Goal: Task Accomplishment & Management: Manage account settings

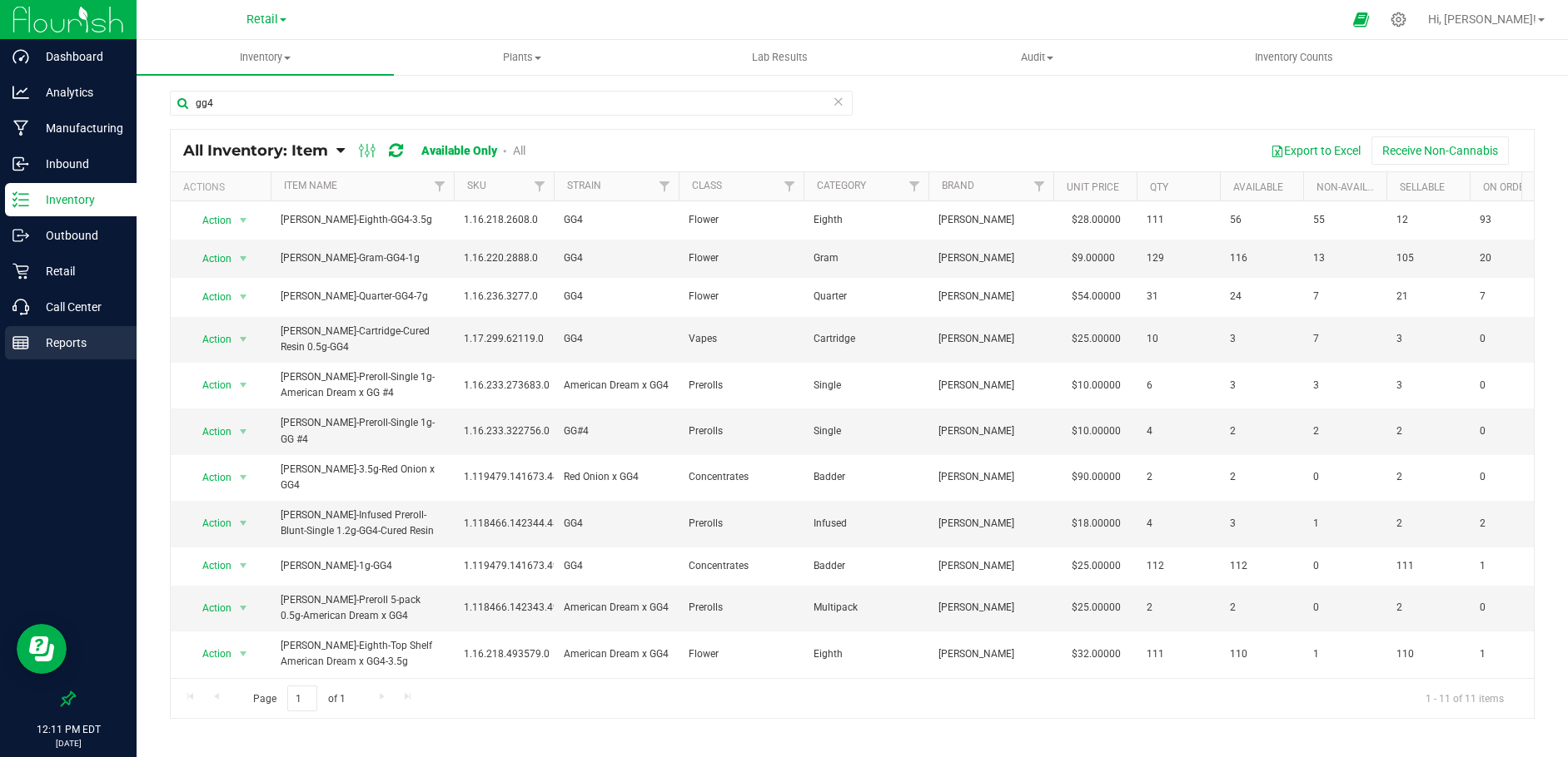
click at [80, 341] on p "Reports" at bounding box center [79, 343] width 100 height 20
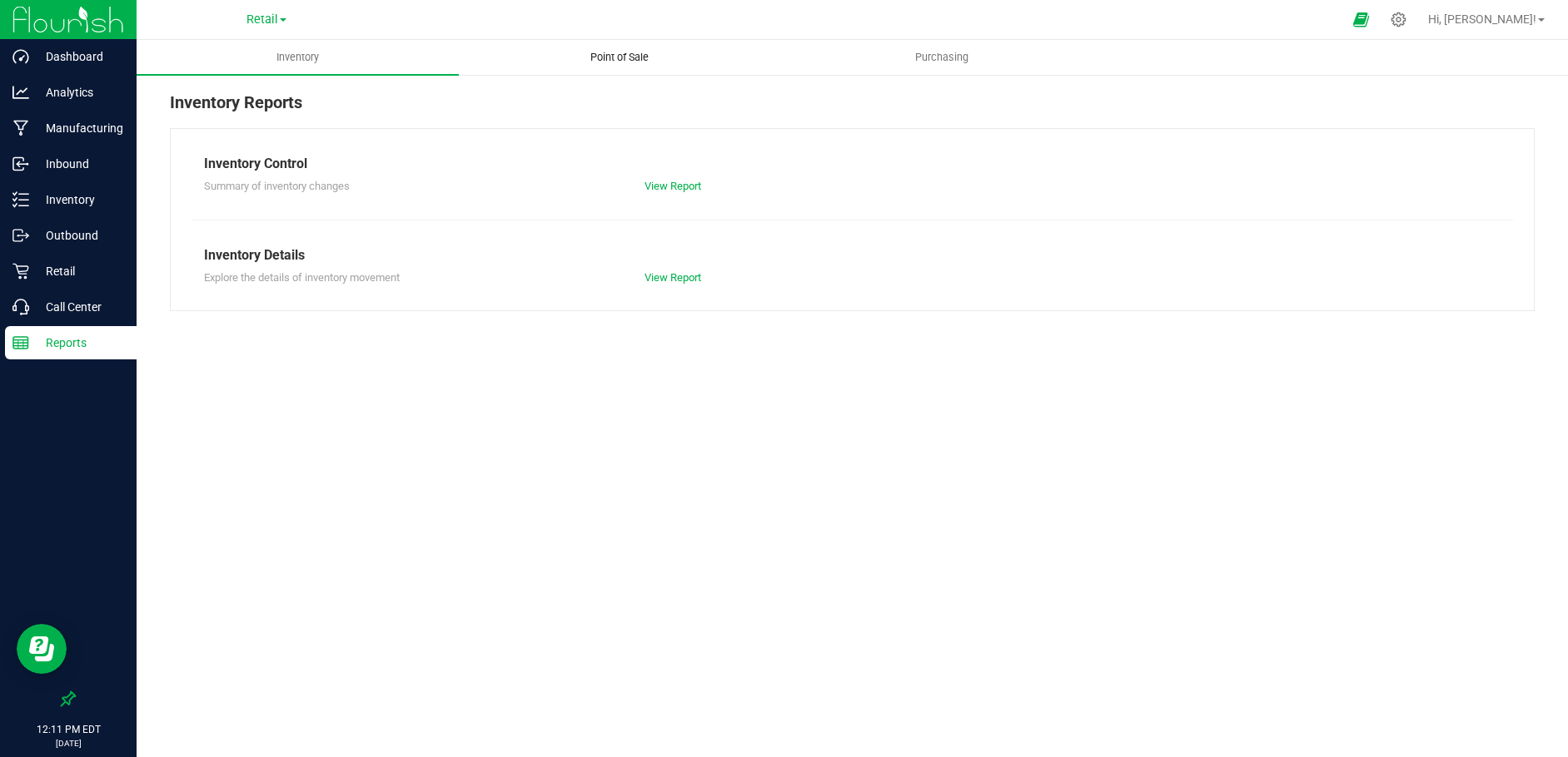
click at [637, 58] on span "Point of Sale" at bounding box center [619, 57] width 103 height 15
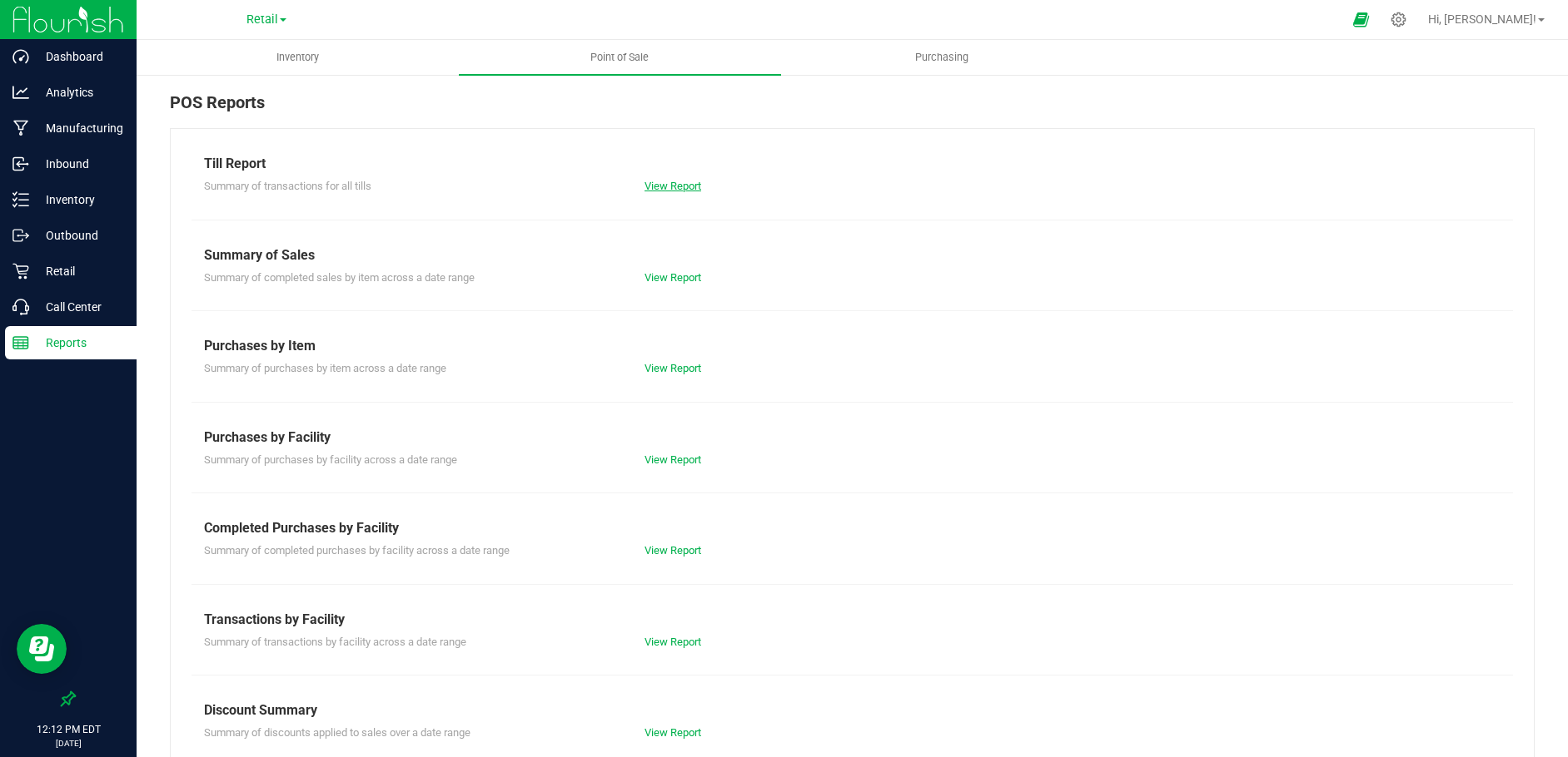
click at [672, 182] on link "View Report" at bounding box center [673, 186] width 57 height 13
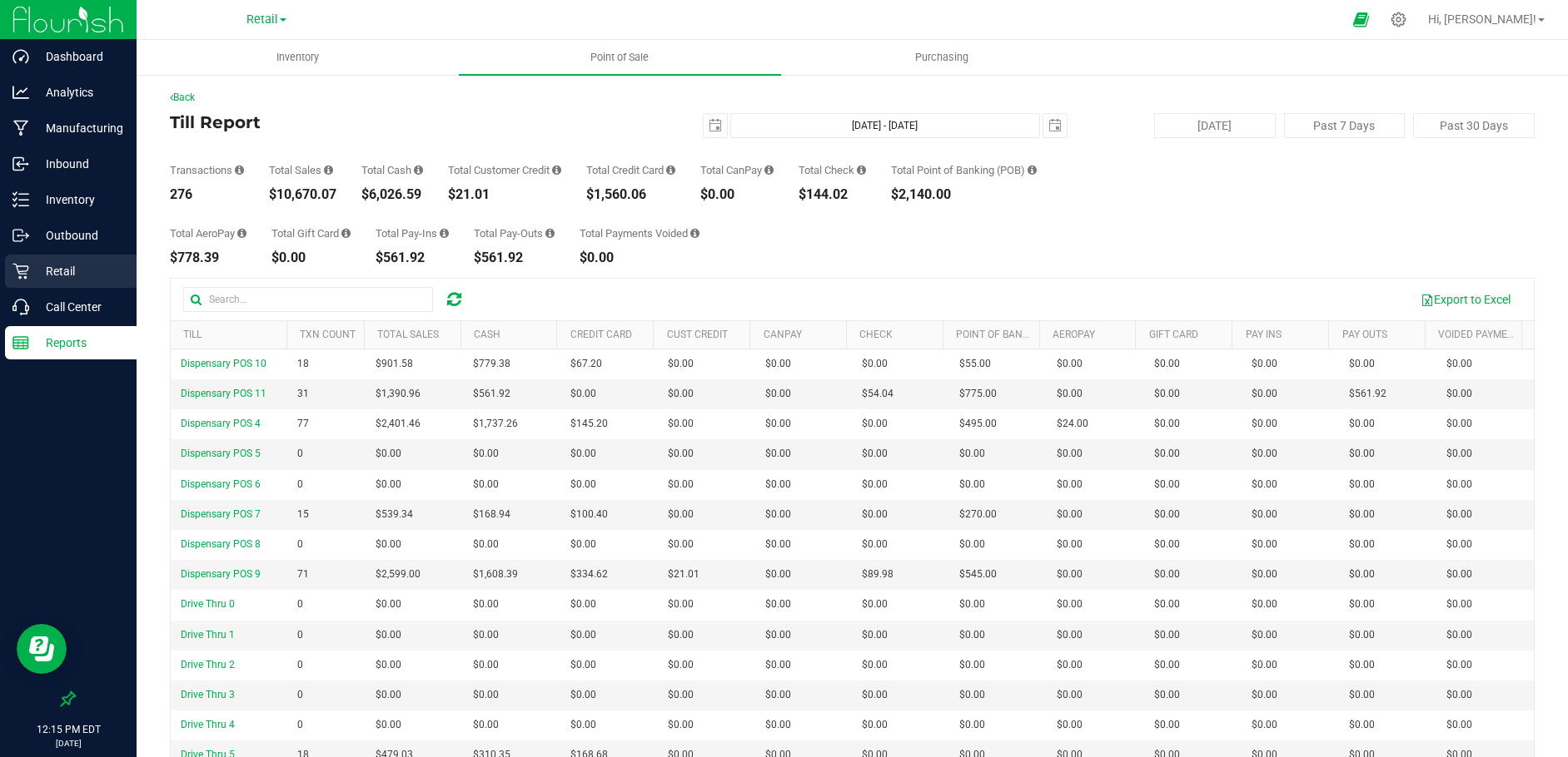
click at [63, 270] on p "Retail" at bounding box center [79, 271] width 100 height 20
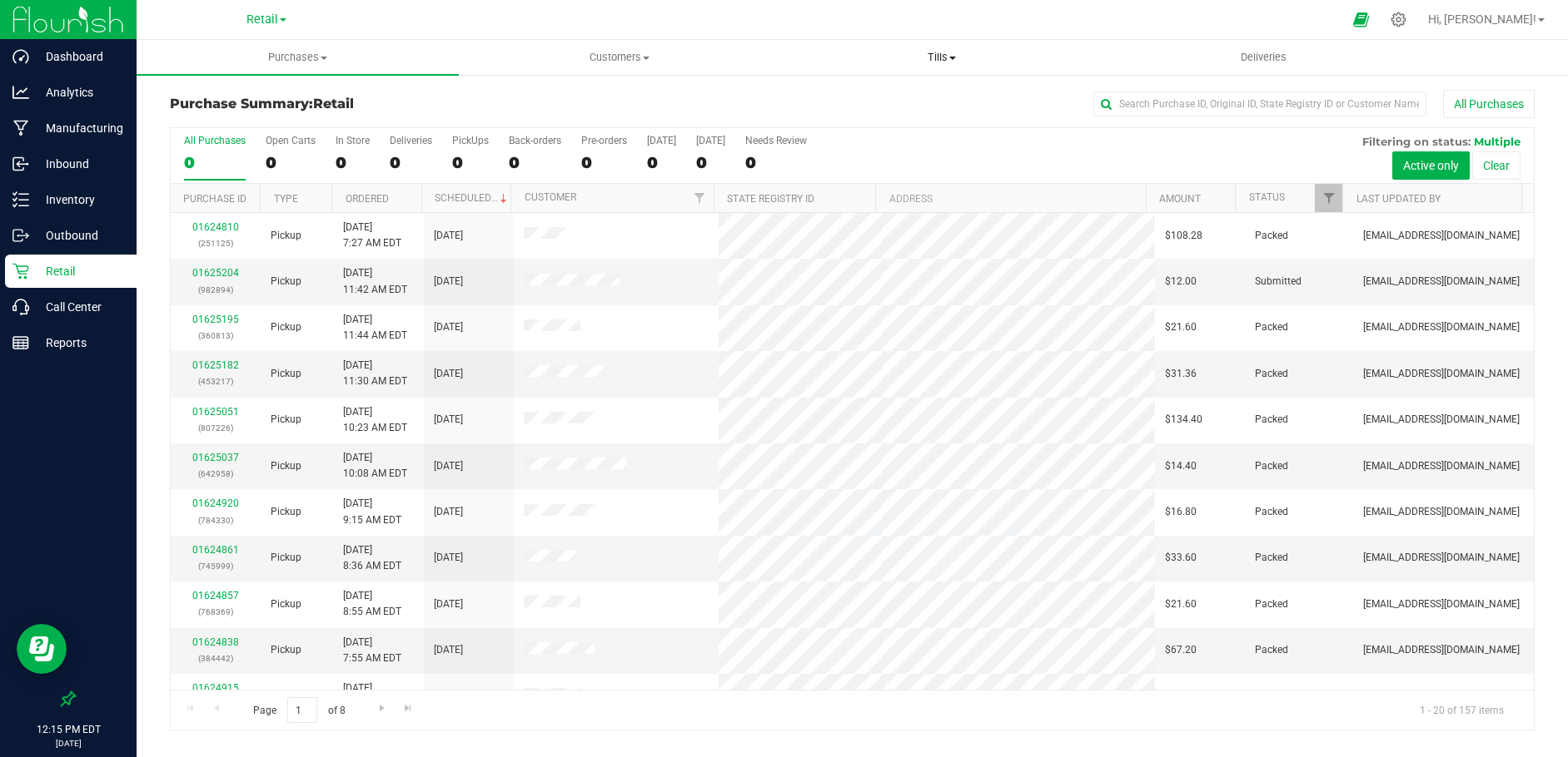
click at [930, 51] on span "Tills" at bounding box center [942, 57] width 321 height 15
click at [834, 96] on span "Manage tills" at bounding box center [837, 99] width 112 height 14
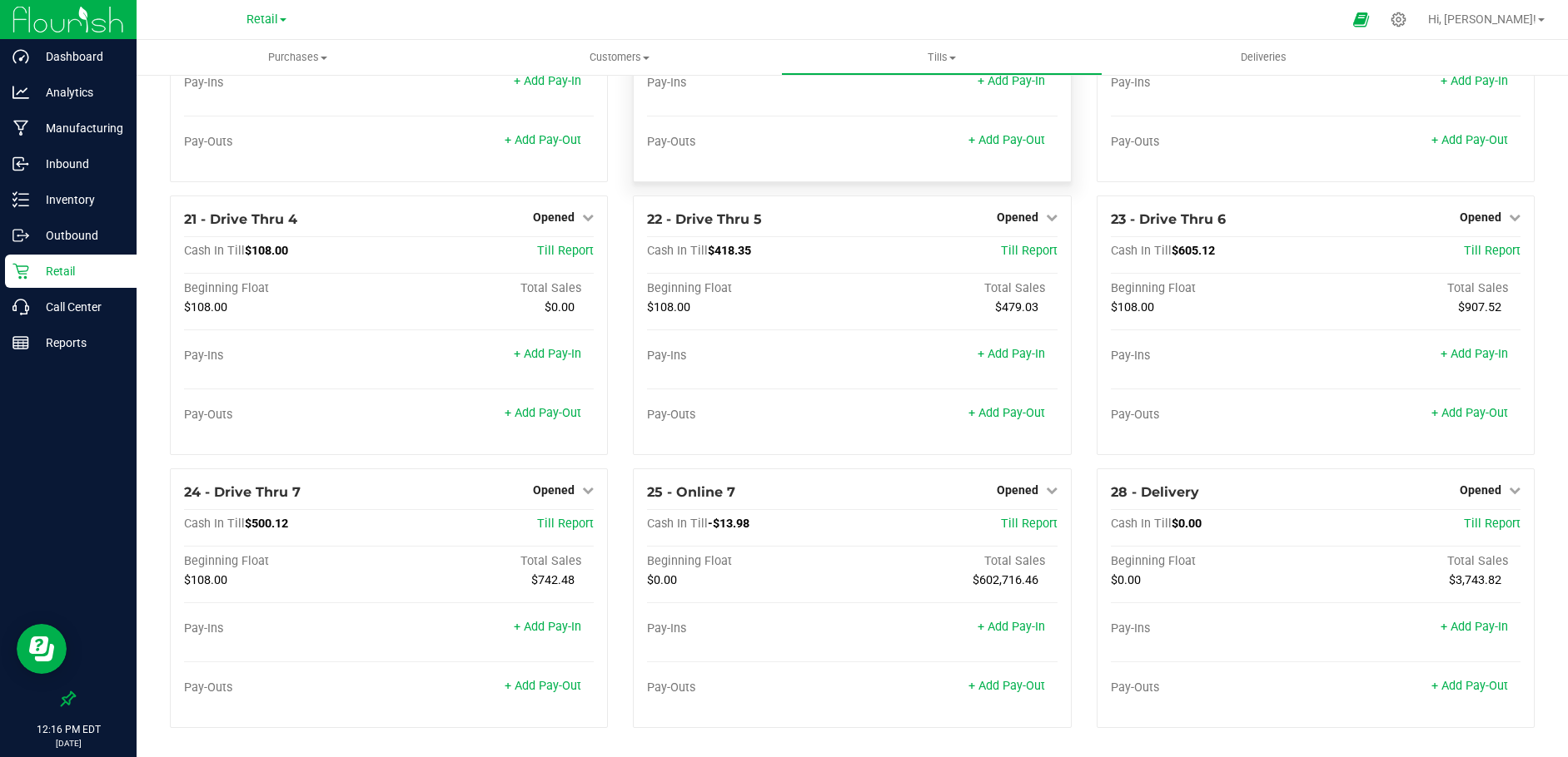
scroll to position [1591, 0]
click at [72, 342] on p "Reports" at bounding box center [79, 343] width 100 height 20
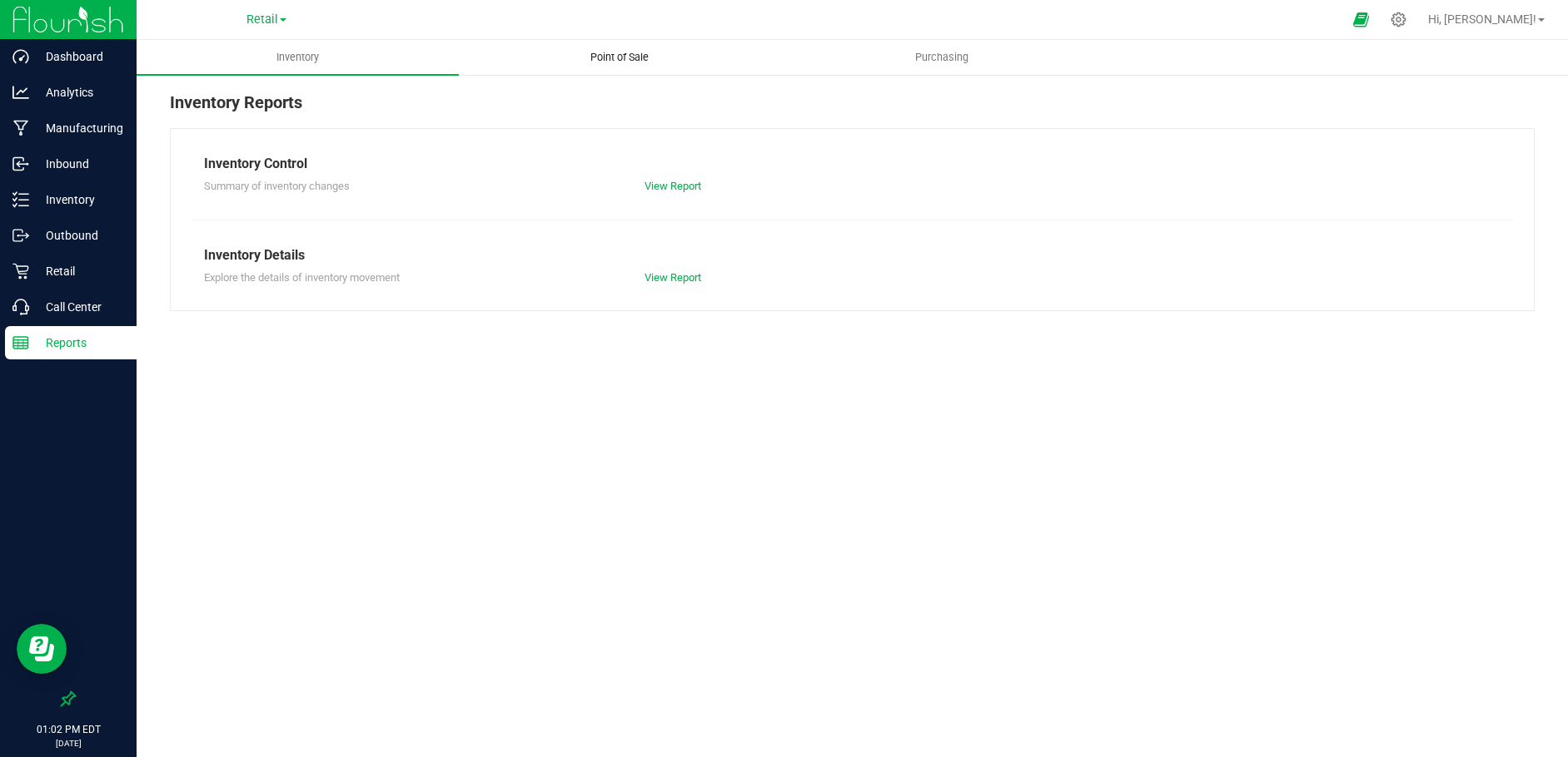
click at [621, 47] on uib-tab-heading "Point of Sale" at bounding box center [619, 57] width 321 height 33
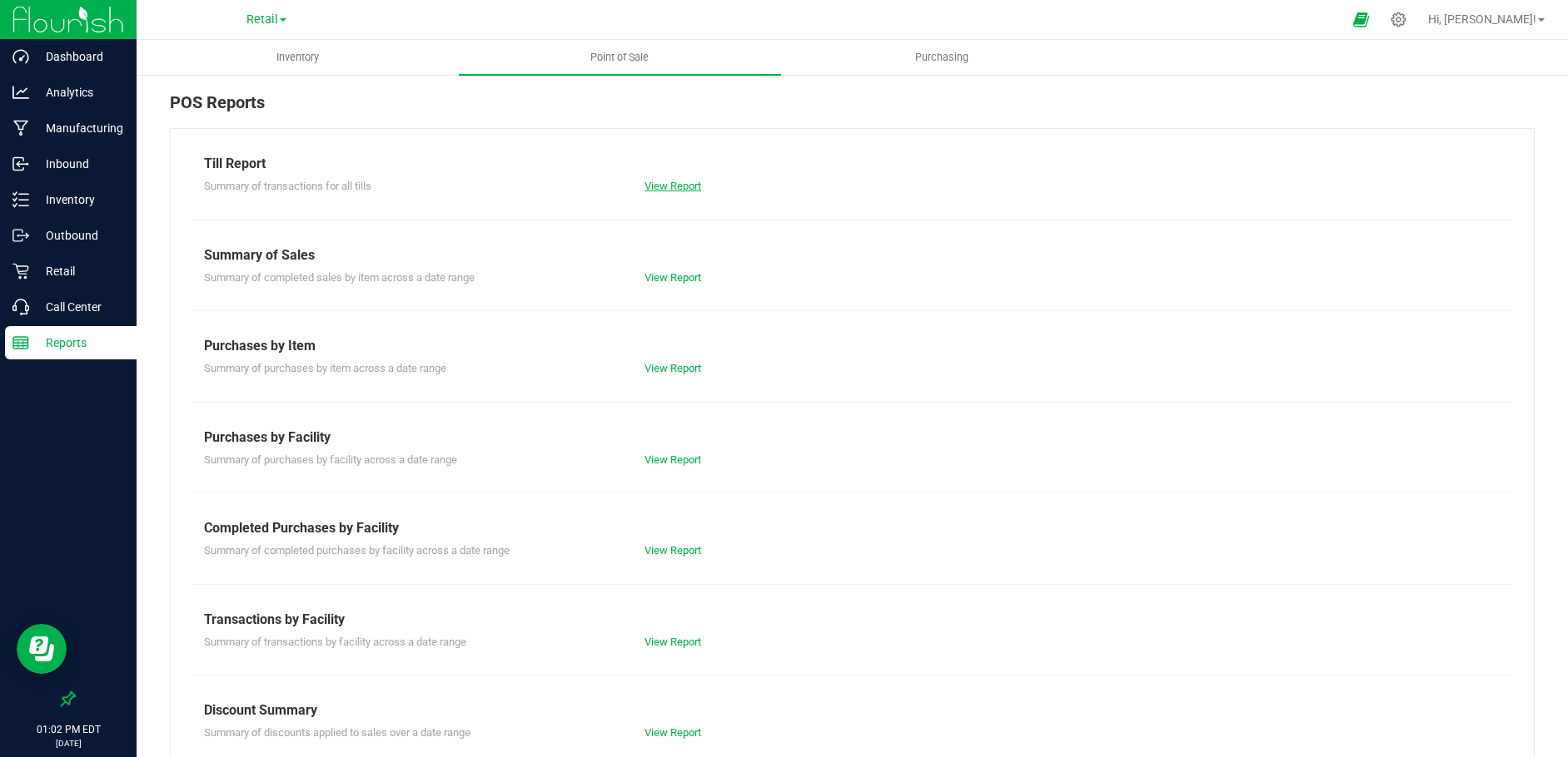
click at [680, 184] on link "View Report" at bounding box center [673, 186] width 57 height 13
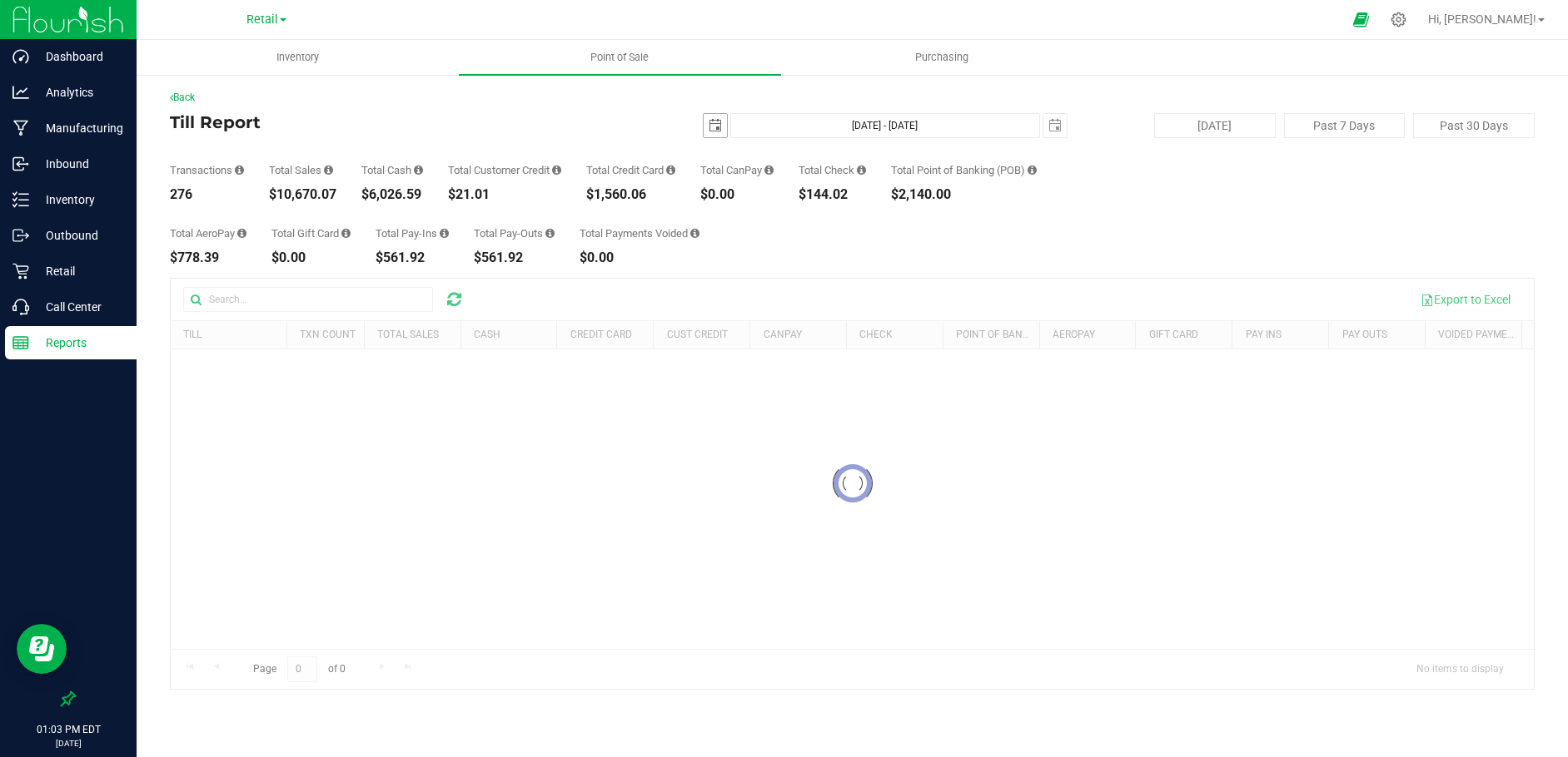
click at [710, 121] on span "select" at bounding box center [715, 126] width 13 height 13
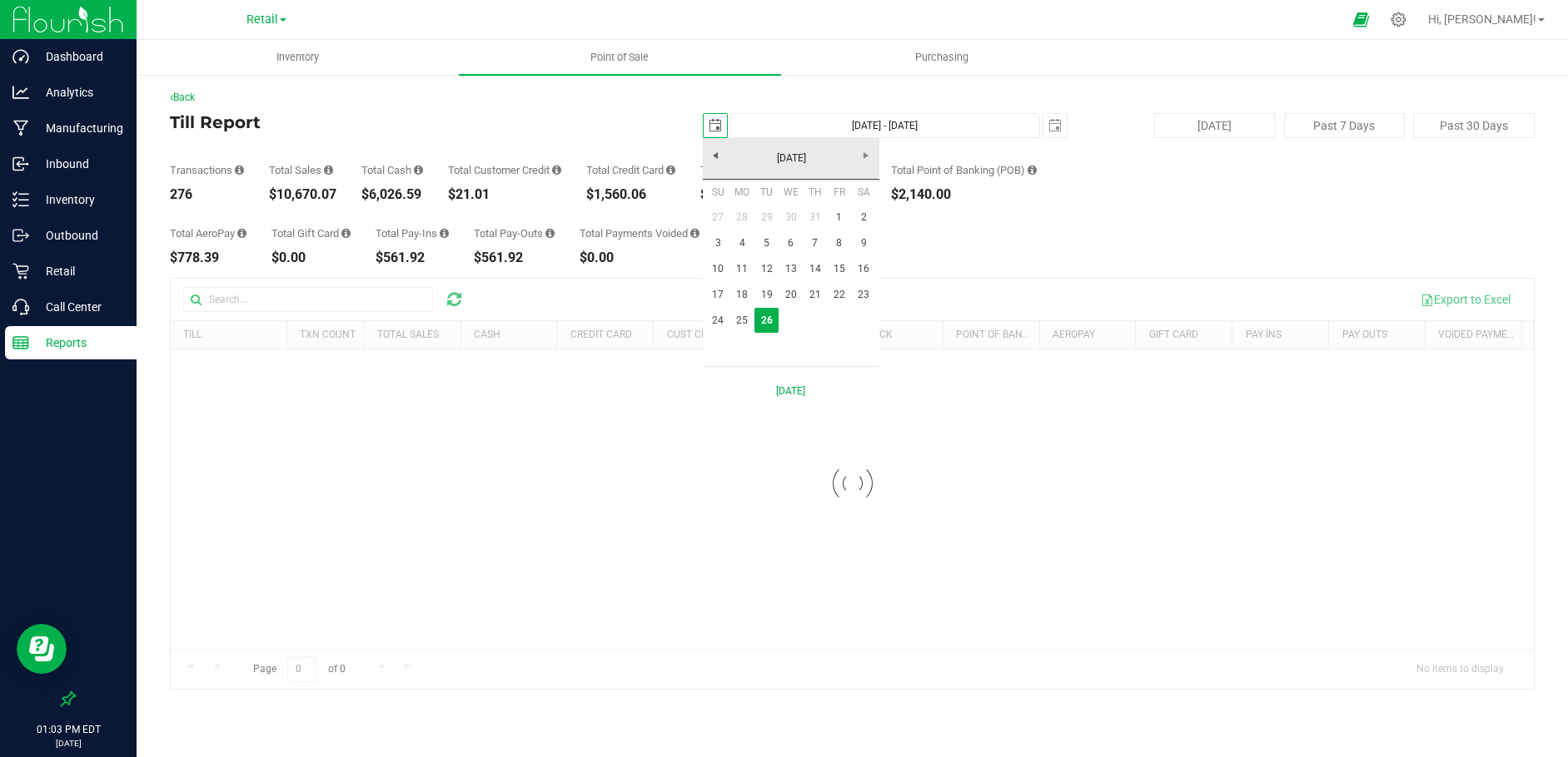
scroll to position [0, 41]
click at [746, 325] on link "25" at bounding box center [742, 321] width 24 height 26
type input "[DATE]"
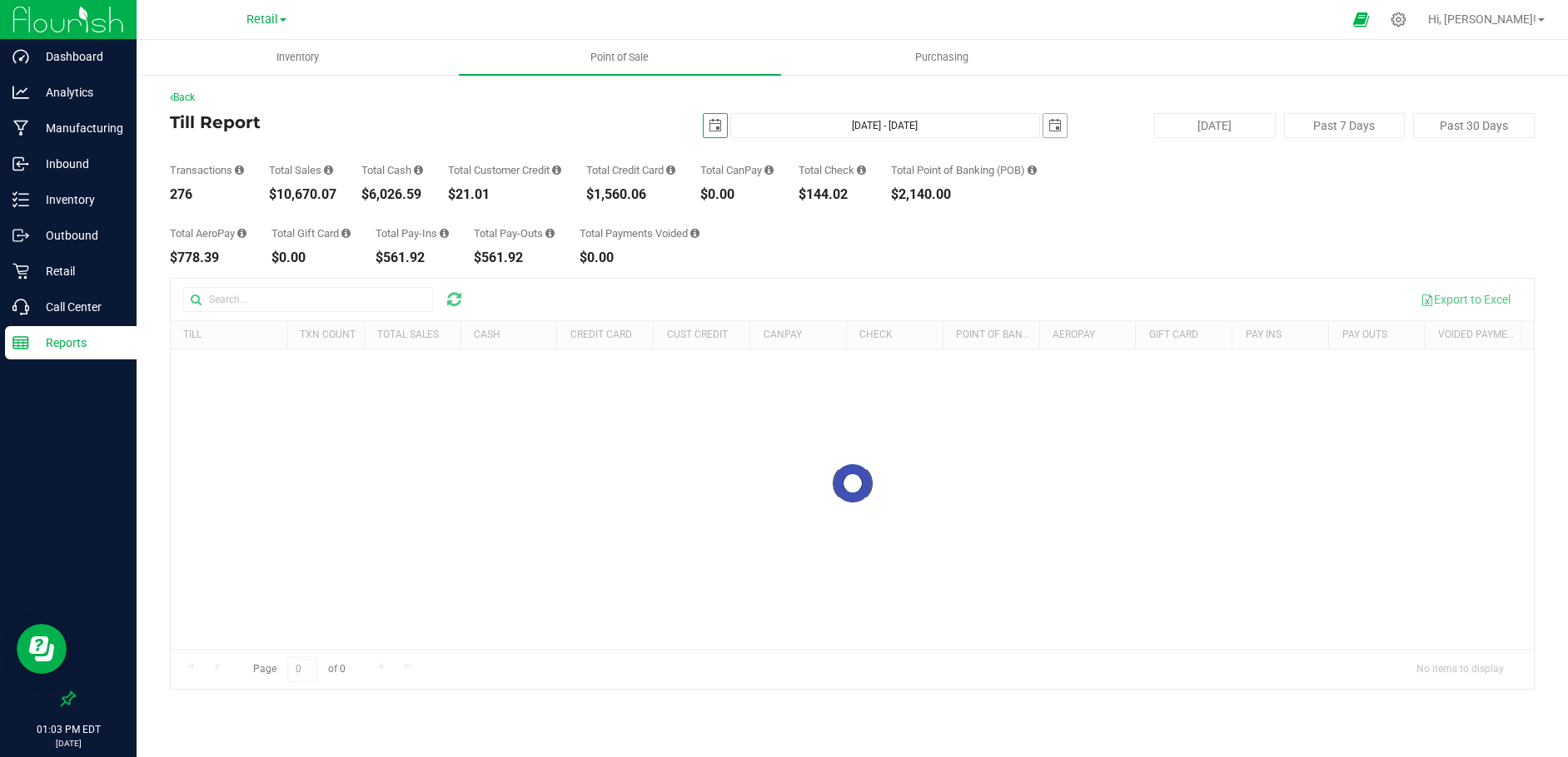
click at [1051, 125] on span "select" at bounding box center [1055, 126] width 13 height 13
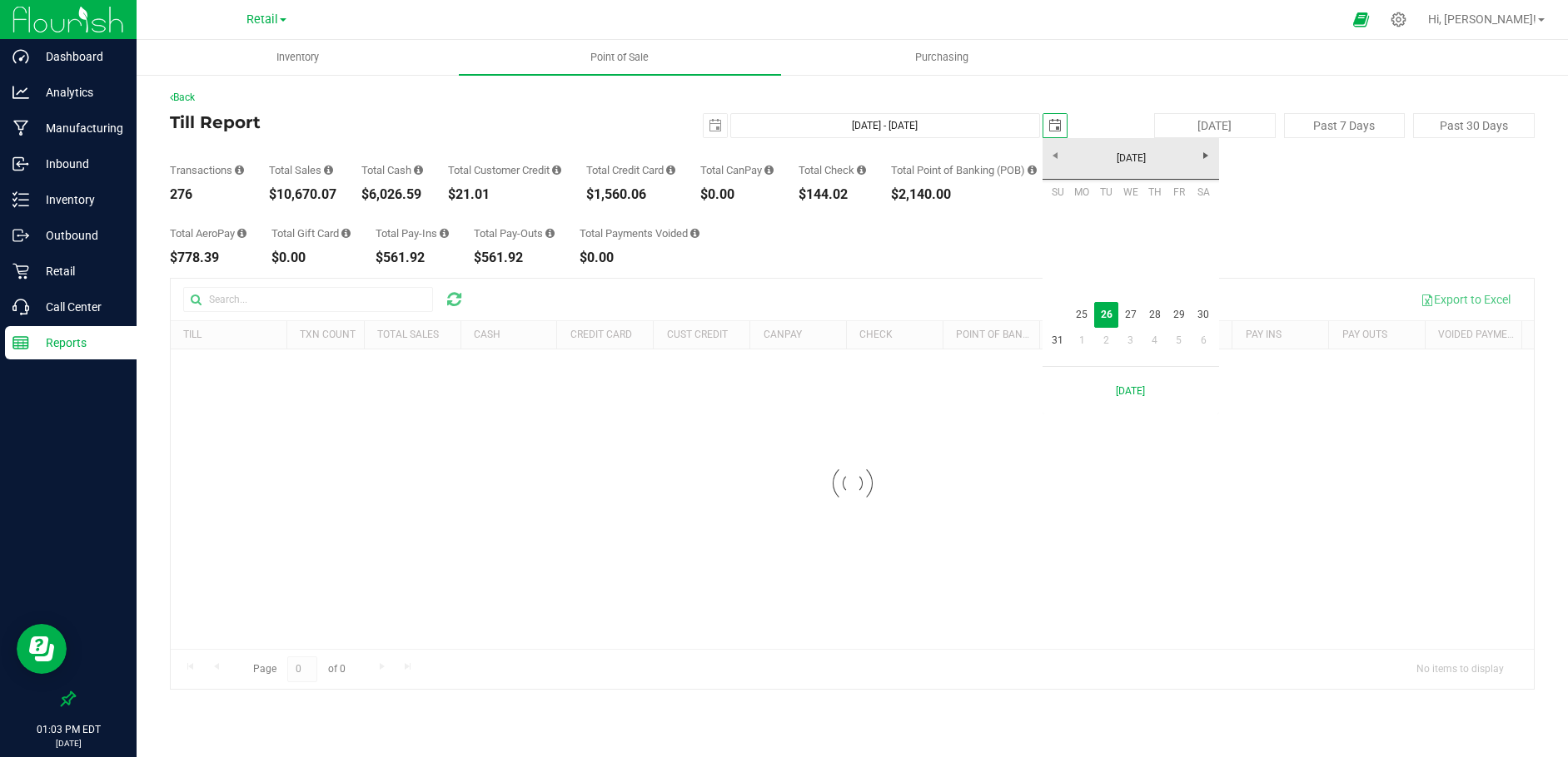
scroll to position [0, 41]
click at [1085, 312] on link "25" at bounding box center [1082, 315] width 24 height 26
type input "[DATE] - [DATE]"
type input "[DATE]"
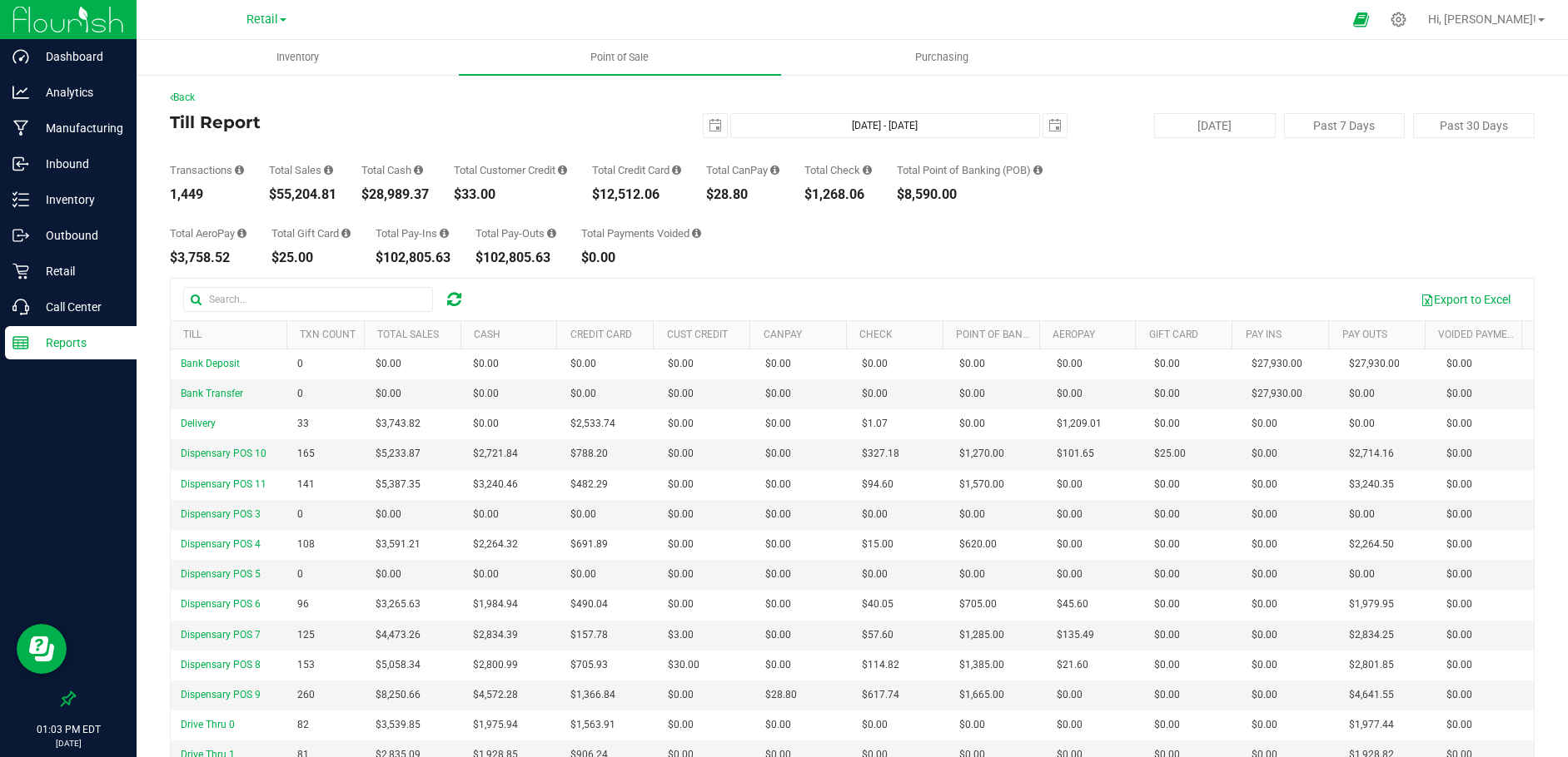
drag, startPoint x: 340, startPoint y: 198, endPoint x: 267, endPoint y: 196, distance: 73.0
click at [267, 196] on div "Transactions 1,449 Total Sales $55,204.81 Total Cash $28,989.37 Total Customer …" at bounding box center [852, 169] width 1365 height 63
copy div "$55,204.81"
drag, startPoint x: 235, startPoint y: 265, endPoint x: 172, endPoint y: 265, distance: 63.0
click at [172, 265] on div "Back Till Report [DATE] [DATE] - [DATE] [DATE] [DATE] Past 7 Days Past 30 Days …" at bounding box center [852, 479] width 1365 height 777
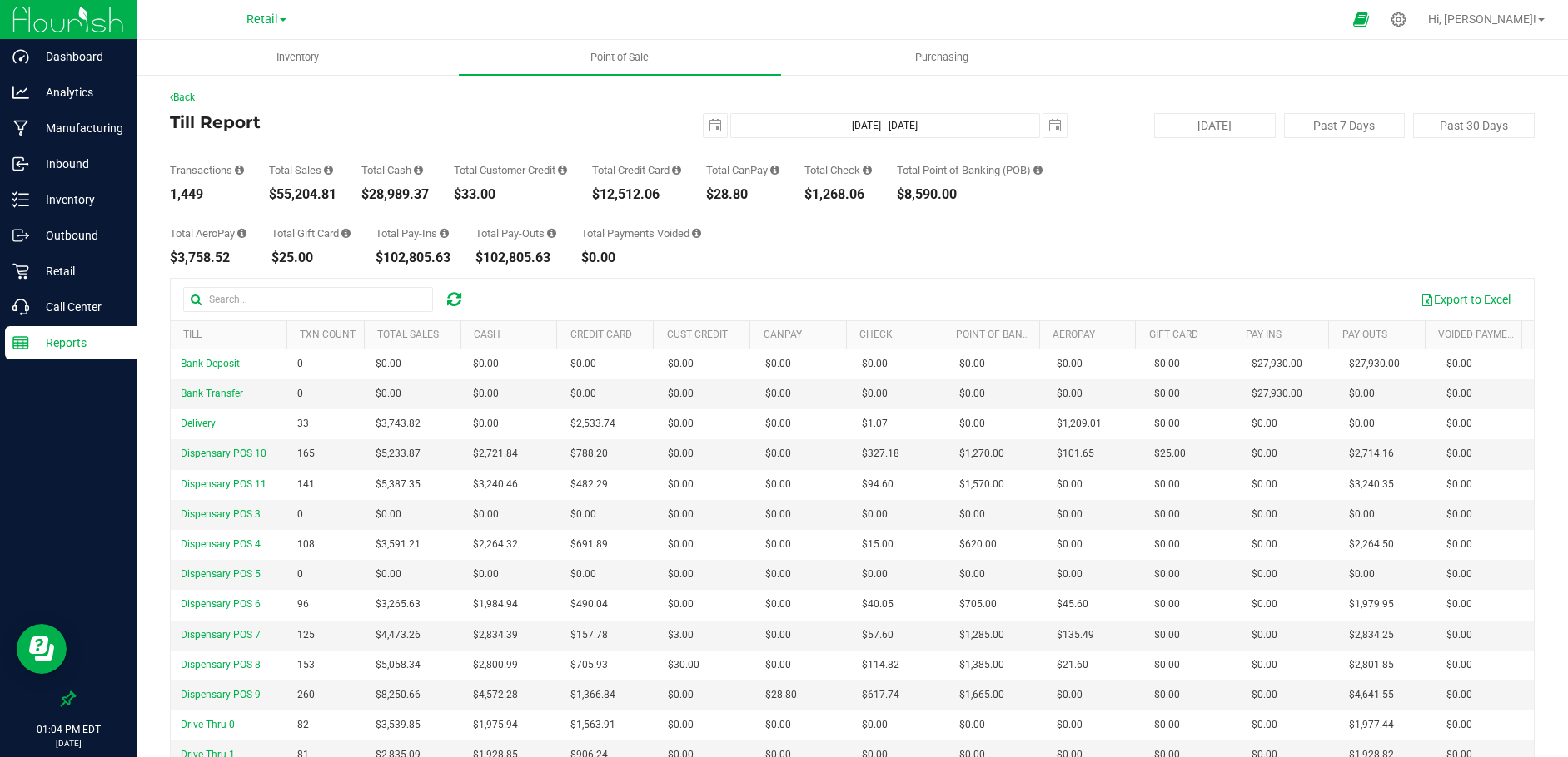
click at [232, 275] on div "Back Till Report [DATE] [DATE] - [DATE] [DATE] [DATE] Past 7 Days Past 30 Days …" at bounding box center [852, 479] width 1365 height 777
drag, startPoint x: 228, startPoint y: 258, endPoint x: 172, endPoint y: 261, distance: 56.1
click at [172, 261] on div "$3,758.52" at bounding box center [208, 258] width 76 height 13
copy div "$3,758.52"
drag, startPoint x: 757, startPoint y: 196, endPoint x: 712, endPoint y: 196, distance: 45.0
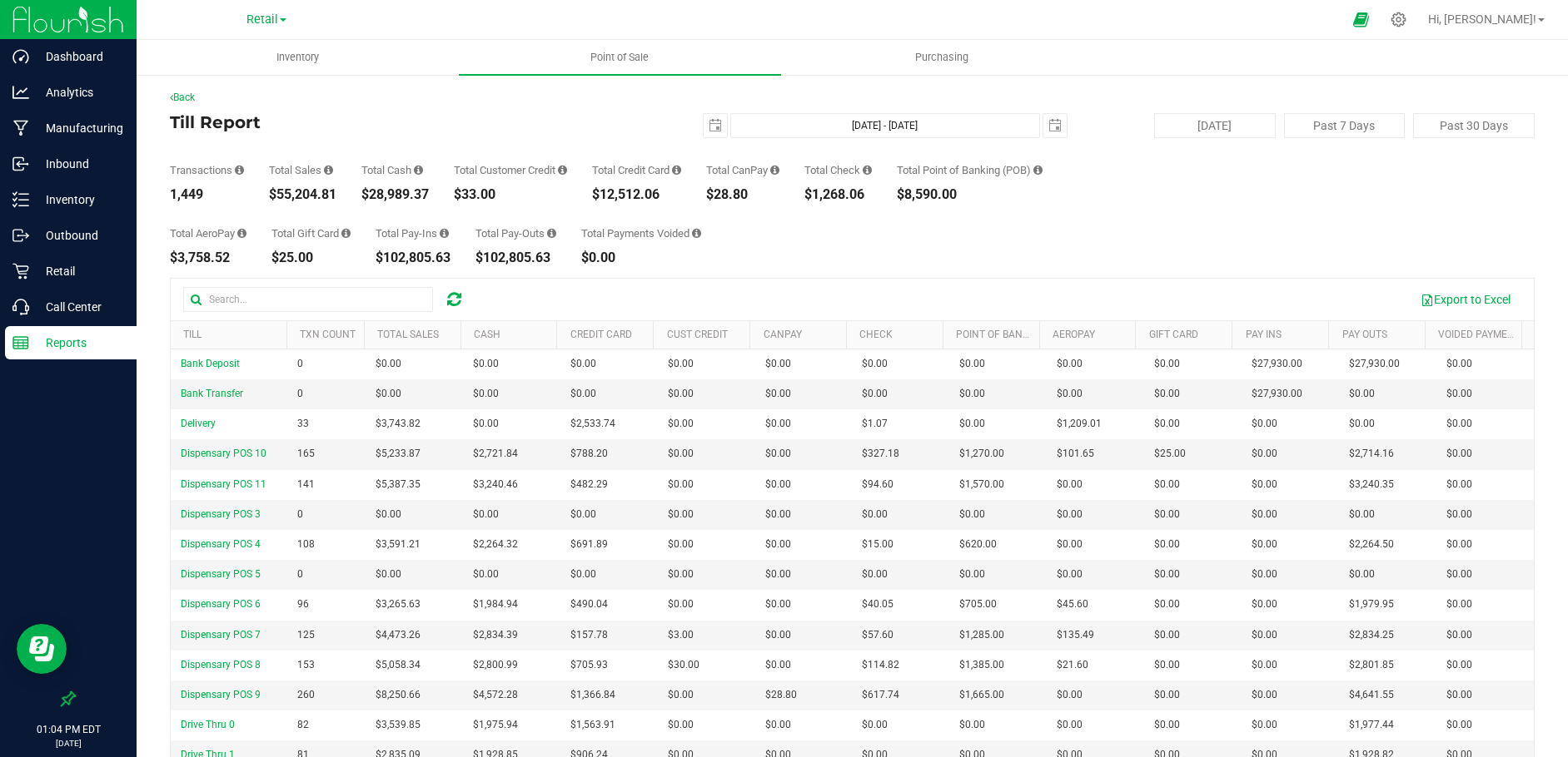
click at [712, 196] on div "Transactions 1,449 Total Sales $55,204.81 Total Cash $28,989.37 Total Customer …" at bounding box center [852, 169] width 1365 height 63
copy div "$28.80"
drag, startPoint x: 876, startPoint y: 193, endPoint x: 812, endPoint y: 198, distance: 64.2
click at [812, 198] on div "Transactions 1,449 Total Sales $55,204.81 Total Cash $28,989.37 Total Customer …" at bounding box center [852, 169] width 1365 height 63
copy div "$1,268.06"
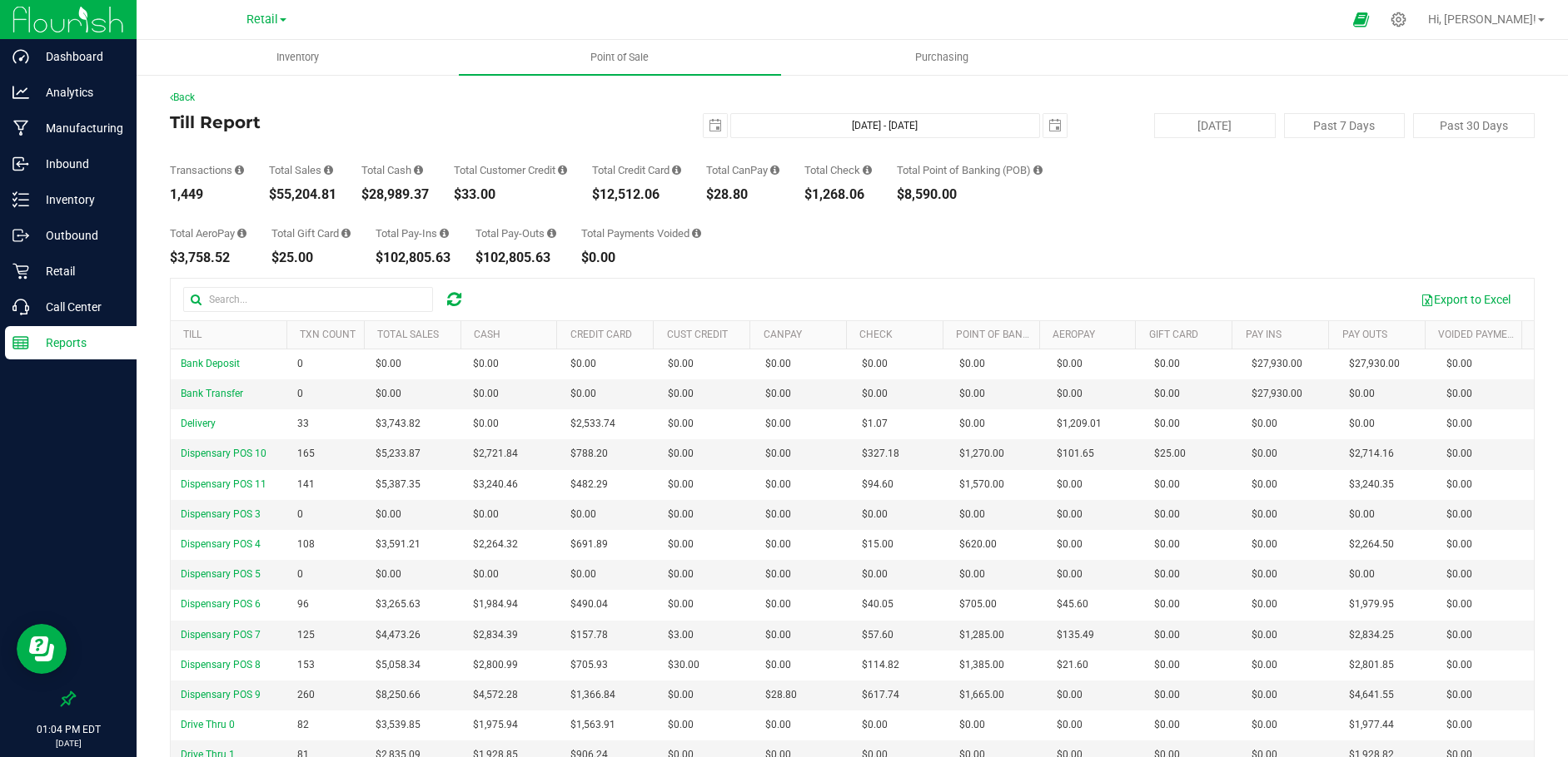
drag, startPoint x: 974, startPoint y: 191, endPoint x: 910, endPoint y: 192, distance: 64.0
click at [910, 192] on div "$8,590.00" at bounding box center [970, 195] width 146 height 13
copy div "$8,590.00"
drag, startPoint x: 672, startPoint y: 196, endPoint x: 597, endPoint y: 196, distance: 75.0
click at [597, 196] on div "Transactions 1,449 Total Sales $55,204.81 Total Cash $28,989.37 Total Customer …" at bounding box center [852, 169] width 1365 height 63
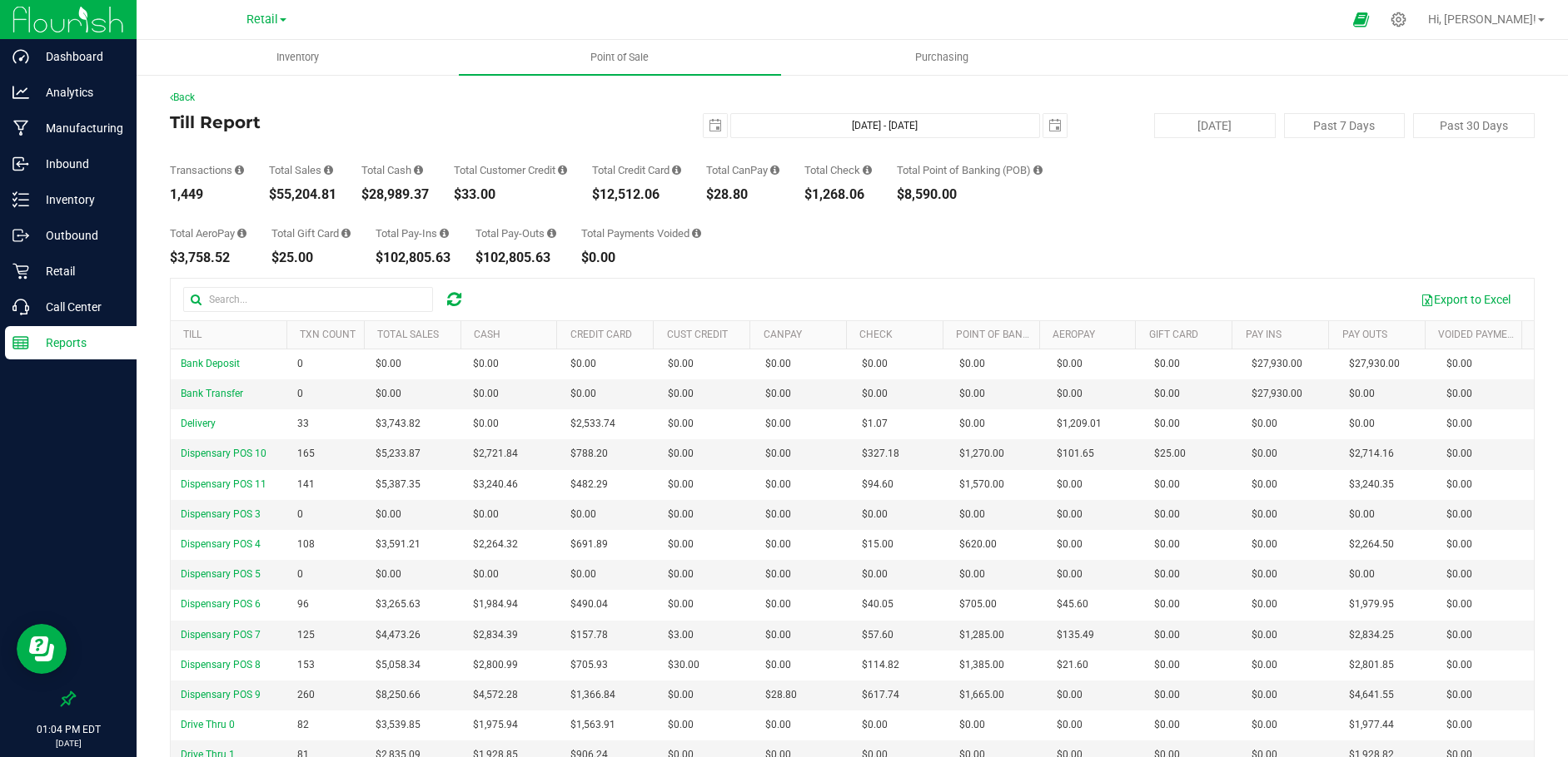
copy div "$12,512.06"
click at [709, 129] on span "select" at bounding box center [715, 126] width 13 height 13
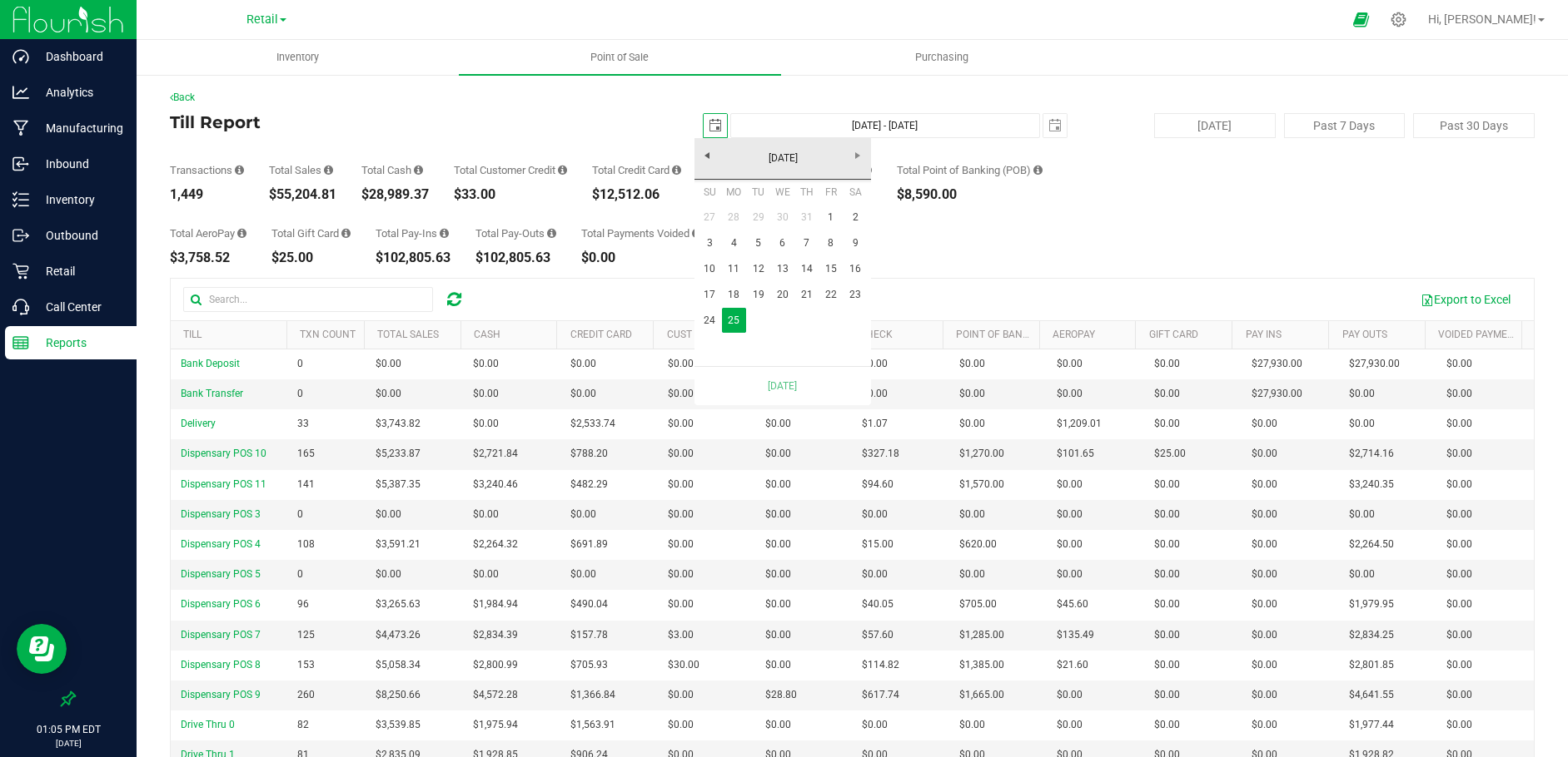
scroll to position [0, 41]
click at [711, 316] on link "24" at bounding box center [710, 321] width 24 height 26
type input "[DATE] - [DATE]"
type input "[DATE]"
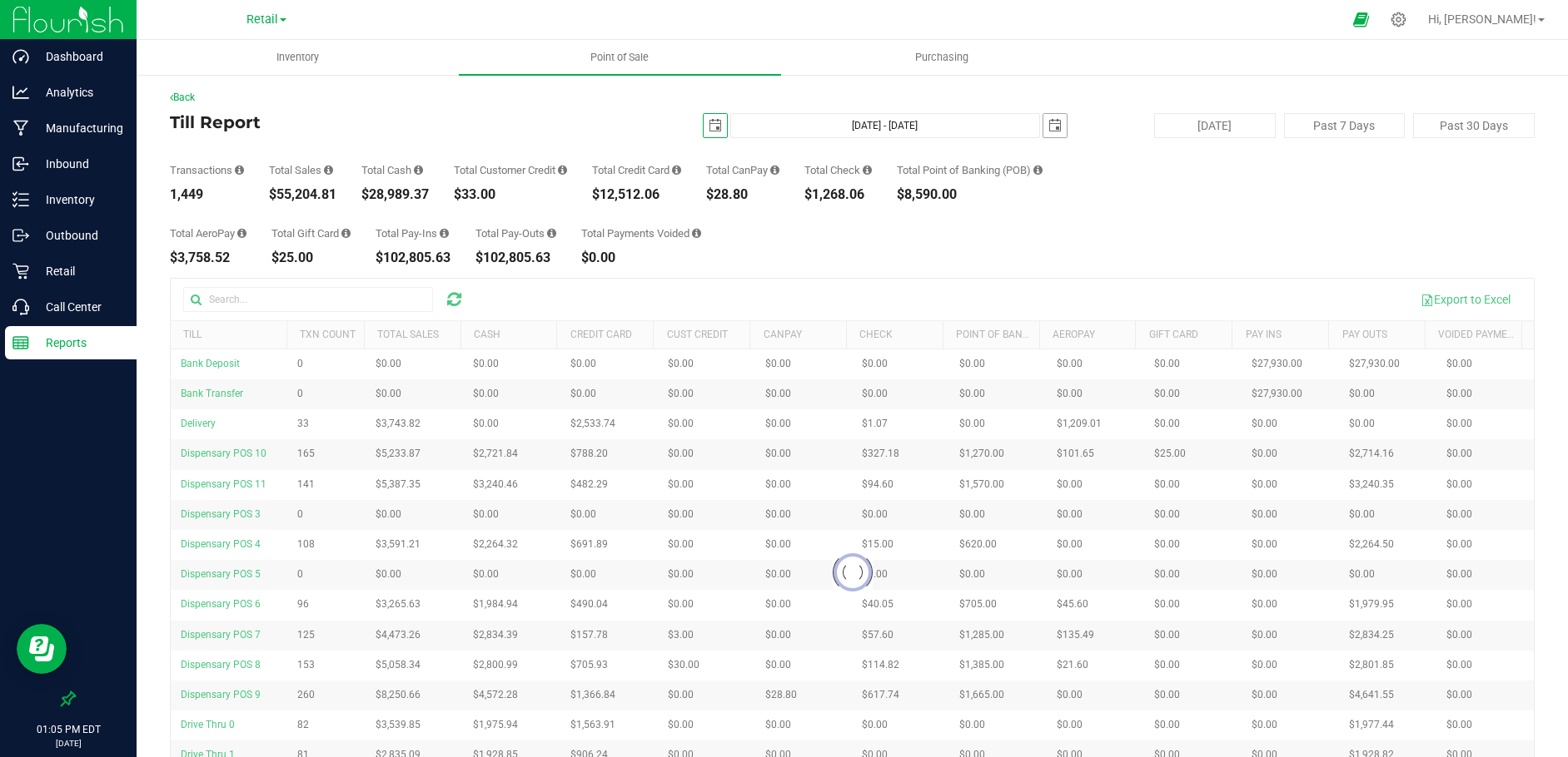
click at [1049, 125] on span "select" at bounding box center [1055, 126] width 13 height 13
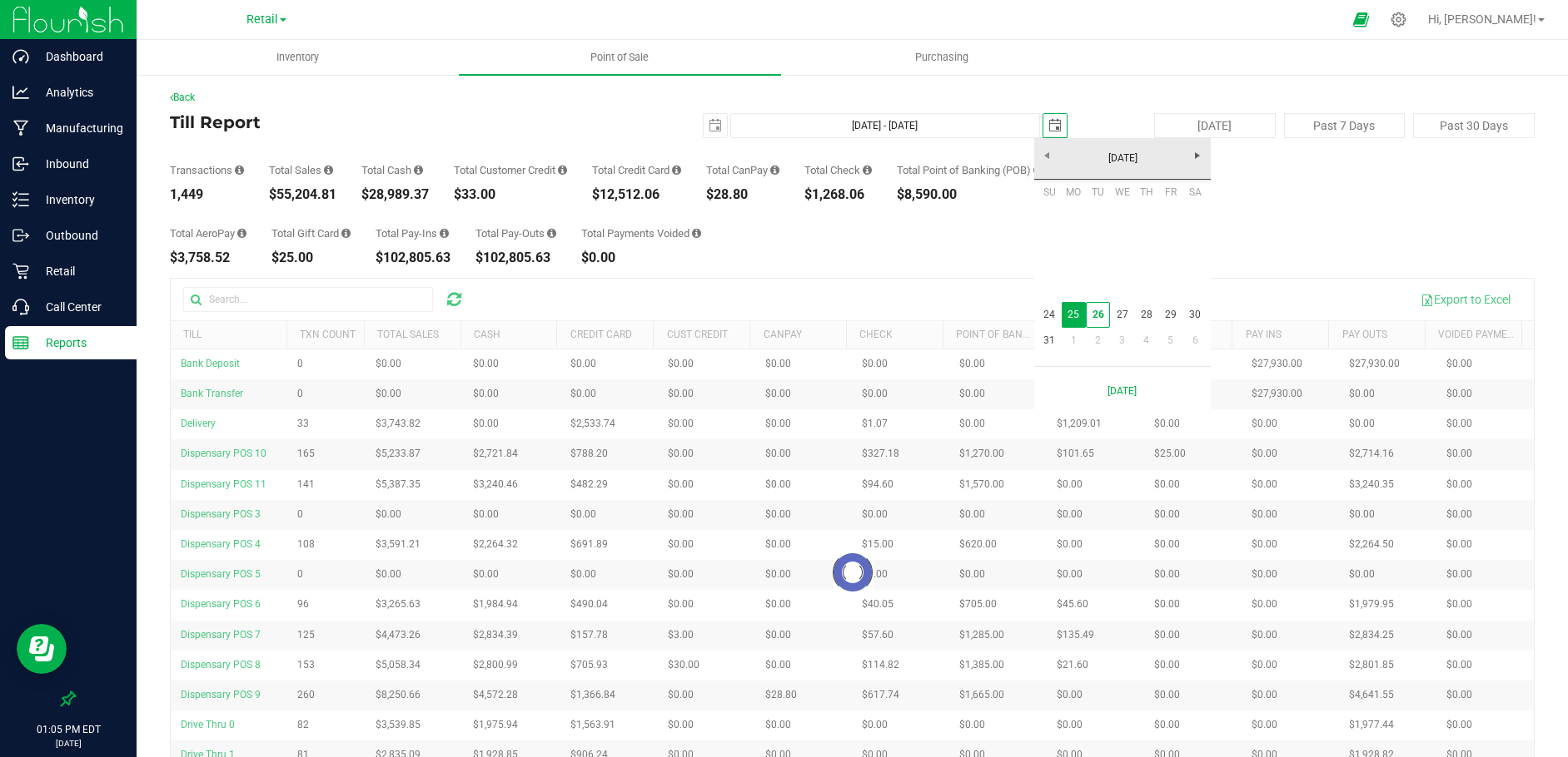
scroll to position [0, 41]
click at [1044, 316] on link "24" at bounding box center [1050, 315] width 24 height 26
type input "[DATE] - [DATE]"
type input "[DATE]"
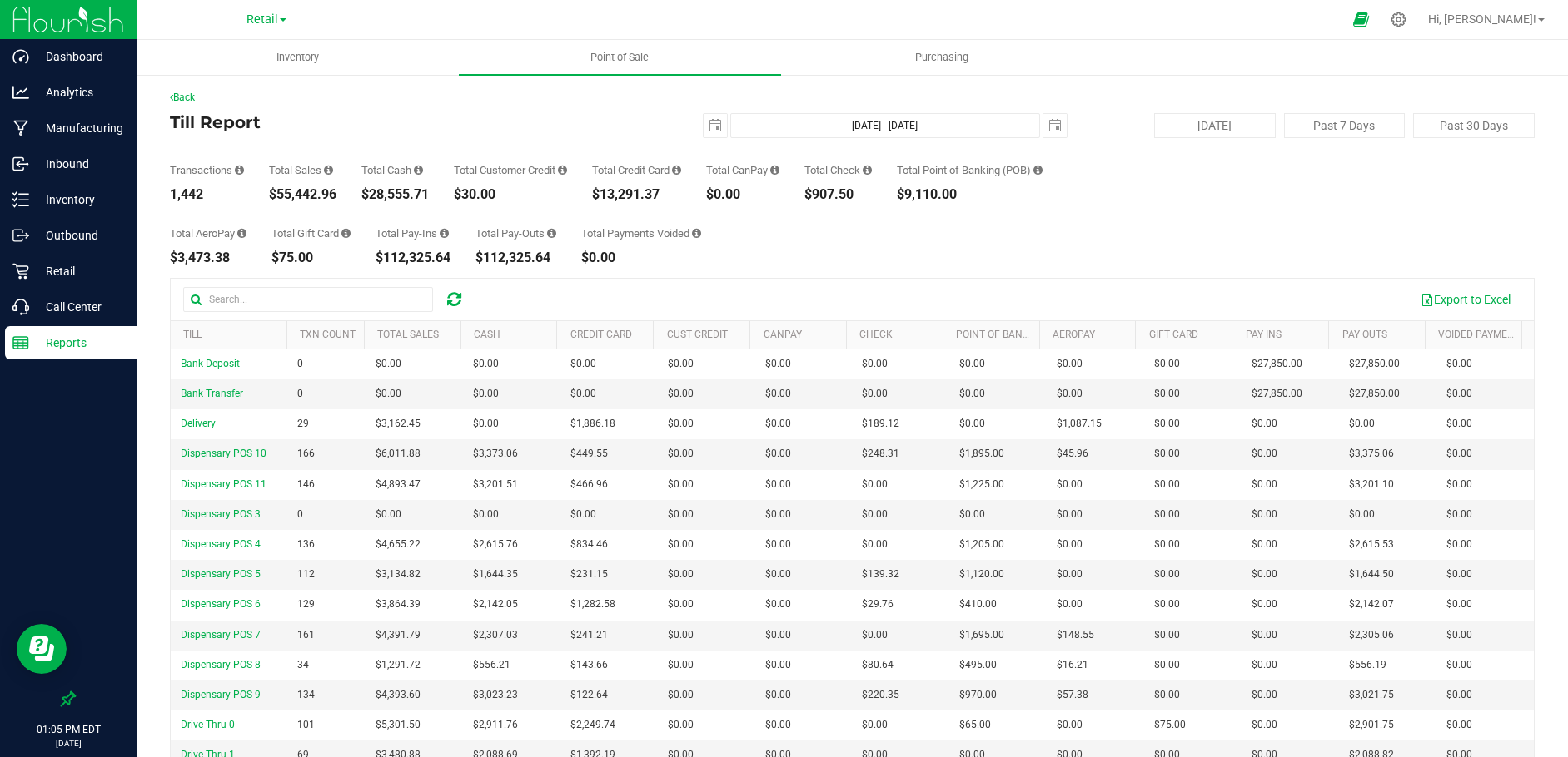
drag, startPoint x: 978, startPoint y: 194, endPoint x: 911, endPoint y: 192, distance: 67.0
click at [911, 192] on div "$9,110.00" at bounding box center [970, 195] width 146 height 13
copy div "$9,110.00"
drag, startPoint x: 867, startPoint y: 192, endPoint x: 819, endPoint y: 194, distance: 48.0
click at [819, 194] on div "$907.50" at bounding box center [837, 195] width 67 height 13
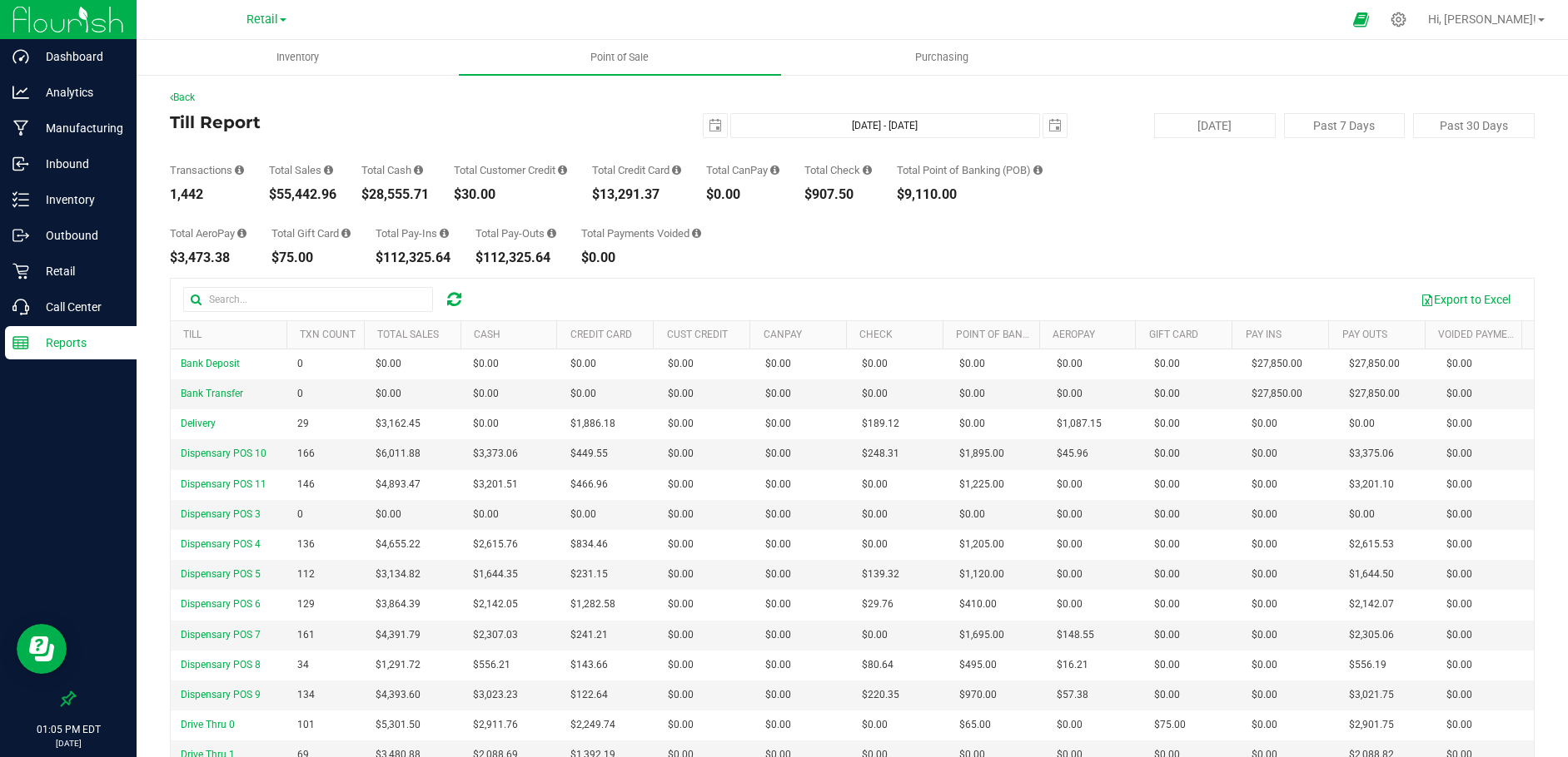
copy div "$907.50"
drag, startPoint x: 665, startPoint y: 196, endPoint x: 585, endPoint y: 193, distance: 80.1
click at [585, 193] on div "Transactions 1,442 Total Sales $55,442.96 Total Cash $28,555.71 Total Customer …" at bounding box center [852, 169] width 1365 height 63
copy div "$13,291.37"
drag, startPoint x: 207, startPoint y: 257, endPoint x: 165, endPoint y: 259, distance: 42.0
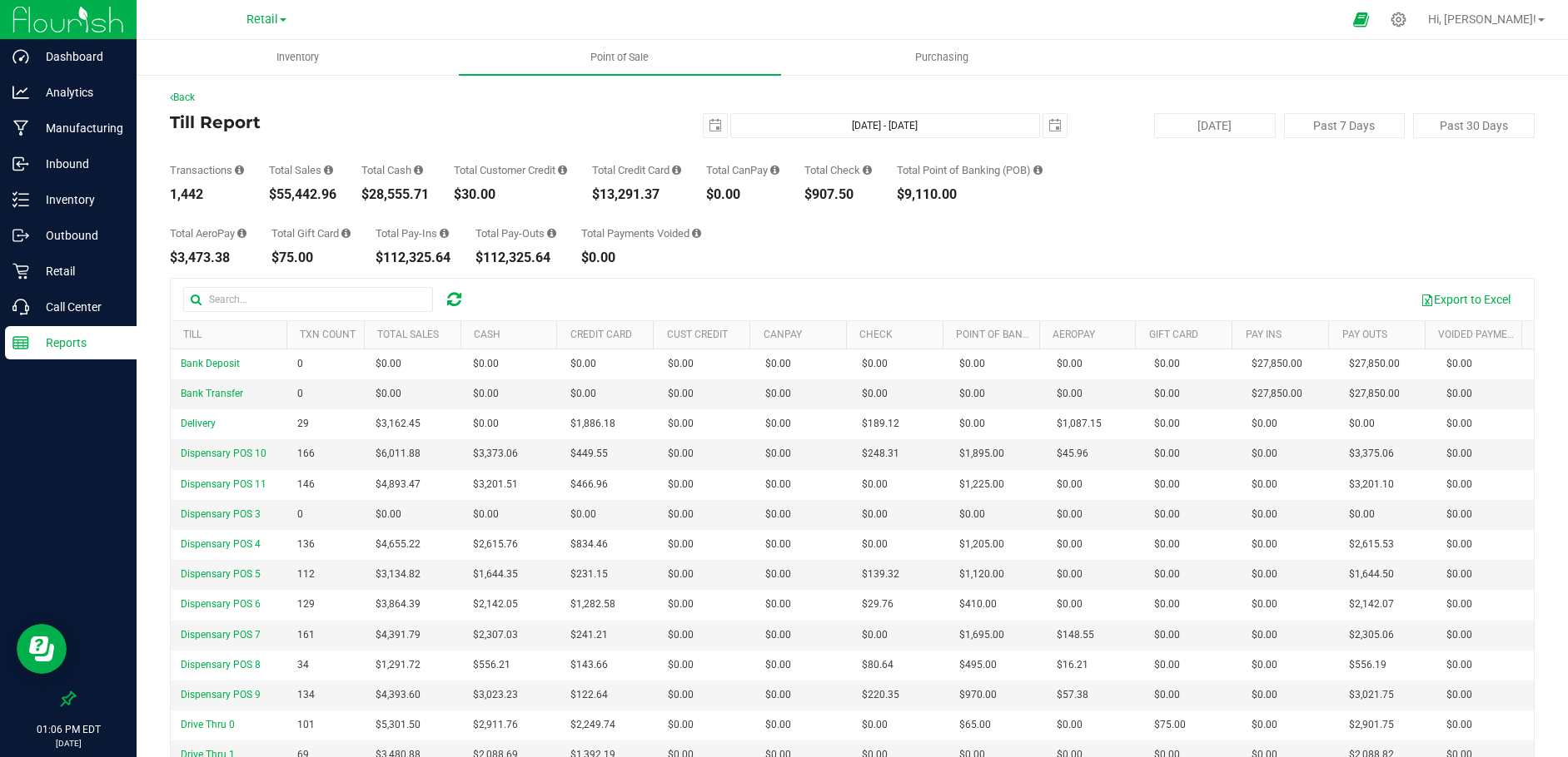
click at [165, 259] on div "Back Till Report [DATE] [DATE] - [DATE] [DATE] [DATE] Past 7 Days Past 30 Days …" at bounding box center [852, 479] width 1431 height 810
copy div "$3,473.38"
drag, startPoint x: 337, startPoint y: 195, endPoint x: 269, endPoint y: 194, distance: 68.0
click at [269, 194] on div "$55,442.96" at bounding box center [302, 195] width 67 height 13
click at [709, 126] on span "select" at bounding box center [715, 126] width 13 height 13
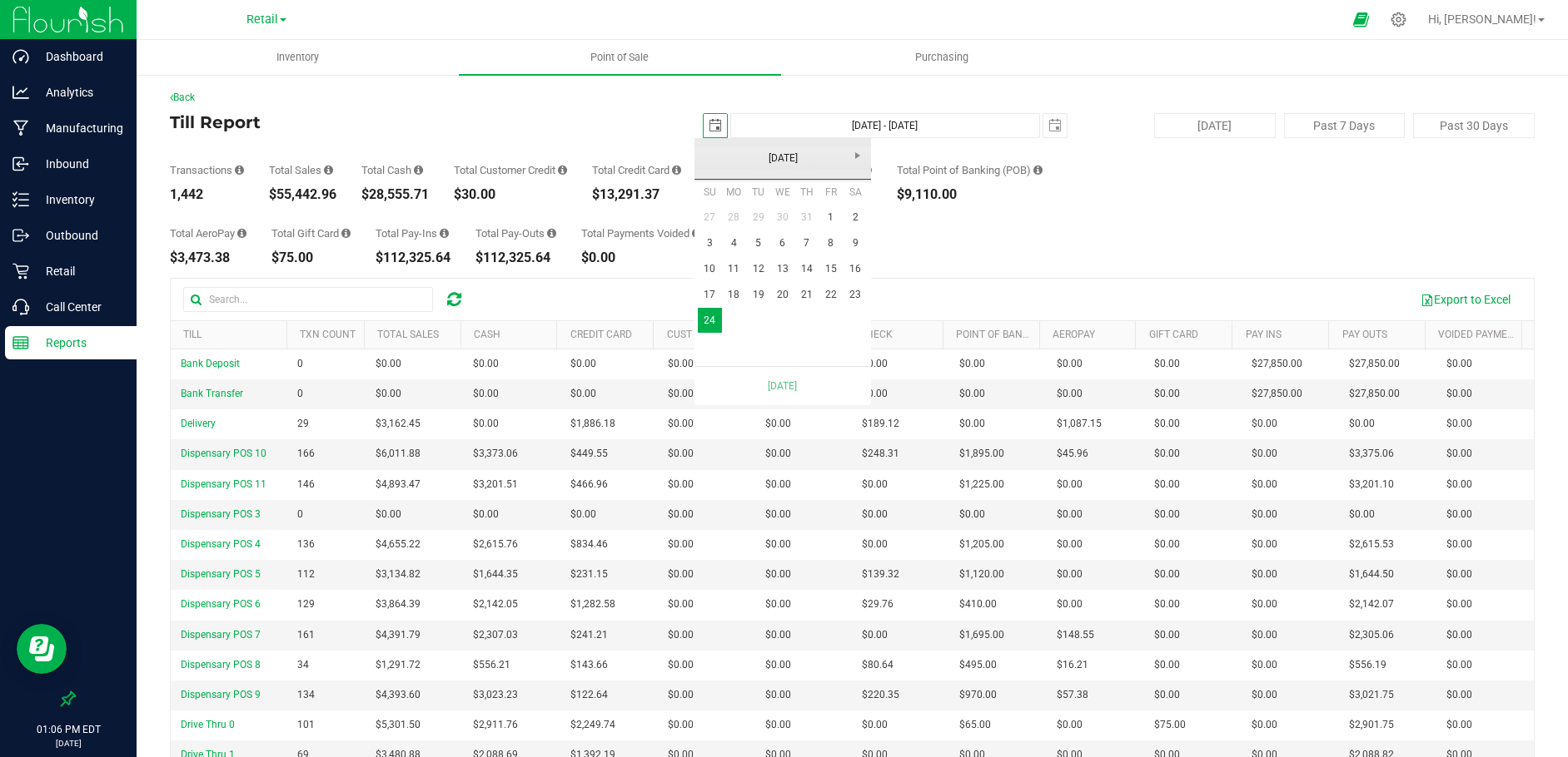
scroll to position [0, 41]
click at [855, 293] on link "23" at bounding box center [856, 295] width 24 height 26
type input "[DATE] - [DATE]"
type input "[DATE]"
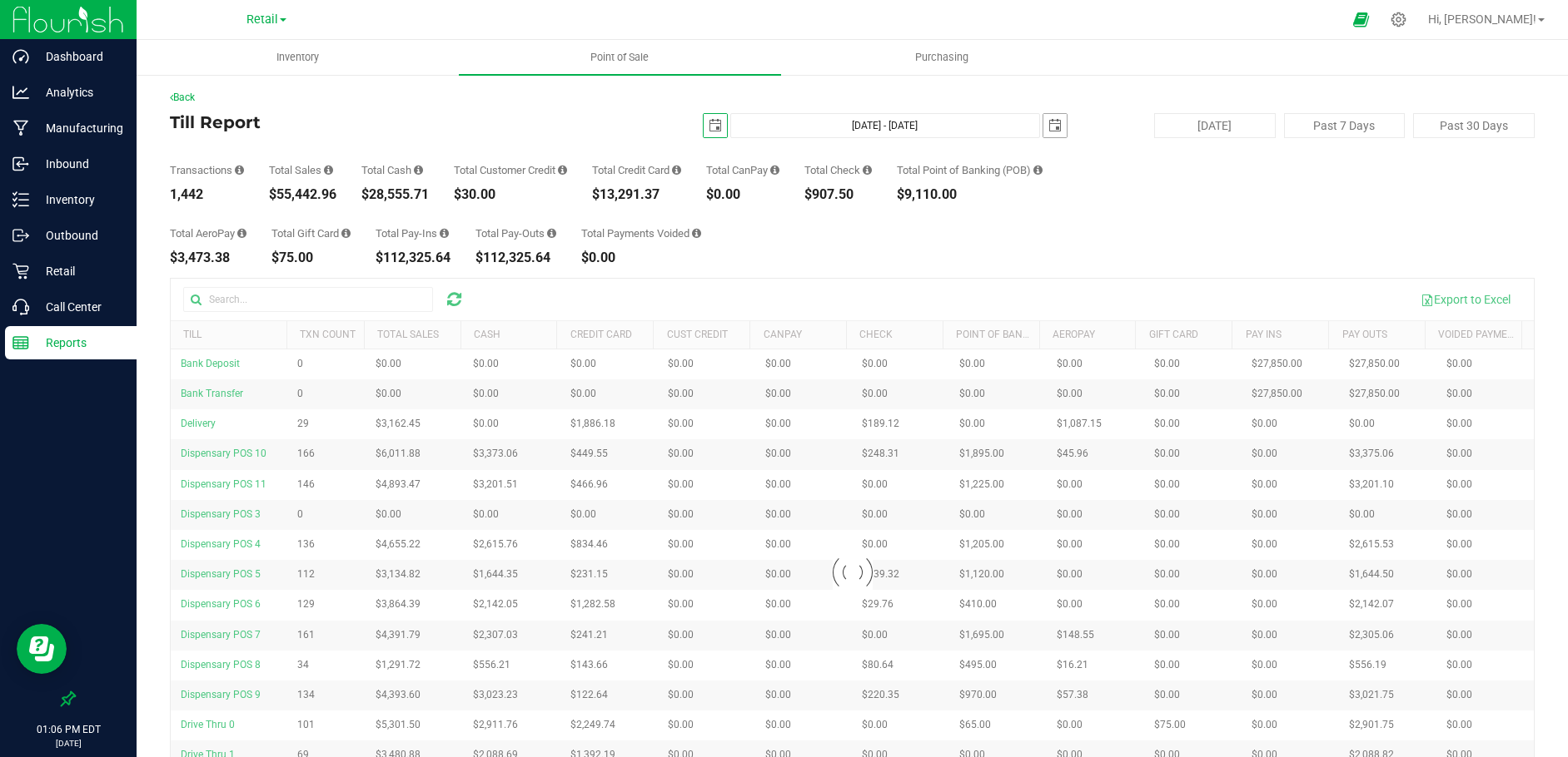
click at [1049, 129] on span "select" at bounding box center [1055, 126] width 13 height 13
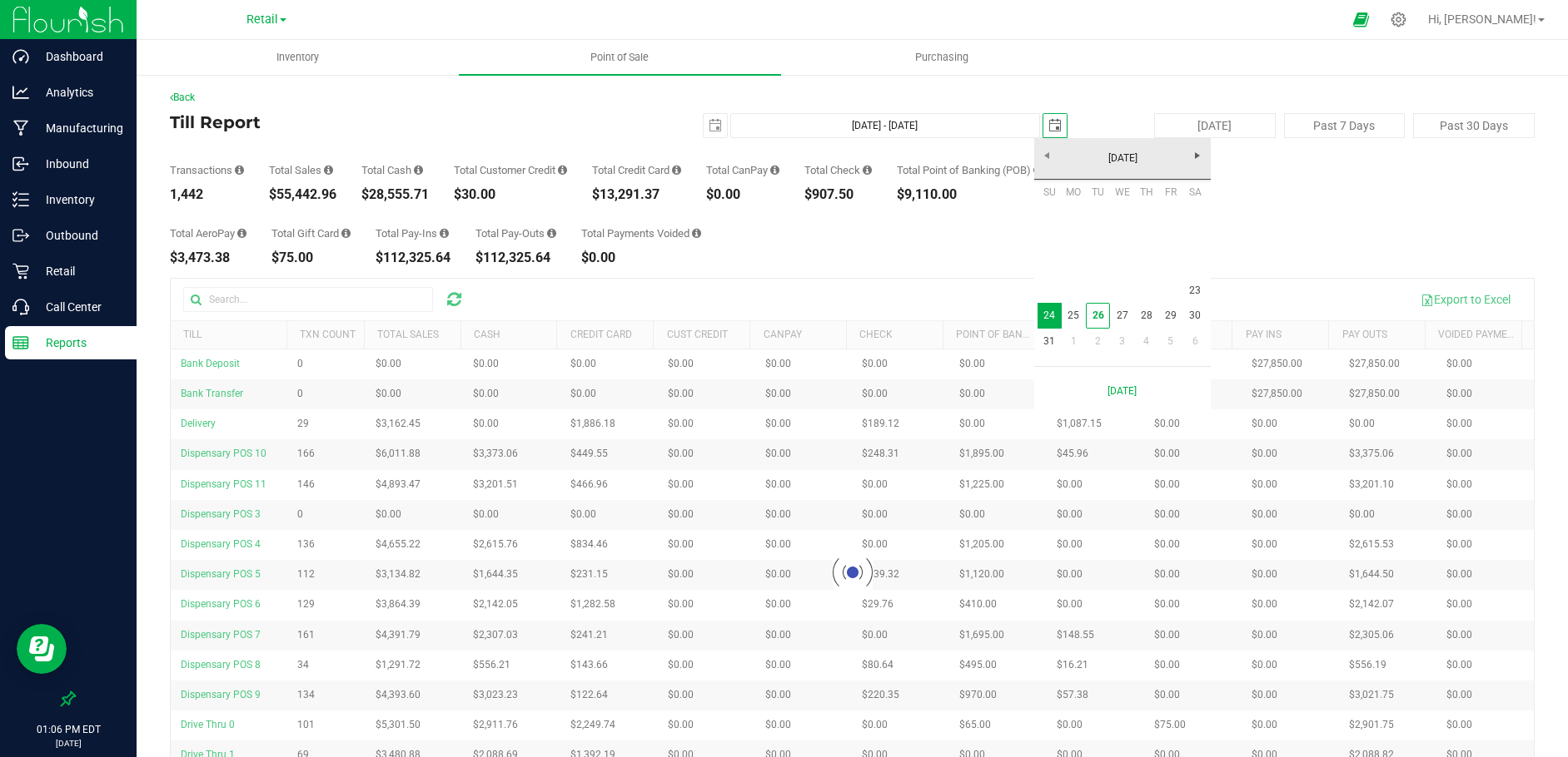
scroll to position [0, 41]
click at [1192, 288] on link "23" at bounding box center [1195, 291] width 24 height 26
type input "[DATE] - [DATE]"
type input "[DATE]"
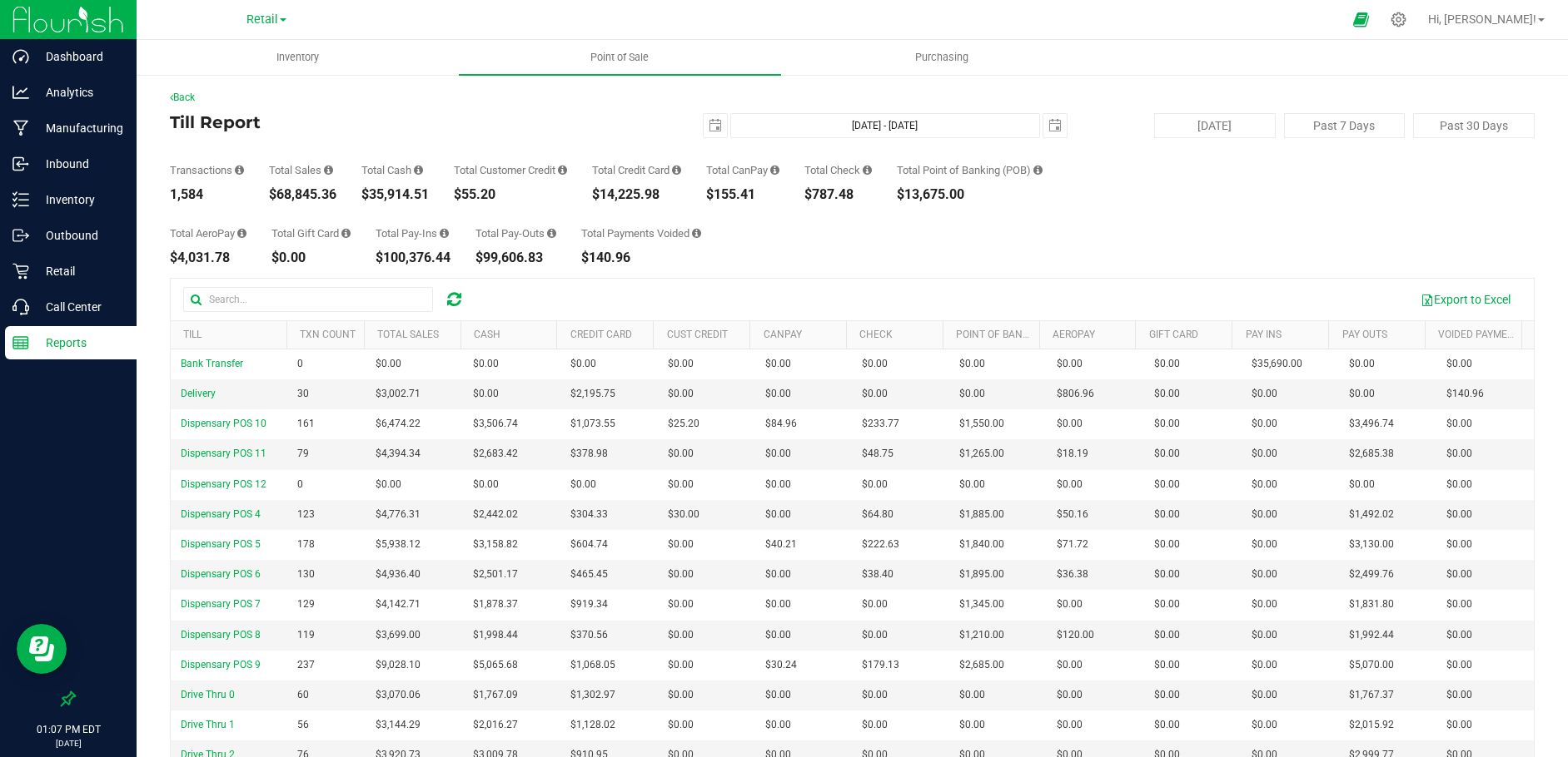
drag, startPoint x: 339, startPoint y: 198, endPoint x: 270, endPoint y: 196, distance: 69.0
click at [270, 196] on div "Transactions 1,584 Total Sales $68,845.36 Total Cash $35,914.51 Total Customer …" at bounding box center [852, 169] width 1365 height 63
drag, startPoint x: 666, startPoint y: 198, endPoint x: 598, endPoint y: 198, distance: 68.0
click at [598, 198] on div "$14,225.98" at bounding box center [636, 195] width 89 height 13
drag, startPoint x: 764, startPoint y: 195, endPoint x: 711, endPoint y: 195, distance: 53.0
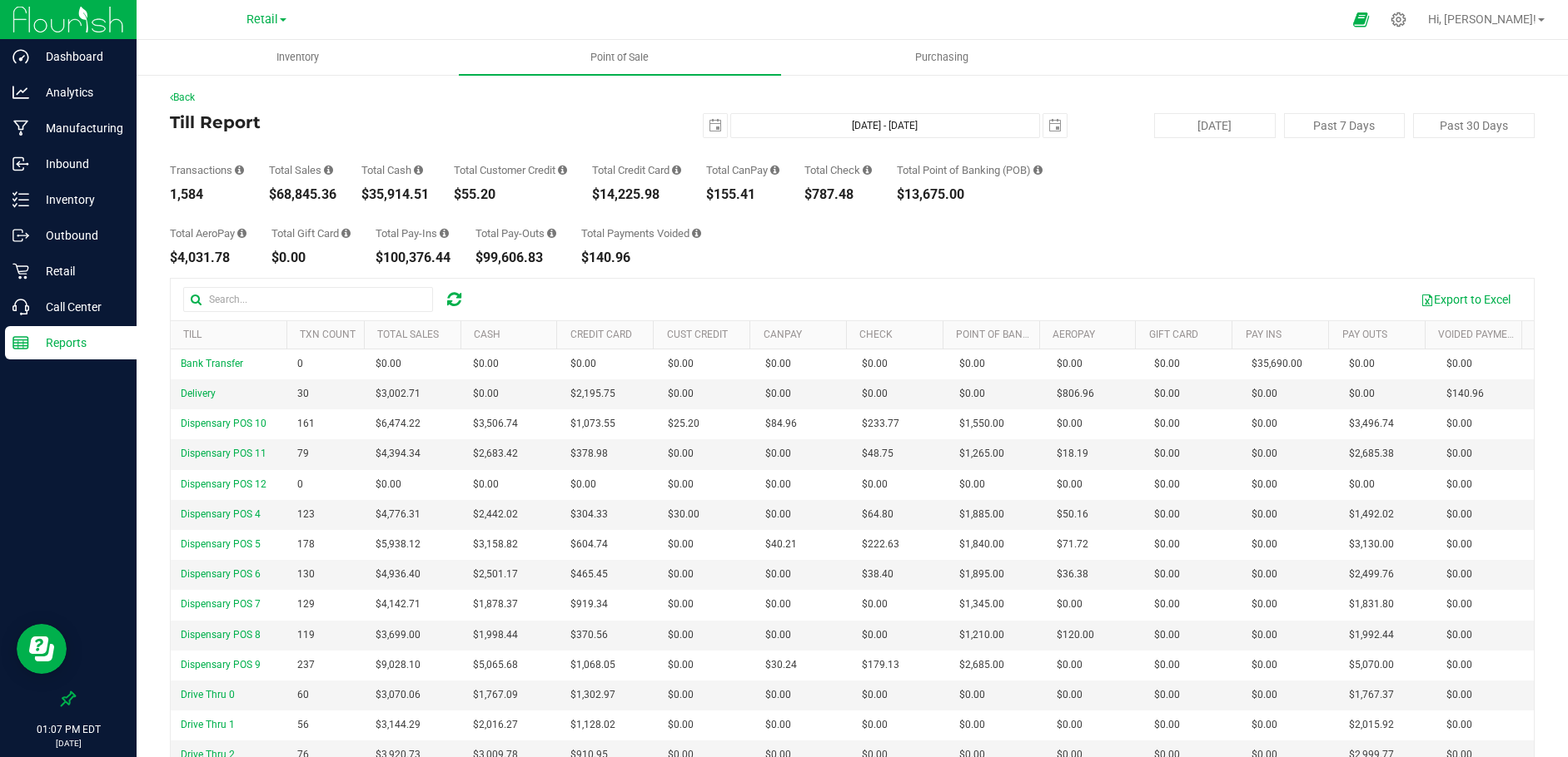
click at [711, 195] on div "Transactions 1,584 Total Sales $68,845.36 Total Cash $35,914.51 Total Customer …" at bounding box center [852, 169] width 1365 height 63
drag, startPoint x: 867, startPoint y: 198, endPoint x: 807, endPoint y: 197, distance: 60.0
click at [807, 197] on div "Transactions 1,584 Total Sales $68,845.36 Total Cash $35,914.51 Total Customer …" at bounding box center [852, 169] width 1365 height 63
drag, startPoint x: 986, startPoint y: 198, endPoint x: 911, endPoint y: 197, distance: 75.0
click at [911, 197] on div "$13,675.00" at bounding box center [970, 195] width 146 height 13
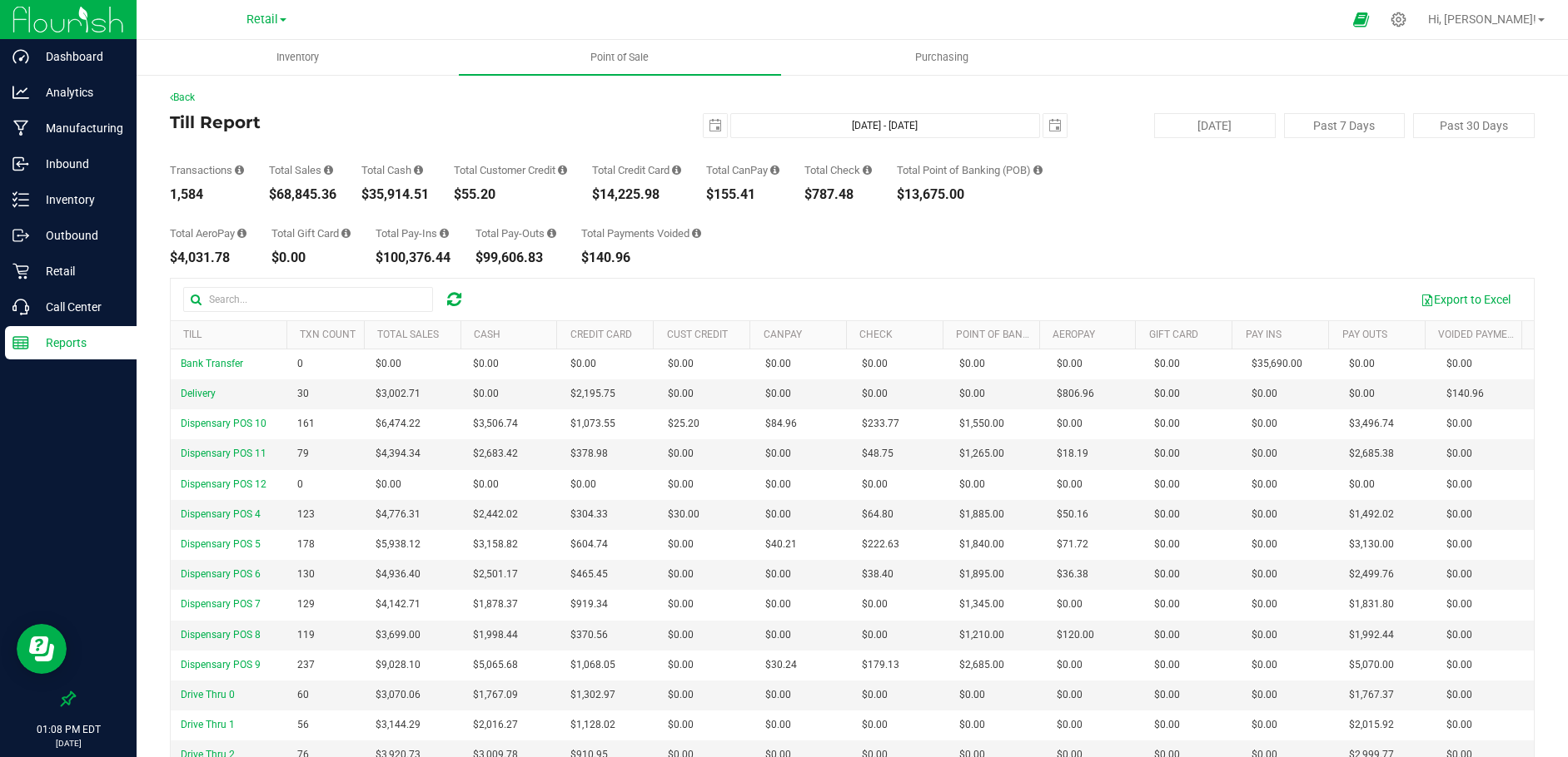
drag, startPoint x: 231, startPoint y: 260, endPoint x: 171, endPoint y: 261, distance: 60.0
click at [171, 261] on div "$4,031.78" at bounding box center [208, 258] width 76 height 13
drag, startPoint x: 702, startPoint y: 119, endPoint x: 715, endPoint y: 137, distance: 22.2
click at [703, 119] on span "select" at bounding box center [714, 125] width 23 height 23
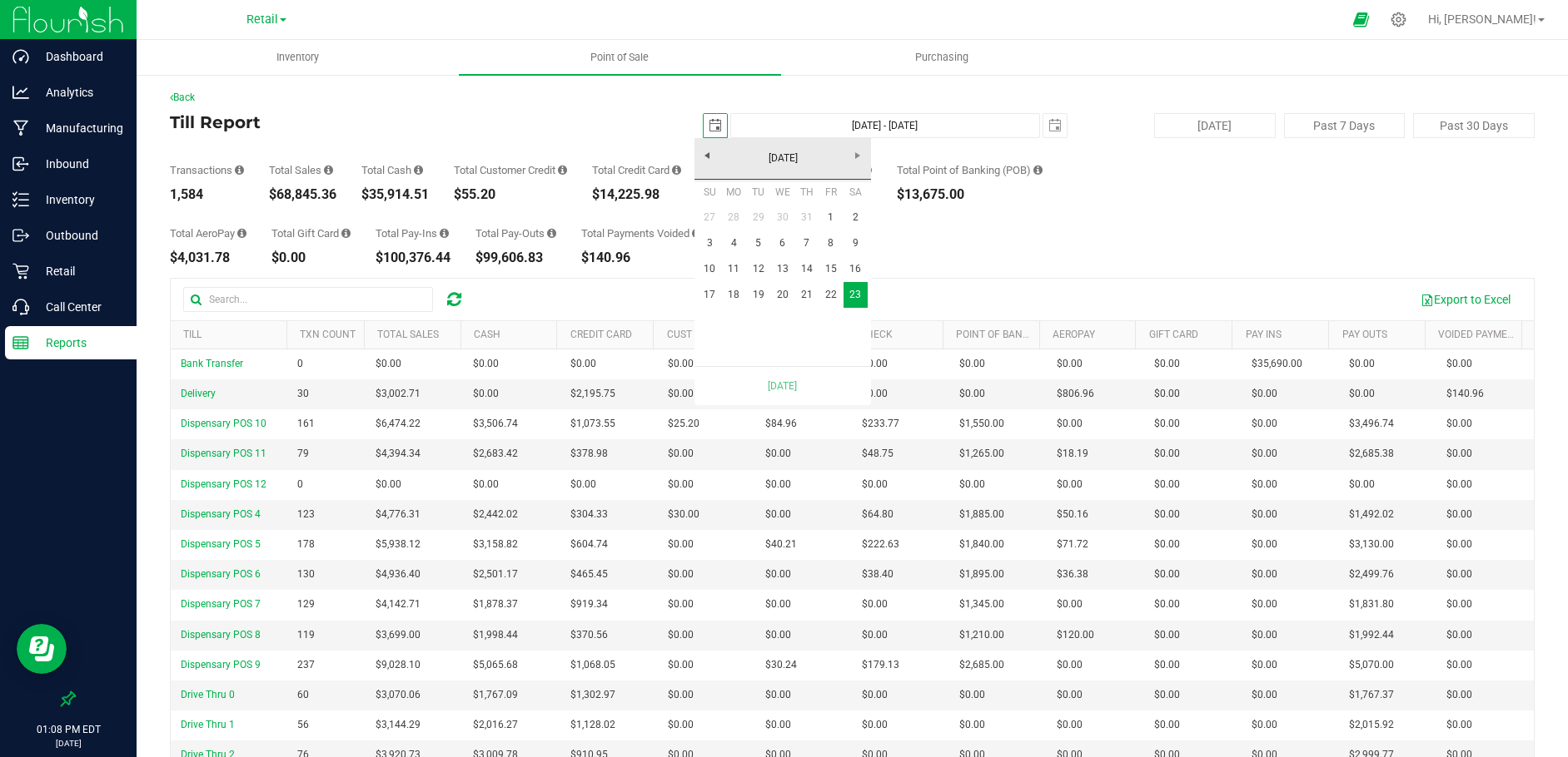
scroll to position [0, 41]
click at [827, 290] on link "22" at bounding box center [830, 295] width 24 height 26
type input "[DATE] - [DATE]"
type input "[DATE]"
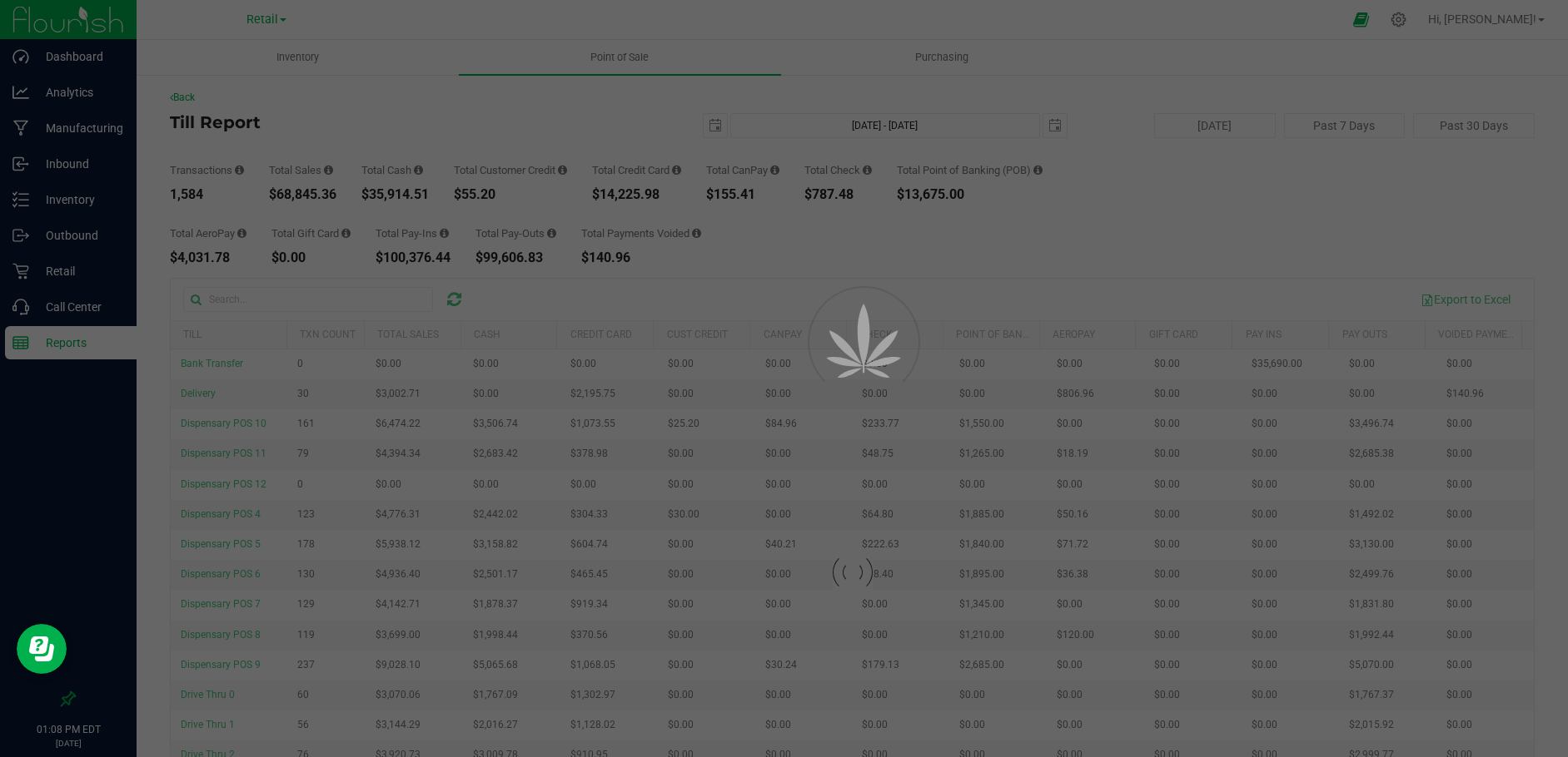
click at [1044, 123] on div at bounding box center [784, 378] width 1568 height 757
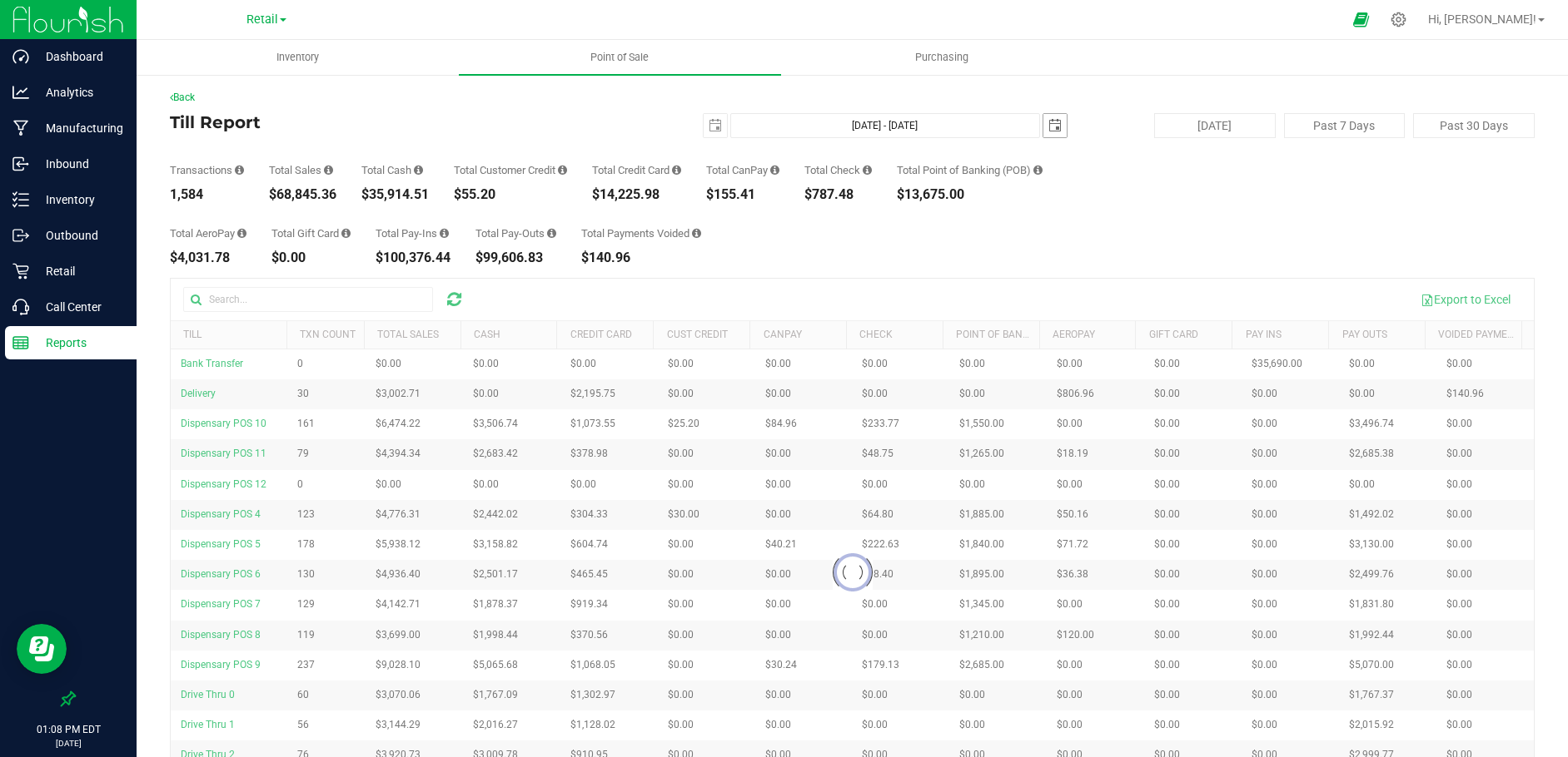
click at [1049, 129] on span "select" at bounding box center [1055, 126] width 13 height 13
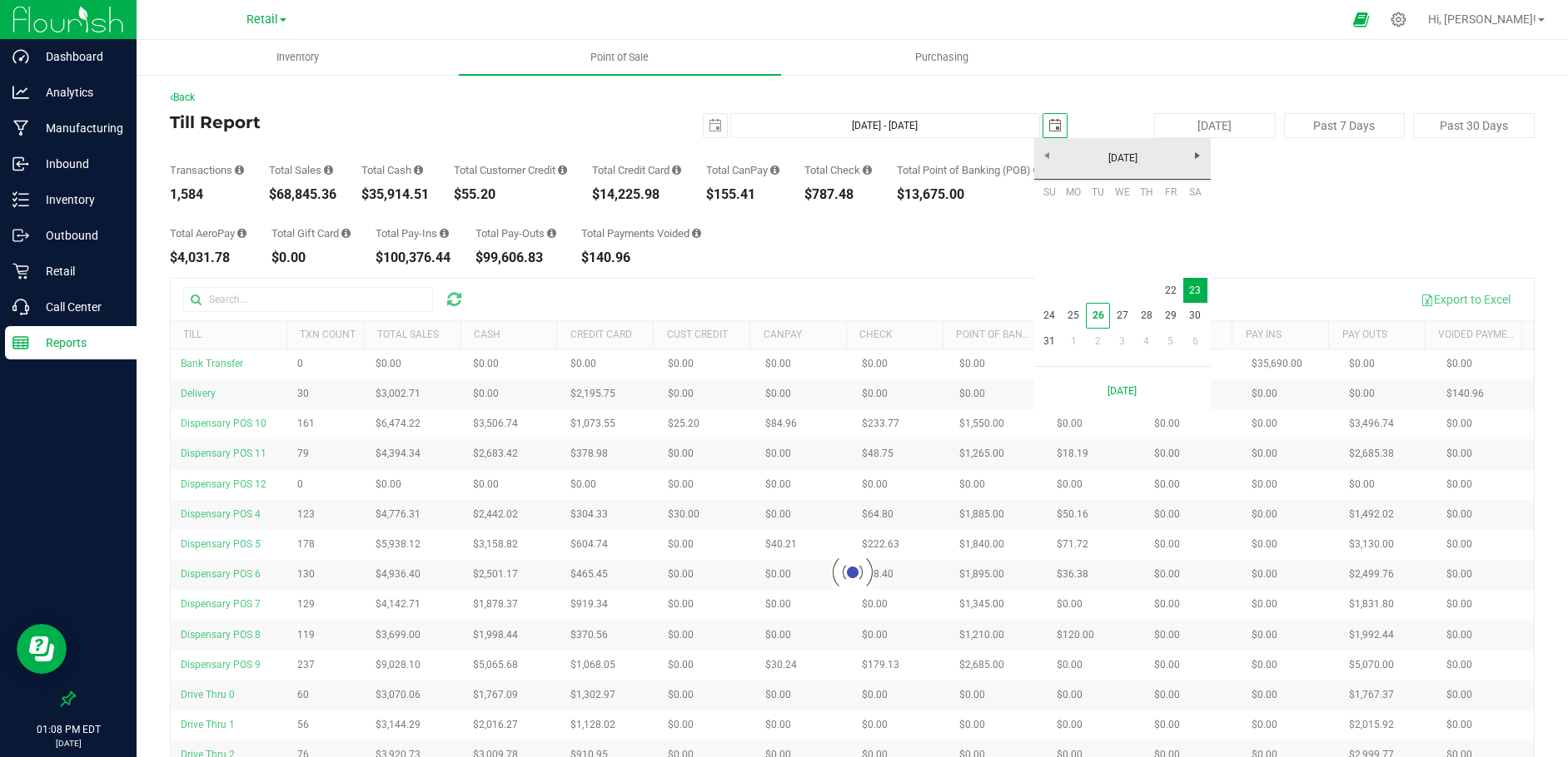
scroll to position [0, 41]
click at [1165, 291] on link "22" at bounding box center [1170, 291] width 24 height 26
type input "[DATE] - [DATE]"
type input "[DATE]"
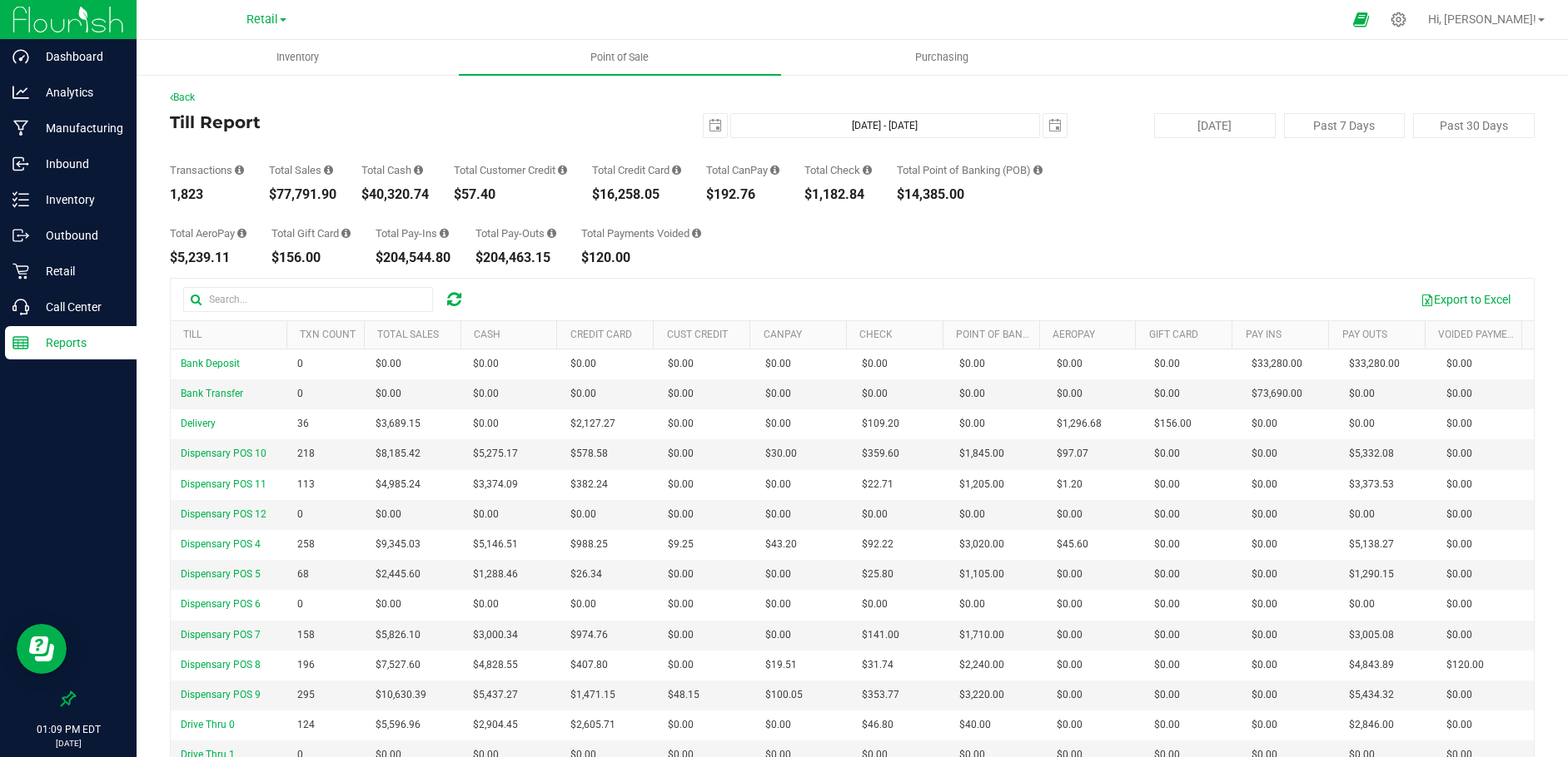
drag, startPoint x: 343, startPoint y: 199, endPoint x: 269, endPoint y: 199, distance: 74.0
click at [269, 199] on div "Transactions 1,823 Total Sales $77,791.90 Total Cash $40,320.74 Total Customer …" at bounding box center [852, 169] width 1365 height 63
drag, startPoint x: 237, startPoint y: 257, endPoint x: 159, endPoint y: 261, distance: 78.1
click at [159, 261] on div "Back Till Report [DATE] [DATE] - [DATE] [DATE] [DATE] Past 7 Days Past 30 Days …" at bounding box center [852, 479] width 1431 height 810
drag, startPoint x: 774, startPoint y: 203, endPoint x: 730, endPoint y: 199, distance: 44.2
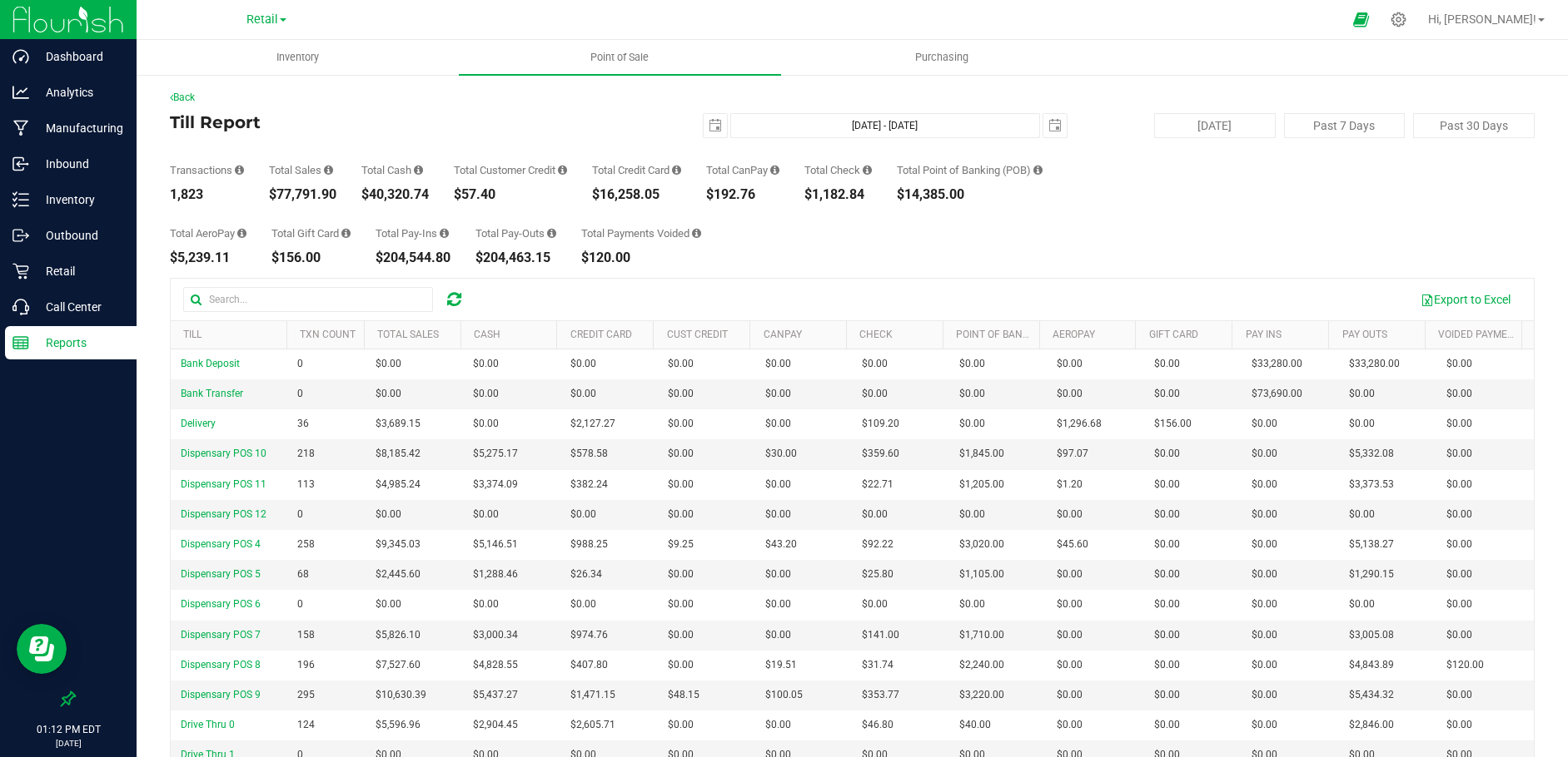
click at [730, 199] on div "Back Till Report [DATE] [DATE] - [DATE] [DATE] [DATE] Past 7 Days Past 30 Days …" at bounding box center [852, 479] width 1365 height 777
click at [767, 209] on div "Total AeroPay $5,239.11 Total Gift Card $156.00 Total Pay-Ins $204,544.80 Total…" at bounding box center [852, 232] width 1365 height 63
drag, startPoint x: 766, startPoint y: 195, endPoint x: 719, endPoint y: 200, distance: 47.3
click at [719, 200] on div "$192.76" at bounding box center [743, 195] width 74 height 13
click at [871, 198] on div "$1,182.84" at bounding box center [837, 195] width 67 height 13
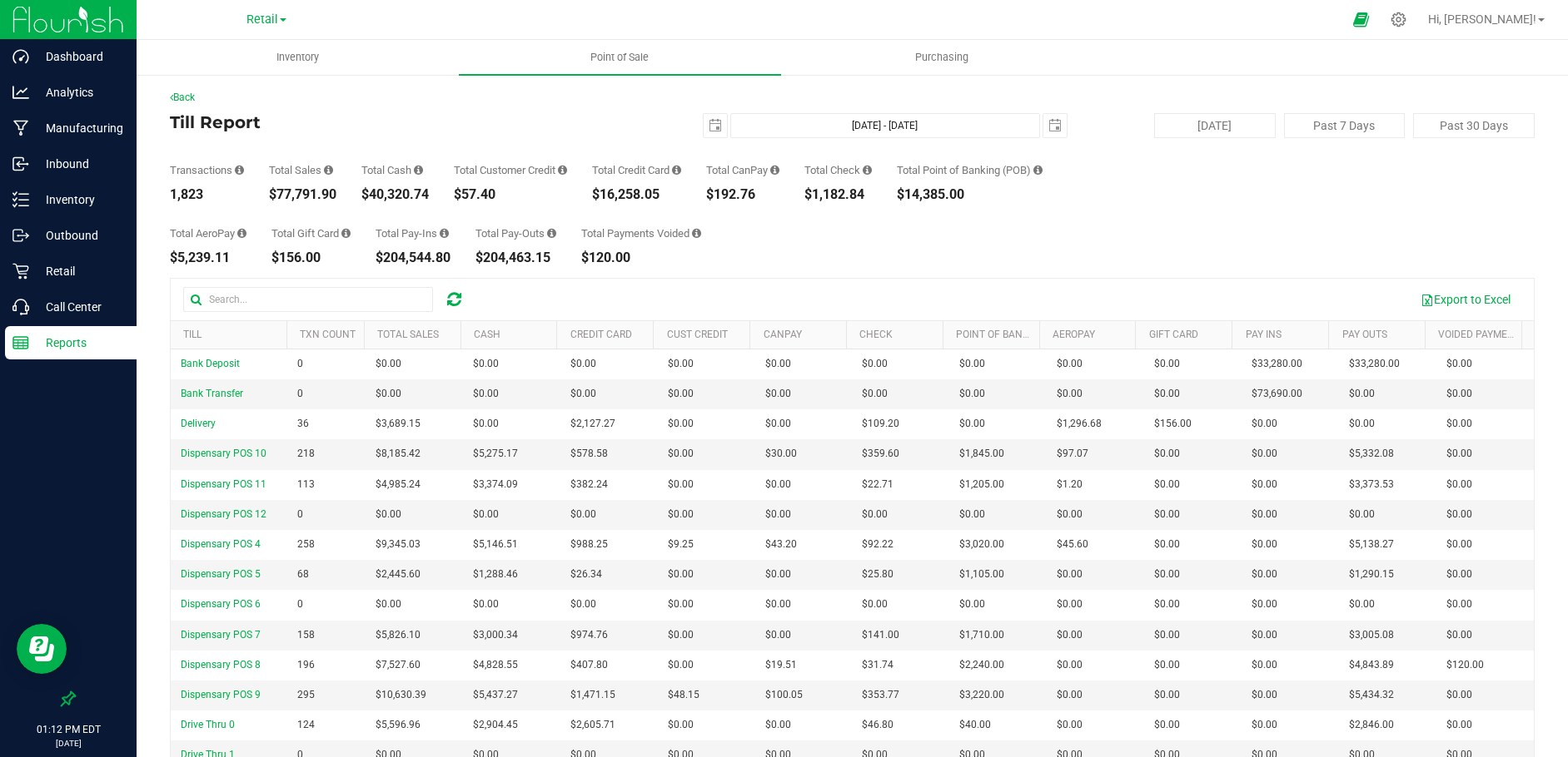
drag, startPoint x: 878, startPoint y: 196, endPoint x: 812, endPoint y: 196, distance: 66.0
click at [812, 196] on div "Transactions 1,823 Total Sales $77,791.90 Total Cash $40,320.74 Total Customer …" at bounding box center [852, 169] width 1365 height 63
click at [981, 199] on div "$14,385.00" at bounding box center [970, 195] width 146 height 13
drag, startPoint x: 981, startPoint y: 199, endPoint x: 908, endPoint y: 199, distance: 73.0
click at [908, 199] on div "Transactions 1,823 Total Sales $77,791.90 Total Cash $40,320.74 Total Customer …" at bounding box center [852, 169] width 1365 height 63
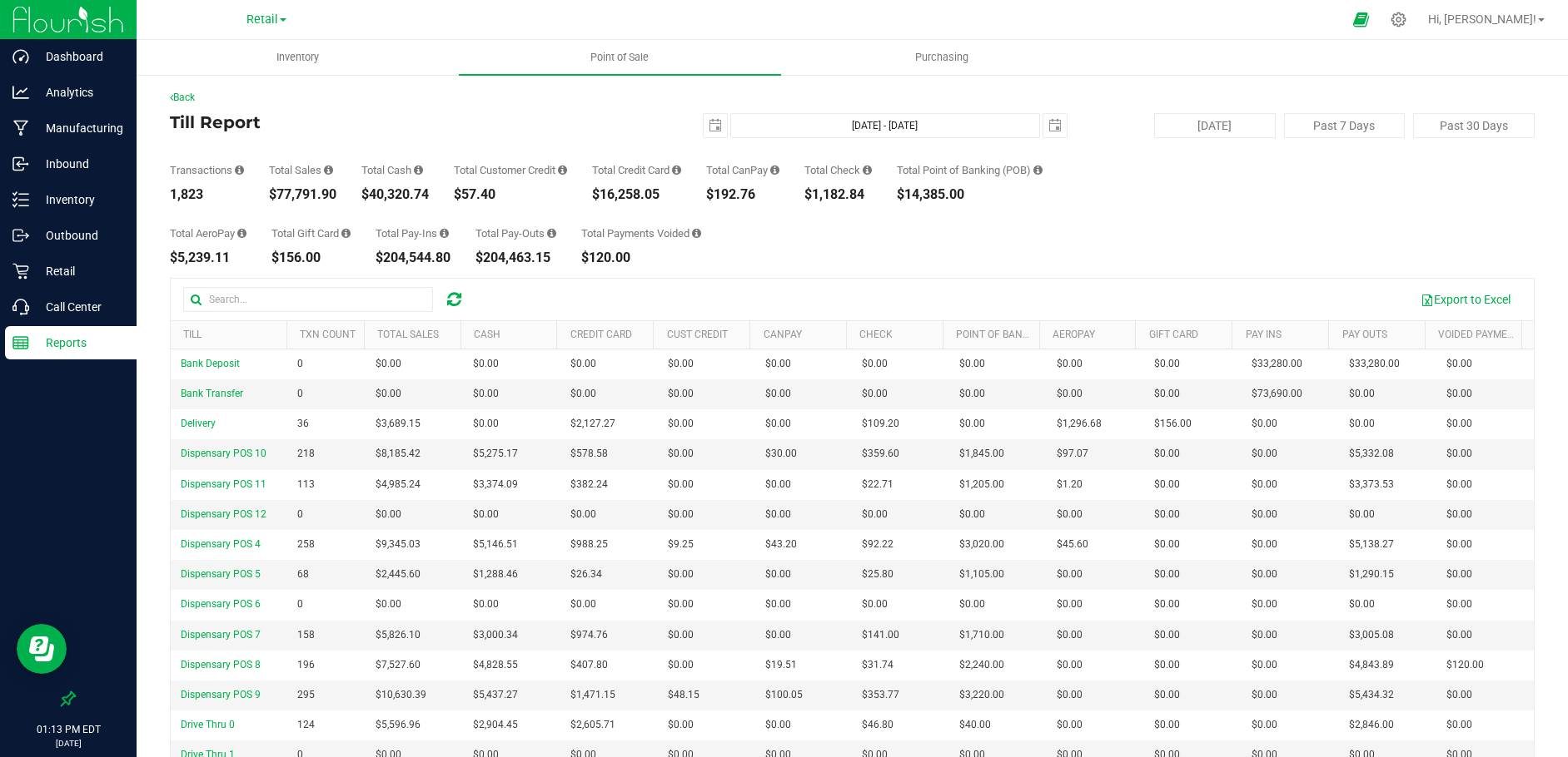
drag, startPoint x: 666, startPoint y: 194, endPoint x: 596, endPoint y: 195, distance: 70.0
click at [596, 195] on div "Transactions 1,823 Total Sales $77,791.90 Total Cash $40,320.74 Total Customer …" at bounding box center [852, 169] width 1365 height 63
click at [709, 129] on span "select" at bounding box center [715, 126] width 13 height 13
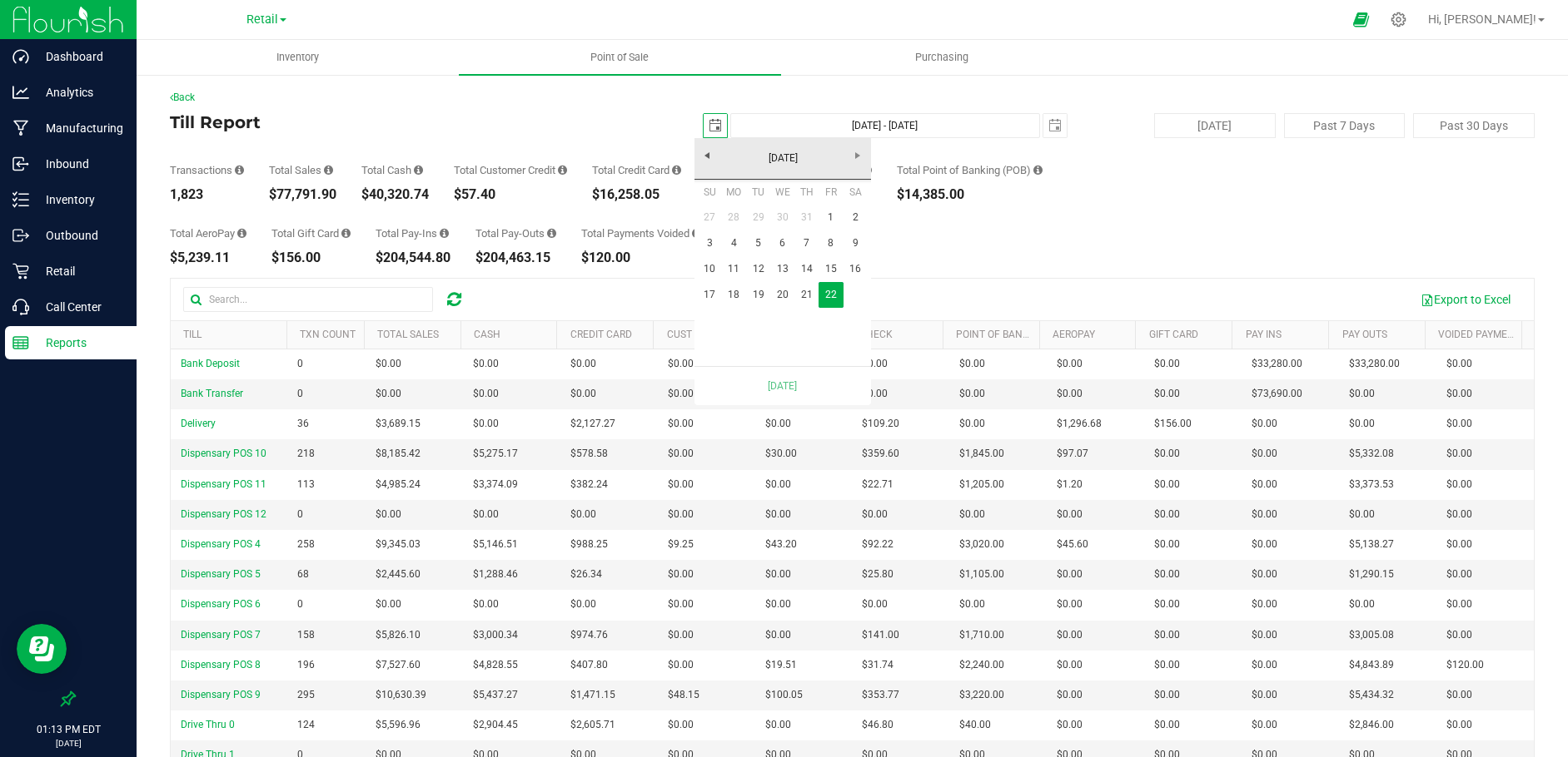
scroll to position [0, 41]
click at [805, 297] on link "21" at bounding box center [806, 295] width 24 height 26
type input "[DATE] - [DATE]"
type input "[DATE]"
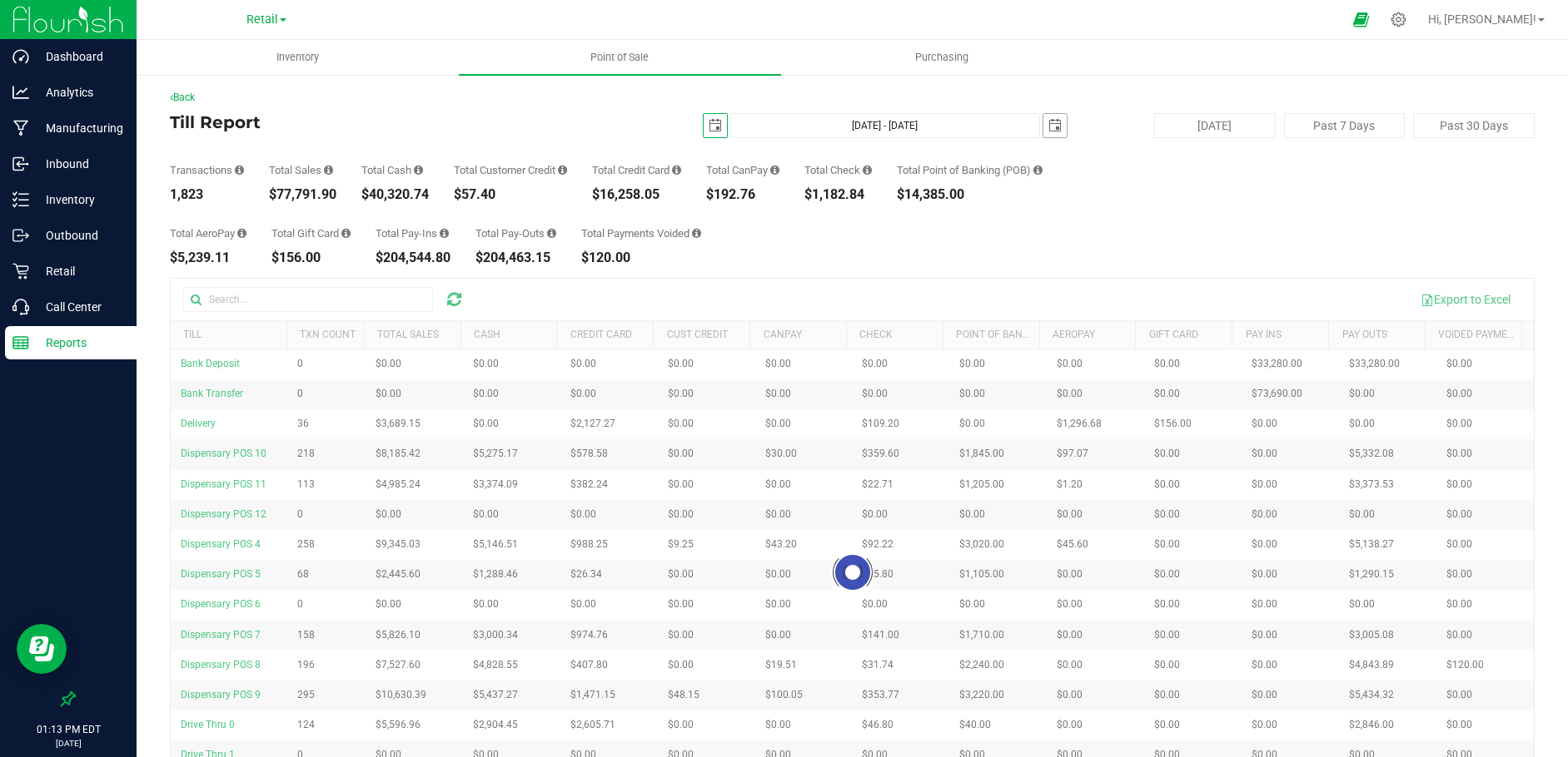
click at [1049, 129] on span "select" at bounding box center [1055, 126] width 13 height 13
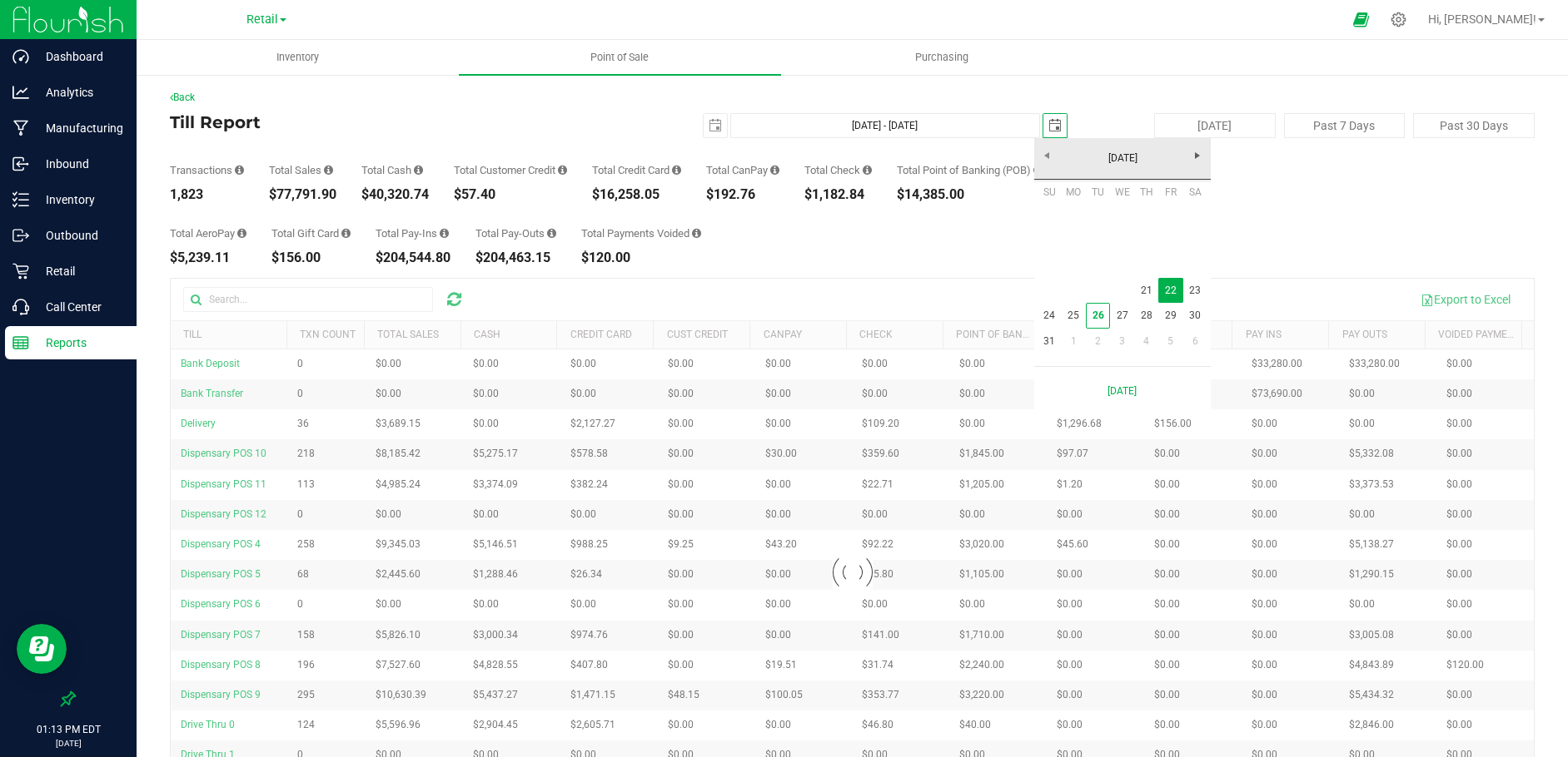
scroll to position [0, 41]
click at [1145, 288] on link "21" at bounding box center [1146, 291] width 24 height 26
type input "[DATE] - [DATE]"
type input "[DATE]"
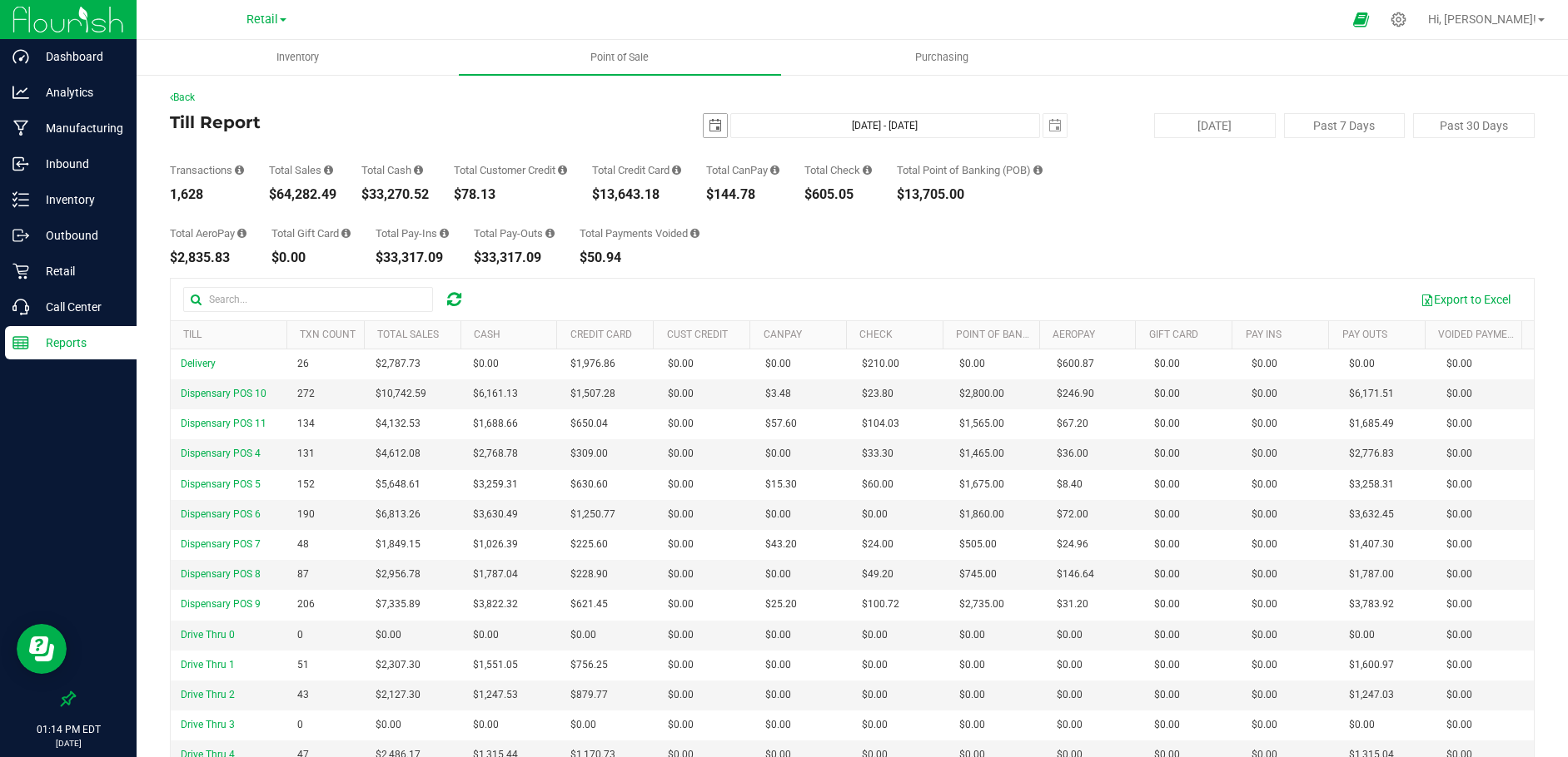
click at [709, 122] on span "select" at bounding box center [715, 126] width 13 height 13
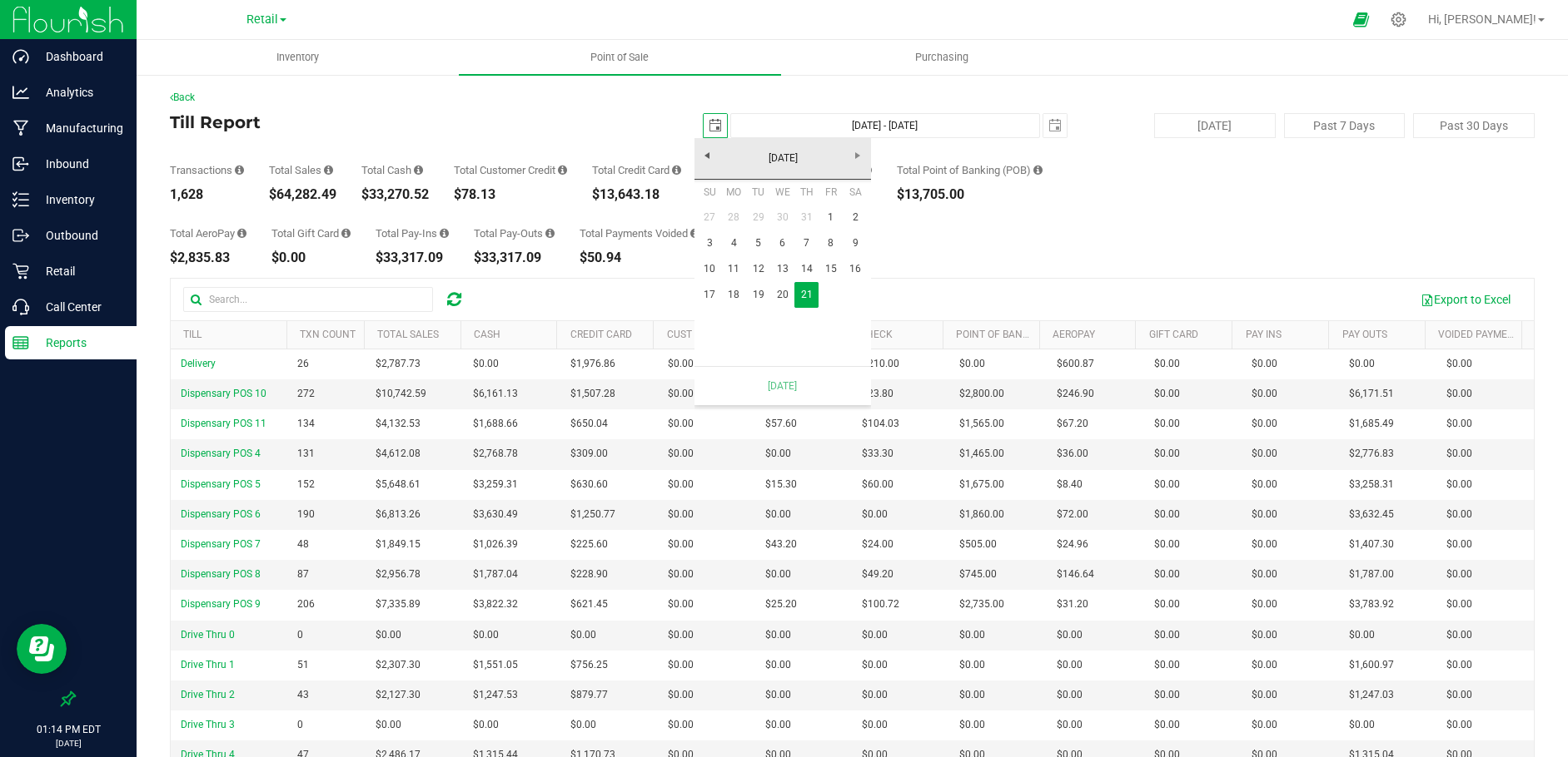
scroll to position [0, 41]
click at [787, 294] on link "20" at bounding box center [782, 295] width 24 height 26
type input "[DATE] - [DATE]"
type input "[DATE]"
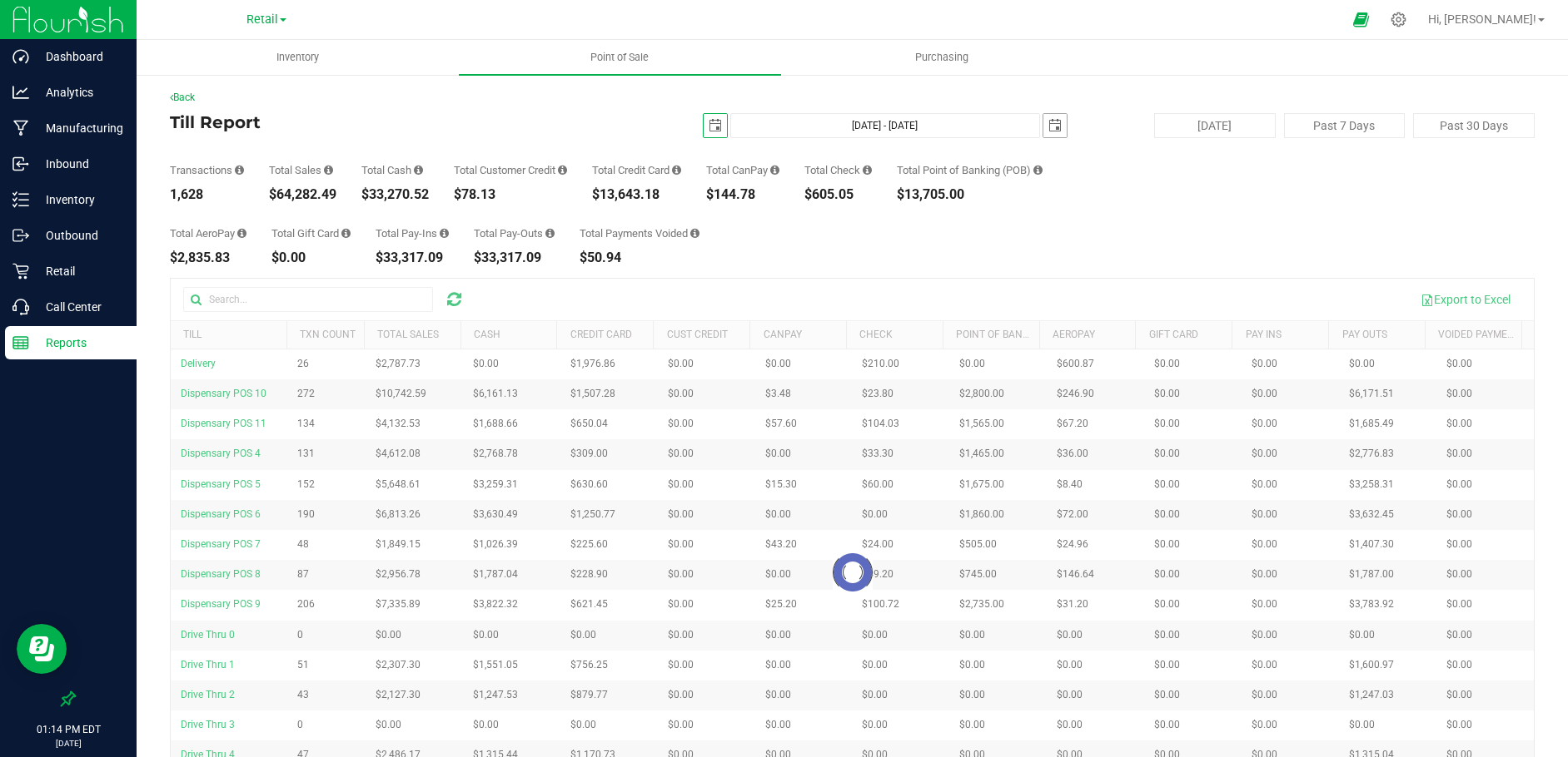
click at [1049, 122] on span "select" at bounding box center [1055, 126] width 13 height 13
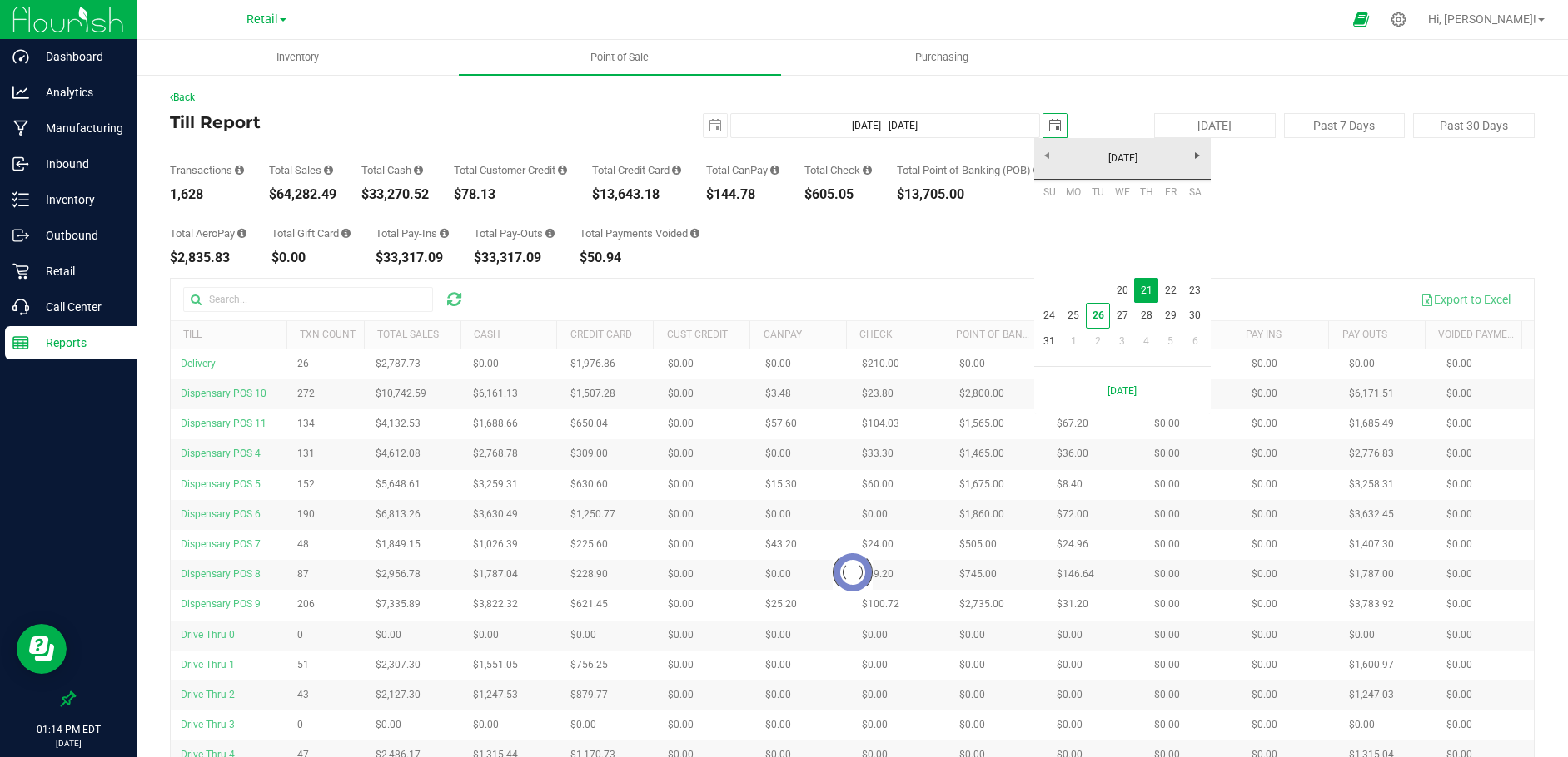
scroll to position [0, 41]
click at [1124, 287] on link "20" at bounding box center [1122, 291] width 24 height 26
type input "[DATE] - [DATE]"
type input "[DATE]"
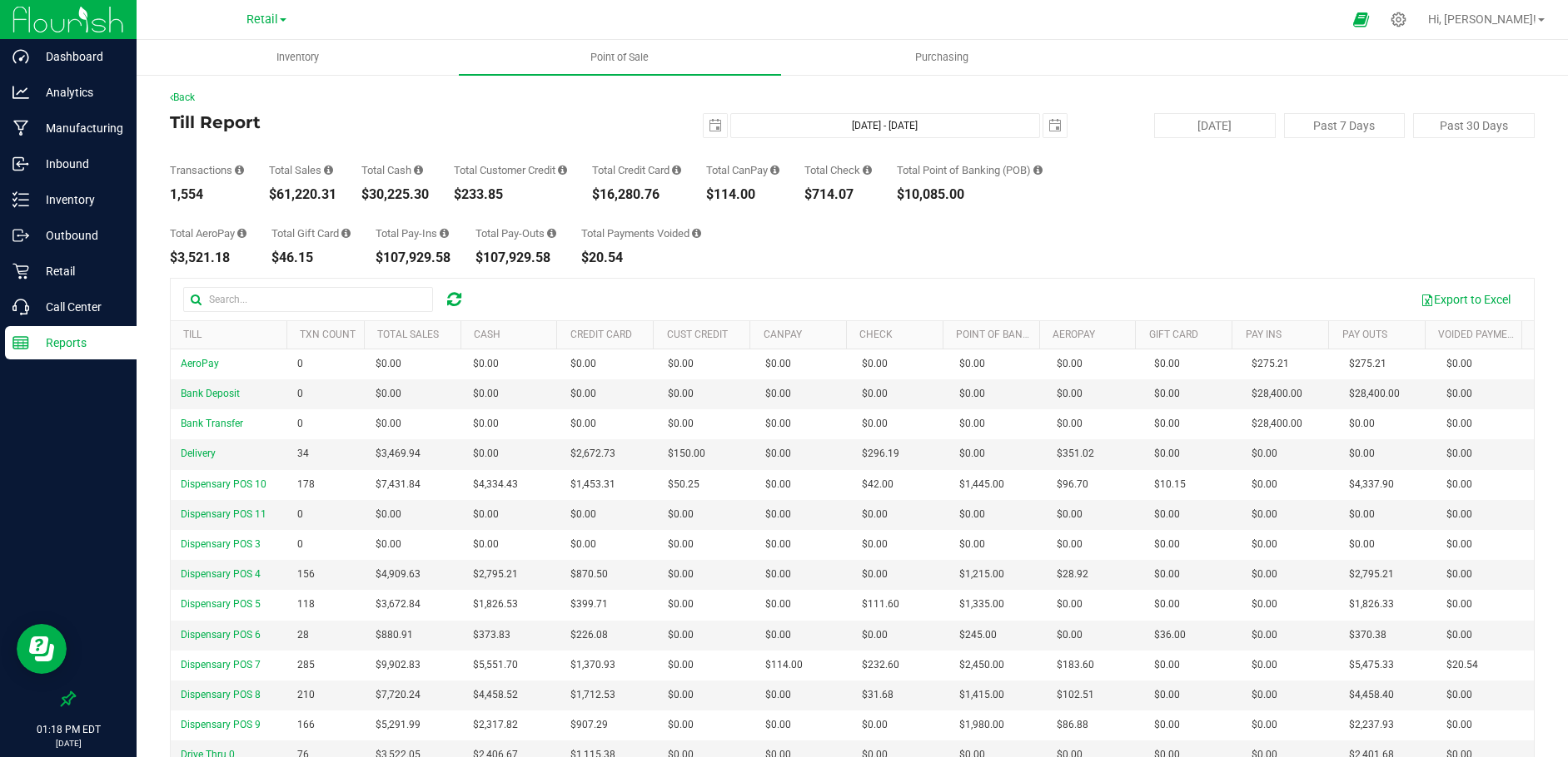
click at [64, 339] on p "Reports" at bounding box center [79, 343] width 100 height 20
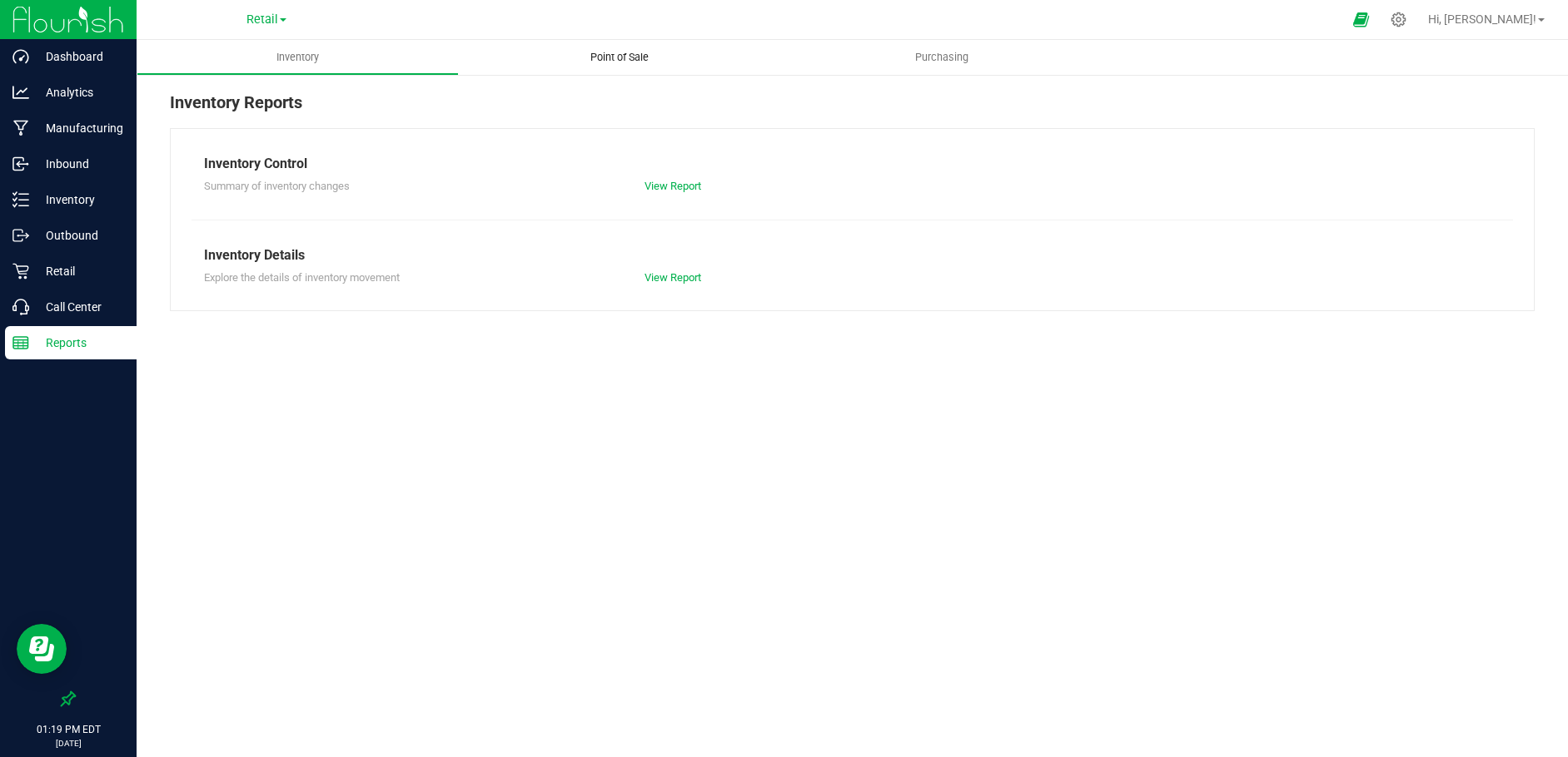
click at [614, 58] on span "Point of Sale" at bounding box center [619, 57] width 103 height 15
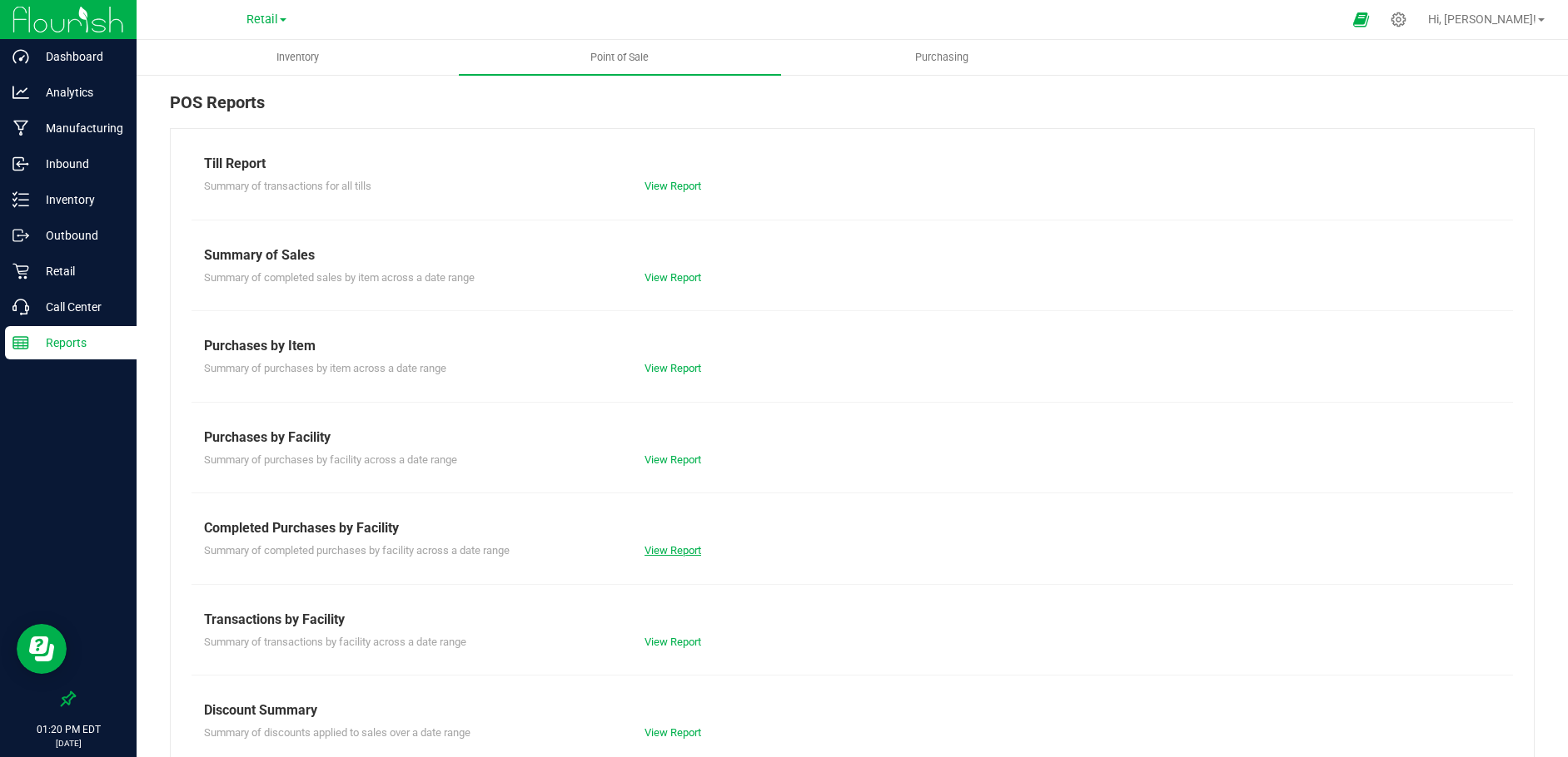
click at [677, 551] on link "View Report" at bounding box center [673, 550] width 57 height 13
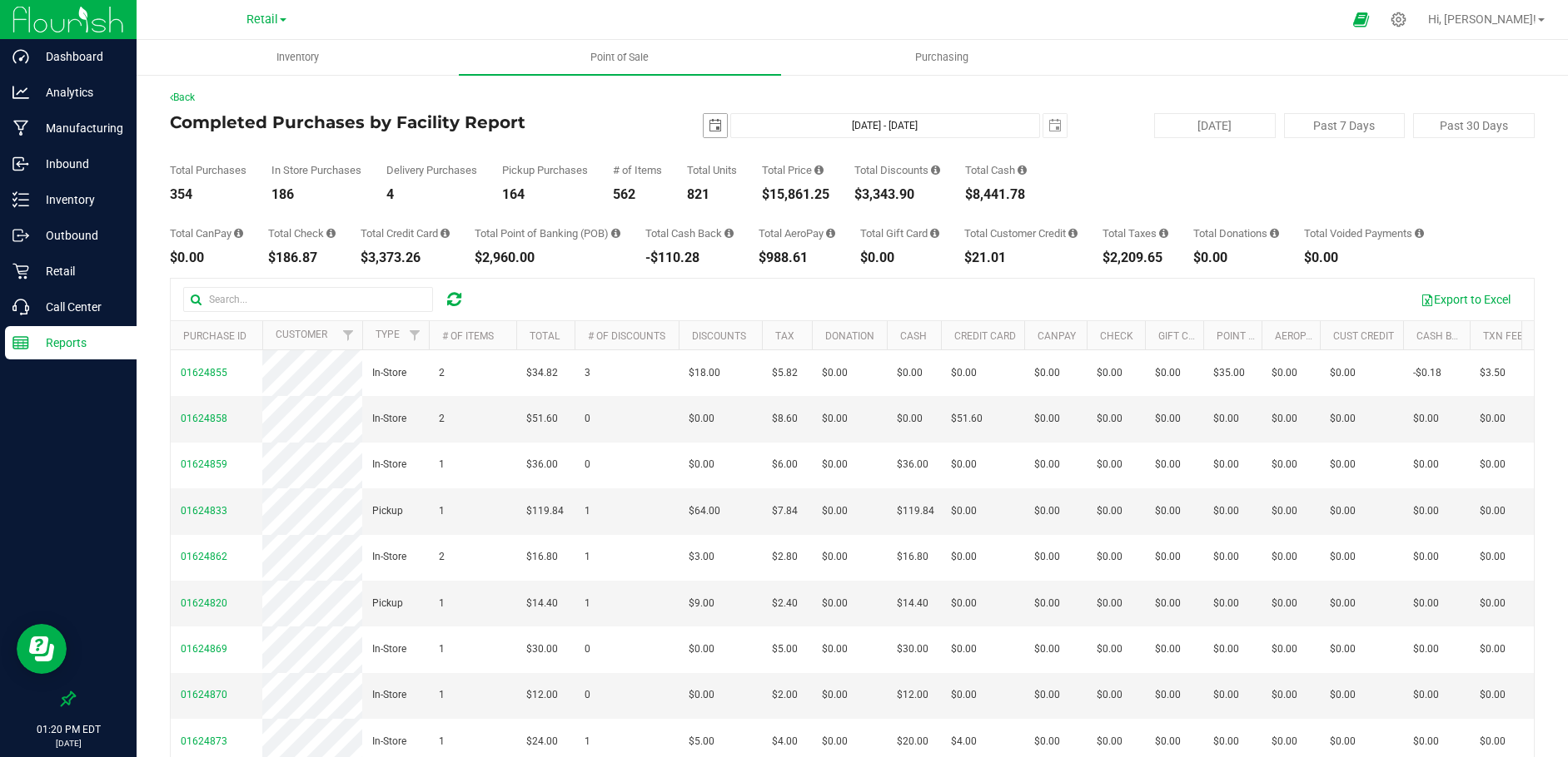
click at [709, 129] on span "select" at bounding box center [715, 126] width 13 height 13
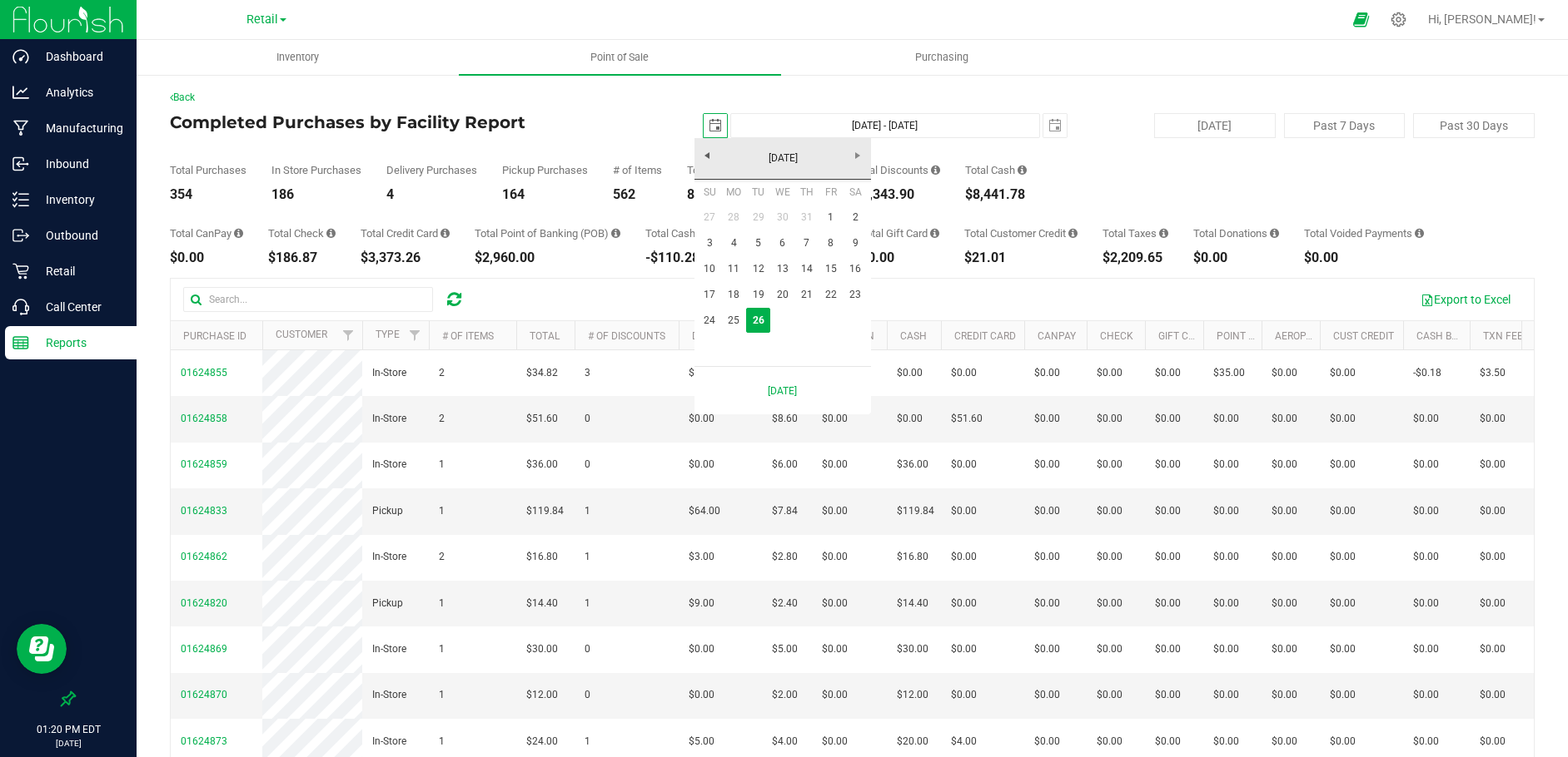
scroll to position [0, 41]
click at [735, 315] on link "25" at bounding box center [733, 321] width 24 height 26
type input "[DATE]"
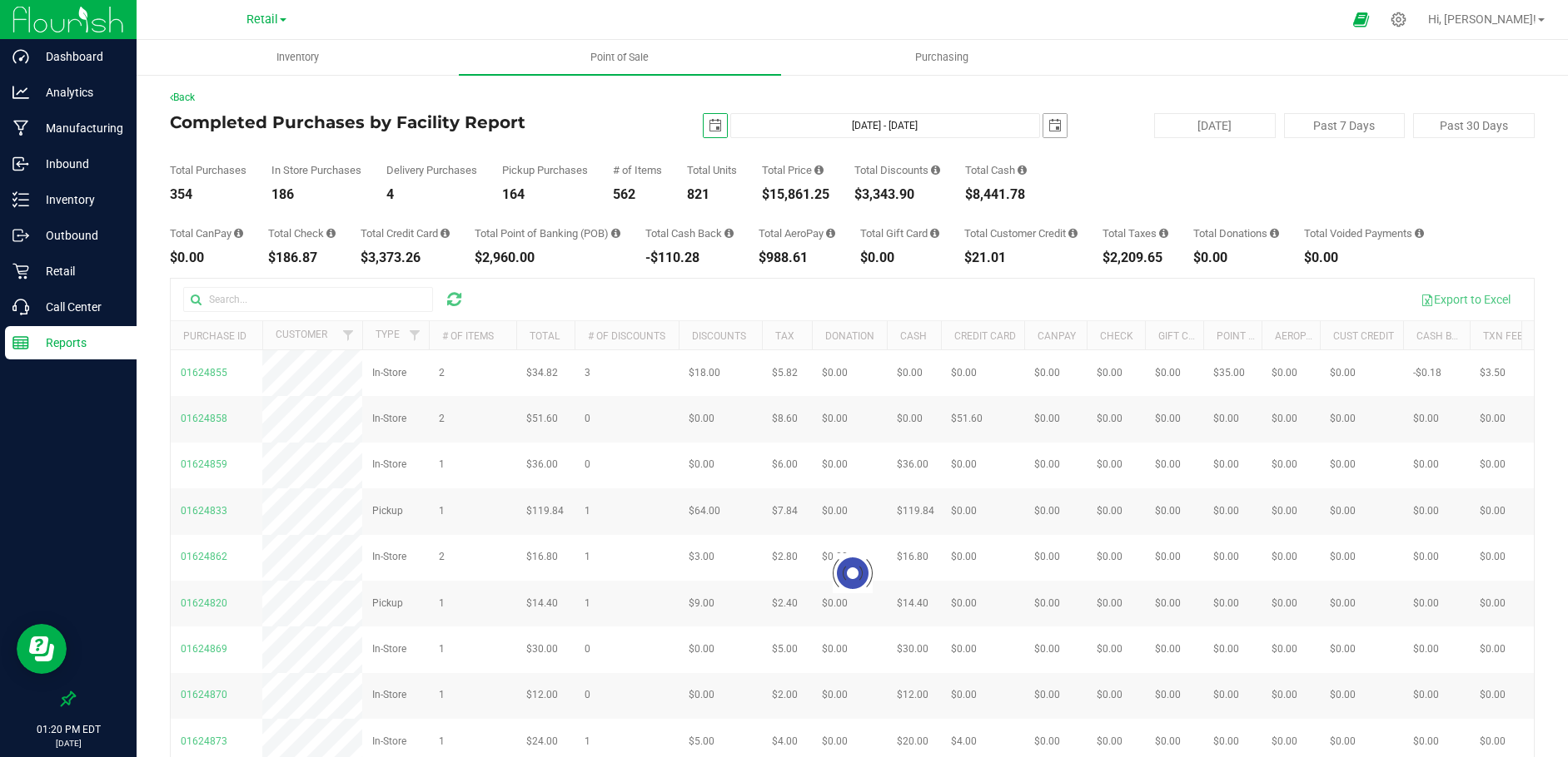
click at [1049, 125] on span "select" at bounding box center [1055, 126] width 13 height 13
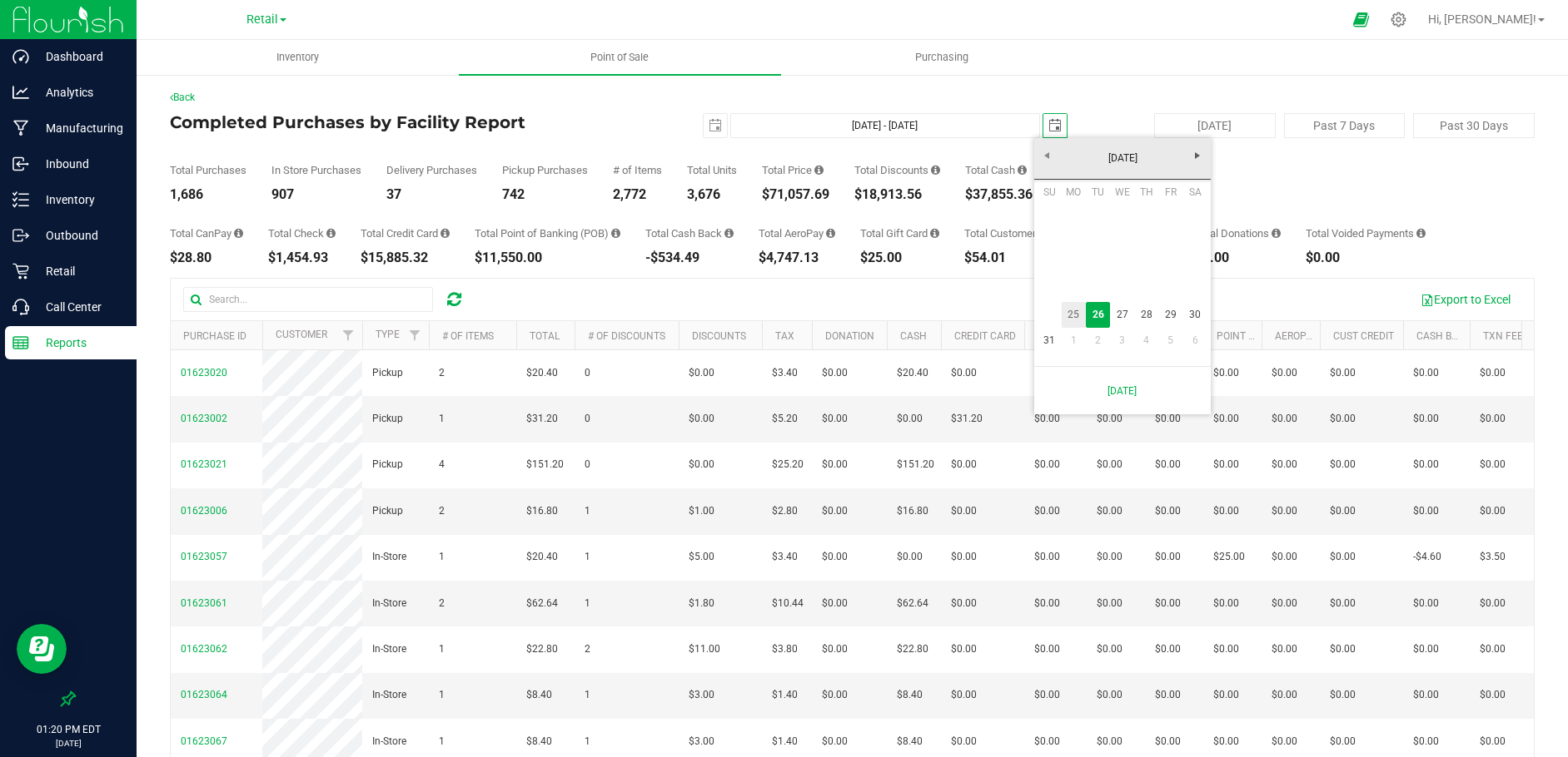
click at [1072, 318] on link "25" at bounding box center [1074, 315] width 24 height 26
type input "[DATE] - [DATE]"
type input "[DATE]"
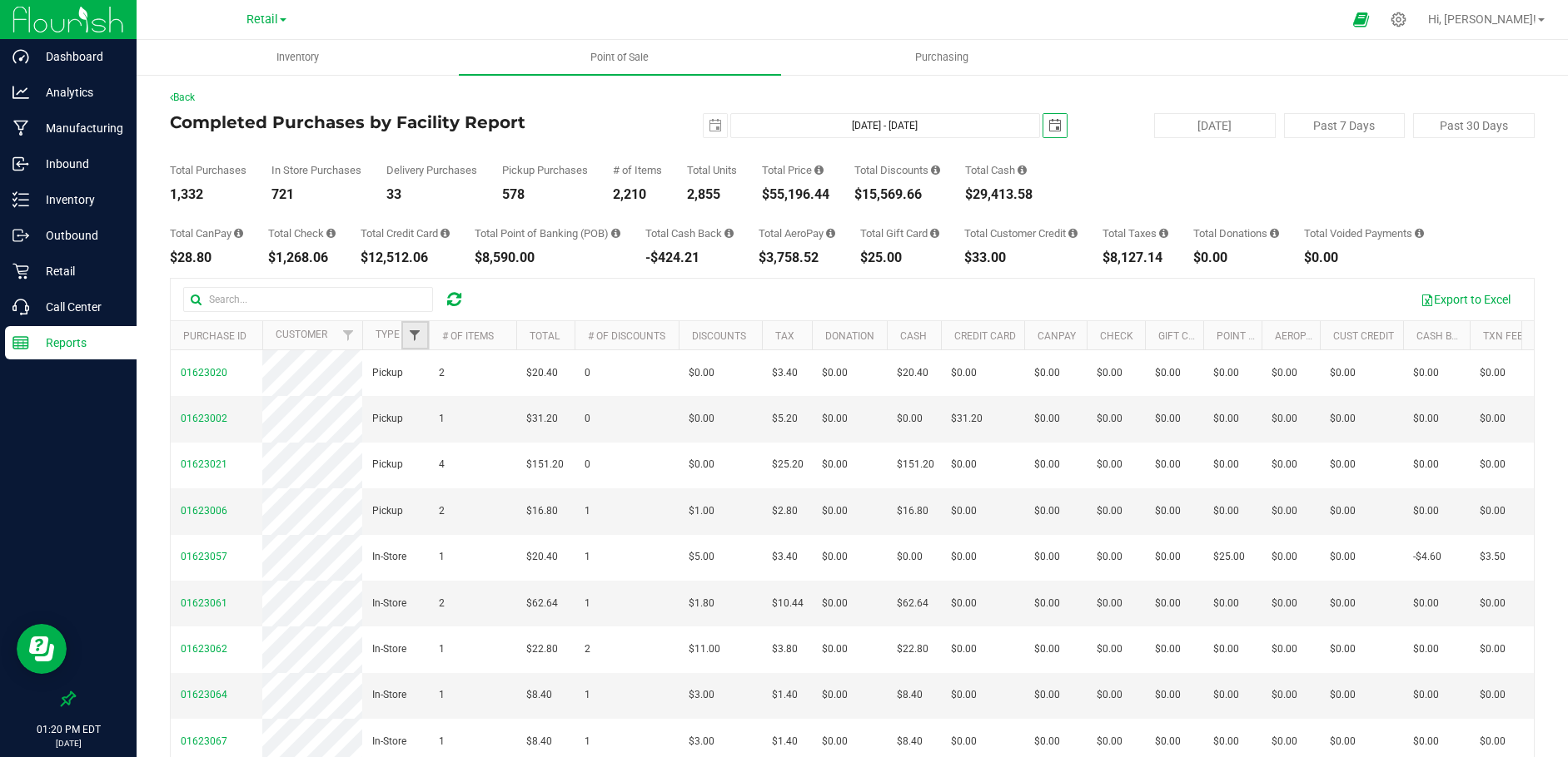
click at [414, 333] on span "Filter" at bounding box center [415, 335] width 13 height 13
click at [420, 428] on input "Delivery" at bounding box center [424, 429] width 11 height 11
checkbox input "true"
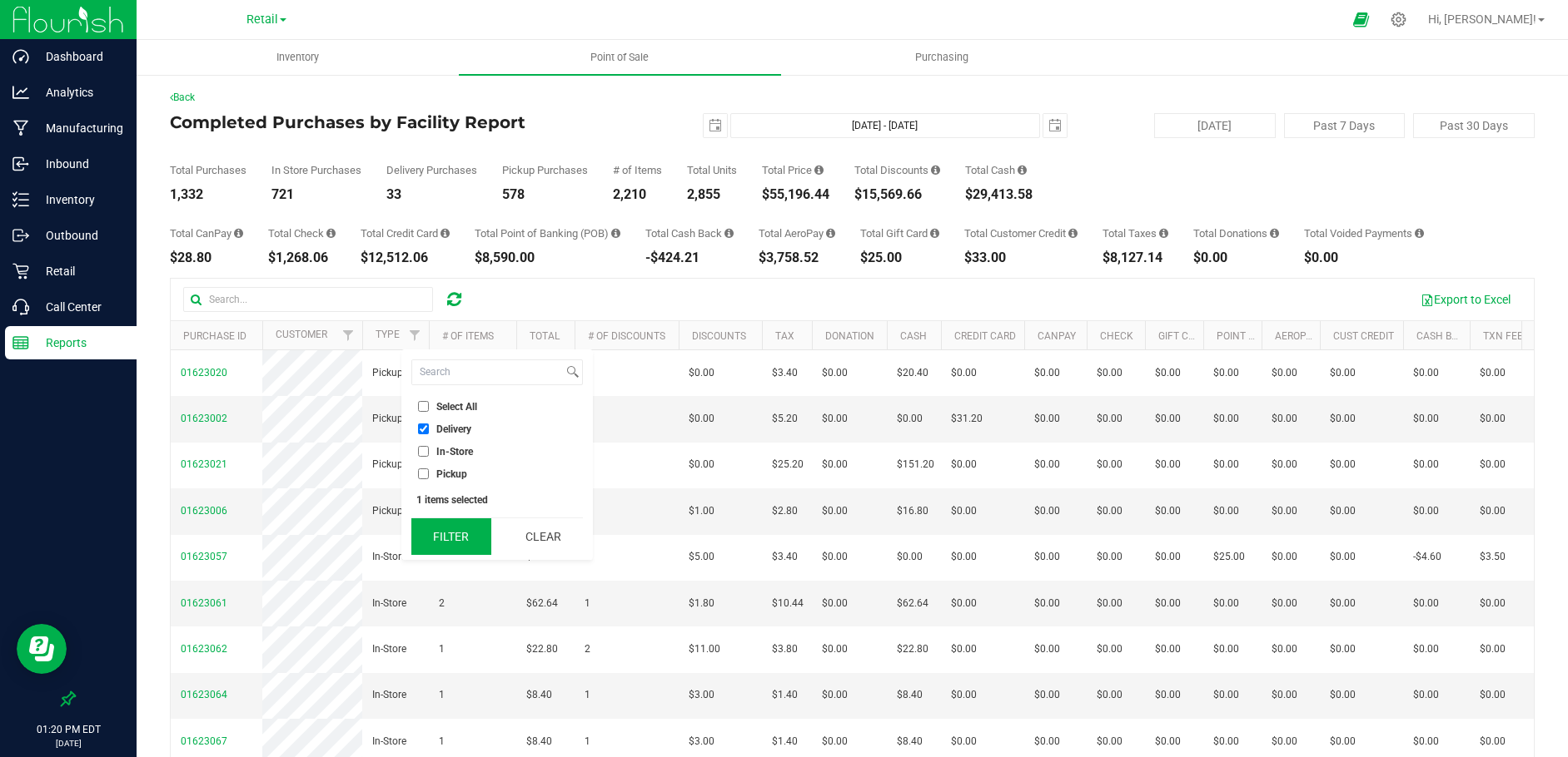
click at [448, 541] on button "Filter" at bounding box center [451, 537] width 80 height 37
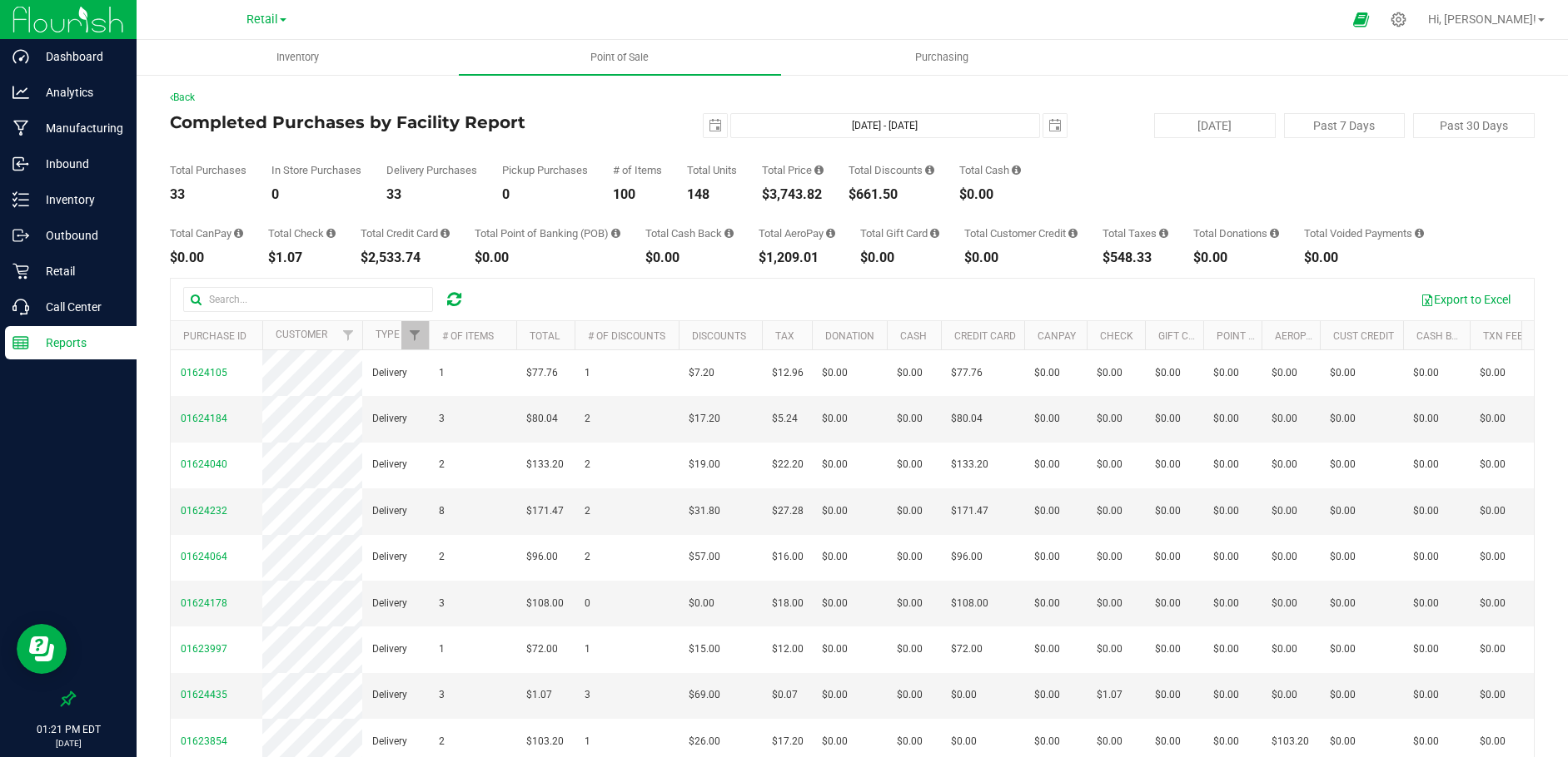
drag, startPoint x: 834, startPoint y: 195, endPoint x: 769, endPoint y: 196, distance: 65.0
click at [769, 196] on div "Total Purchases 33 In Store Purchases 0 Delivery Purchases 33 Pickup Purchases …" at bounding box center [852, 169] width 1365 height 63
click at [709, 125] on span "select" at bounding box center [715, 126] width 13 height 13
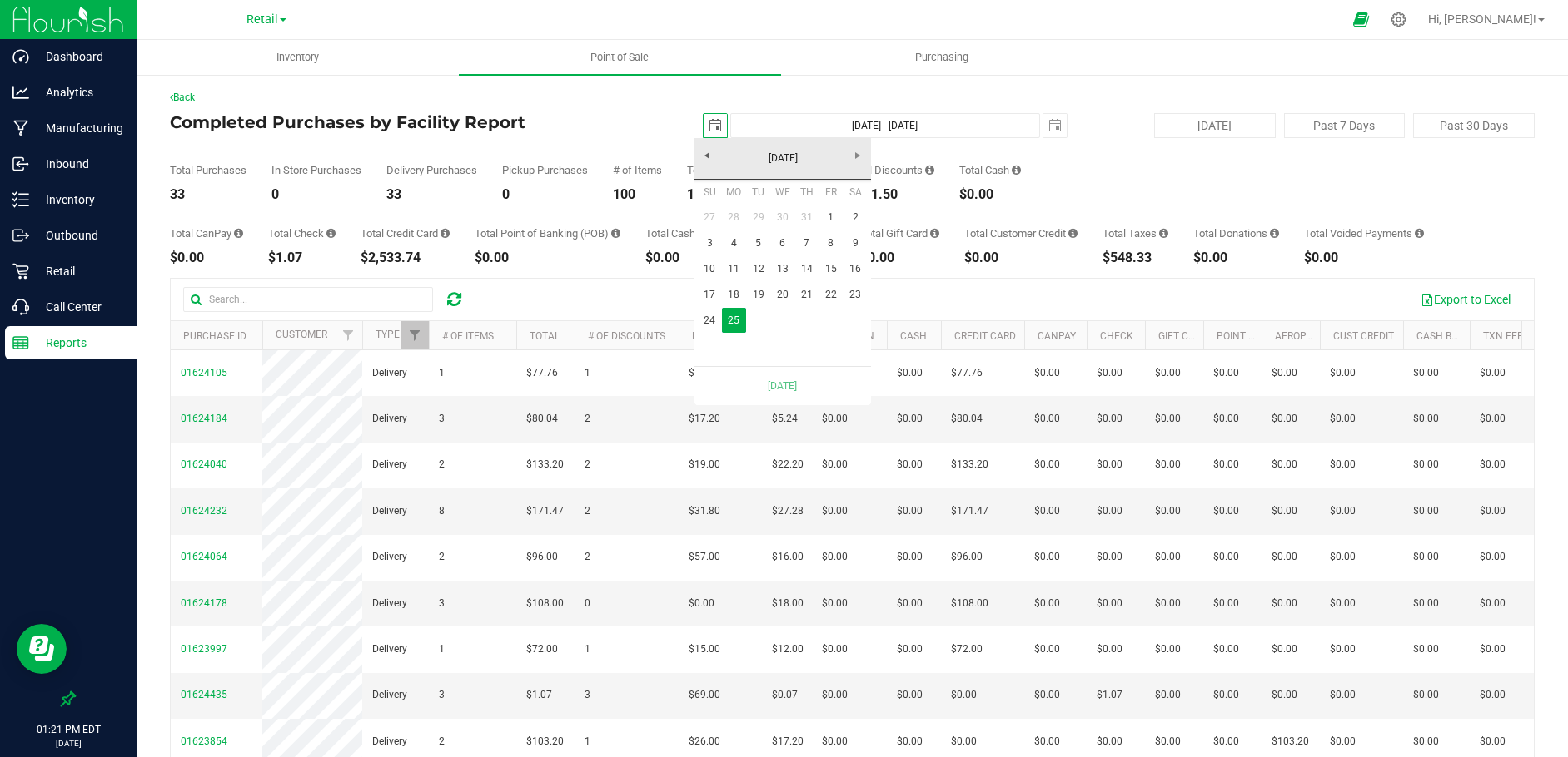
scroll to position [0, 41]
click at [708, 314] on link "24" at bounding box center [710, 321] width 24 height 26
type input "[DATE] - [DATE]"
type input "[DATE]"
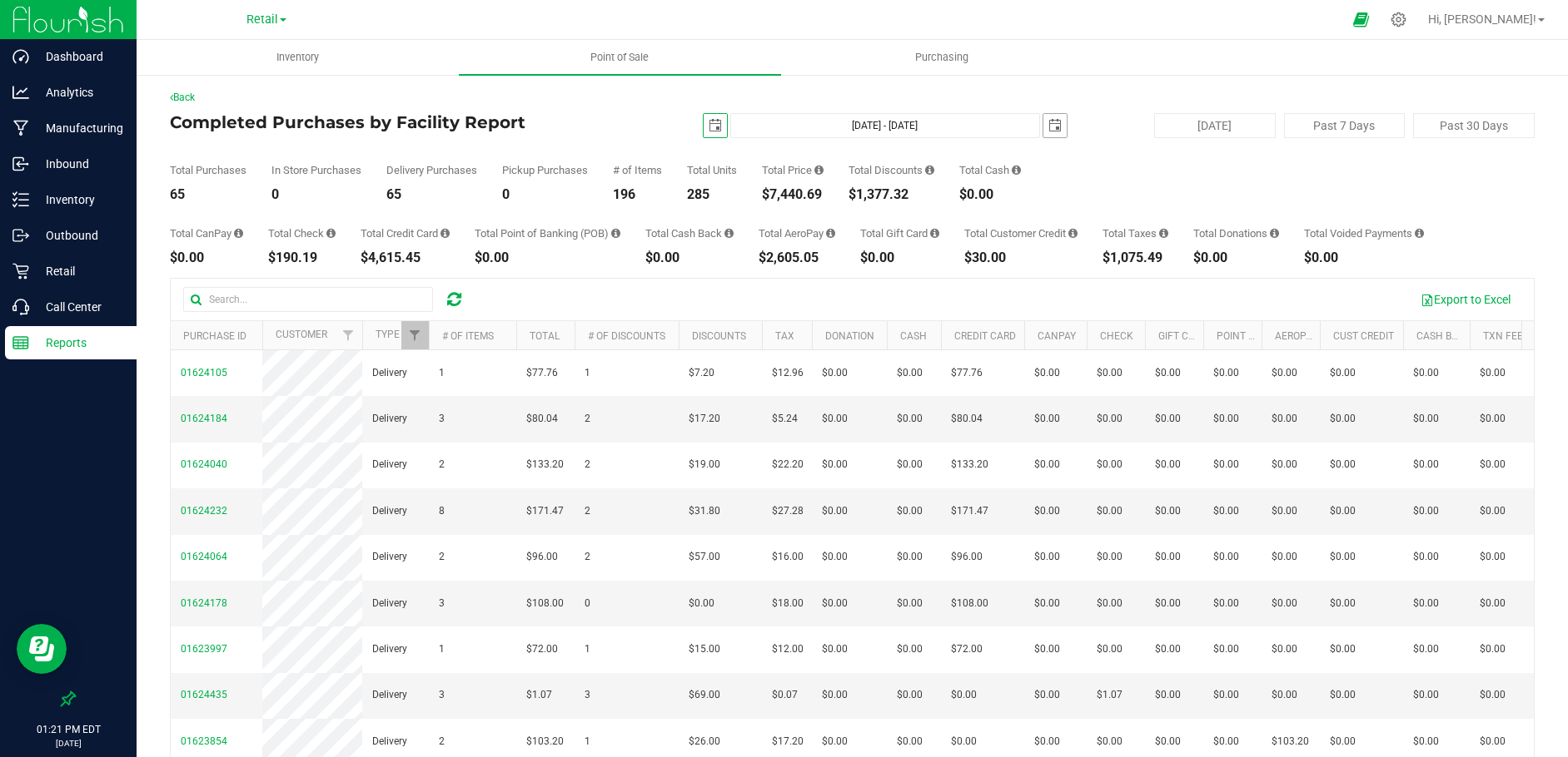
click at [1049, 131] on span "select" at bounding box center [1055, 126] width 13 height 13
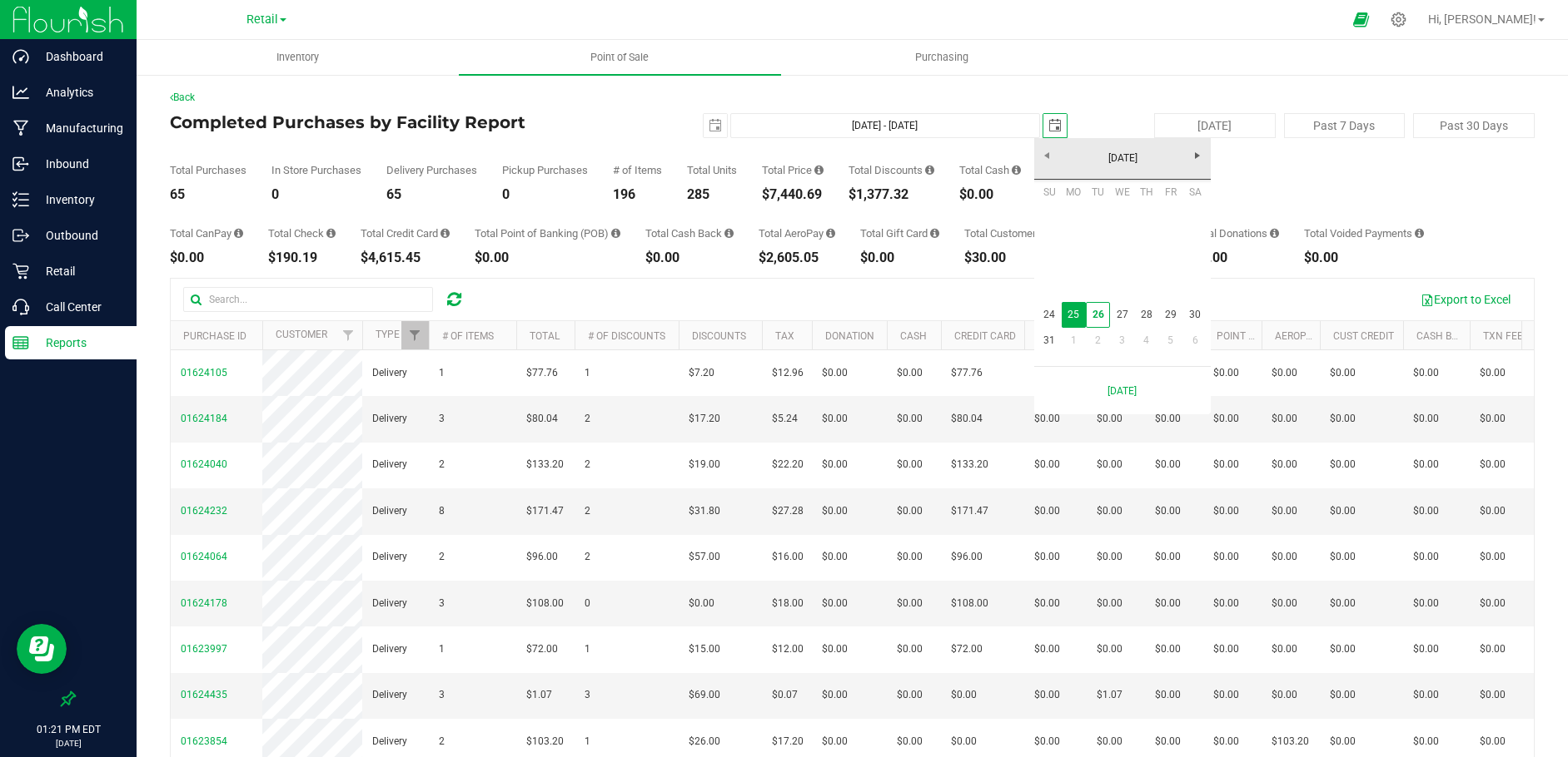
scroll to position [0, 41]
click at [1051, 311] on link "24" at bounding box center [1050, 315] width 24 height 26
type input "[DATE] - [DATE]"
type input "[DATE]"
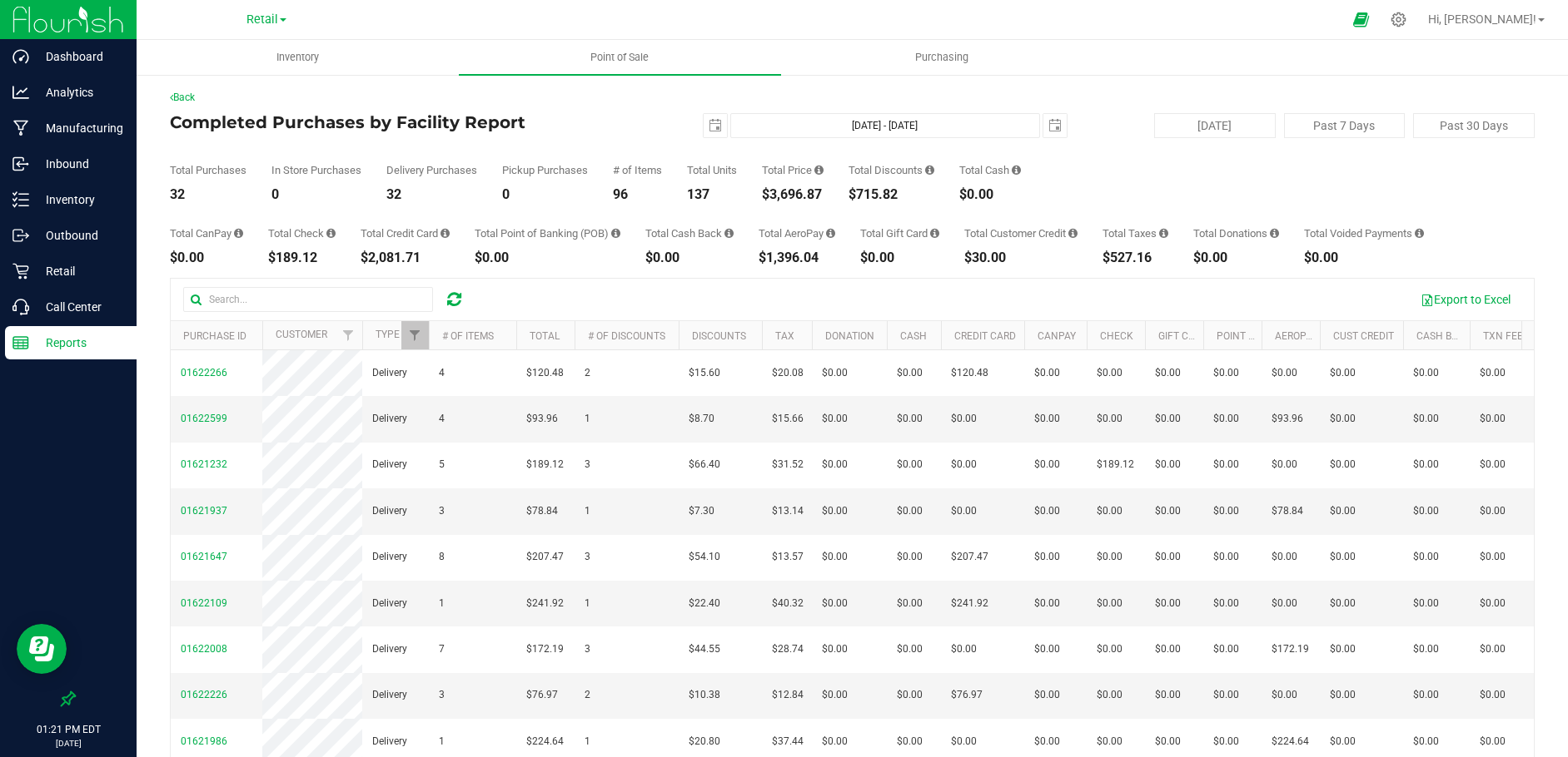
drag, startPoint x: 831, startPoint y: 196, endPoint x: 757, endPoint y: 192, distance: 74.1
click at [757, 192] on div "Total Purchases 32 In Store Purchases 0 Delivery Purchases 32 Pickup Purchases …" at bounding box center [852, 169] width 1365 height 63
click at [710, 129] on span "select" at bounding box center [715, 126] width 13 height 13
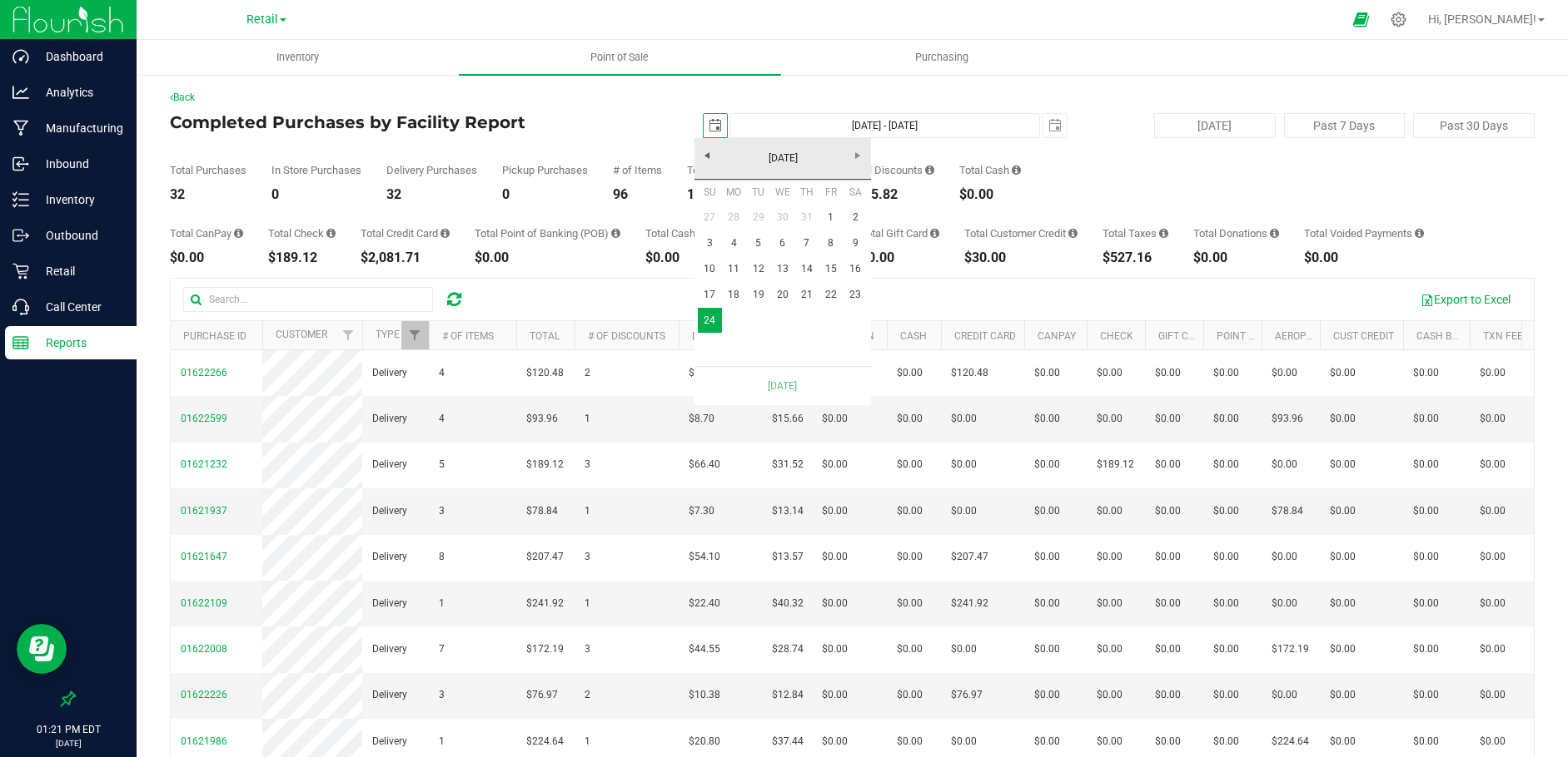
scroll to position [0, 41]
click at [851, 299] on link "23" at bounding box center [856, 295] width 24 height 26
type input "[DATE] - [DATE]"
type input "[DATE]"
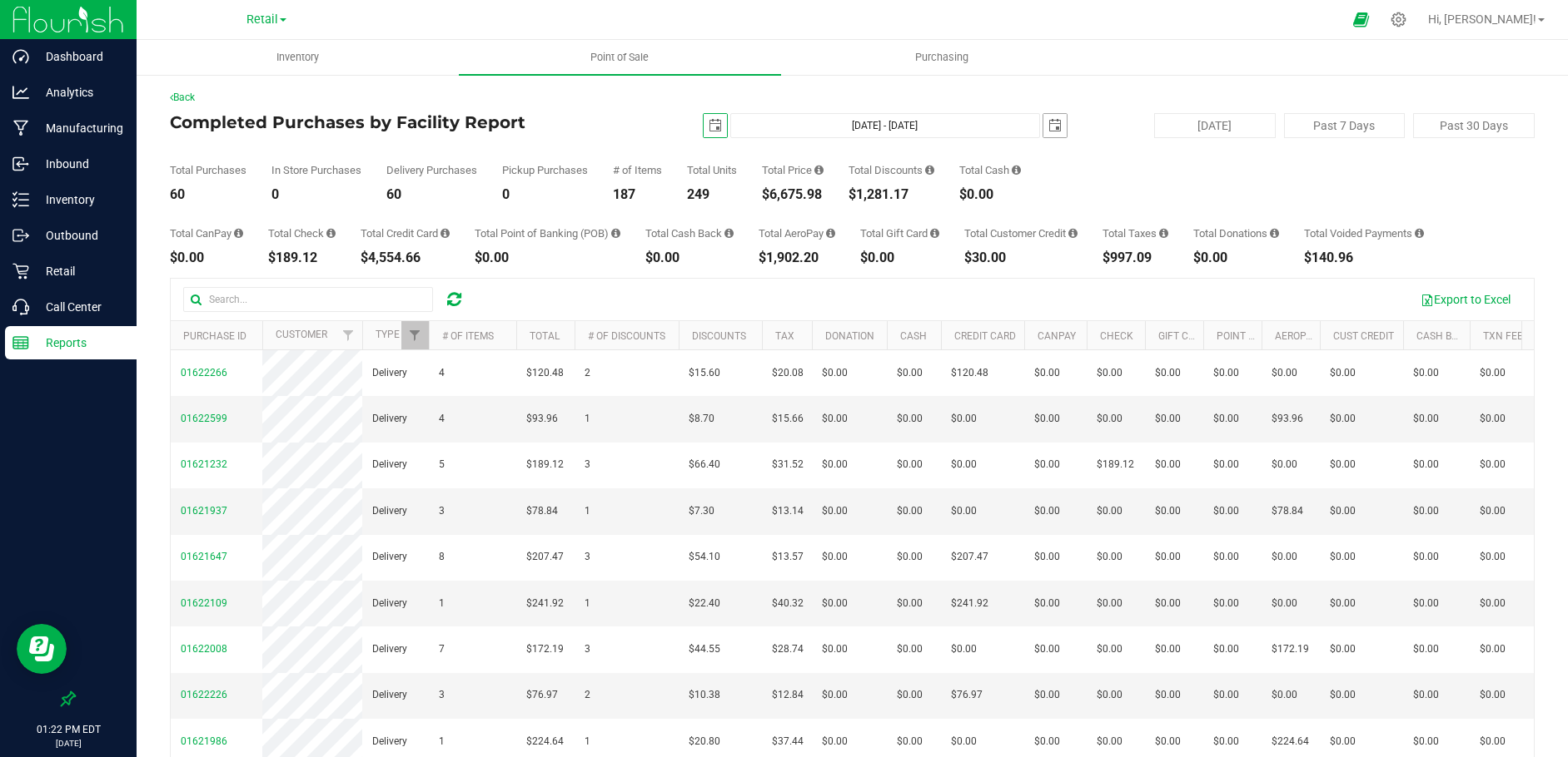
click at [1049, 126] on span "select" at bounding box center [1055, 126] width 13 height 13
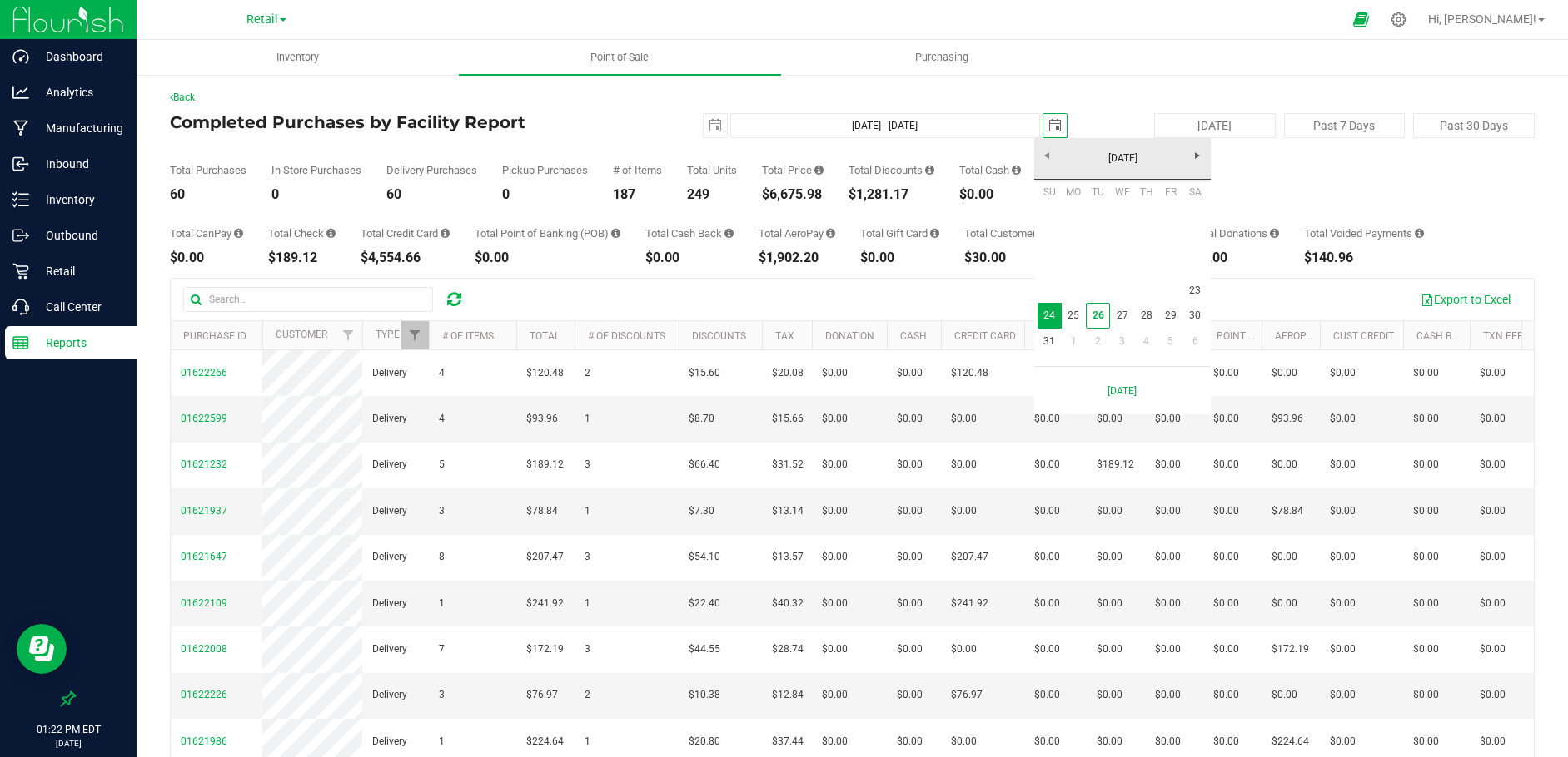
scroll to position [0, 41]
click at [1199, 287] on link "23" at bounding box center [1195, 291] width 24 height 26
type input "[DATE] - [DATE]"
type input "[DATE]"
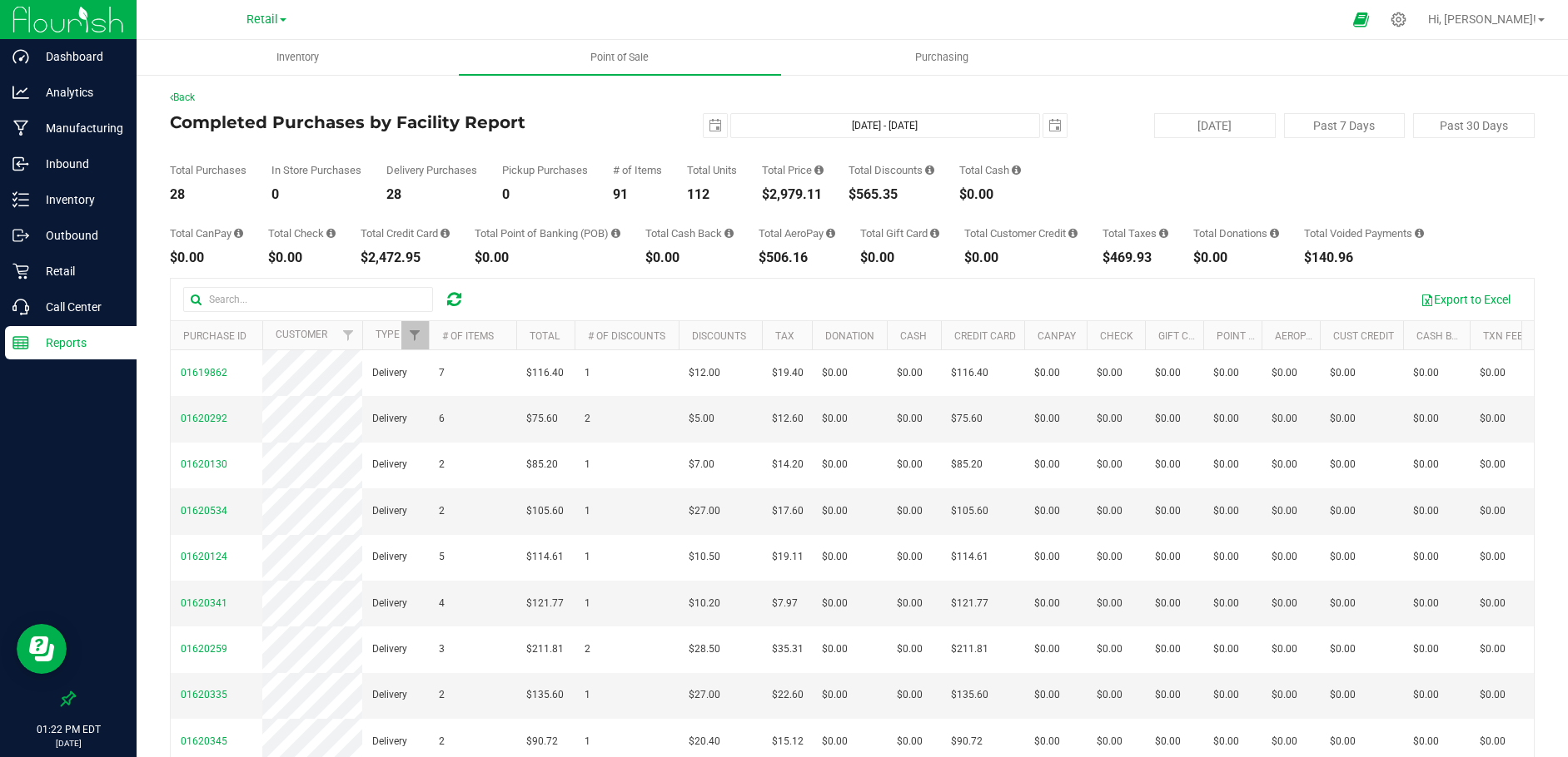
drag, startPoint x: 833, startPoint y: 196, endPoint x: 766, endPoint y: 195, distance: 67.0
click at [766, 195] on div "Total Purchases 28 In Store Purchases 0 Delivery Purchases 28 Pickup Purchases …" at bounding box center [852, 169] width 1365 height 63
click at [710, 125] on span "select" at bounding box center [715, 126] width 13 height 13
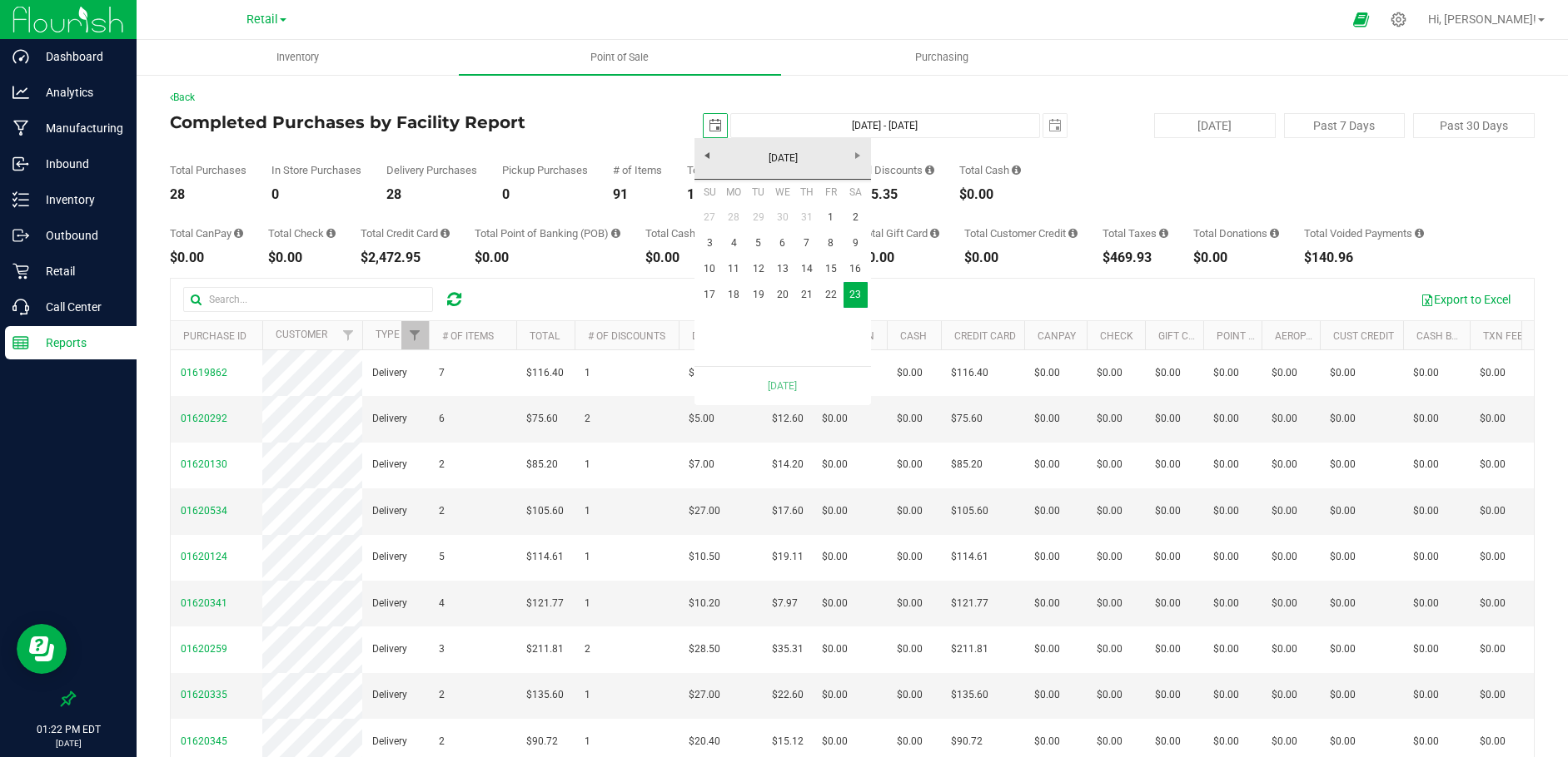
scroll to position [0, 41]
click at [830, 296] on link "22" at bounding box center [830, 295] width 24 height 26
type input "[DATE] - [DATE]"
type input "[DATE]"
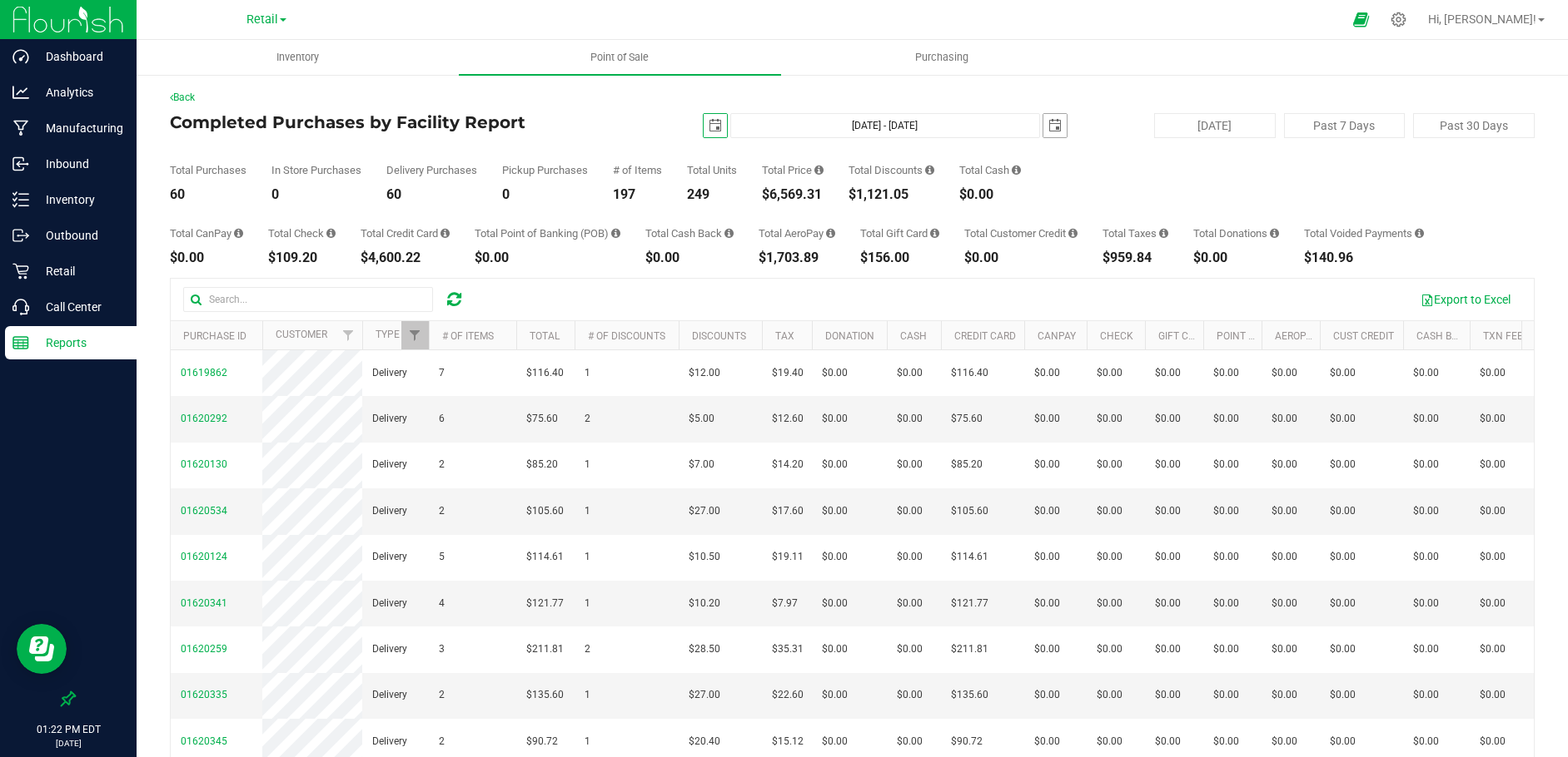
click at [1049, 122] on span "select" at bounding box center [1055, 126] width 13 height 13
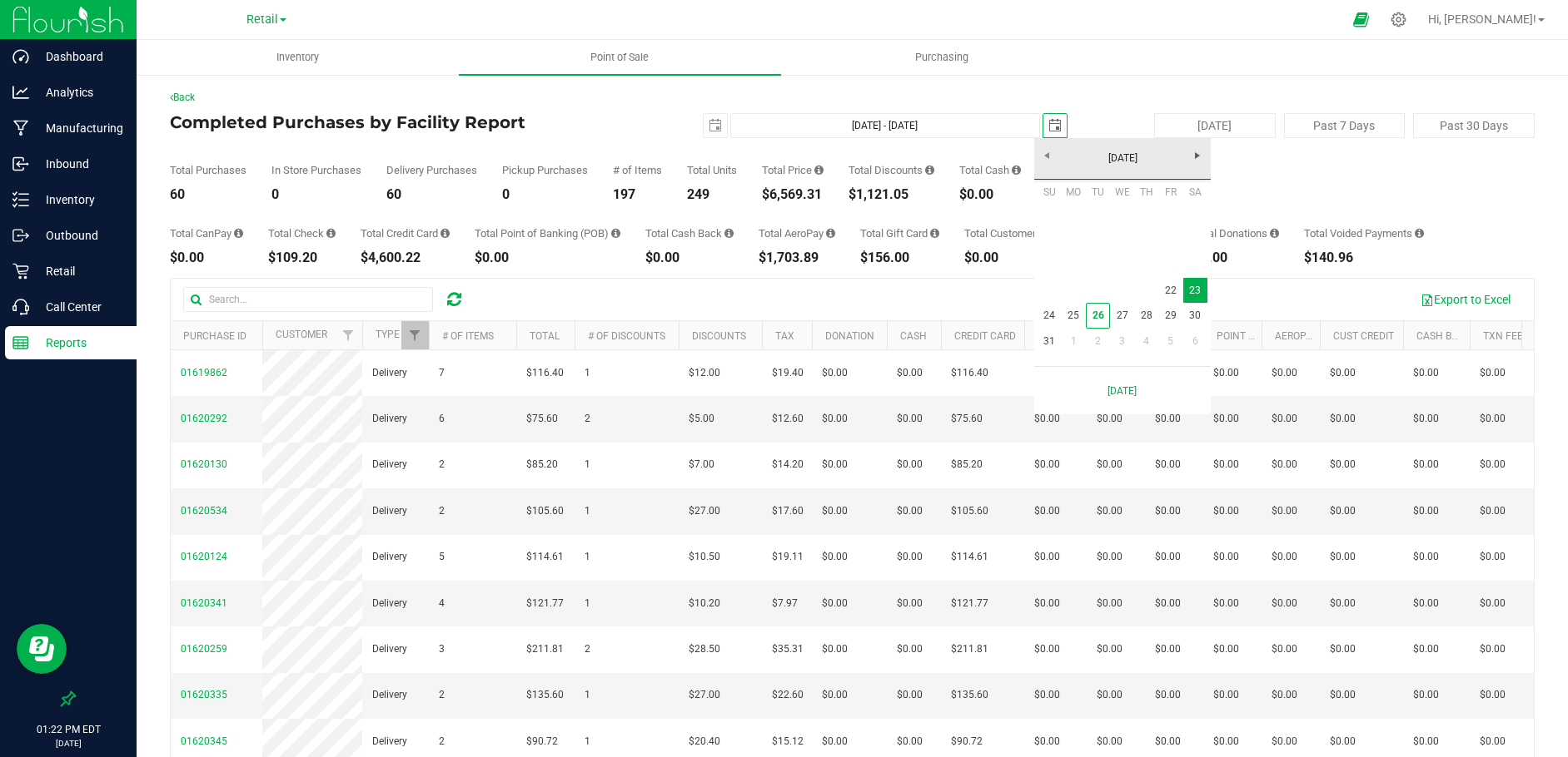
scroll to position [0, 41]
click at [1166, 288] on link "22" at bounding box center [1170, 291] width 24 height 26
type input "[DATE] - [DATE]"
type input "[DATE]"
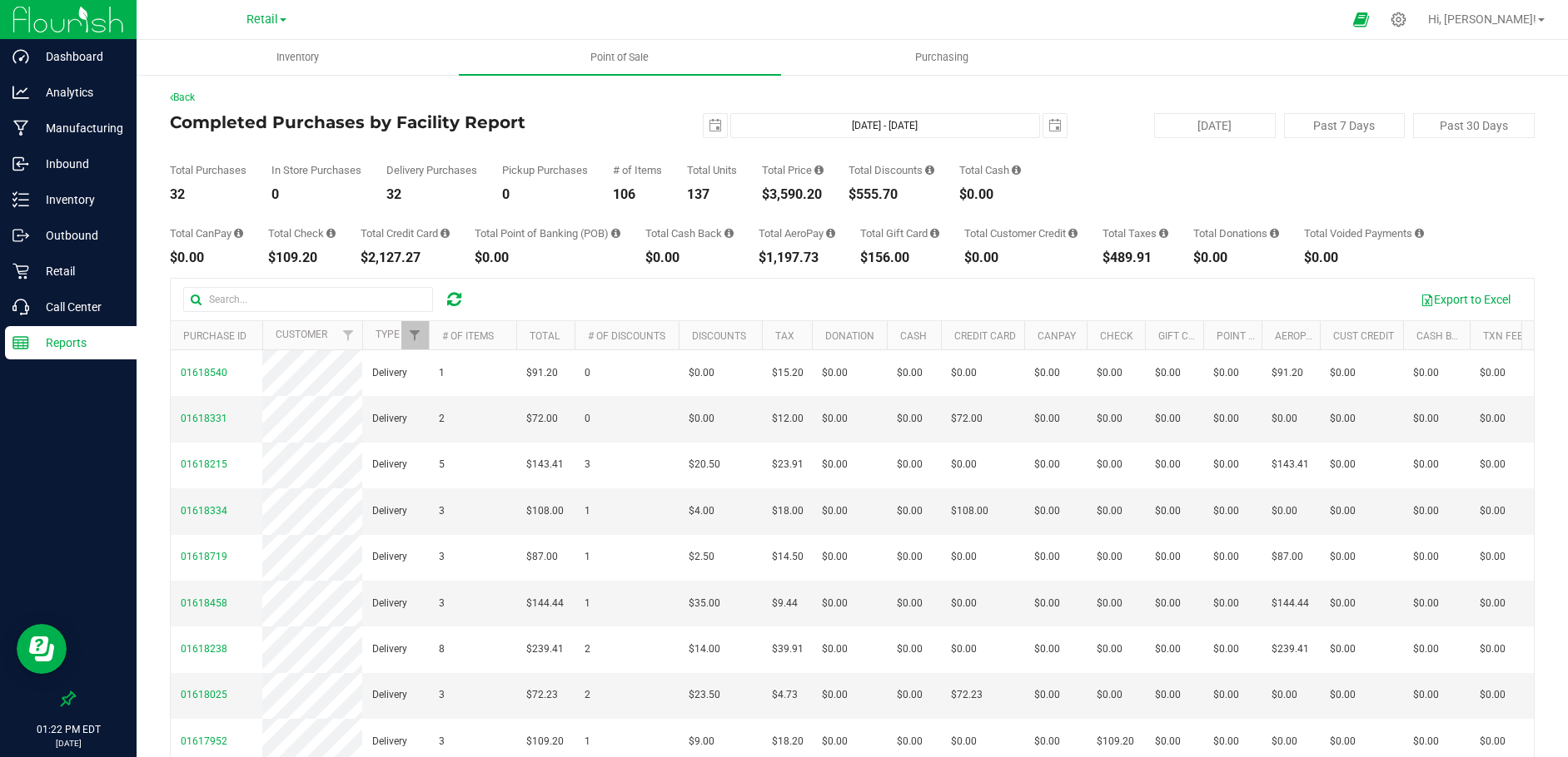
drag, startPoint x: 824, startPoint y: 193, endPoint x: 769, endPoint y: 194, distance: 55.0
click at [769, 194] on div "$3,590.20" at bounding box center [792, 195] width 62 height 13
click at [70, 338] on p "Reports" at bounding box center [79, 343] width 100 height 20
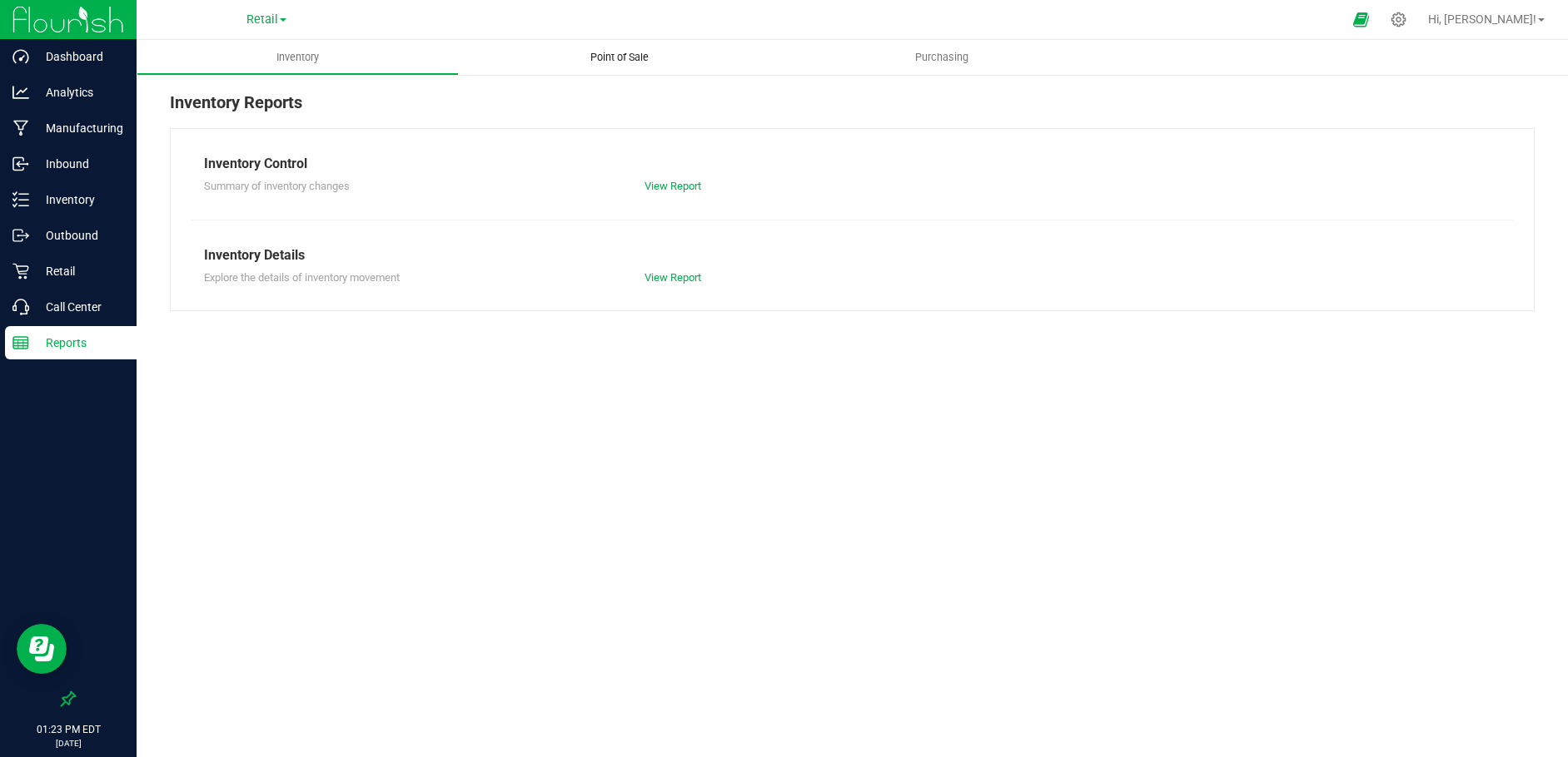
click at [621, 55] on span "Point of Sale" at bounding box center [619, 57] width 103 height 15
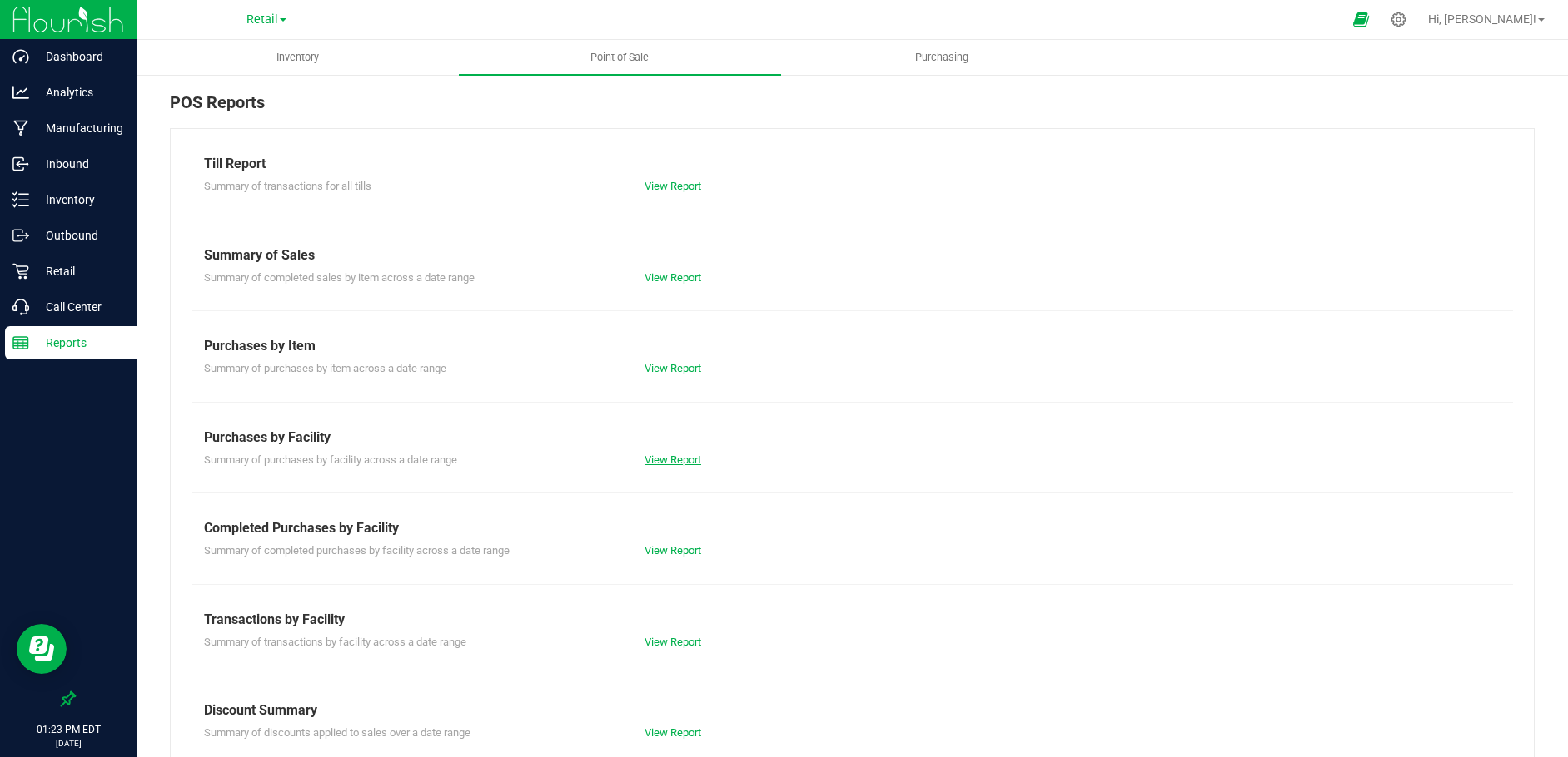
click at [663, 461] on link "View Report" at bounding box center [673, 460] width 57 height 13
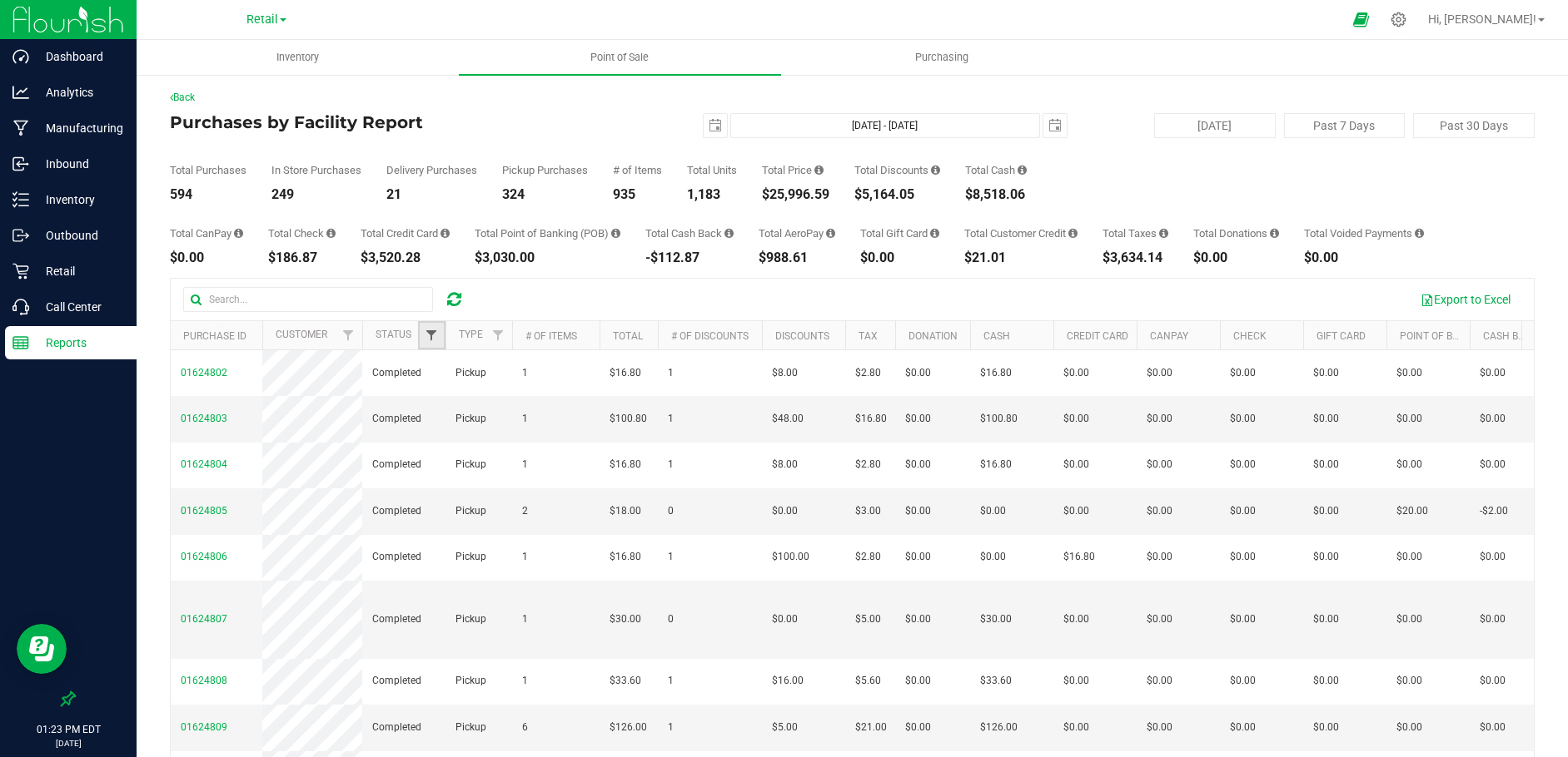
click at [429, 339] on span "Filter" at bounding box center [431, 335] width 13 height 13
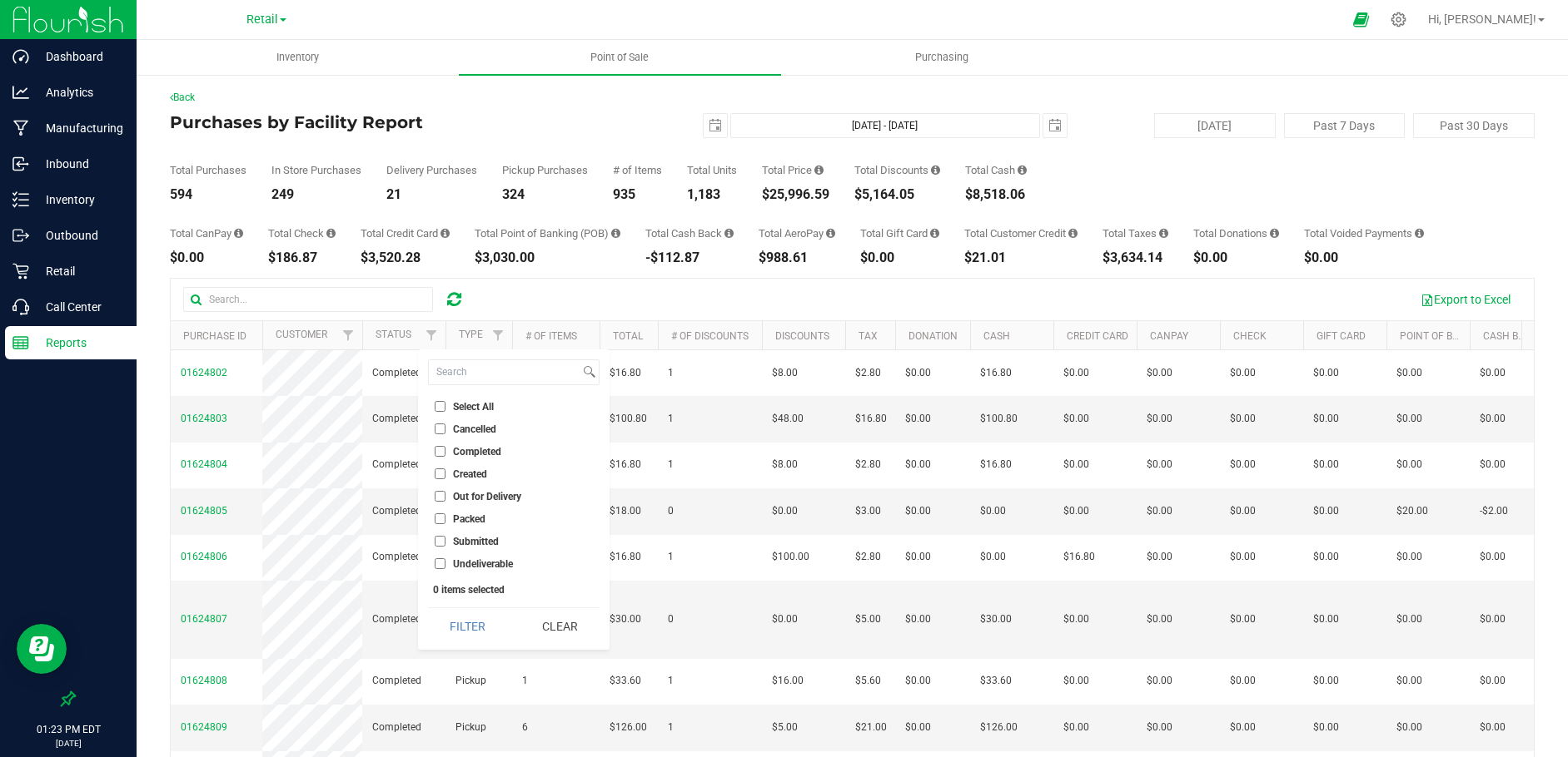
click at [440, 450] on input "Completed" at bounding box center [440, 452] width 11 height 11
checkbox input "true"
click at [498, 333] on span "Filter" at bounding box center [497, 335] width 13 height 13
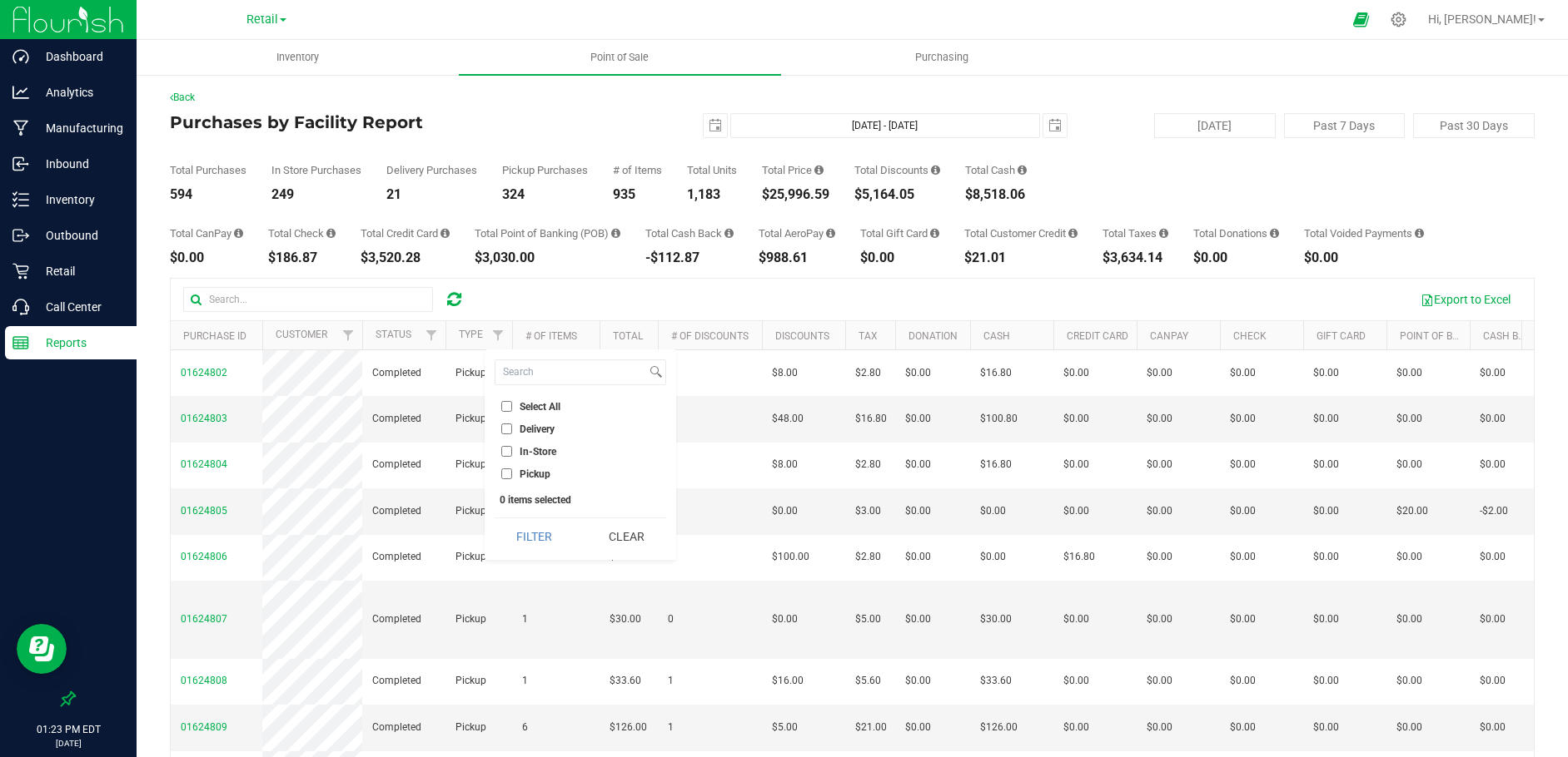
click at [504, 429] on input "Delivery" at bounding box center [506, 429] width 11 height 11
checkbox input "true"
click at [537, 540] on button "Filter" at bounding box center [534, 537] width 80 height 37
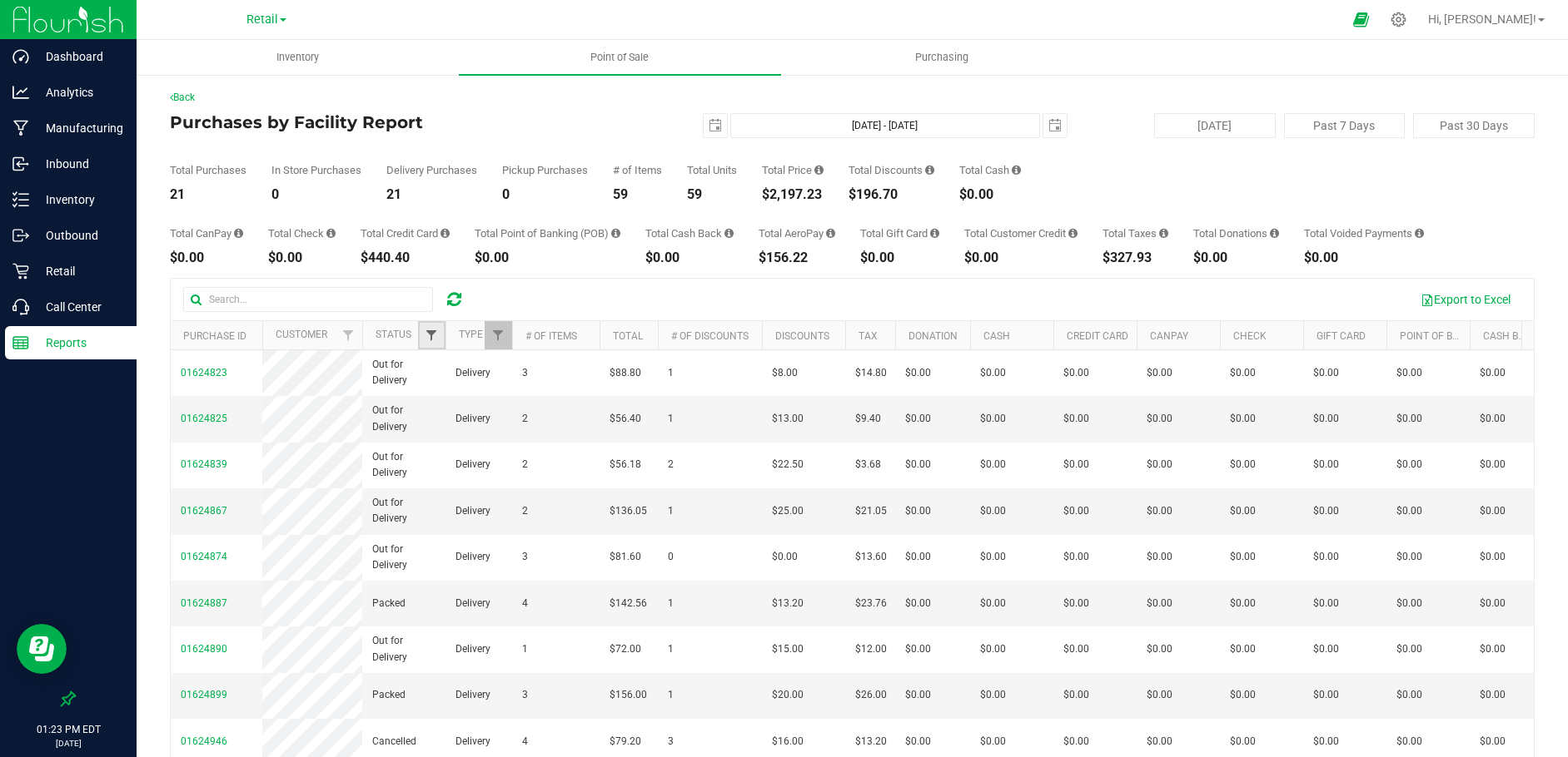
click at [429, 332] on span "Filter" at bounding box center [431, 335] width 13 height 13
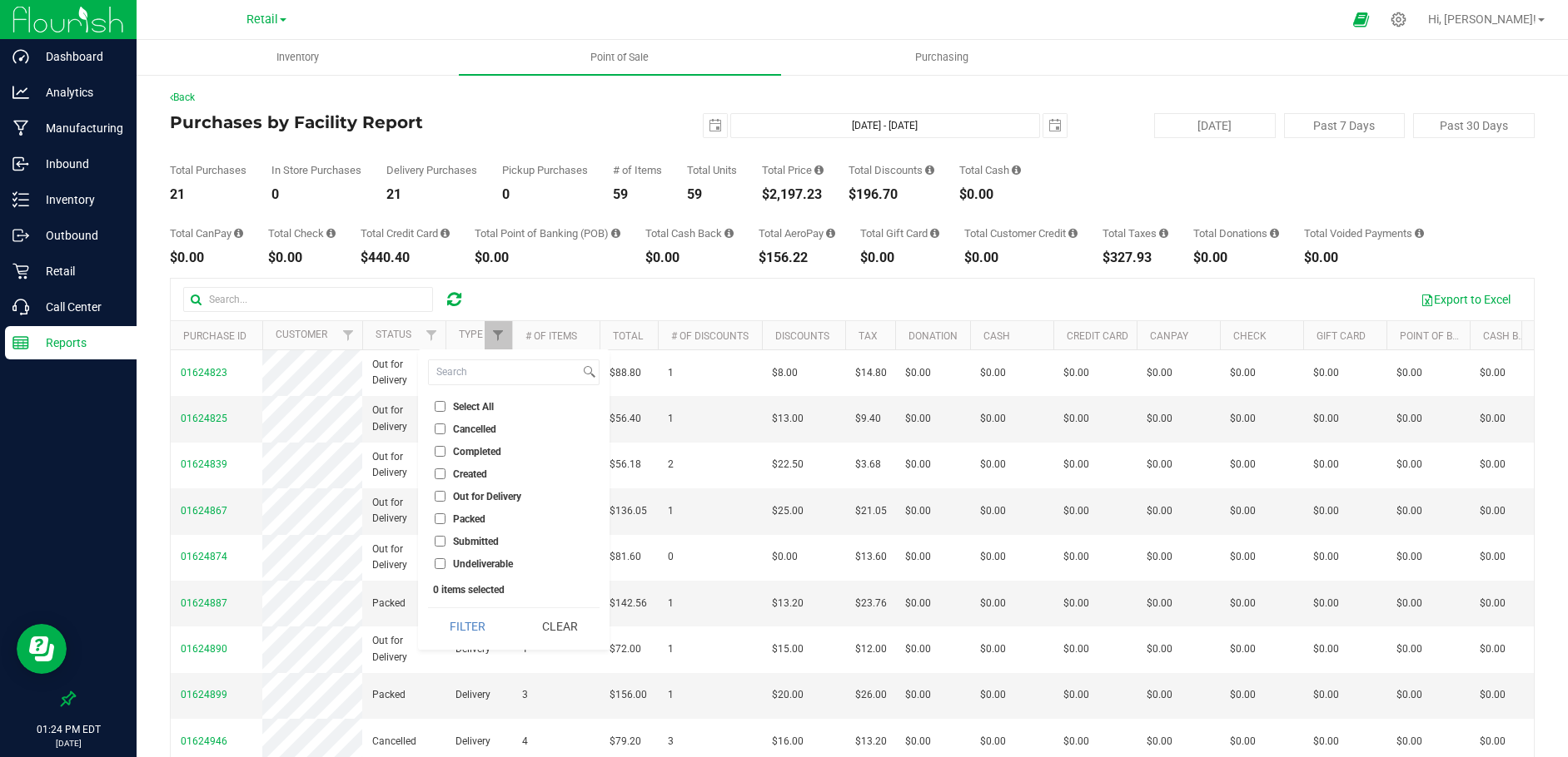
click at [439, 450] on input "Completed" at bounding box center [440, 452] width 11 height 11
checkbox input "true"
click at [460, 627] on button "Filter" at bounding box center [468, 627] width 80 height 37
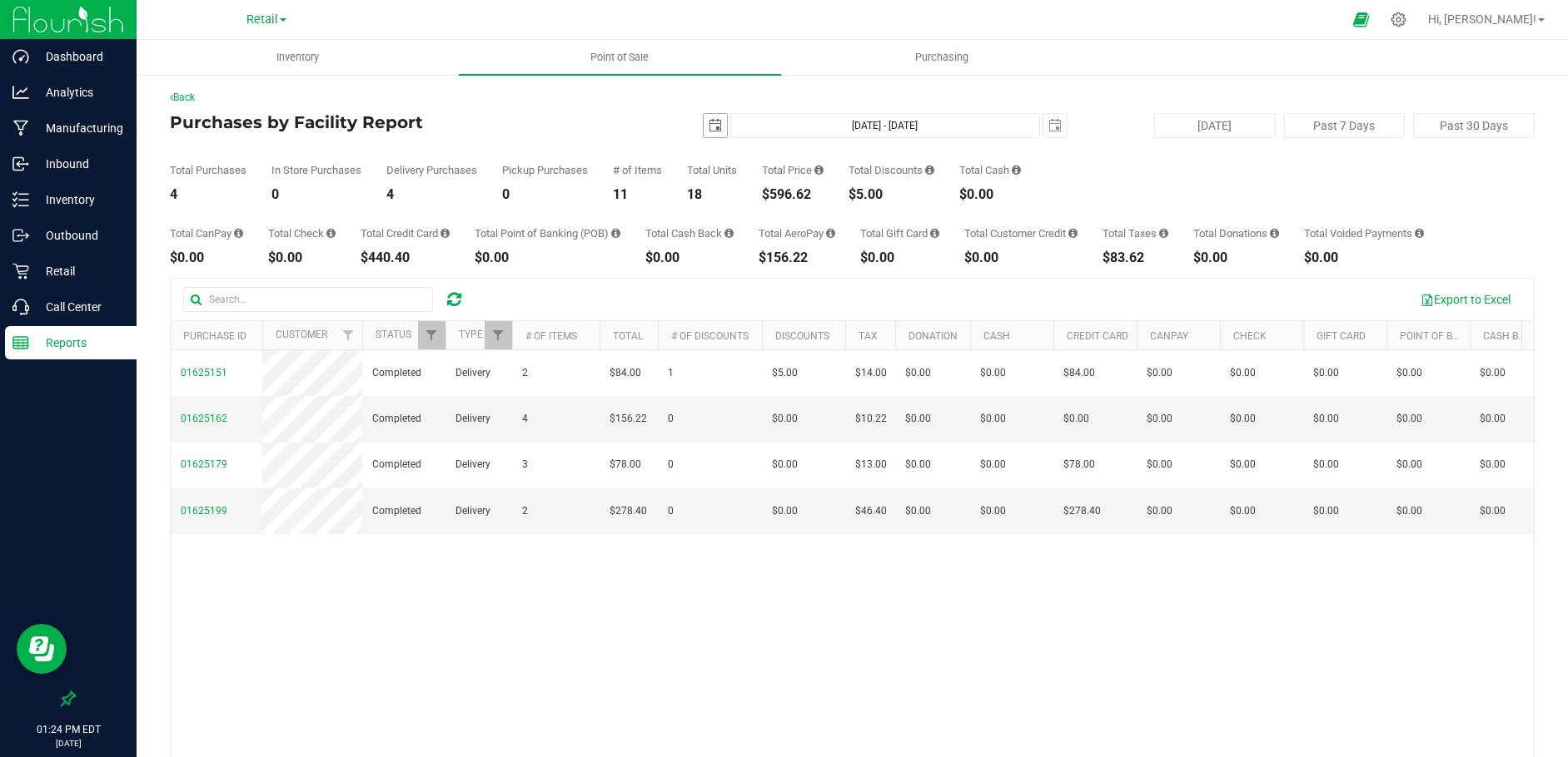
click at [703, 118] on span "select" at bounding box center [714, 125] width 23 height 23
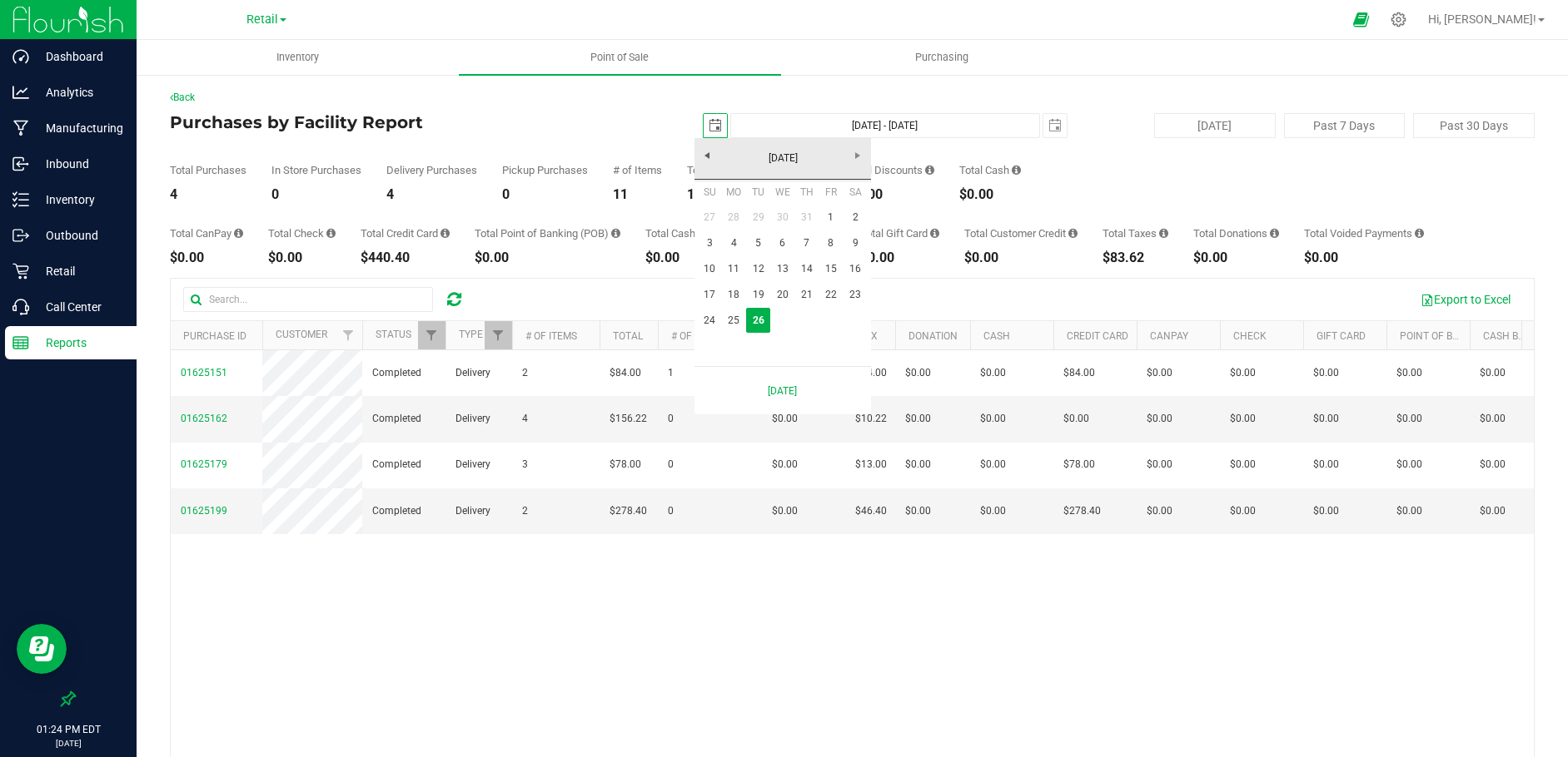
scroll to position [0, 41]
click at [731, 322] on link "25" at bounding box center [733, 321] width 24 height 26
type input "[DATE]"
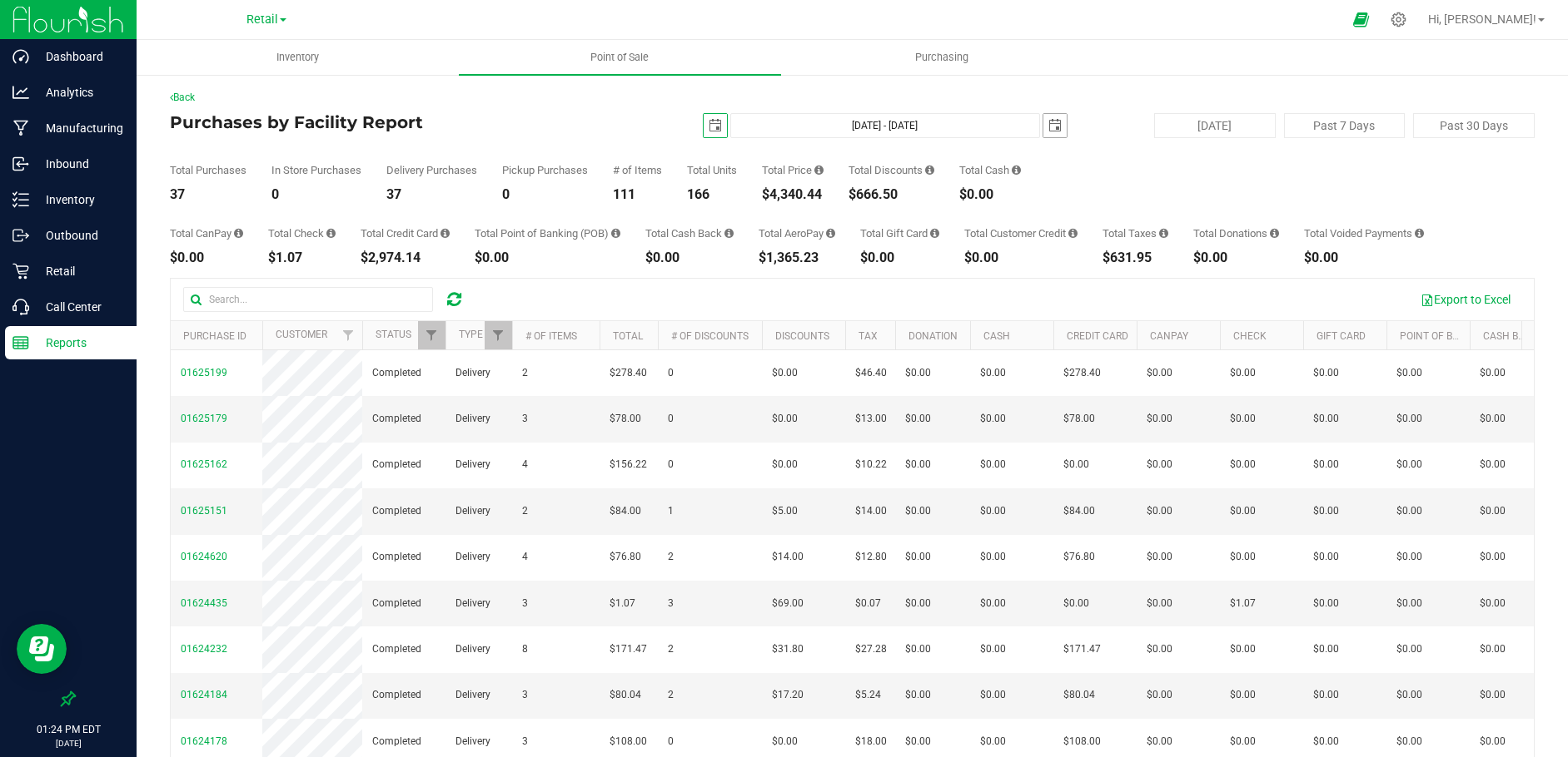
click at [1049, 130] on span "select" at bounding box center [1055, 126] width 13 height 13
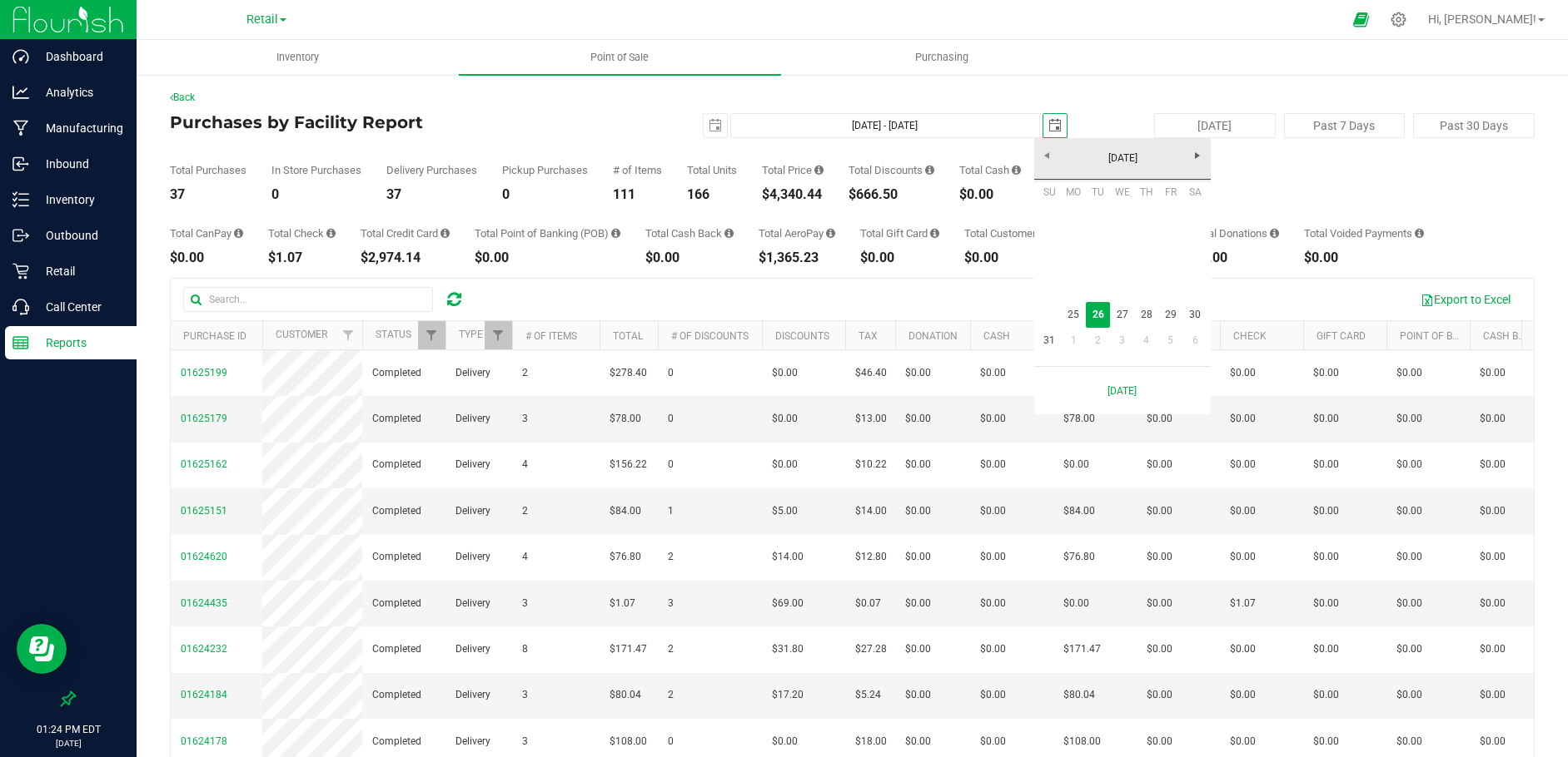
scroll to position [0, 41]
click at [1074, 315] on link "25" at bounding box center [1074, 315] width 24 height 26
type input "[DATE] - [DATE]"
type input "[DATE]"
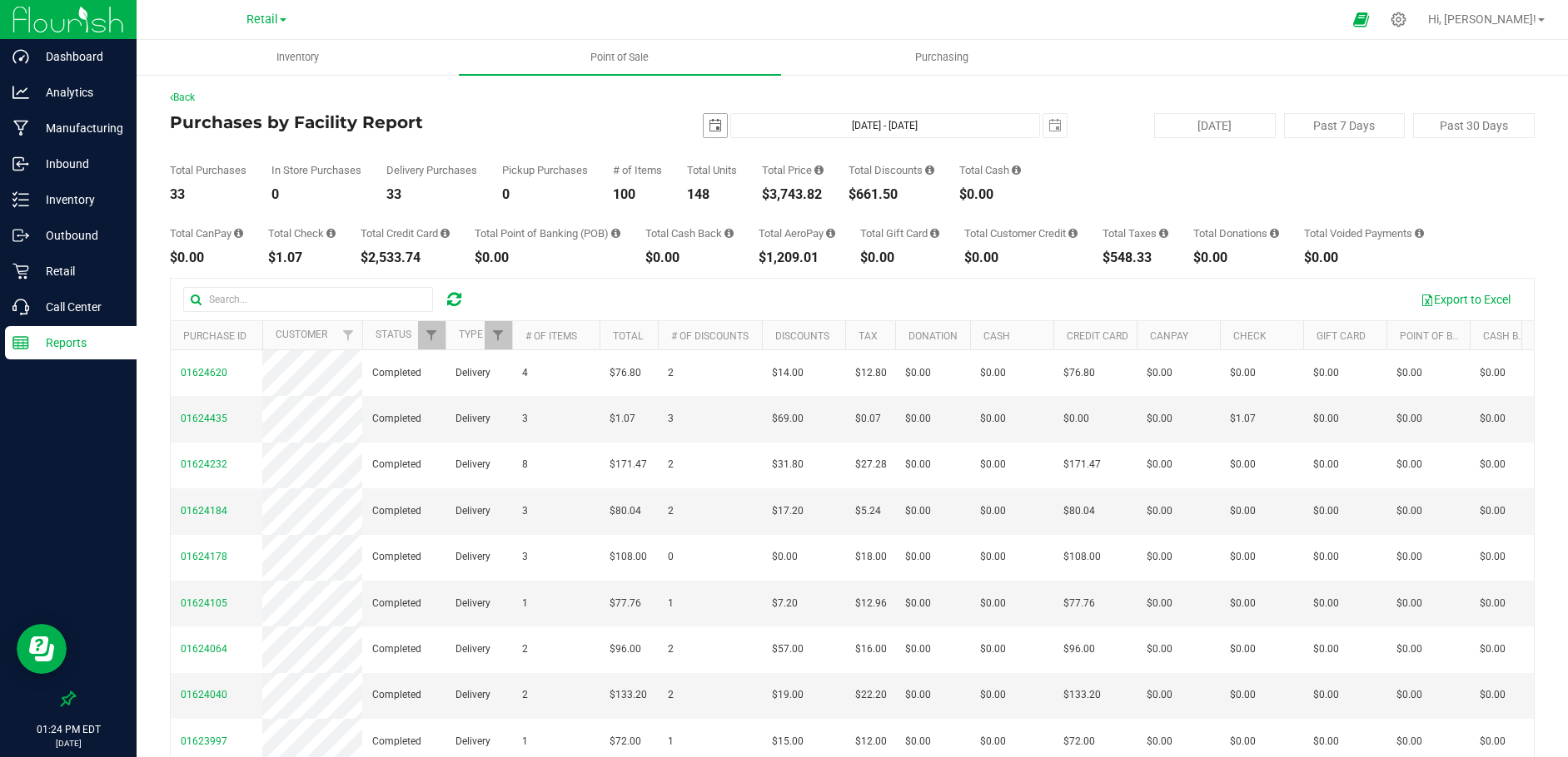
click at [710, 126] on span "select" at bounding box center [715, 126] width 13 height 13
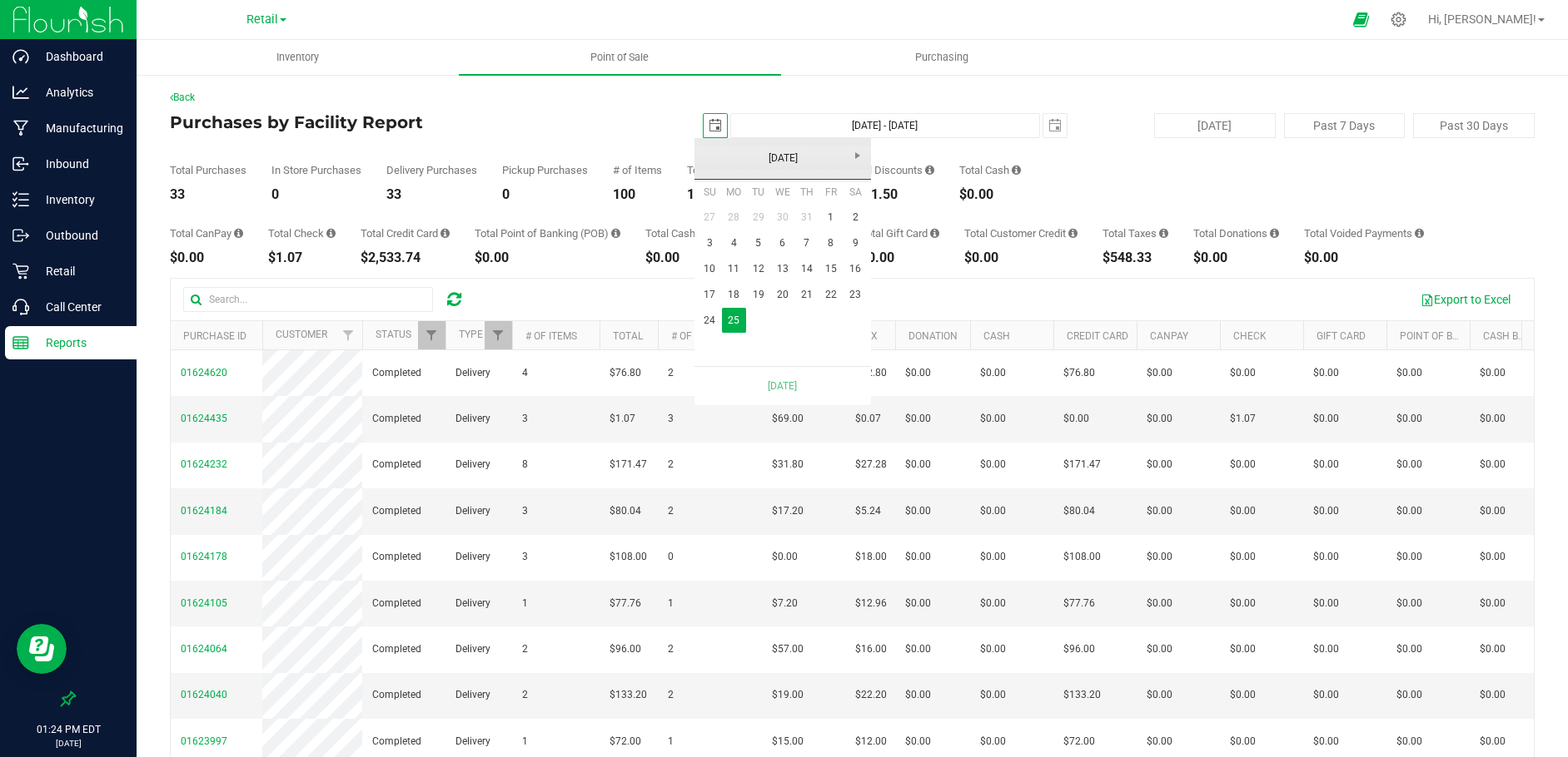
scroll to position [0, 41]
click at [707, 324] on link "24" at bounding box center [710, 321] width 24 height 26
type input "[DATE] - [DATE]"
type input "[DATE]"
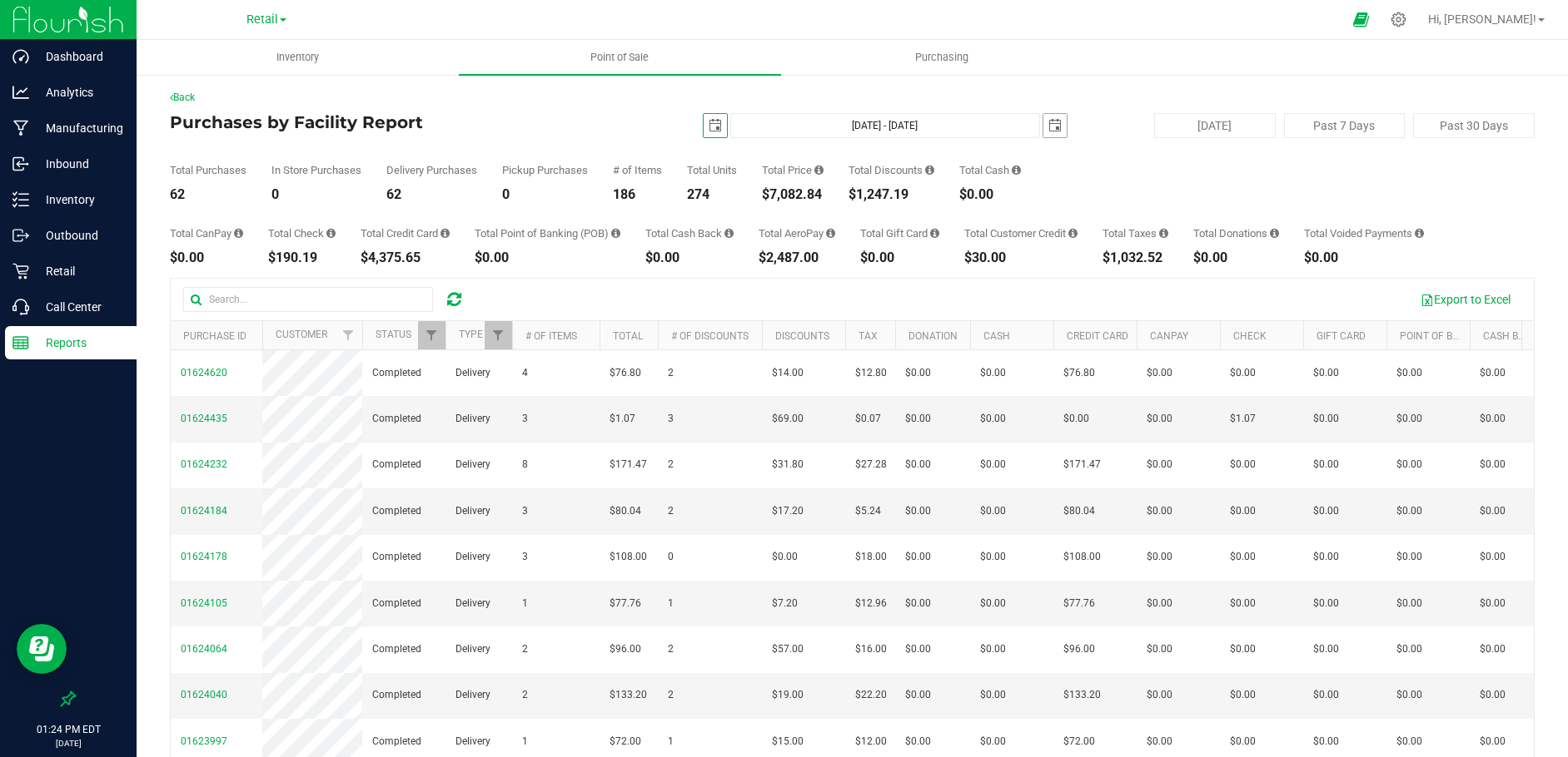
click at [1050, 127] on span "select" at bounding box center [1055, 126] width 13 height 13
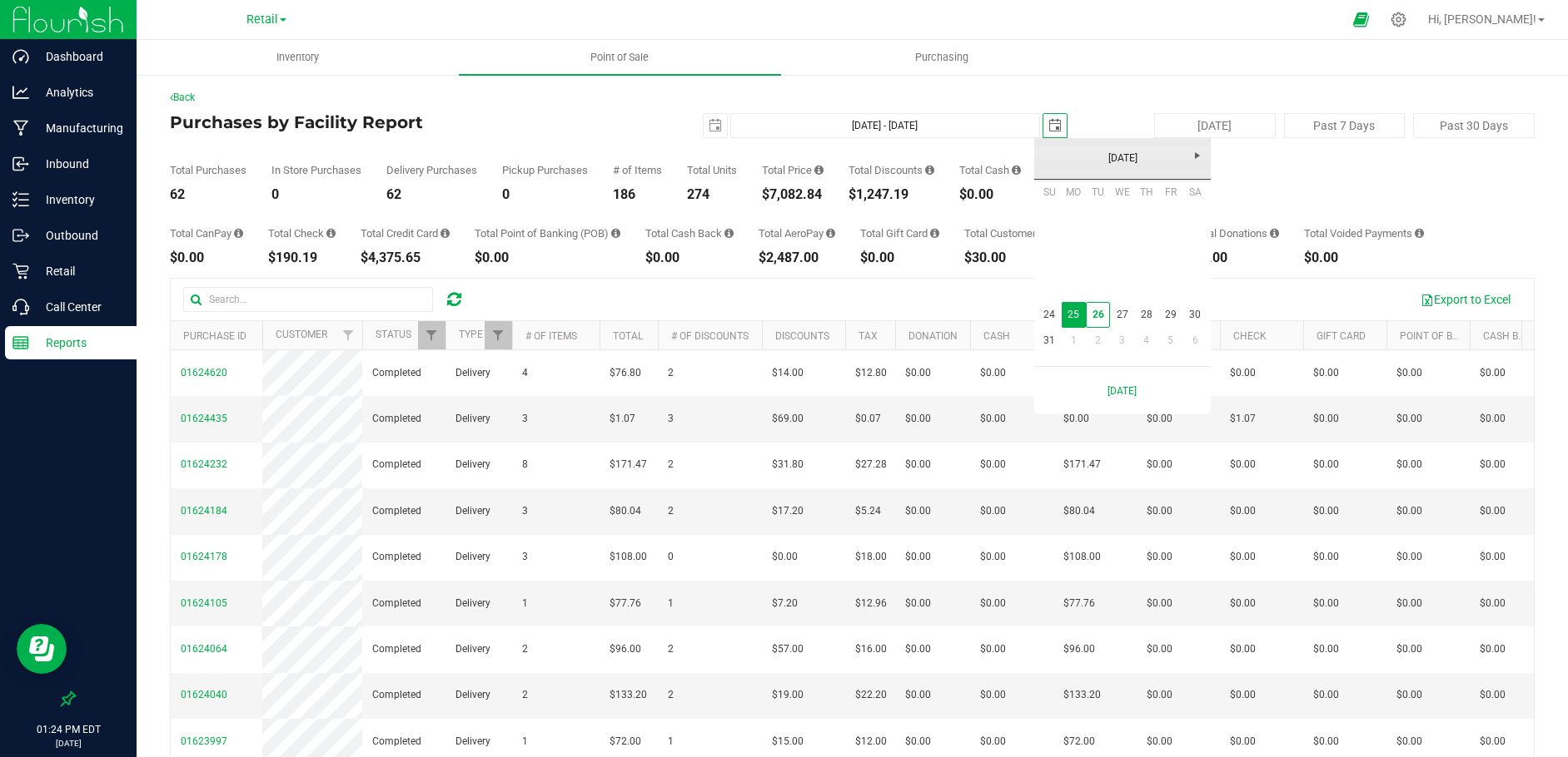
scroll to position [0, 41]
click at [1050, 316] on link "24" at bounding box center [1050, 315] width 24 height 26
type input "[DATE] - [DATE]"
type input "[DATE]"
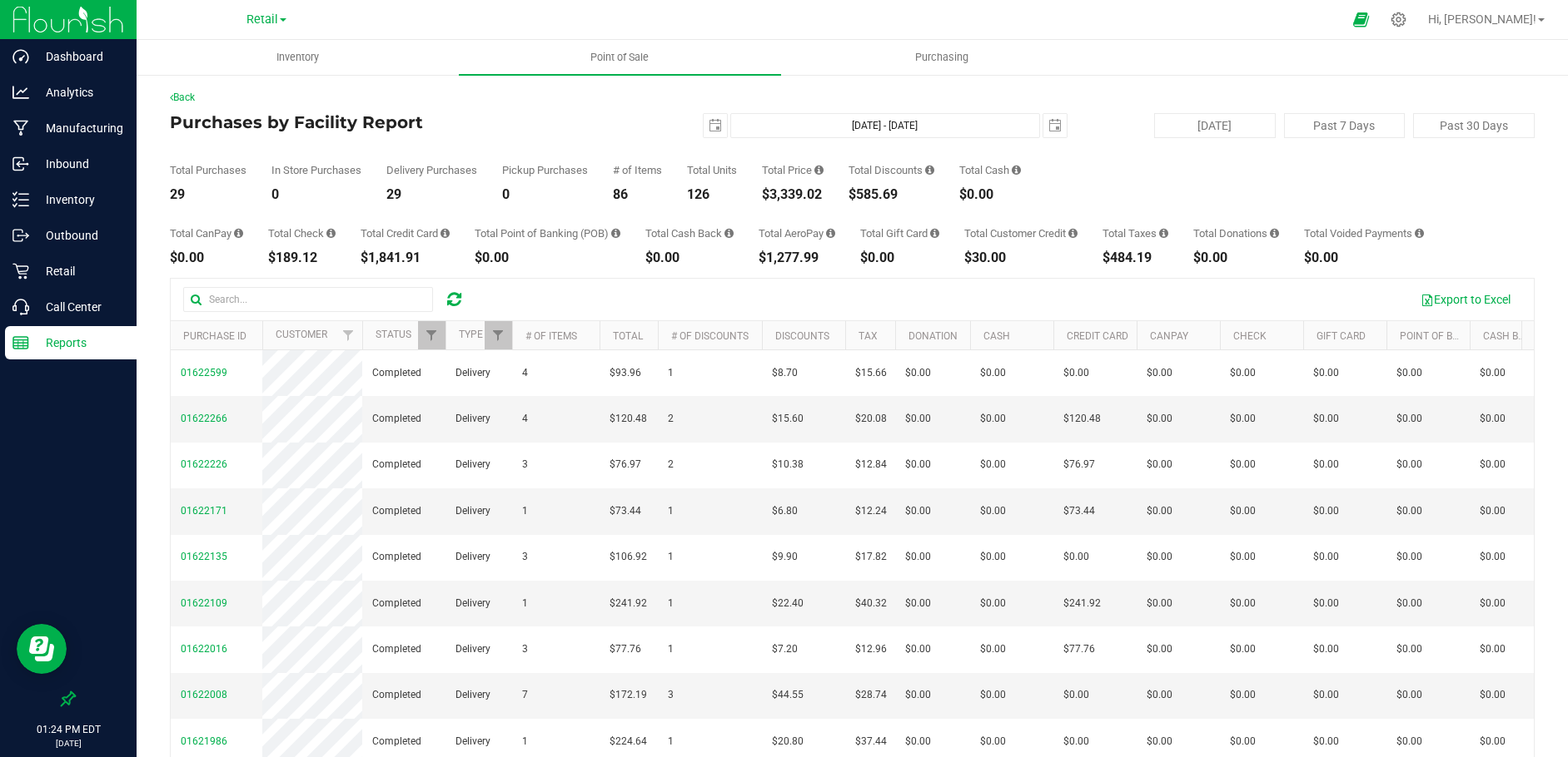
drag, startPoint x: 831, startPoint y: 190, endPoint x: 767, endPoint y: 190, distance: 64.0
click at [767, 190] on div "Total Purchases 29 In Store Purchases 0 Delivery Purchases 29 Pickup Purchases …" at bounding box center [852, 169] width 1365 height 63
click at [709, 127] on span "select" at bounding box center [715, 126] width 13 height 13
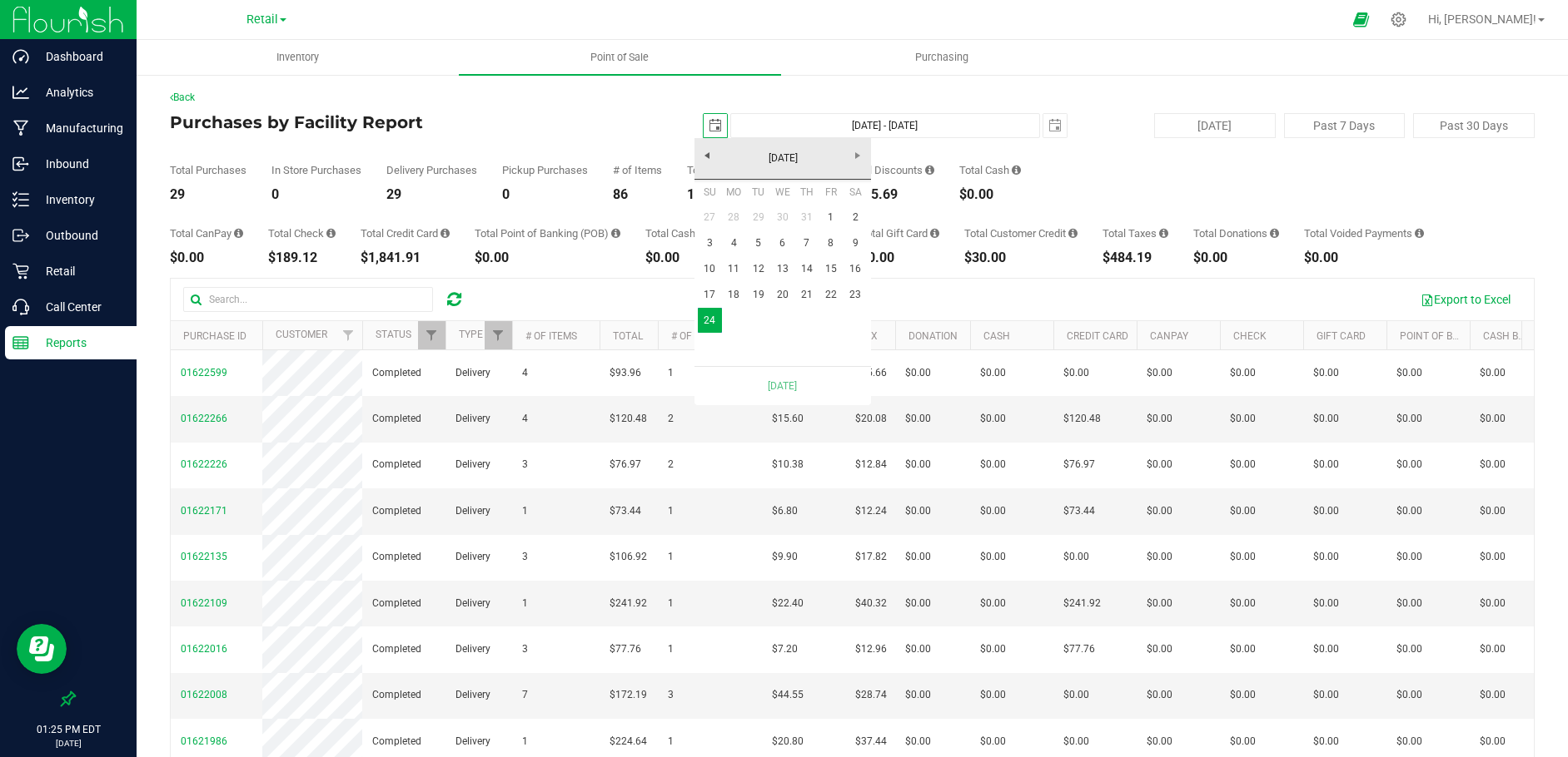
scroll to position [0, 41]
click at [860, 296] on link "23" at bounding box center [856, 295] width 24 height 26
type input "[DATE] - [DATE]"
type input "[DATE]"
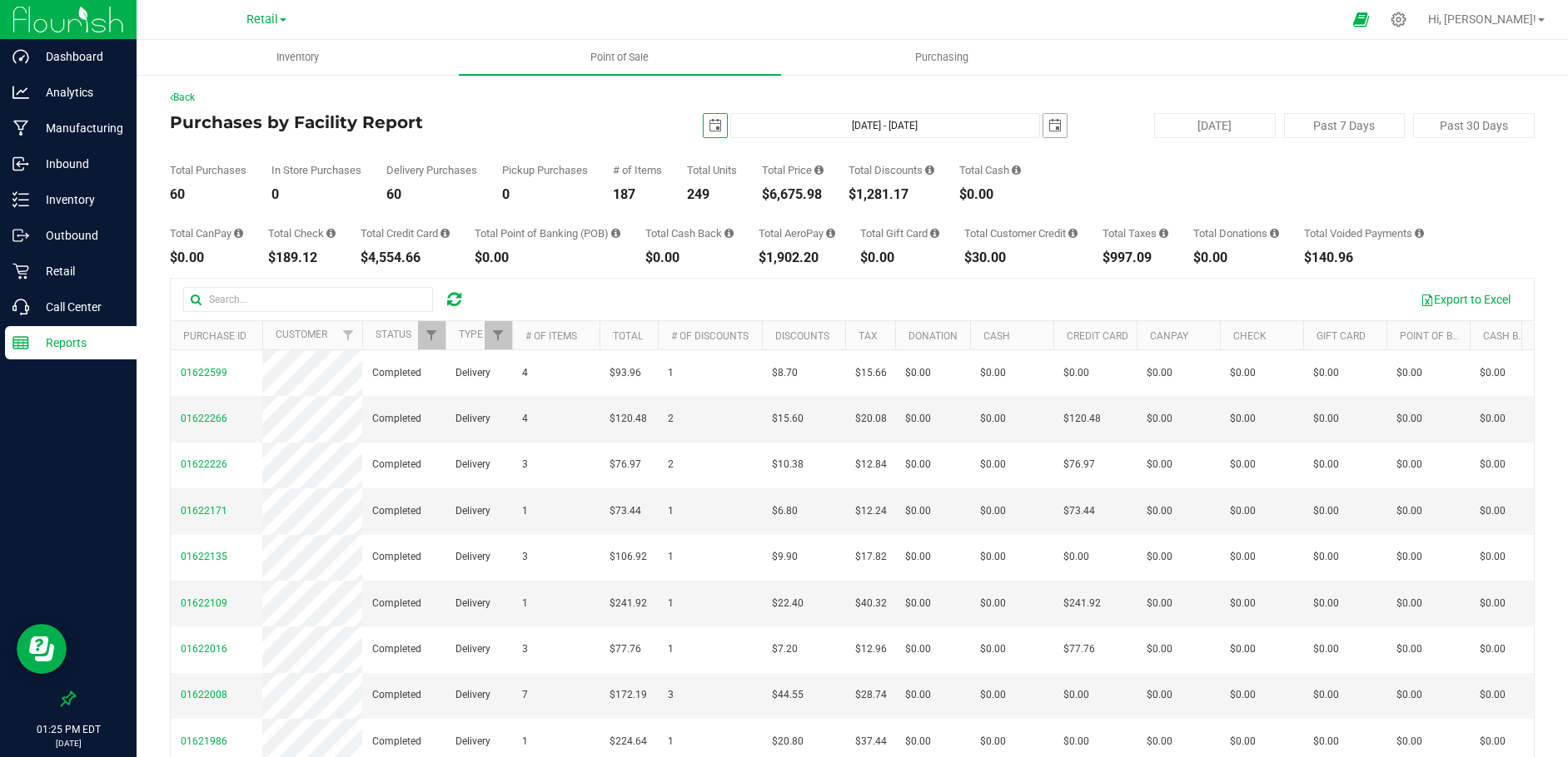
click at [1049, 130] on span "select" at bounding box center [1055, 126] width 13 height 13
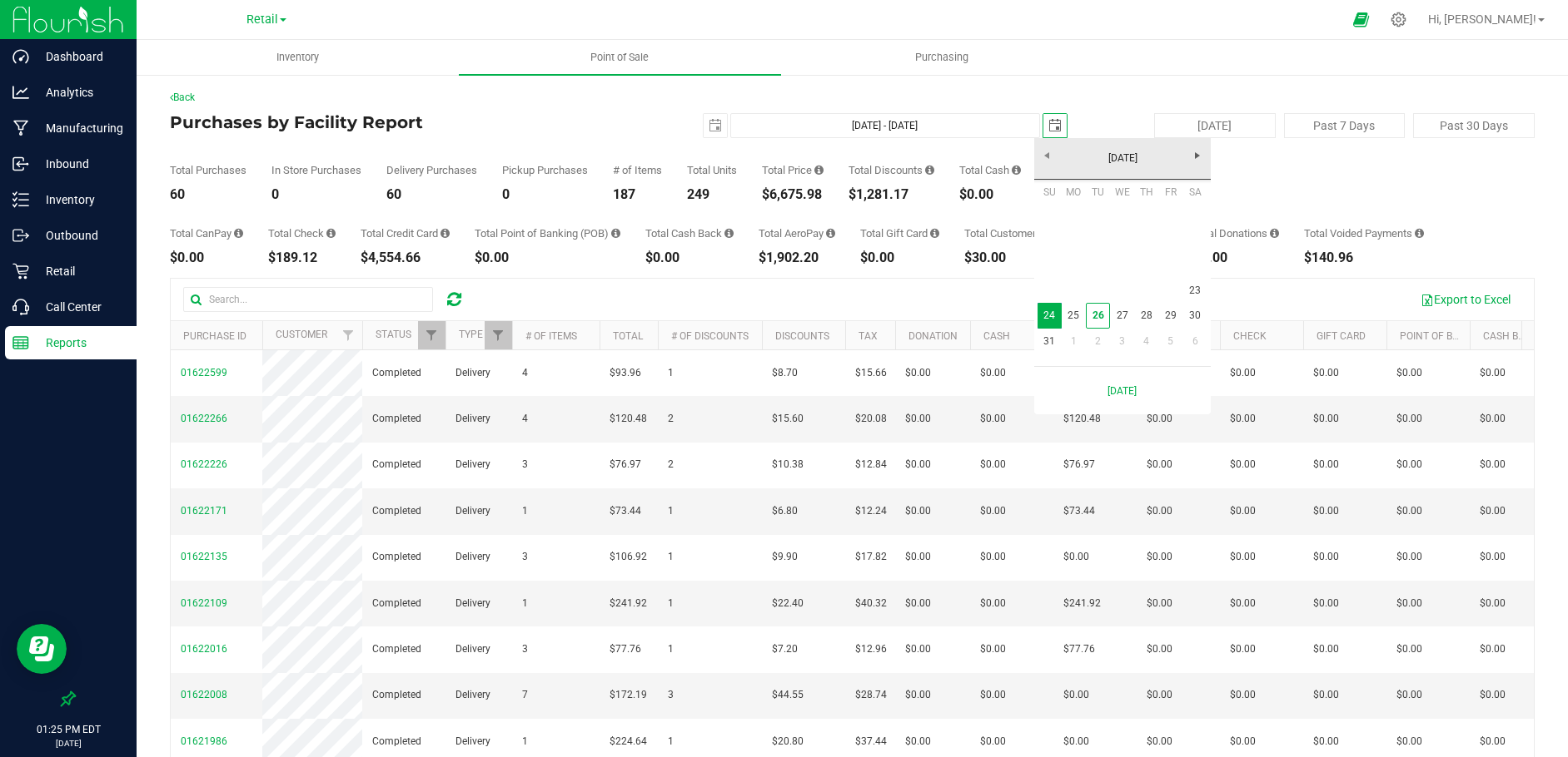
scroll to position [0, 41]
click at [1196, 288] on link "23" at bounding box center [1195, 291] width 24 height 26
type input "[DATE] - [DATE]"
type input "[DATE]"
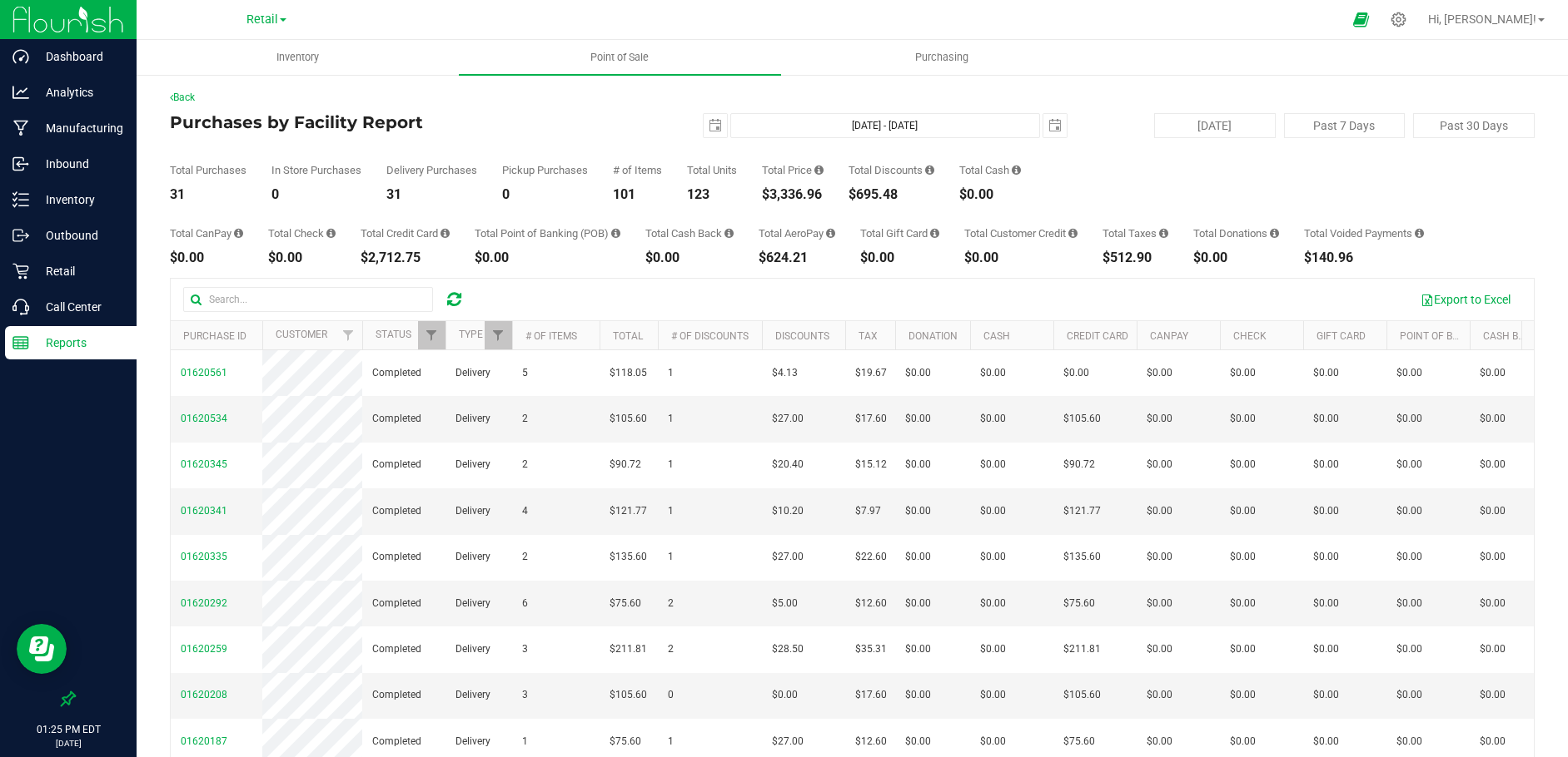
drag, startPoint x: 831, startPoint y: 198, endPoint x: 759, endPoint y: 189, distance: 72.6
click at [759, 189] on div "Total Purchases 31 In Store Purchases 0 Delivery Purchases 31 Pickup Purchases …" at bounding box center [852, 169] width 1365 height 63
click at [709, 119] on span "select" at bounding box center [715, 126] width 13 height 13
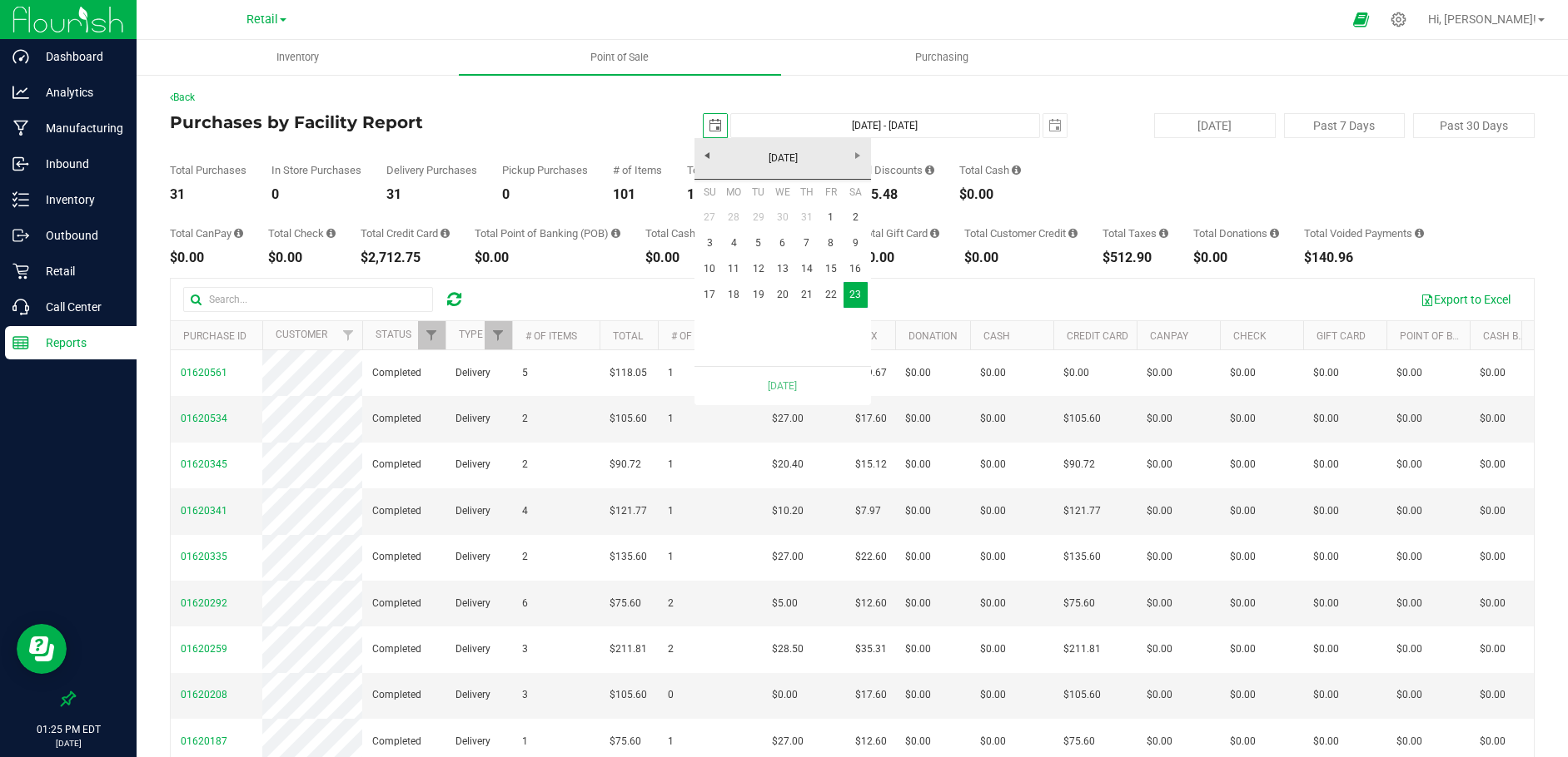
scroll to position [0, 41]
click at [828, 284] on link "22" at bounding box center [830, 295] width 24 height 26
type input "[DATE] - [DATE]"
type input "[DATE]"
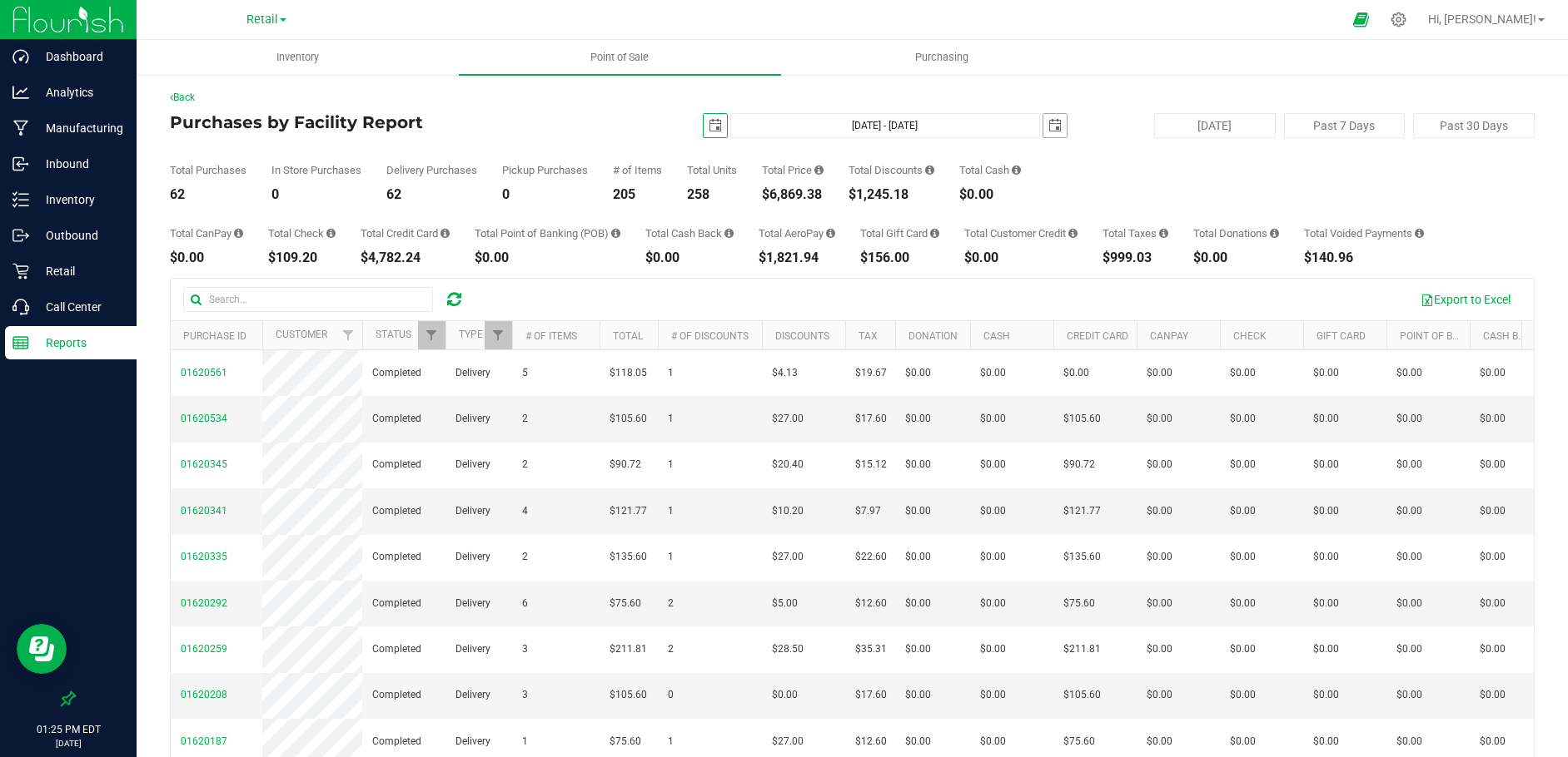
click at [1051, 125] on span "select" at bounding box center [1055, 126] width 13 height 13
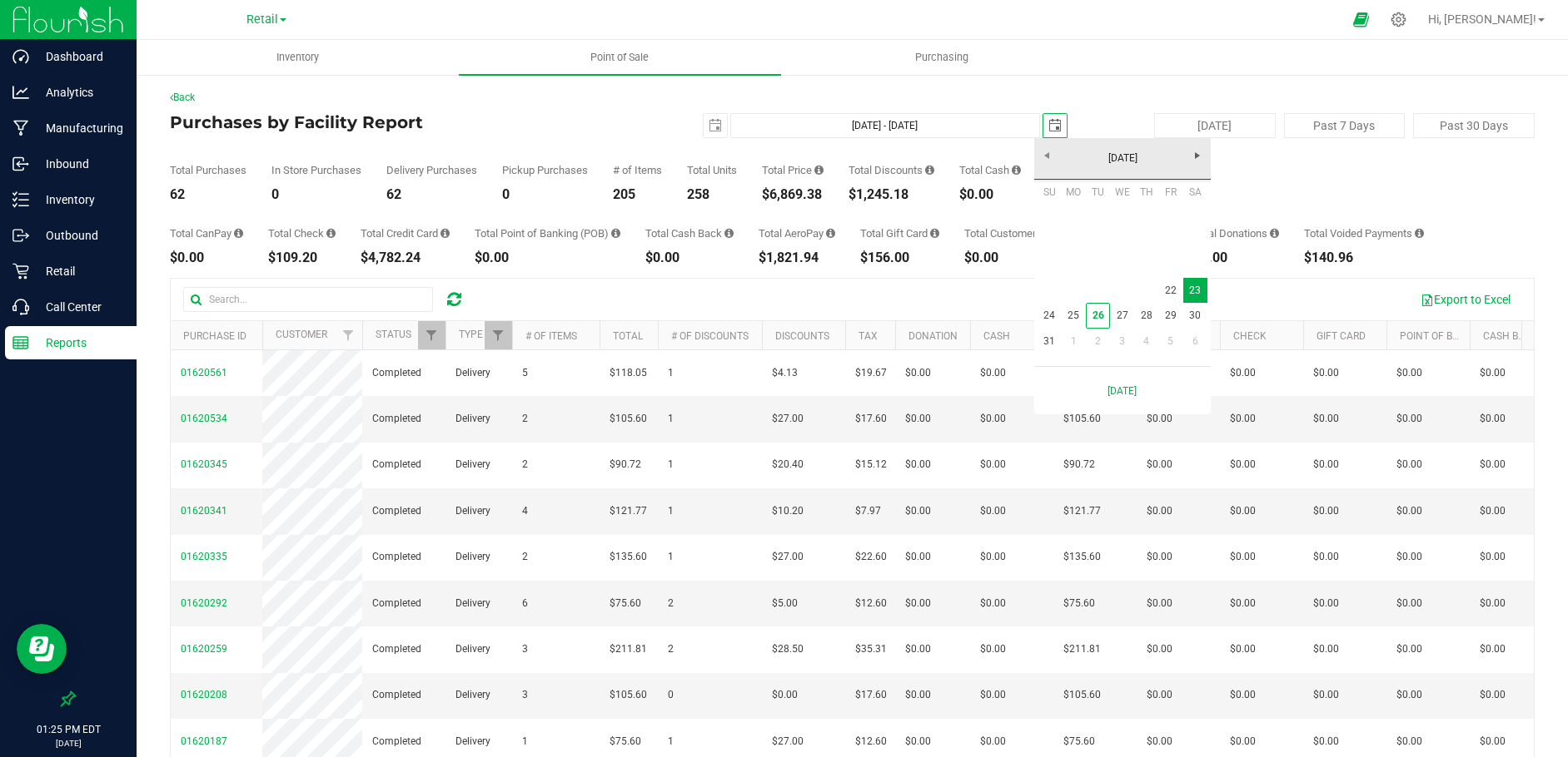
scroll to position [0, 41]
click at [1172, 285] on link "22" at bounding box center [1170, 291] width 24 height 26
type input "[DATE] - [DATE]"
type input "[DATE]"
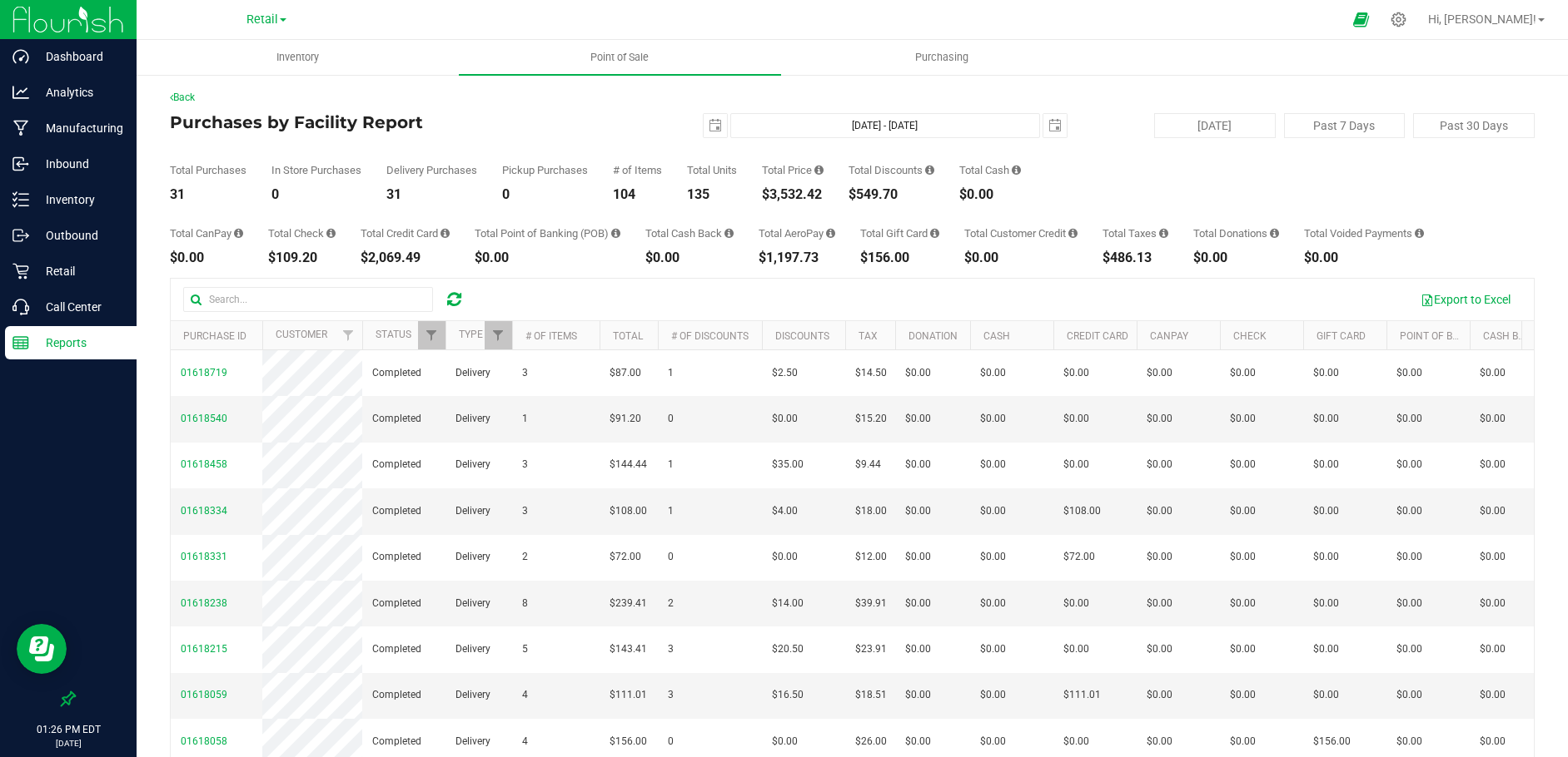
drag, startPoint x: 835, startPoint y: 194, endPoint x: 760, endPoint y: 198, distance: 75.1
click at [760, 198] on div "Total Purchases 31 In Store Purchases 0 Delivery Purchases 31 Pickup Purchases …" at bounding box center [852, 169] width 1365 height 63
click at [710, 127] on span "select" at bounding box center [715, 126] width 13 height 13
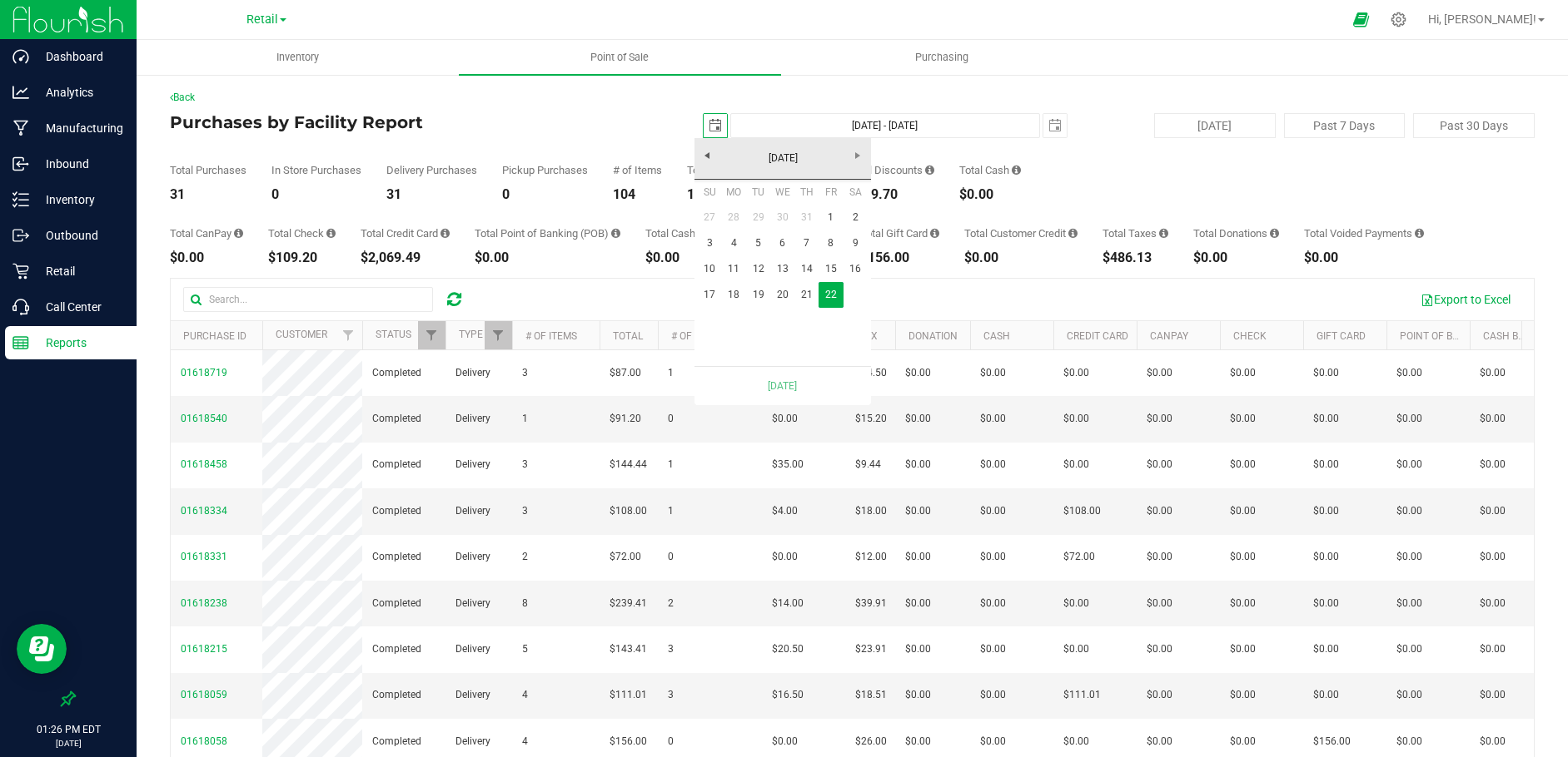
scroll to position [0, 41]
click at [807, 294] on link "21" at bounding box center [806, 295] width 24 height 26
type input "[DATE] - [DATE]"
type input "[DATE]"
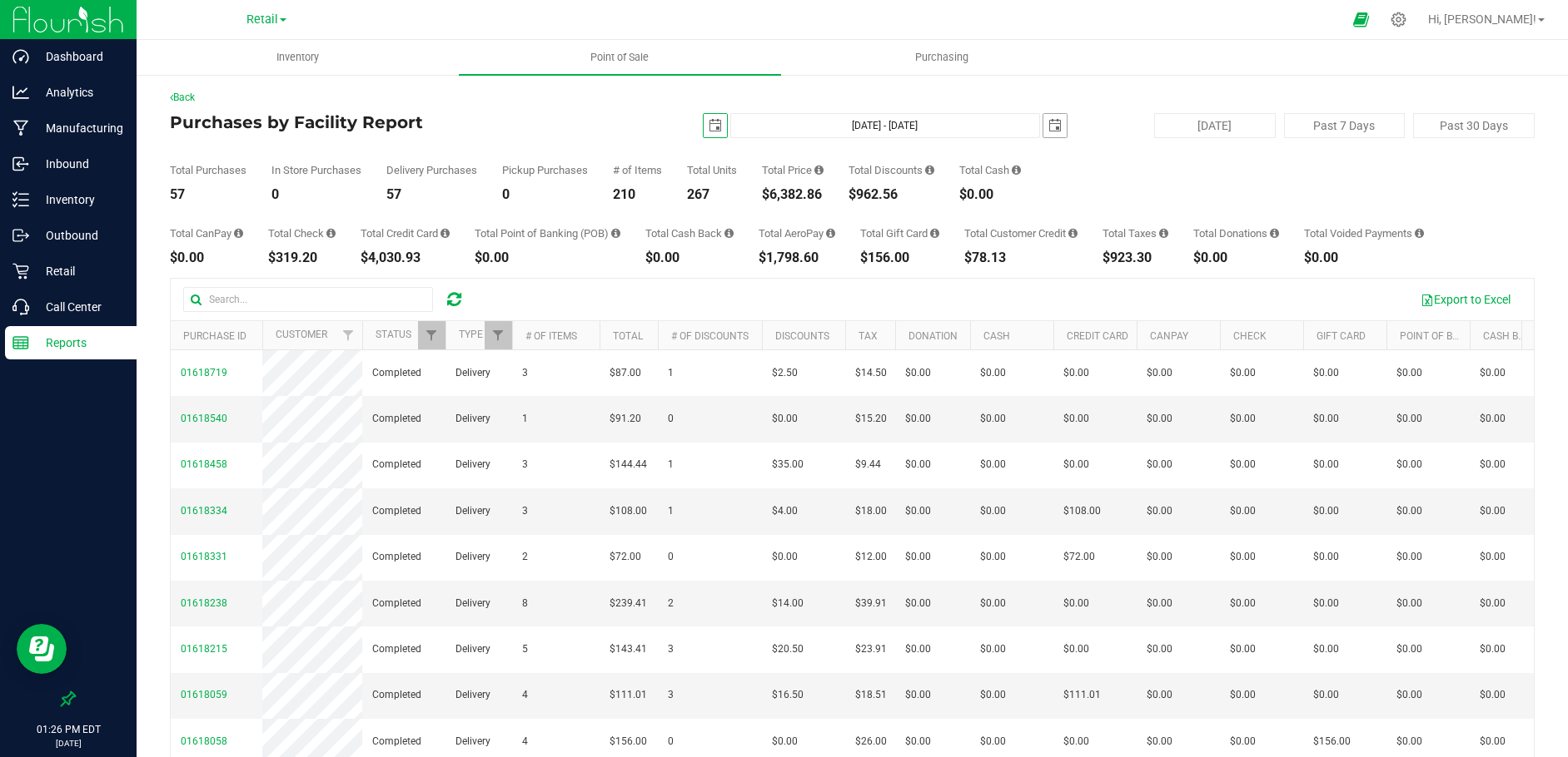
click at [1044, 133] on span "select" at bounding box center [1054, 125] width 23 height 23
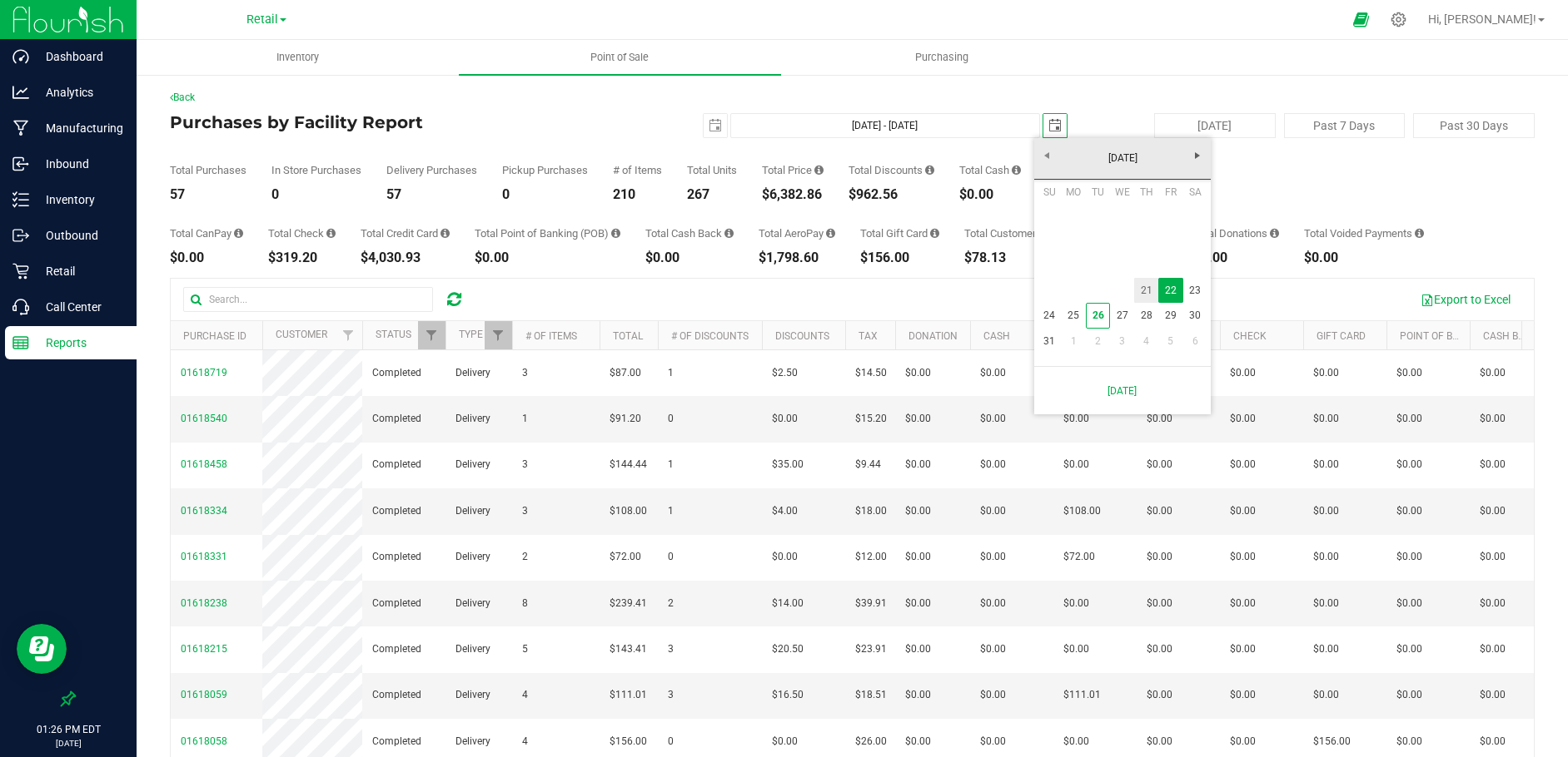
click at [1145, 288] on link "21" at bounding box center [1146, 291] width 24 height 26
type input "[DATE] - [DATE]"
type input "[DATE]"
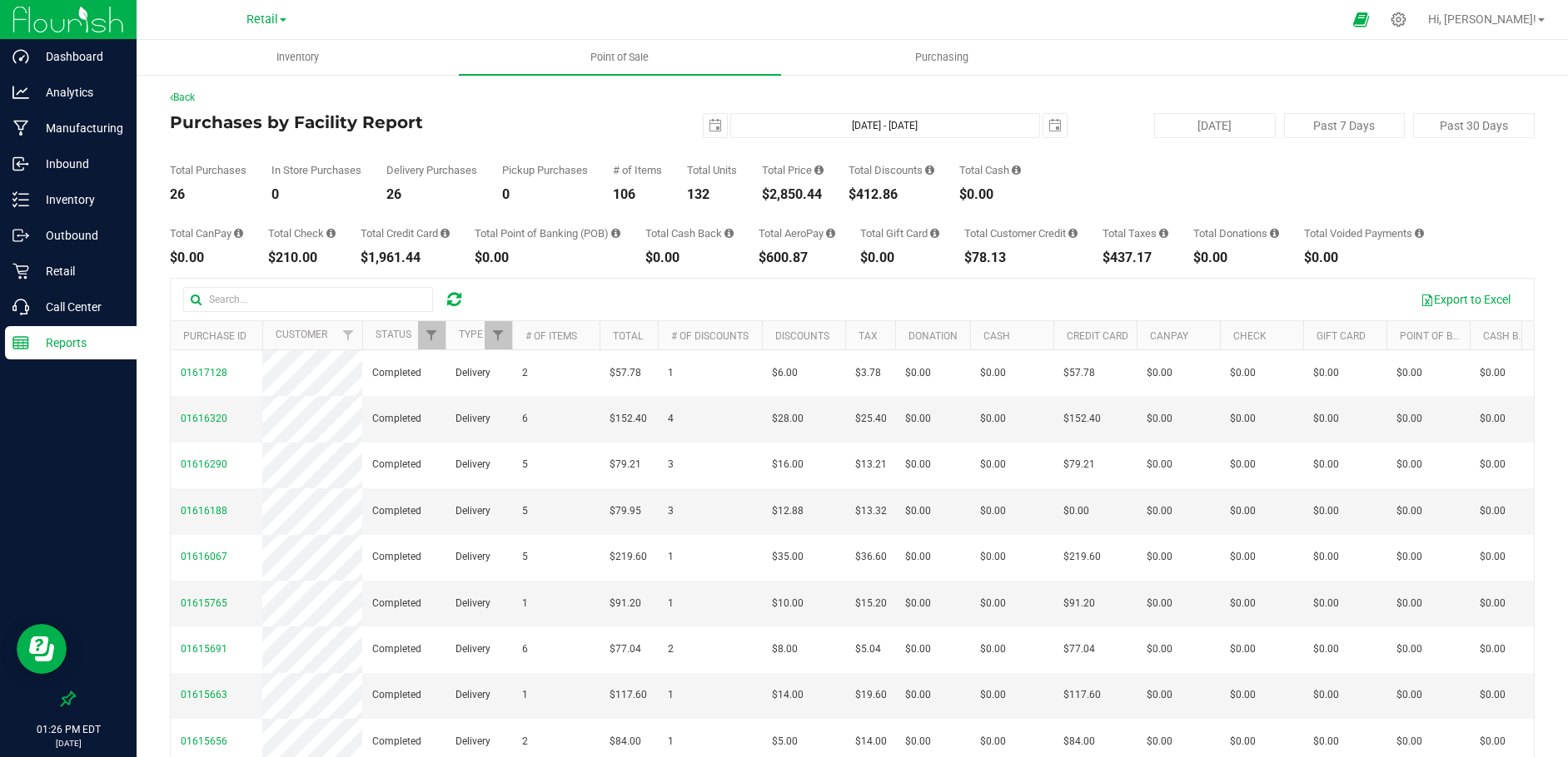
drag, startPoint x: 827, startPoint y: 190, endPoint x: 766, endPoint y: 192, distance: 61.0
click at [766, 192] on div "Total Purchases 26 In Store Purchases 0 Delivery Purchases 26 Pickup Purchases …" at bounding box center [852, 169] width 1365 height 63
drag, startPoint x: 704, startPoint y: 123, endPoint x: 712, endPoint y: 137, distance: 16.1
click at [709, 123] on span "select" at bounding box center [715, 126] width 13 height 13
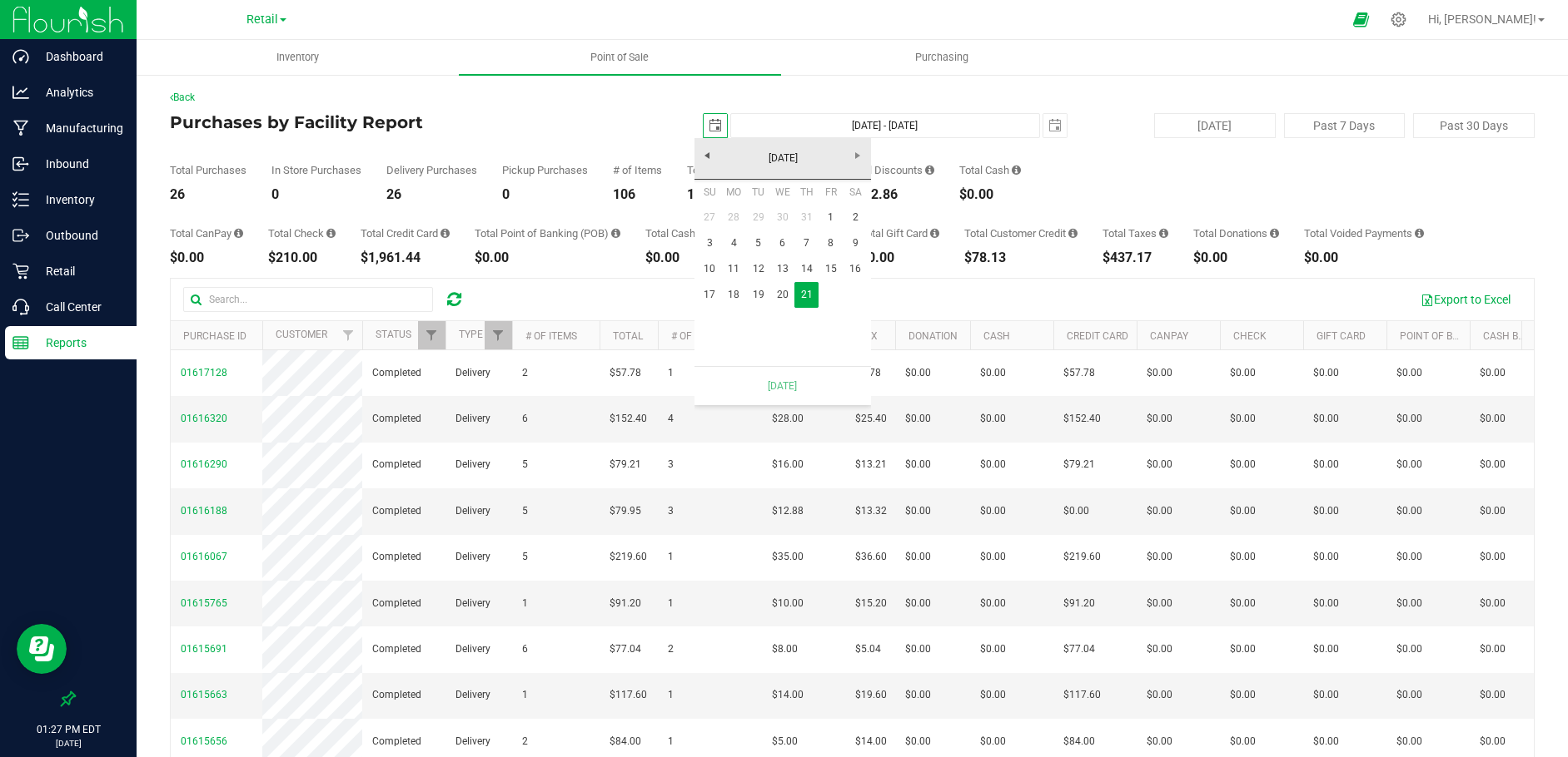
scroll to position [0, 41]
click at [782, 296] on link "20" at bounding box center [782, 295] width 24 height 26
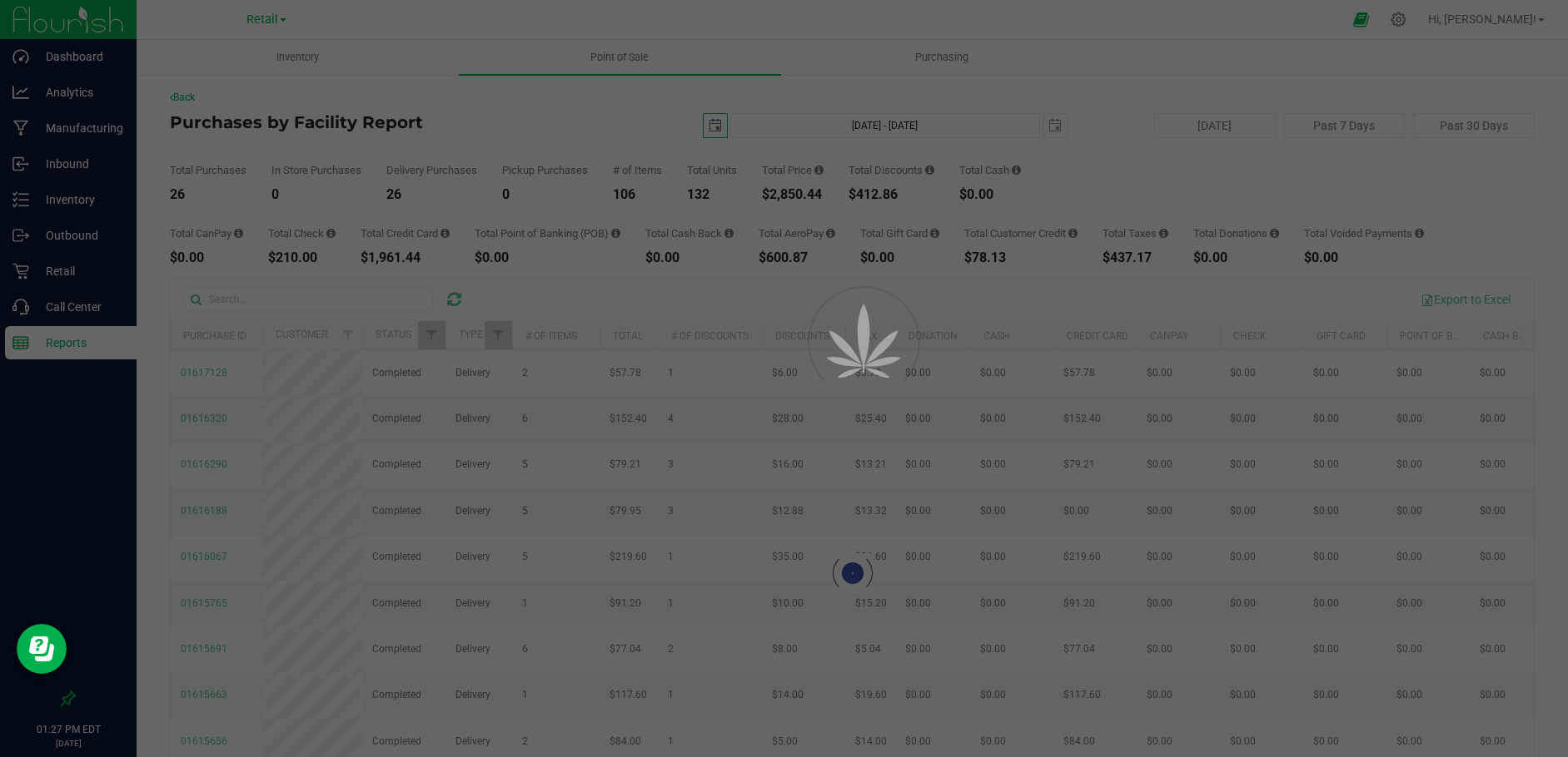
type input "[DATE] - [DATE]"
type input "[DATE]"
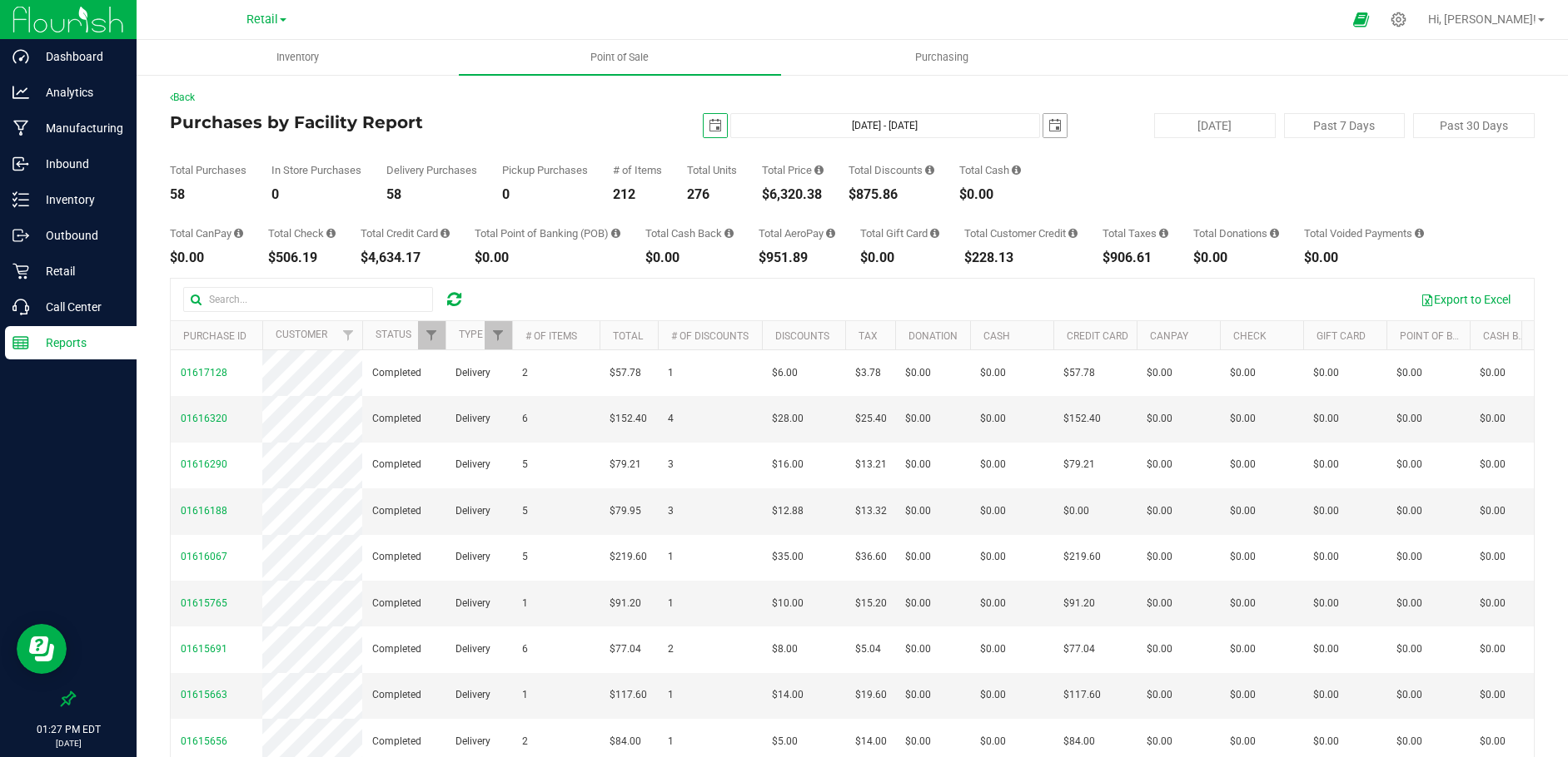
click at [1049, 127] on span "select" at bounding box center [1055, 126] width 13 height 13
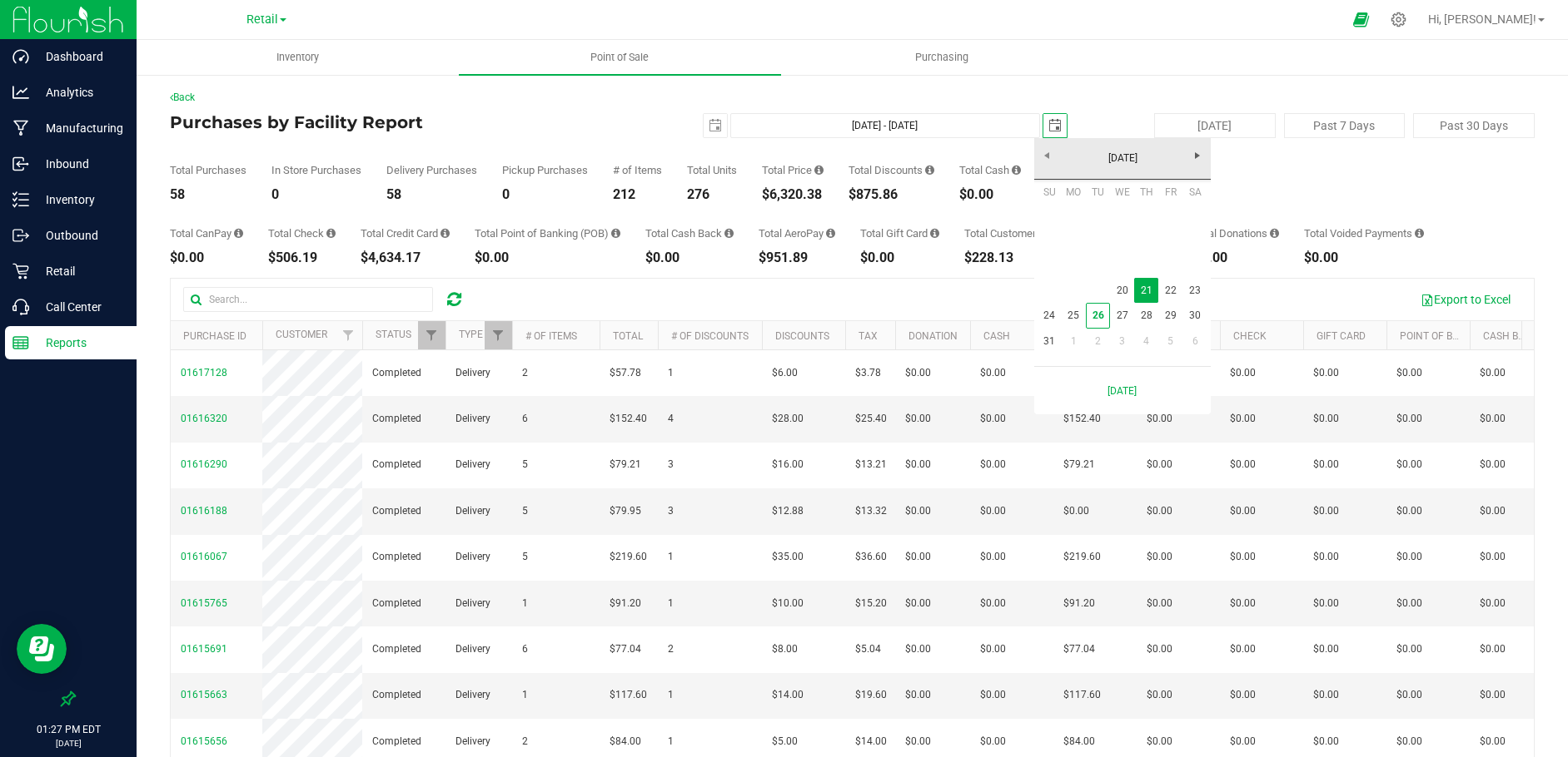
scroll to position [0, 41]
click at [1118, 288] on link "20" at bounding box center [1122, 291] width 24 height 26
type input "[DATE] - [DATE]"
type input "[DATE]"
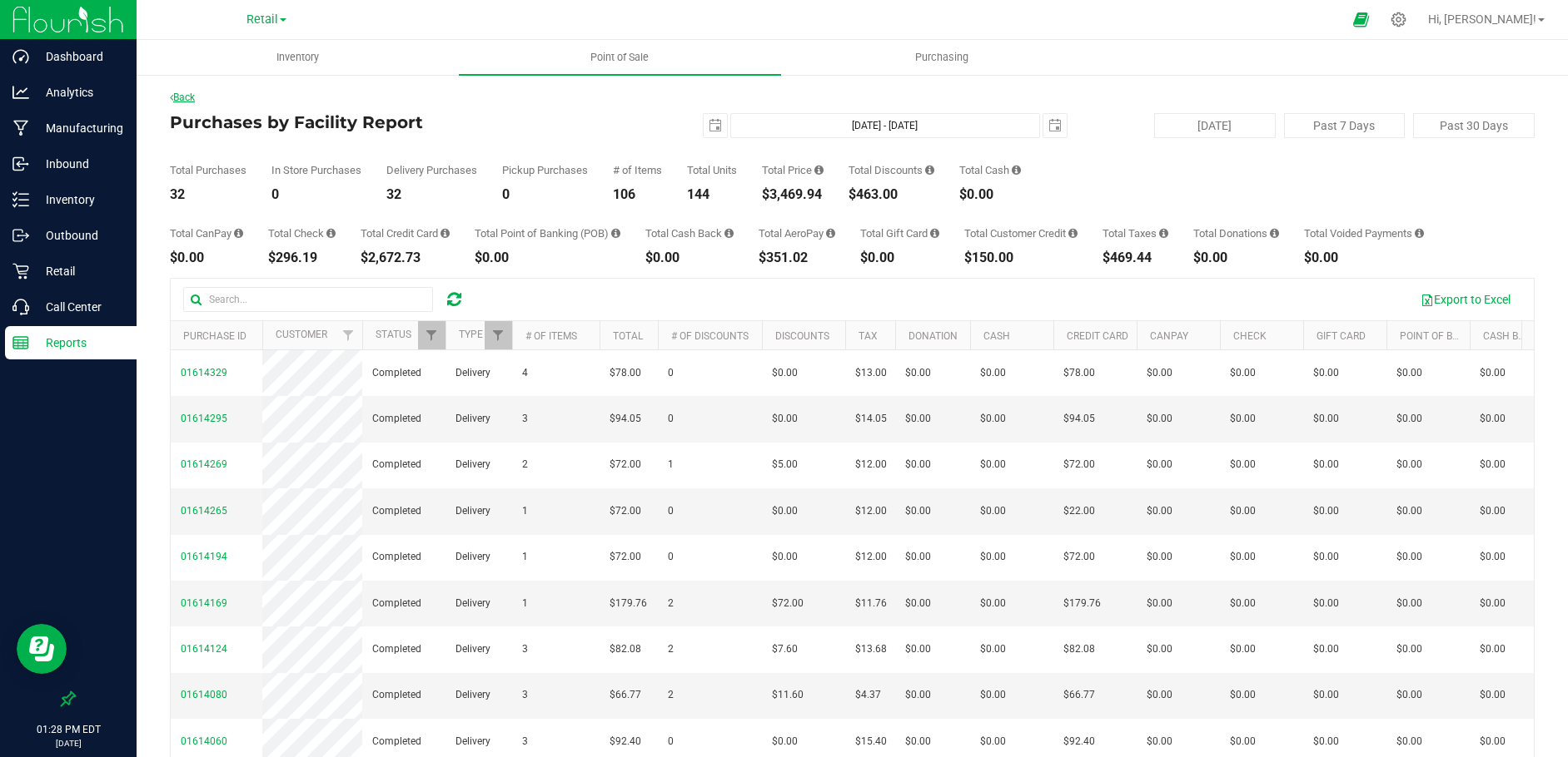
click at [191, 97] on link "Back" at bounding box center [182, 97] width 25 height 12
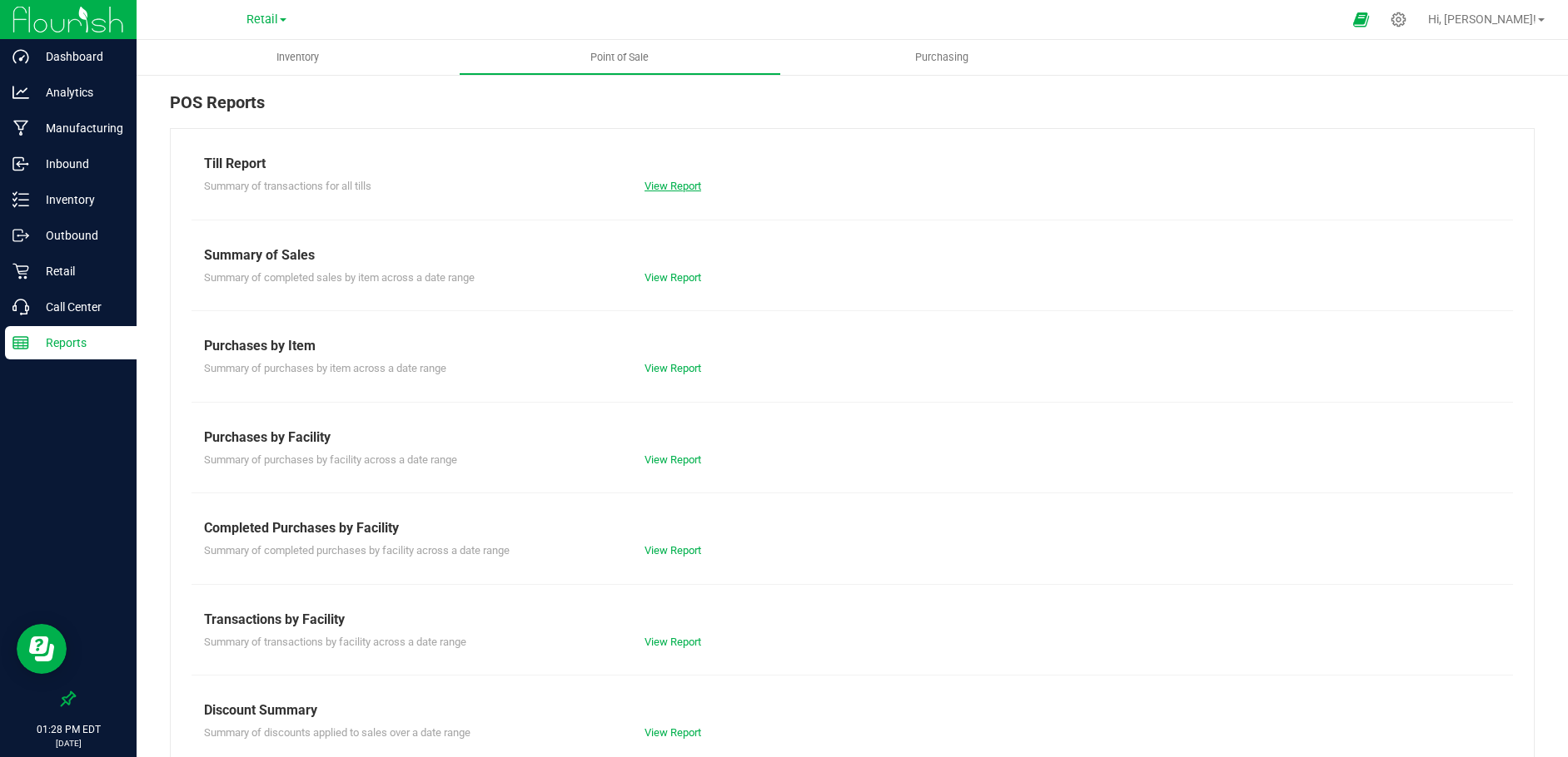
click at [678, 187] on link "View Report" at bounding box center [673, 186] width 57 height 13
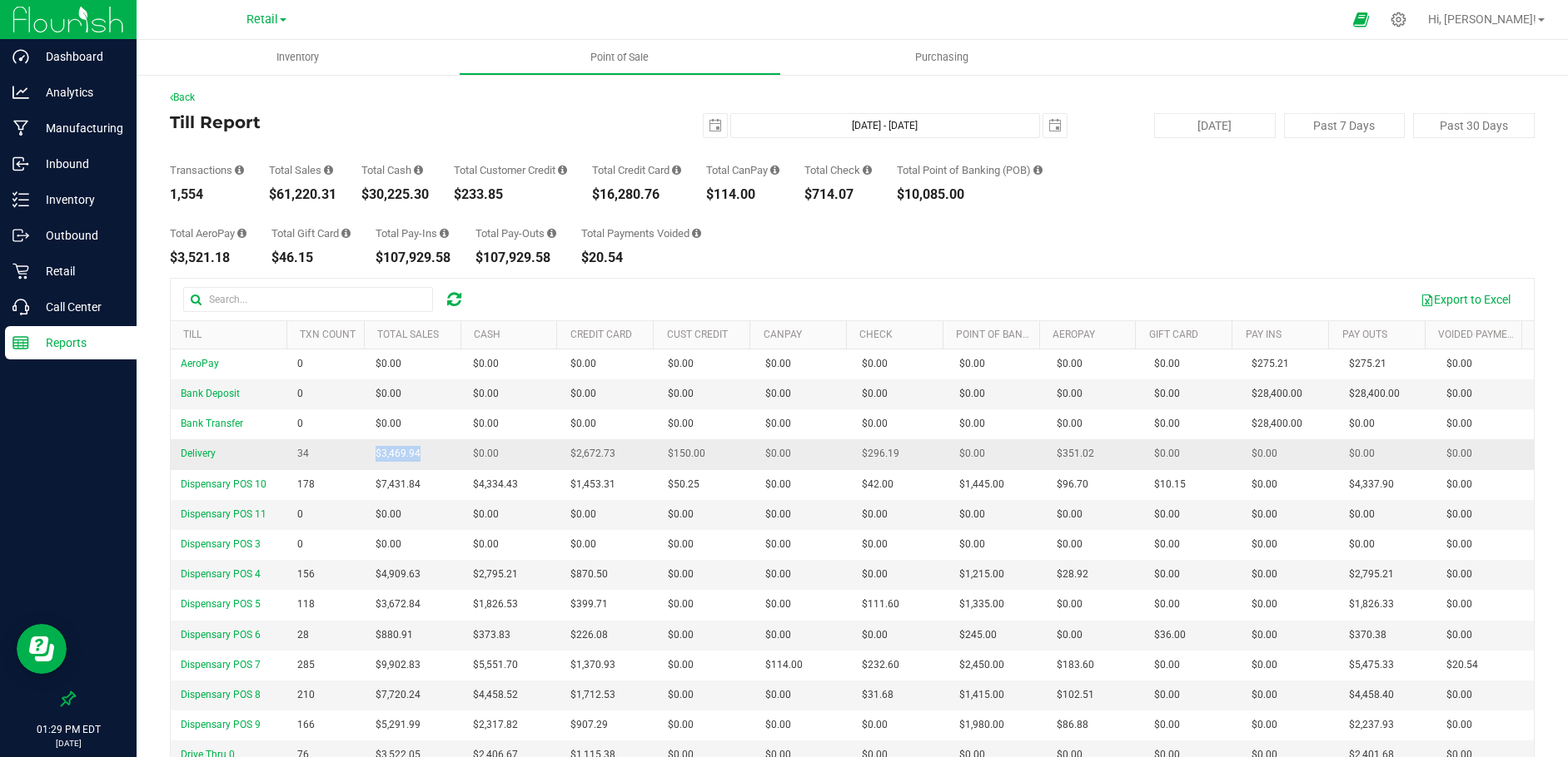
drag, startPoint x: 420, startPoint y: 455, endPoint x: 367, endPoint y: 454, distance: 53.0
click at [367, 454] on td "$3,469.94" at bounding box center [415, 454] width 97 height 30
click at [1049, 125] on span "select" at bounding box center [1055, 126] width 13 height 13
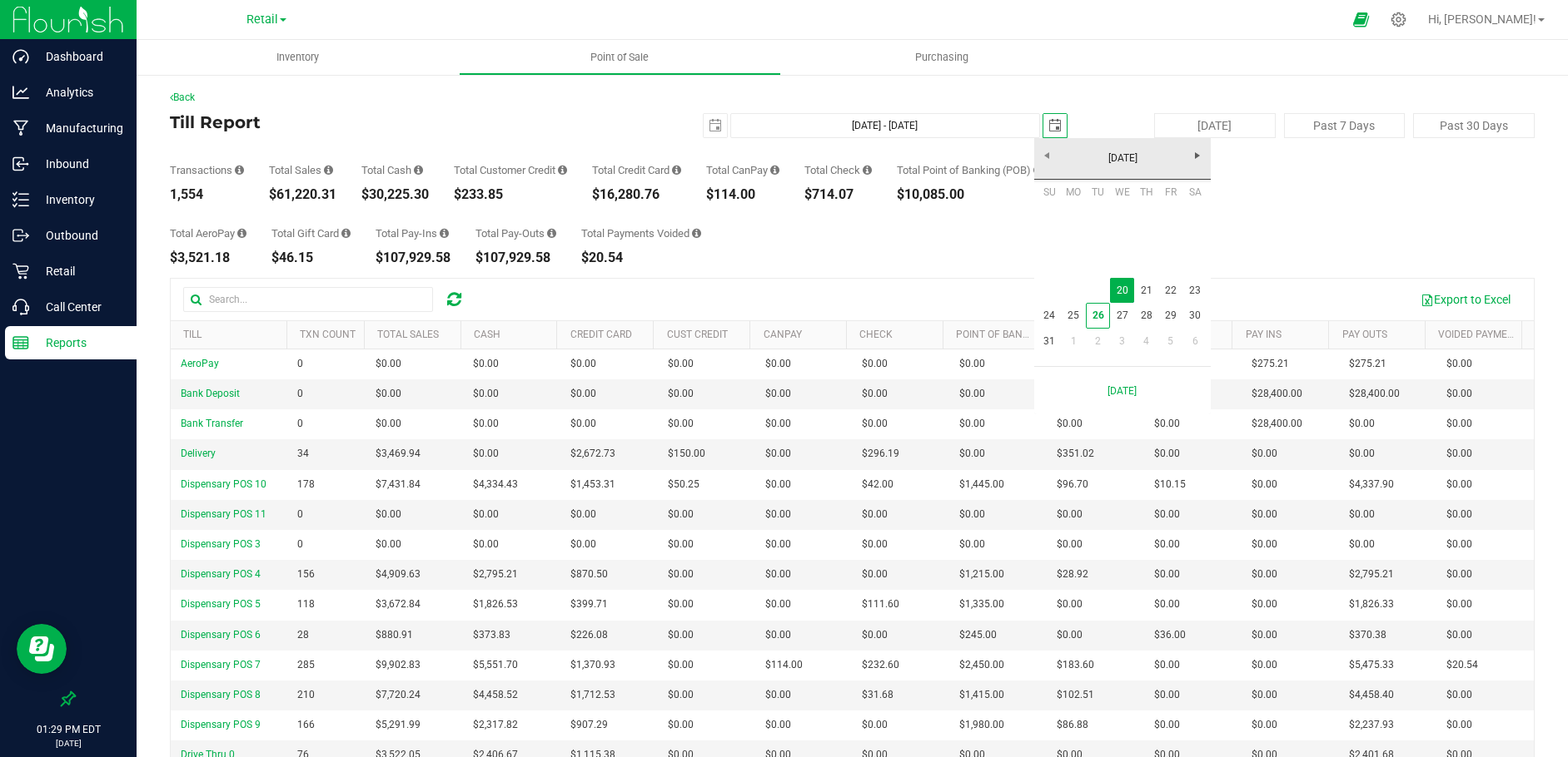
scroll to position [0, 41]
click at [1140, 286] on link "21" at bounding box center [1146, 291] width 24 height 26
type input "[DATE] - [DATE]"
type input "[DATE]"
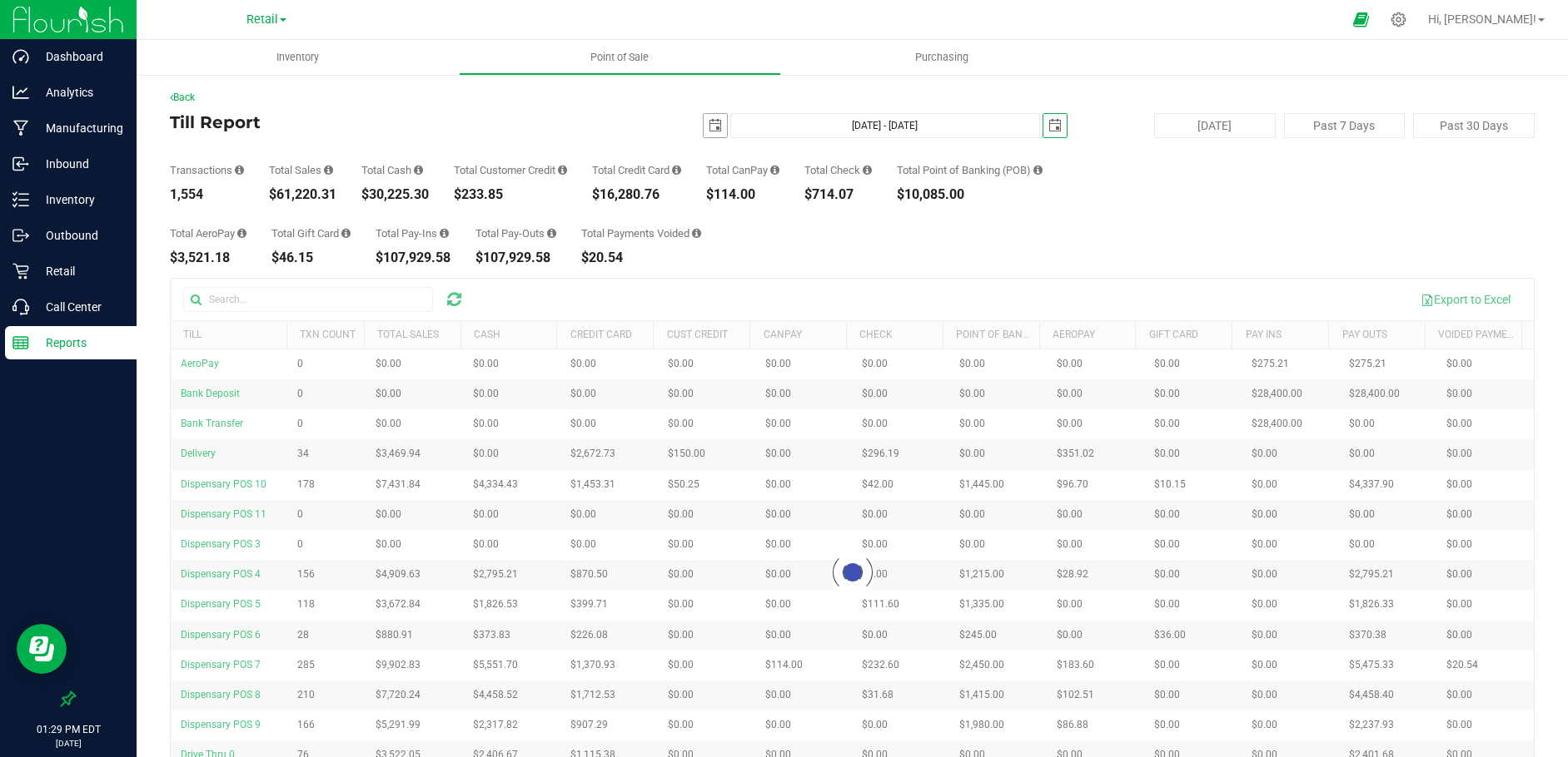
click at [709, 125] on span "select" at bounding box center [715, 126] width 13 height 13
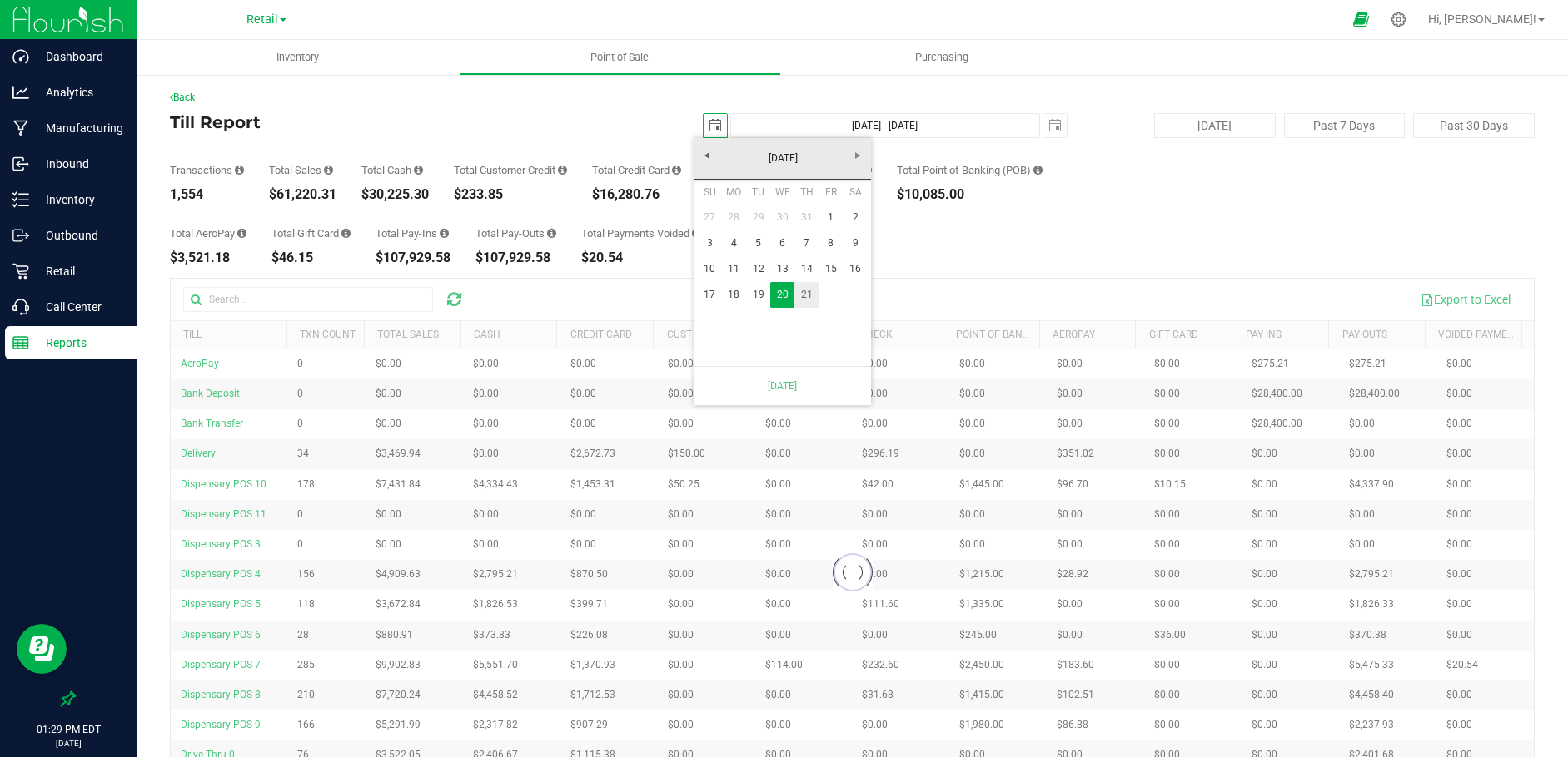
click at [806, 296] on link "21" at bounding box center [806, 295] width 24 height 26
type input "[DATE] - [DATE]"
type input "[DATE]"
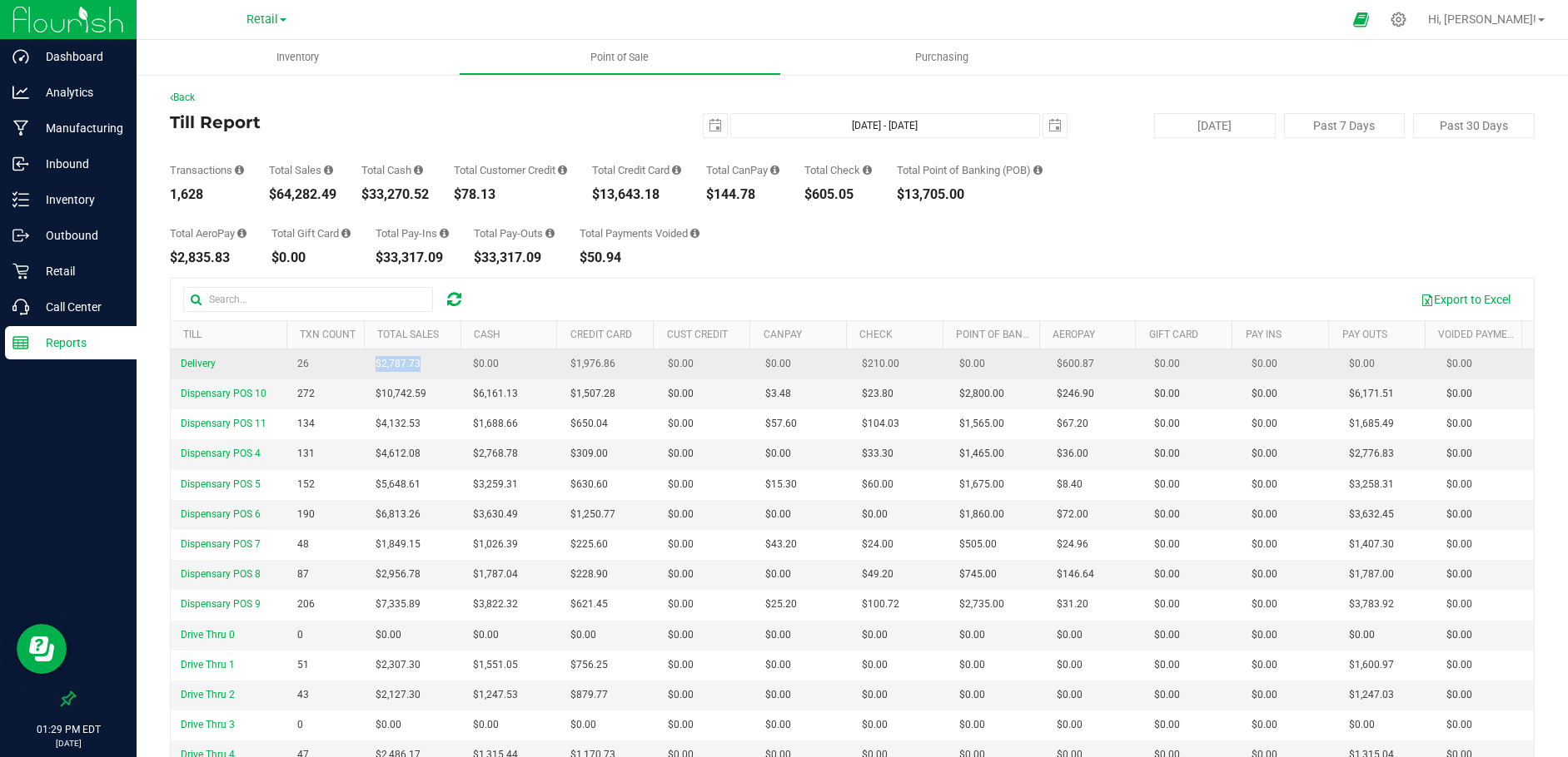
drag, startPoint x: 424, startPoint y: 367, endPoint x: 364, endPoint y: 366, distance: 60.0
click at [366, 366] on td "$2,787.73" at bounding box center [415, 364] width 97 height 30
drag, startPoint x: 367, startPoint y: 365, endPoint x: 359, endPoint y: 376, distance: 13.6
click at [358, 379] on td "272" at bounding box center [326, 394] width 78 height 30
drag, startPoint x: 421, startPoint y: 366, endPoint x: 368, endPoint y: 362, distance: 53.2
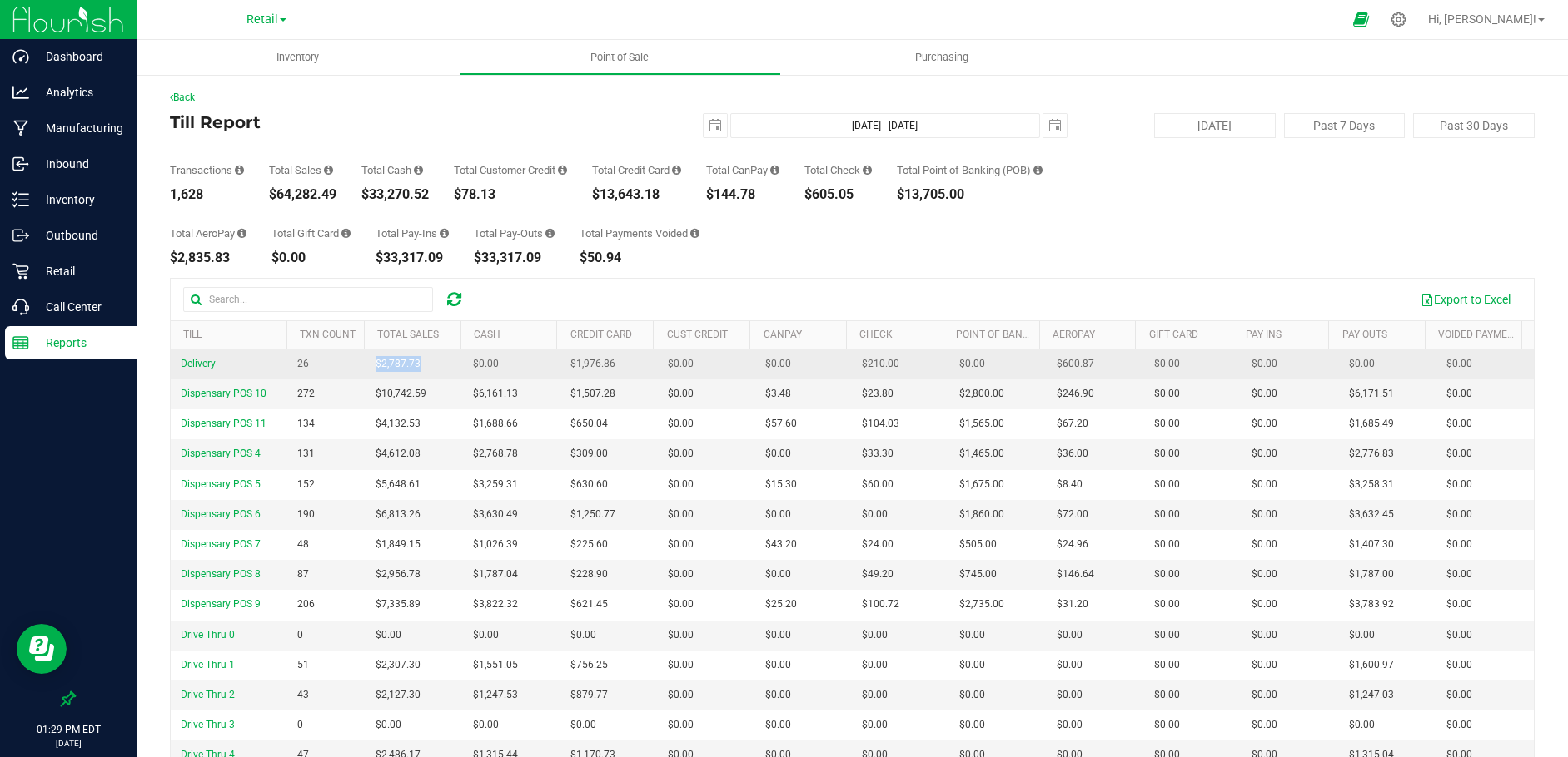
click at [368, 362] on td "$2,787.73" at bounding box center [415, 364] width 97 height 30
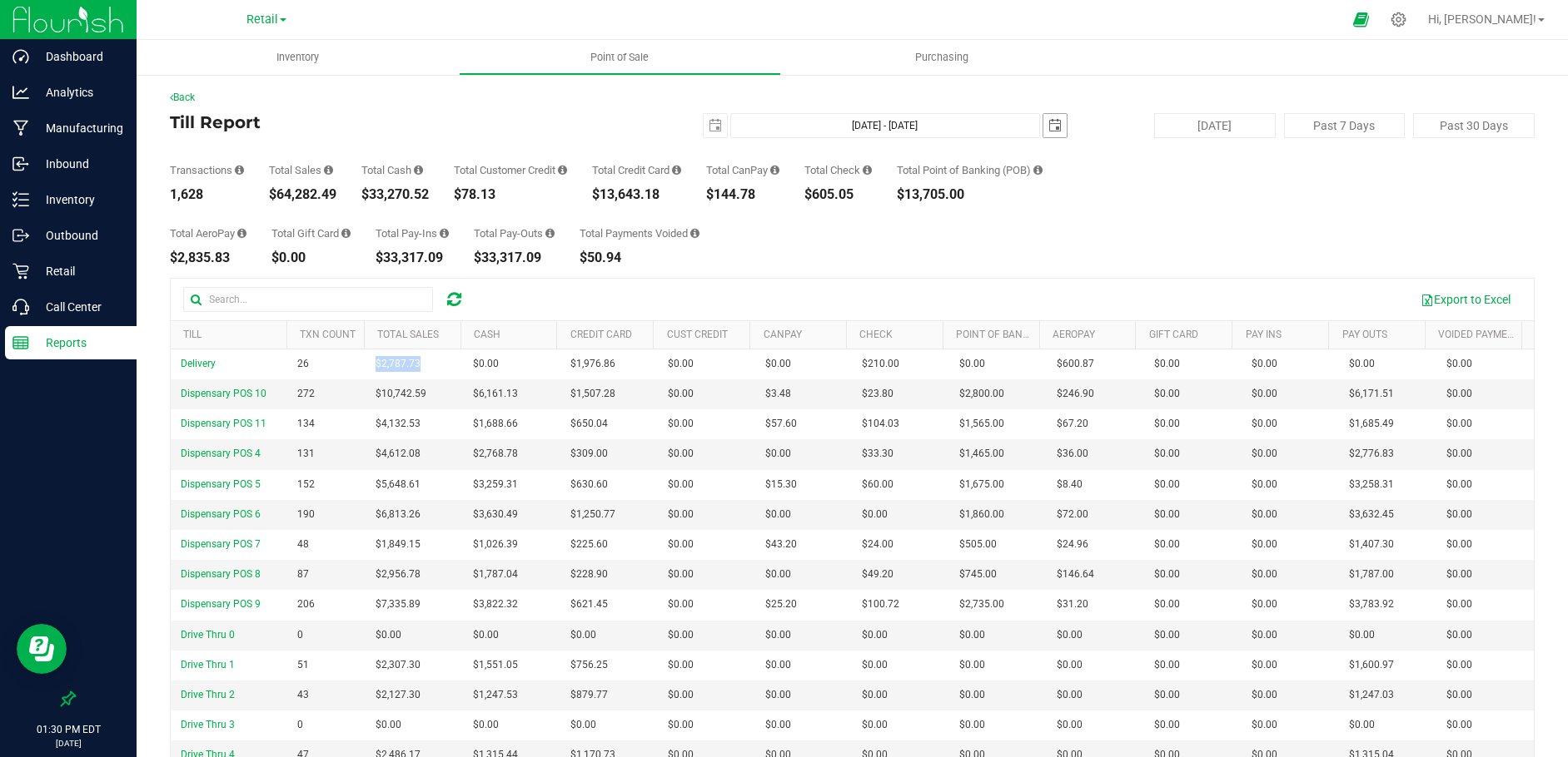
click at [1051, 122] on span "select" at bounding box center [1055, 126] width 13 height 13
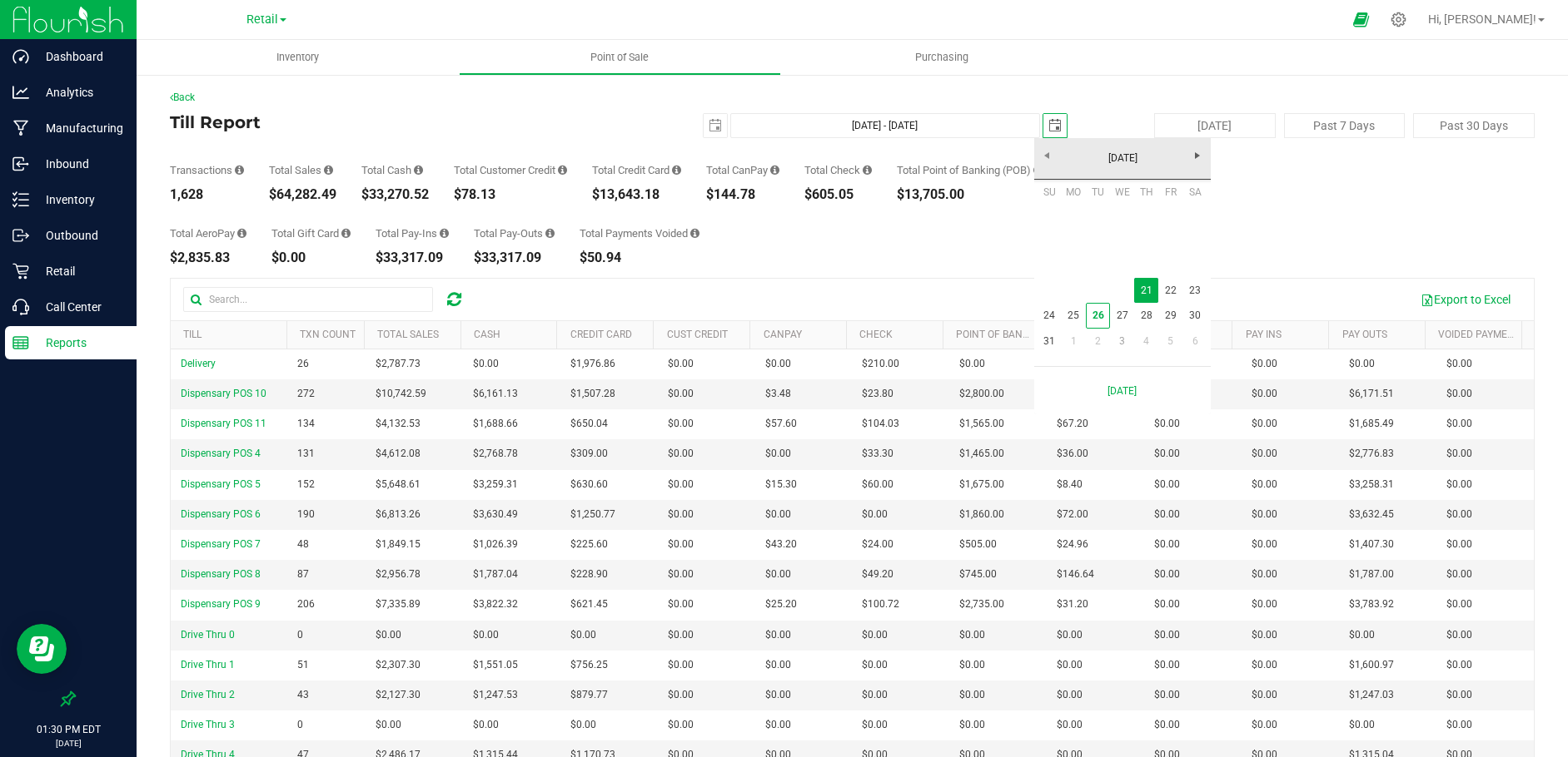
scroll to position [0, 41]
click at [1168, 287] on link "22" at bounding box center [1170, 291] width 24 height 26
type input "[DATE] - [DATE]"
type input "[DATE]"
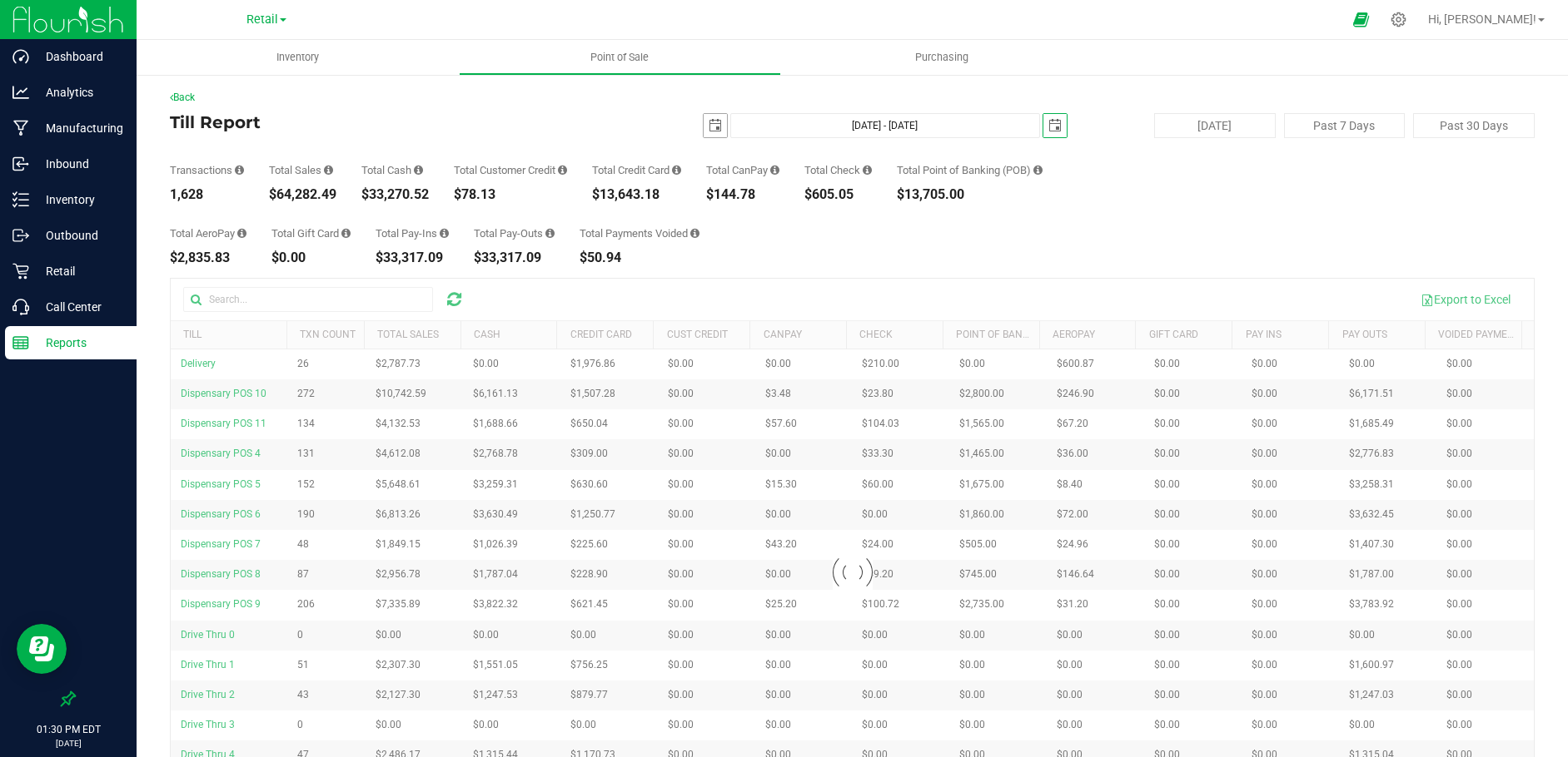
click at [709, 120] on span "select" at bounding box center [715, 126] width 13 height 13
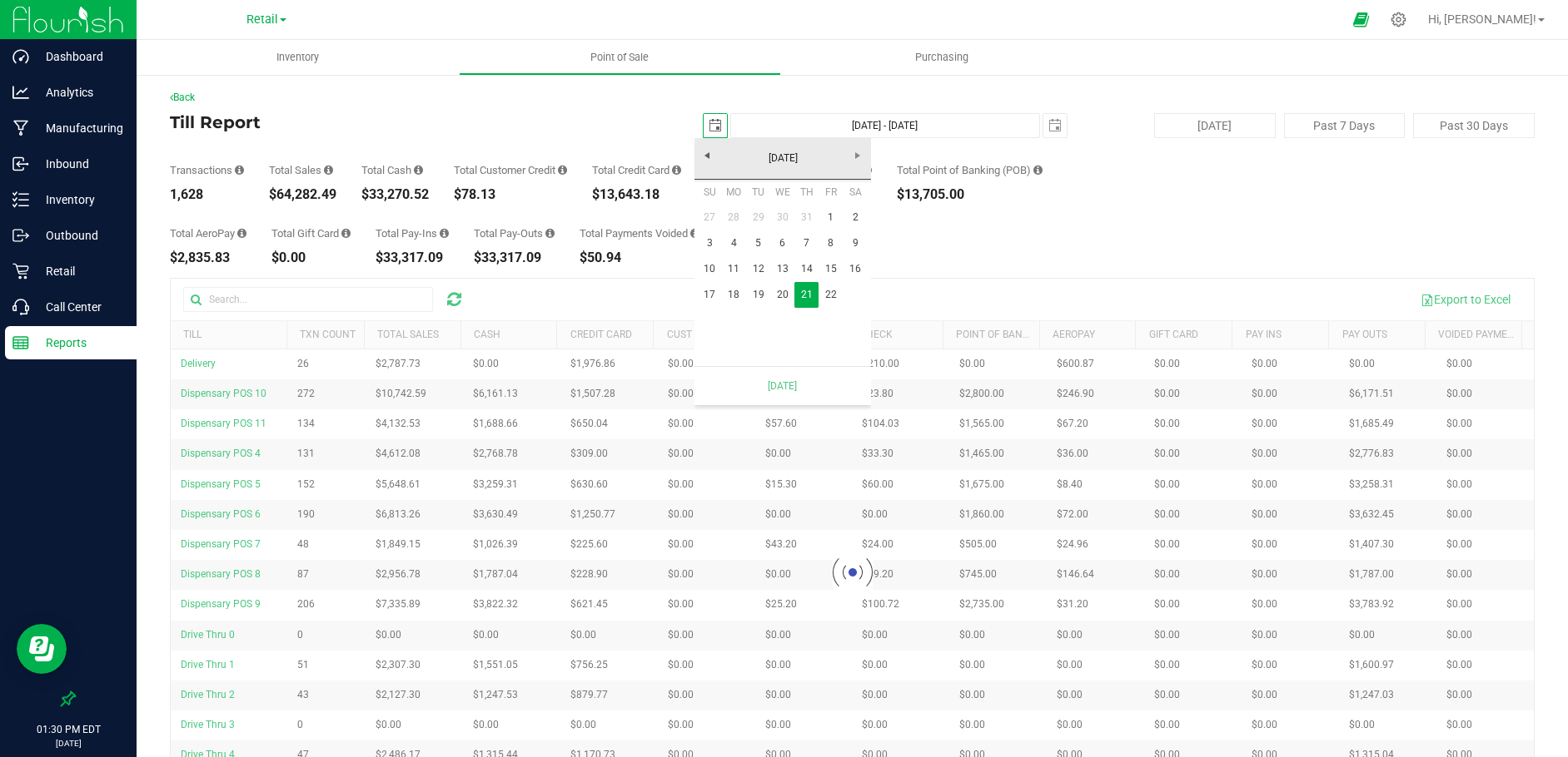
scroll to position [0, 41]
click at [834, 292] on link "22" at bounding box center [830, 295] width 24 height 26
type input "[DATE] - [DATE]"
type input "[DATE]"
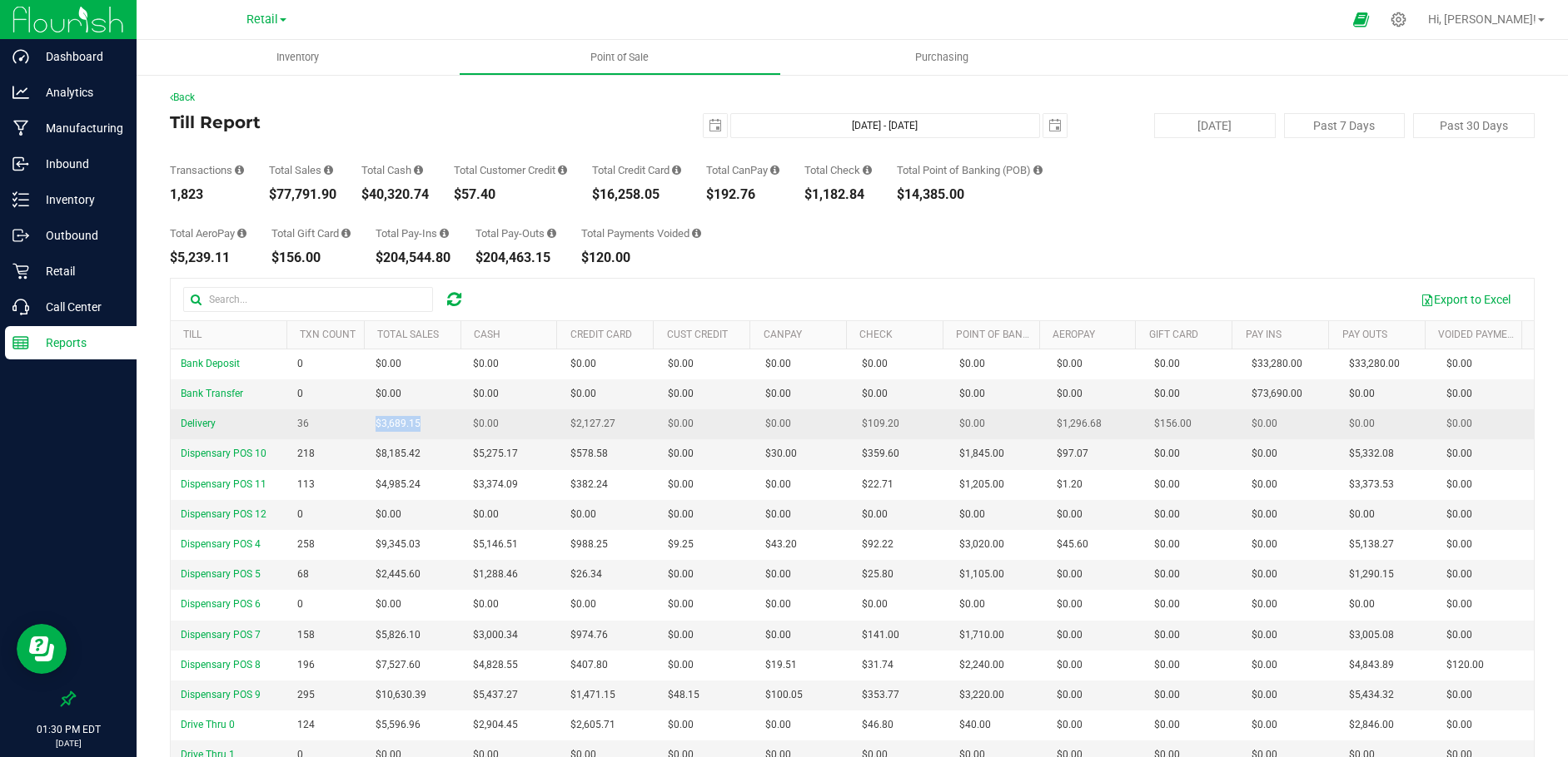
drag, startPoint x: 426, startPoint y: 420, endPoint x: 369, endPoint y: 420, distance: 57.0
click at [369, 420] on td "$3,689.15" at bounding box center [415, 424] width 97 height 30
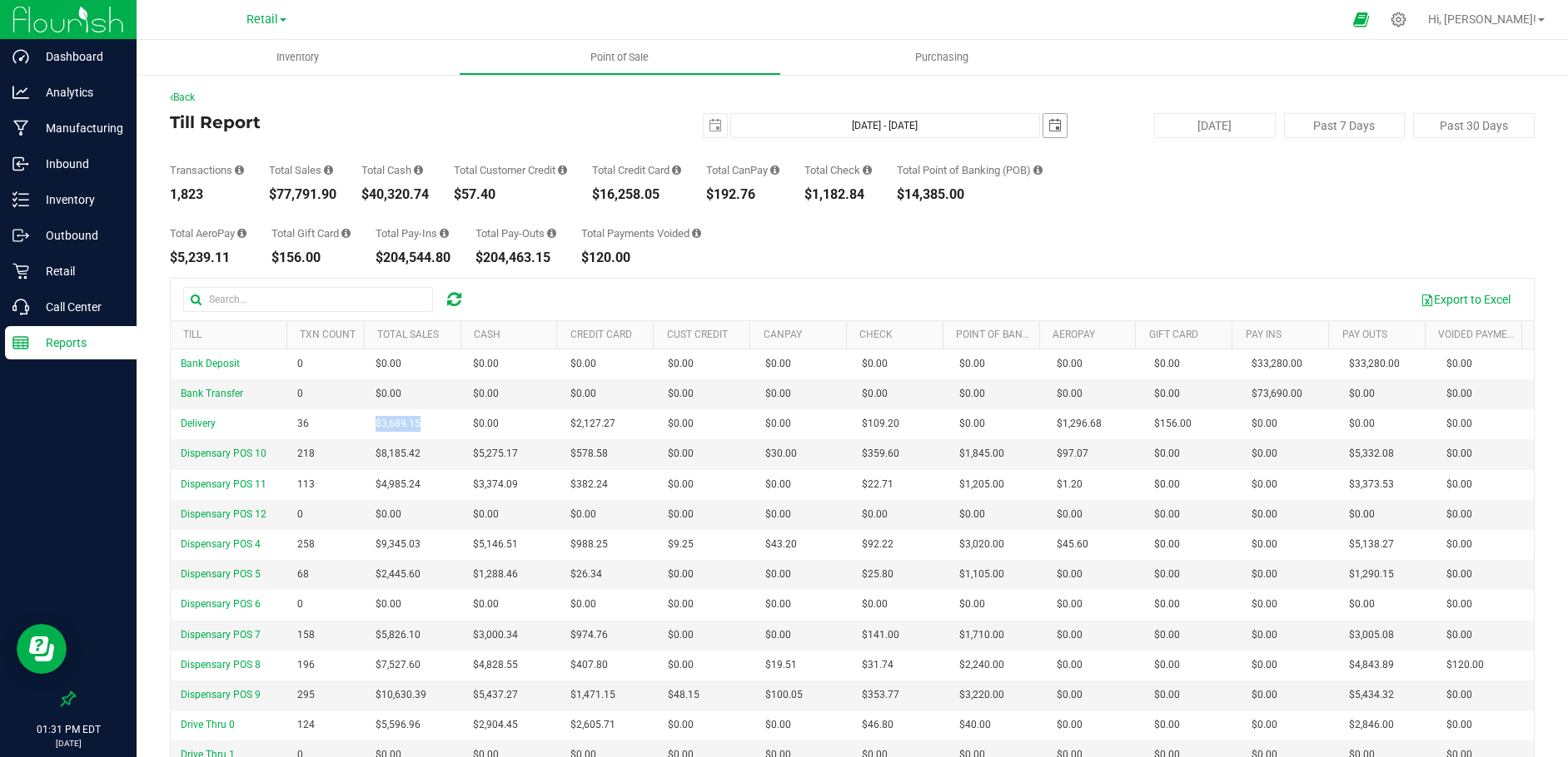
click at [1049, 127] on span "select" at bounding box center [1055, 126] width 13 height 13
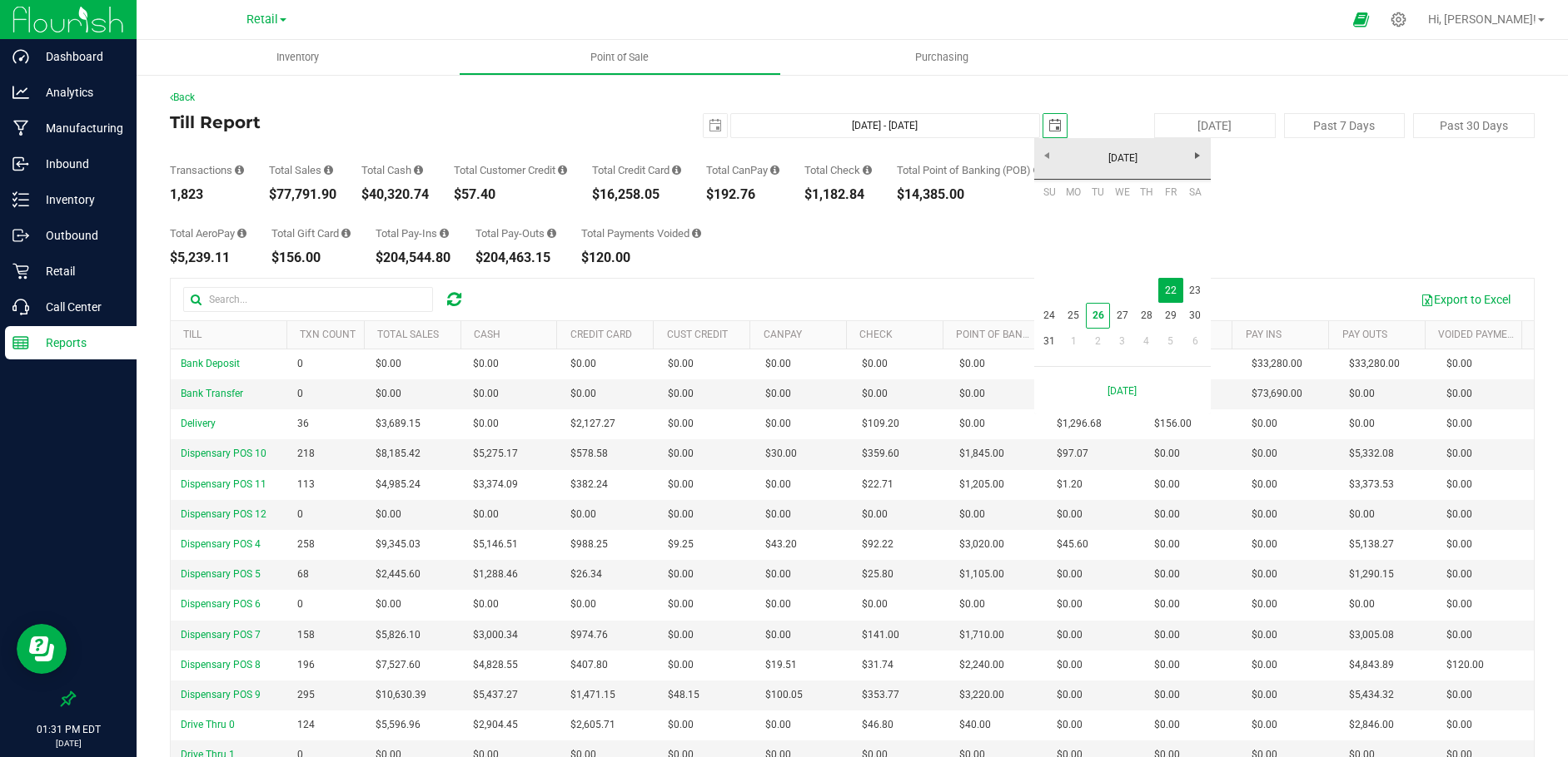
scroll to position [0, 41]
drag, startPoint x: 1190, startPoint y: 287, endPoint x: 1164, endPoint y: 276, distance: 28.2
click at [1190, 287] on link "23" at bounding box center [1195, 291] width 24 height 26
type input "[DATE] - [DATE]"
type input "[DATE]"
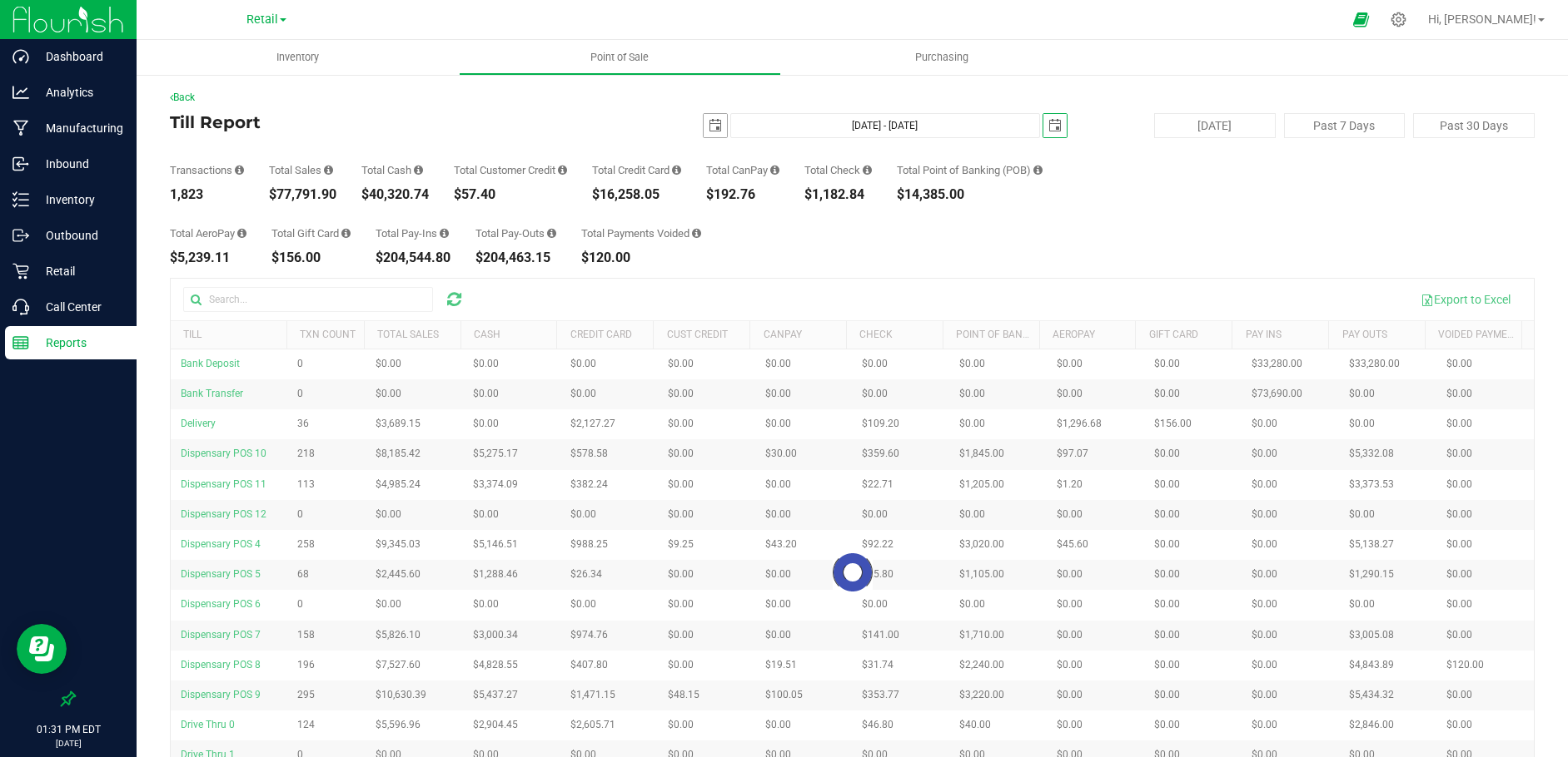
click at [709, 123] on span "select" at bounding box center [715, 126] width 13 height 13
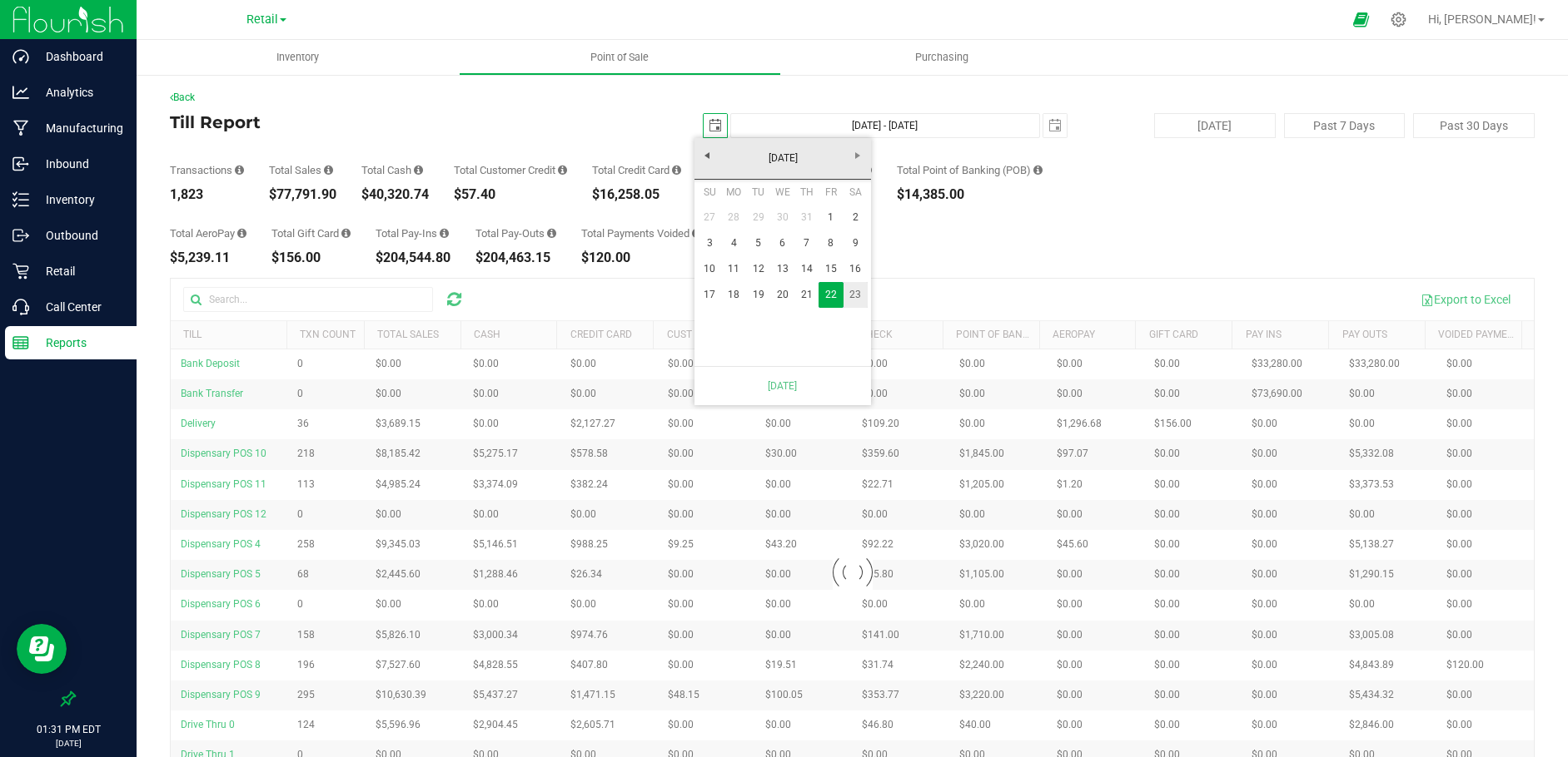
click at [857, 294] on link "23" at bounding box center [856, 295] width 24 height 26
type input "[DATE] - [DATE]"
type input "[DATE]"
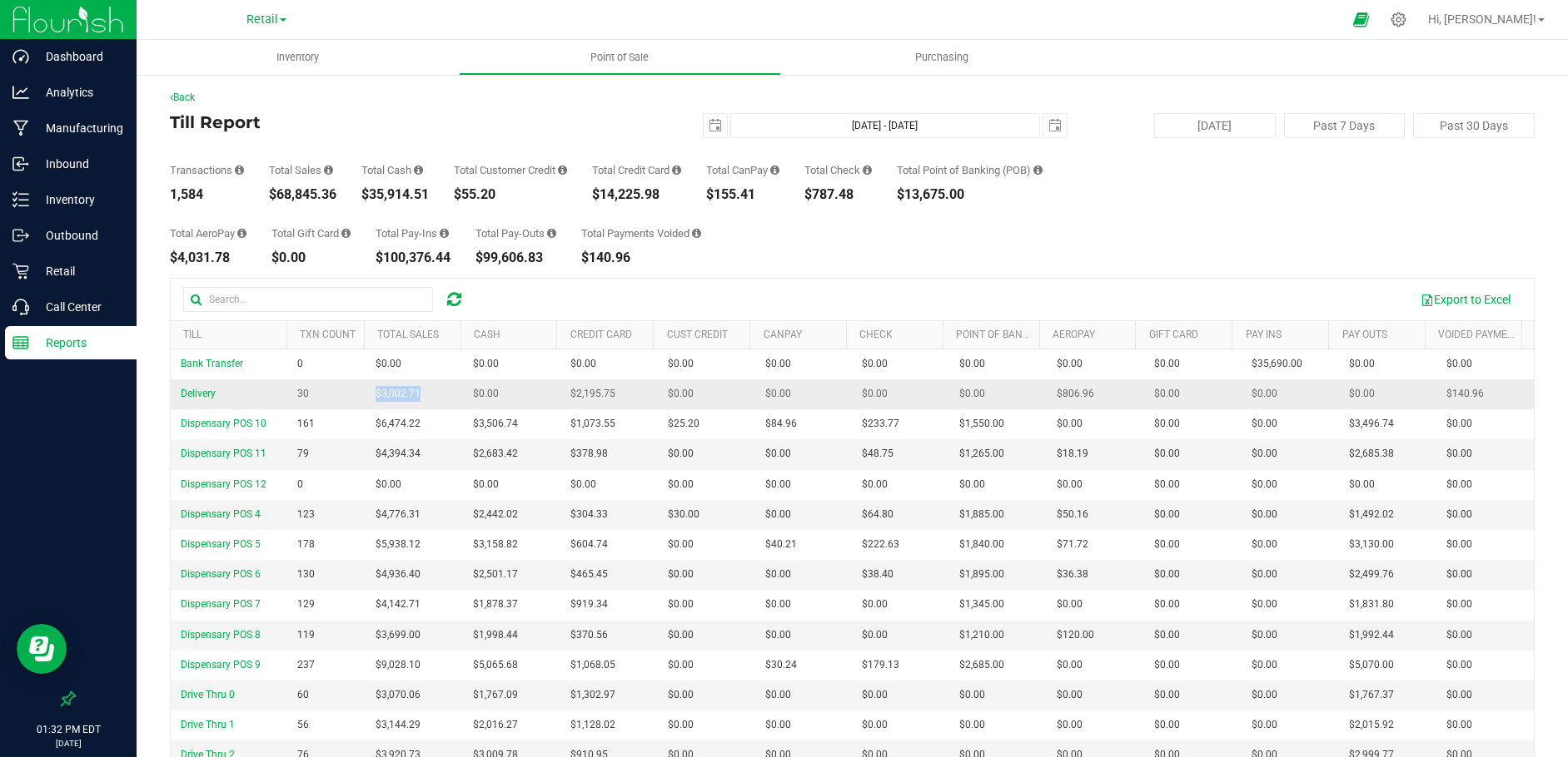
drag, startPoint x: 419, startPoint y: 393, endPoint x: 370, endPoint y: 394, distance: 49.0
click at [370, 394] on td "$3,002.71" at bounding box center [415, 394] width 97 height 30
click at [709, 123] on span "select" at bounding box center [715, 126] width 13 height 13
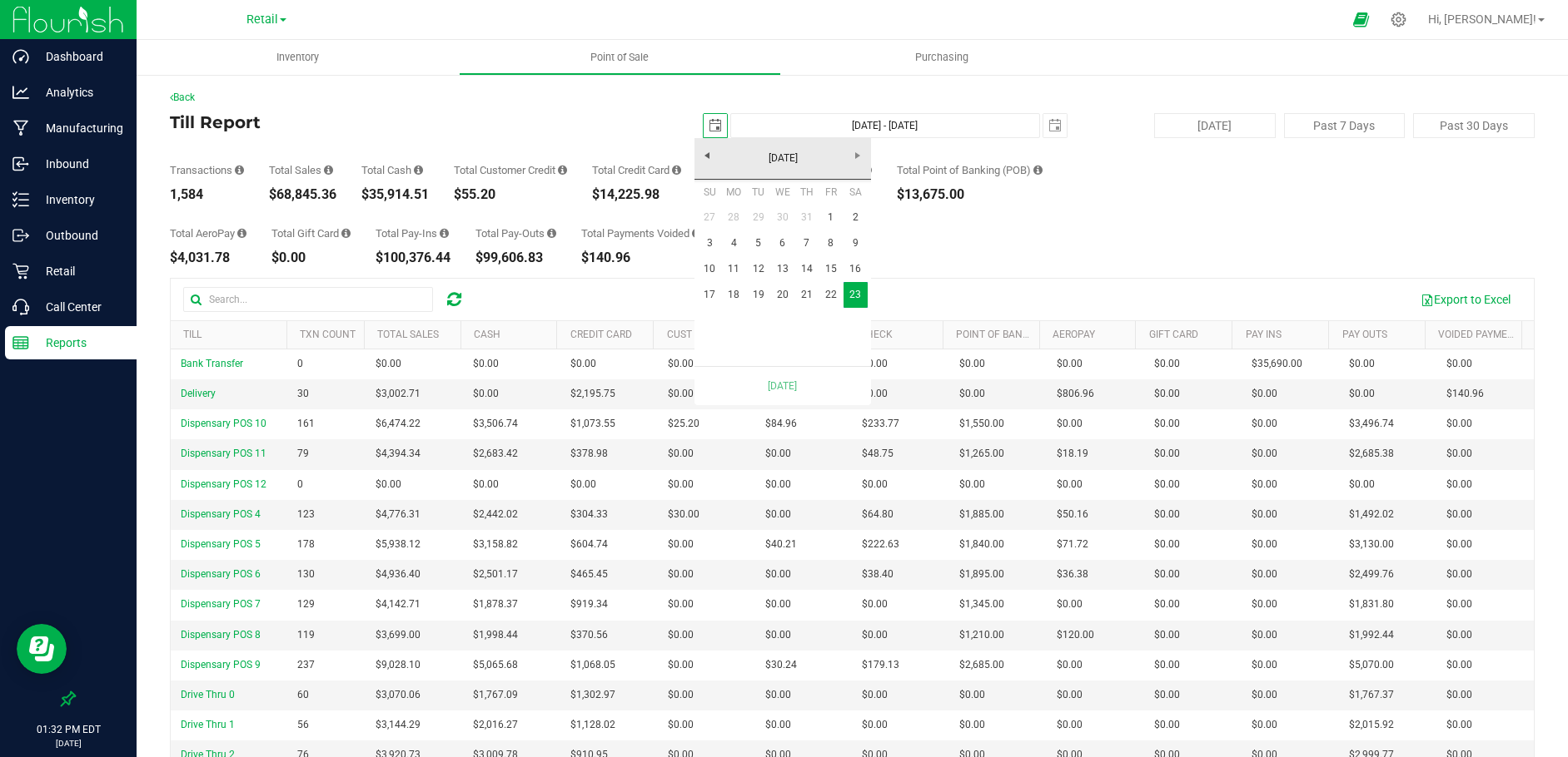
scroll to position [0, 41]
click at [828, 303] on link "22" at bounding box center [830, 295] width 24 height 26
type input "[DATE] - [DATE]"
type input "[DATE]"
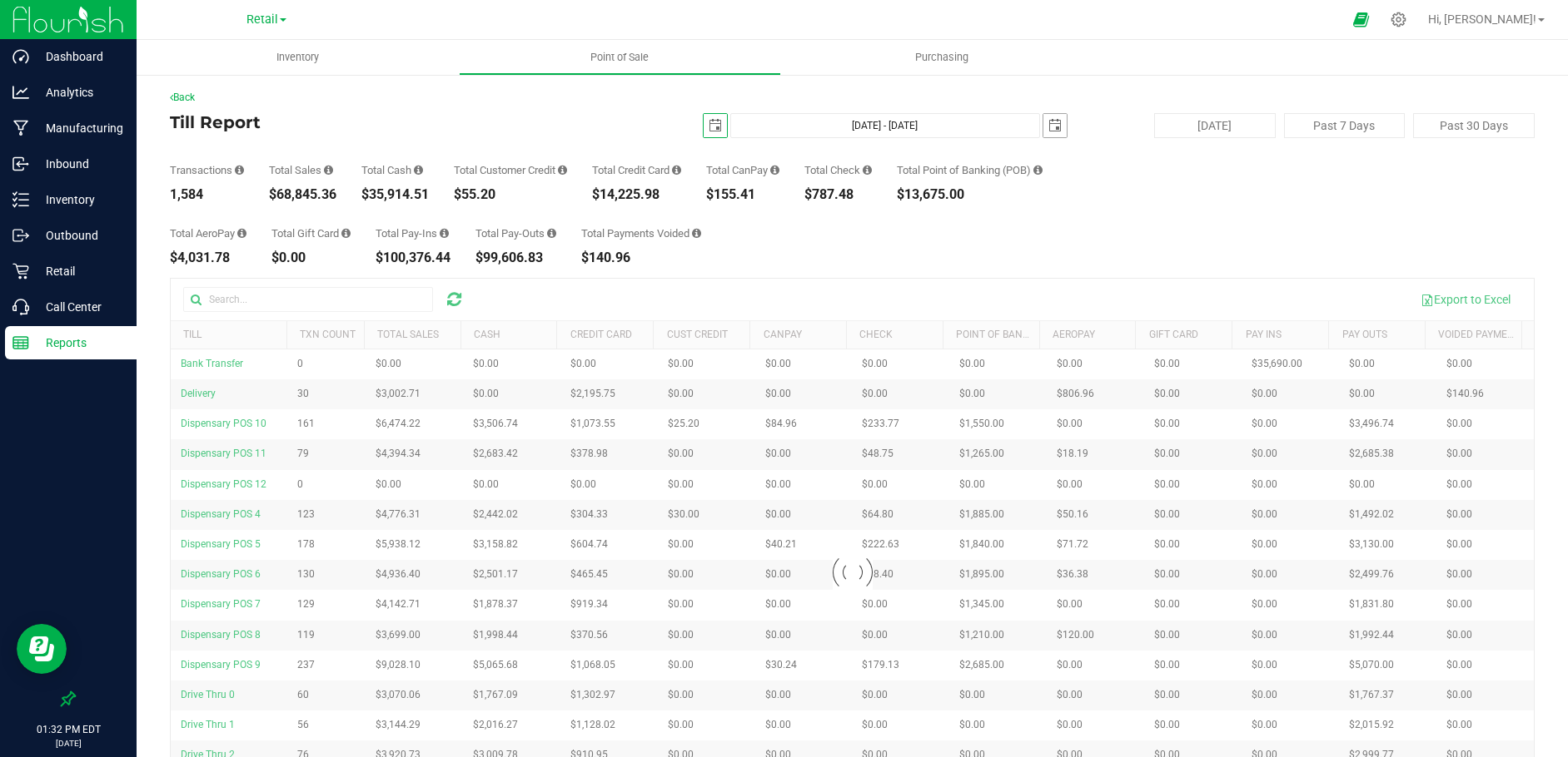
click at [1051, 129] on span "select" at bounding box center [1055, 126] width 13 height 13
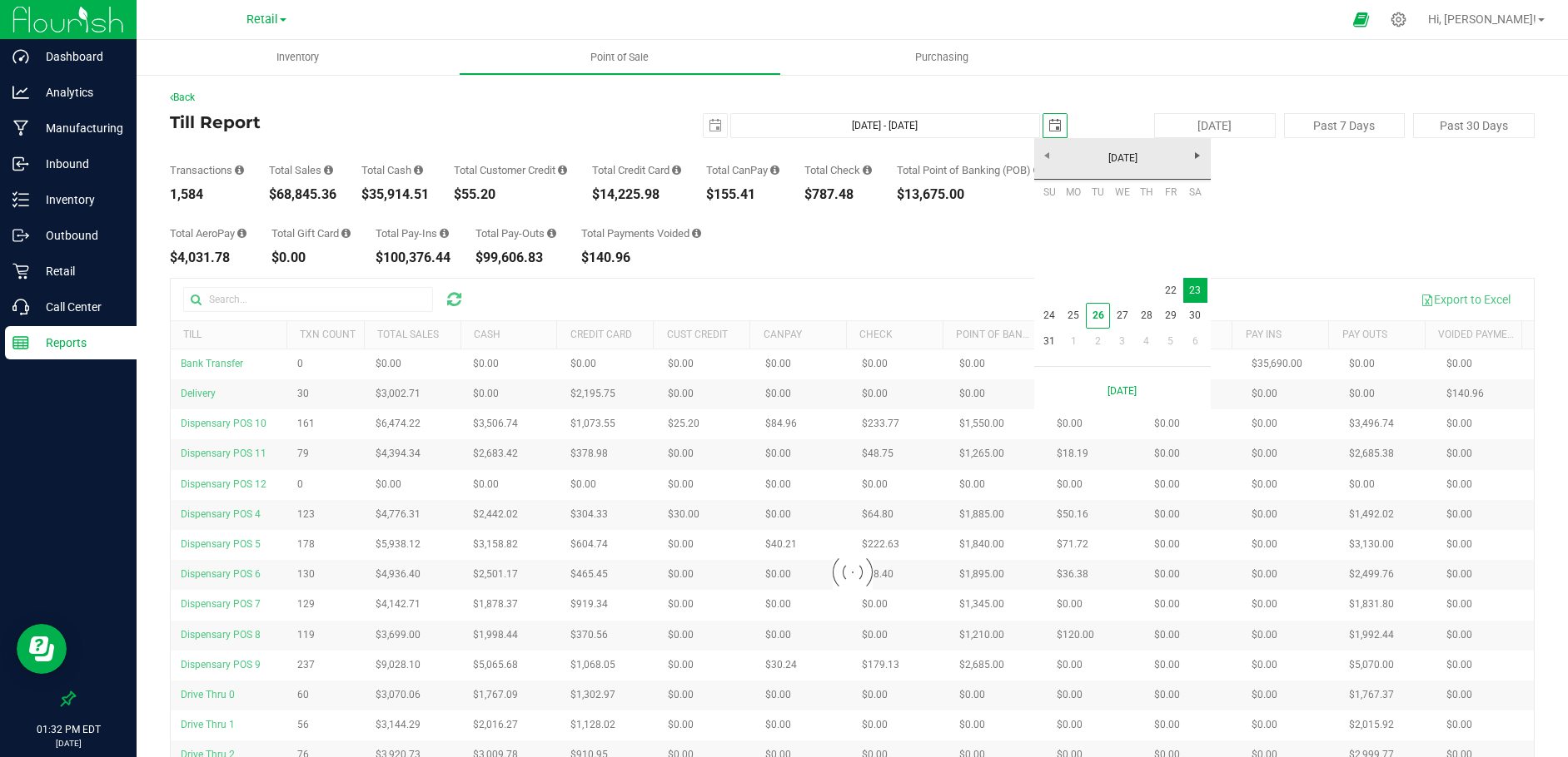
scroll to position [0, 41]
click at [1163, 295] on link "22" at bounding box center [1170, 291] width 24 height 26
type input "[DATE] - [DATE]"
type input "[DATE]"
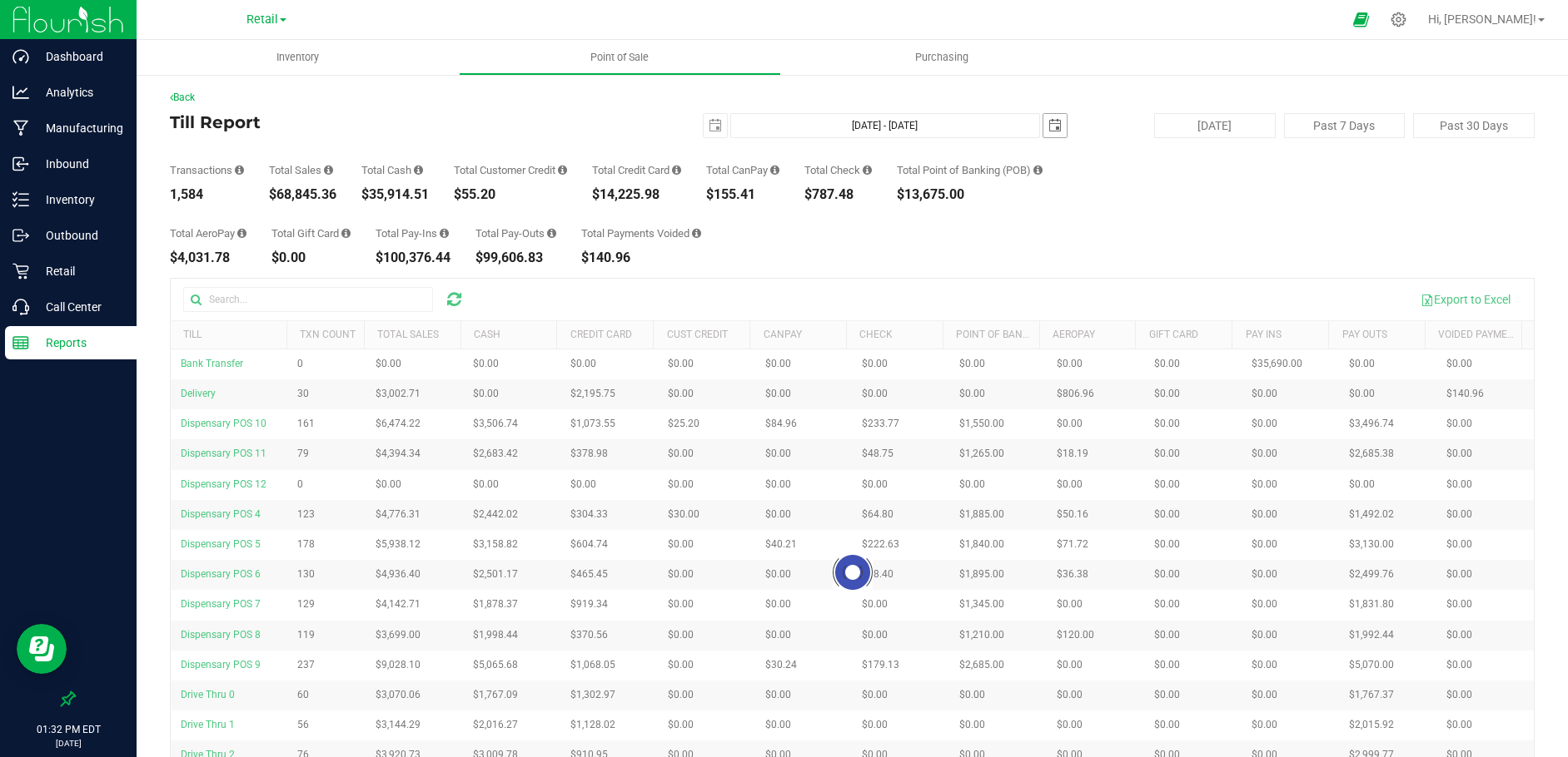
click at [1052, 119] on span "select" at bounding box center [1055, 126] width 13 height 13
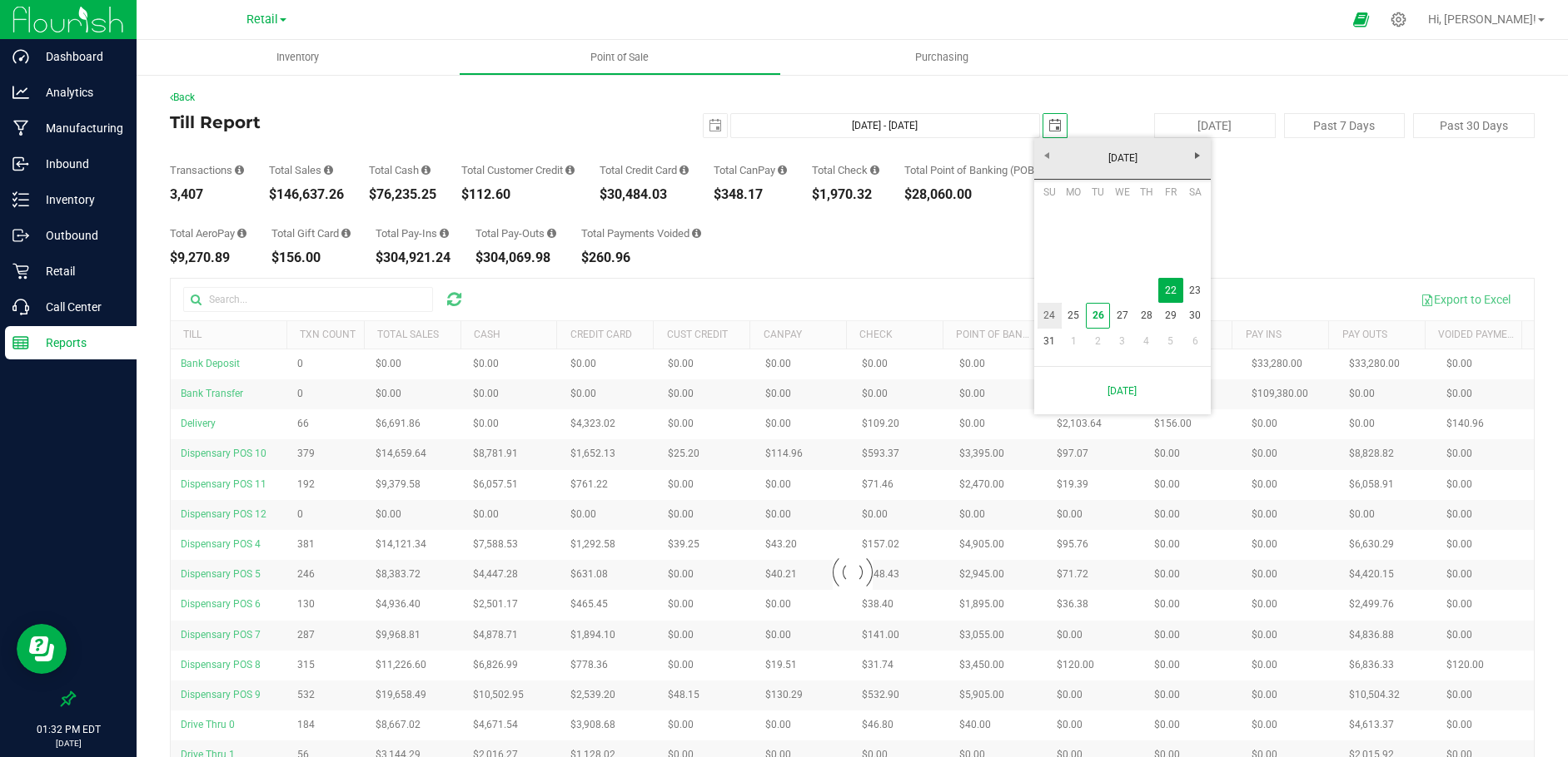
click at [1051, 317] on link "24" at bounding box center [1050, 316] width 24 height 26
type input "[DATE] - [DATE]"
type input "[DATE]"
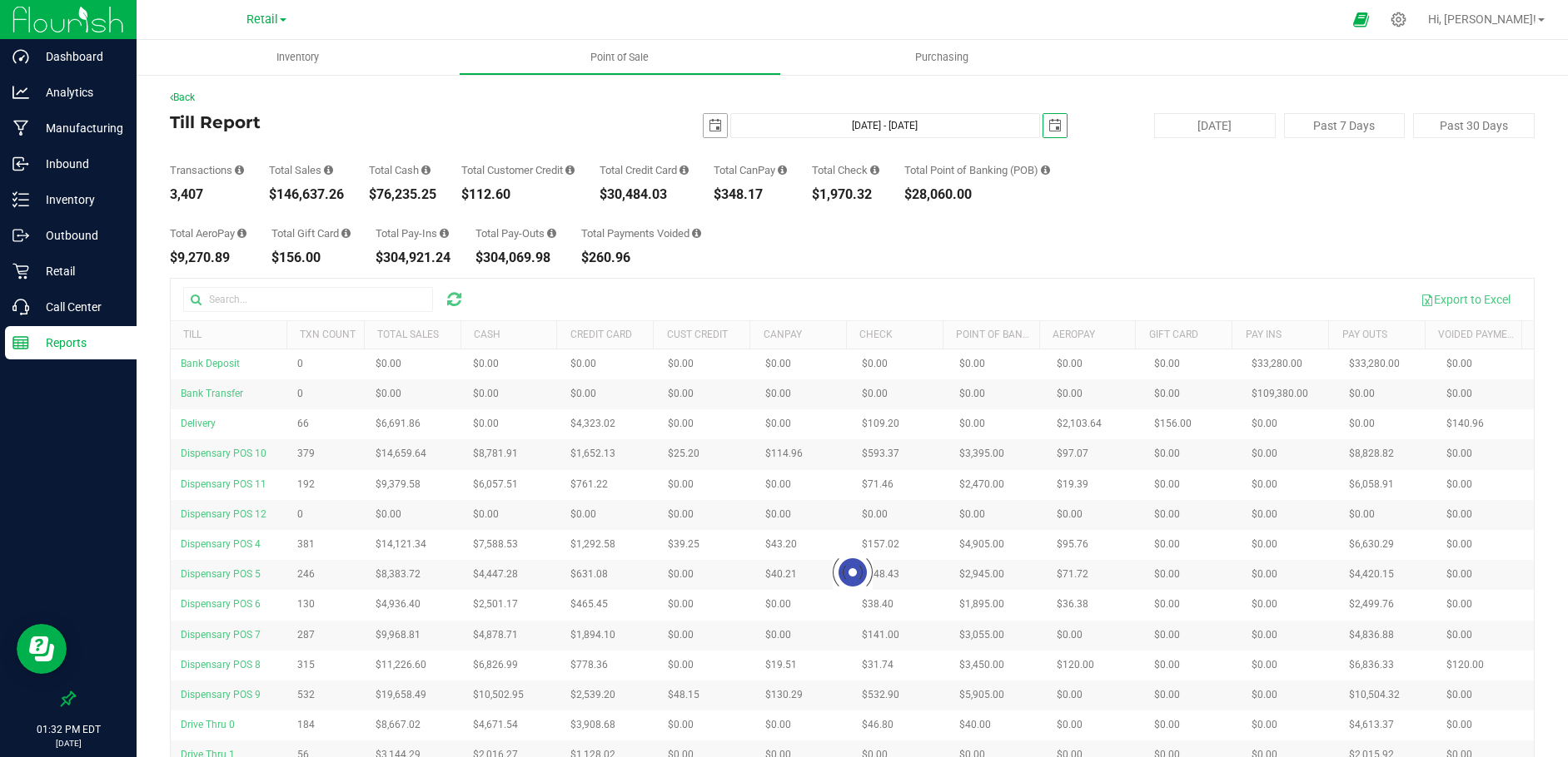
click at [712, 120] on span "select" at bounding box center [715, 126] width 13 height 13
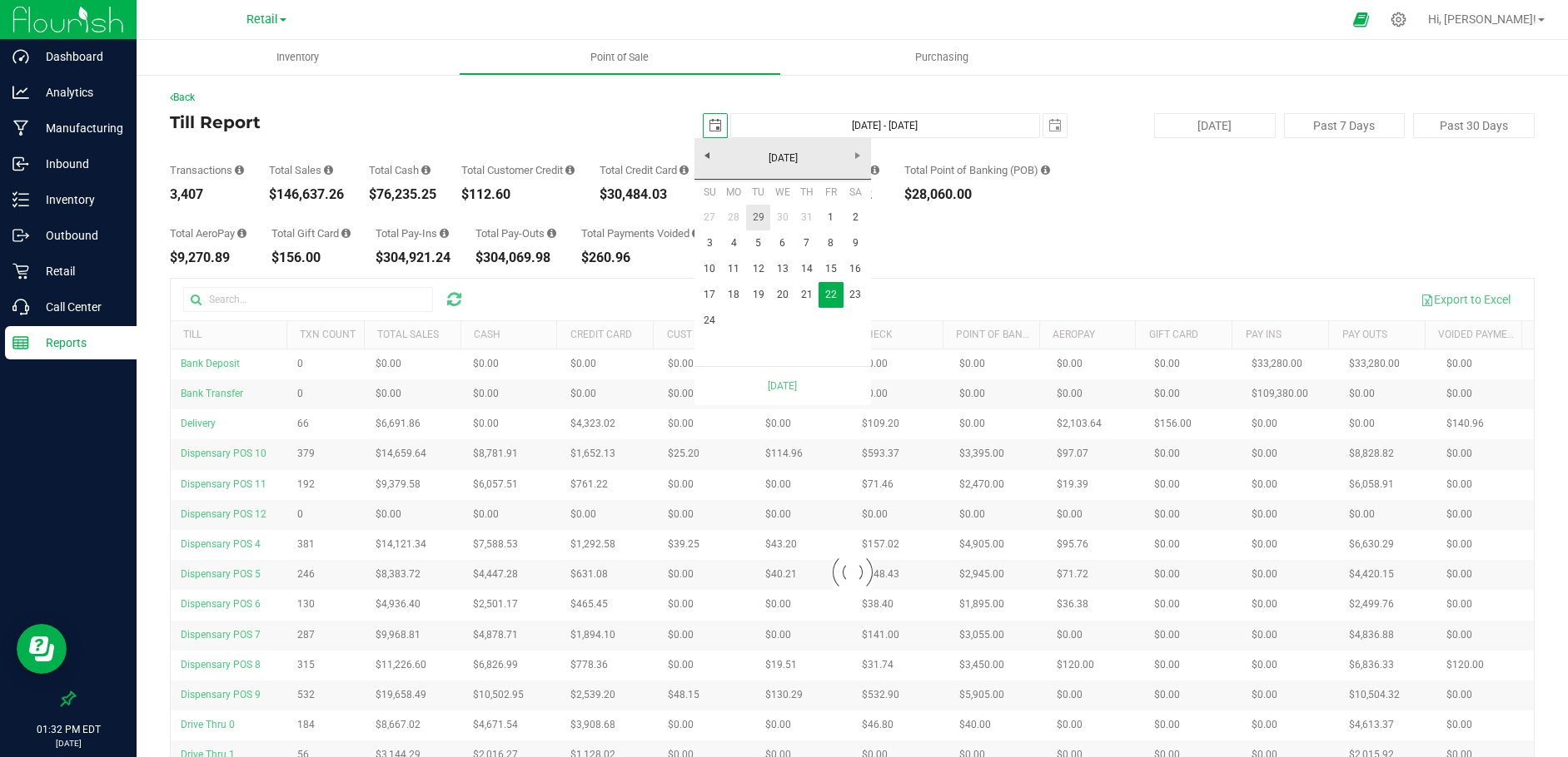
scroll to position [0, 41]
click at [711, 322] on link "24" at bounding box center [710, 321] width 24 height 26
type input "[DATE] - [DATE]"
type input "[DATE]"
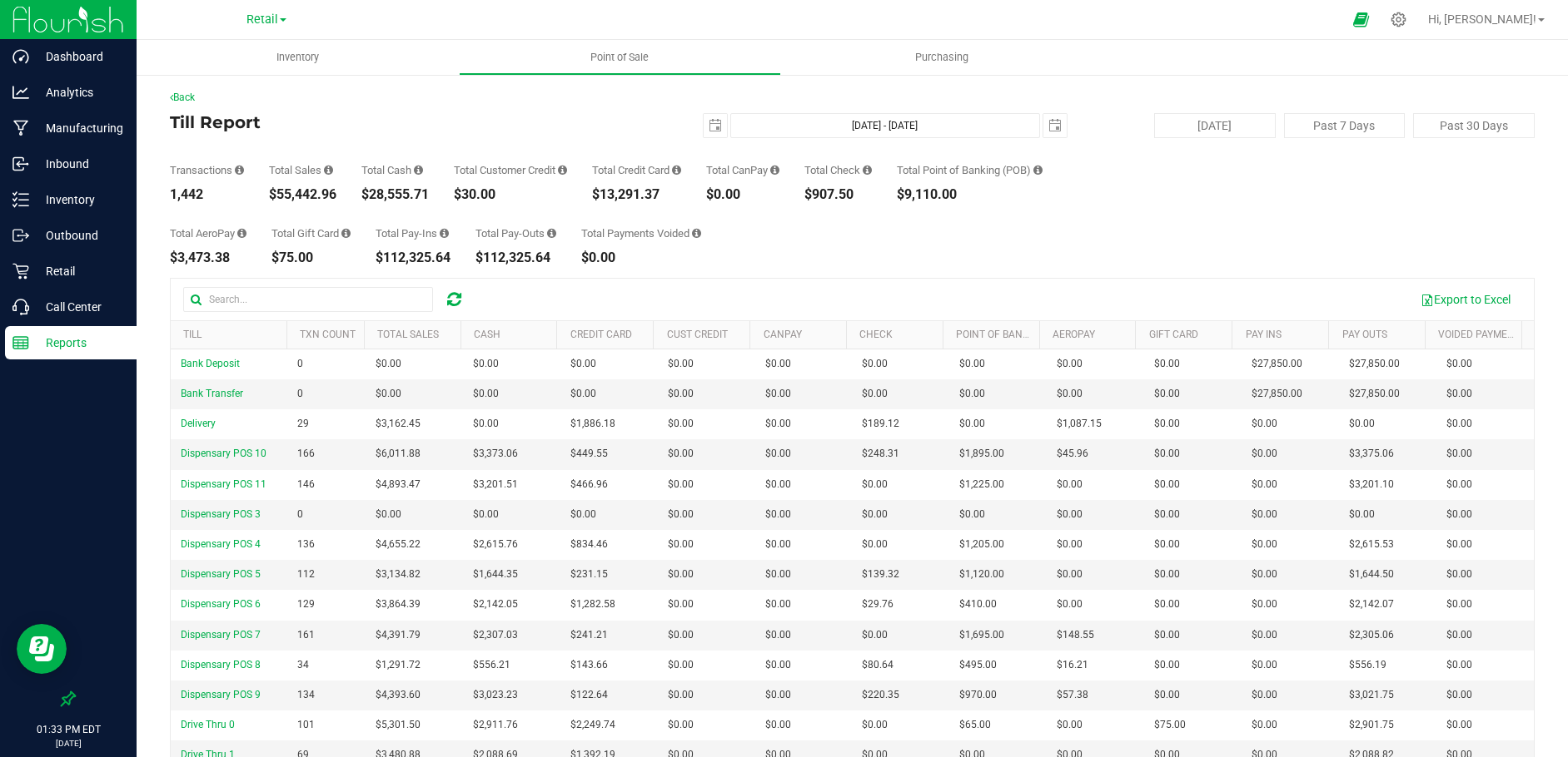
drag, startPoint x: 239, startPoint y: 255, endPoint x: 159, endPoint y: 255, distance: 80.0
click at [159, 255] on div "Back Till Report [DATE] [DATE] - [DATE] [DATE] [DATE] Past 7 Days Past 30 Days …" at bounding box center [852, 479] width 1431 height 810
click at [1049, 129] on span "select" at bounding box center [1055, 126] width 13 height 13
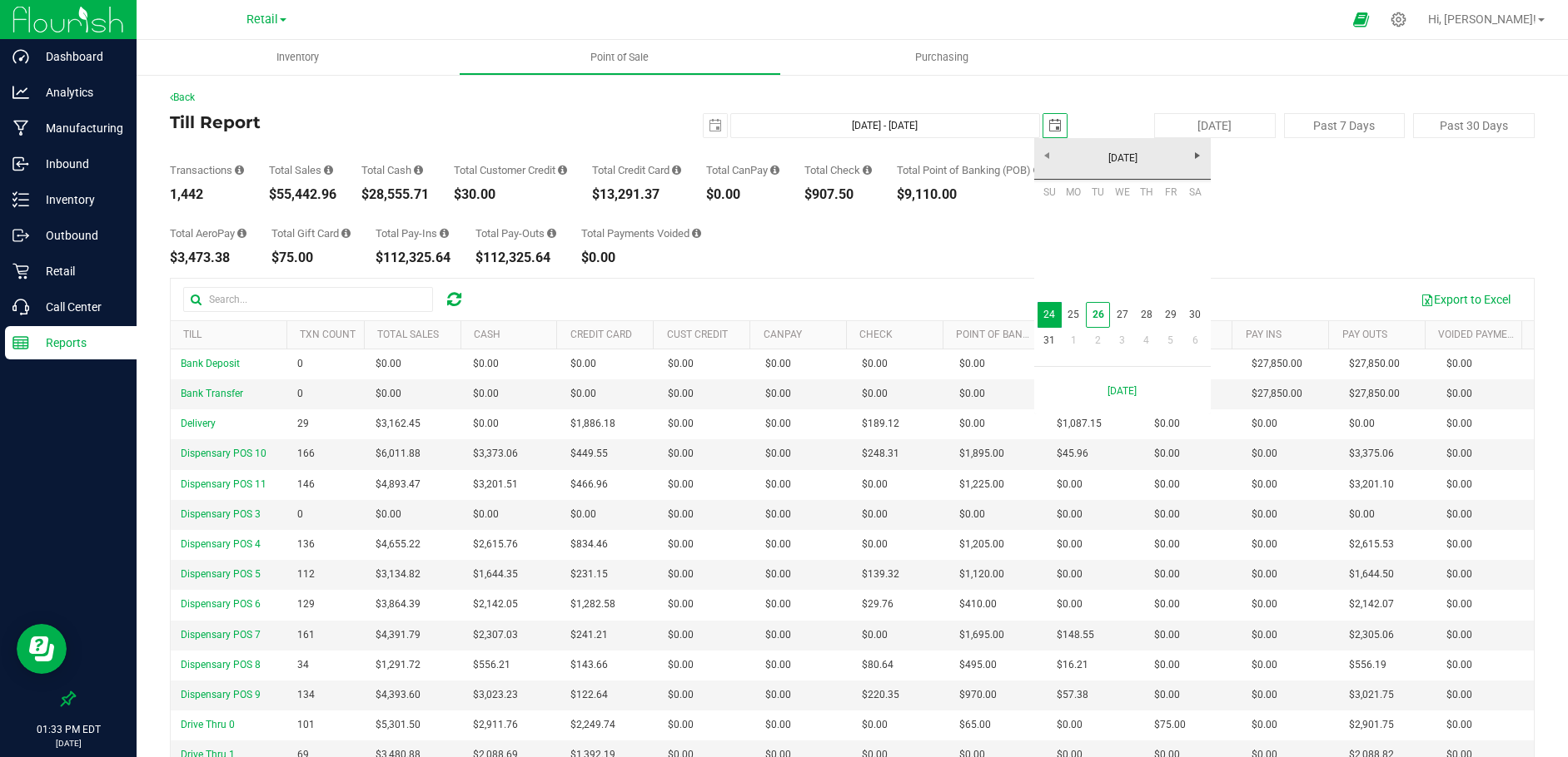
scroll to position [0, 41]
click at [1076, 314] on link "25" at bounding box center [1074, 315] width 24 height 26
type input "[DATE] - [DATE]"
type input "[DATE]"
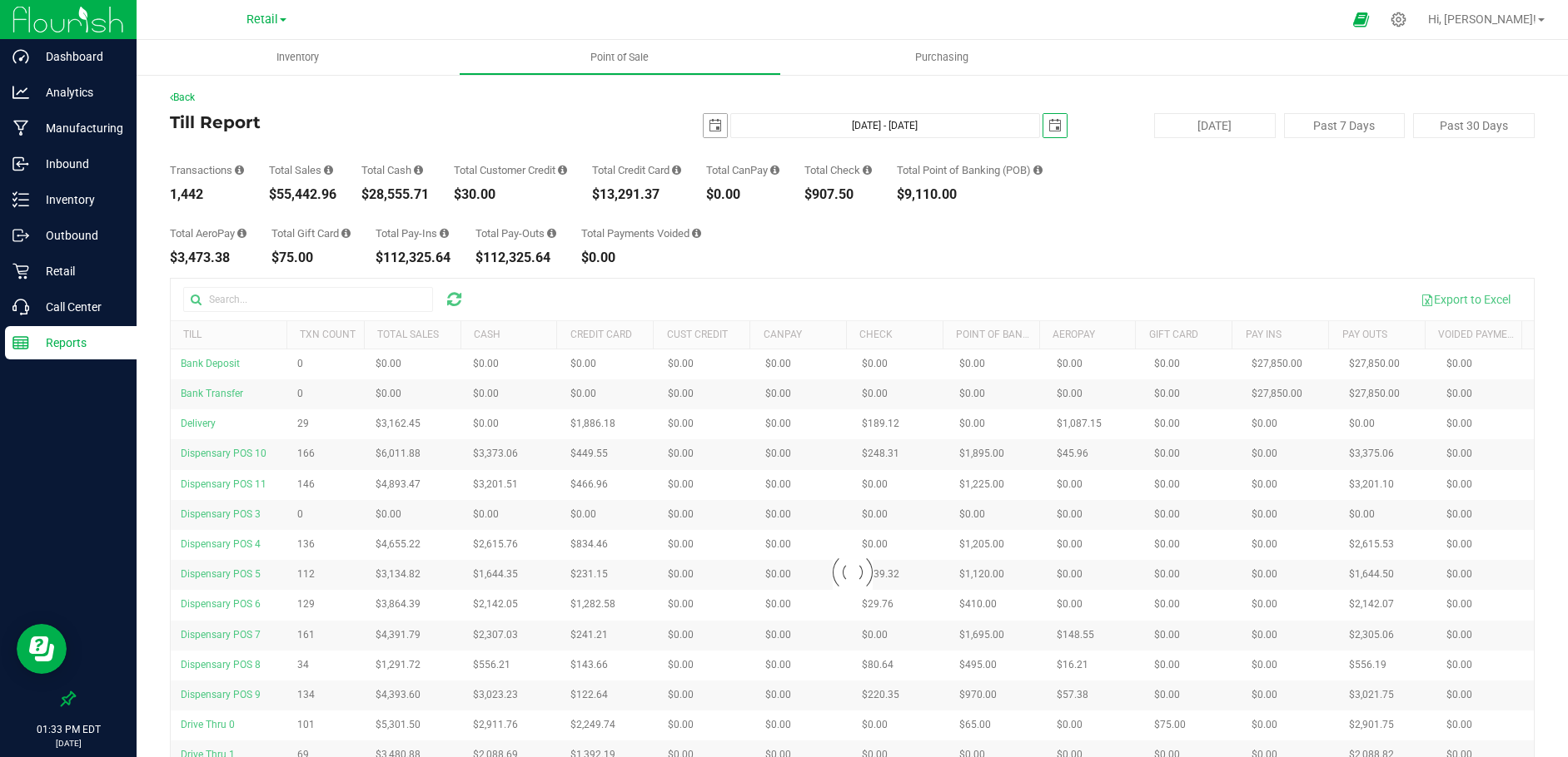
click at [709, 131] on span "select" at bounding box center [715, 126] width 13 height 13
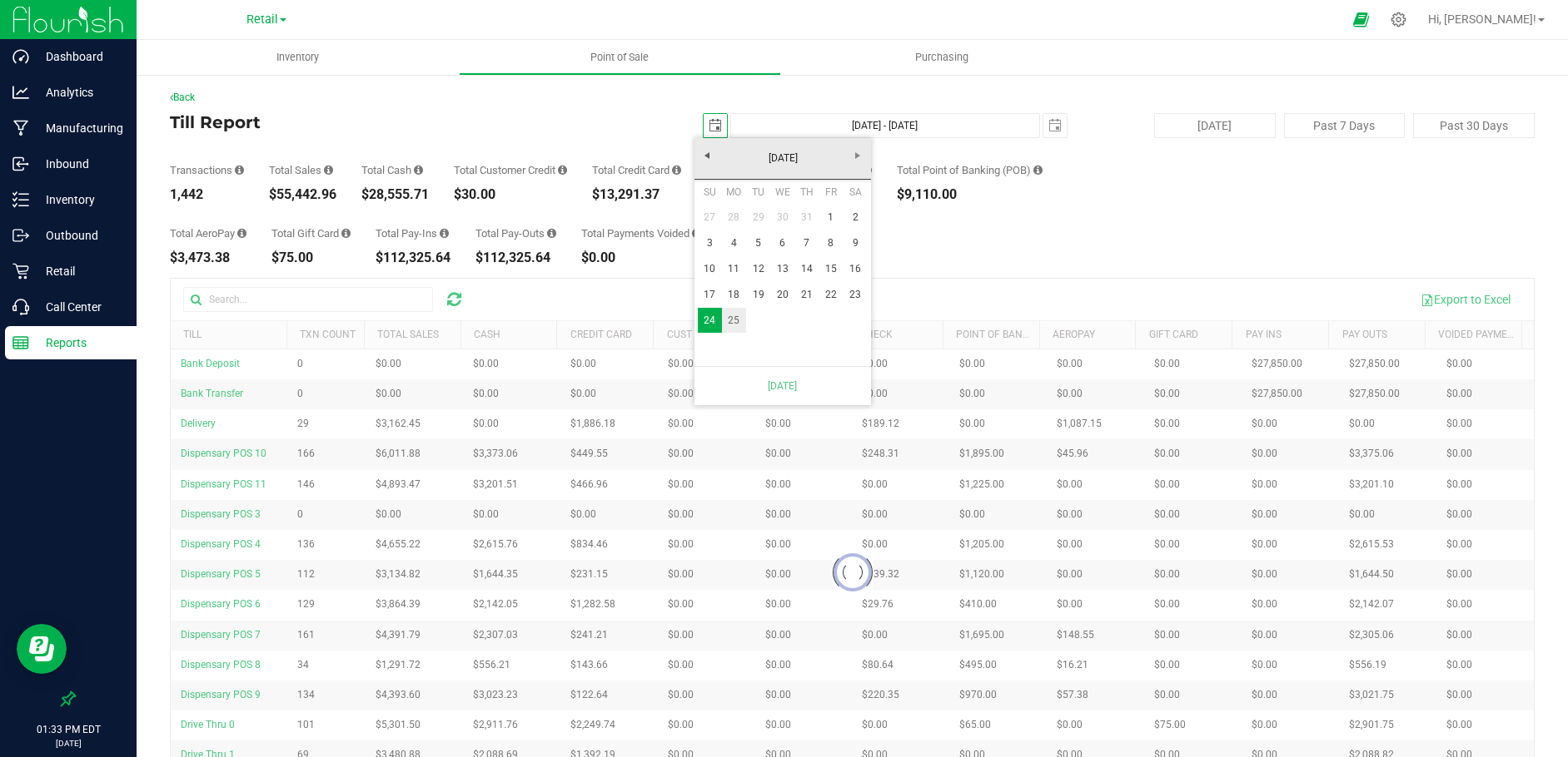
click at [737, 319] on link "25" at bounding box center [733, 321] width 24 height 26
type input "[DATE] - [DATE]"
type input "[DATE]"
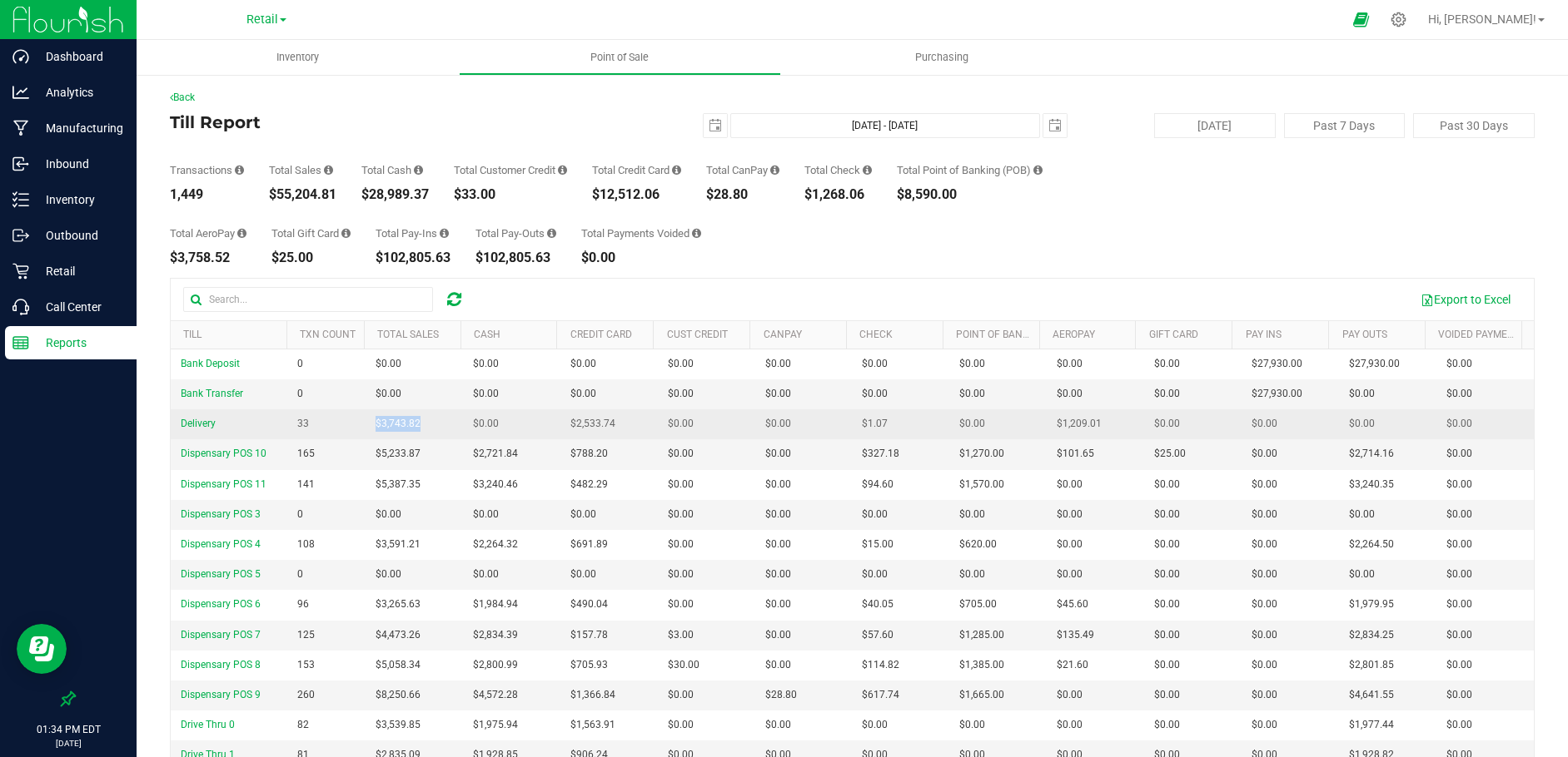
drag, startPoint x: 418, startPoint y: 425, endPoint x: 370, endPoint y: 425, distance: 48.0
click at [370, 425] on td "$3,743.82" at bounding box center [415, 424] width 97 height 30
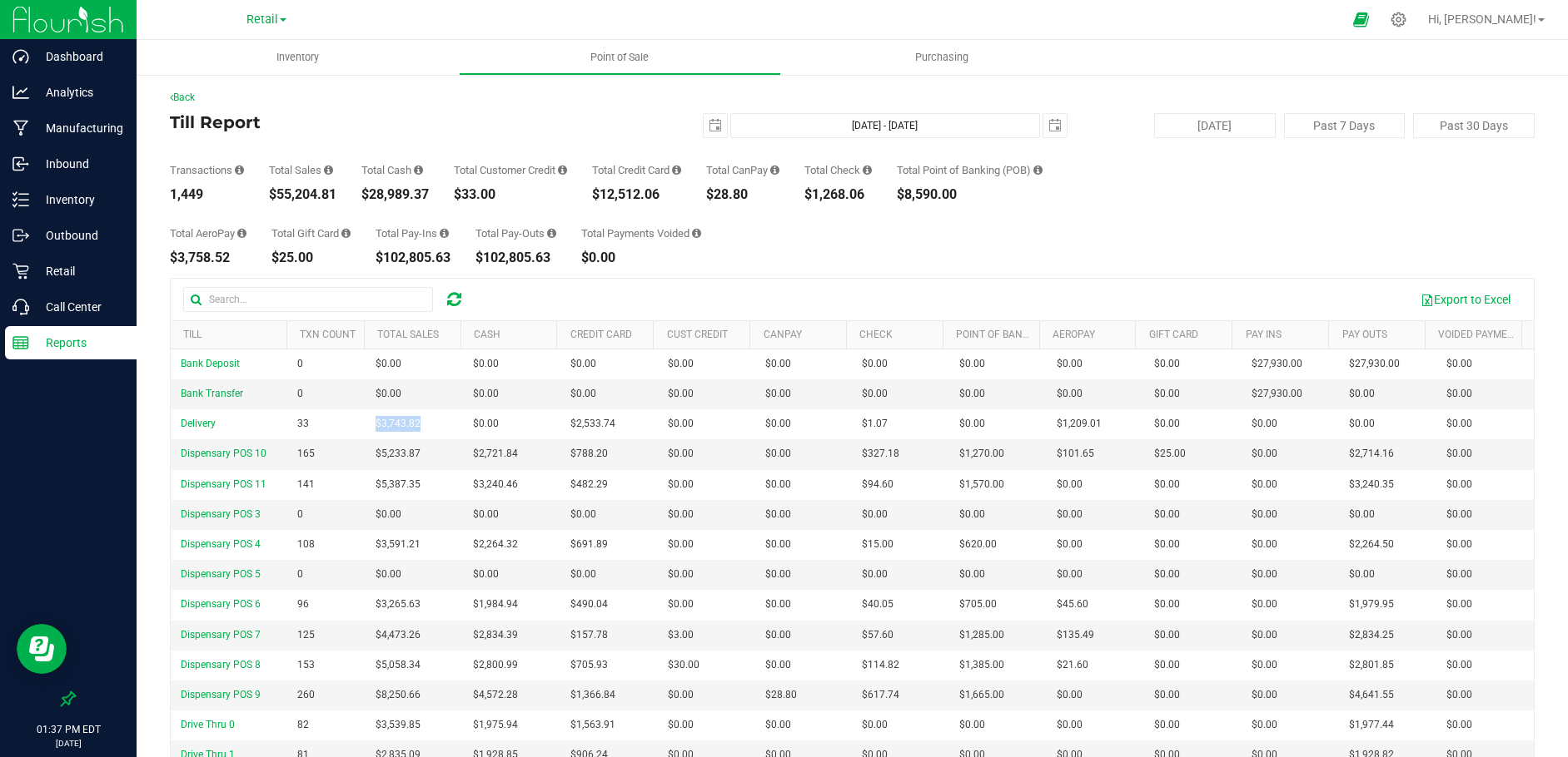
click at [74, 342] on p "Reports" at bounding box center [79, 343] width 100 height 20
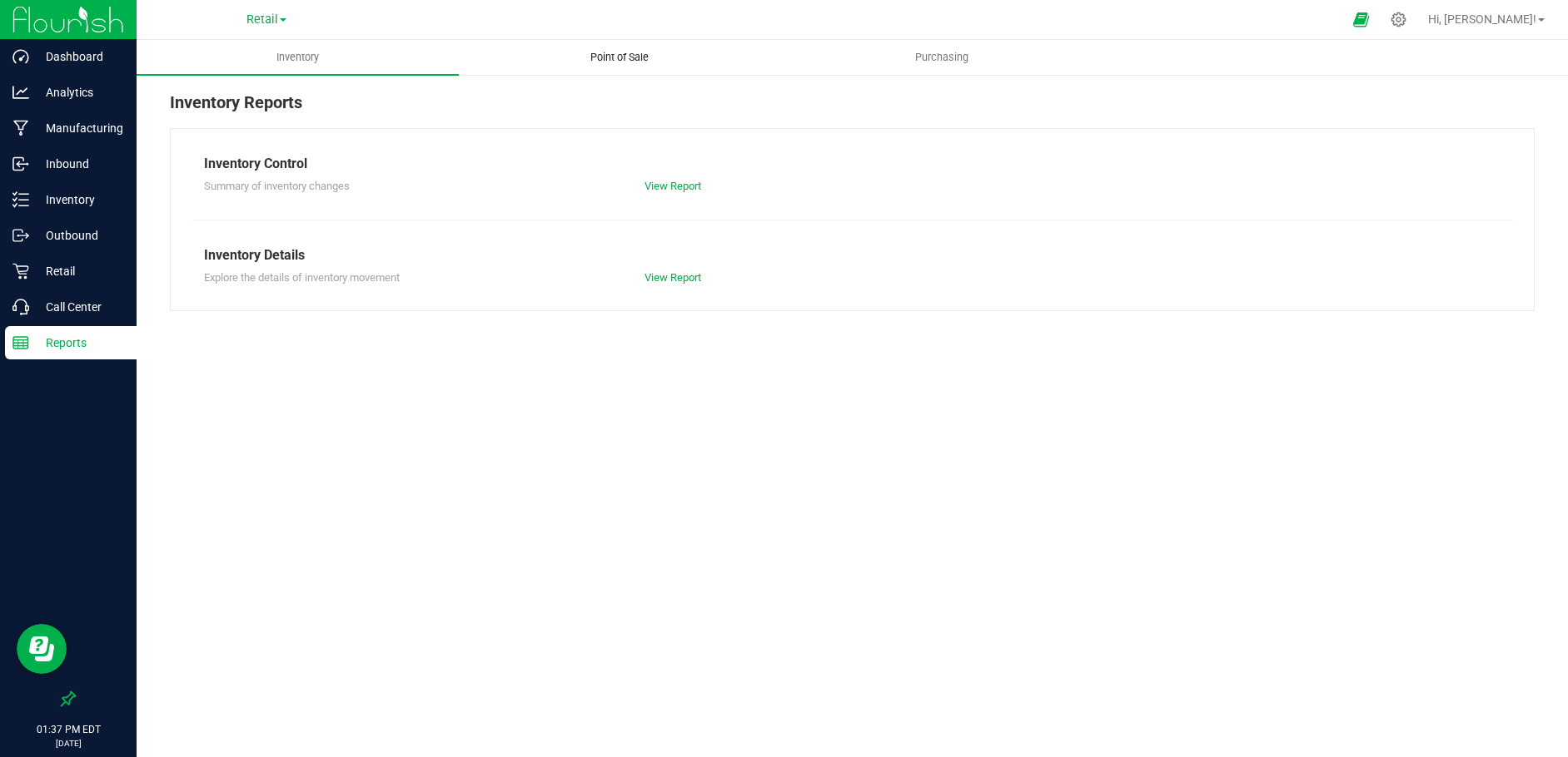
click at [624, 54] on span "Point of Sale" at bounding box center [619, 57] width 103 height 15
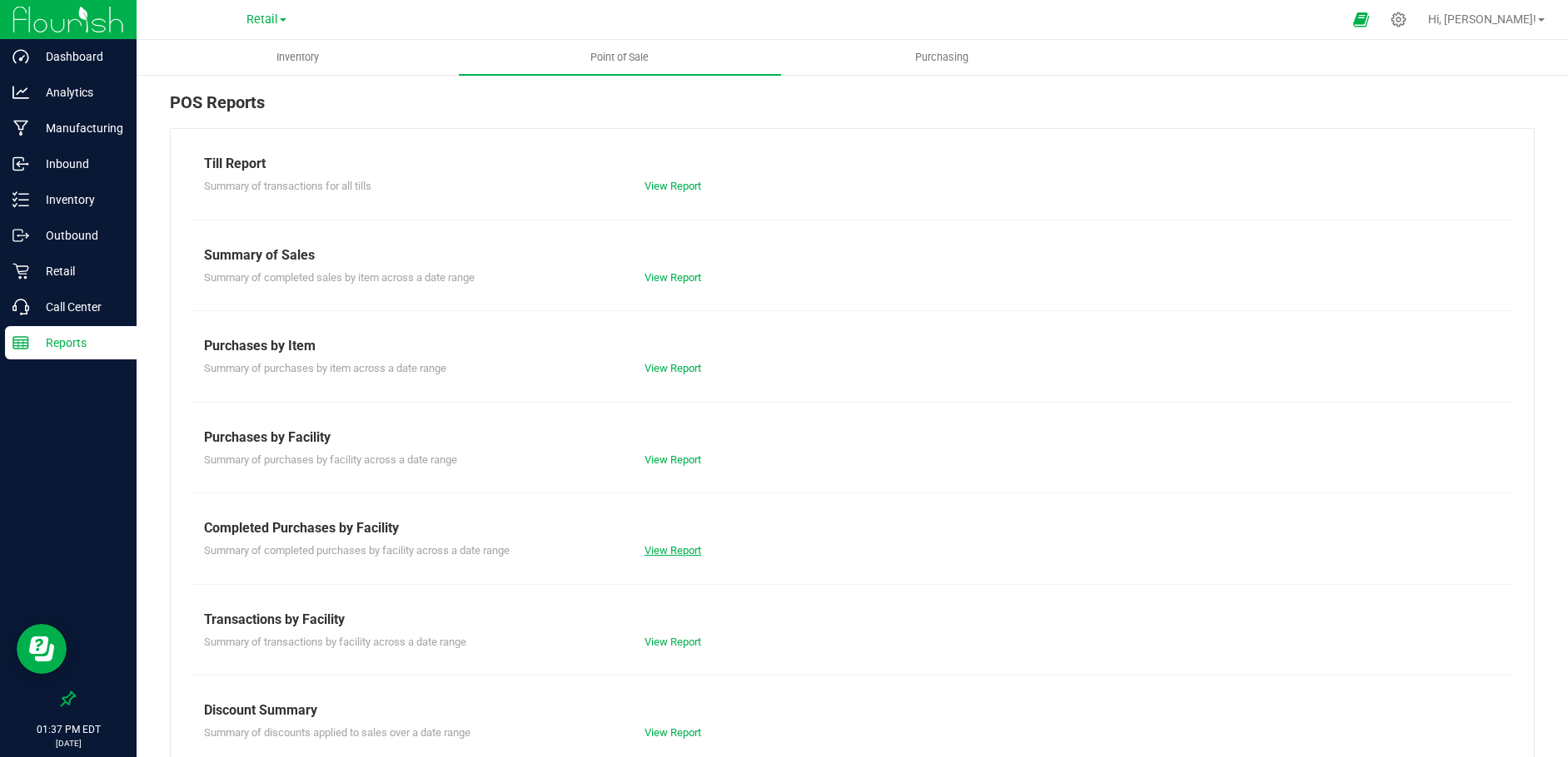
click at [685, 553] on link "View Report" at bounding box center [673, 550] width 57 height 13
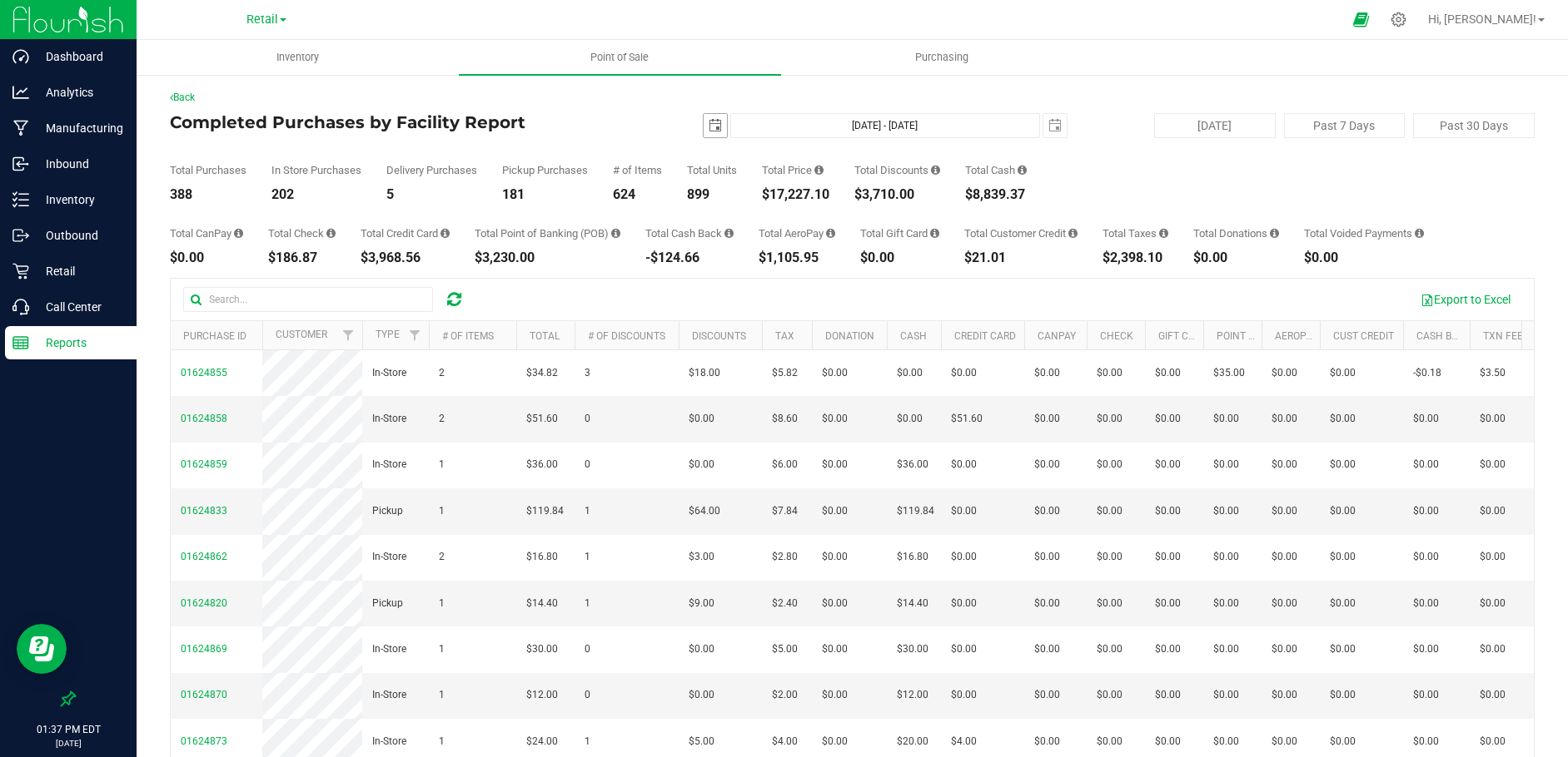
click at [709, 123] on span "select" at bounding box center [715, 126] width 13 height 13
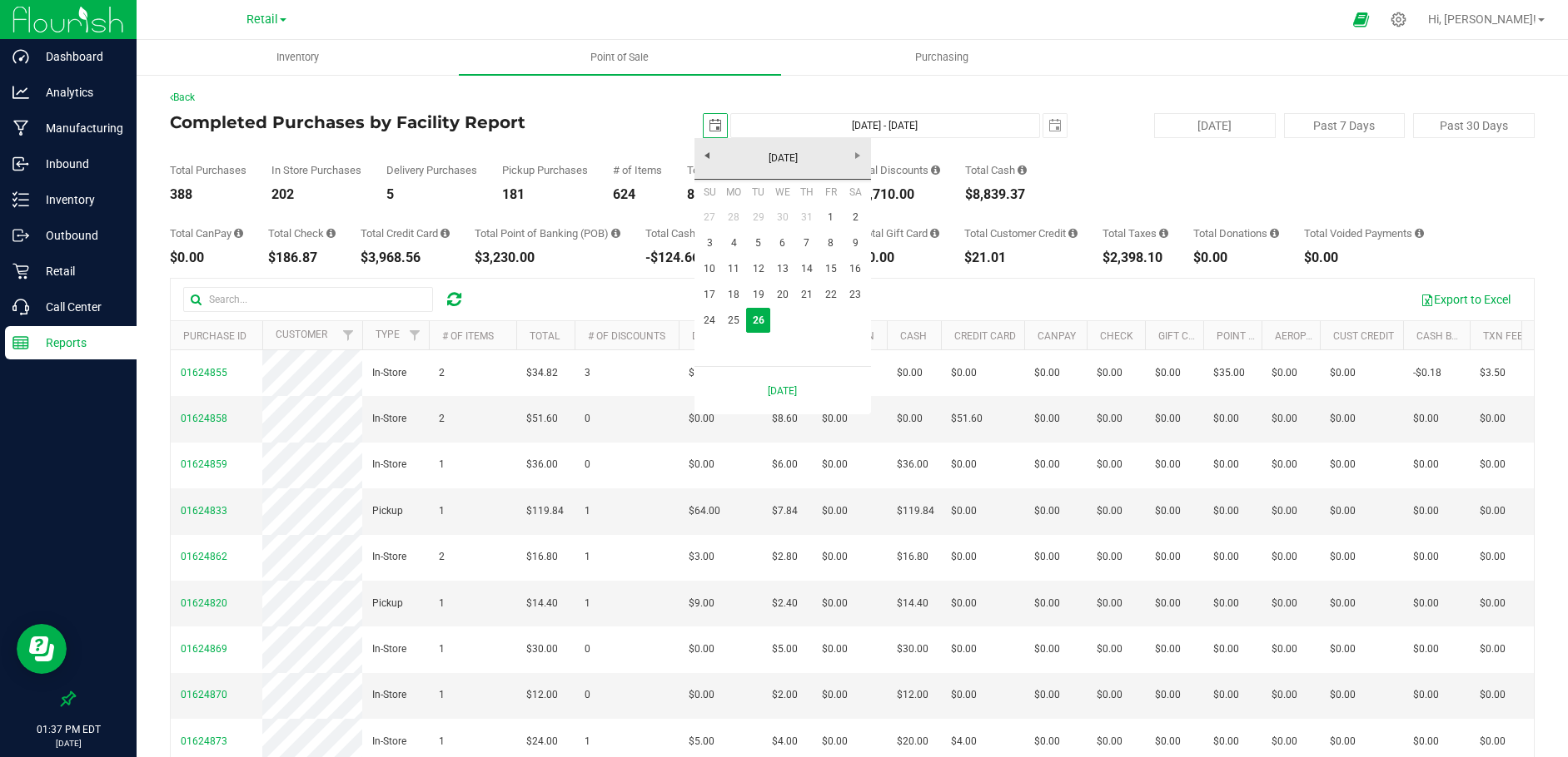
scroll to position [0, 41]
click at [709, 160] on link "[DATE]" at bounding box center [783, 159] width 179 height 26
click at [810, 252] on link "[DATE]" at bounding box center [804, 251] width 42 height 42
click at [804, 320] on link "31" at bounding box center [806, 321] width 24 height 26
type input "[DATE]"
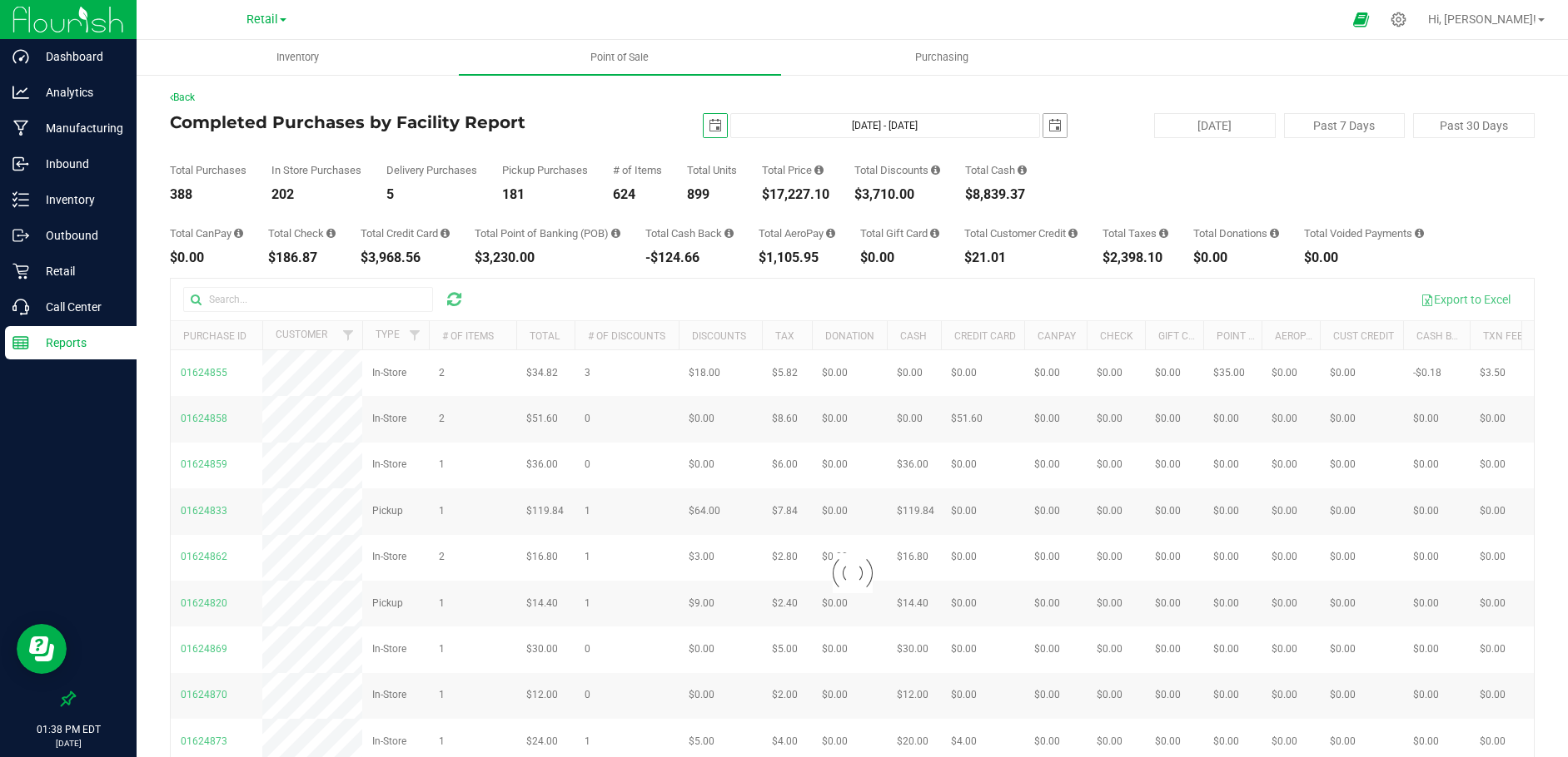
click at [1049, 120] on span "select" at bounding box center [1055, 126] width 13 height 13
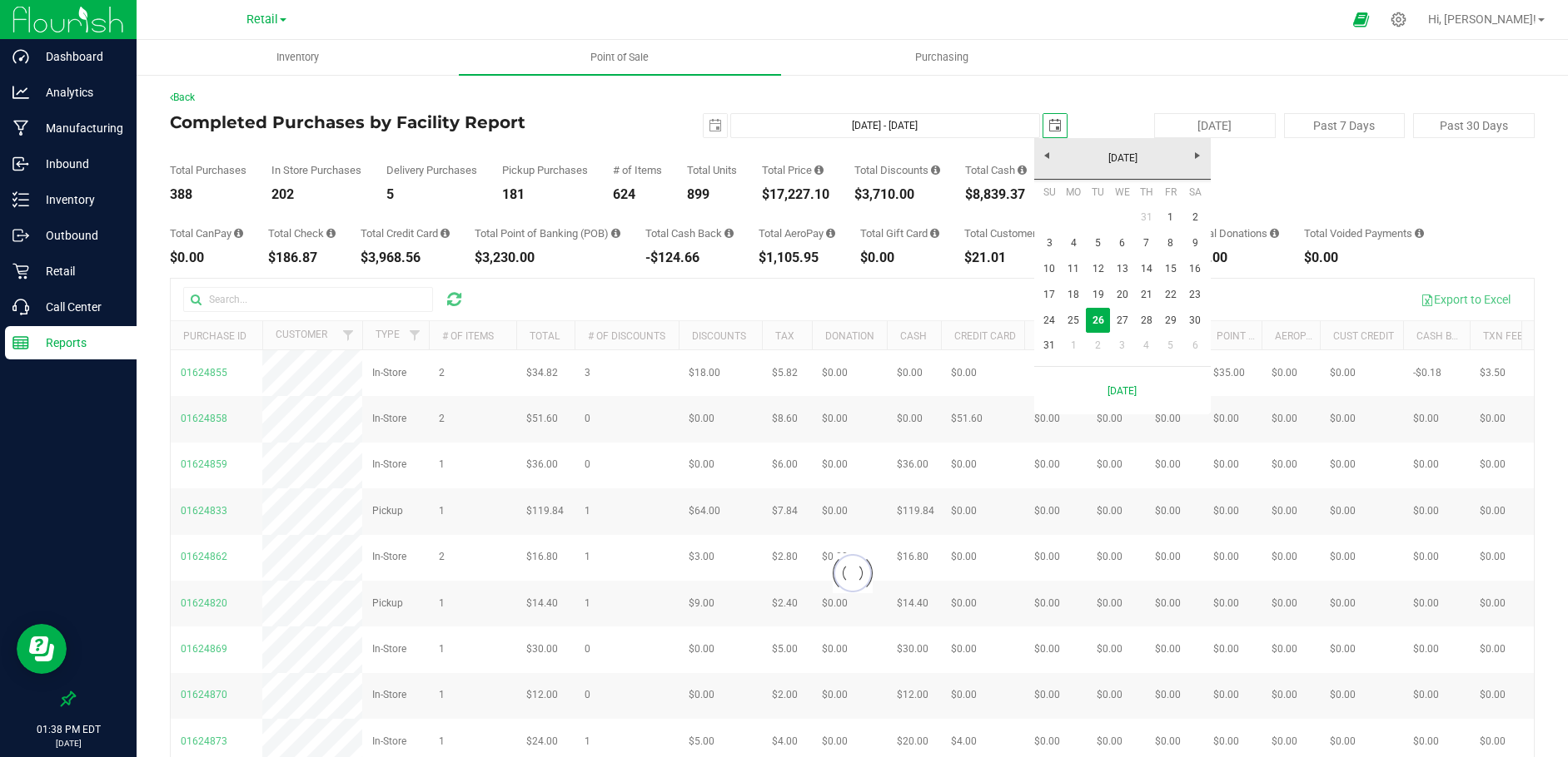
scroll to position [0, 41]
click at [1047, 157] on link "[DATE]" at bounding box center [1122, 159] width 179 height 26
click at [1146, 255] on link "[DATE]" at bounding box center [1143, 251] width 42 height 42
click at [1142, 314] on link "31" at bounding box center [1146, 315] width 24 height 26
type input "[DATE] - [DATE]"
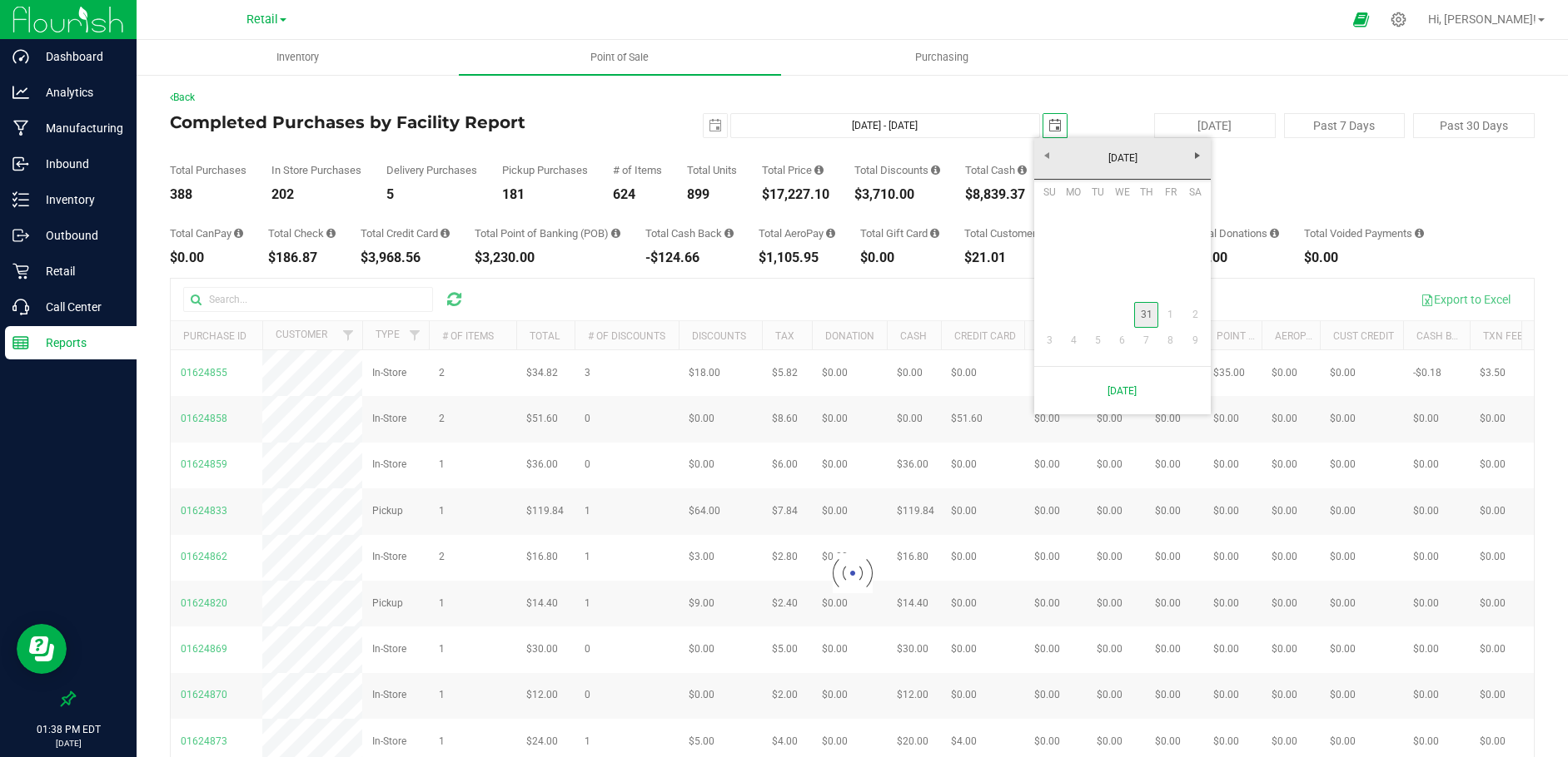
type input "[DATE]"
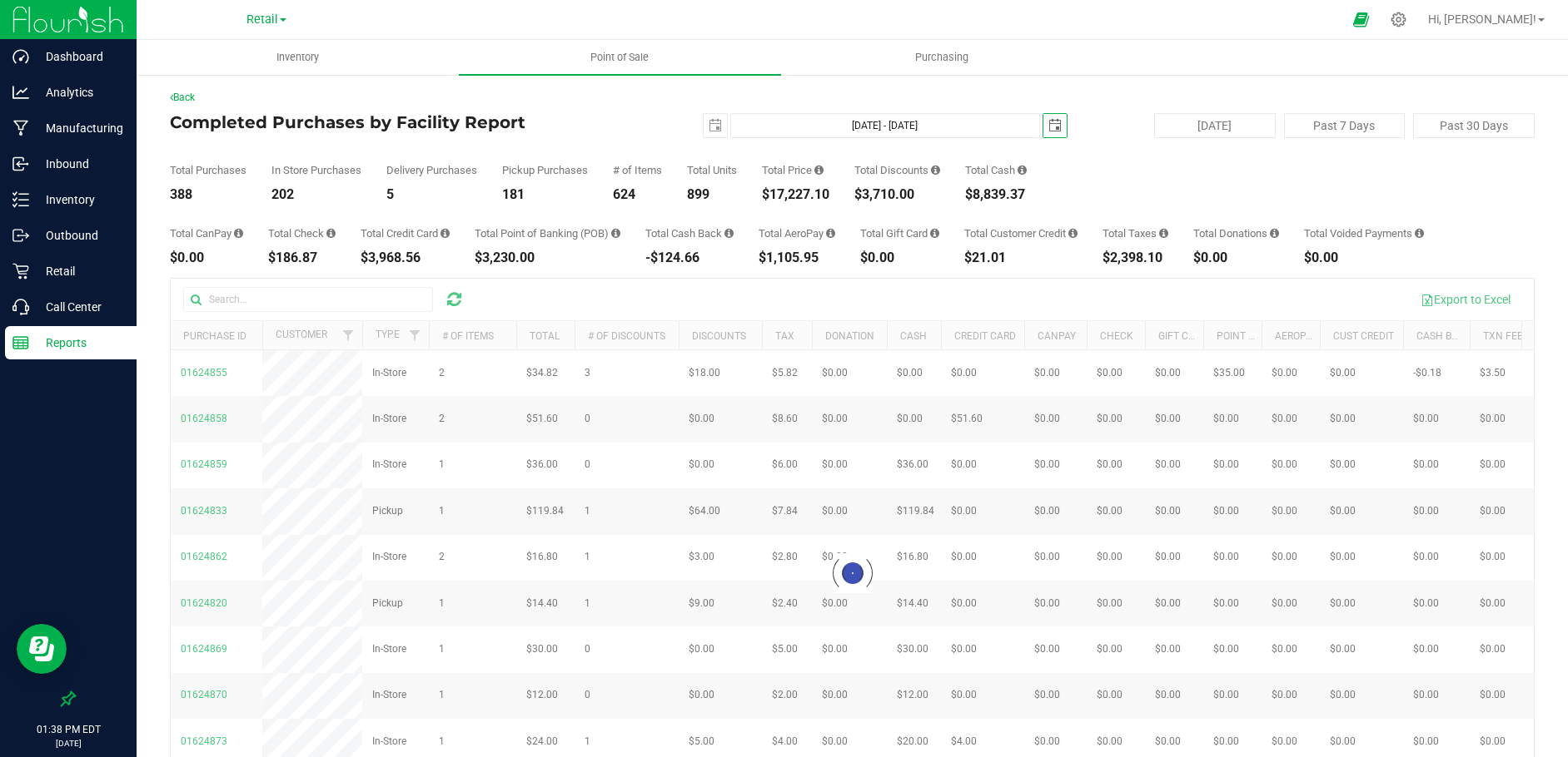
click at [413, 337] on div at bounding box center [852, 572] width 1363 height 588
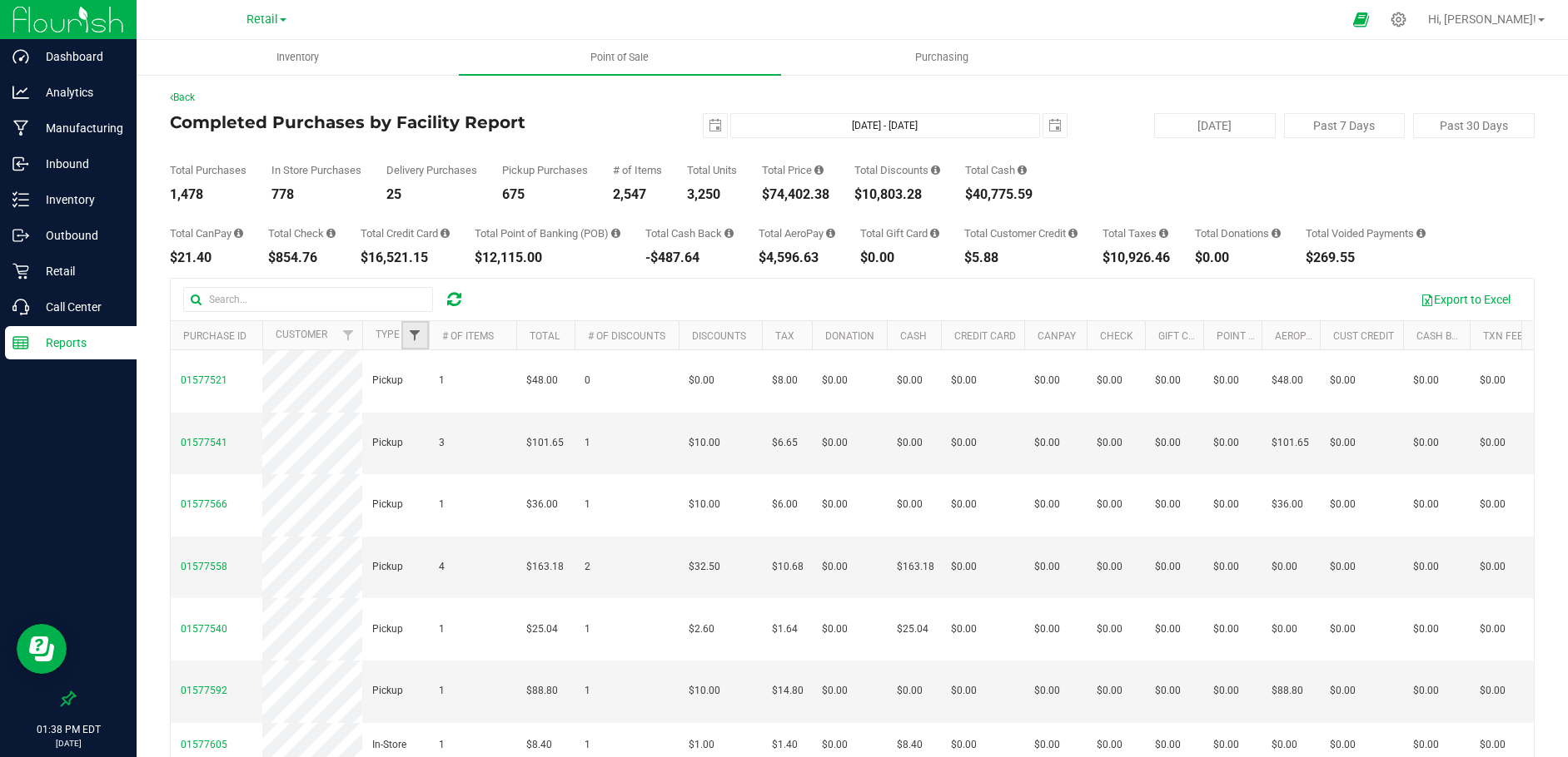
click at [412, 334] on span "Filter" at bounding box center [415, 335] width 13 height 13
click at [420, 424] on input "Delivery" at bounding box center [424, 429] width 11 height 11
checkbox input "true"
click at [454, 542] on button "Filter" at bounding box center [451, 537] width 80 height 37
click at [709, 127] on span "select" at bounding box center [715, 126] width 13 height 13
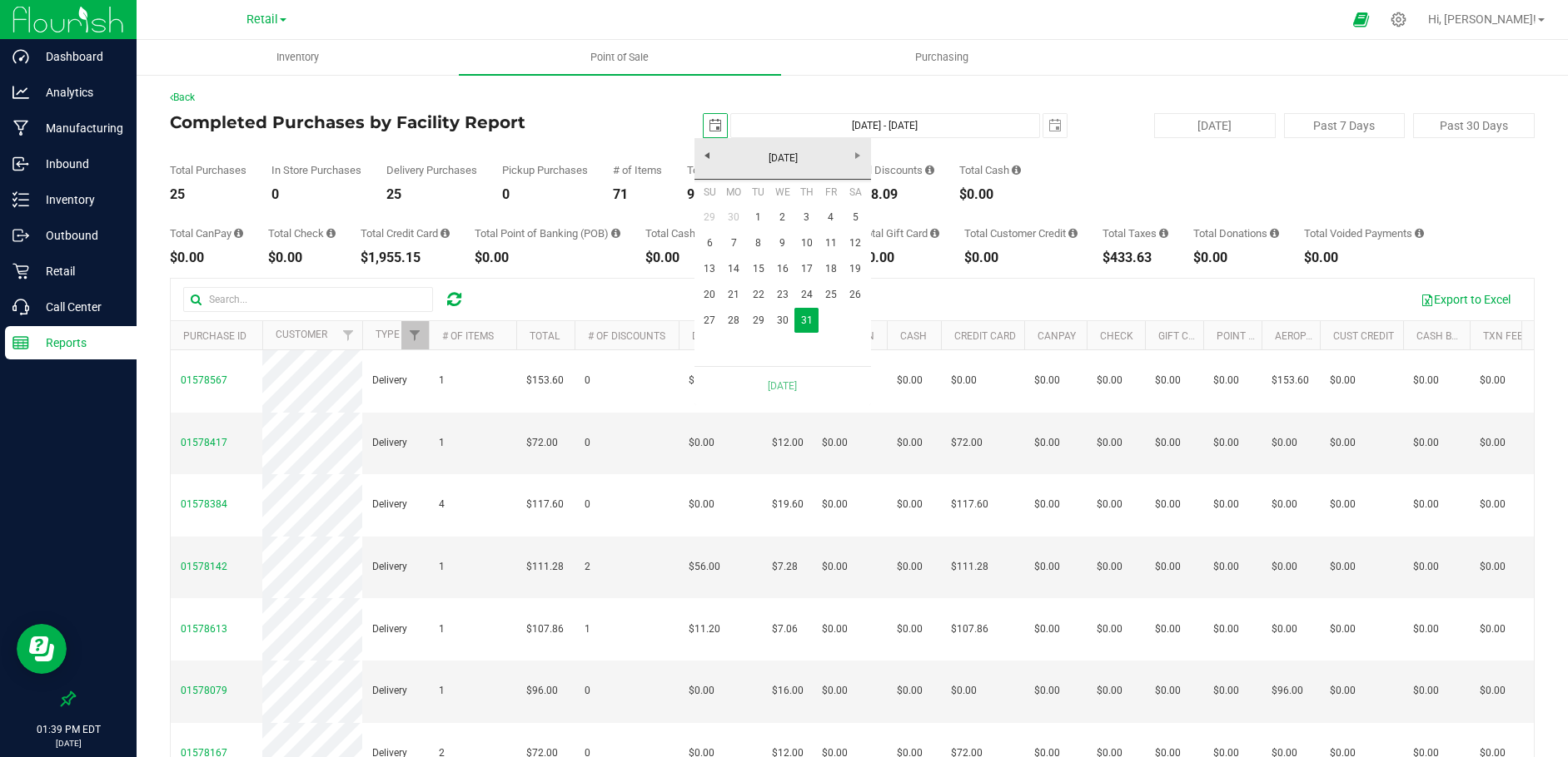
scroll to position [0, 41]
click at [784, 322] on link "30" at bounding box center [782, 321] width 24 height 26
type input "[DATE] - [DATE]"
type input "[DATE]"
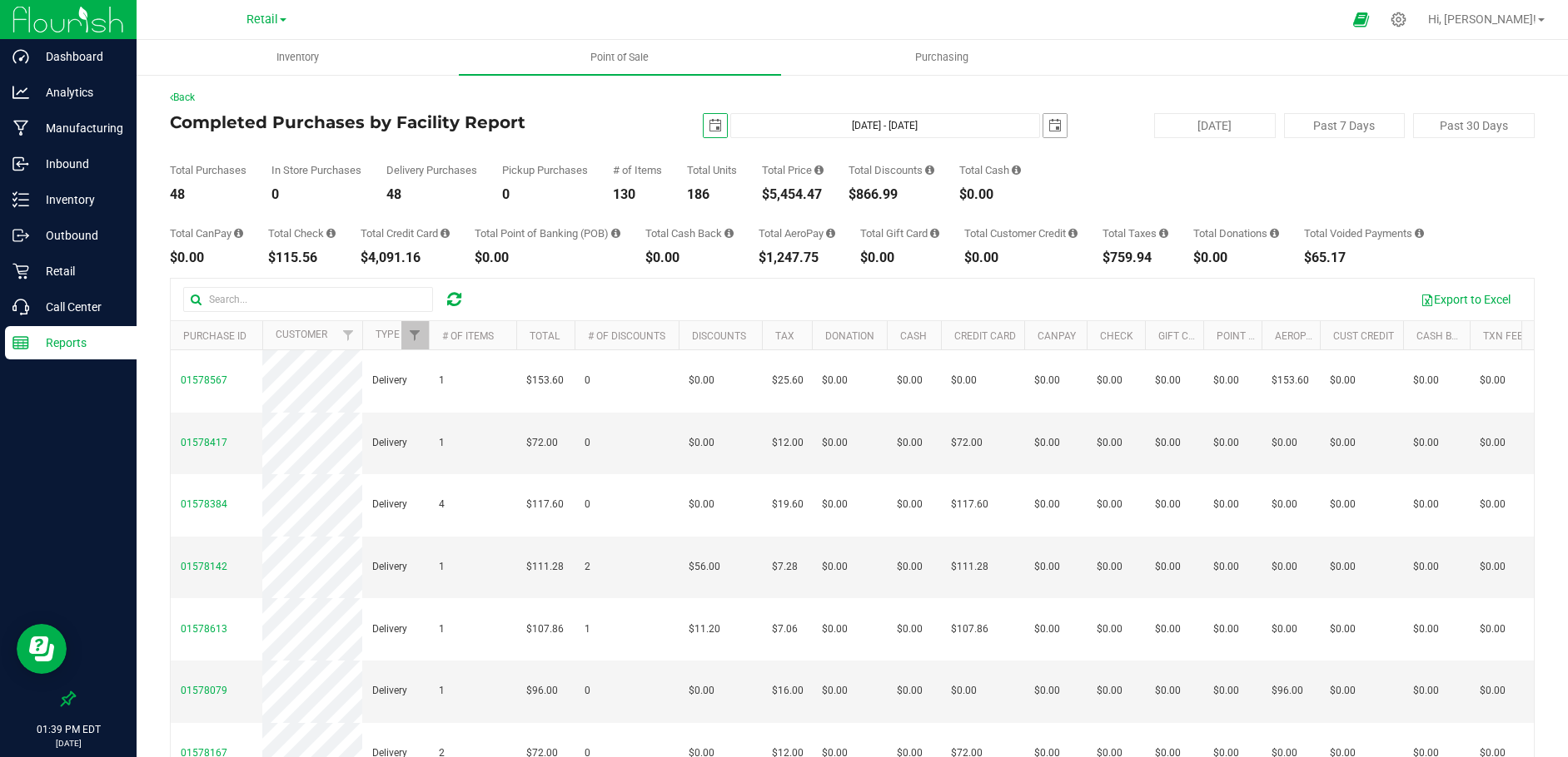
click at [1049, 128] on span "select" at bounding box center [1055, 126] width 13 height 13
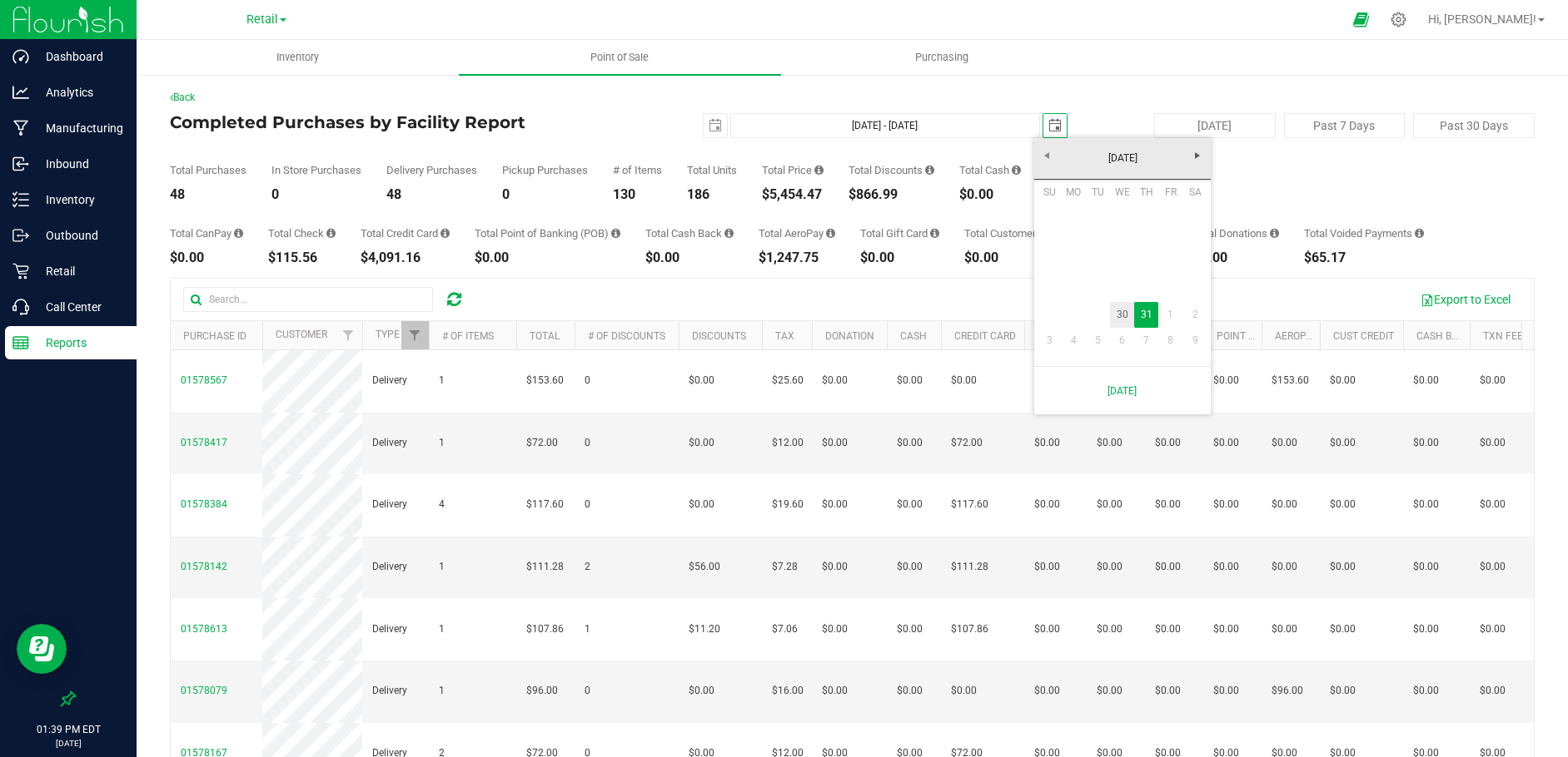
click at [1118, 309] on link "30" at bounding box center [1122, 315] width 24 height 26
type input "[DATE] - [DATE]"
type input "[DATE]"
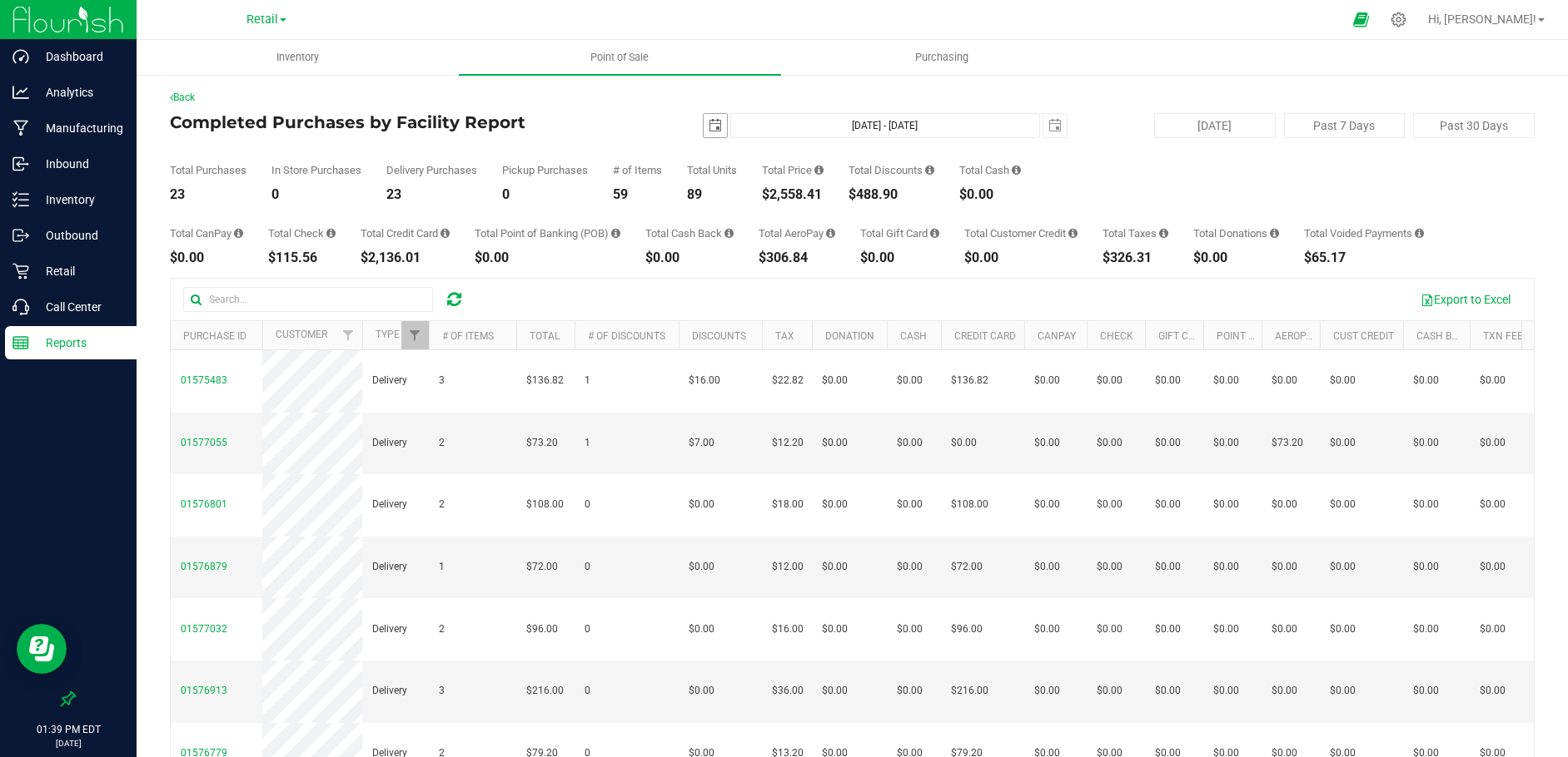
click at [709, 123] on span "select" at bounding box center [715, 126] width 13 height 13
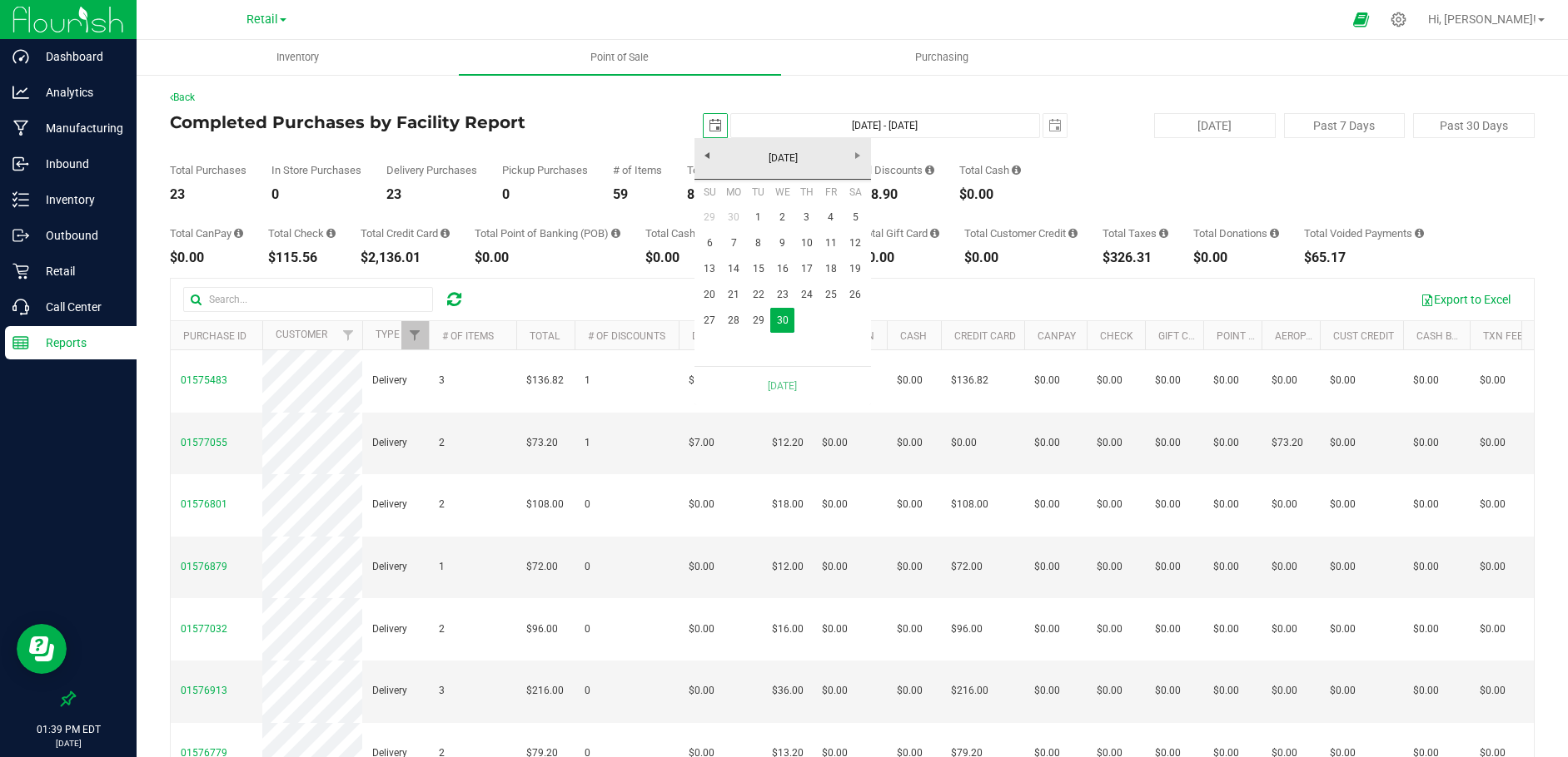
scroll to position [0, 41]
click at [762, 318] on link "29" at bounding box center [758, 321] width 24 height 26
type input "[DATE] - [DATE]"
type input "[DATE]"
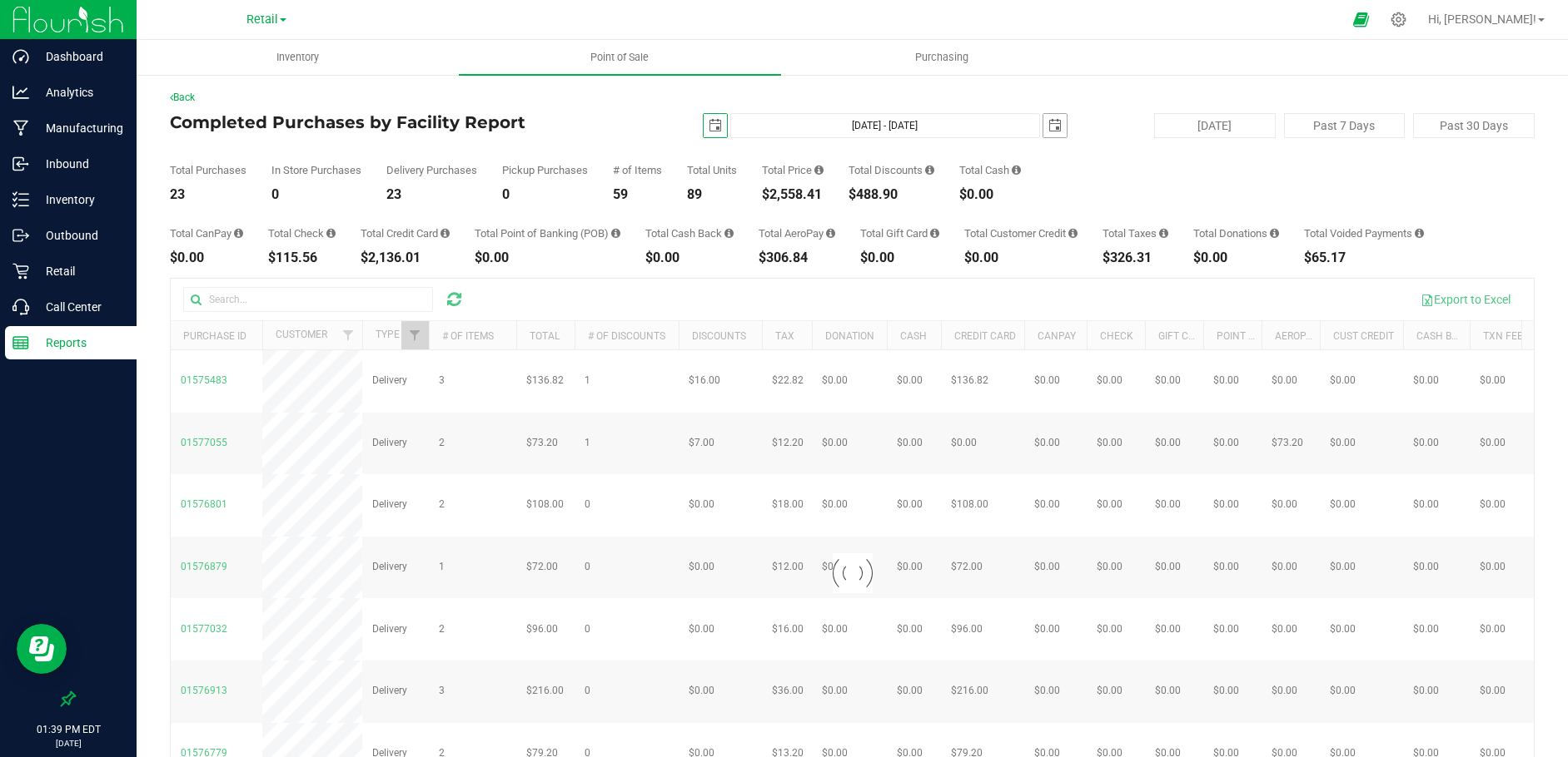
drag, startPoint x: 1043, startPoint y: 119, endPoint x: 1040, endPoint y: 129, distance: 10.4
click at [1049, 119] on span "select" at bounding box center [1055, 126] width 13 height 13
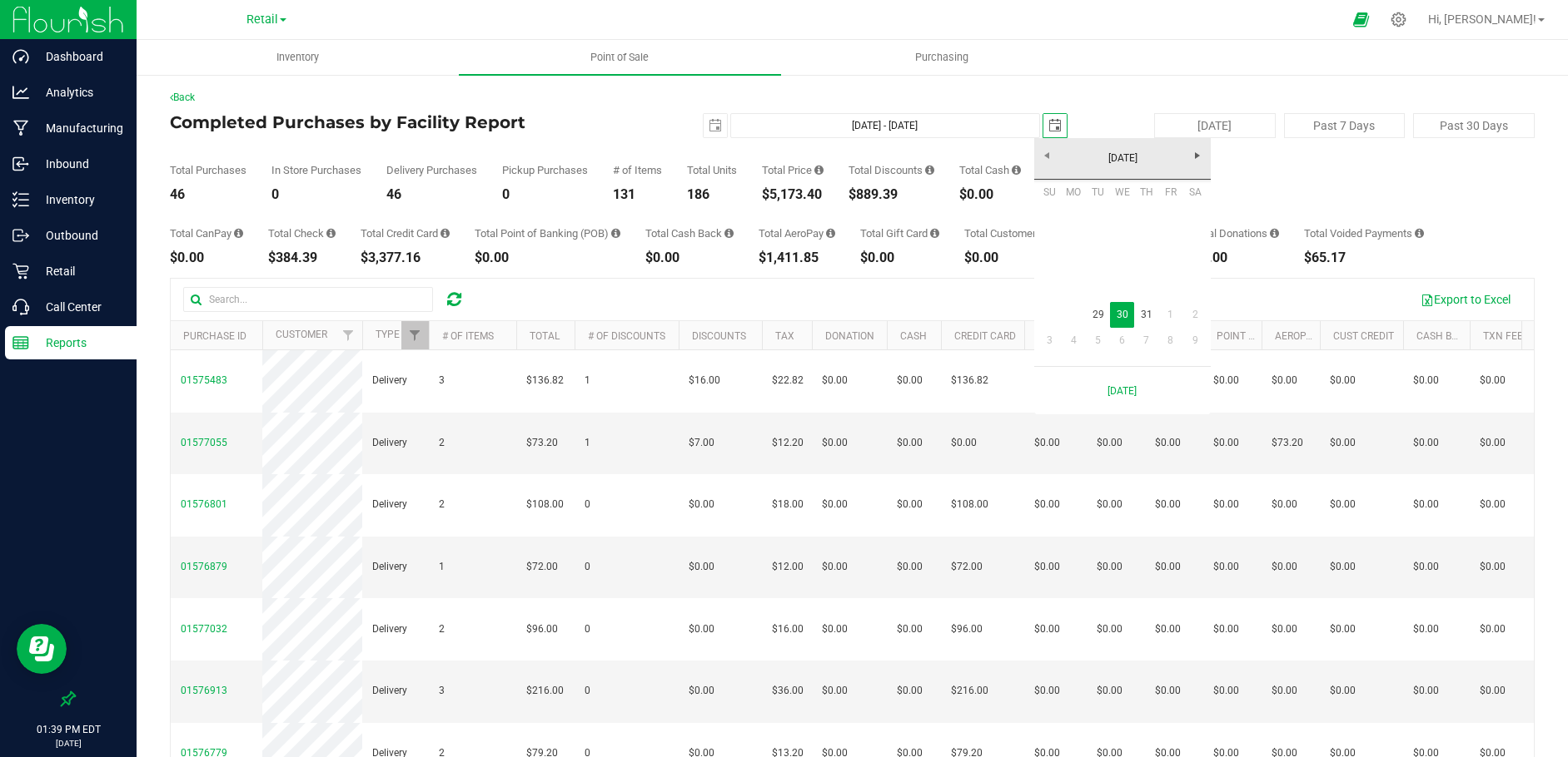
scroll to position [0, 41]
click at [1094, 311] on link "29" at bounding box center [1097, 315] width 24 height 26
type input "[DATE] - [DATE]"
type input "[DATE]"
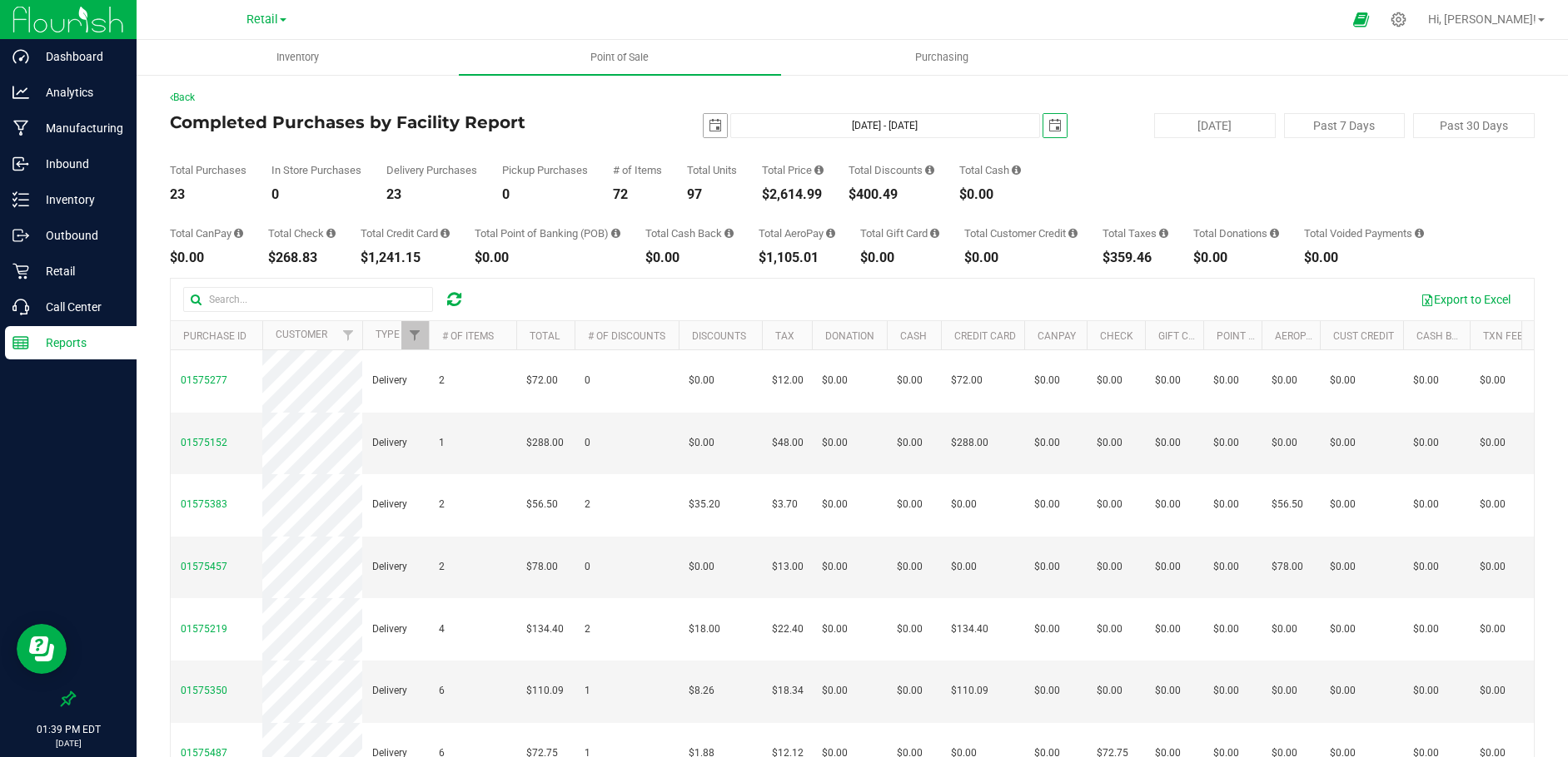
click at [709, 129] on span "select" at bounding box center [715, 126] width 13 height 13
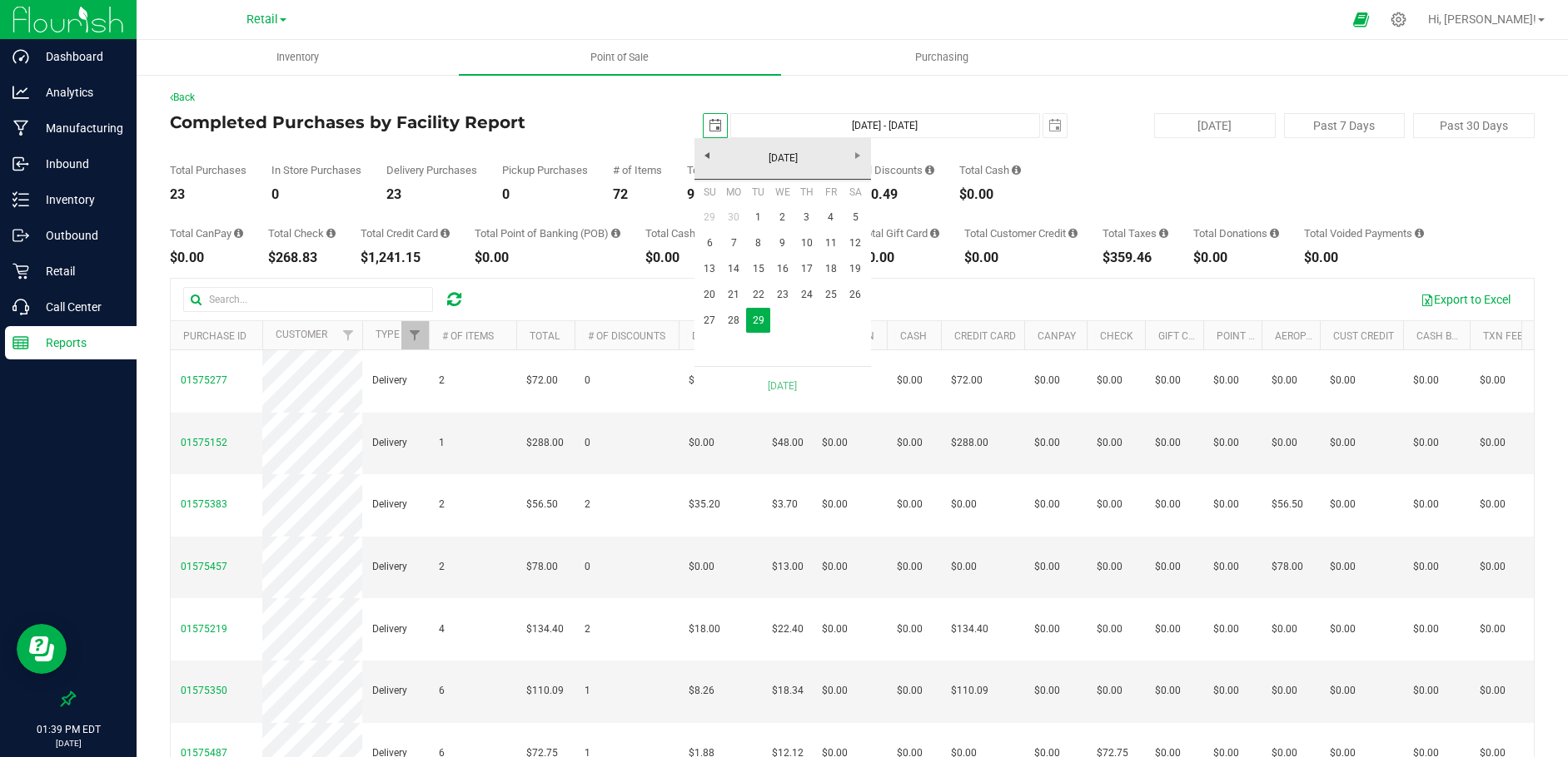
scroll to position [0, 41]
click at [733, 322] on link "28" at bounding box center [733, 321] width 24 height 26
type input "[DATE] - [DATE]"
type input "[DATE]"
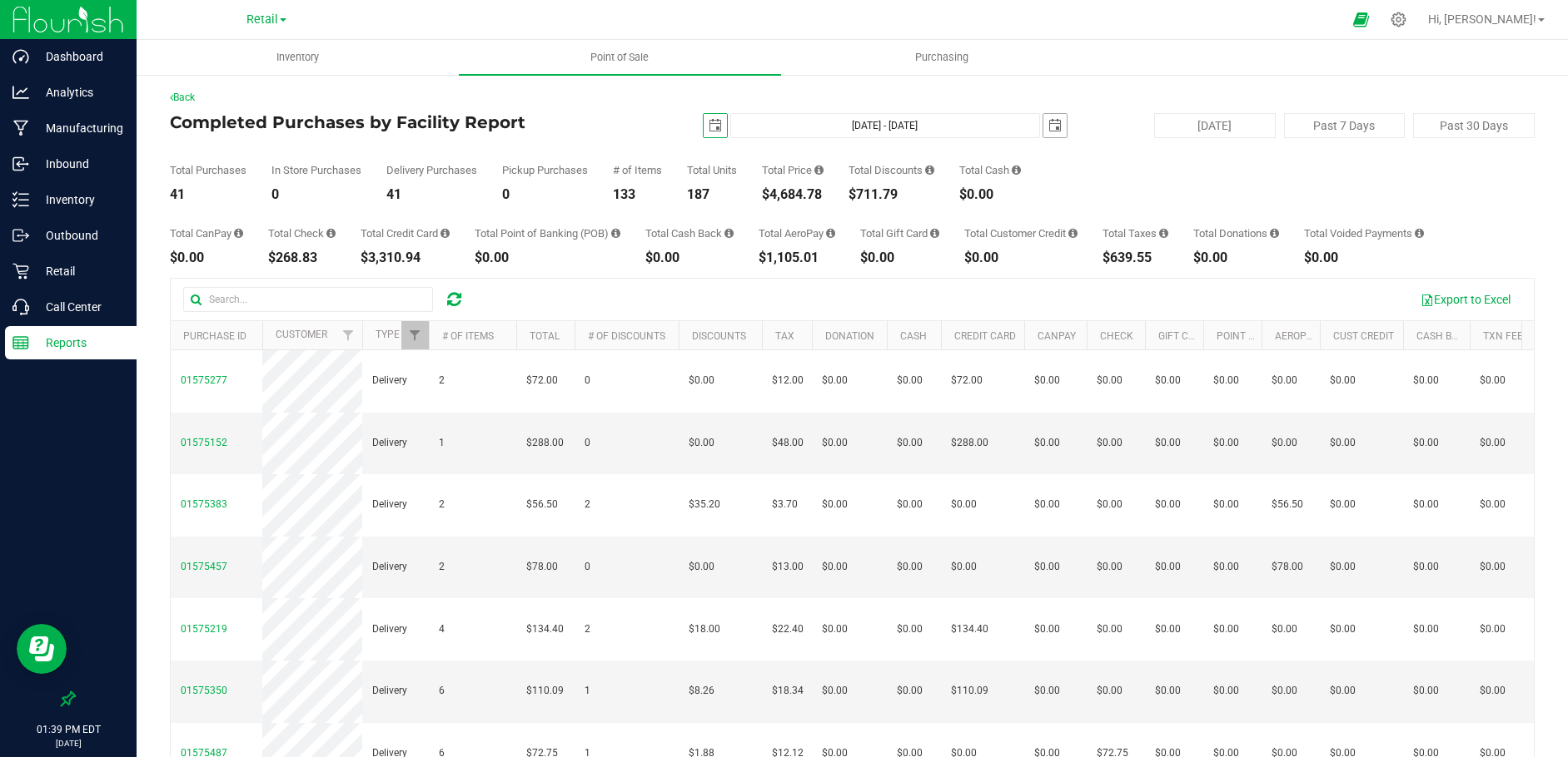
click at [1049, 126] on span "select" at bounding box center [1055, 126] width 13 height 13
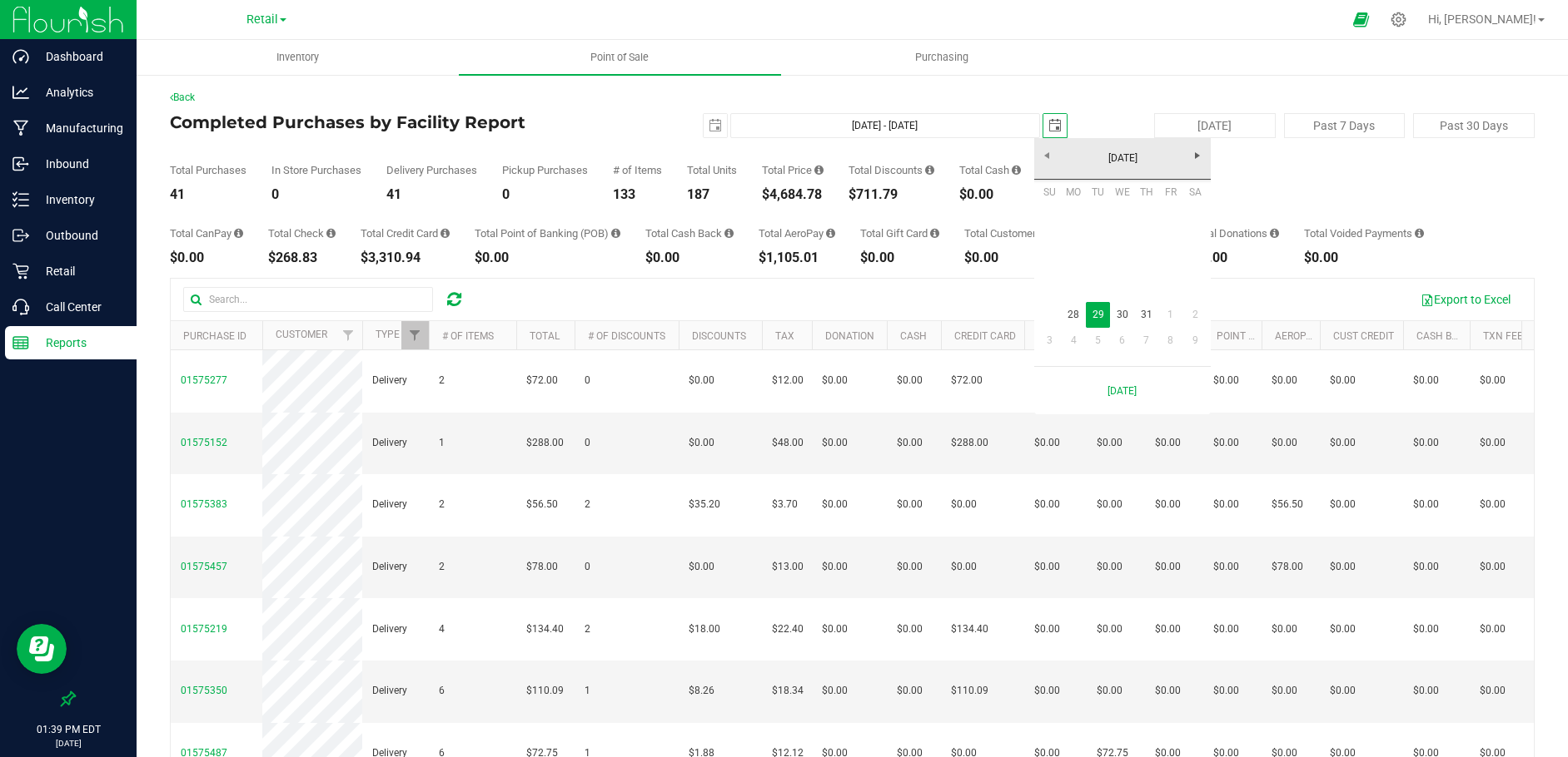
scroll to position [0, 41]
click at [1074, 320] on link "28" at bounding box center [1074, 315] width 24 height 26
type input "[DATE] - [DATE]"
type input "[DATE]"
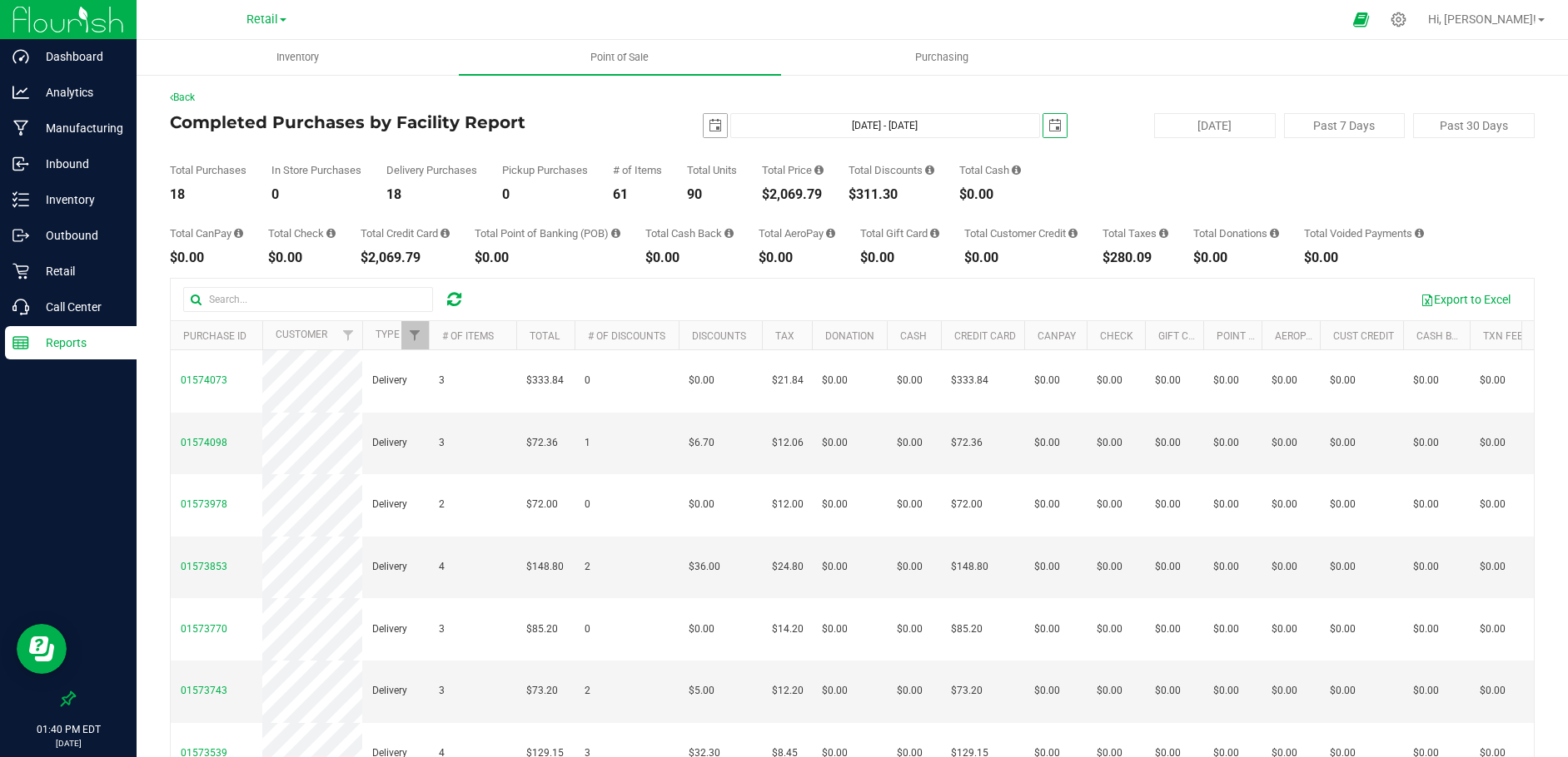
click at [710, 122] on span "select" at bounding box center [715, 126] width 13 height 13
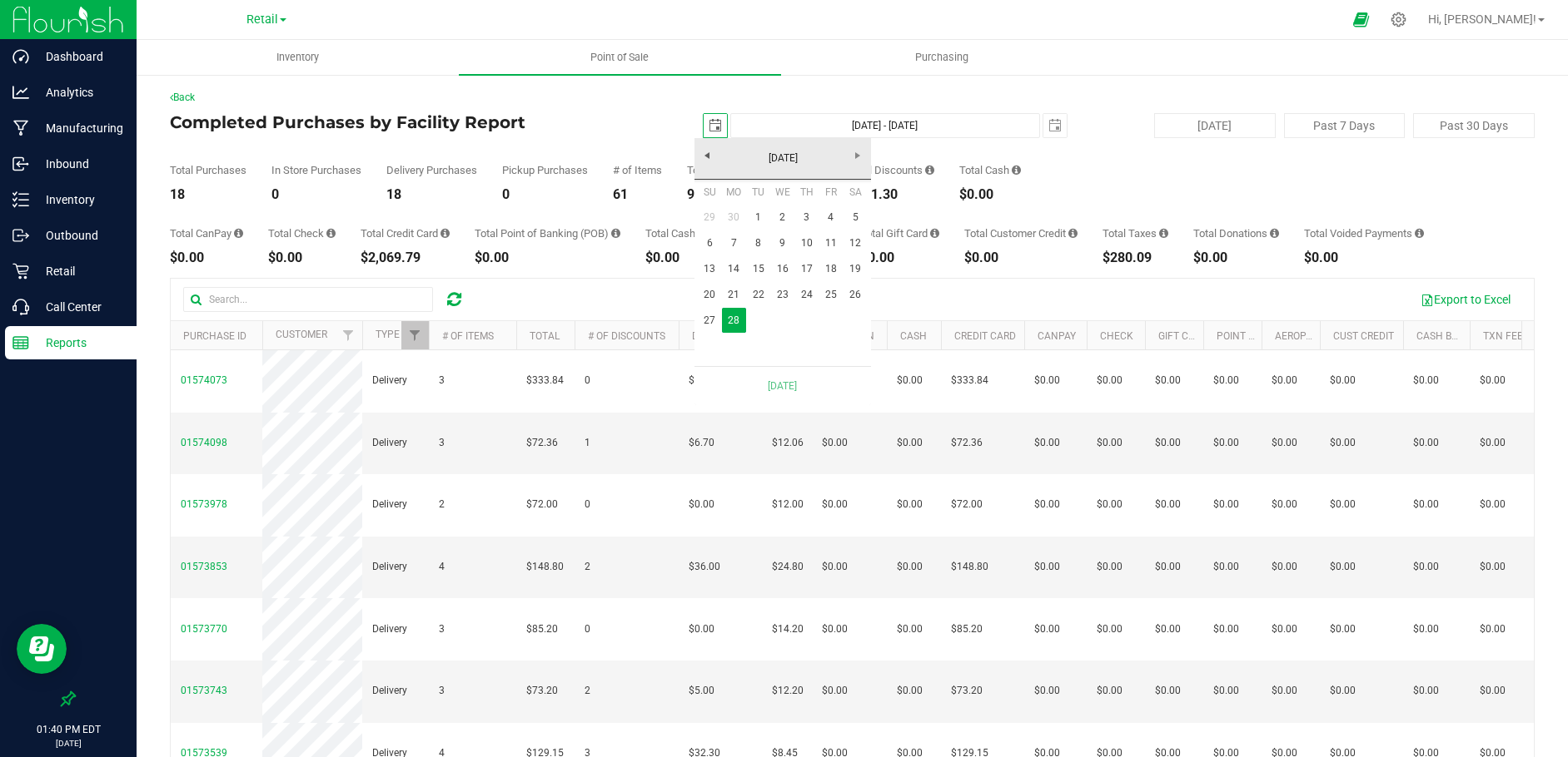
scroll to position [0, 41]
click at [708, 315] on link "27" at bounding box center [710, 321] width 24 height 26
type input "[DATE] - [DATE]"
type input "[DATE]"
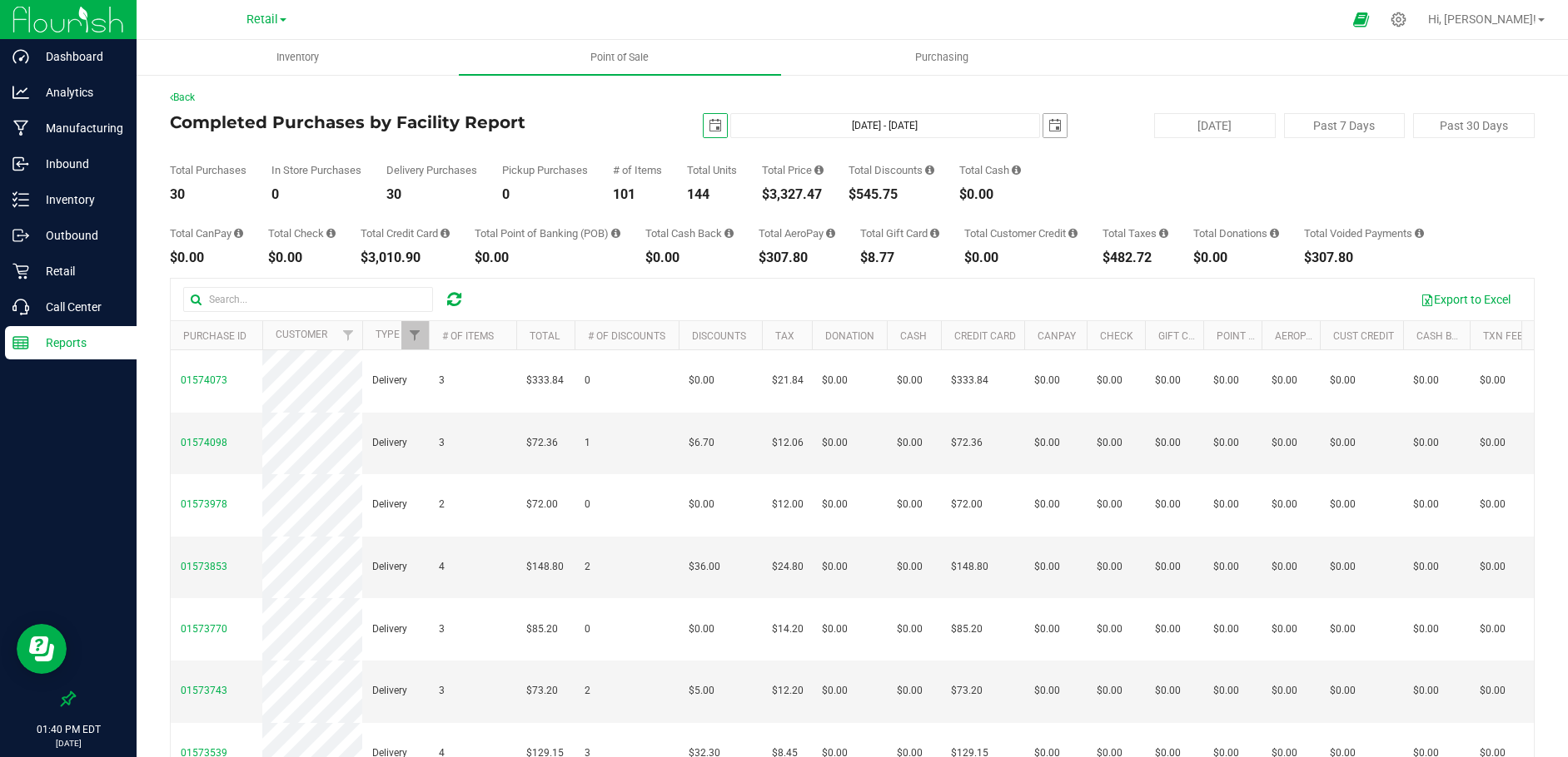
click at [1052, 129] on span "select" at bounding box center [1055, 126] width 13 height 13
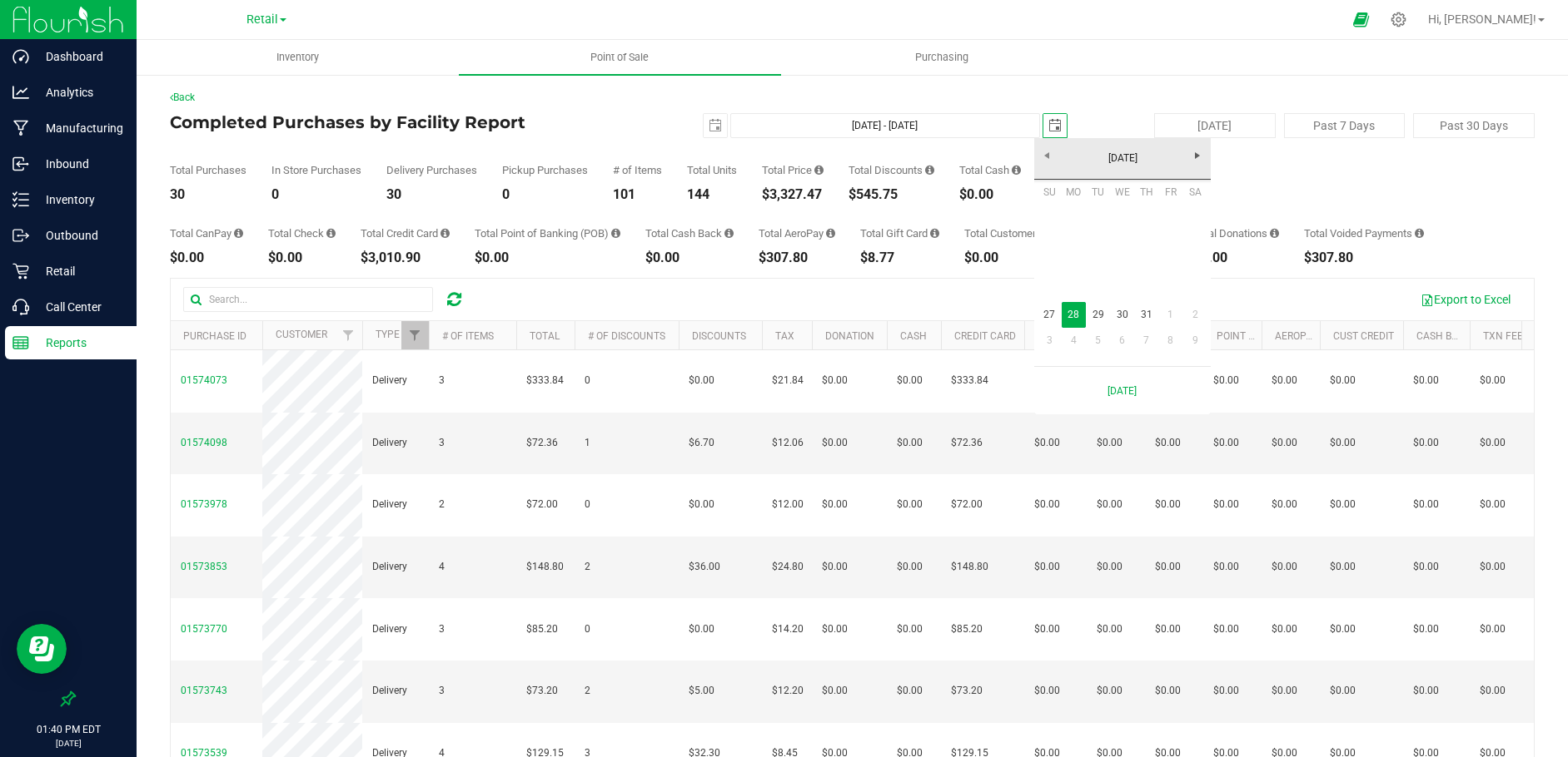
scroll to position [0, 41]
click at [1048, 311] on link "27" at bounding box center [1050, 315] width 24 height 26
type input "[DATE] - [DATE]"
type input "[DATE]"
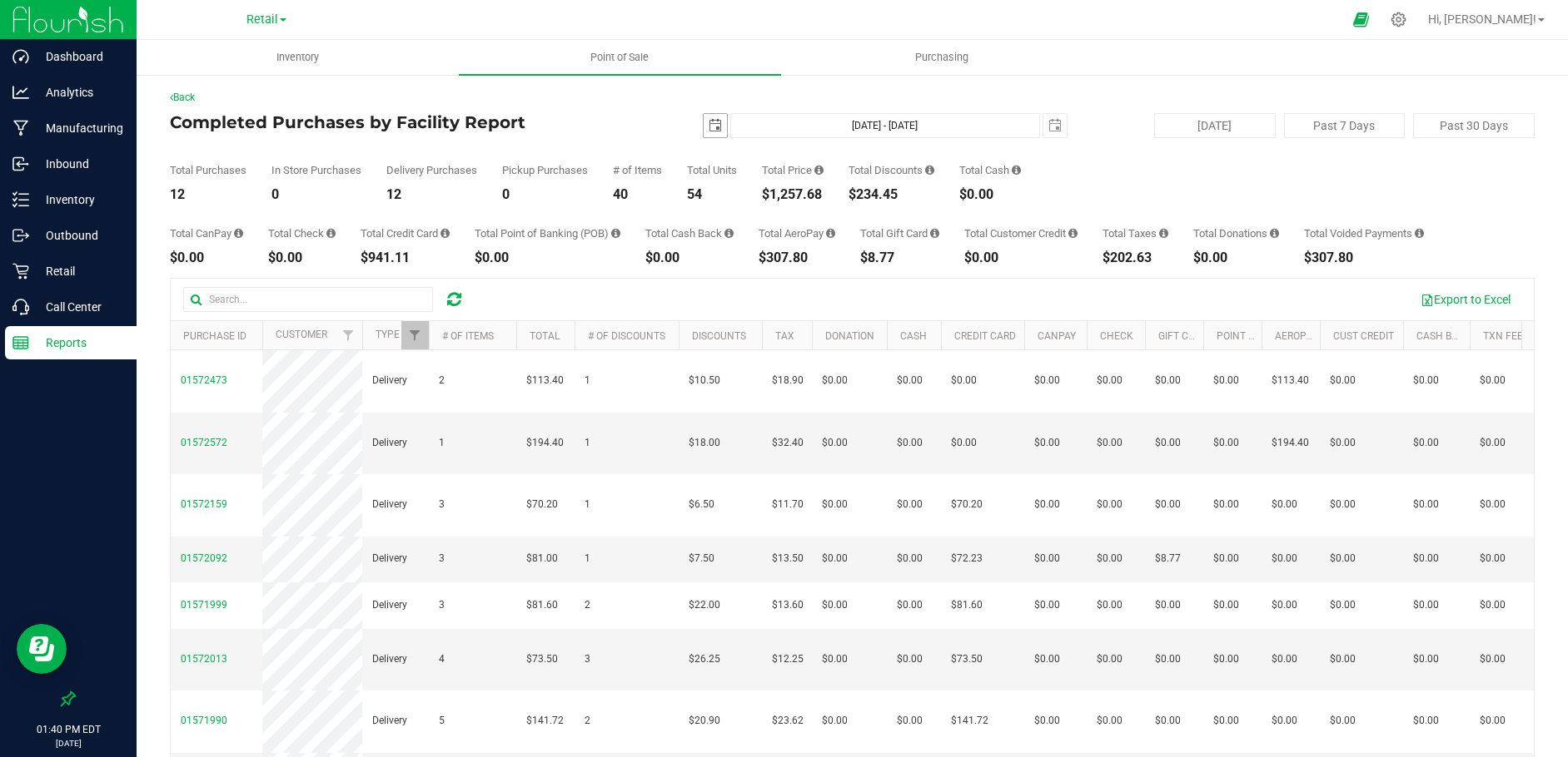
click at [709, 124] on span "select" at bounding box center [715, 126] width 13 height 13
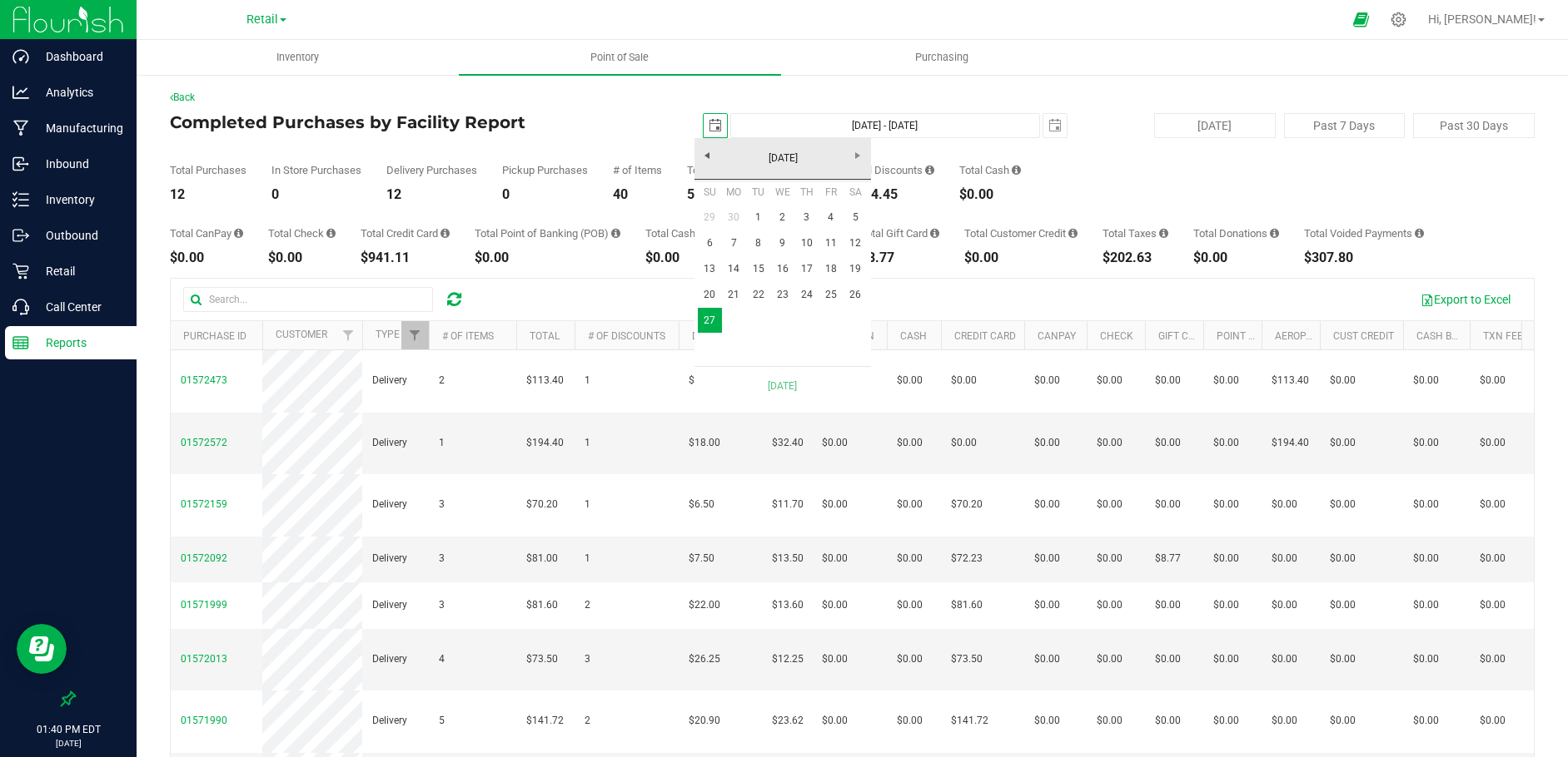
scroll to position [0, 41]
click at [858, 297] on link "26" at bounding box center [856, 295] width 24 height 26
type input "[DATE] - [DATE]"
type input "[DATE]"
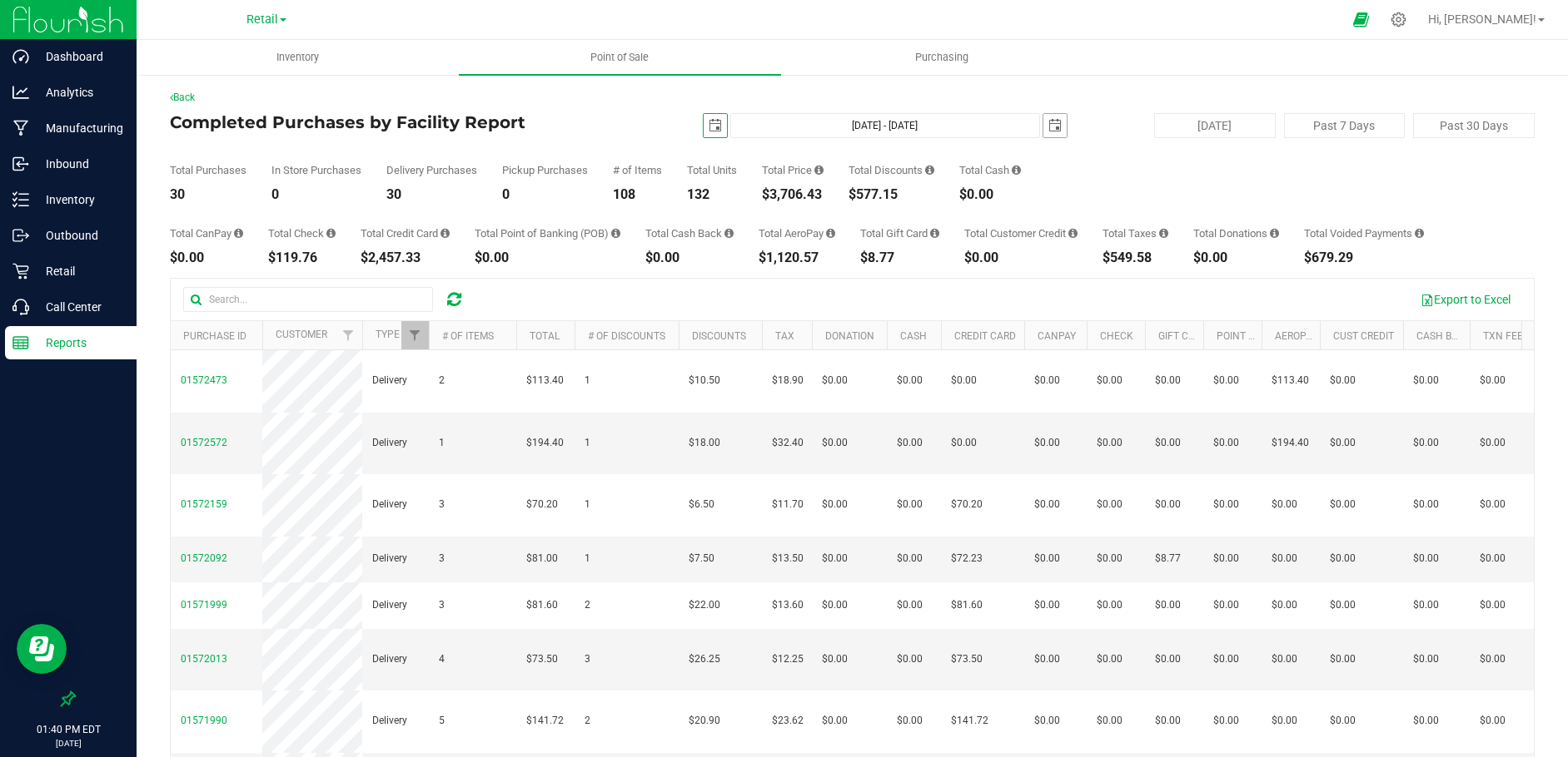
click at [1049, 126] on span "select" at bounding box center [1055, 126] width 13 height 13
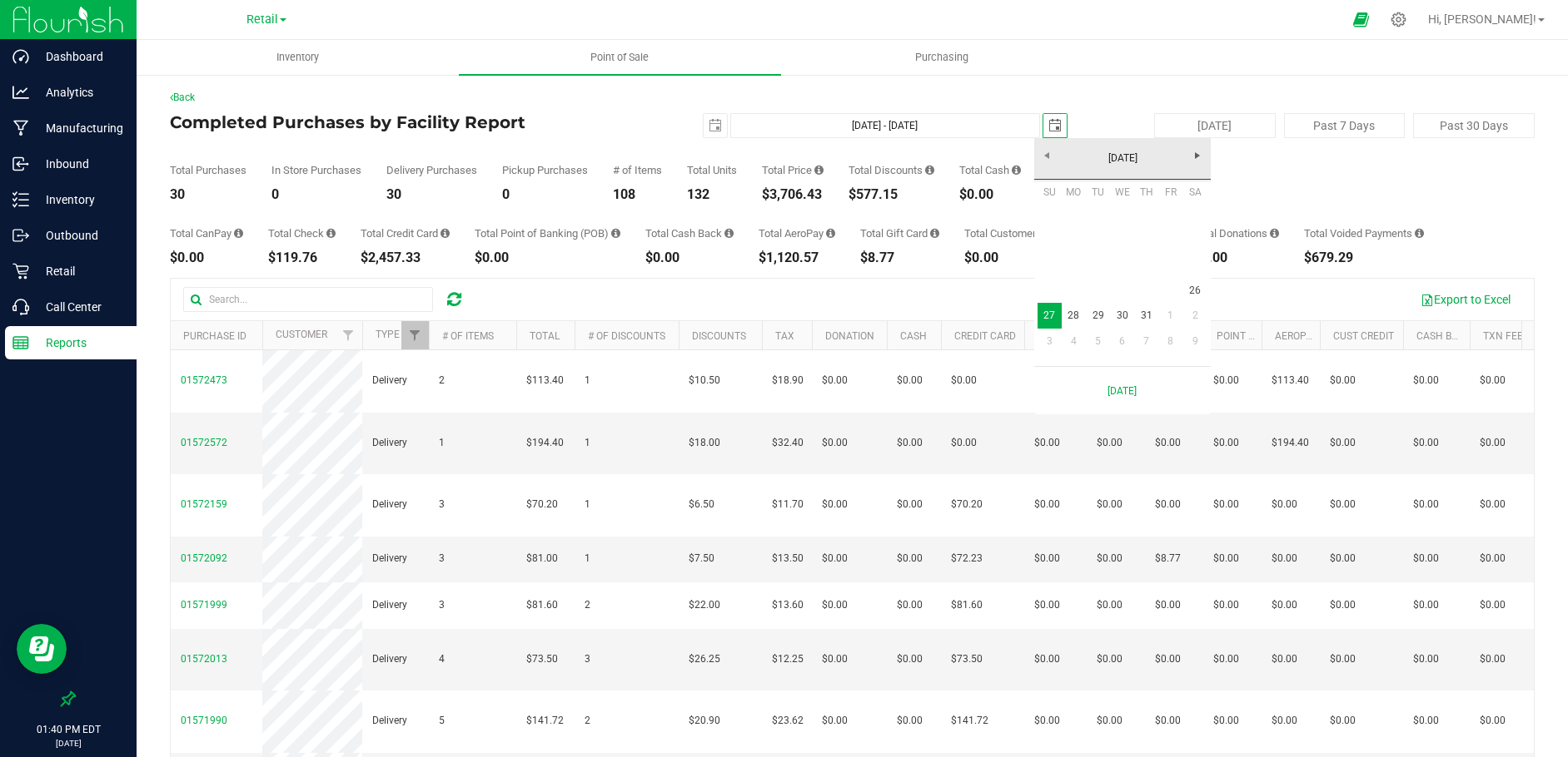
scroll to position [0, 41]
click at [1193, 289] on link "26" at bounding box center [1195, 291] width 24 height 26
type input "[DATE] - [DATE]"
type input "[DATE]"
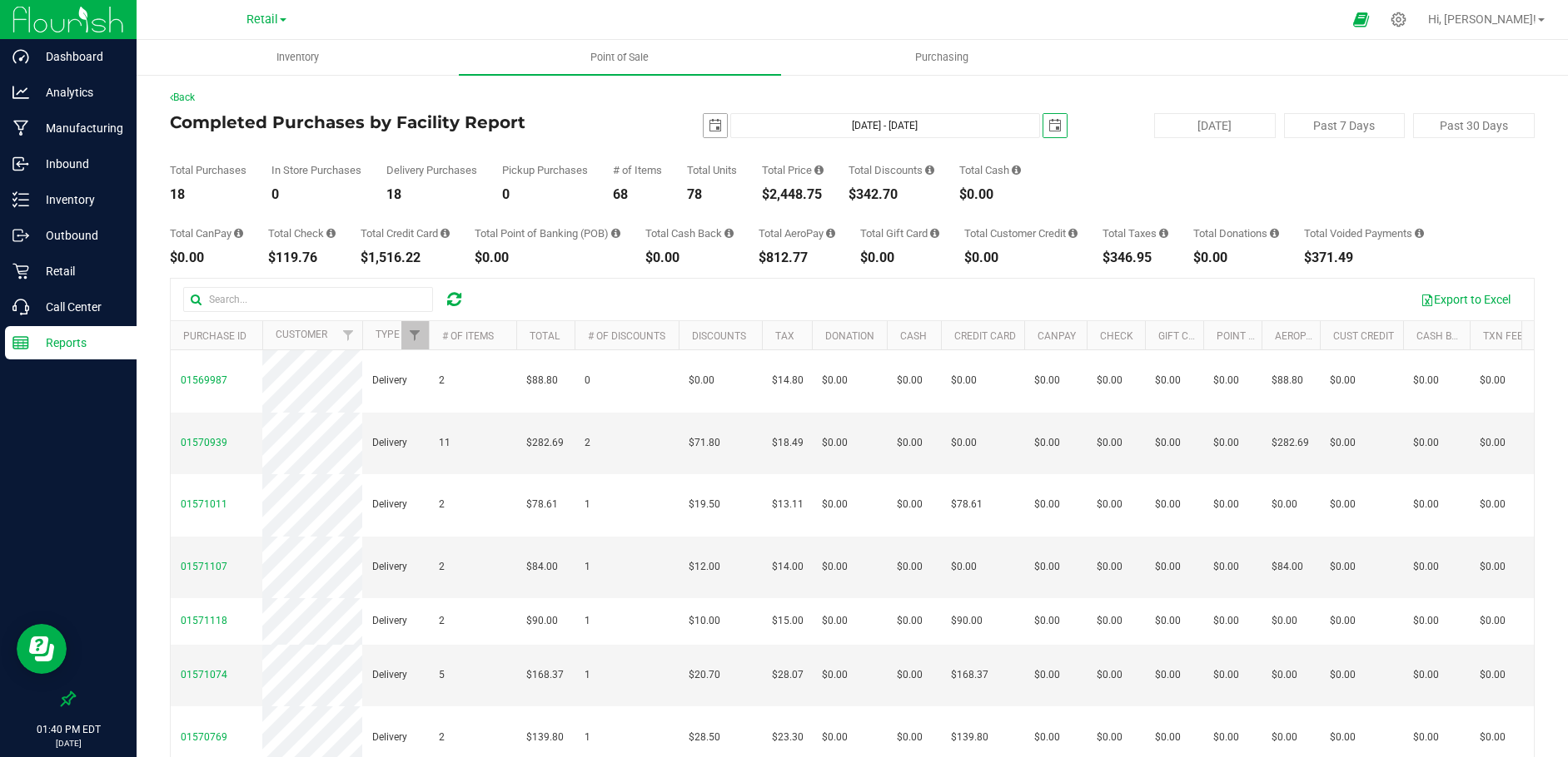
click at [709, 130] on span "select" at bounding box center [715, 126] width 13 height 13
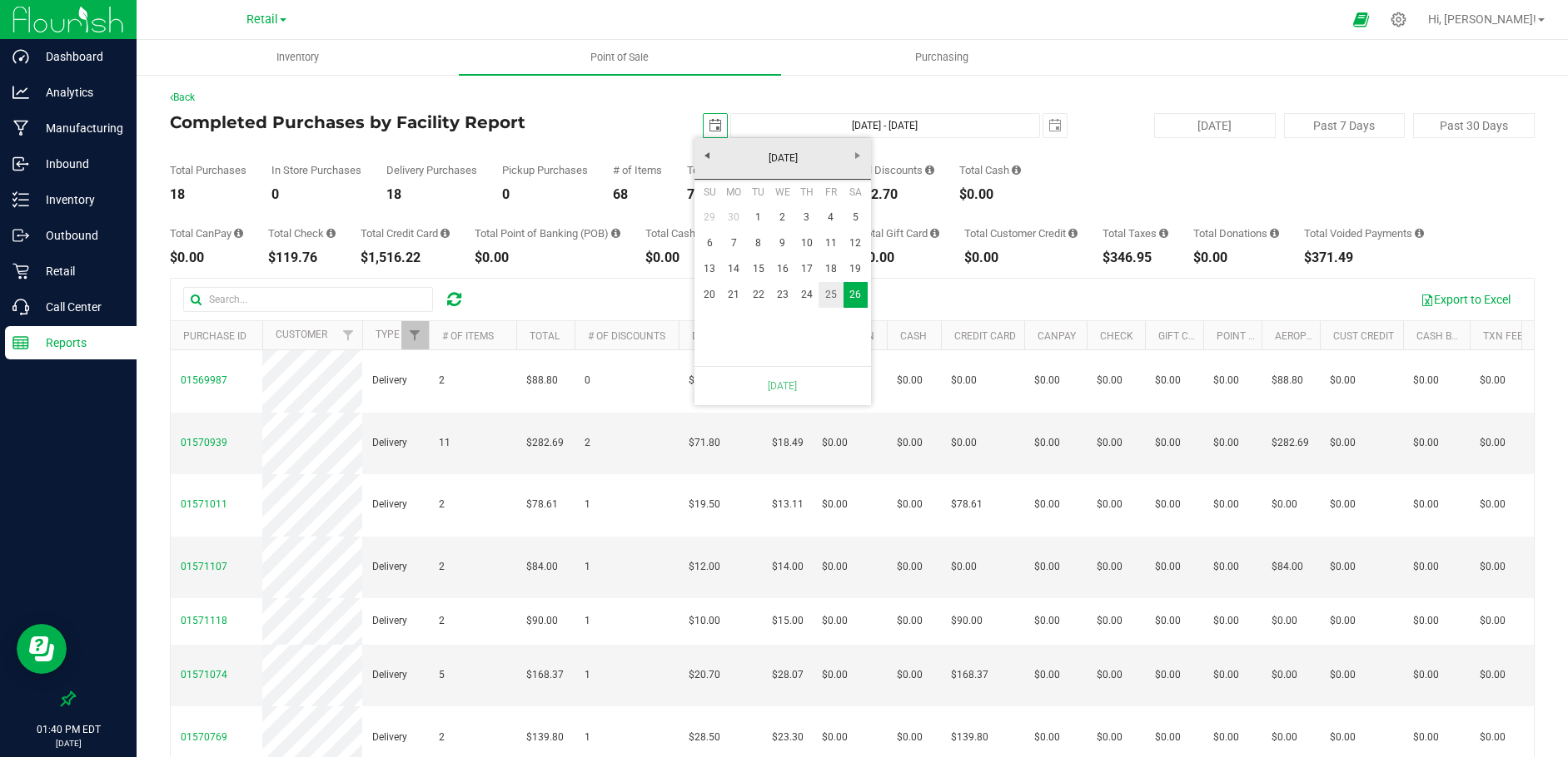
click at [828, 296] on link "25" at bounding box center [830, 295] width 24 height 26
type input "[DATE] - [DATE]"
type input "[DATE]"
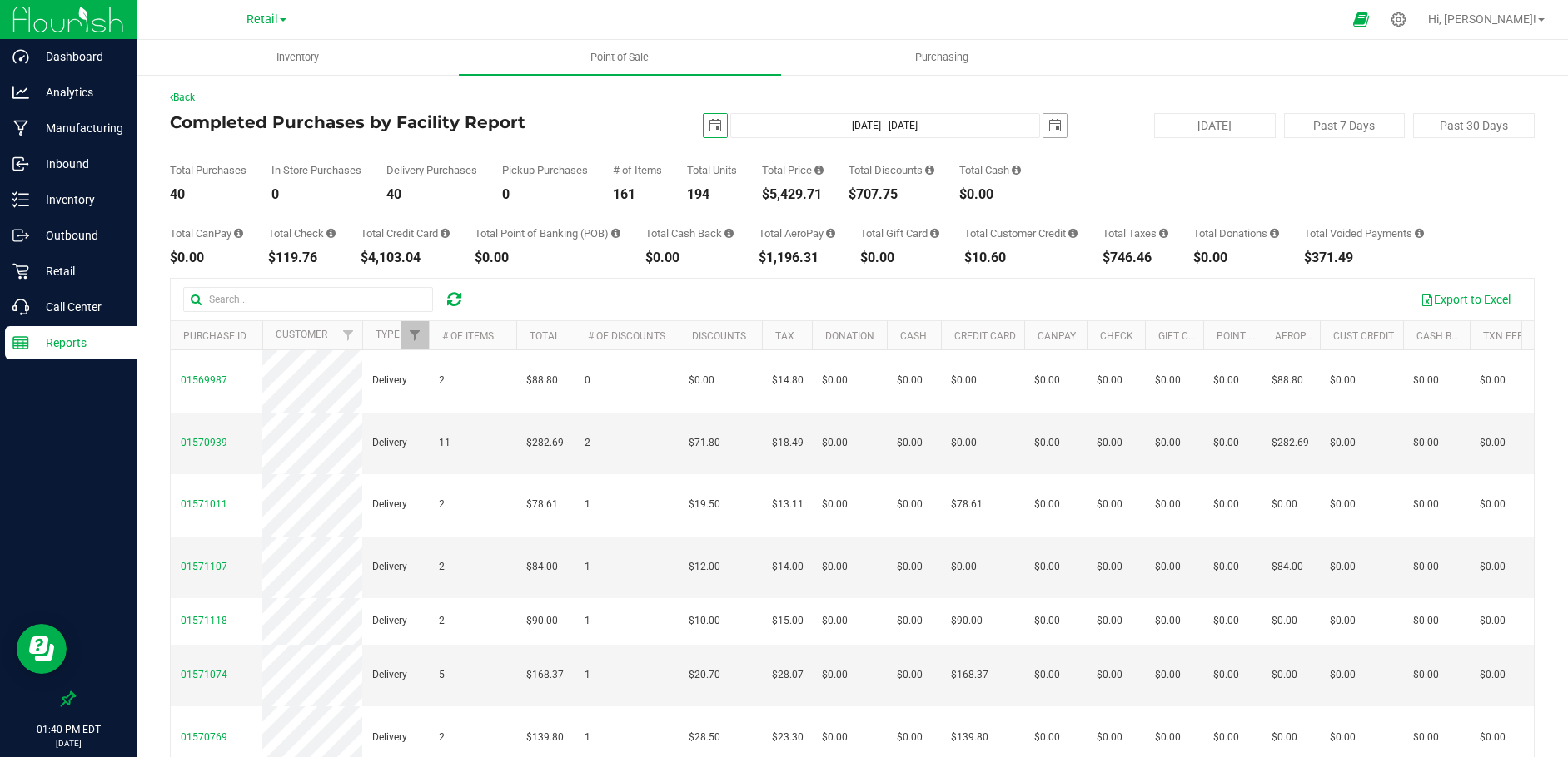
click at [1050, 126] on span "select" at bounding box center [1055, 126] width 13 height 13
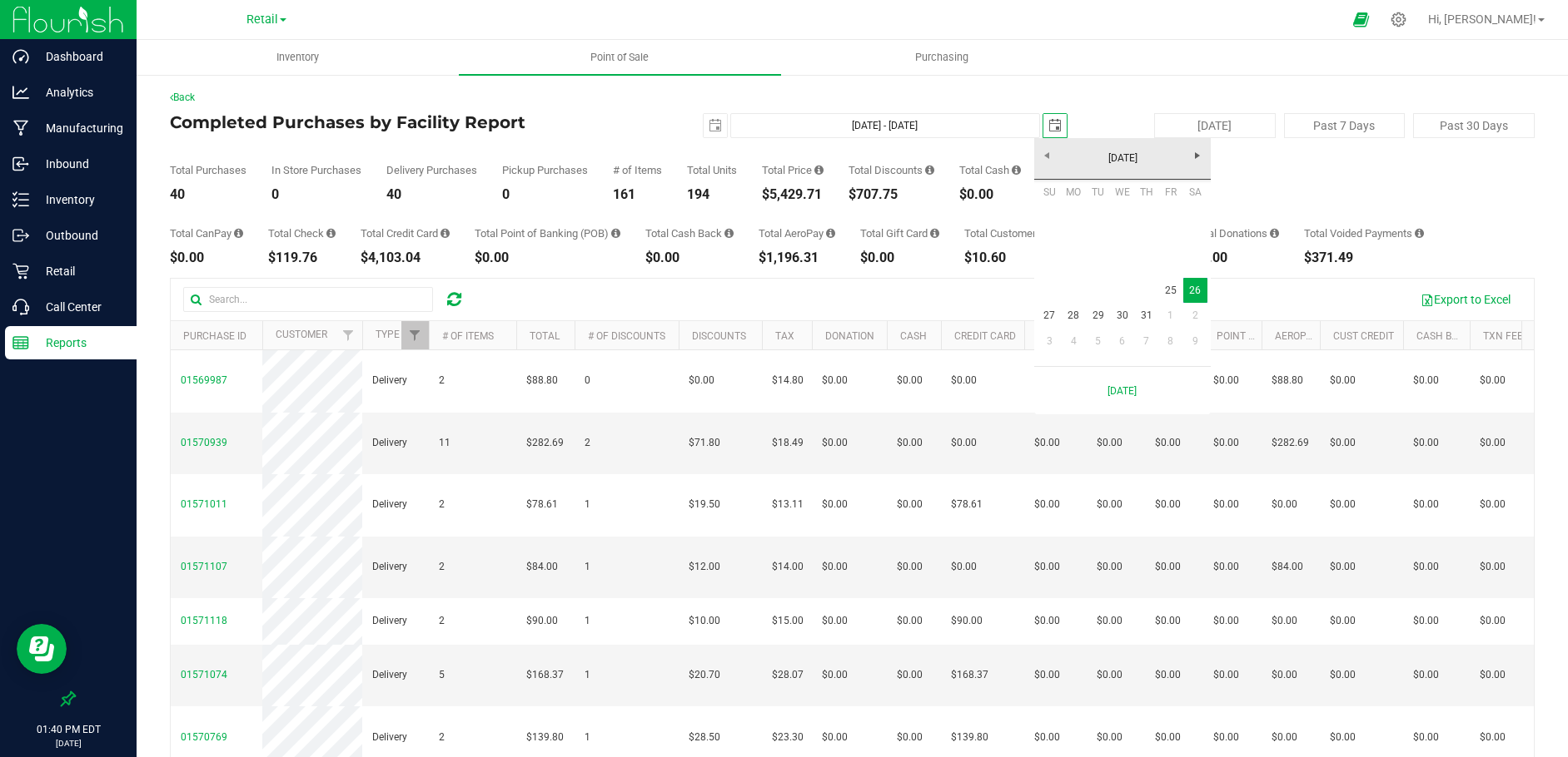
scroll to position [0, 41]
click at [1168, 290] on link "25" at bounding box center [1170, 291] width 24 height 26
type input "[DATE] - [DATE]"
type input "[DATE]"
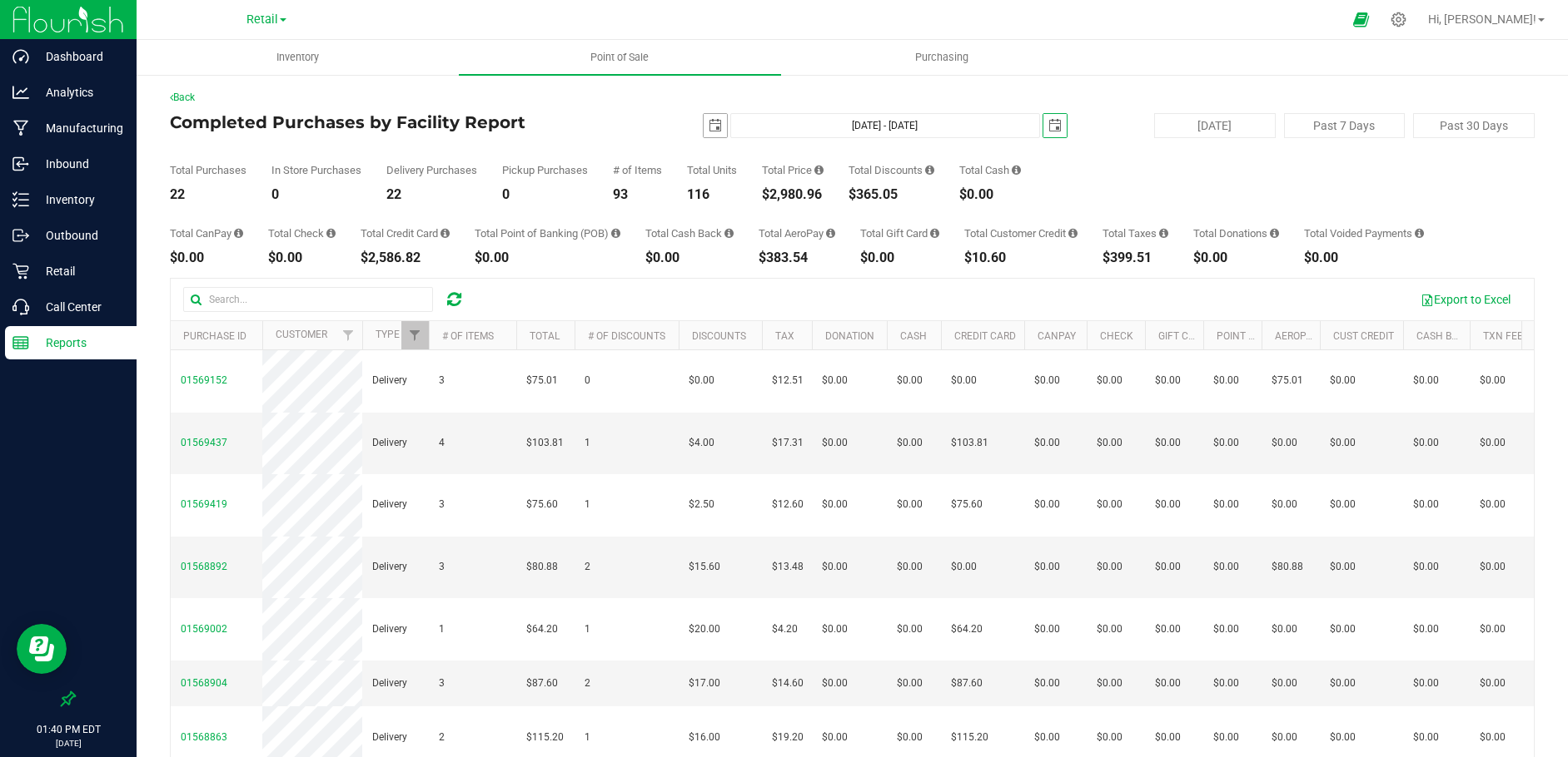
click at [709, 129] on span "select" at bounding box center [715, 126] width 13 height 13
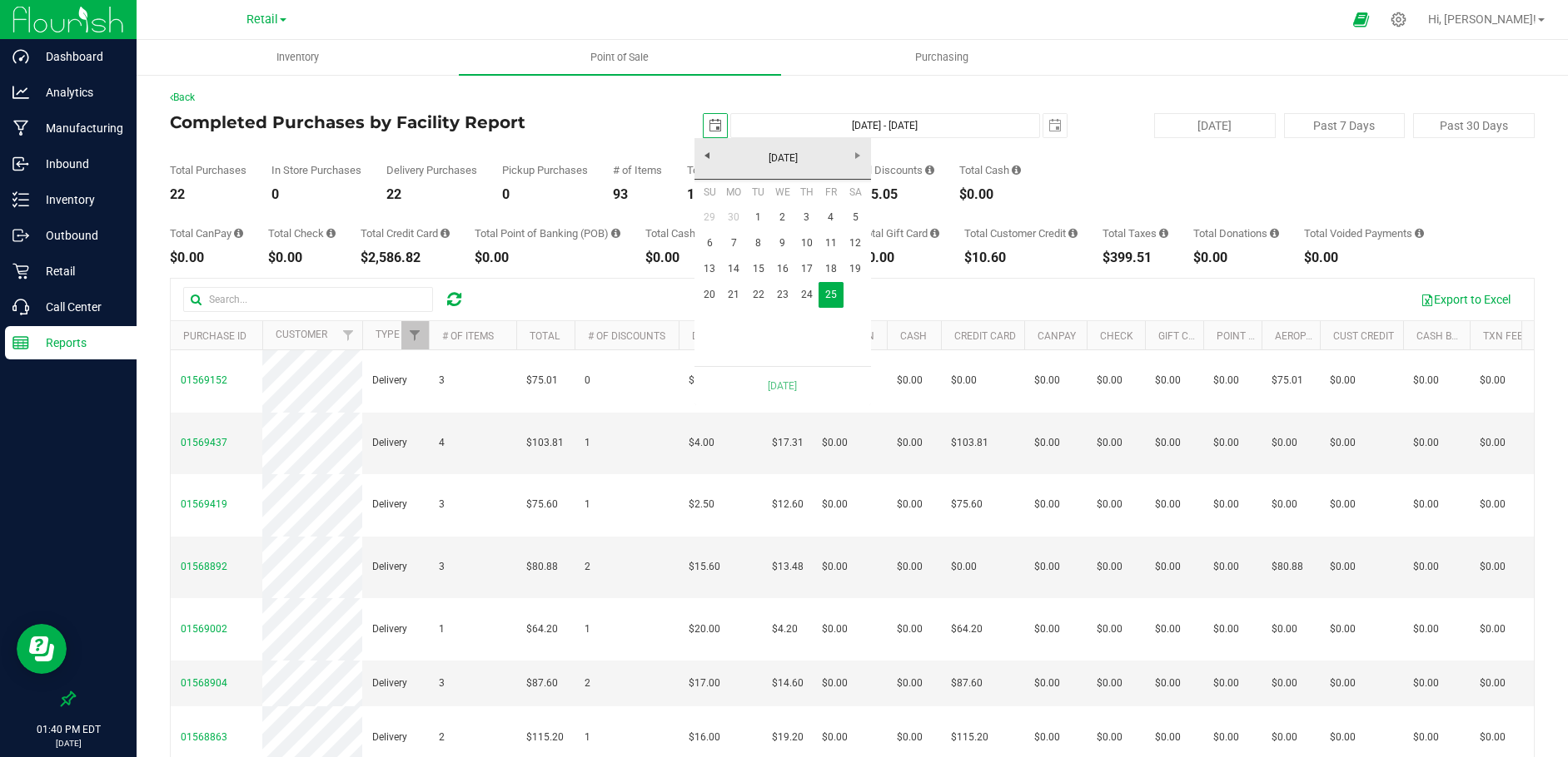
scroll to position [0, 41]
click at [798, 291] on link "24" at bounding box center [806, 295] width 24 height 26
type input "[DATE] - [DATE]"
type input "[DATE]"
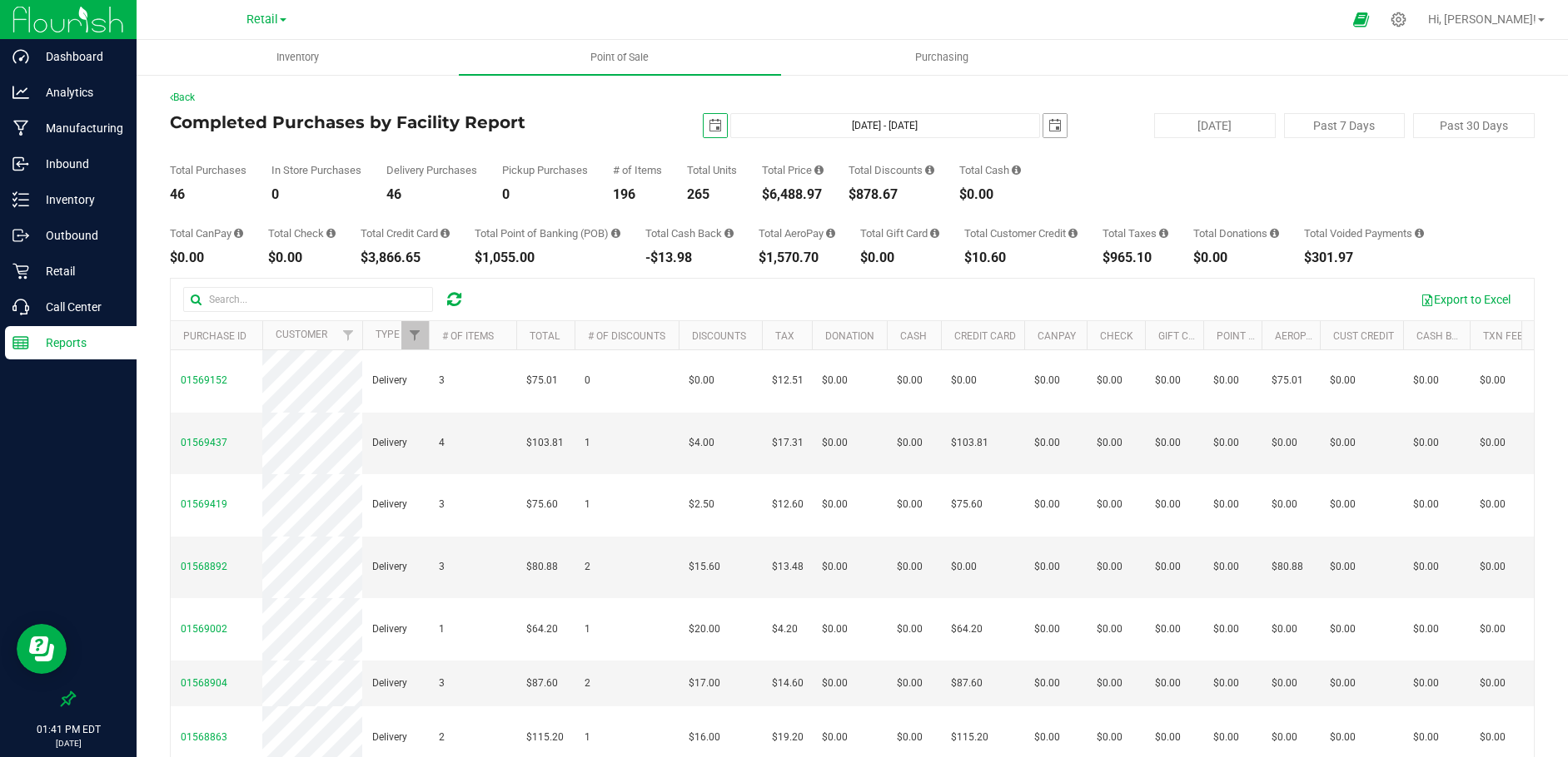
click at [1049, 128] on span "select" at bounding box center [1055, 126] width 13 height 13
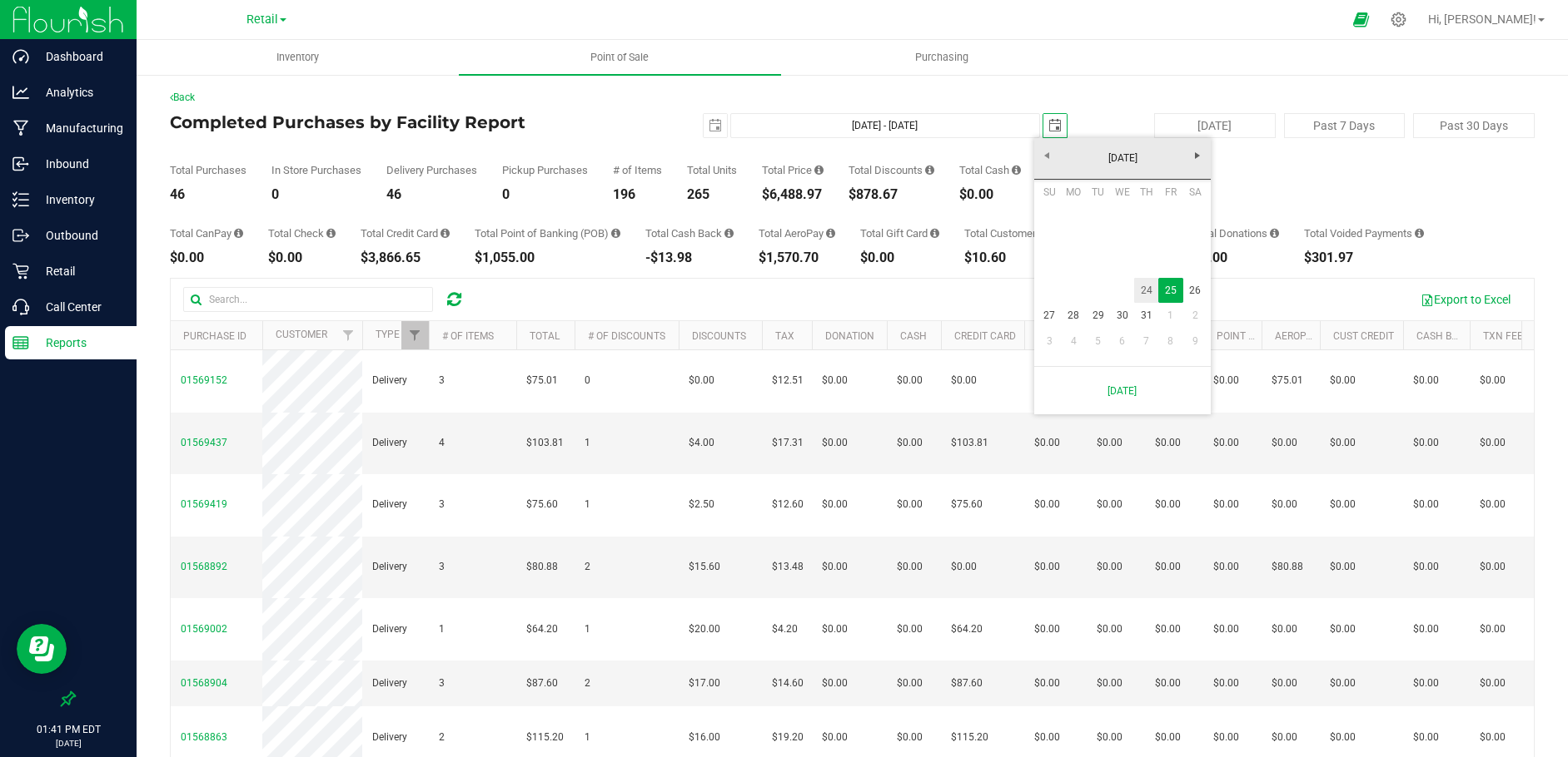
click at [1146, 287] on link "24" at bounding box center [1146, 291] width 24 height 26
type input "[DATE] - [DATE]"
type input "[DATE]"
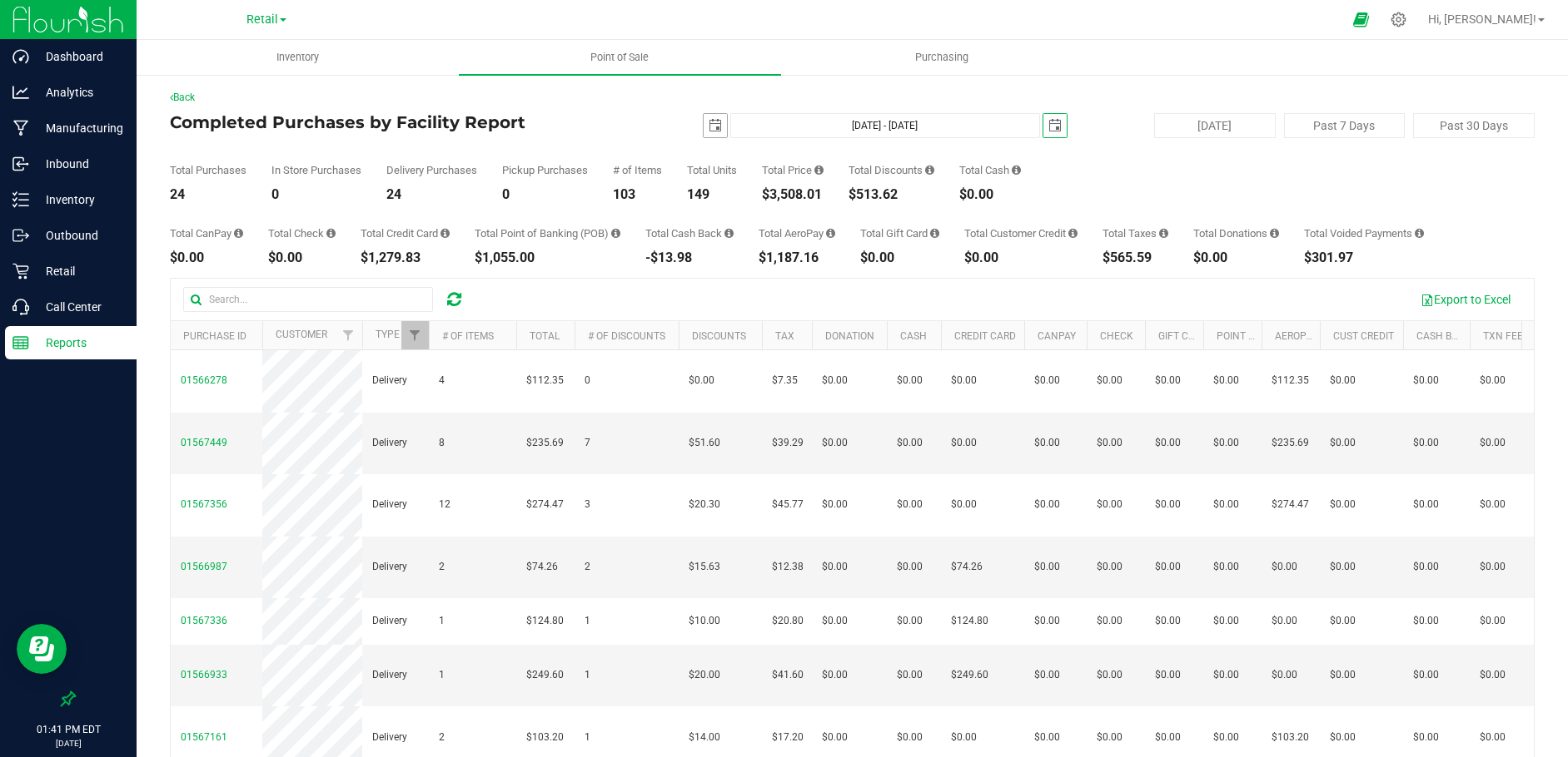
click at [712, 128] on span "select" at bounding box center [715, 126] width 13 height 13
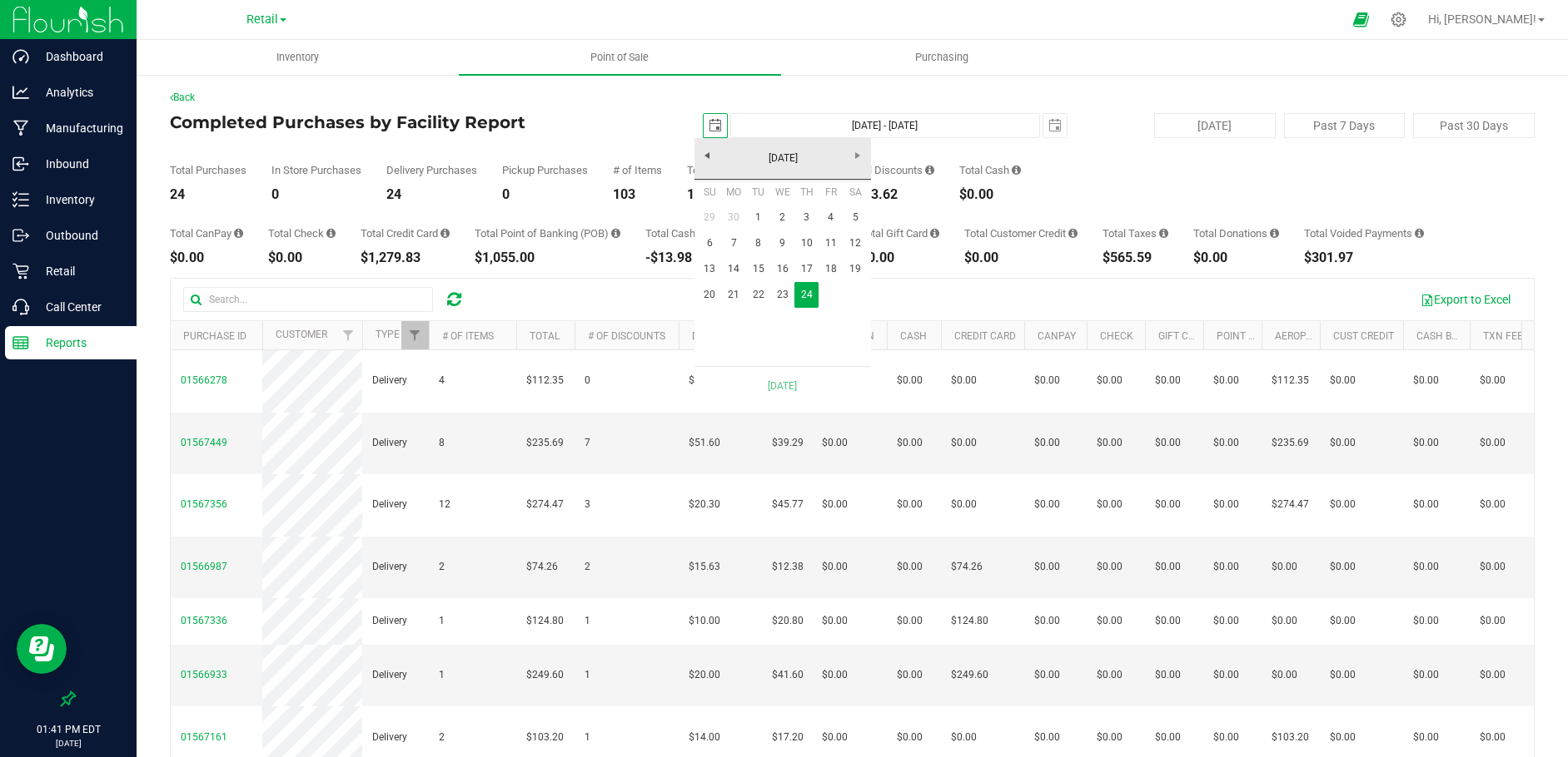
scroll to position [0, 41]
click at [783, 293] on link "23" at bounding box center [782, 295] width 24 height 26
type input "[DATE] - [DATE]"
type input "[DATE]"
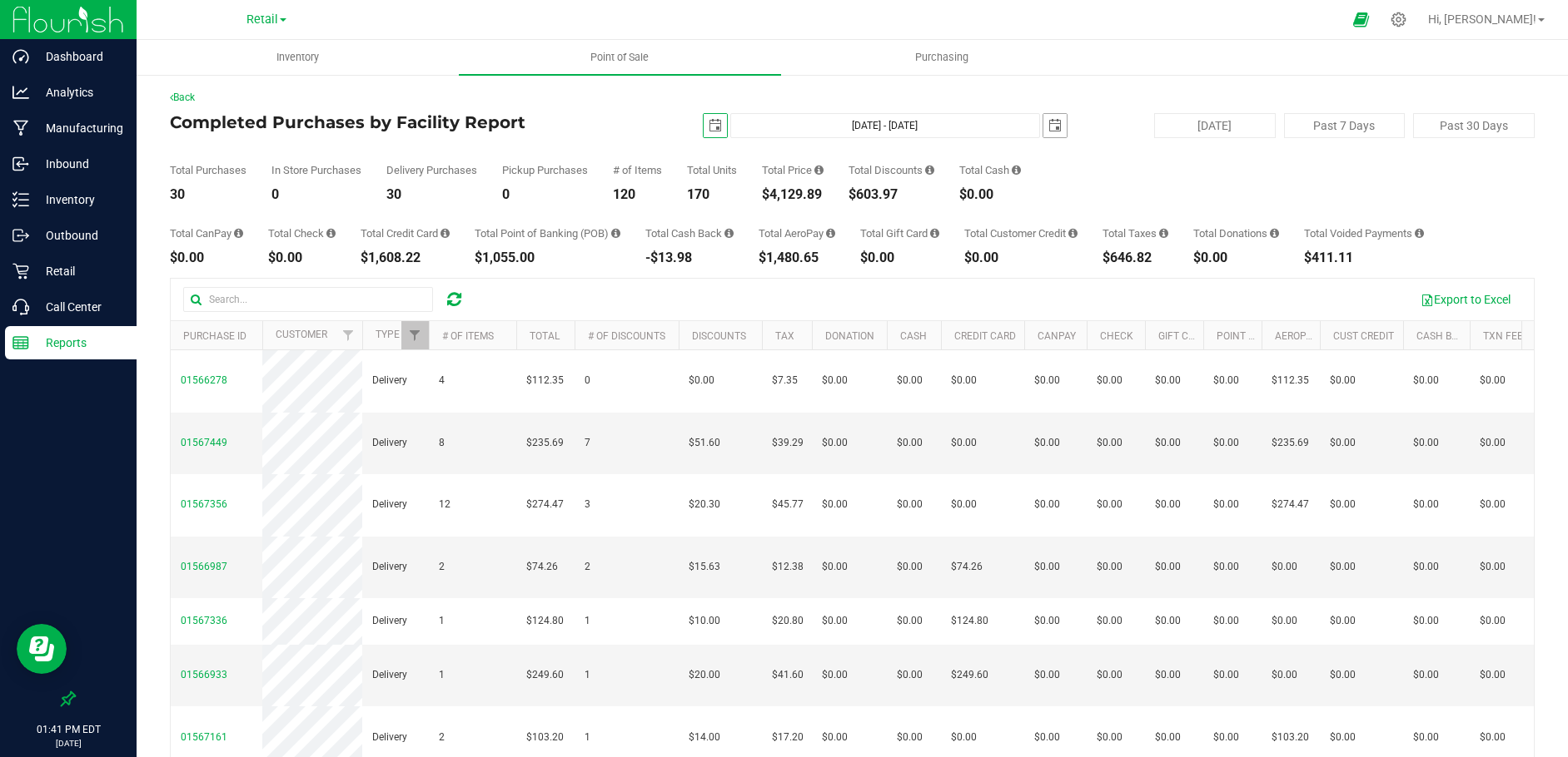
click at [1050, 119] on span "select" at bounding box center [1055, 126] width 13 height 13
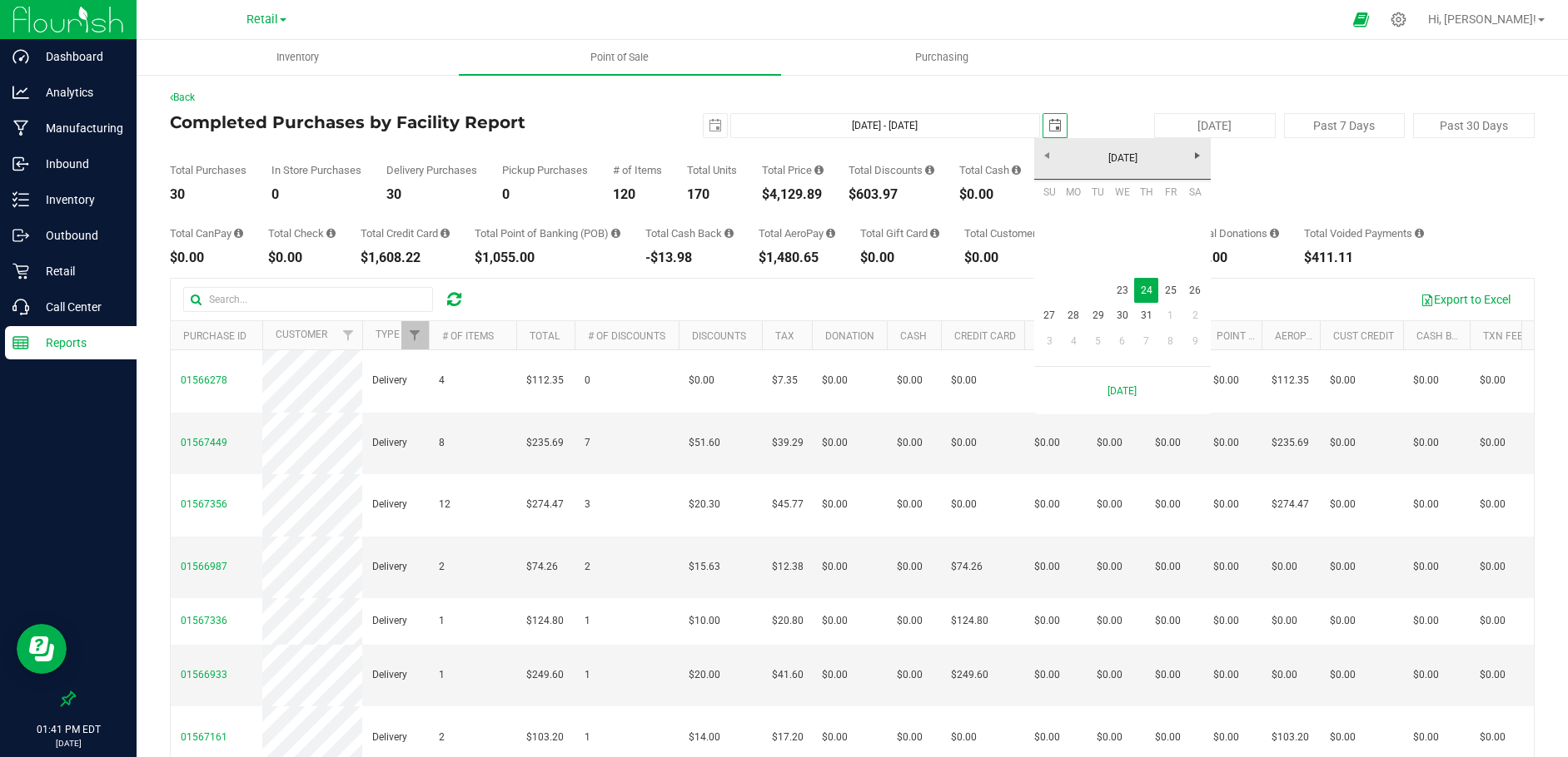
scroll to position [0, 41]
click at [1124, 288] on link "23" at bounding box center [1122, 291] width 24 height 26
type input "[DATE] - [DATE]"
type input "[DATE]"
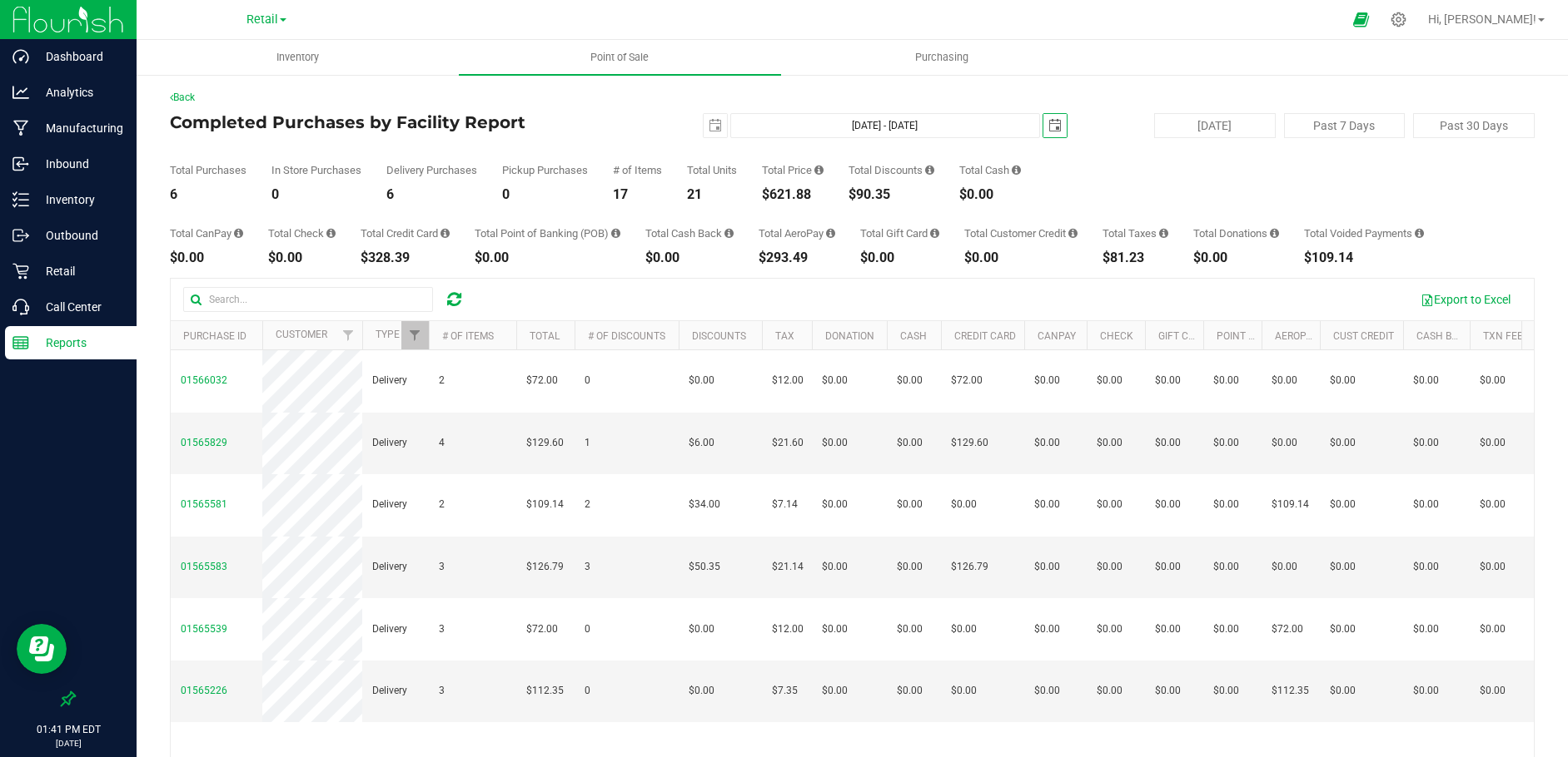
click at [1049, 129] on span "select" at bounding box center [1055, 126] width 13 height 13
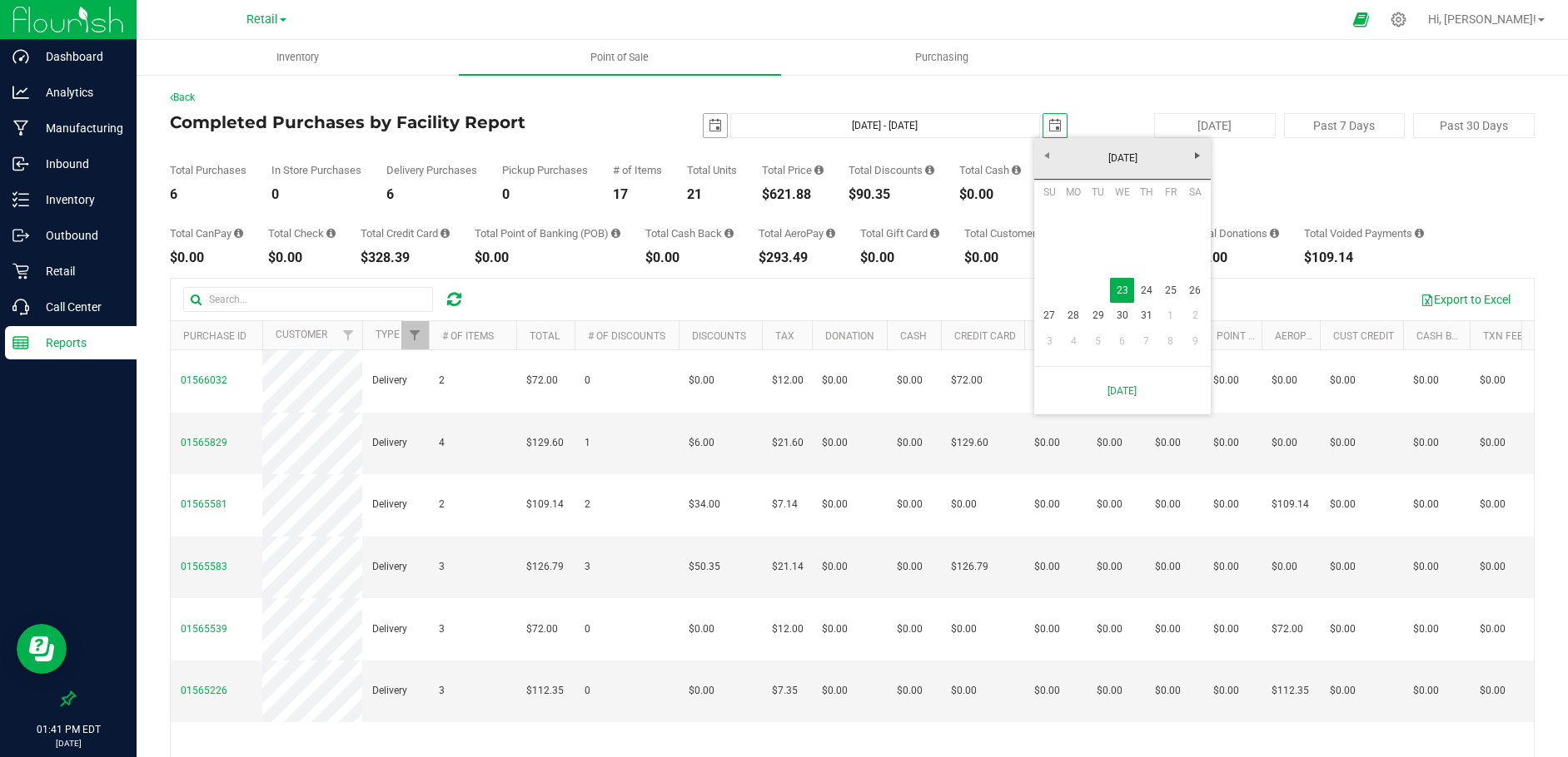
click at [707, 134] on span "select" at bounding box center [714, 125] width 23 height 23
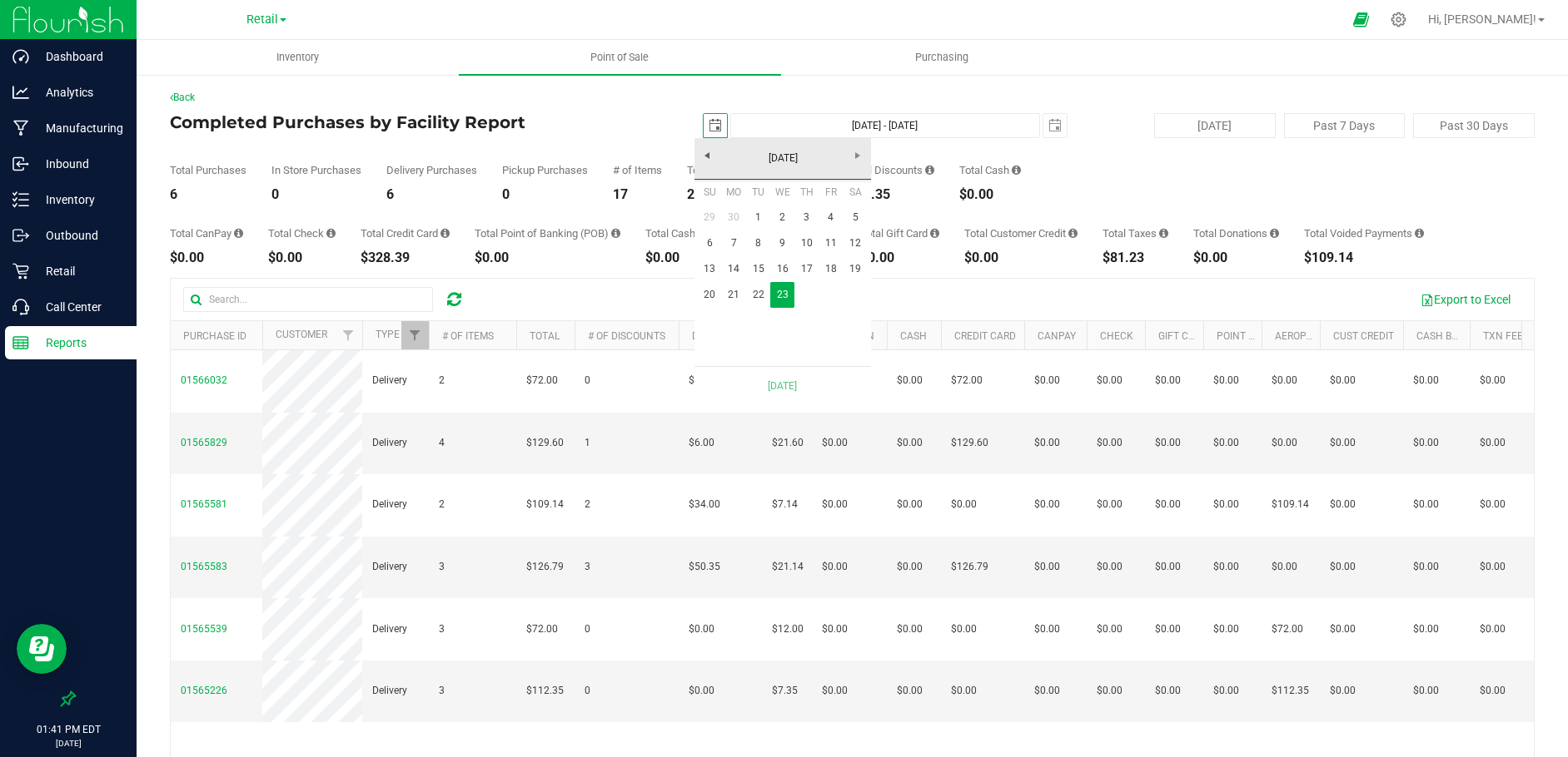
scroll to position [0, 41]
click at [758, 290] on link "22" at bounding box center [758, 295] width 24 height 26
type input "[DATE] - [DATE]"
type input "[DATE]"
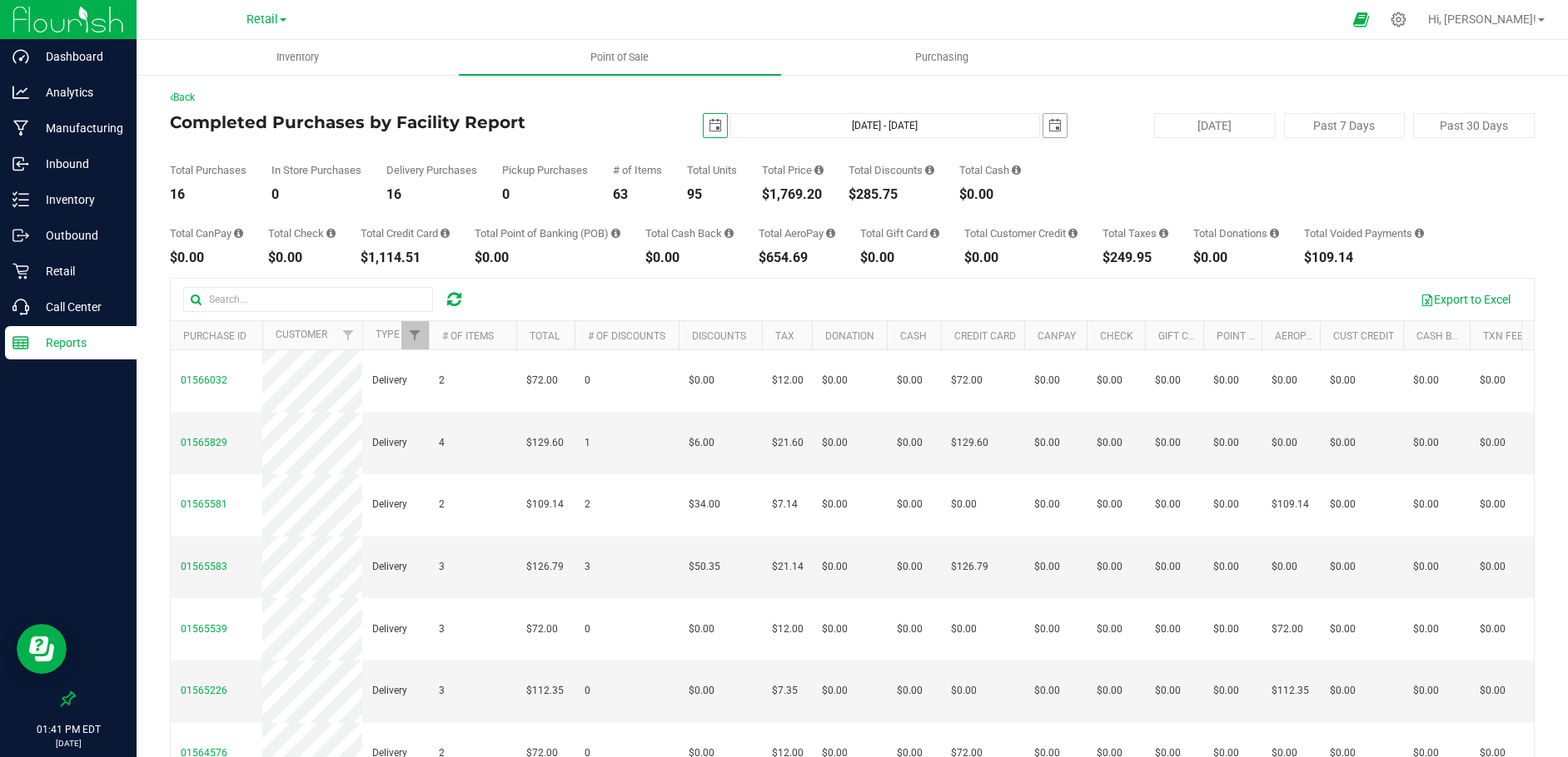
click at [1051, 120] on span "select" at bounding box center [1055, 126] width 13 height 13
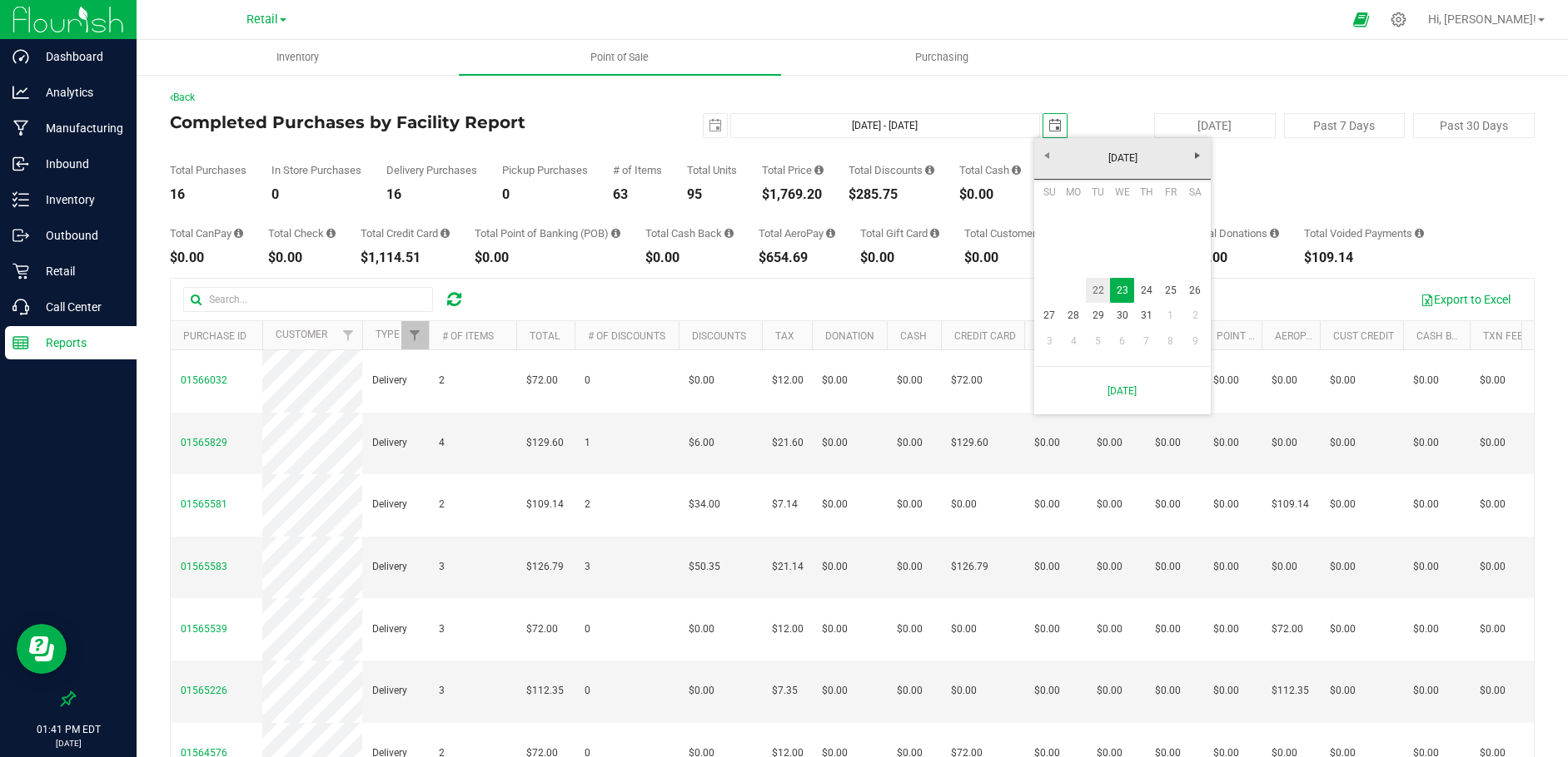
click at [1095, 291] on link "22" at bounding box center [1097, 291] width 24 height 26
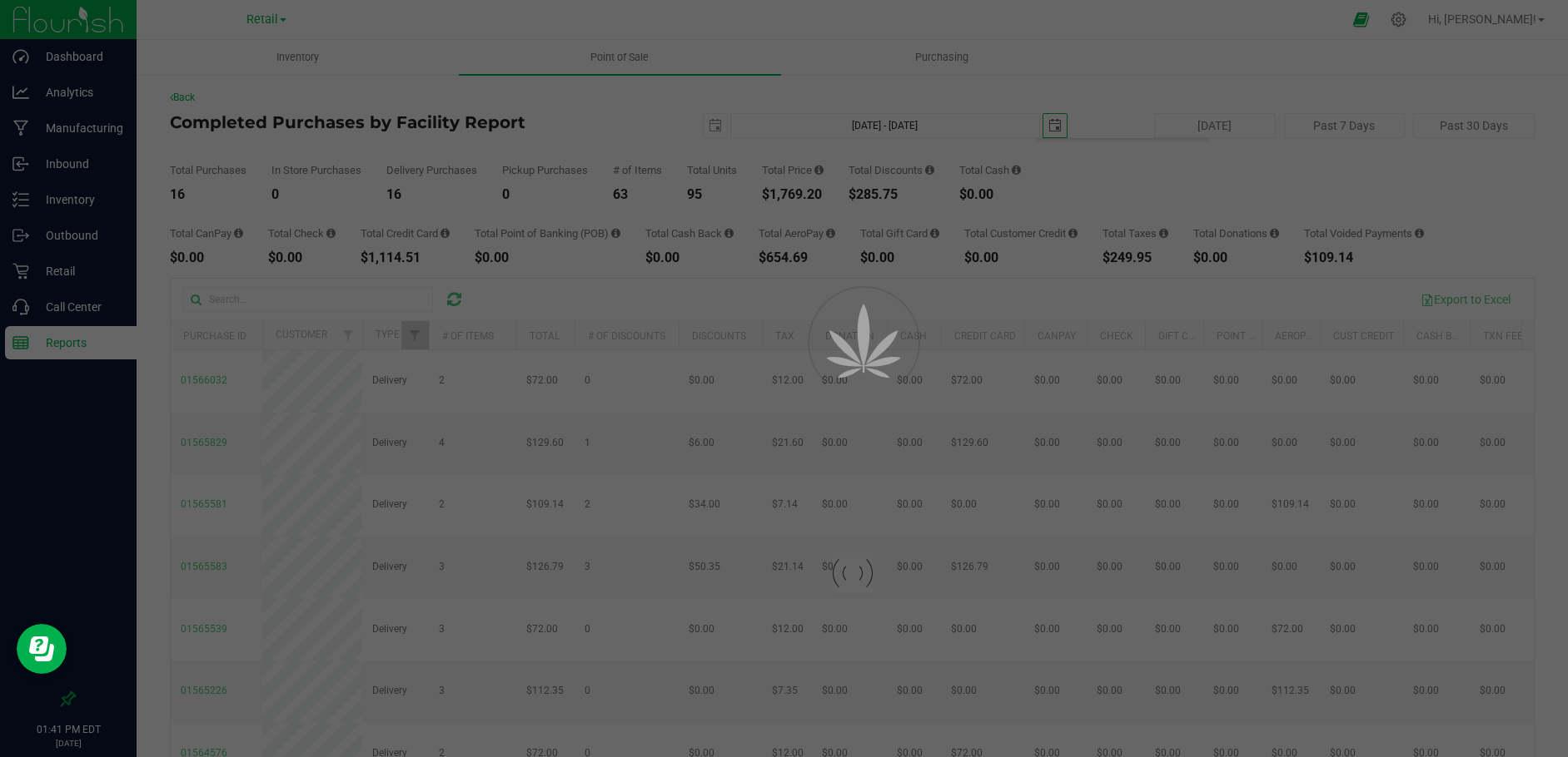
type input "[DATE] - [DATE]"
type input "[DATE]"
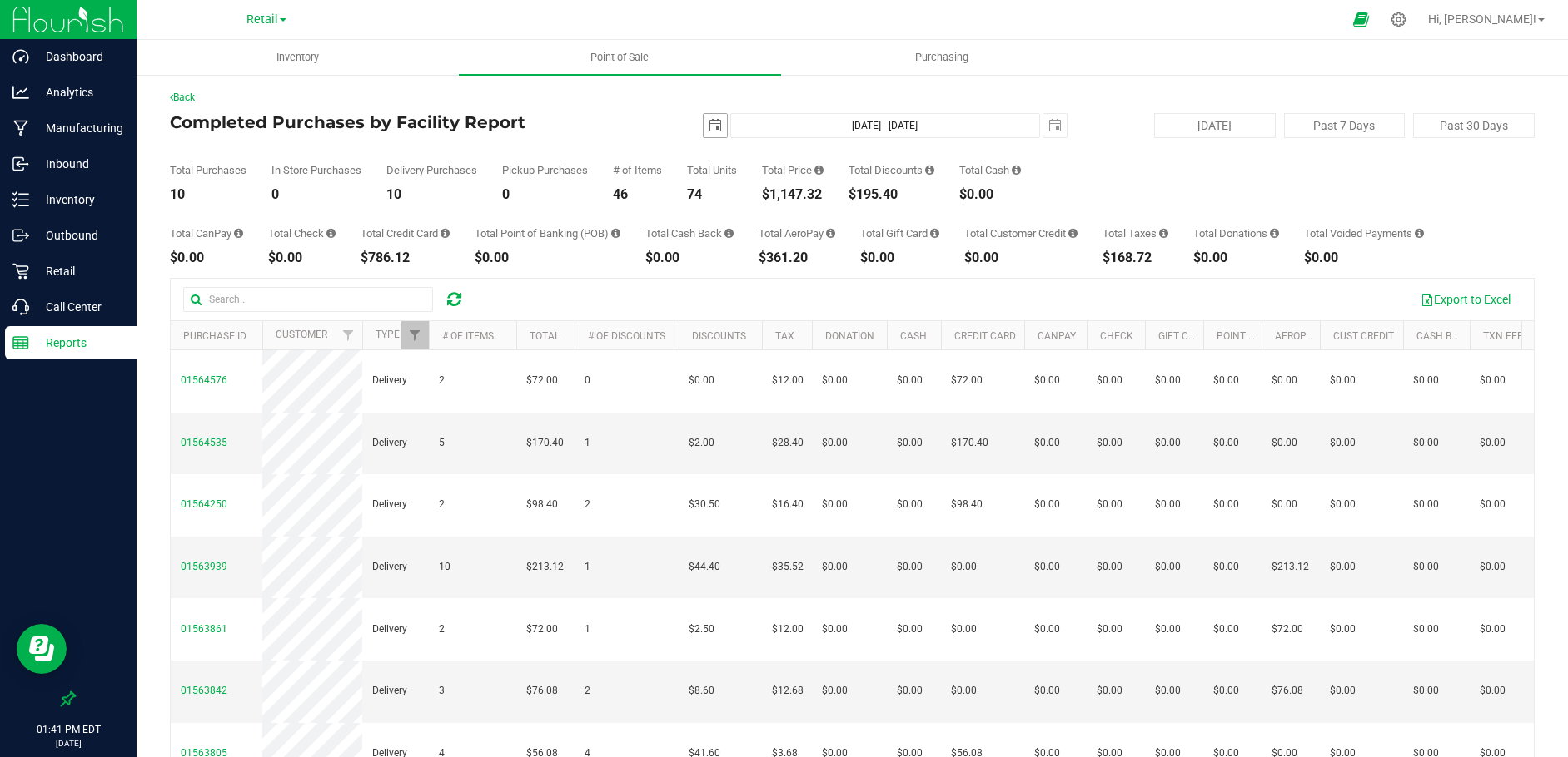
drag, startPoint x: 704, startPoint y: 122, endPoint x: 716, endPoint y: 132, distance: 15.6
click at [709, 122] on span "select" at bounding box center [715, 126] width 13 height 13
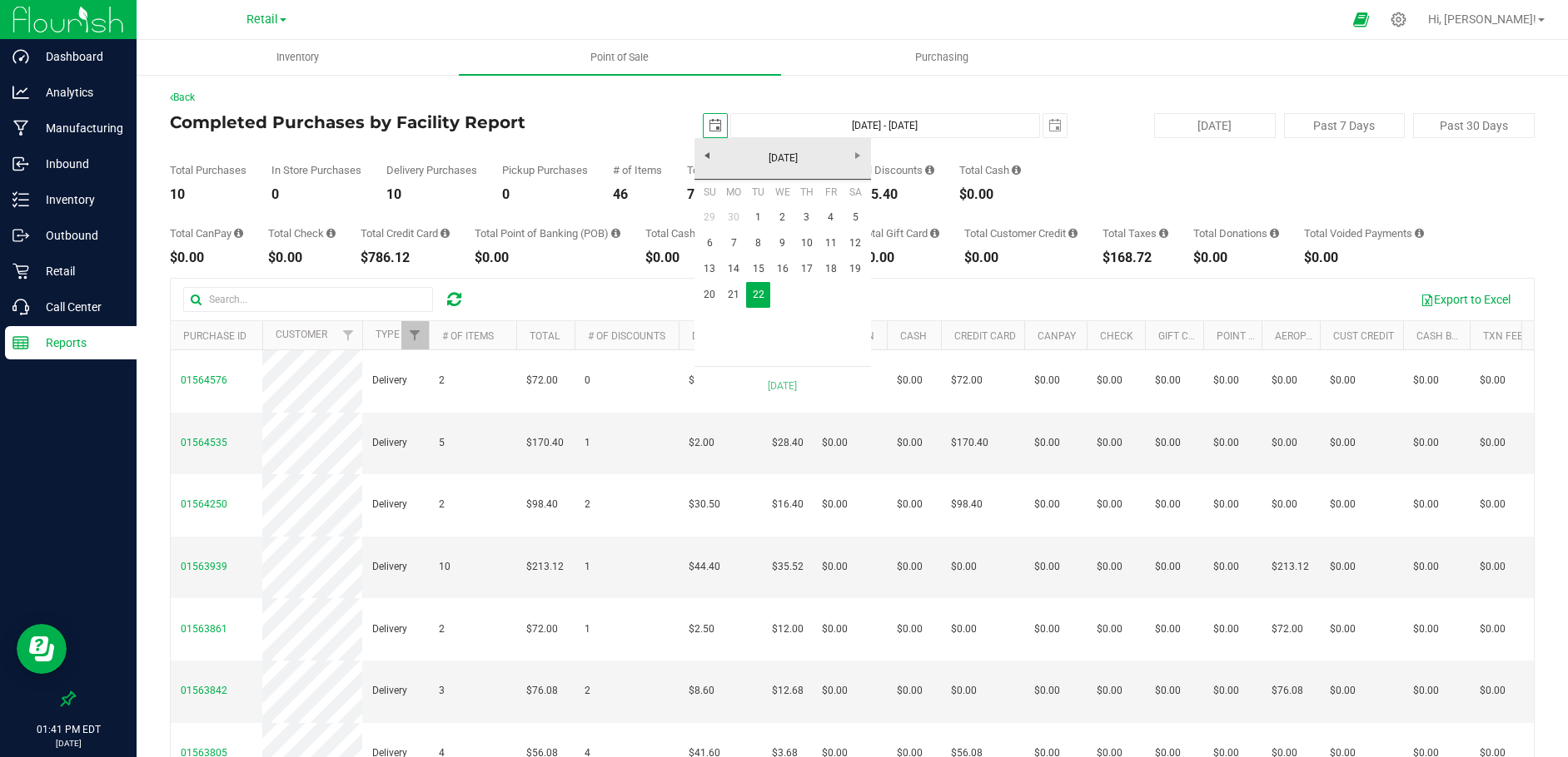
scroll to position [0, 41]
click at [740, 297] on link "21" at bounding box center [733, 295] width 24 height 26
type input "[DATE] - [DATE]"
type input "[DATE]"
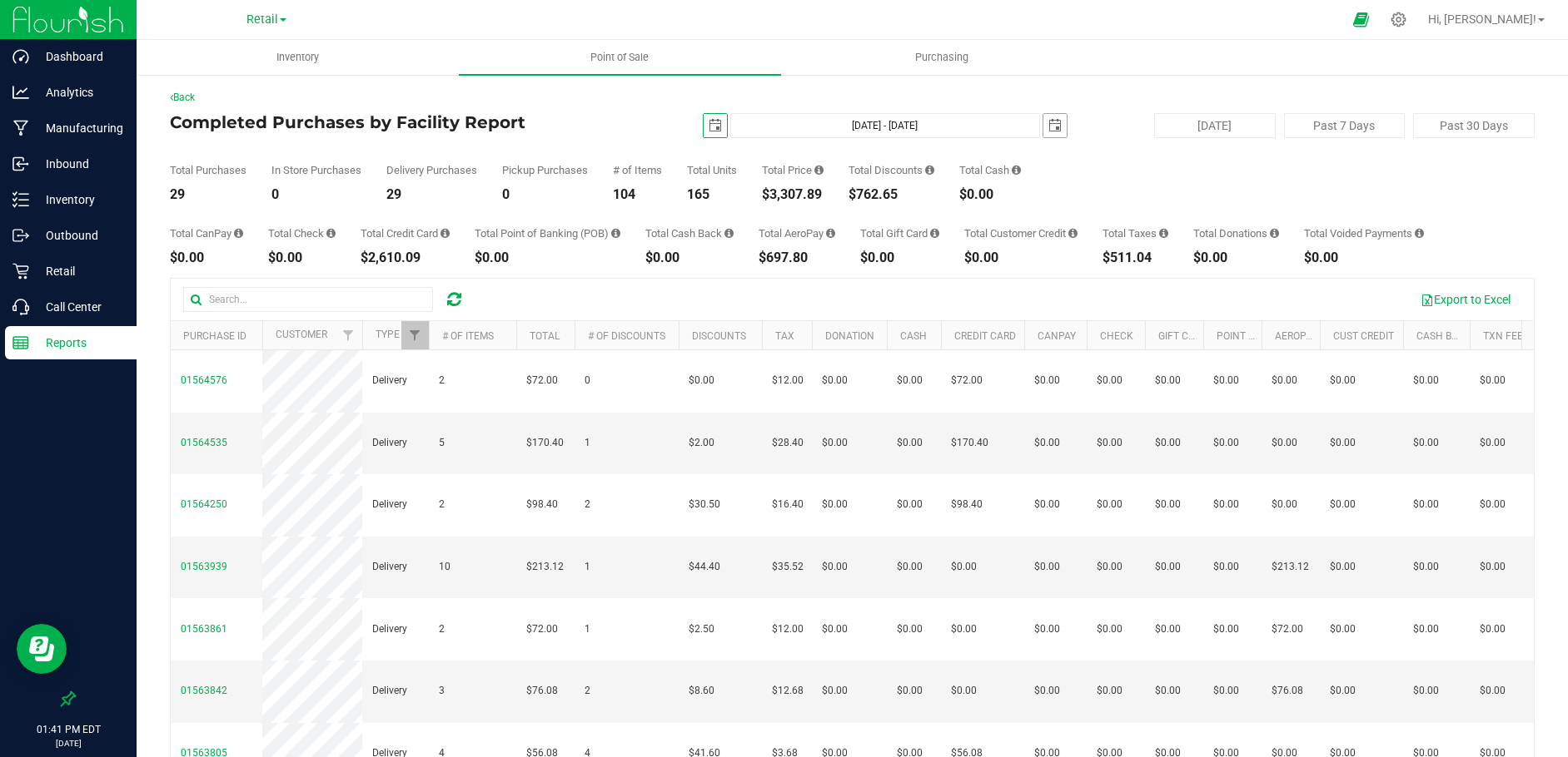
click at [1049, 128] on span "select" at bounding box center [1055, 126] width 13 height 13
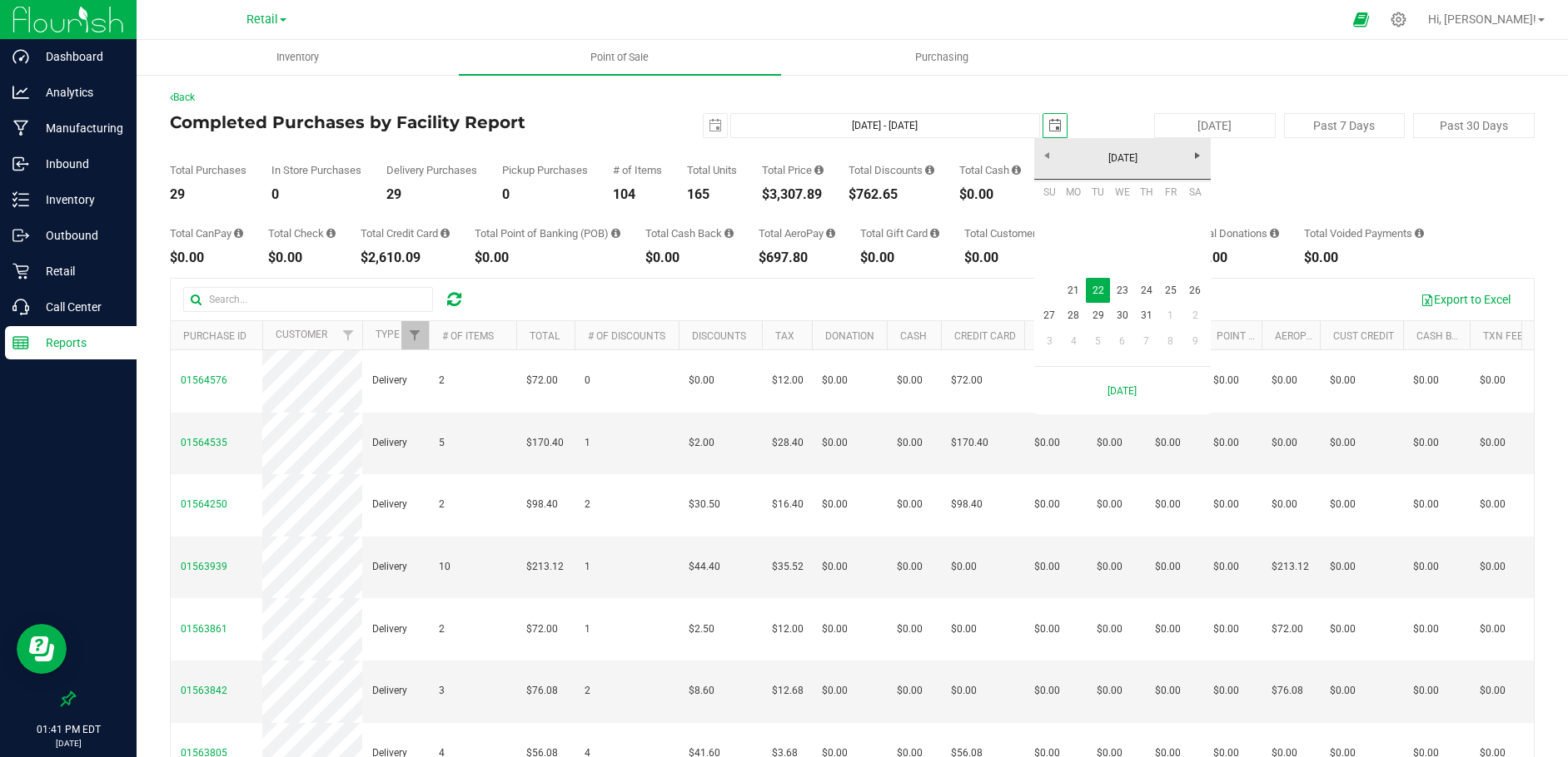
scroll to position [0, 41]
click at [1070, 286] on link "21" at bounding box center [1074, 291] width 24 height 26
type input "[DATE] - [DATE]"
type input "[DATE]"
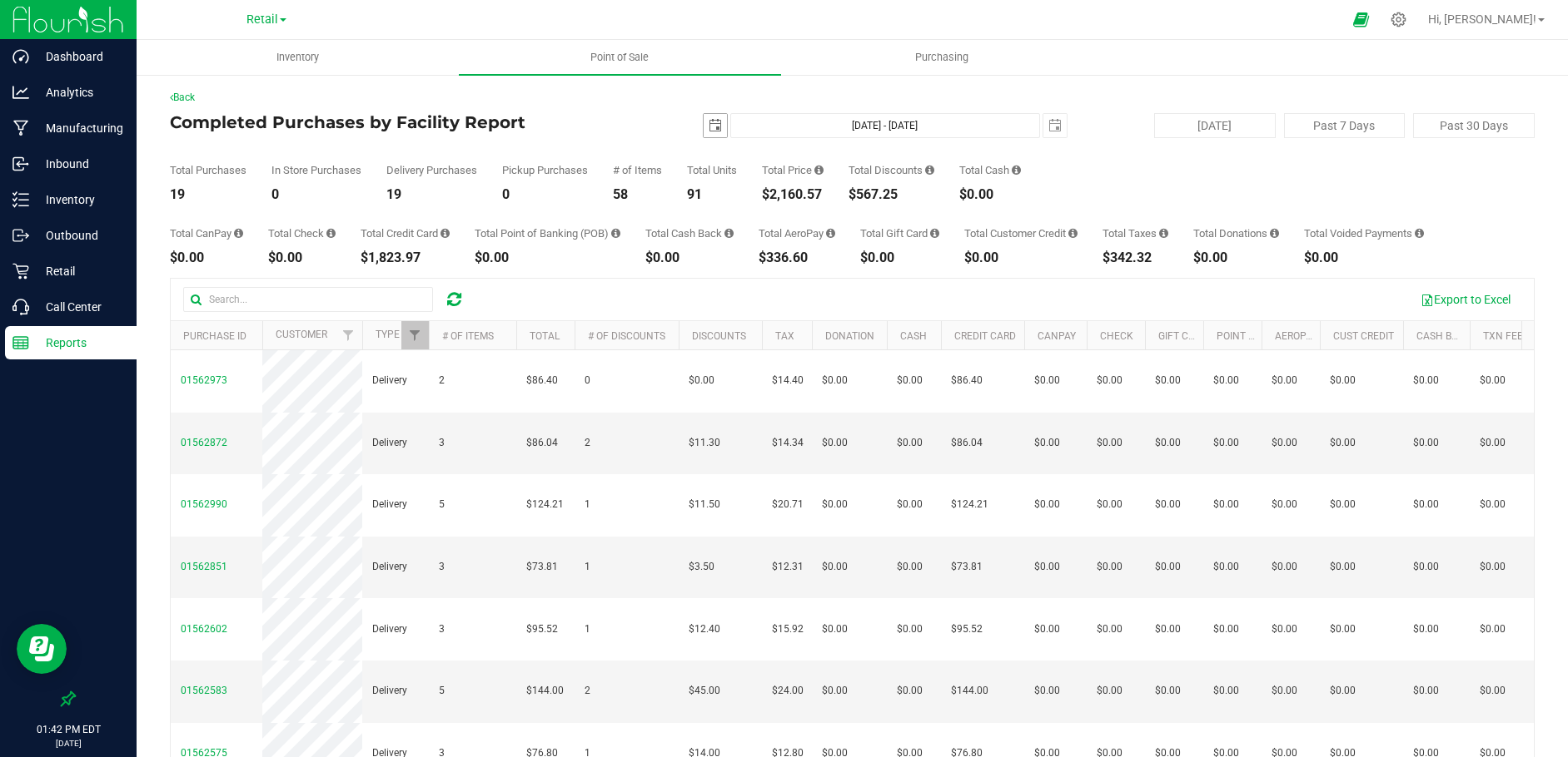
click at [709, 124] on span "select" at bounding box center [715, 126] width 13 height 13
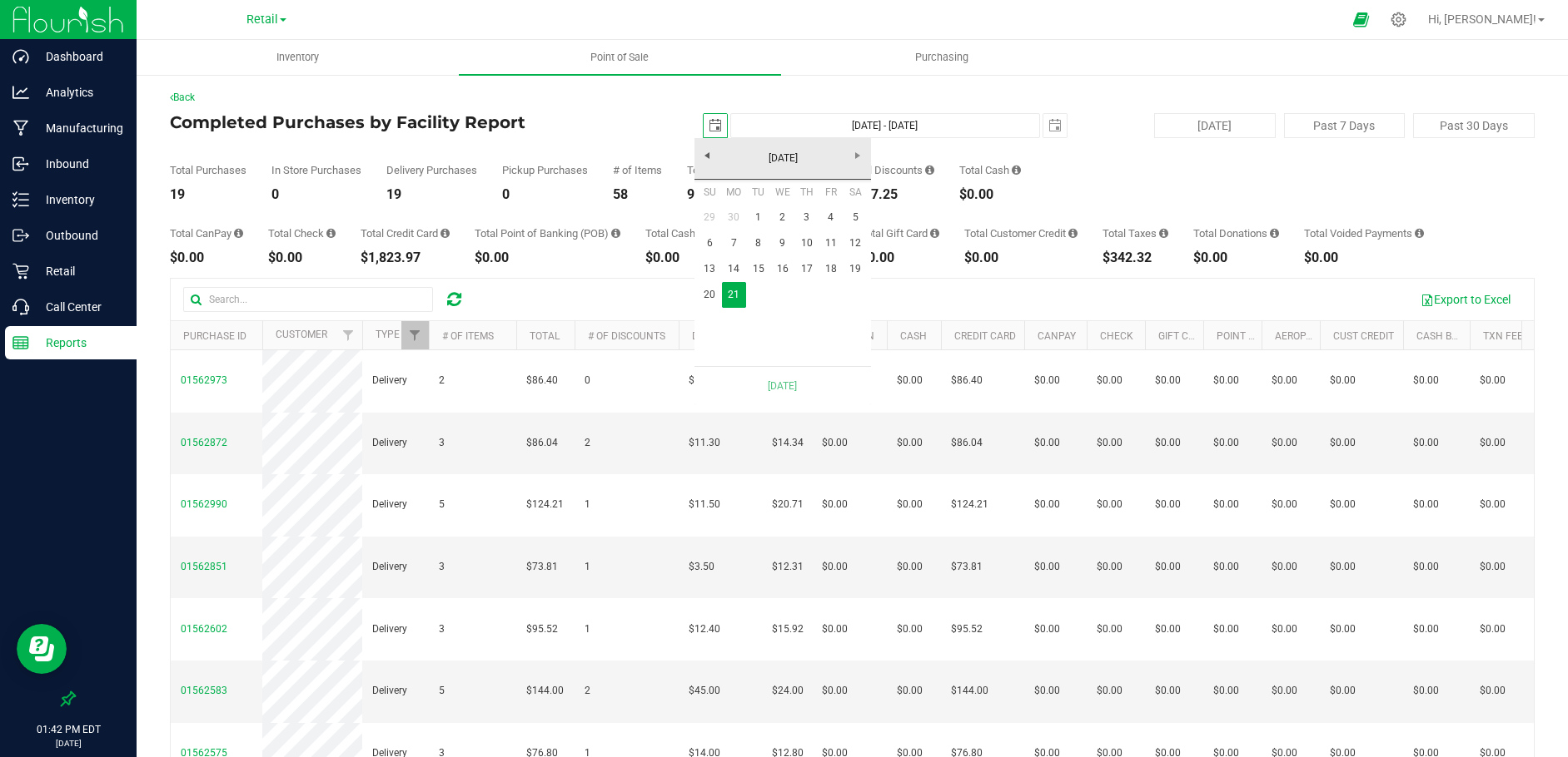
scroll to position [0, 41]
click at [706, 298] on link "20" at bounding box center [710, 295] width 24 height 26
type input "[DATE] - [DATE]"
type input "[DATE]"
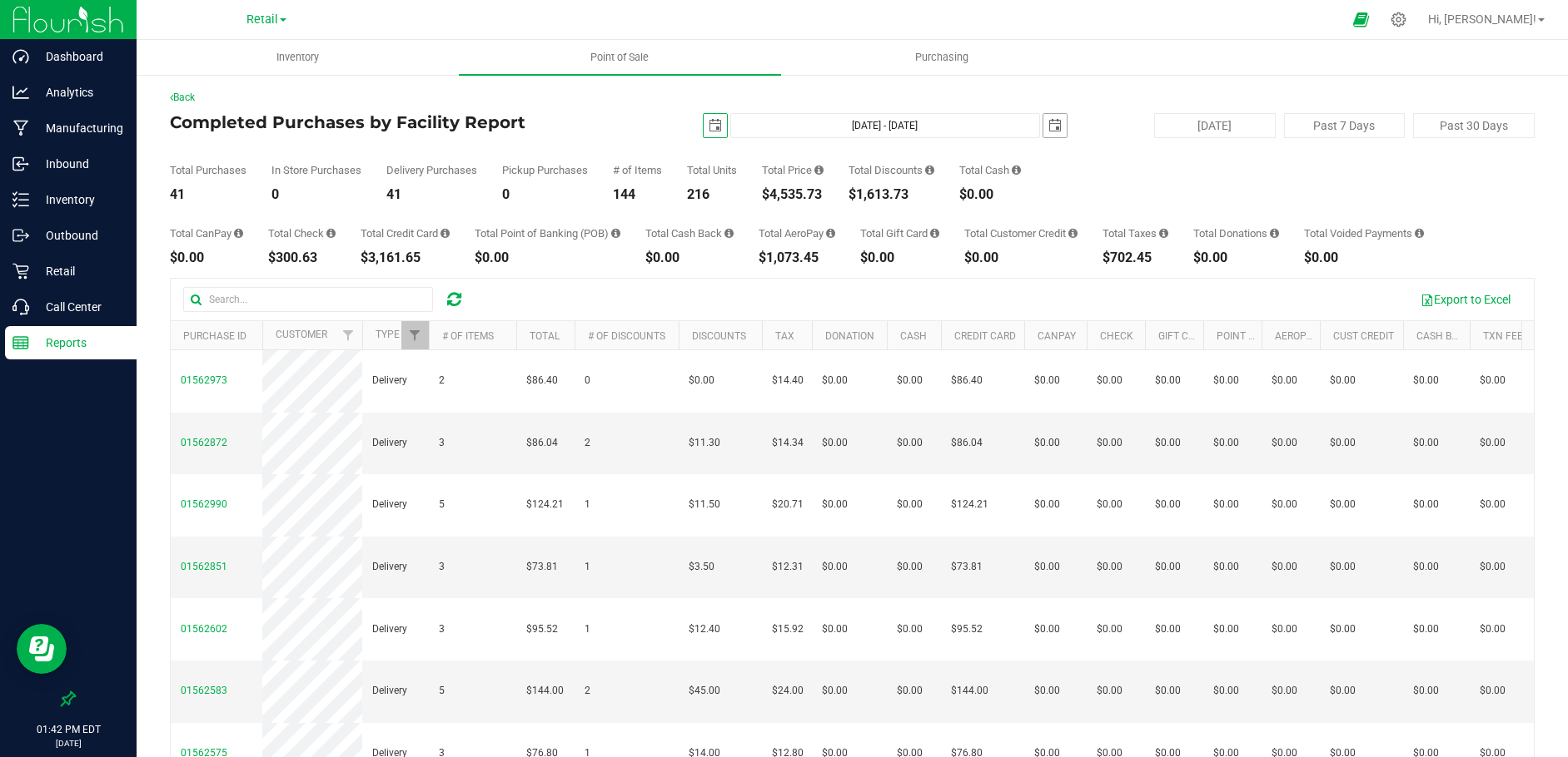
click at [1049, 131] on span "select" at bounding box center [1055, 126] width 13 height 13
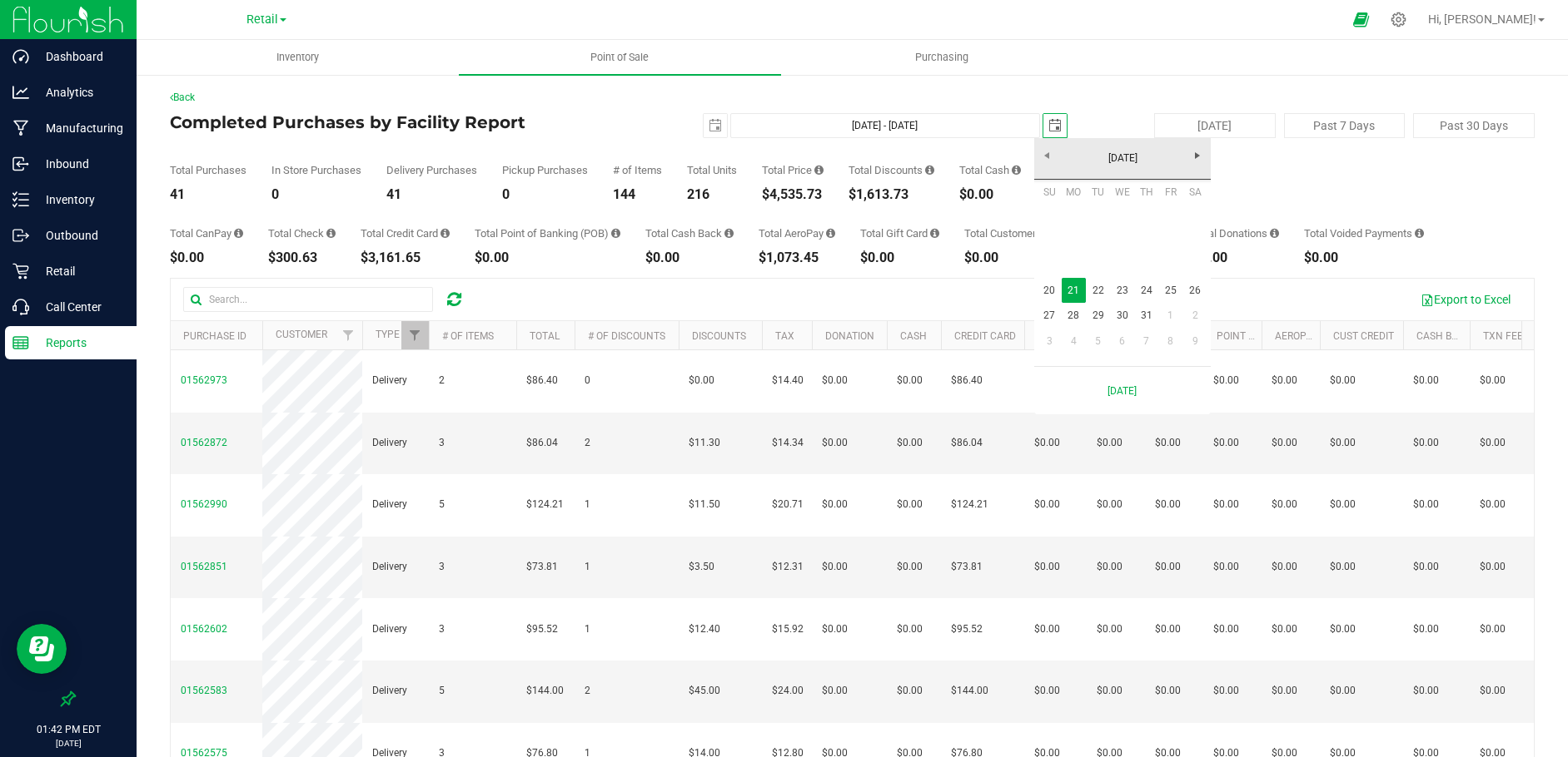
scroll to position [0, 41]
click at [1049, 291] on link "20" at bounding box center [1050, 291] width 24 height 26
type input "[DATE] - [DATE]"
type input "[DATE]"
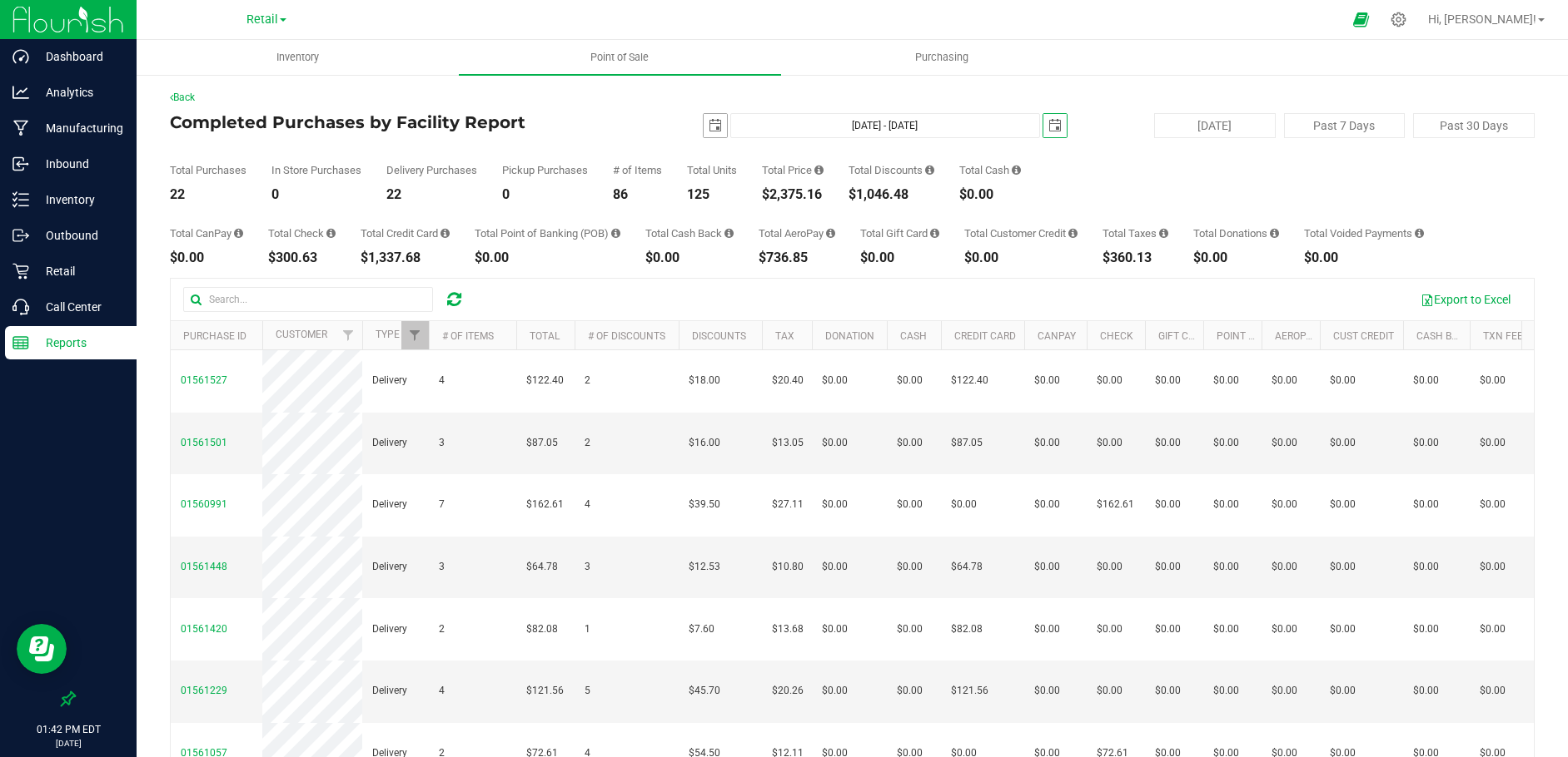
click at [709, 119] on span "select" at bounding box center [715, 126] width 13 height 13
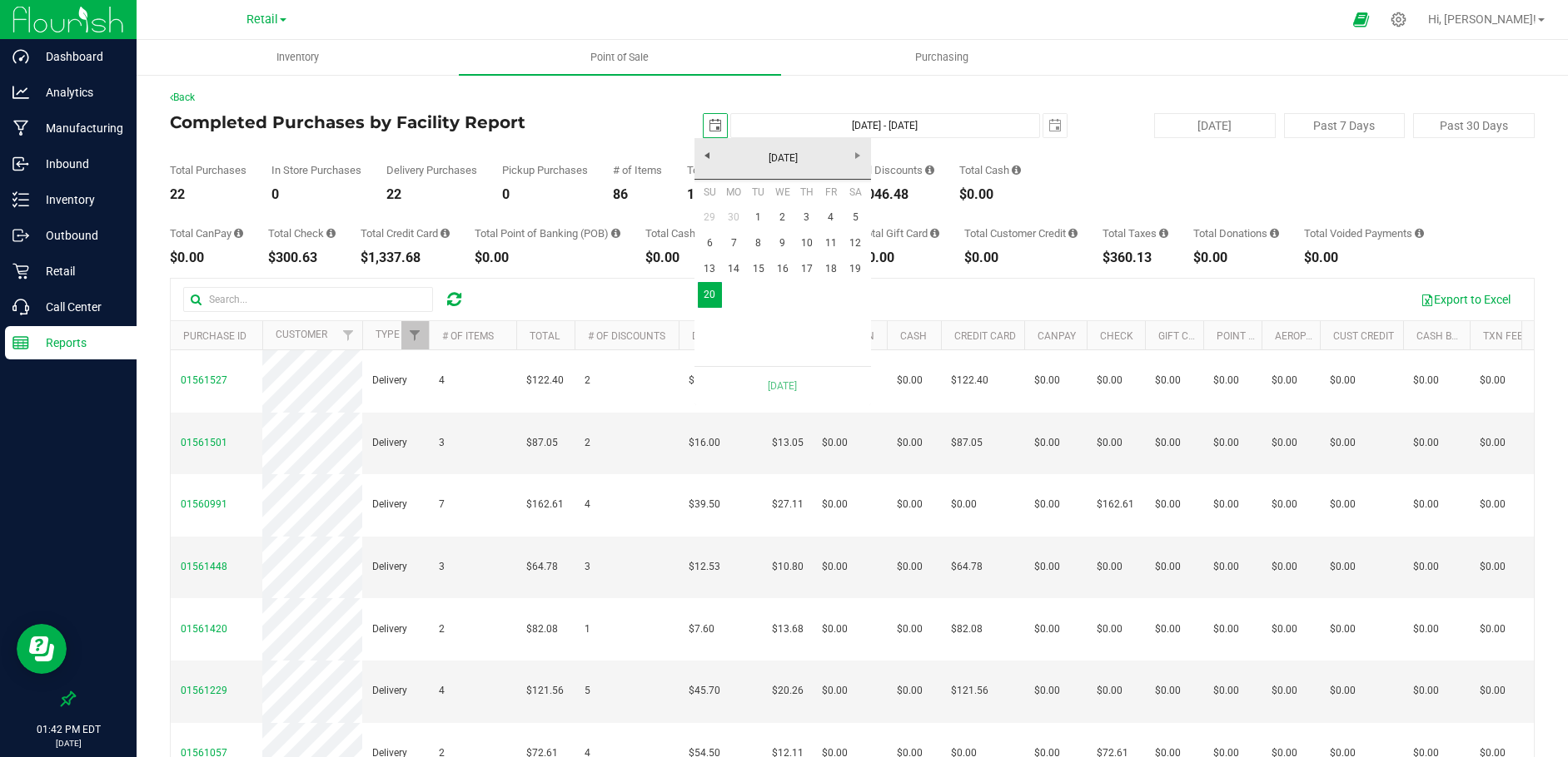
scroll to position [0, 41]
click at [855, 268] on link "19" at bounding box center [856, 269] width 24 height 26
type input "[DATE] - [DATE]"
type input "[DATE]"
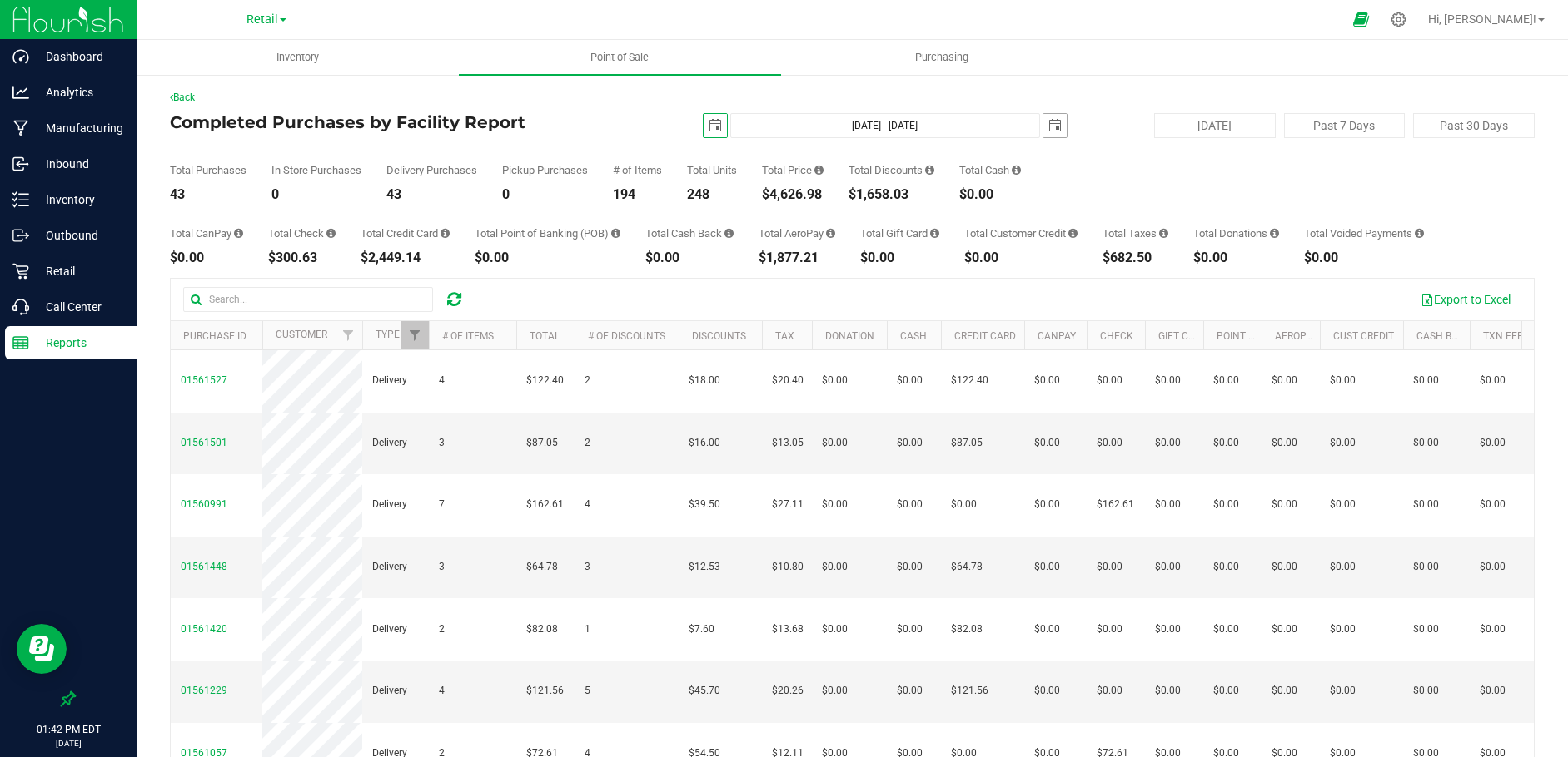
click at [1049, 120] on span "select" at bounding box center [1055, 126] width 13 height 13
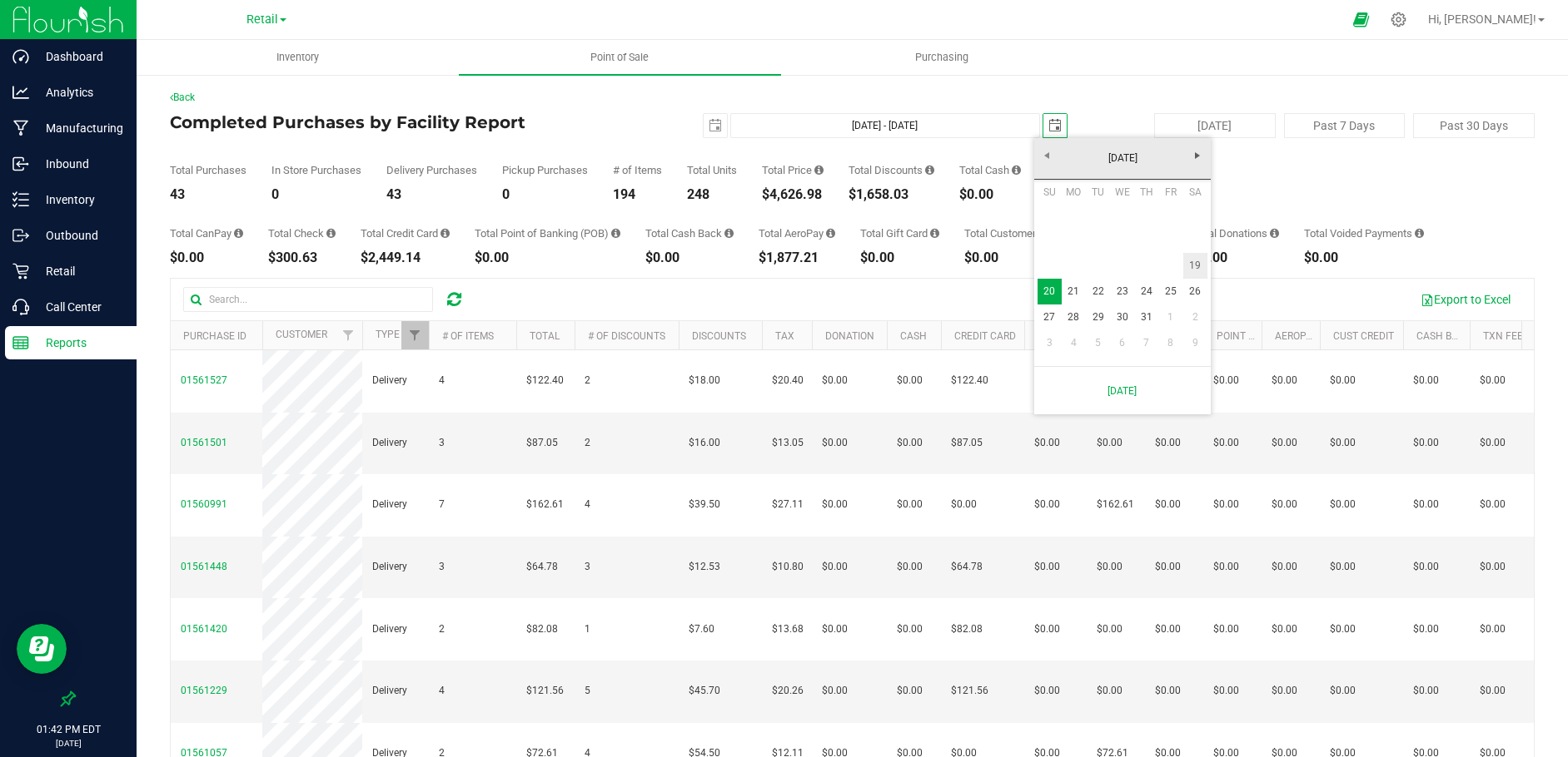
click at [1195, 270] on link "19" at bounding box center [1195, 266] width 24 height 26
type input "[DATE] - [DATE]"
type input "[DATE]"
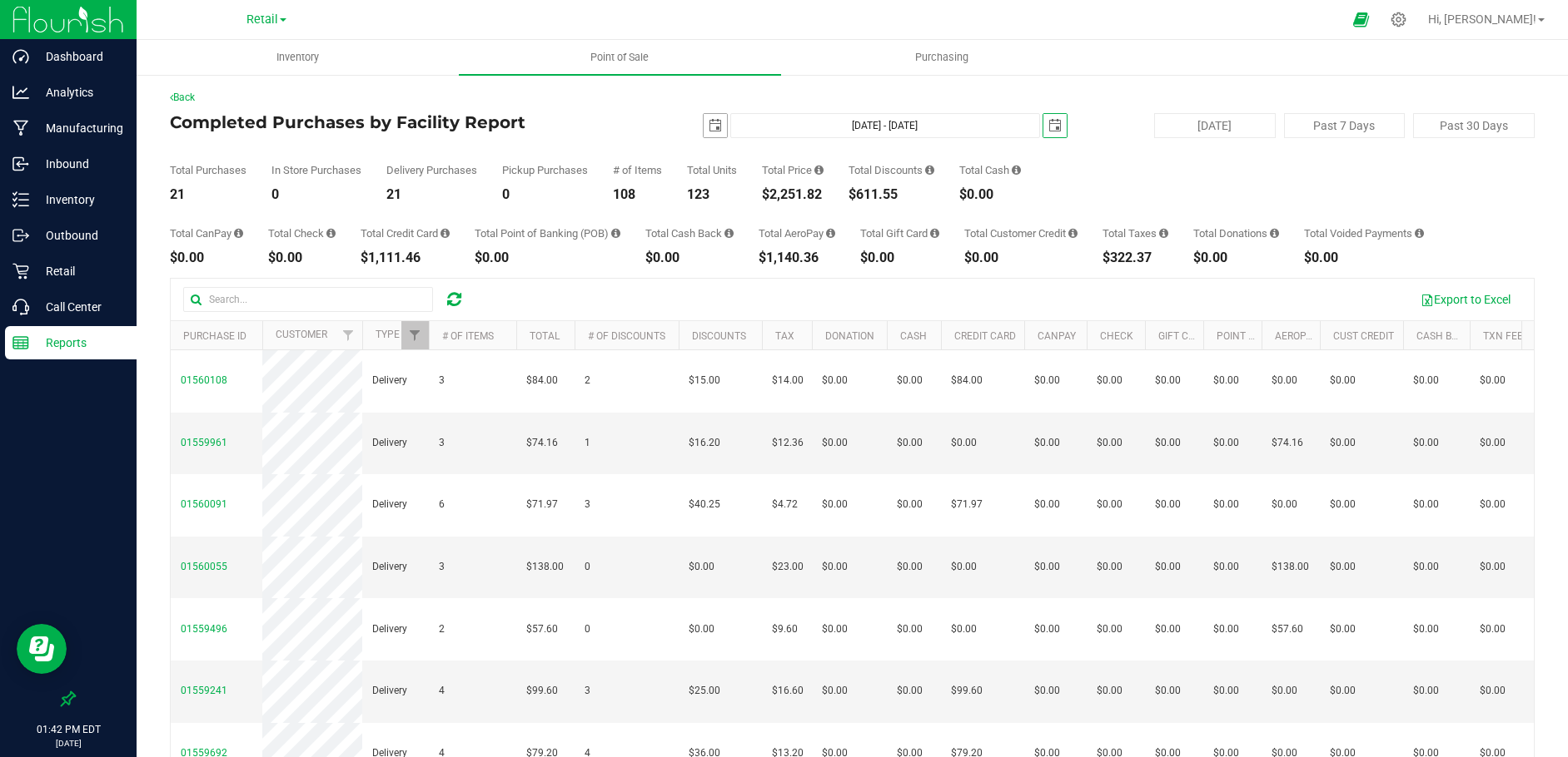
drag, startPoint x: 704, startPoint y: 130, endPoint x: 754, endPoint y: 134, distance: 50.2
click at [709, 130] on span "select" at bounding box center [715, 126] width 13 height 13
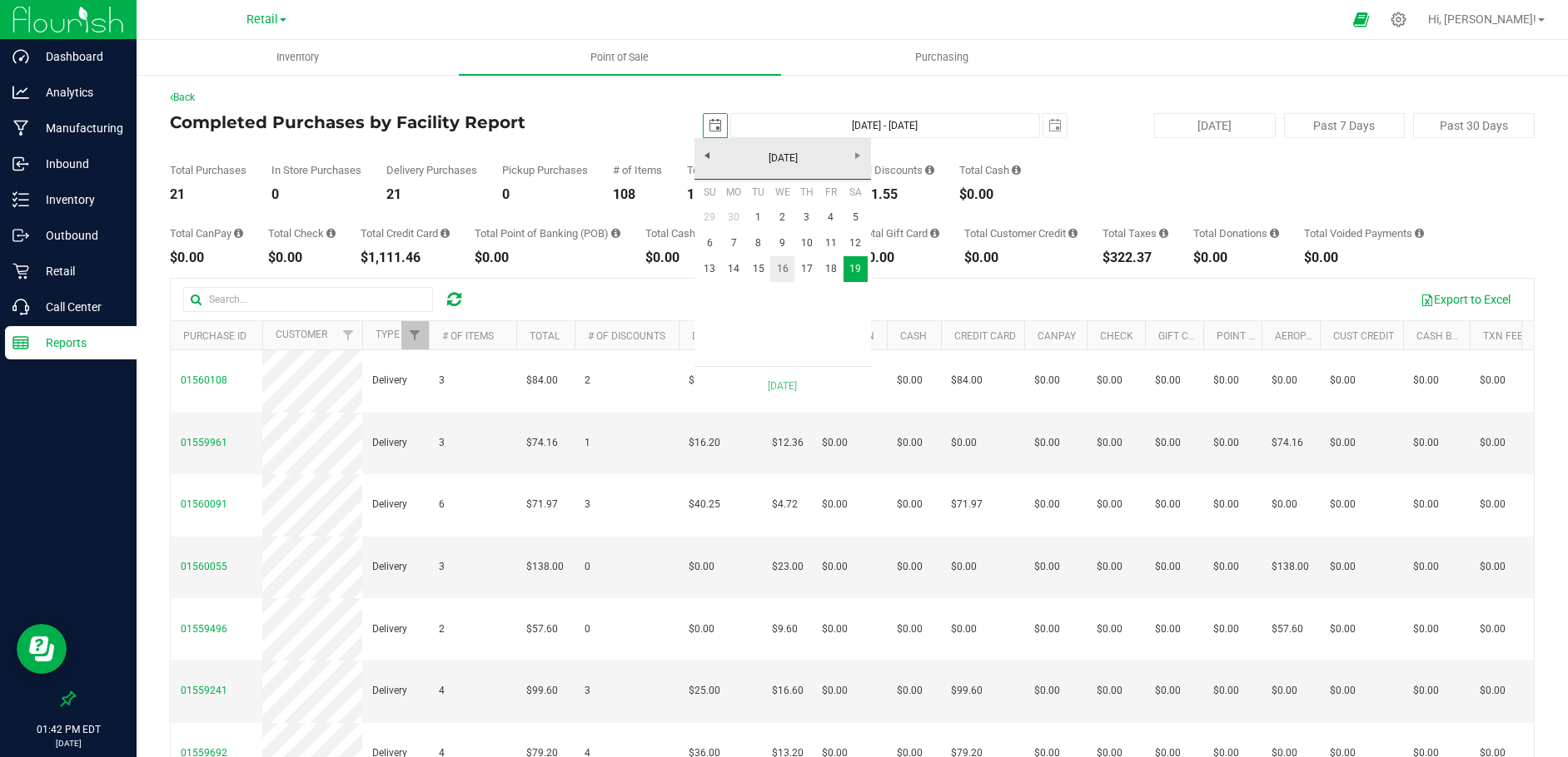
scroll to position [0, 41]
click at [831, 274] on link "18" at bounding box center [830, 269] width 24 height 26
type input "[DATE] - [DATE]"
type input "[DATE]"
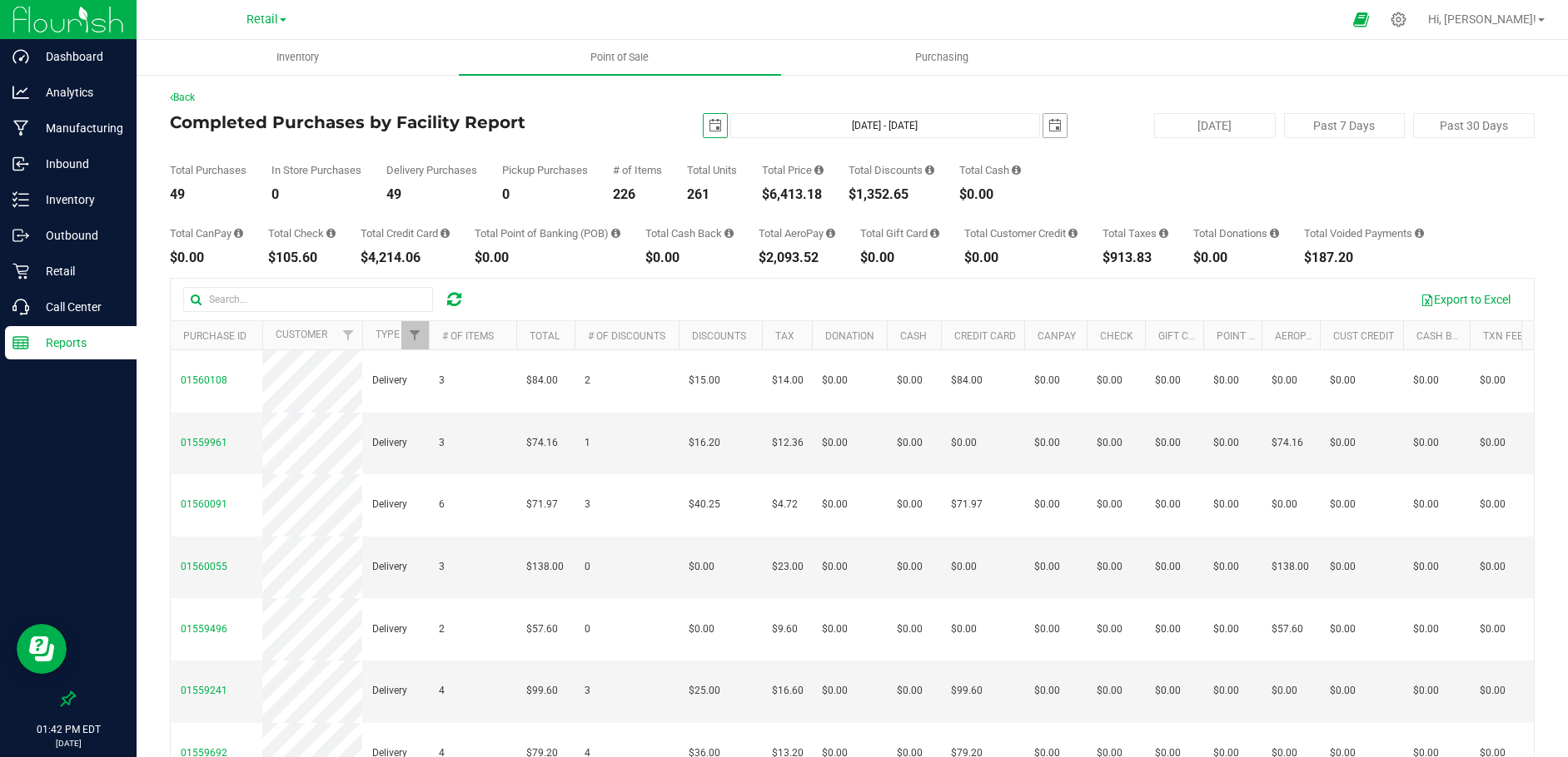
click at [1049, 129] on span "select" at bounding box center [1055, 126] width 13 height 13
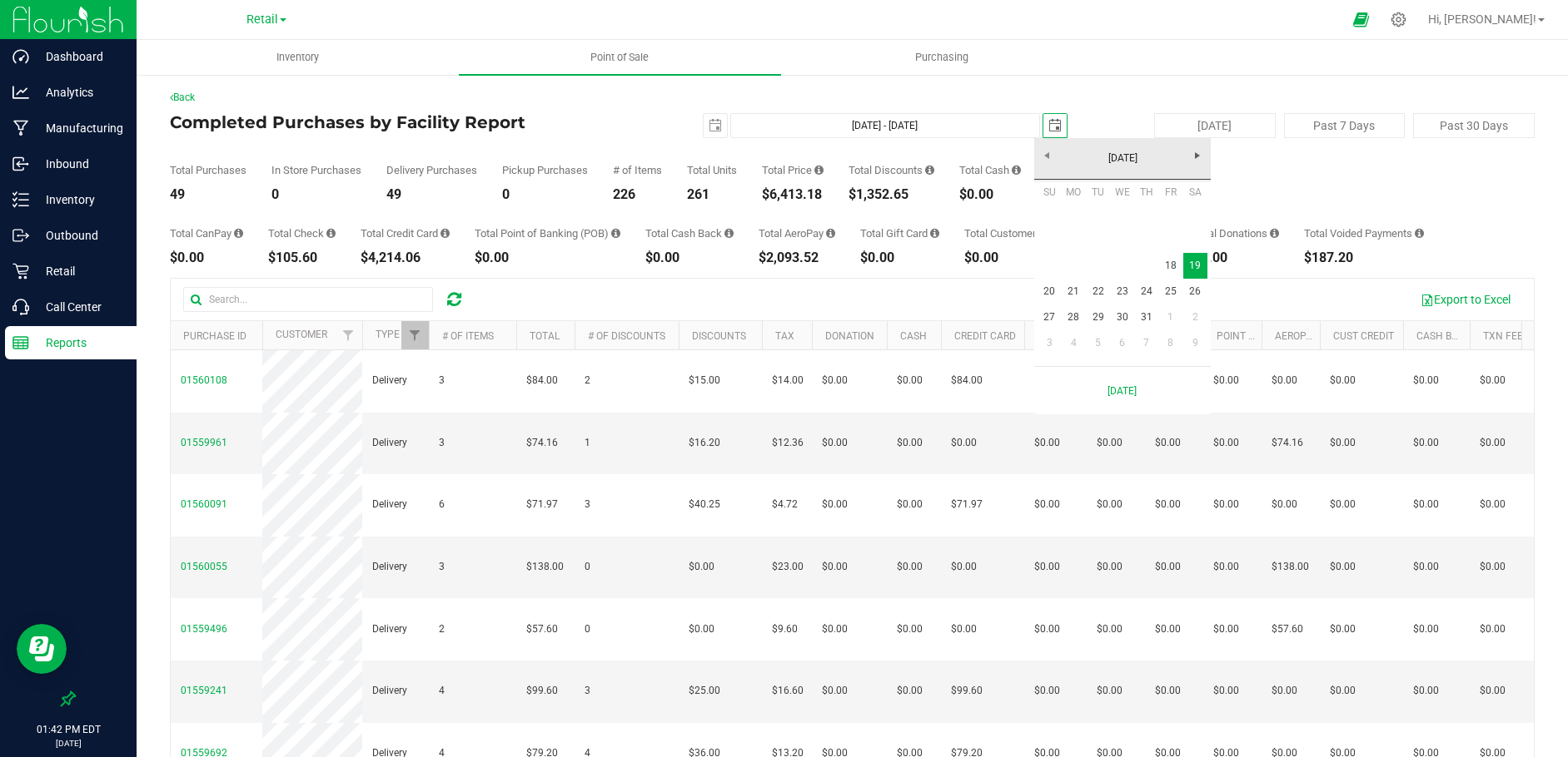
scroll to position [0, 41]
click at [1165, 266] on link "18" at bounding box center [1170, 266] width 24 height 26
type input "[DATE] - [DATE]"
type input "[DATE]"
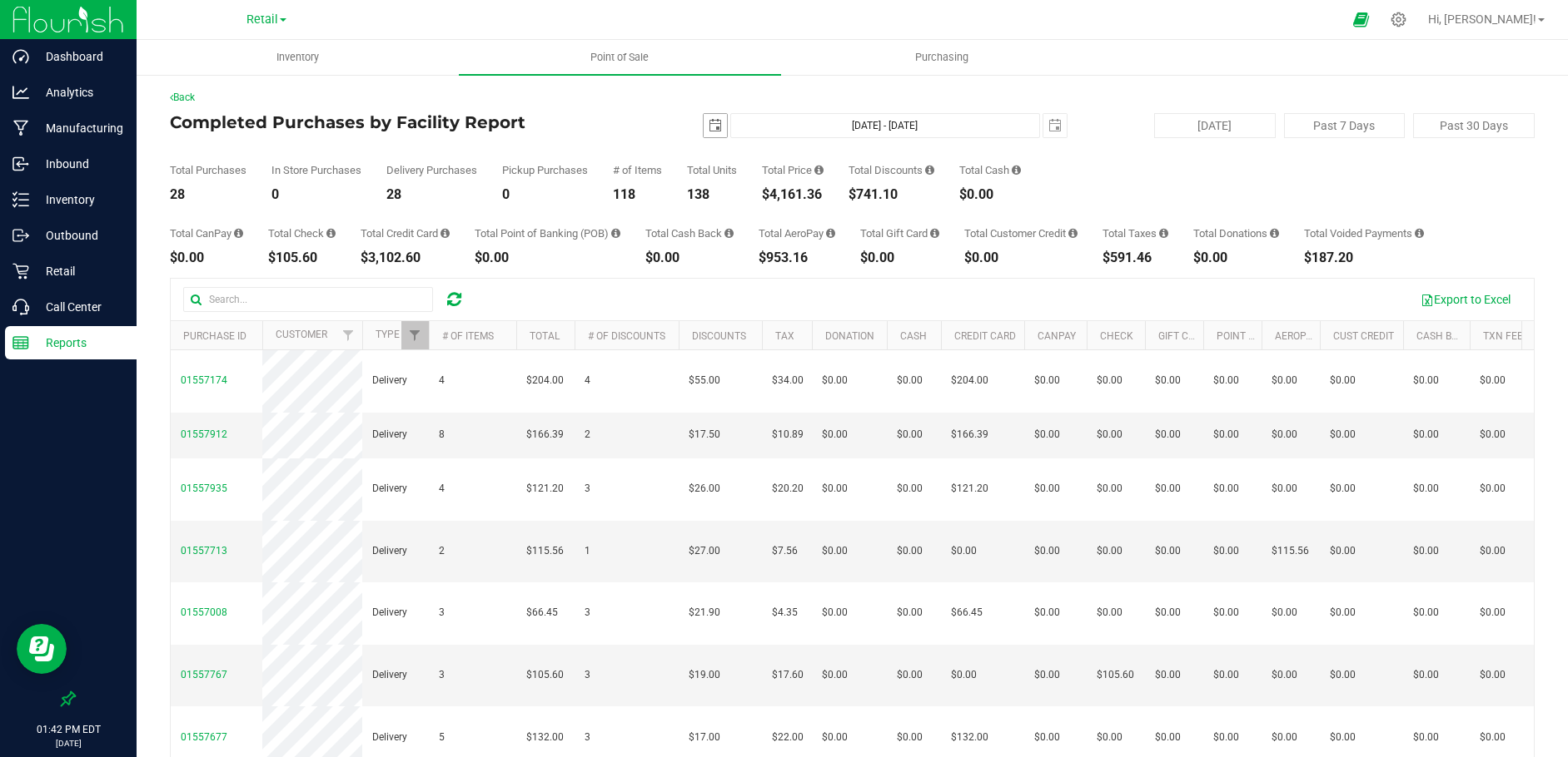
click at [706, 133] on span "select" at bounding box center [714, 125] width 23 height 23
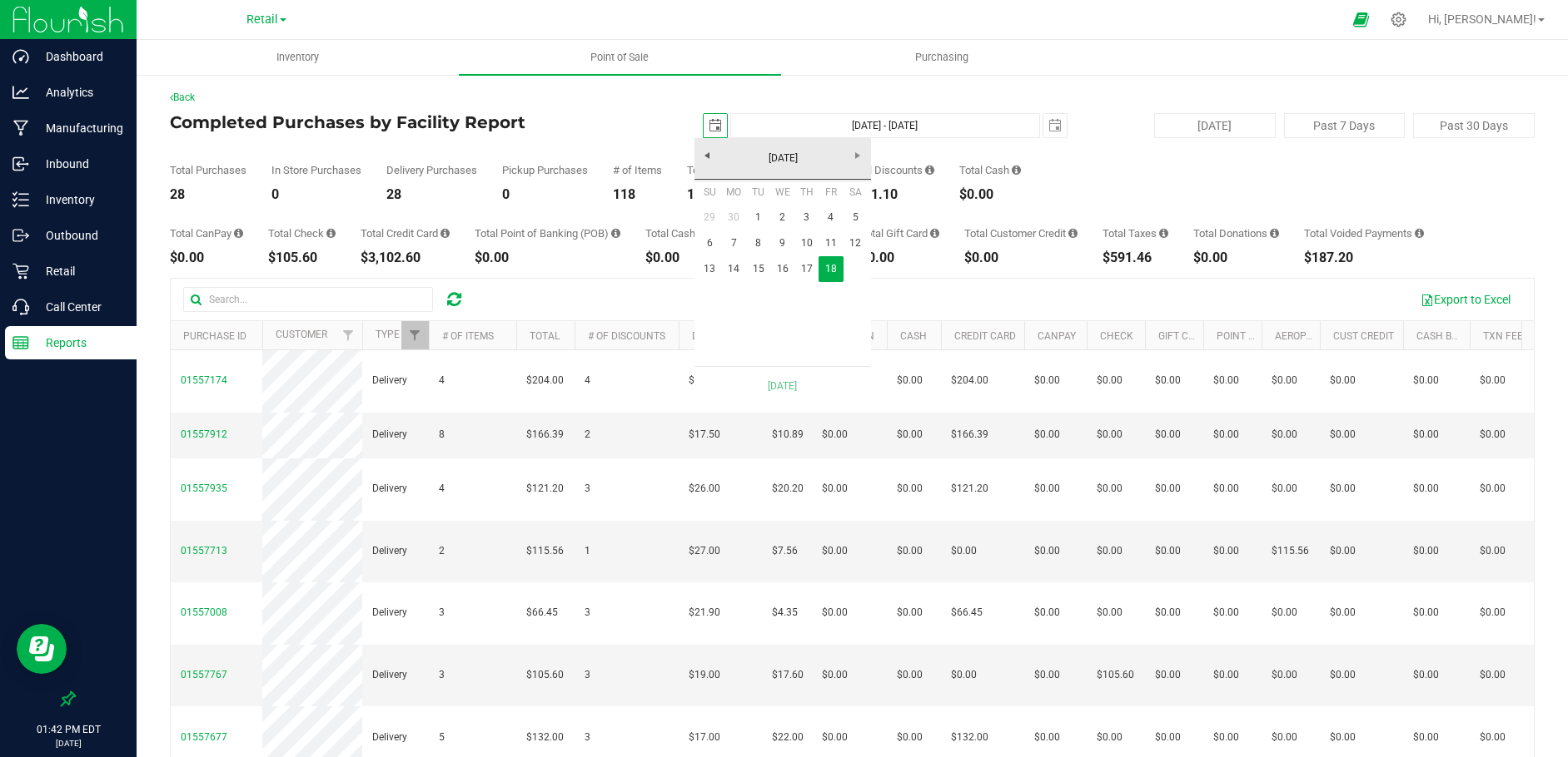
scroll to position [0, 41]
click at [804, 268] on link "17" at bounding box center [806, 269] width 24 height 26
type input "[DATE] - [DATE]"
type input "[DATE]"
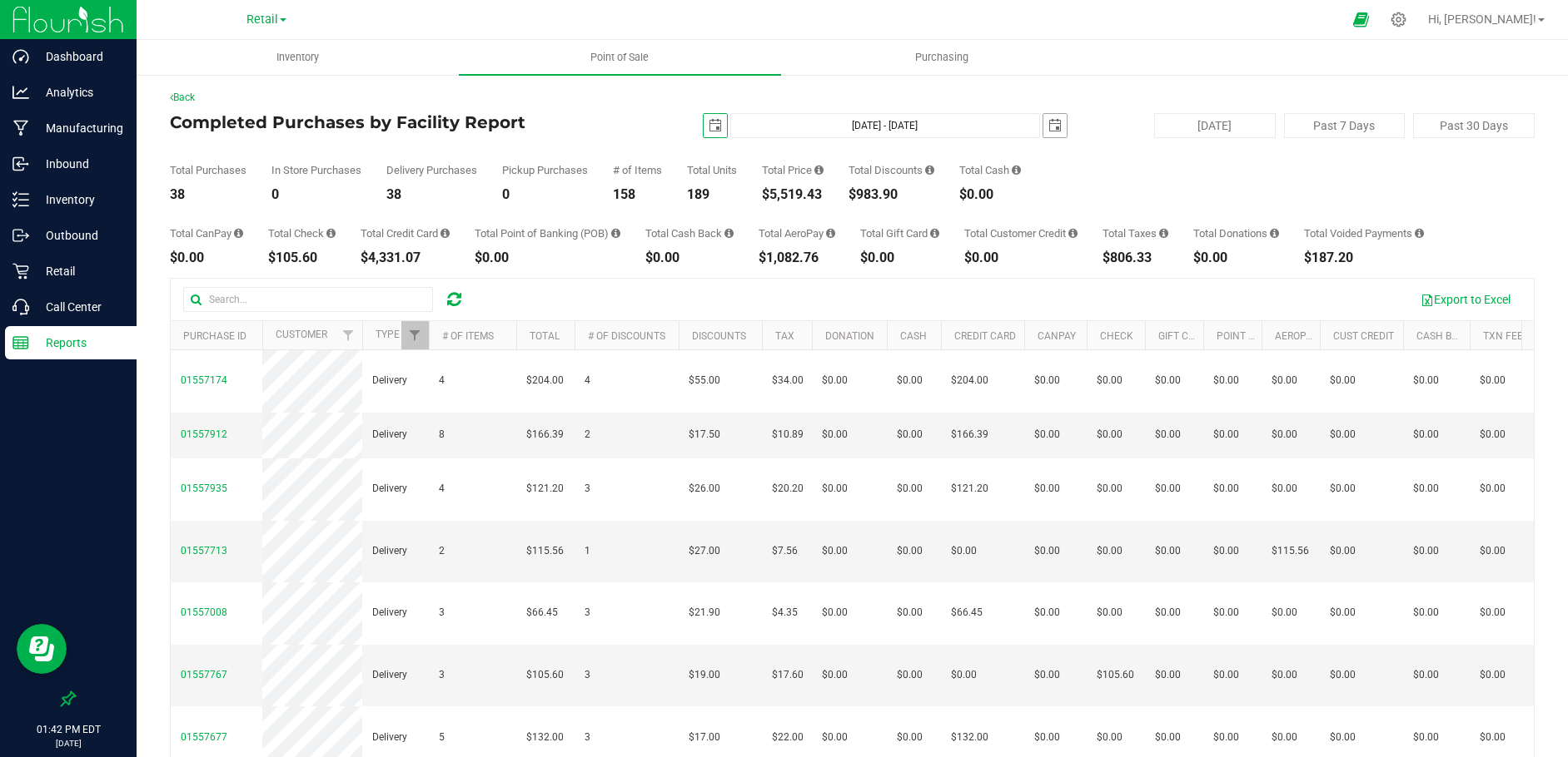
click at [1050, 129] on span "select" at bounding box center [1055, 126] width 13 height 13
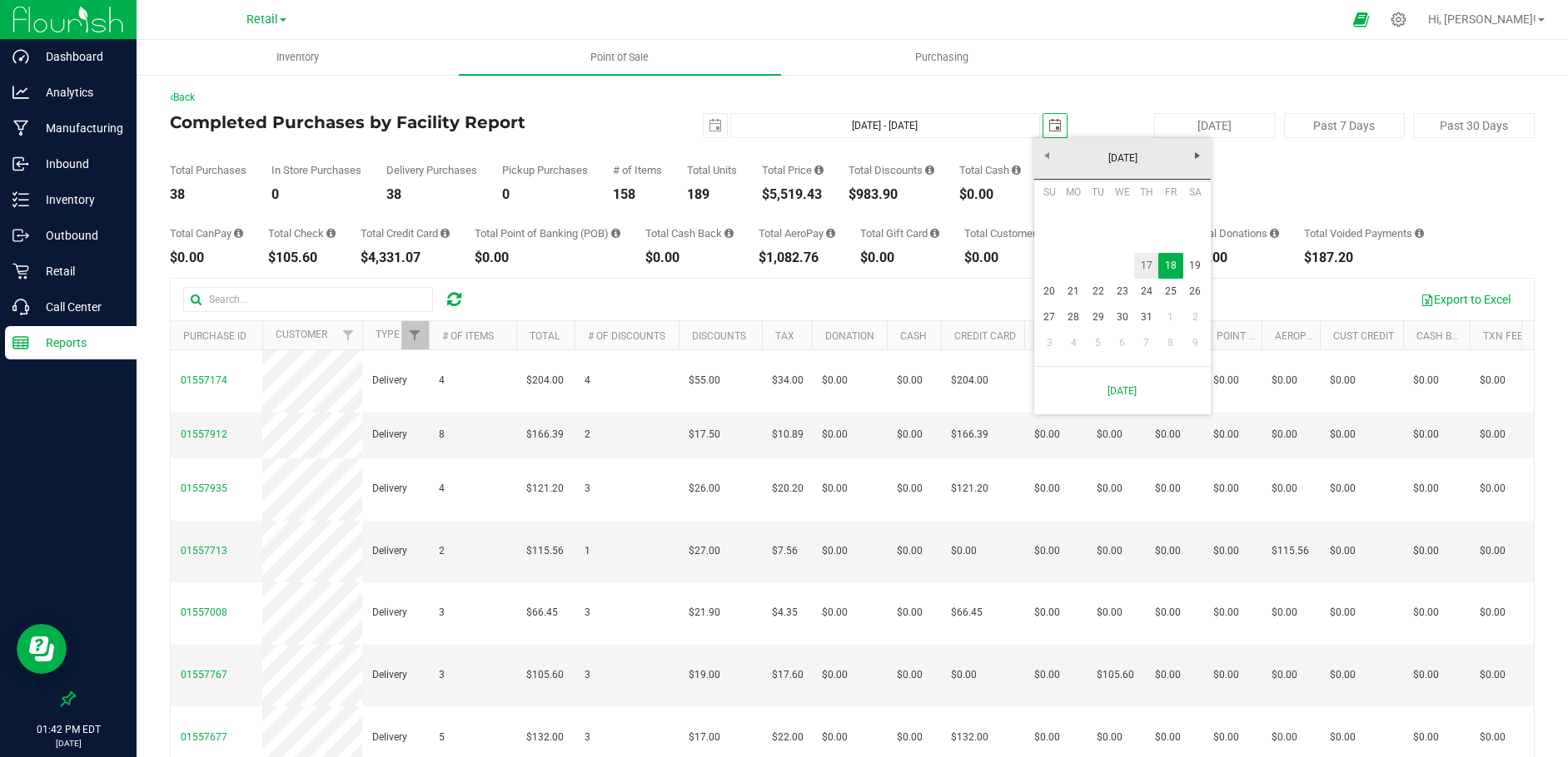
click at [1141, 262] on link "17" at bounding box center [1146, 266] width 24 height 26
type input "[DATE] - [DATE]"
type input "[DATE]"
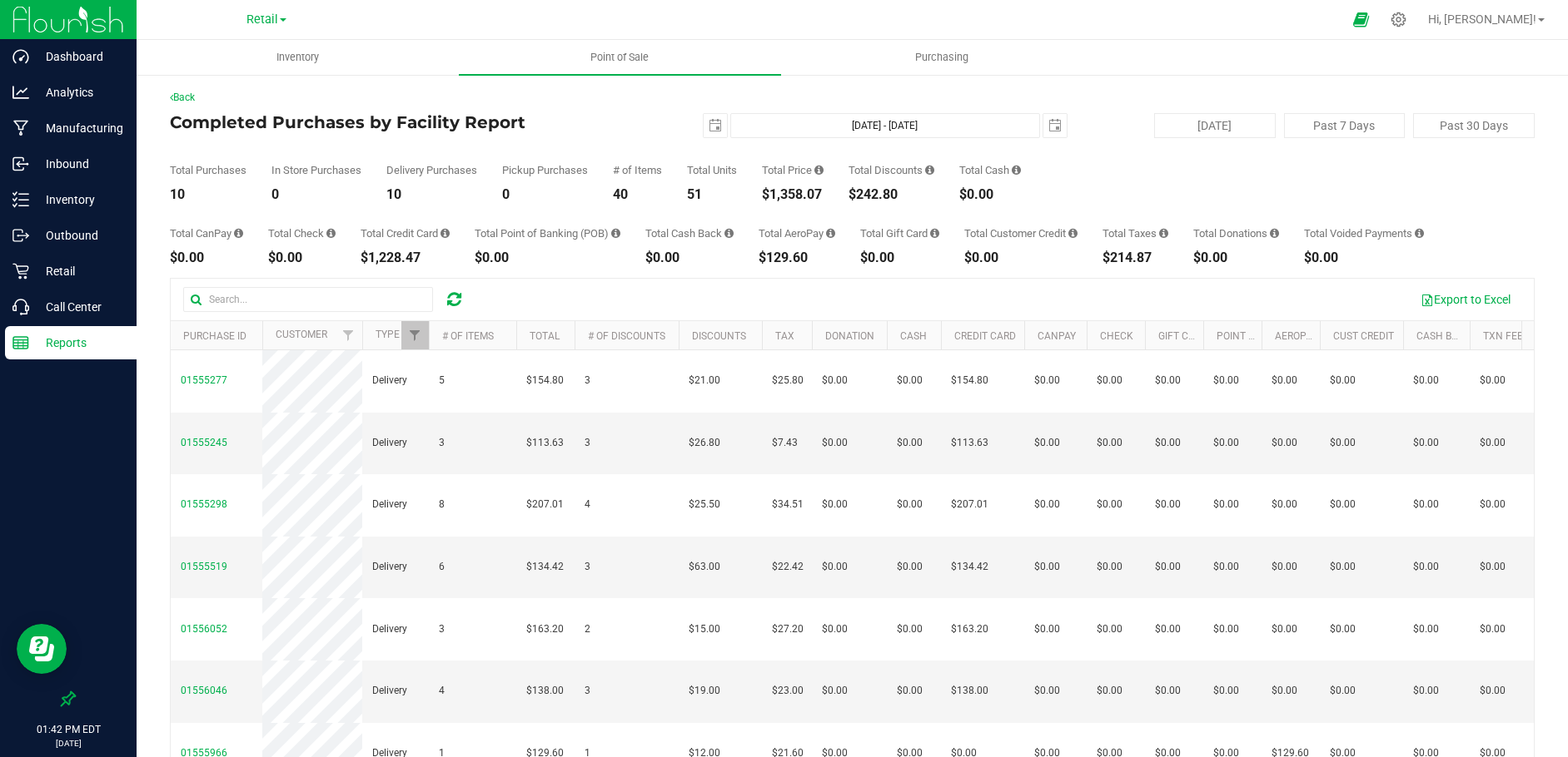
scroll to position [0, 0]
click at [709, 124] on span "select" at bounding box center [715, 126] width 13 height 13
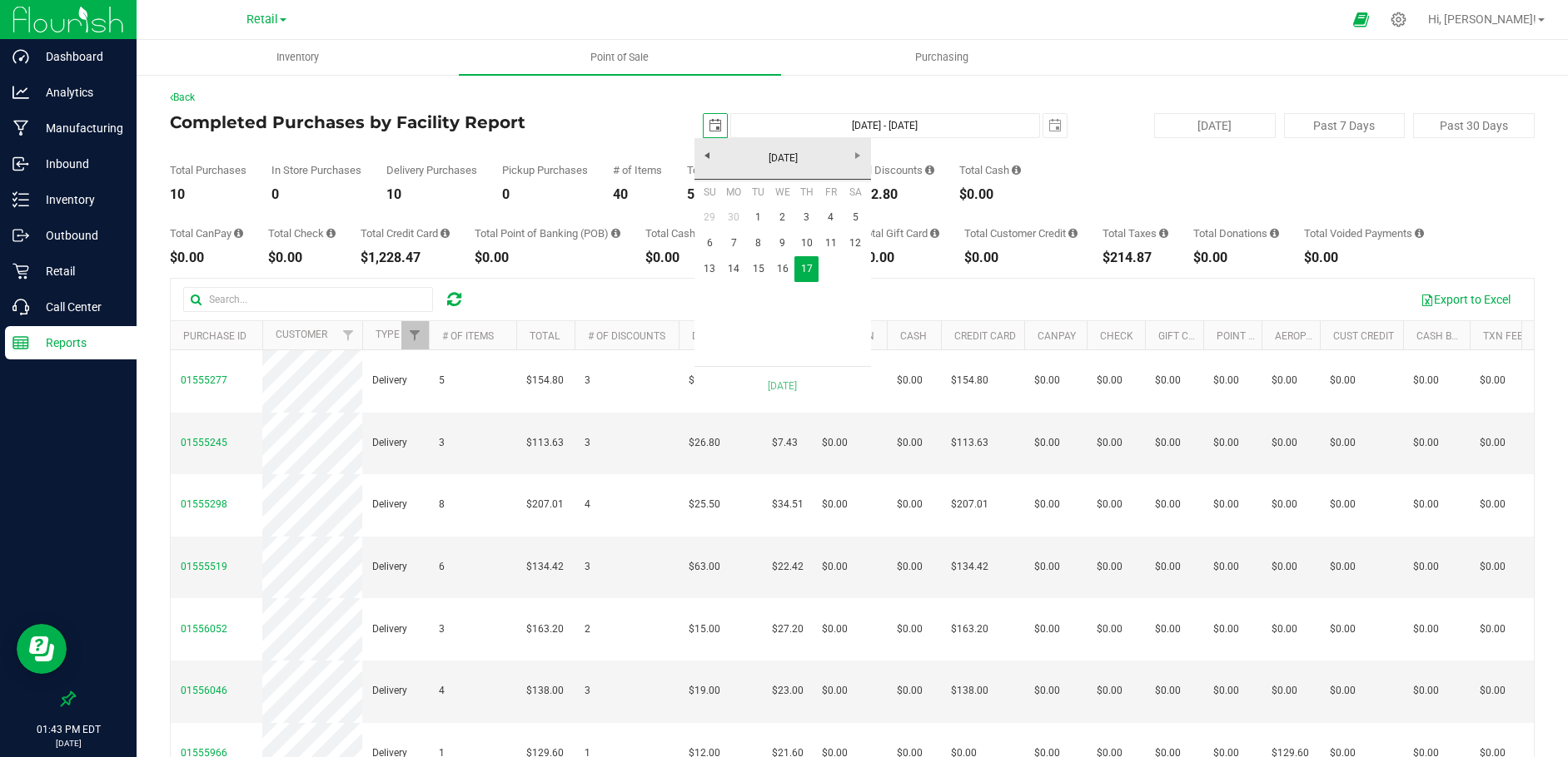
scroll to position [0, 41]
click at [781, 269] on link "16" at bounding box center [782, 269] width 24 height 26
type input "[DATE] - [DATE]"
type input "[DATE]"
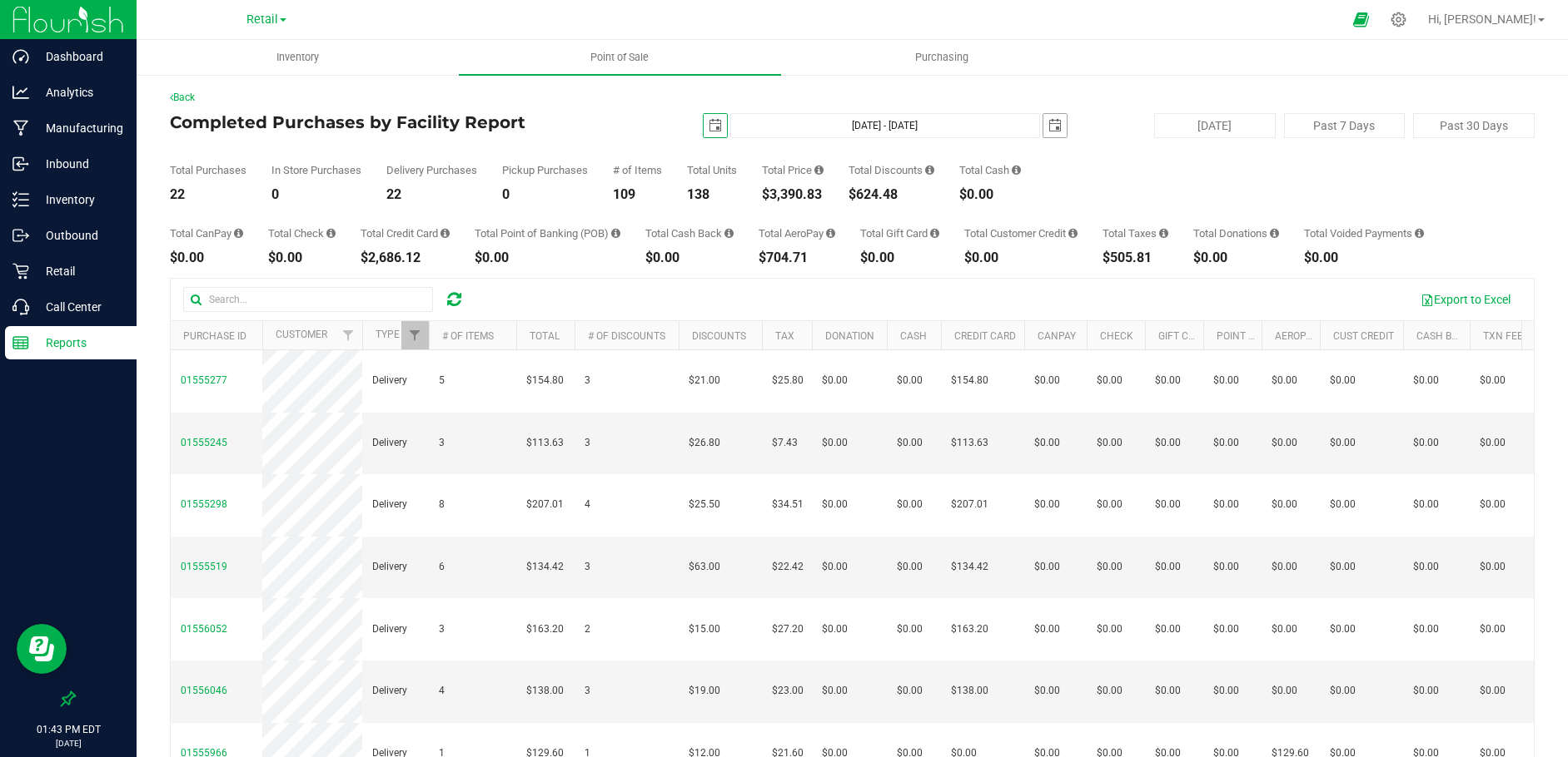
click at [1049, 128] on span "select" at bounding box center [1055, 126] width 13 height 13
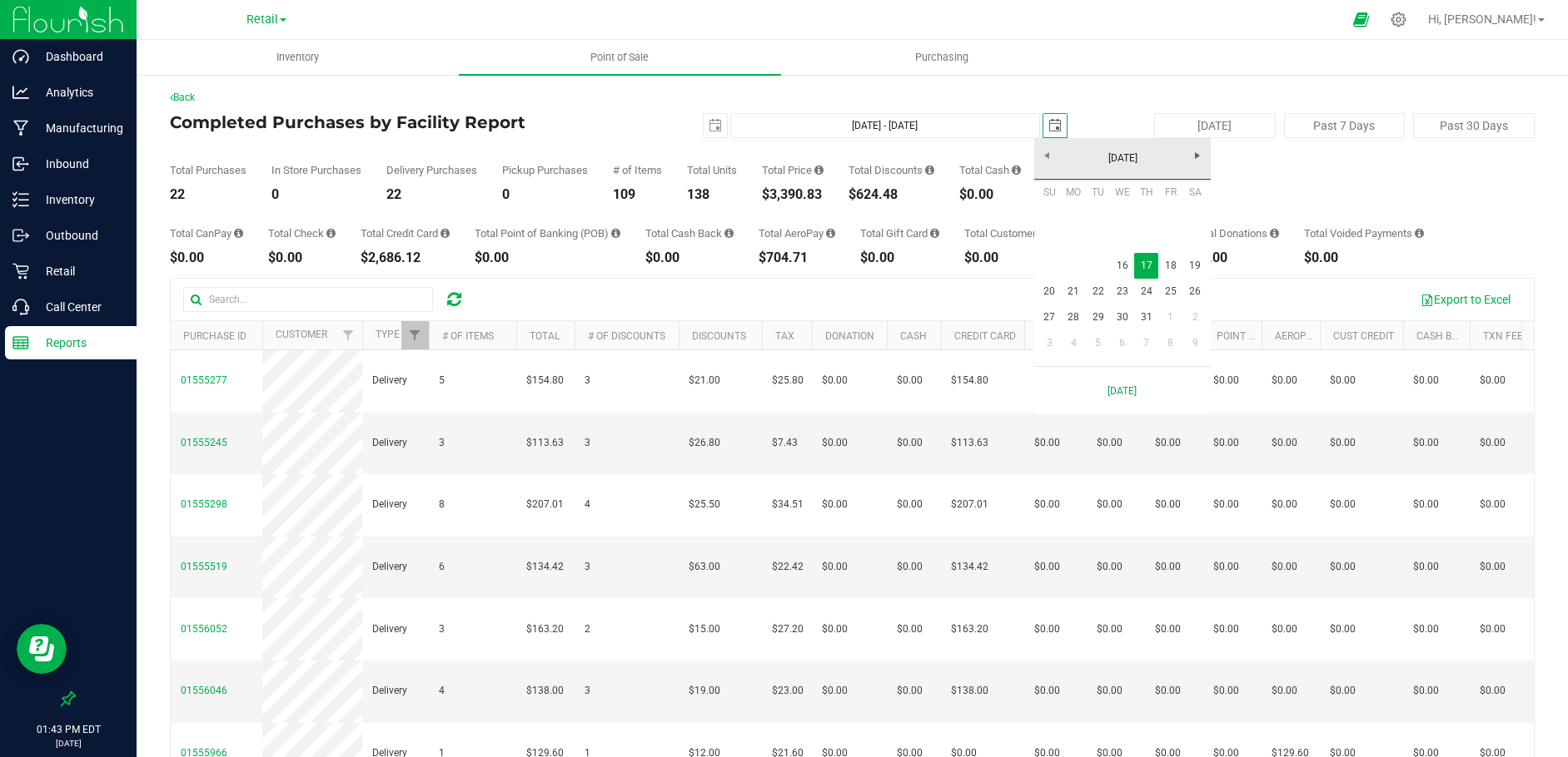
scroll to position [0, 41]
click at [1117, 262] on link "16" at bounding box center [1122, 266] width 24 height 26
type input "[DATE] - [DATE]"
type input "[DATE]"
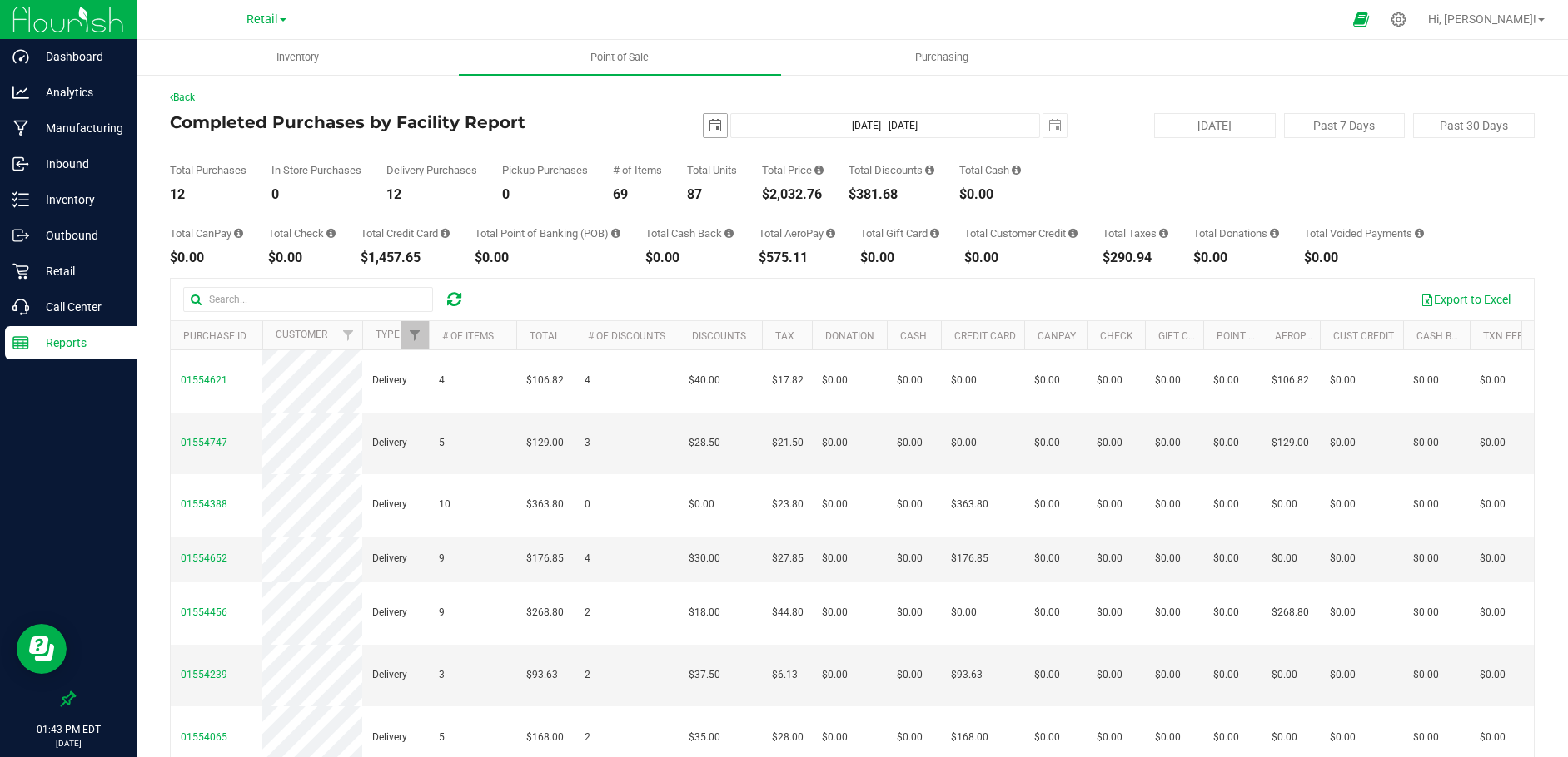
click at [709, 121] on span "select" at bounding box center [715, 126] width 13 height 13
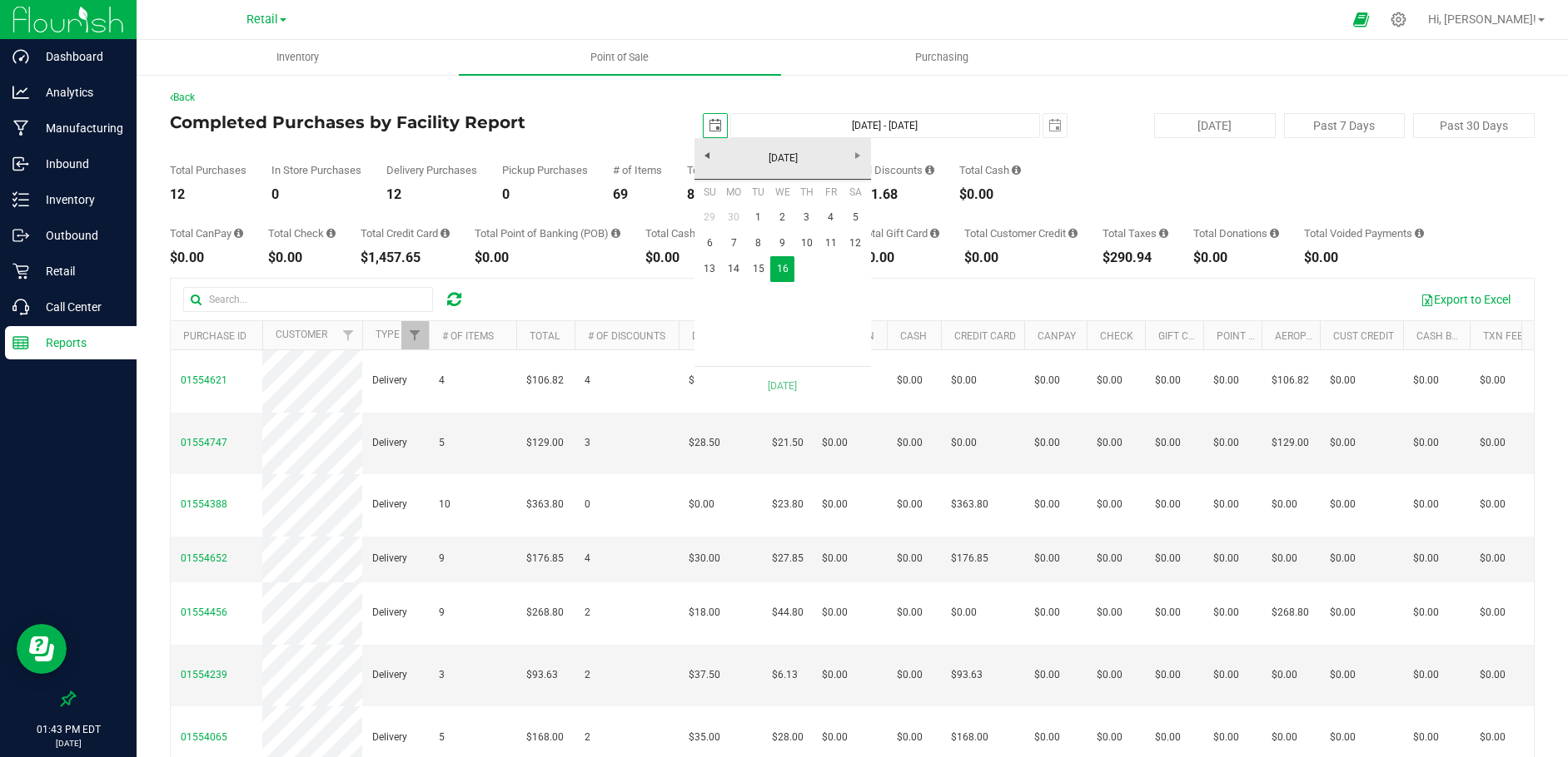
scroll to position [0, 41]
click at [756, 264] on link "15" at bounding box center [758, 269] width 24 height 26
type input "[DATE] - [DATE]"
type input "[DATE]"
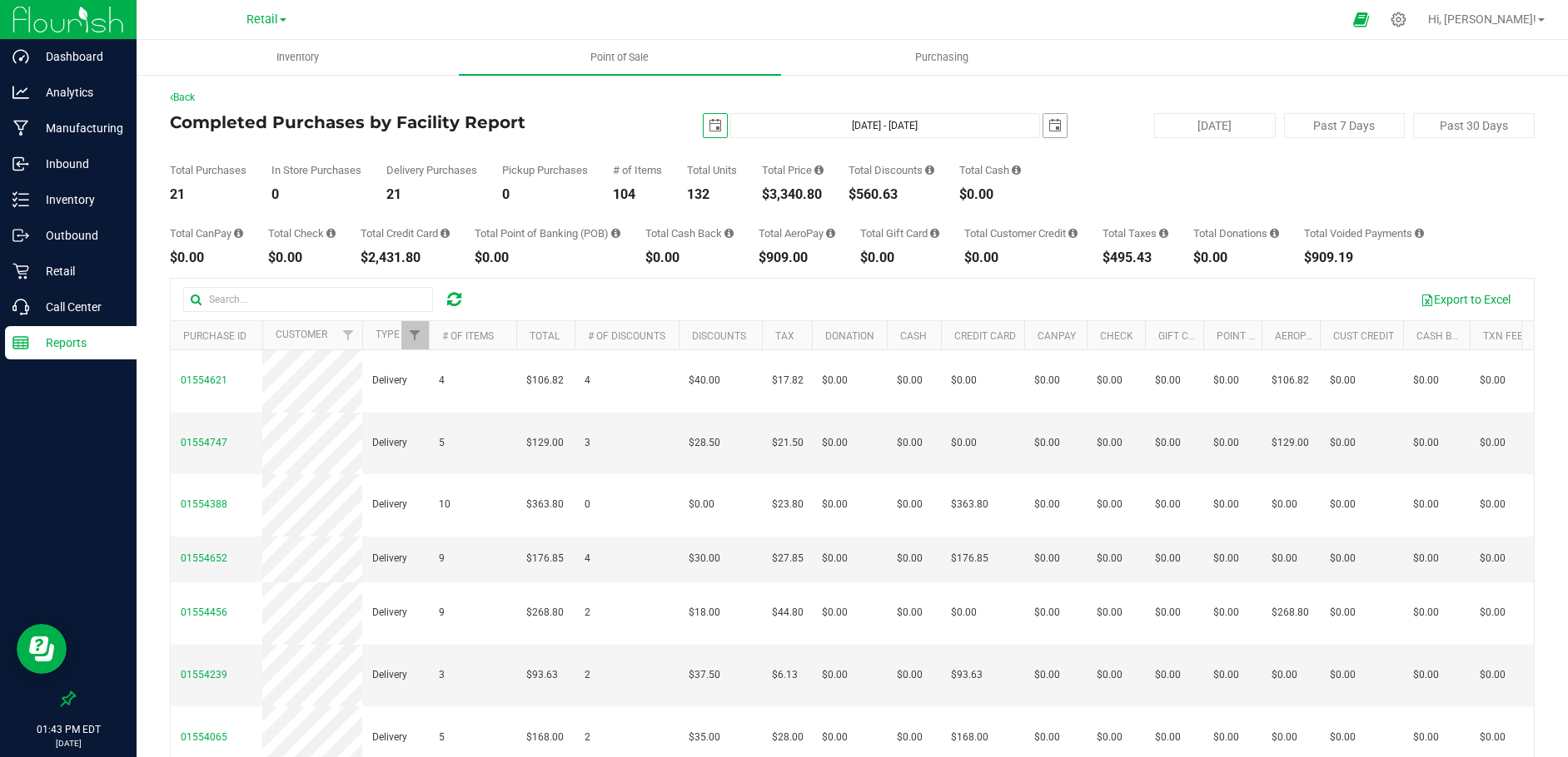
click at [1049, 126] on span "select" at bounding box center [1055, 126] width 13 height 13
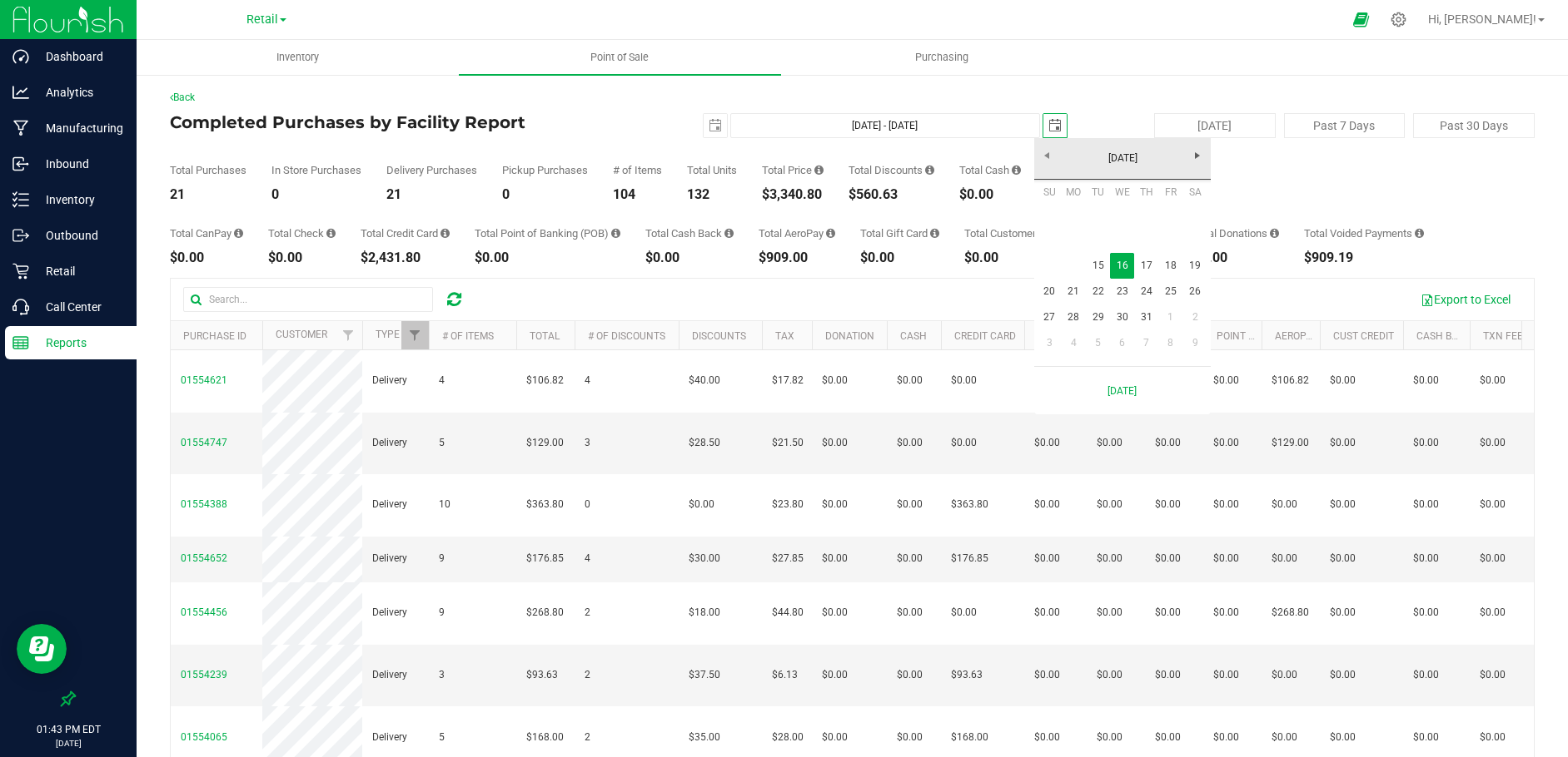
scroll to position [0, 41]
click at [1100, 264] on link "15" at bounding box center [1097, 266] width 24 height 26
type input "[DATE] - [DATE]"
type input "[DATE]"
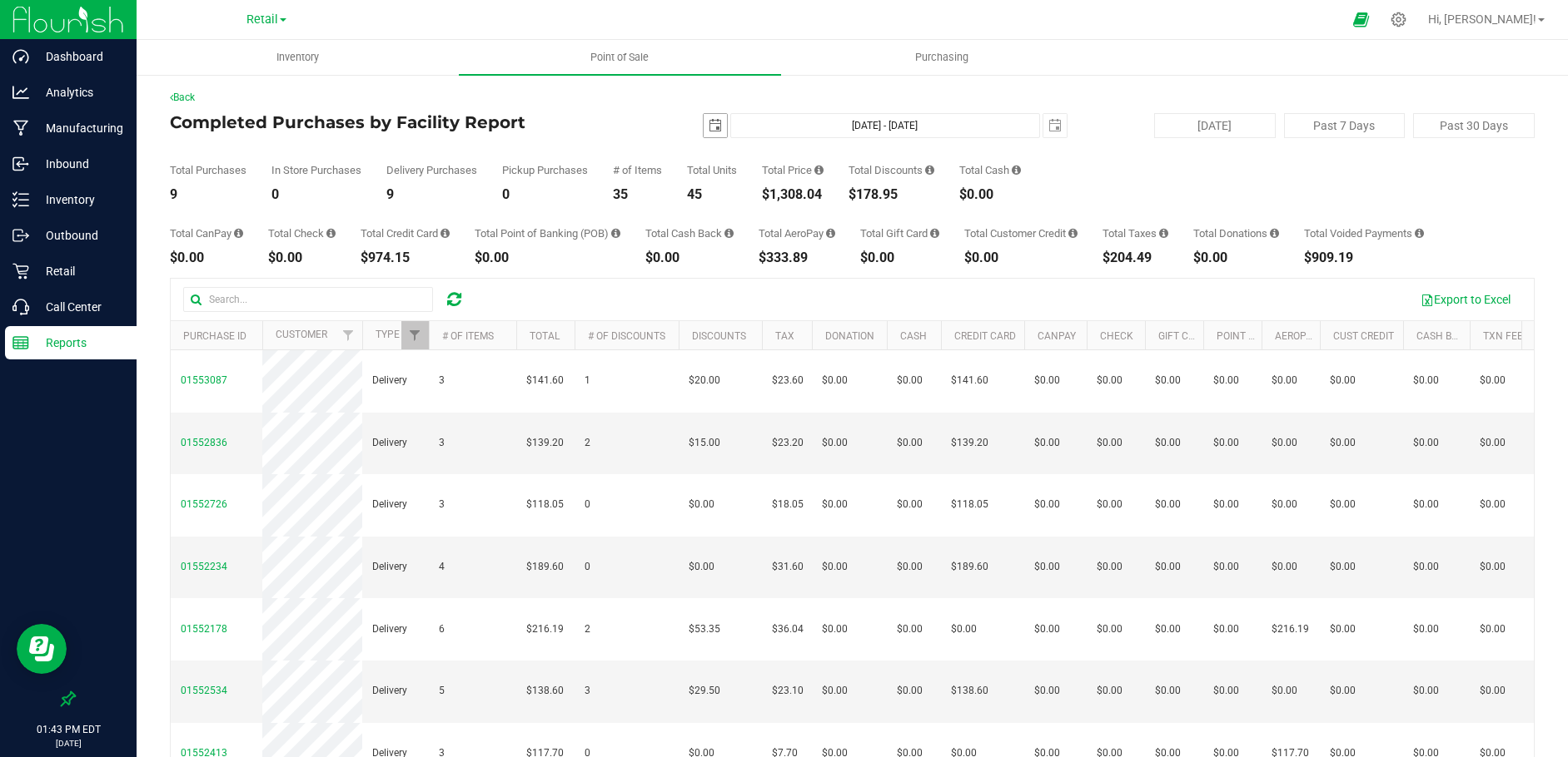
click at [709, 125] on span "select" at bounding box center [715, 126] width 13 height 13
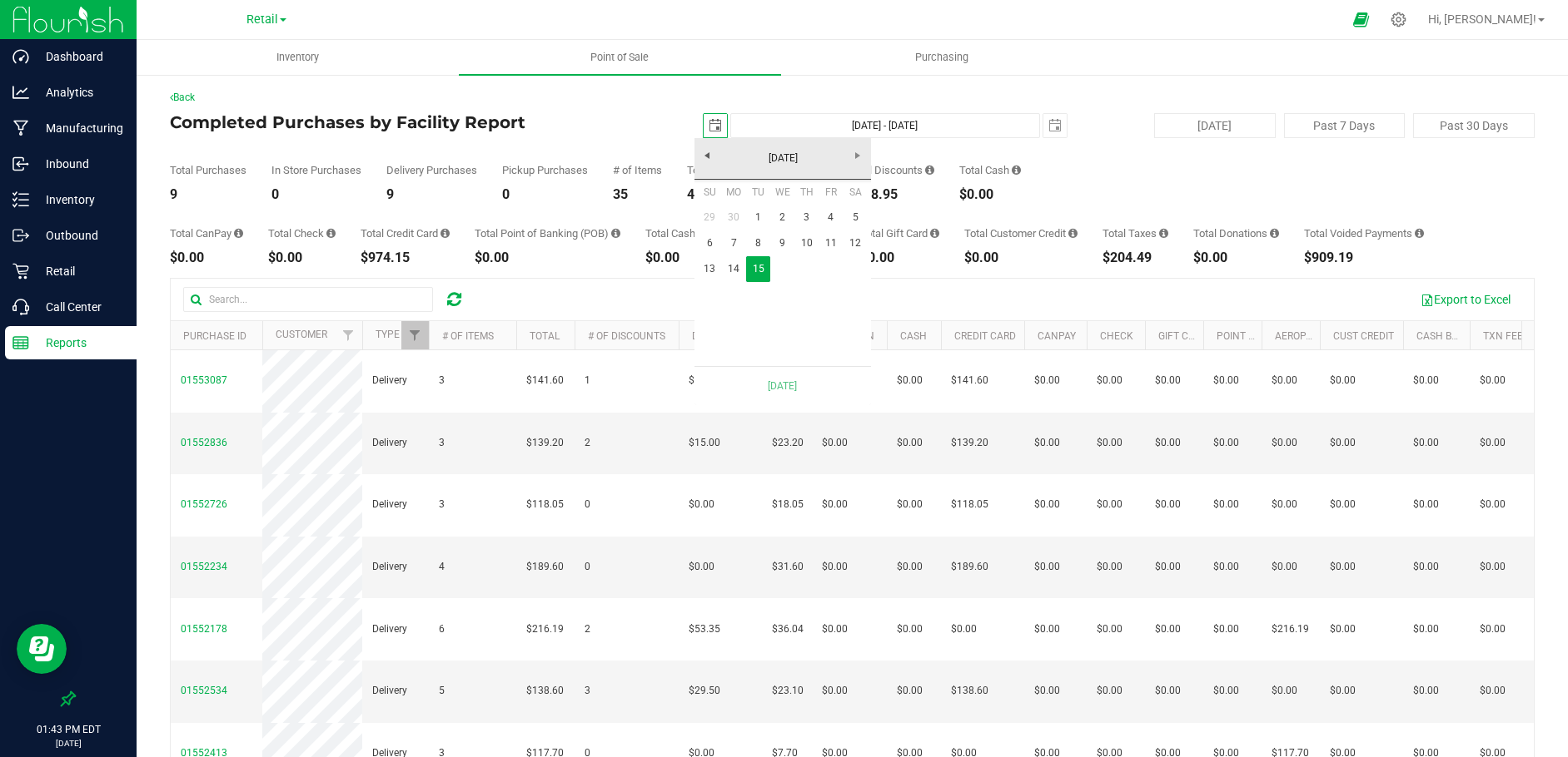
scroll to position [0, 41]
click at [737, 261] on link "14" at bounding box center [733, 269] width 24 height 26
type input "[DATE] - [DATE]"
type input "[DATE]"
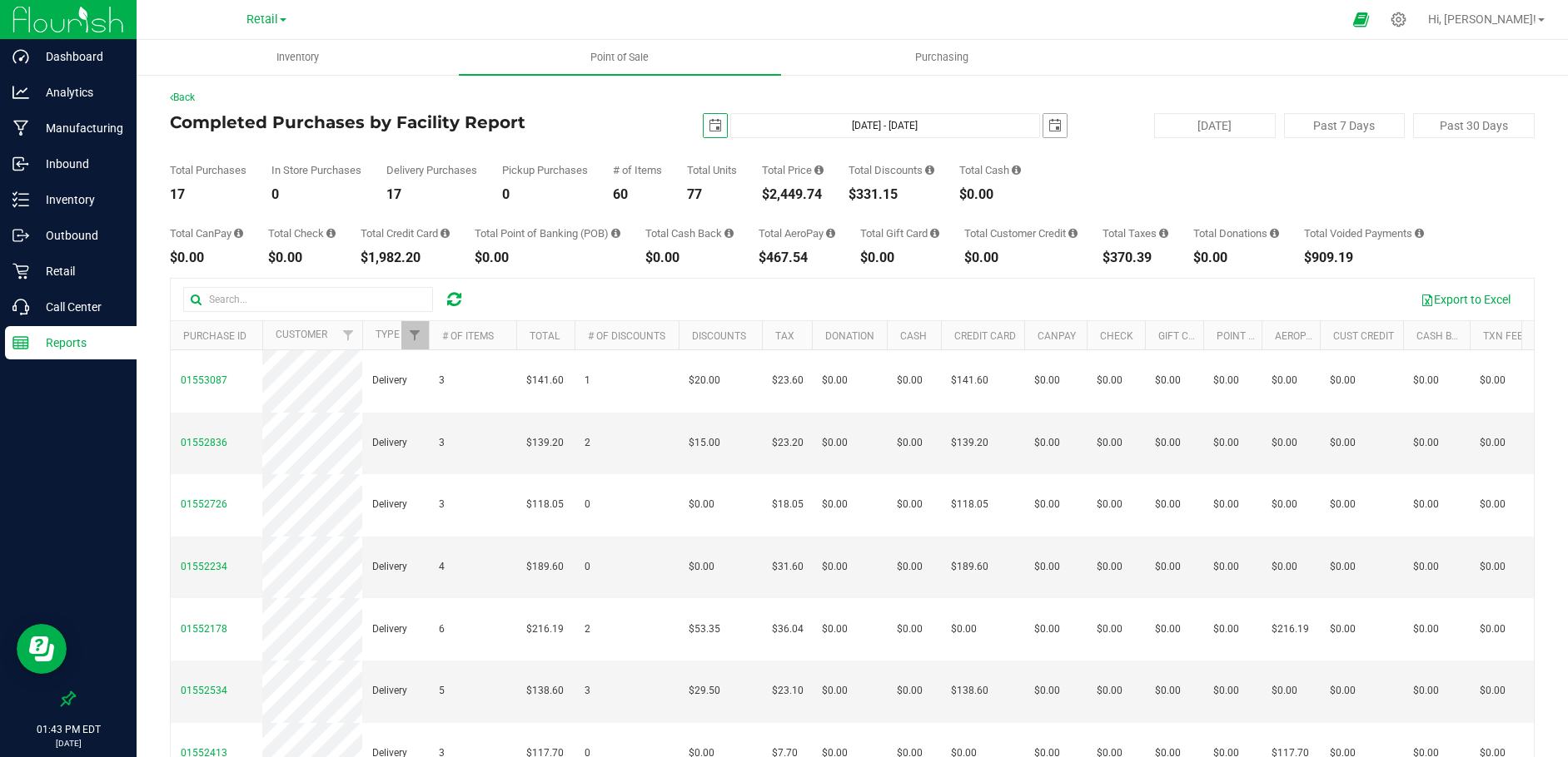
click at [1051, 124] on span "select" at bounding box center [1055, 126] width 13 height 13
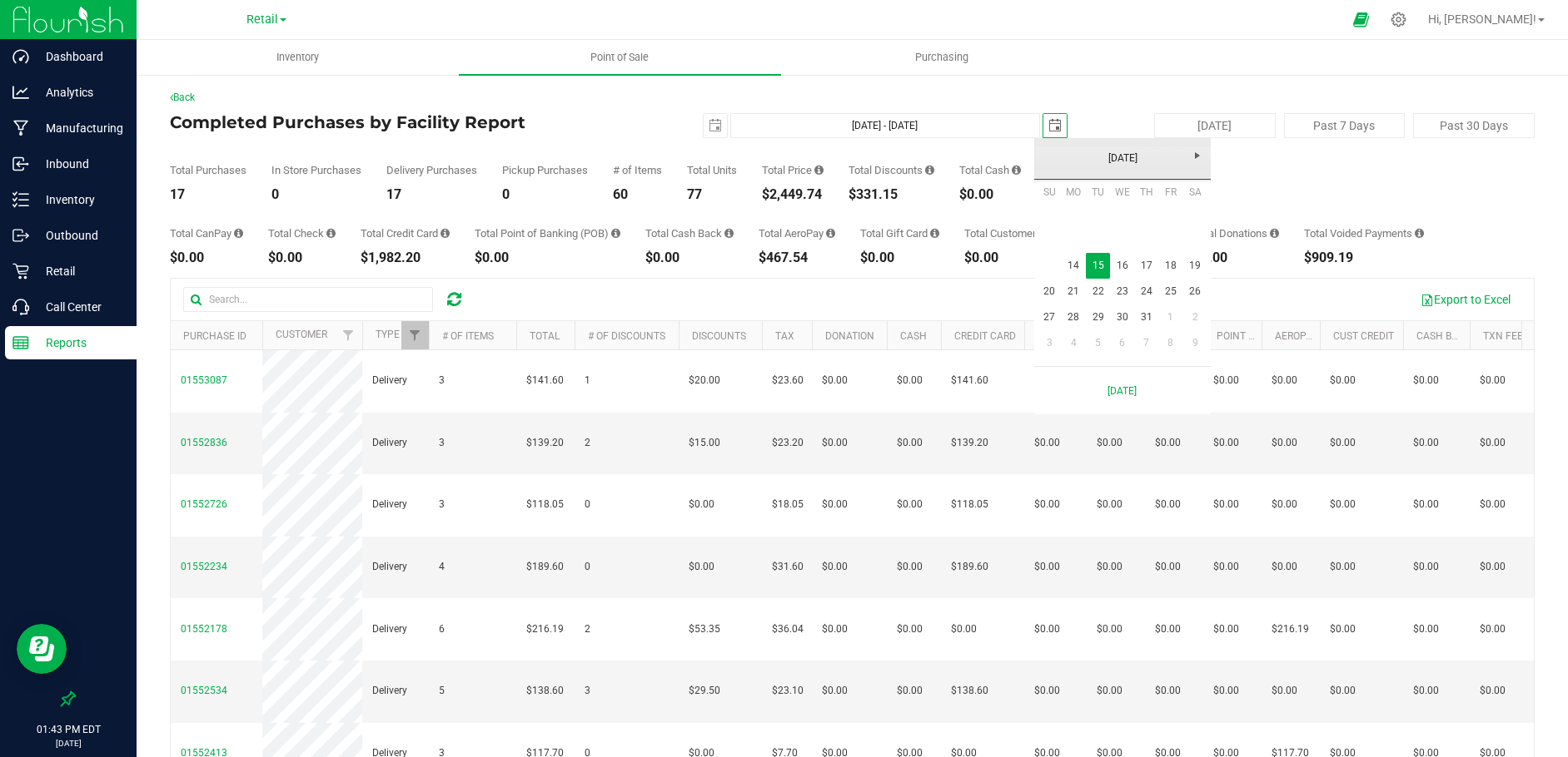
scroll to position [0, 41]
click at [1068, 263] on link "14" at bounding box center [1074, 266] width 24 height 26
type input "[DATE] - [DATE]"
type input "[DATE]"
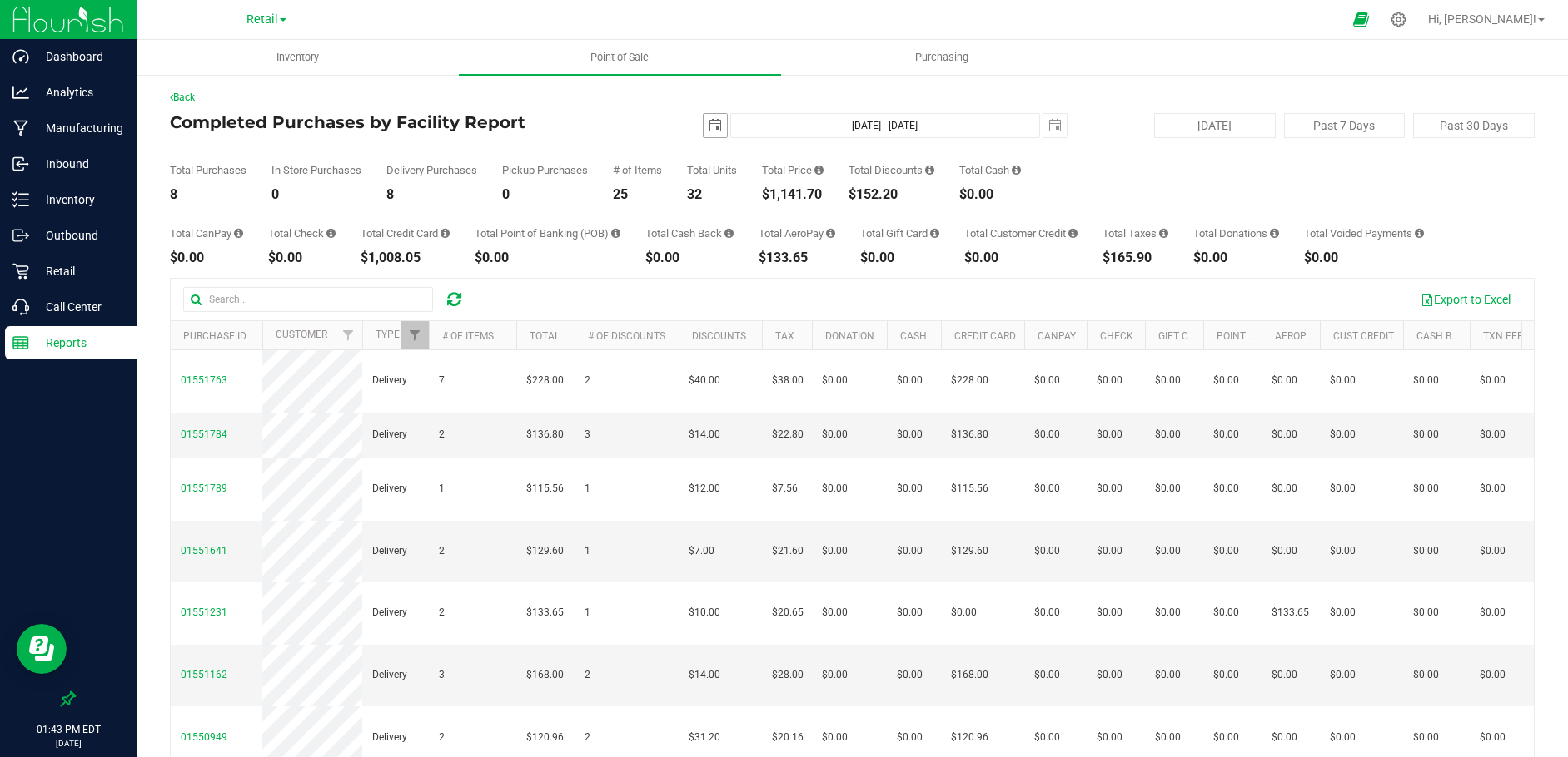
click at [709, 126] on span "select" at bounding box center [715, 126] width 13 height 13
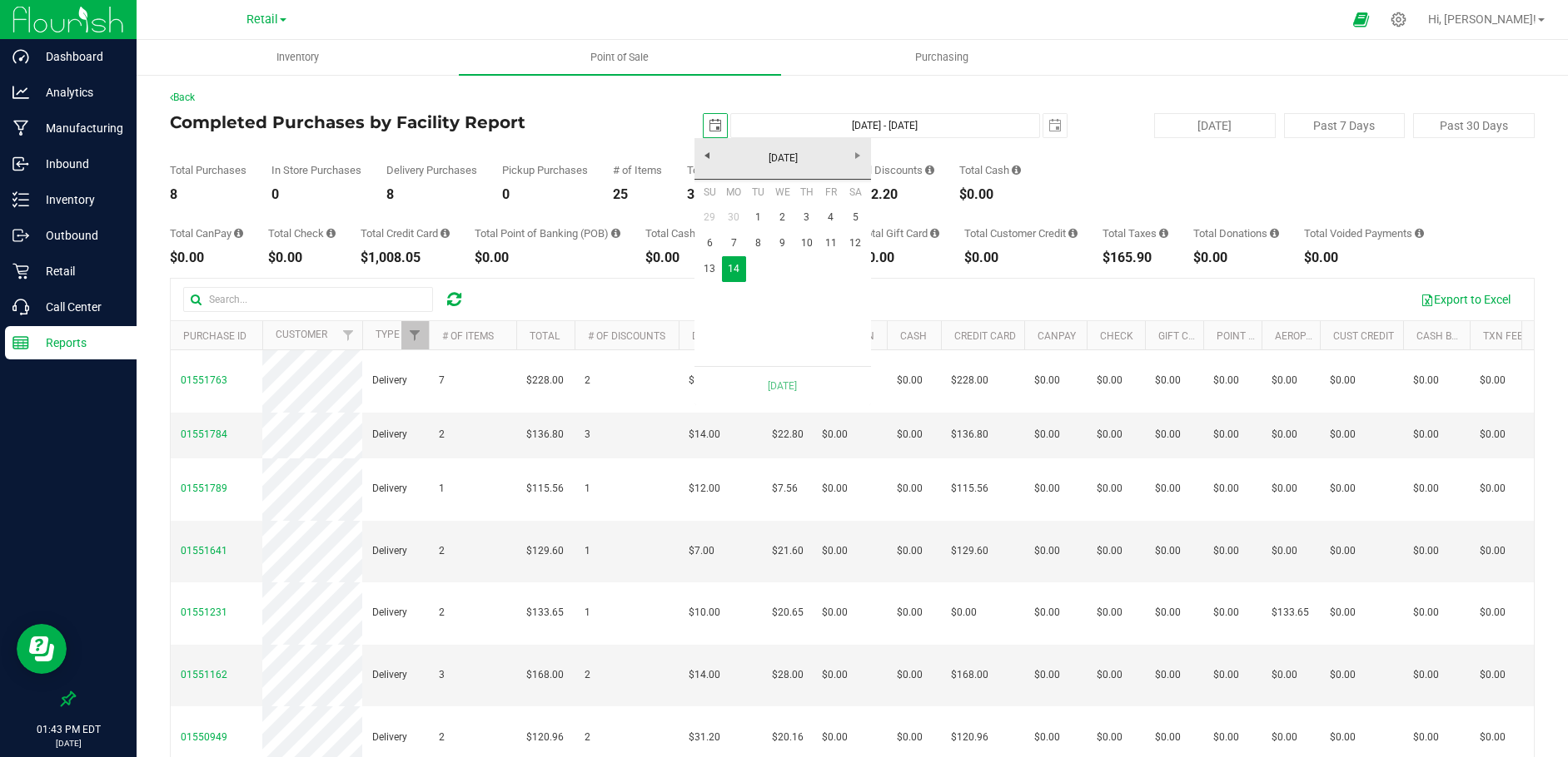
scroll to position [0, 41]
click at [717, 258] on link "13" at bounding box center [710, 269] width 24 height 26
type input "[DATE] - [DATE]"
type input "[DATE]"
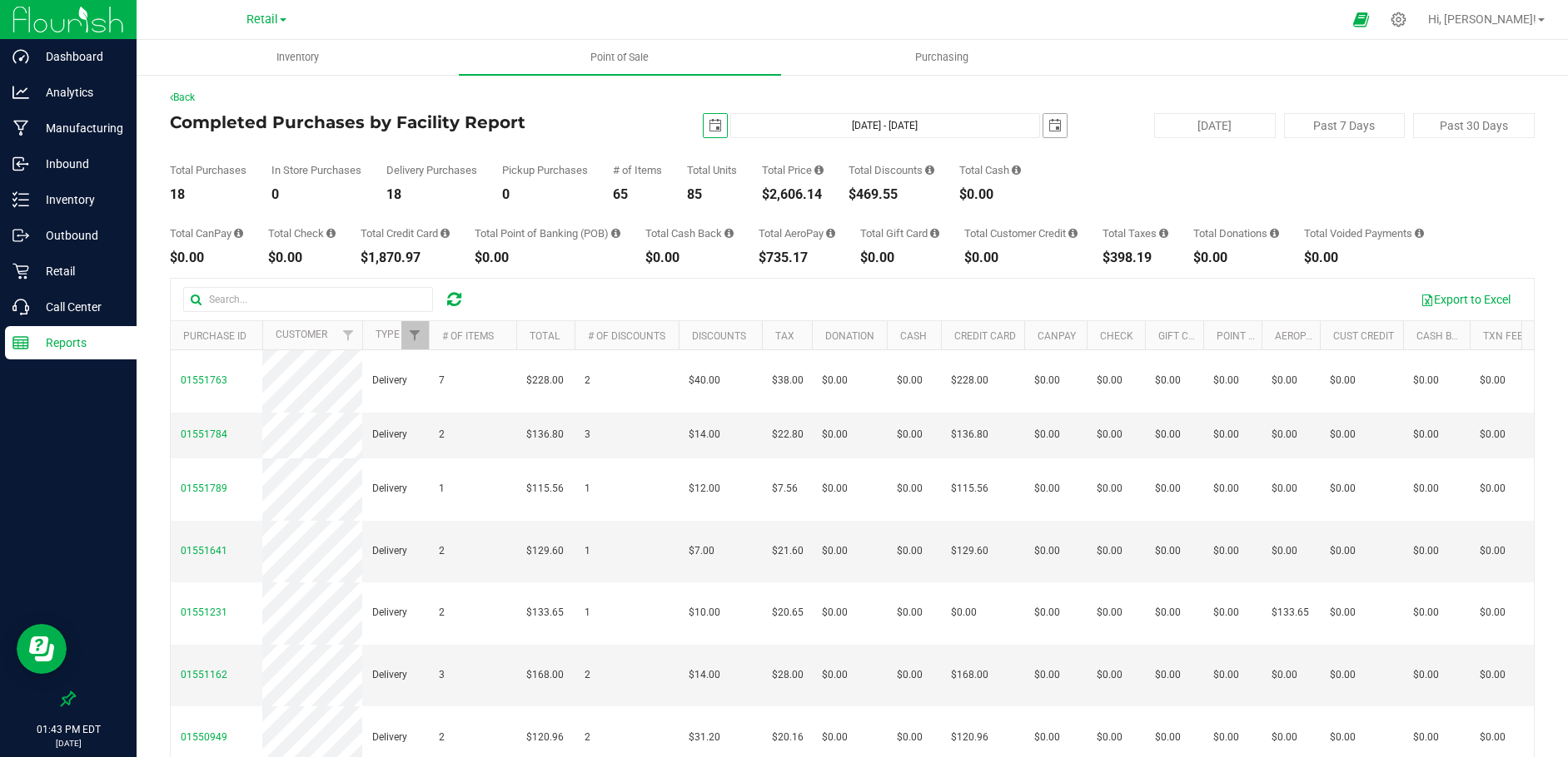
click at [1049, 119] on span "select" at bounding box center [1055, 126] width 13 height 13
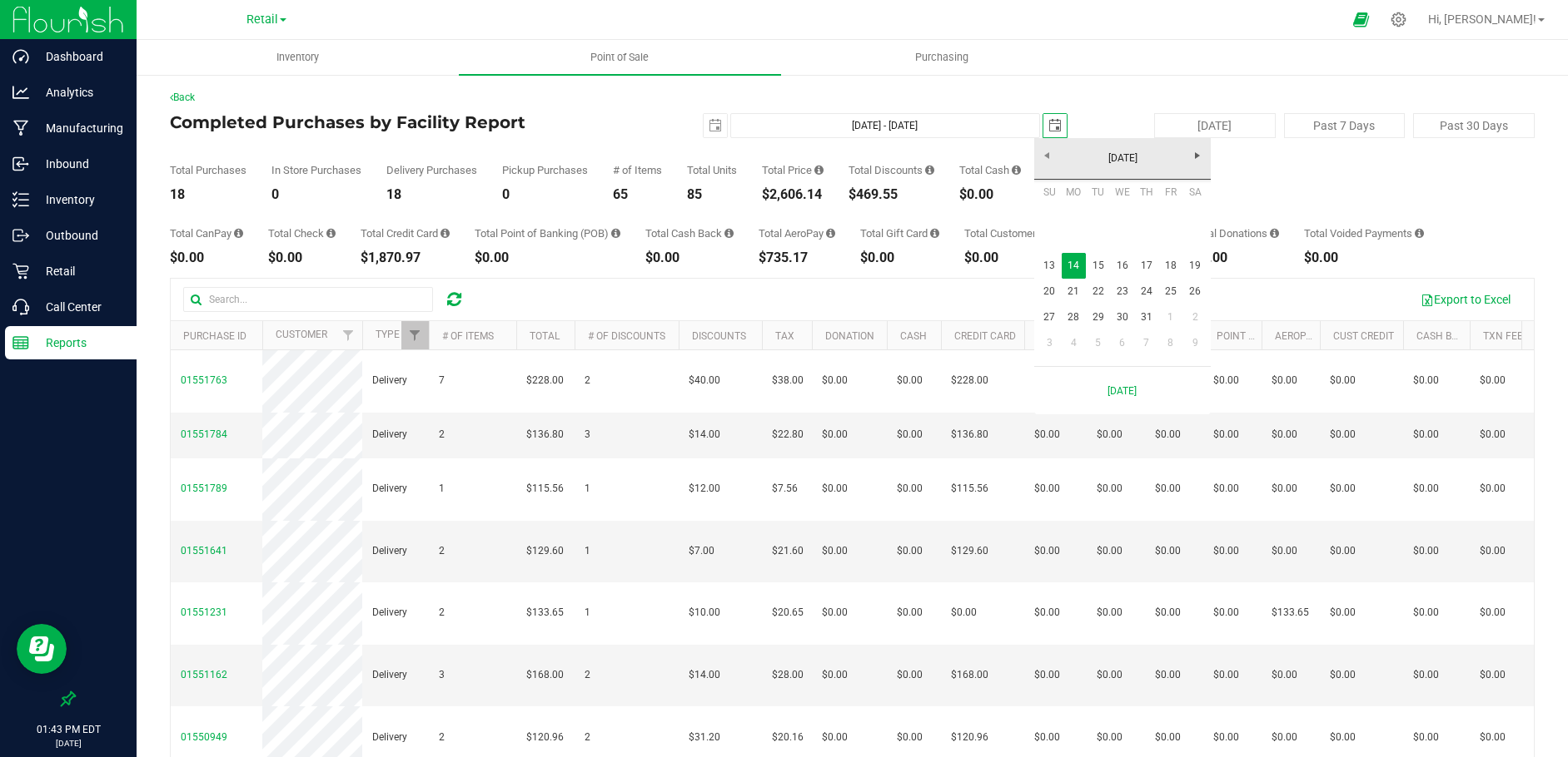
scroll to position [0, 41]
click at [1050, 256] on link "13" at bounding box center [1050, 266] width 24 height 26
type input "[DATE] - [DATE]"
type input "[DATE]"
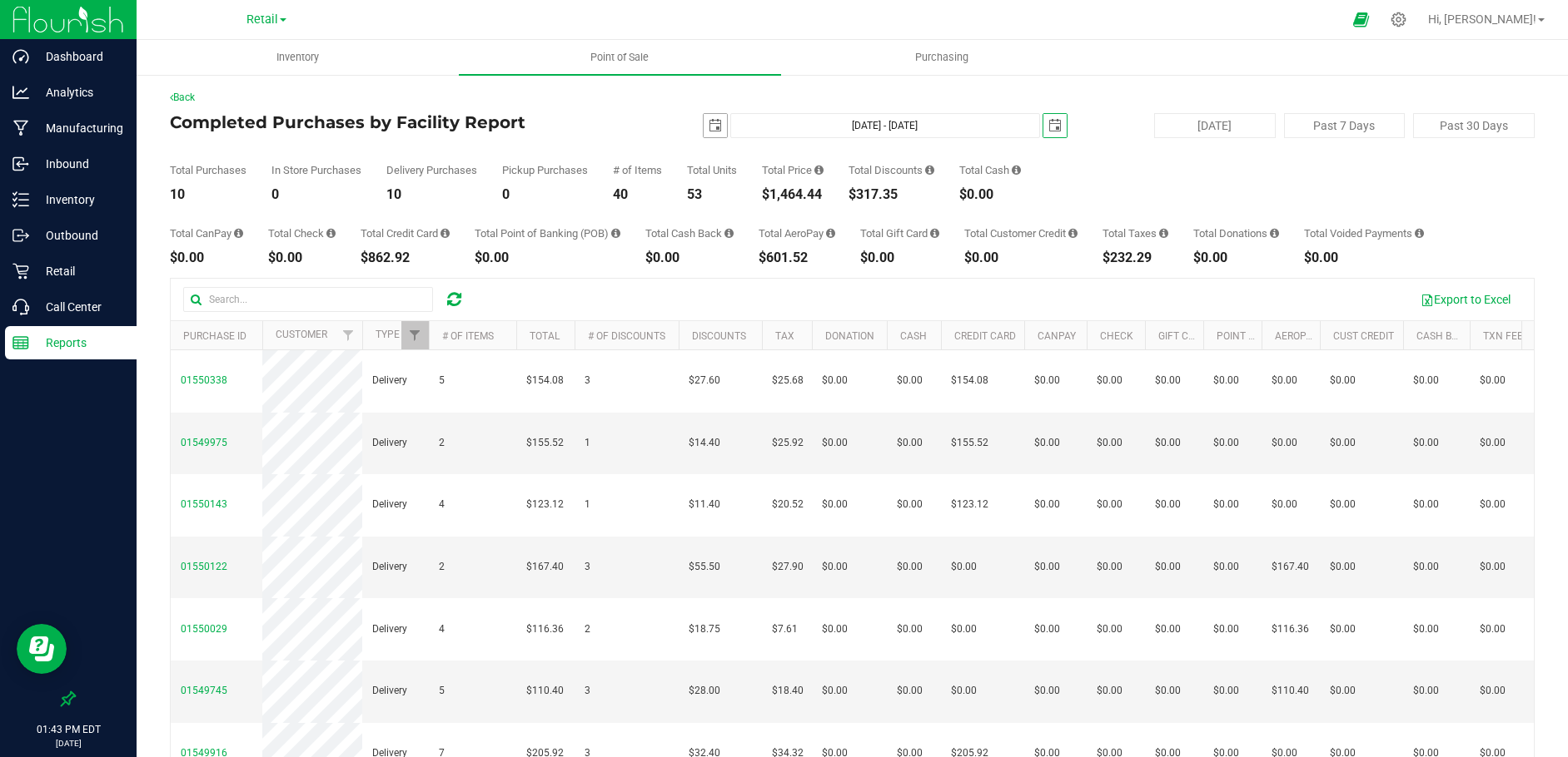
click at [709, 122] on span "select" at bounding box center [715, 126] width 13 height 13
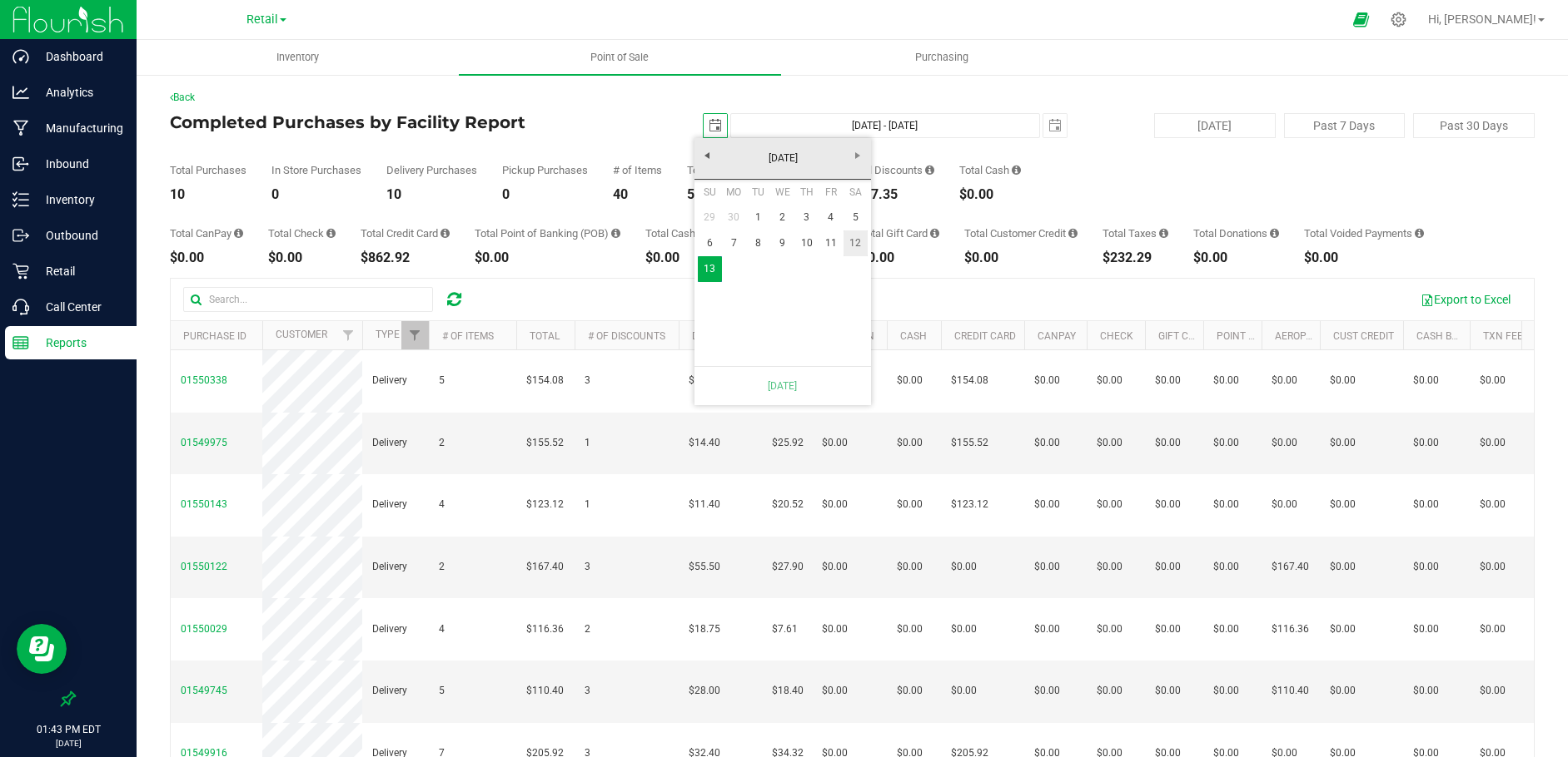
click at [853, 243] on link "12" at bounding box center [856, 243] width 24 height 26
type input "[DATE] - [DATE]"
type input "[DATE]"
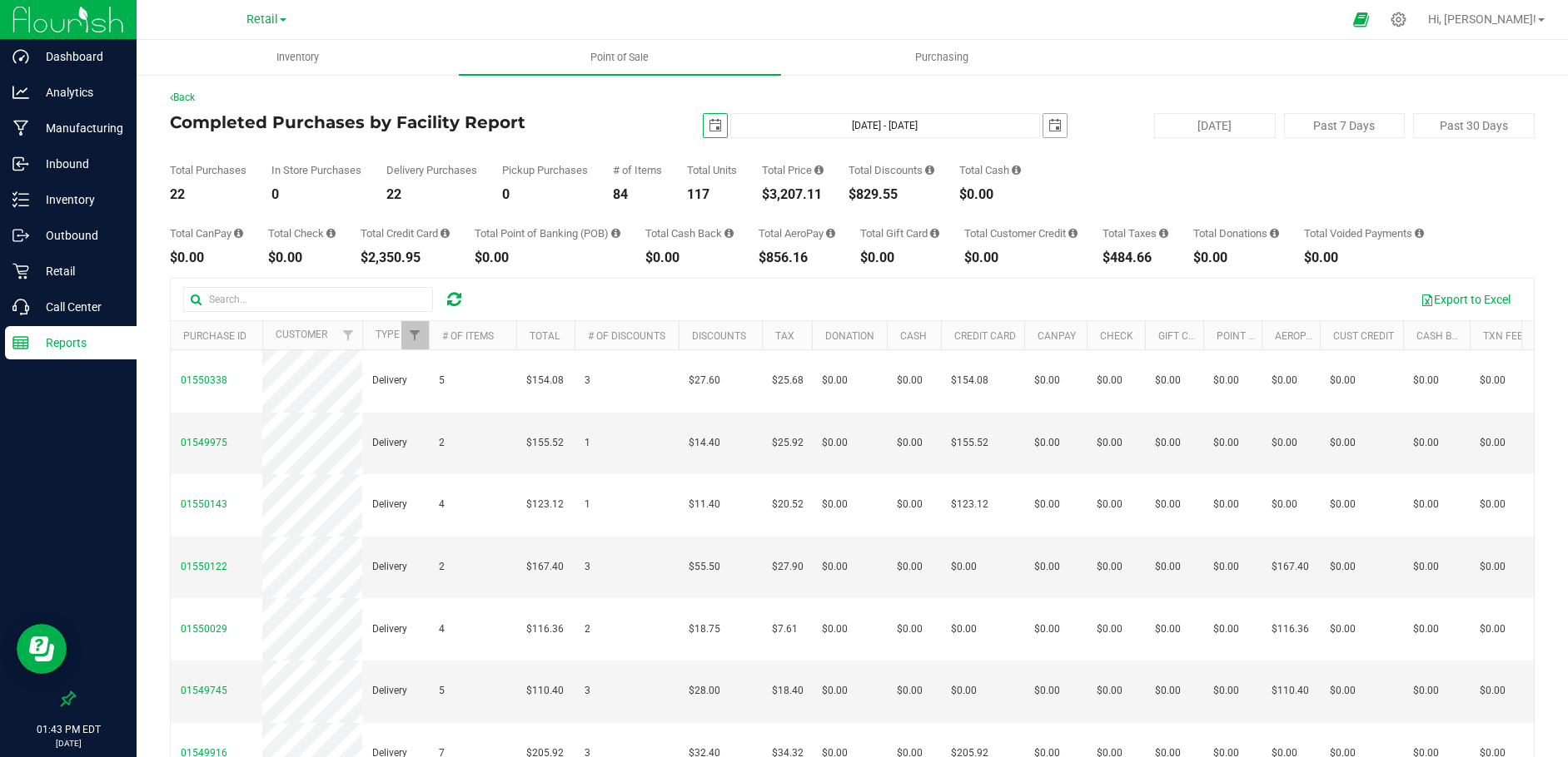
click at [1049, 125] on span "select" at bounding box center [1055, 126] width 13 height 13
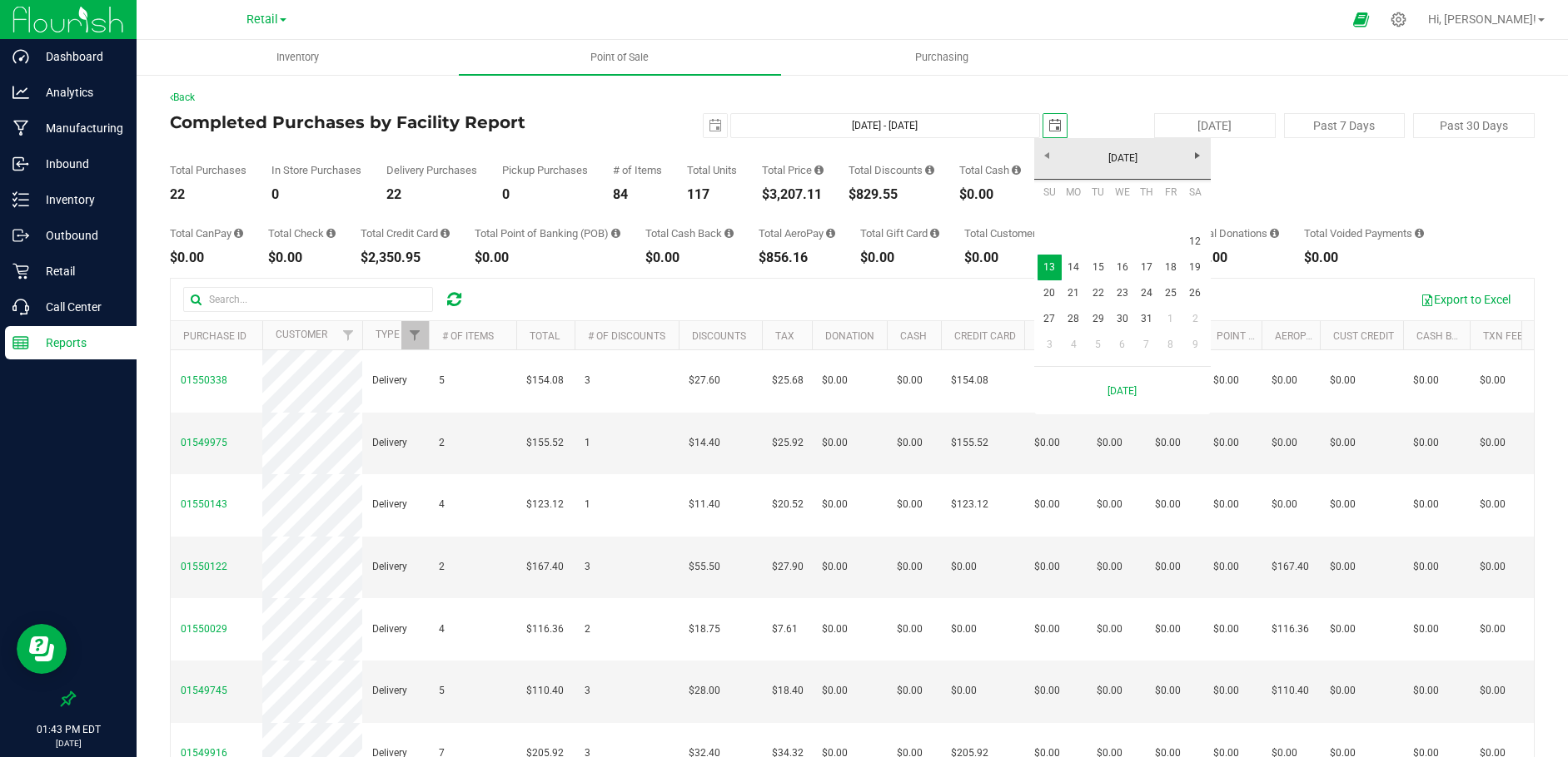
scroll to position [0, 41]
click at [1199, 239] on link "12" at bounding box center [1195, 242] width 24 height 26
type input "[DATE] - [DATE]"
type input "[DATE]"
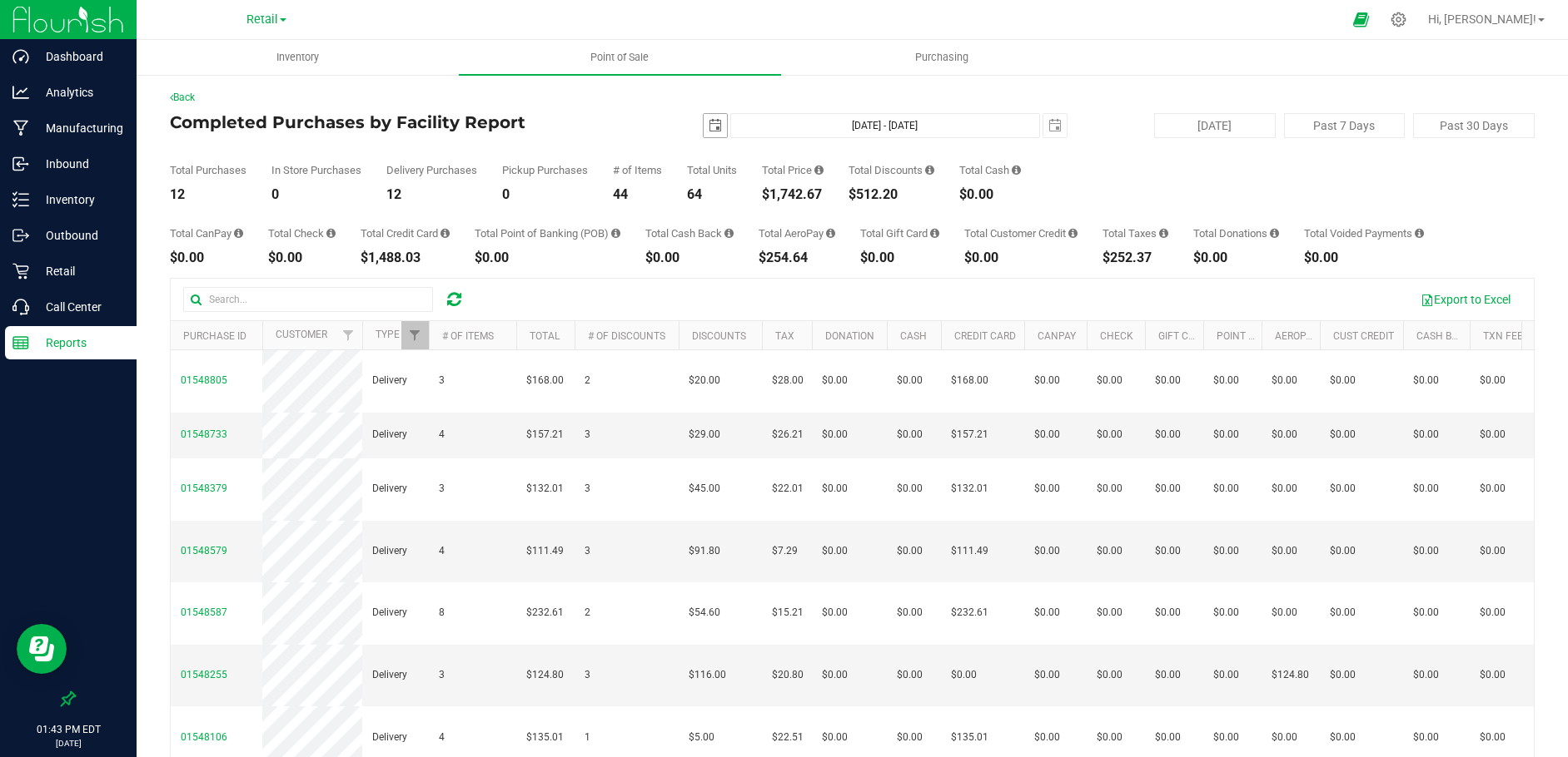
click at [709, 126] on span "select" at bounding box center [715, 126] width 13 height 13
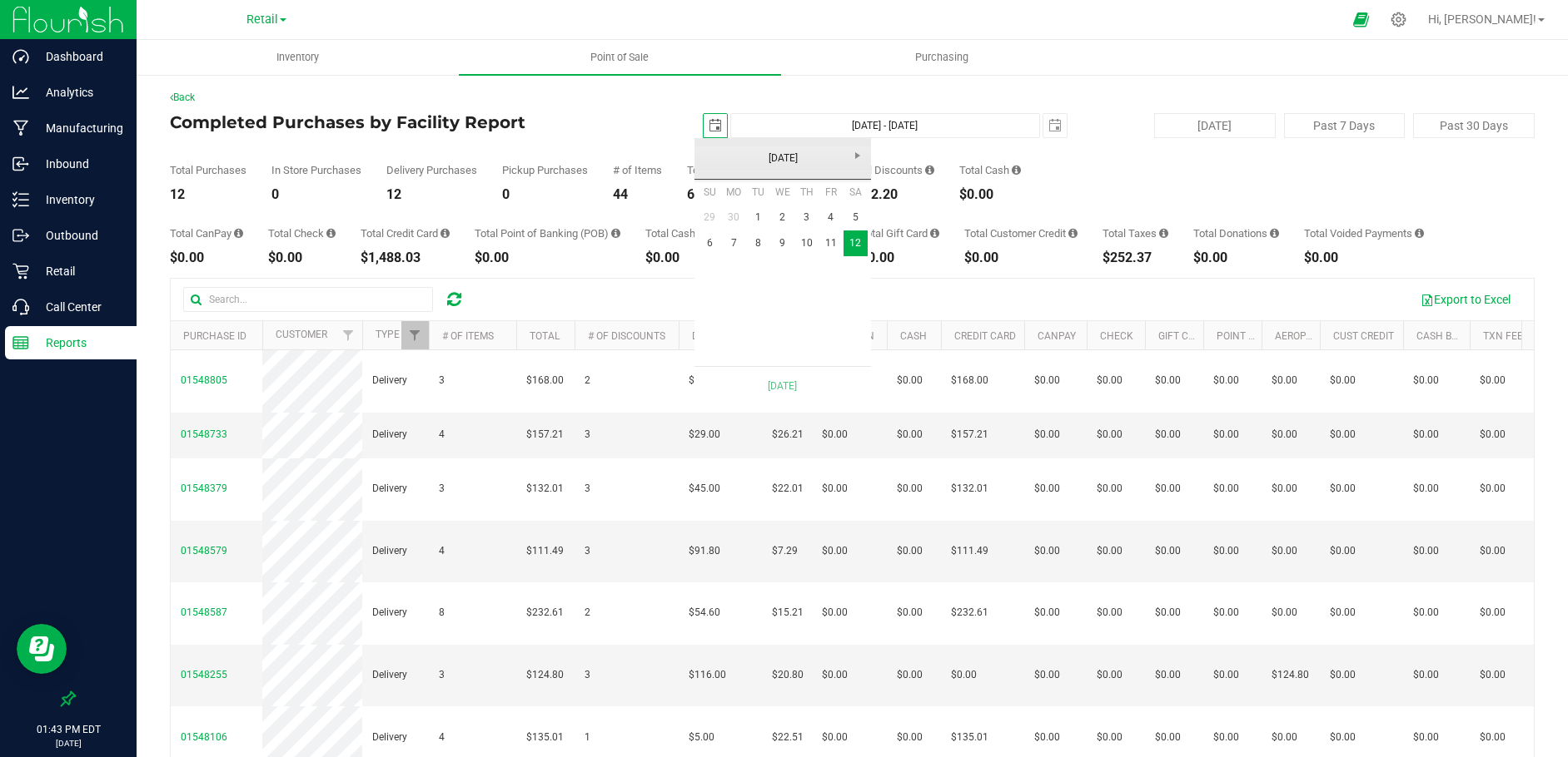
scroll to position [0, 41]
click at [821, 237] on link "11" at bounding box center [830, 243] width 24 height 26
type input "[DATE] - [DATE]"
type input "[DATE]"
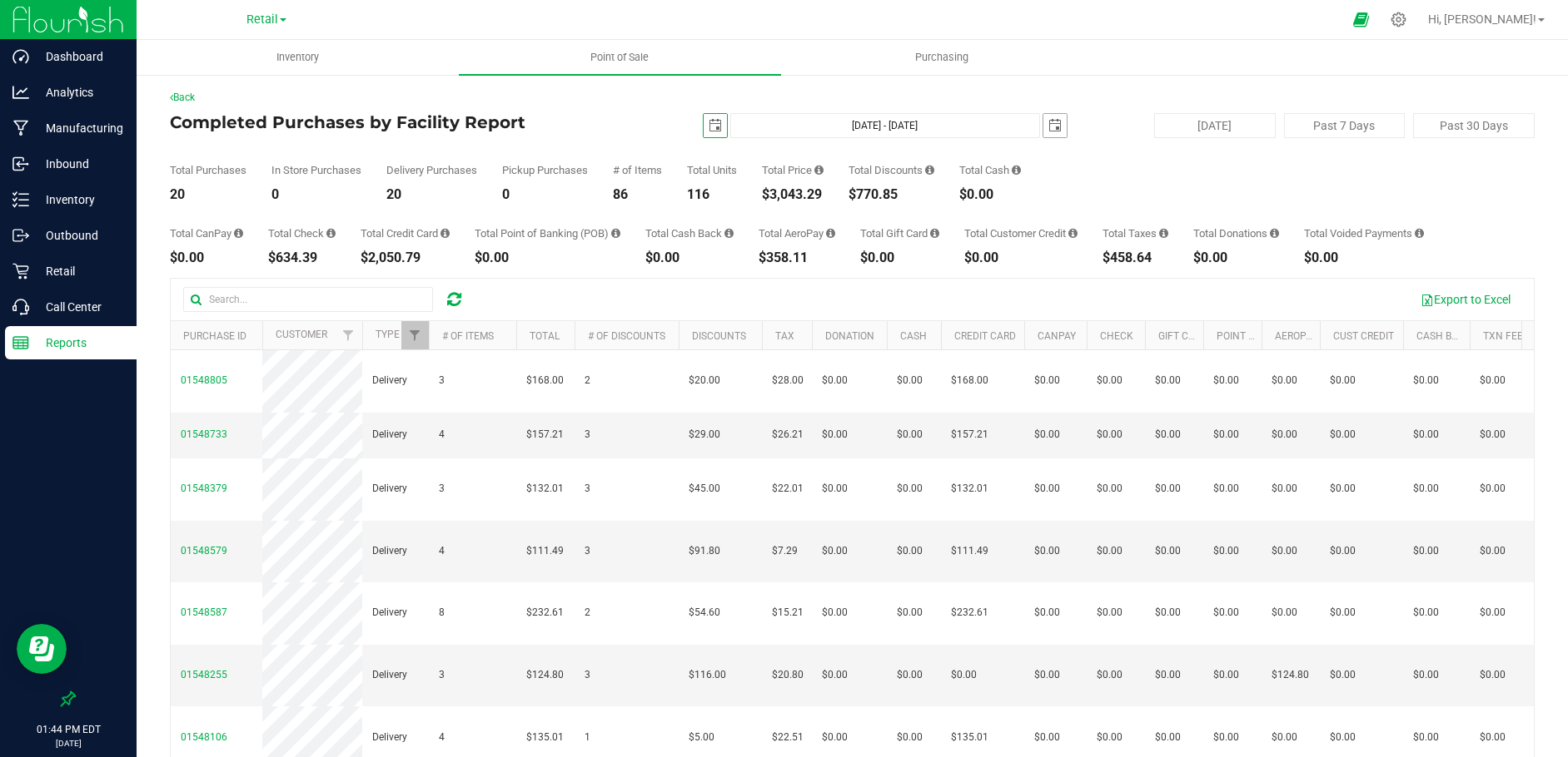
click at [1049, 124] on span "select" at bounding box center [1055, 126] width 13 height 13
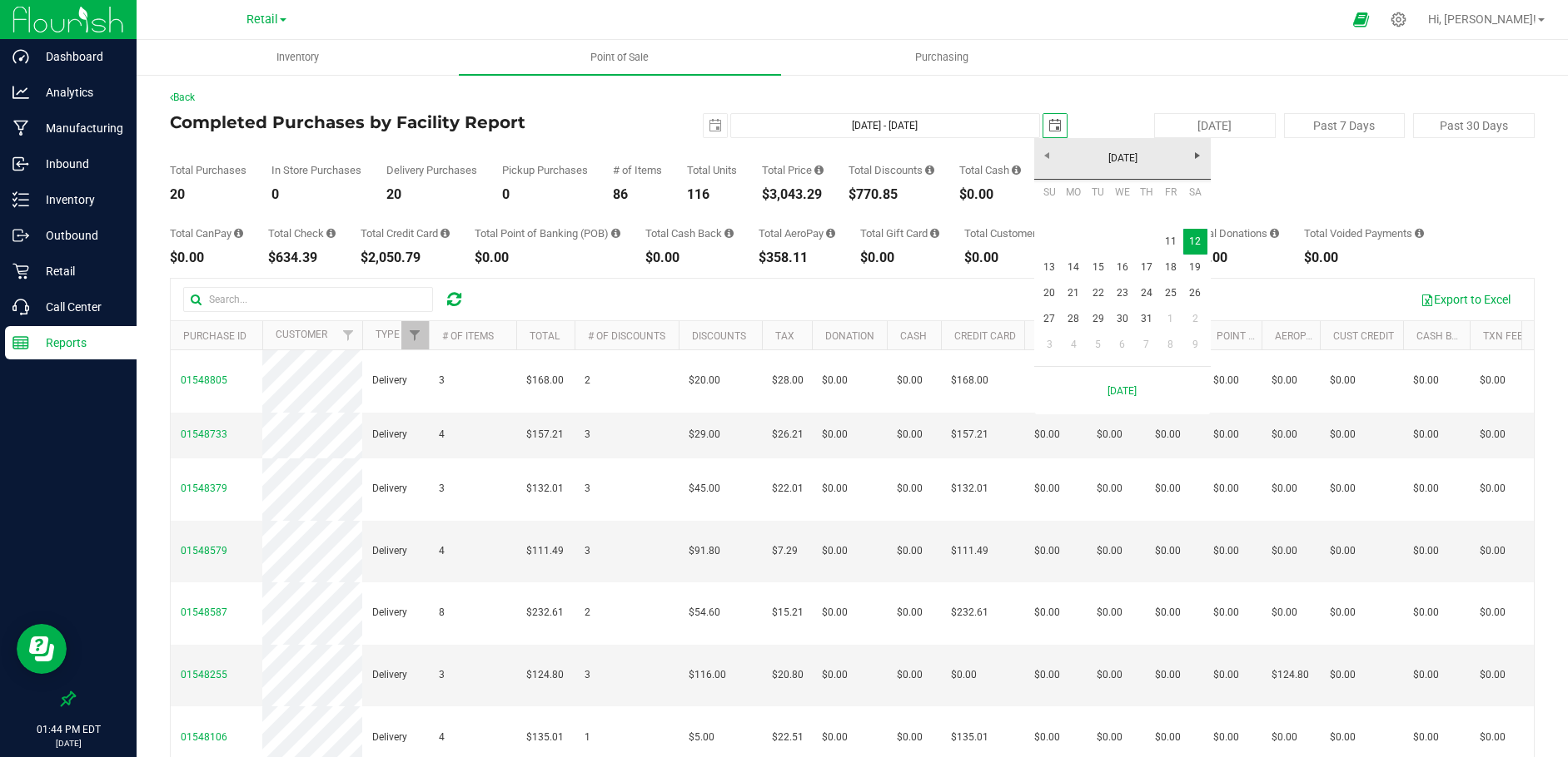
scroll to position [0, 41]
click at [1163, 234] on link "11" at bounding box center [1170, 242] width 24 height 26
type input "[DATE] - [DATE]"
type input "[DATE]"
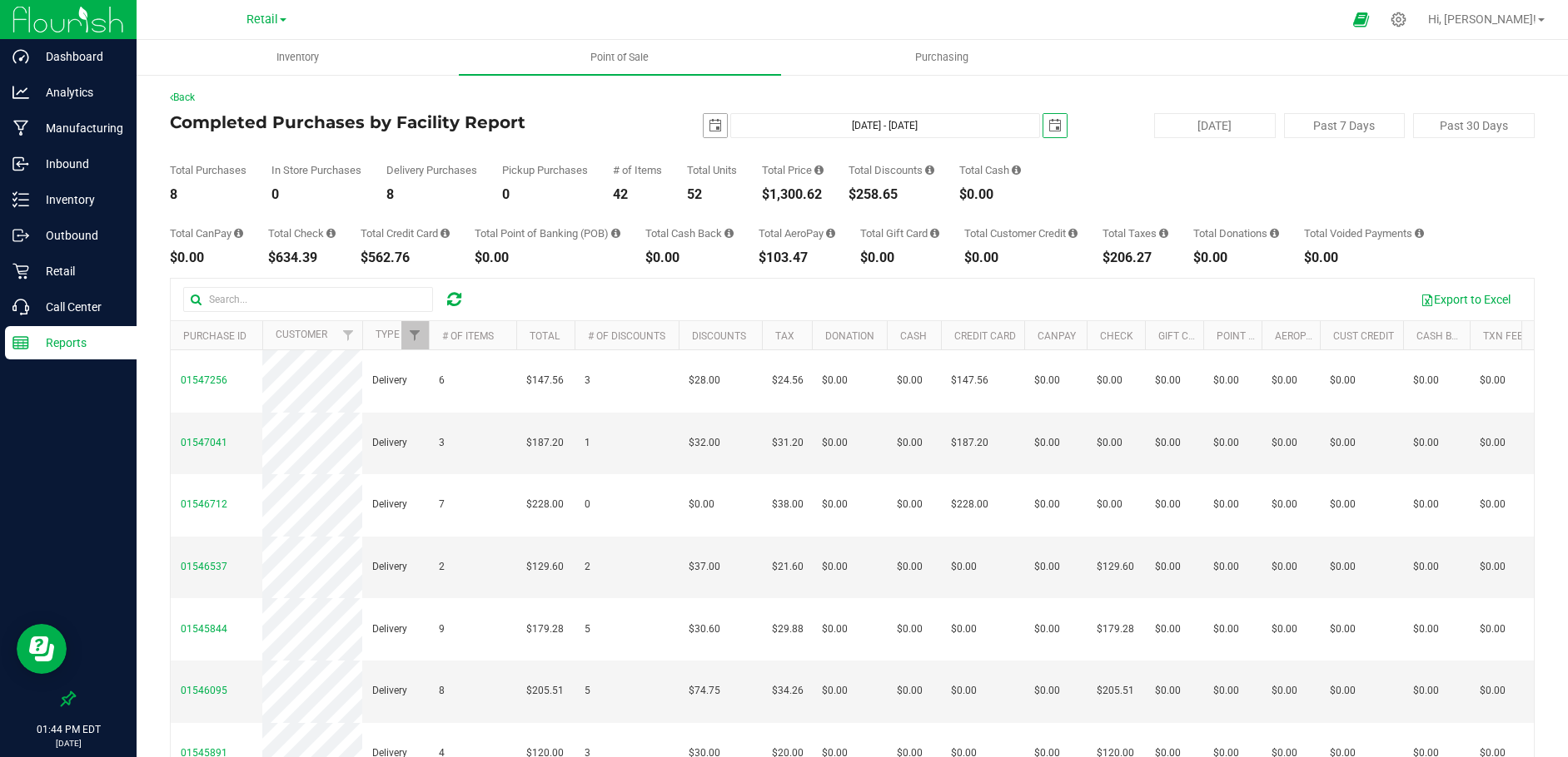
click at [709, 129] on span "select" at bounding box center [715, 126] width 13 height 13
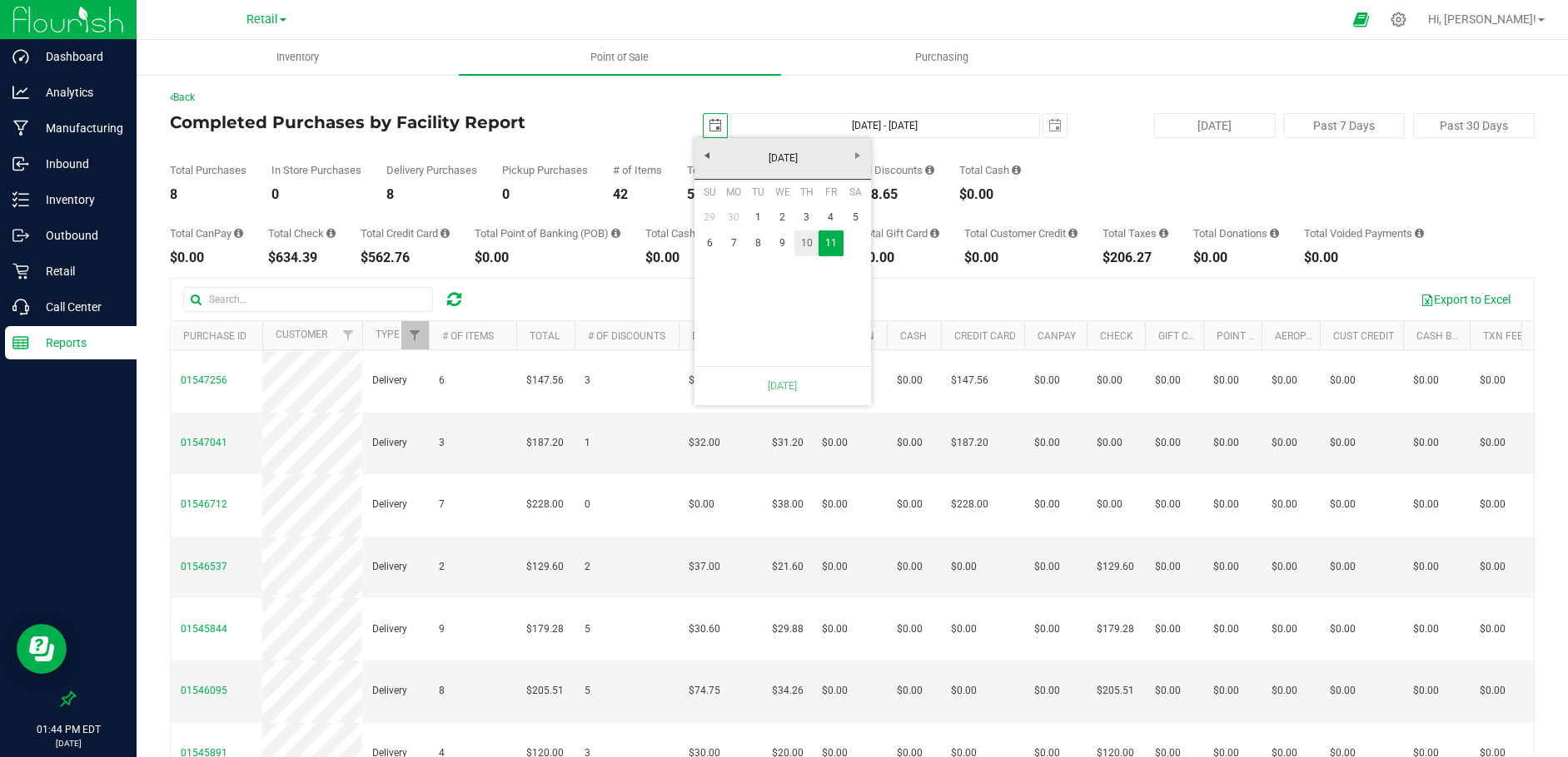
click at [811, 241] on link "10" at bounding box center [806, 243] width 24 height 26
type input "[DATE] - [DATE]"
type input "[DATE]"
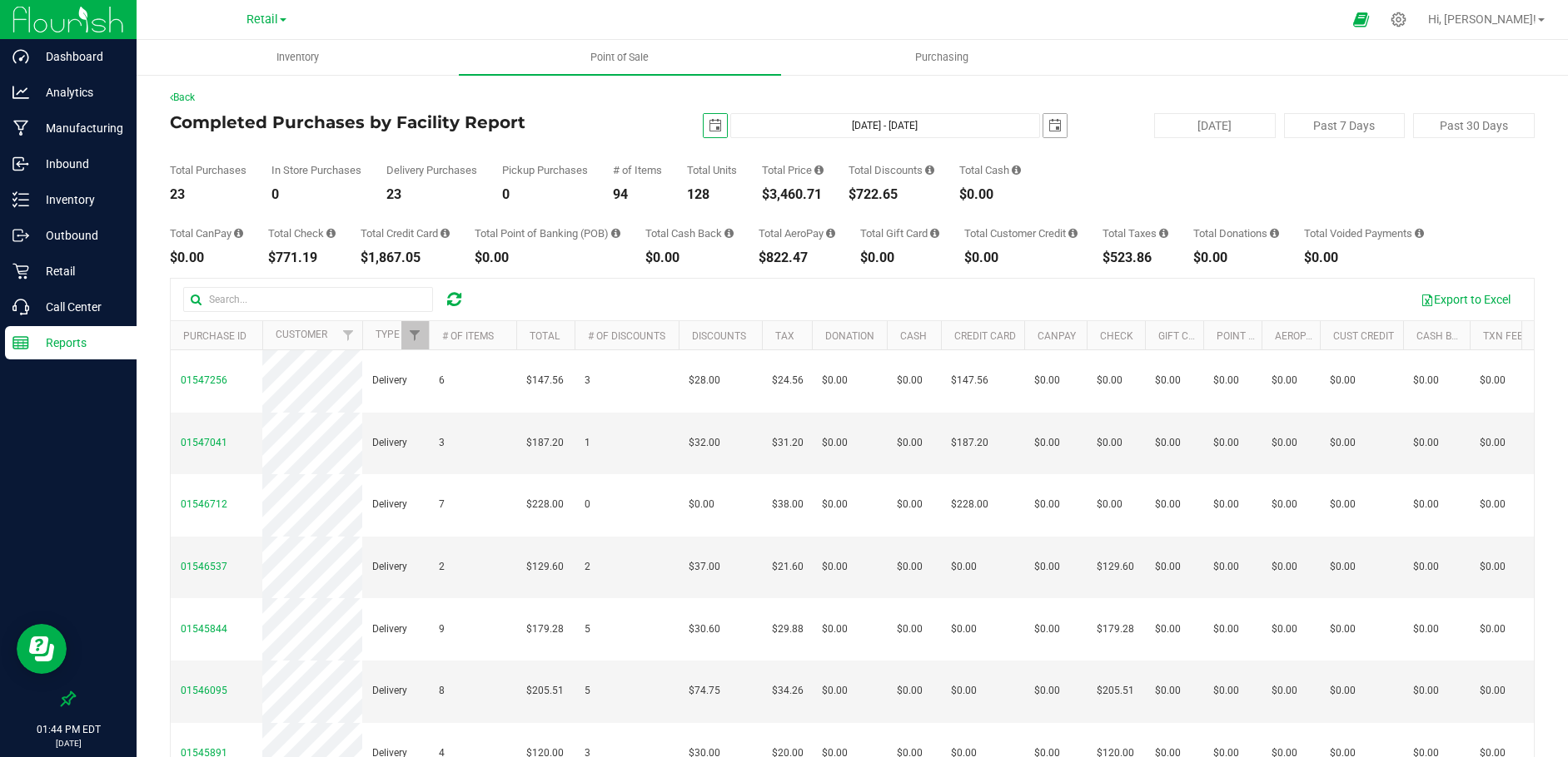
click at [1049, 127] on span "select" at bounding box center [1055, 126] width 13 height 13
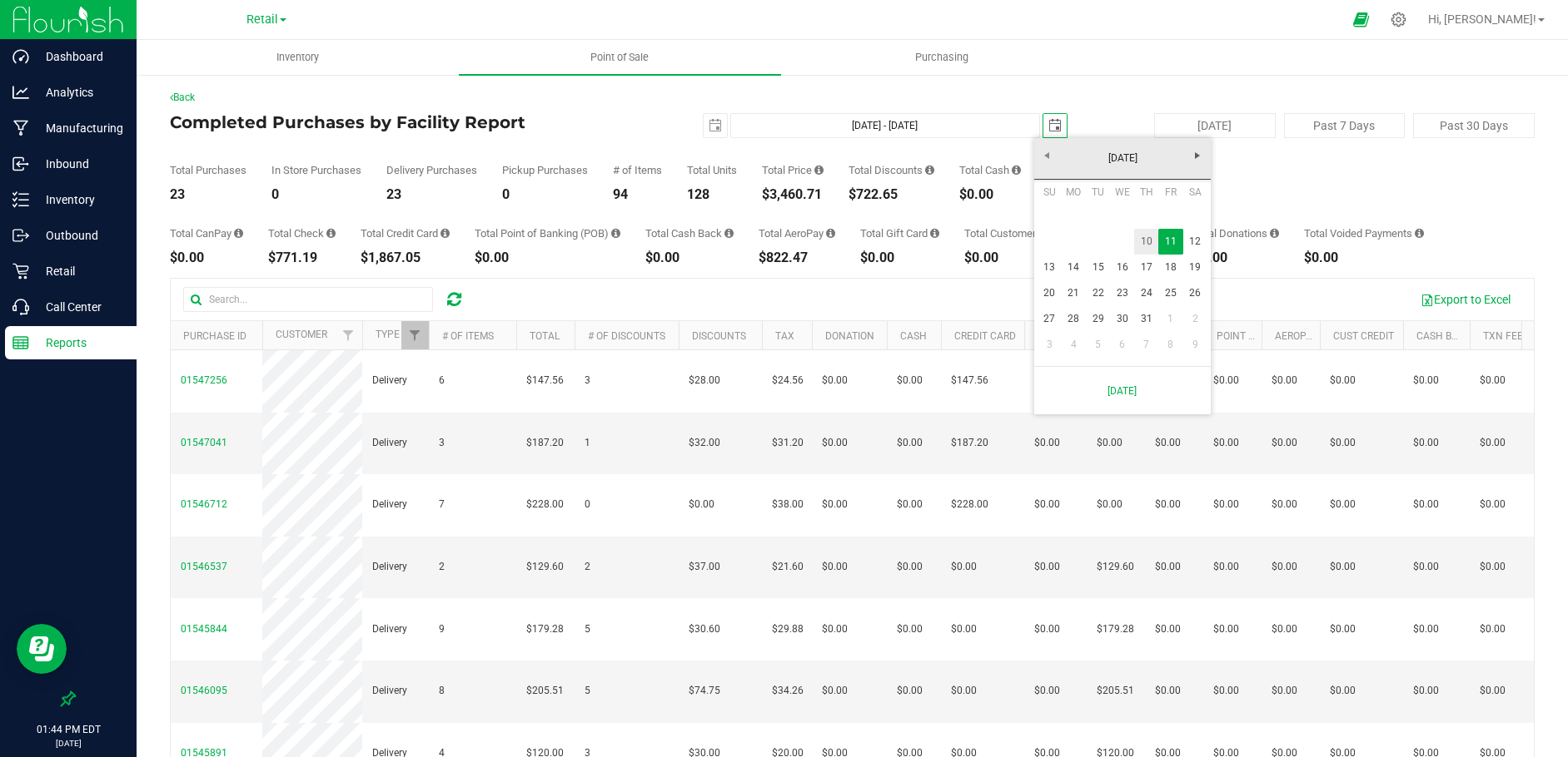
click at [1145, 239] on link "10" at bounding box center [1146, 242] width 24 height 26
type input "[DATE] - [DATE]"
type input "[DATE]"
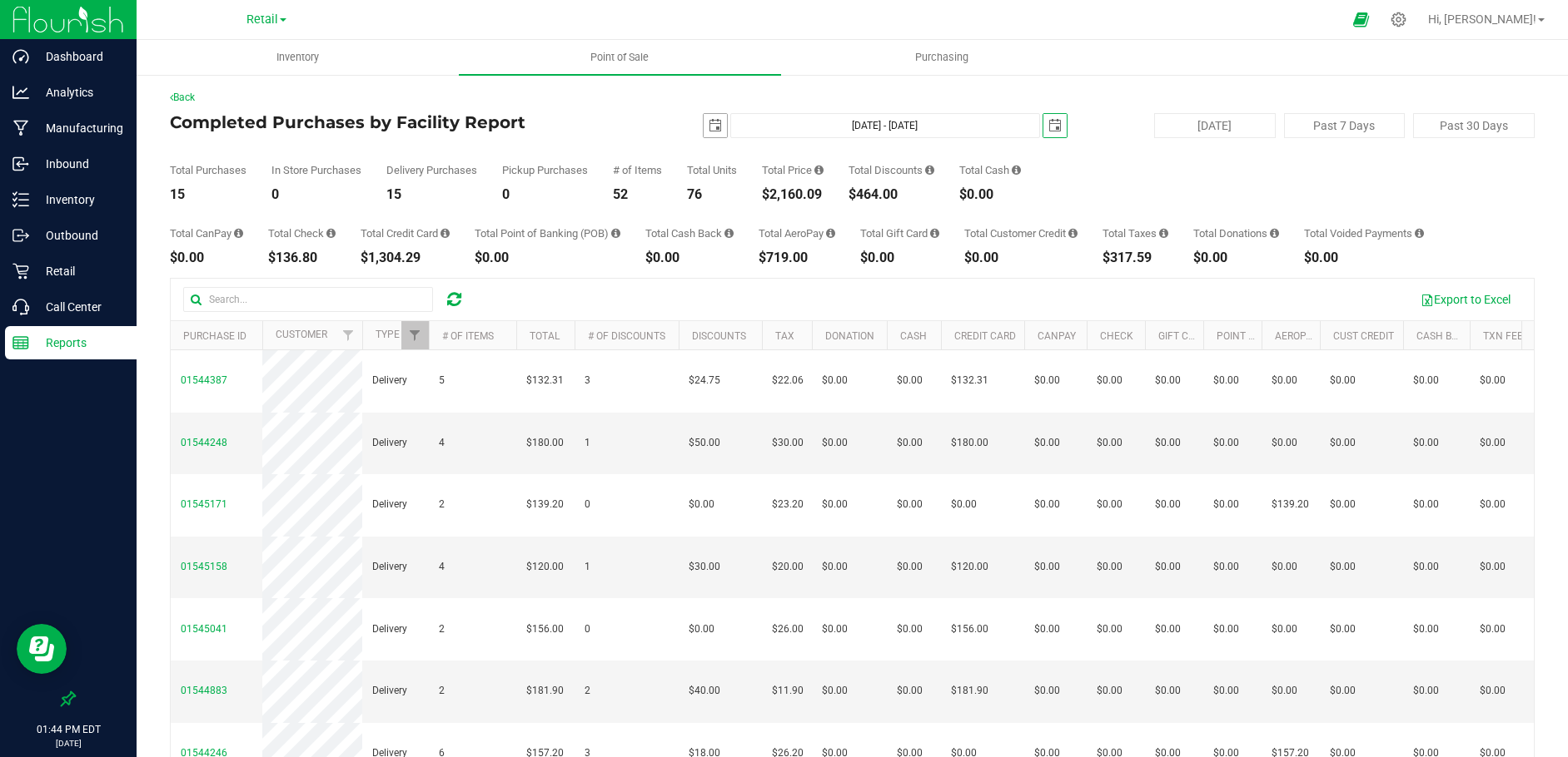
click at [709, 125] on span "select" at bounding box center [715, 126] width 13 height 13
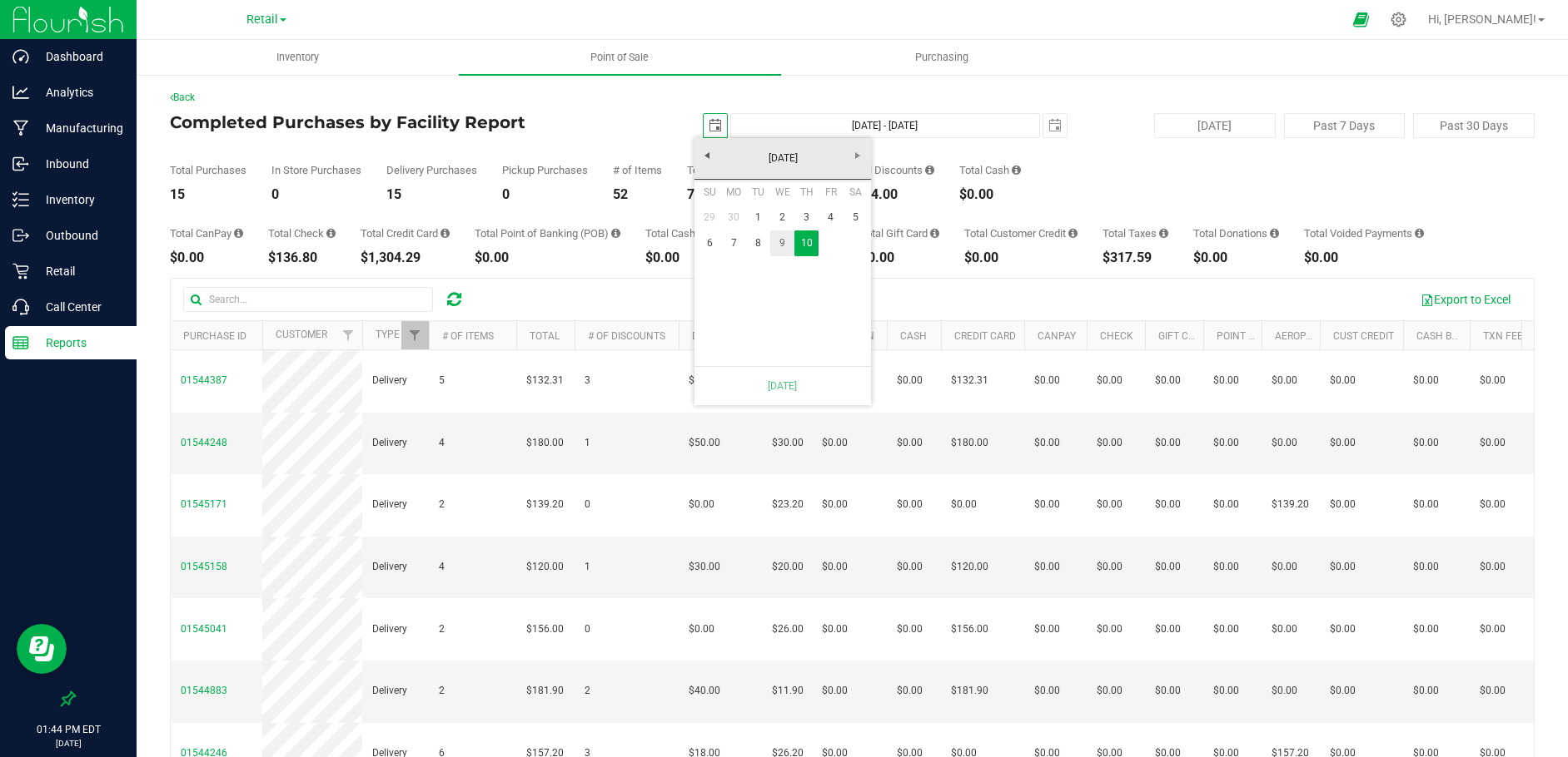
click at [787, 248] on link "9" at bounding box center [782, 243] width 24 height 26
type input "[DATE] - [DATE]"
type input "[DATE]"
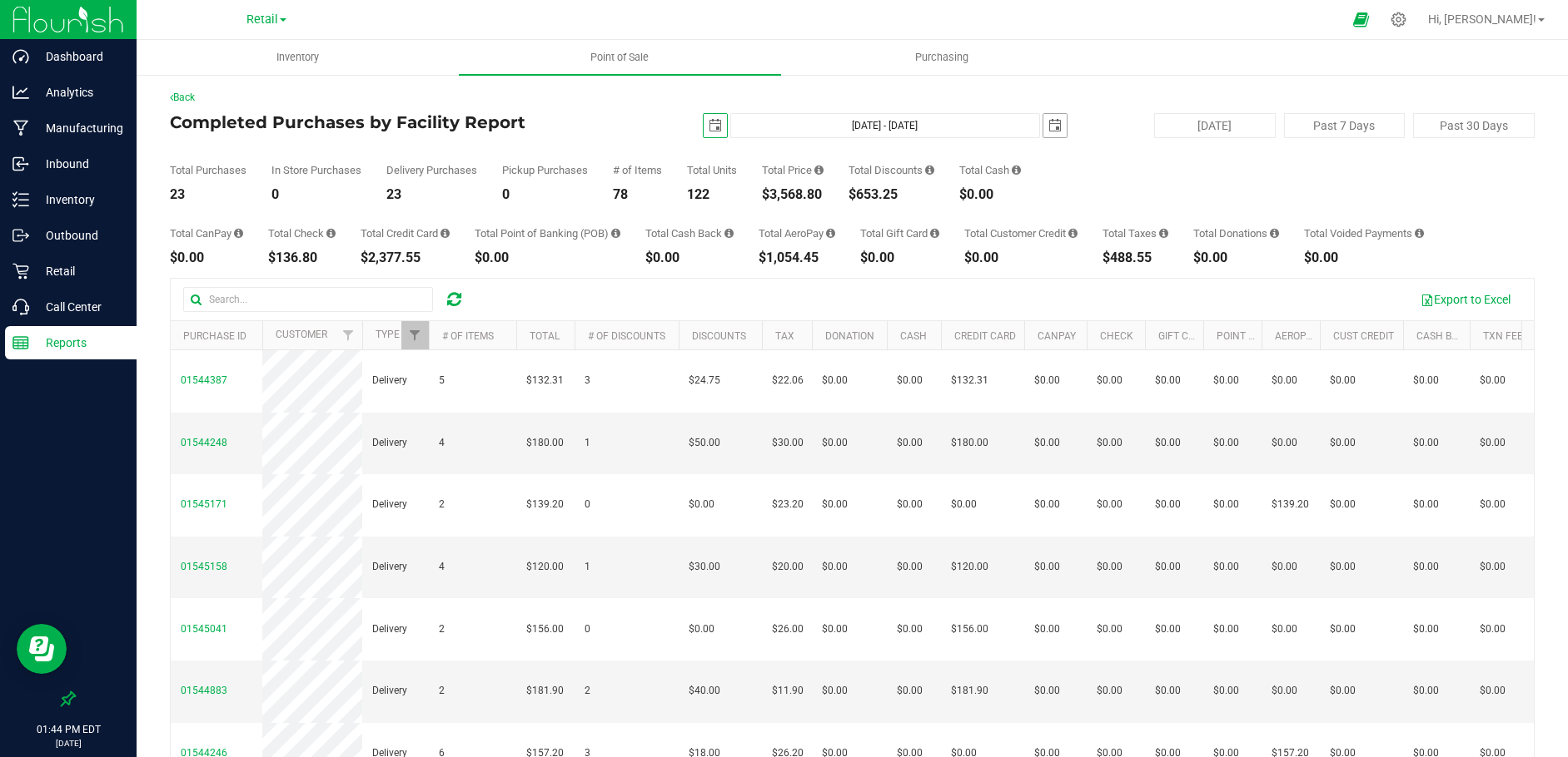
click at [1053, 125] on span "select" at bounding box center [1054, 125] width 23 height 23
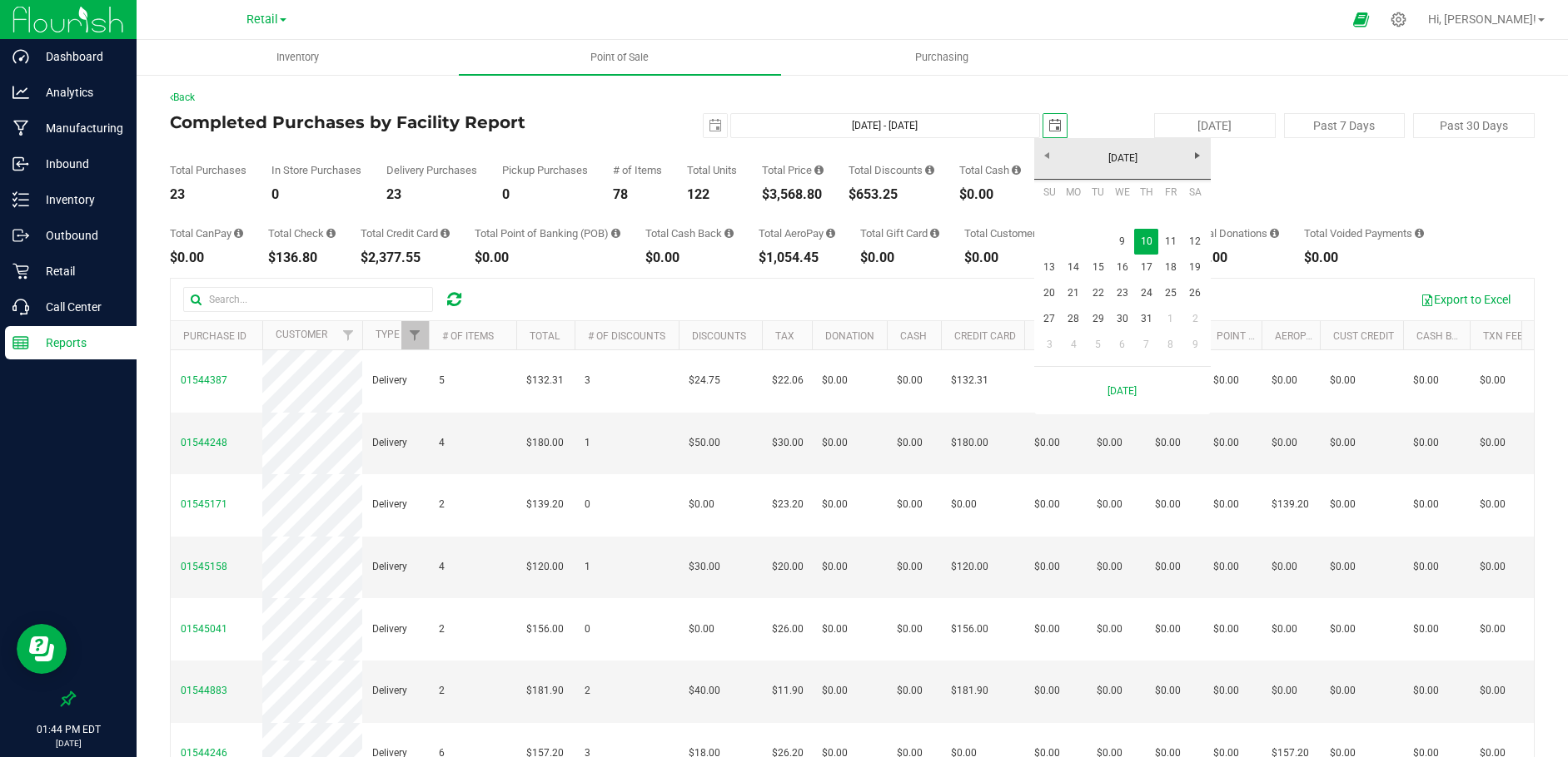
scroll to position [0, 41]
click at [1120, 238] on link "9" at bounding box center [1122, 242] width 24 height 26
type input "[DATE] - [DATE]"
type input "[DATE]"
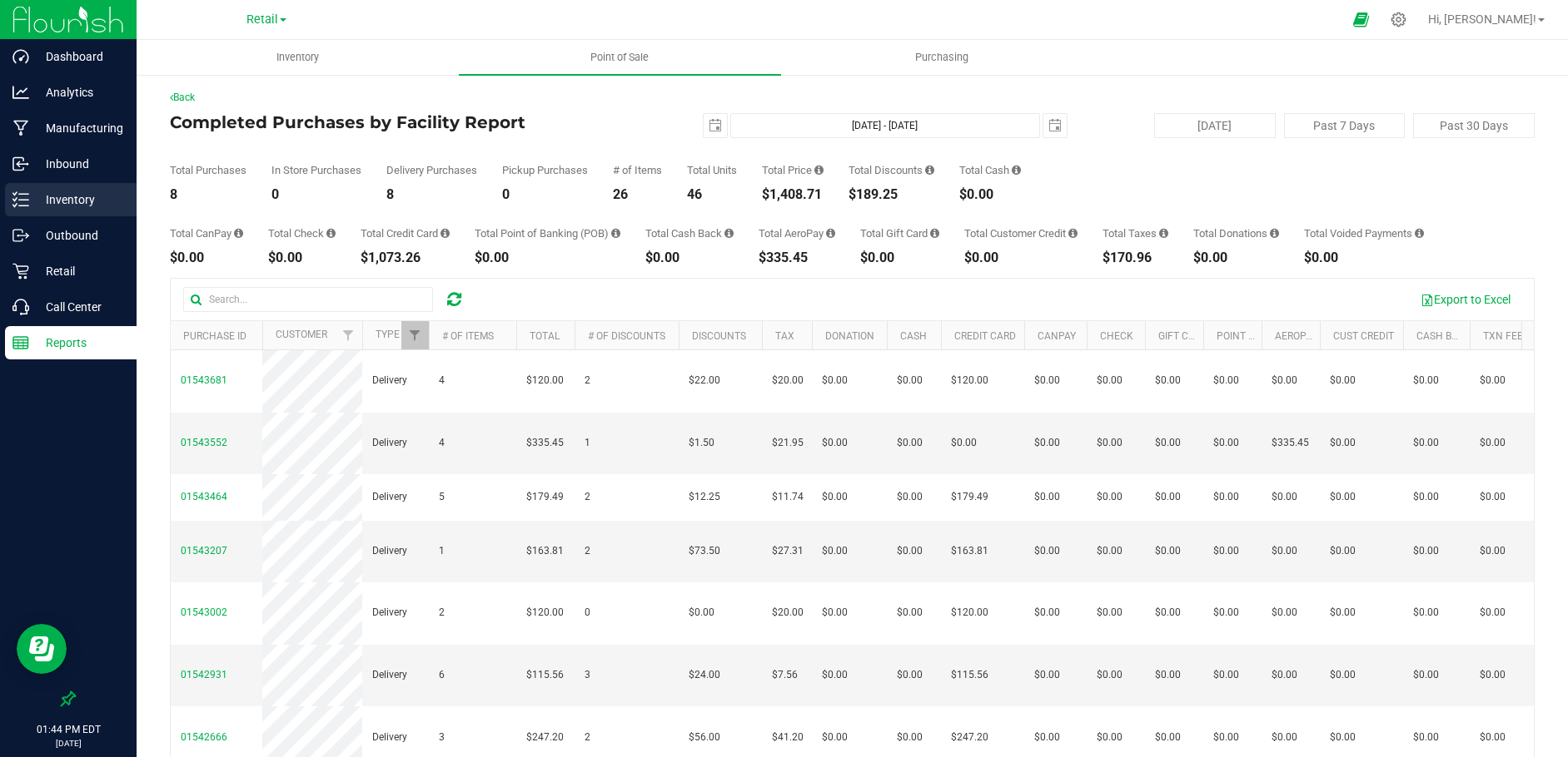
scroll to position [0, 0]
drag, startPoint x: 701, startPoint y: 121, endPoint x: 732, endPoint y: 132, distance: 32.9
click at [709, 121] on span "select" at bounding box center [715, 126] width 13 height 13
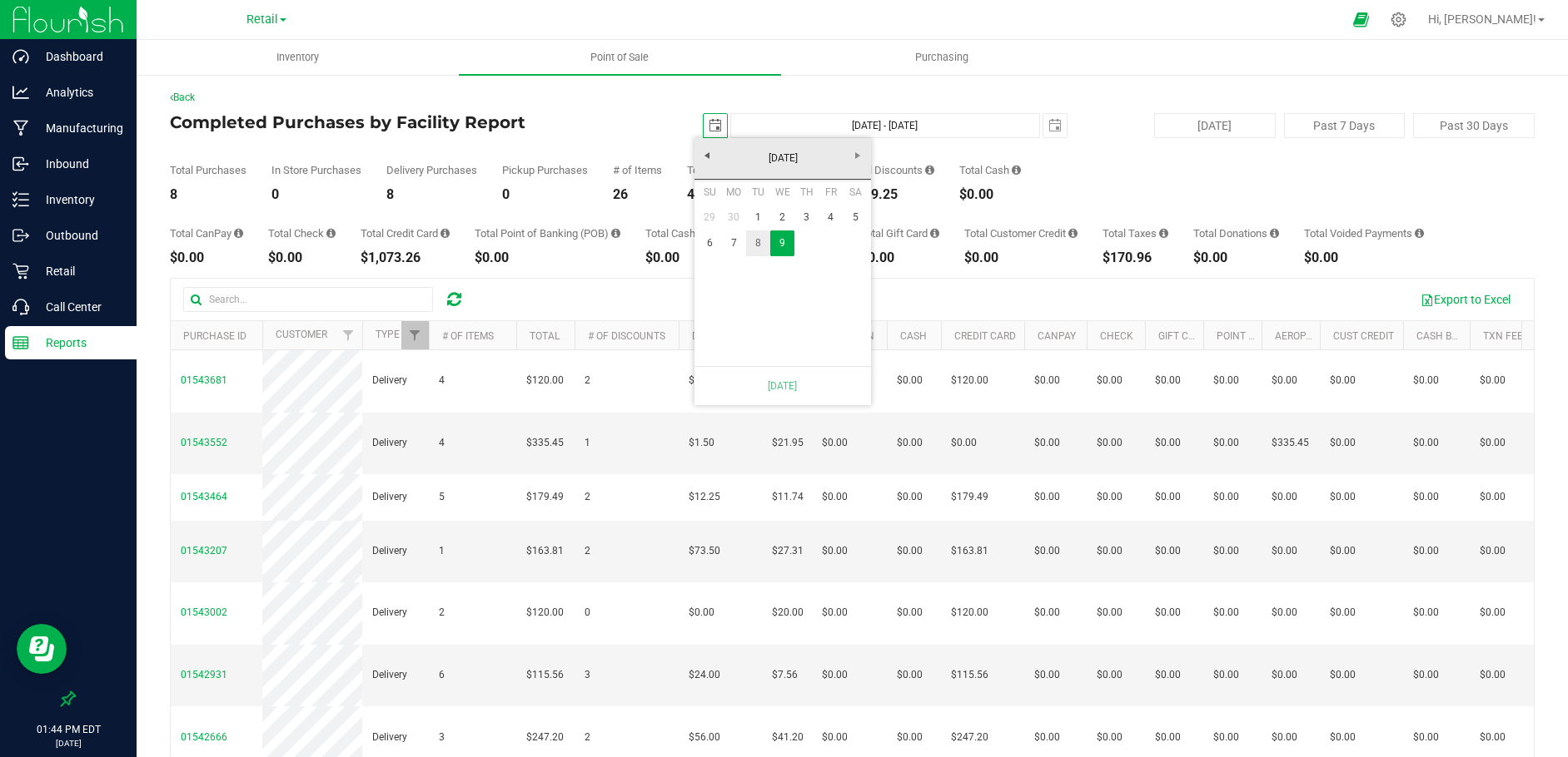
click at [757, 248] on link "8" at bounding box center [758, 243] width 24 height 26
type input "[DATE] - [DATE]"
type input "[DATE]"
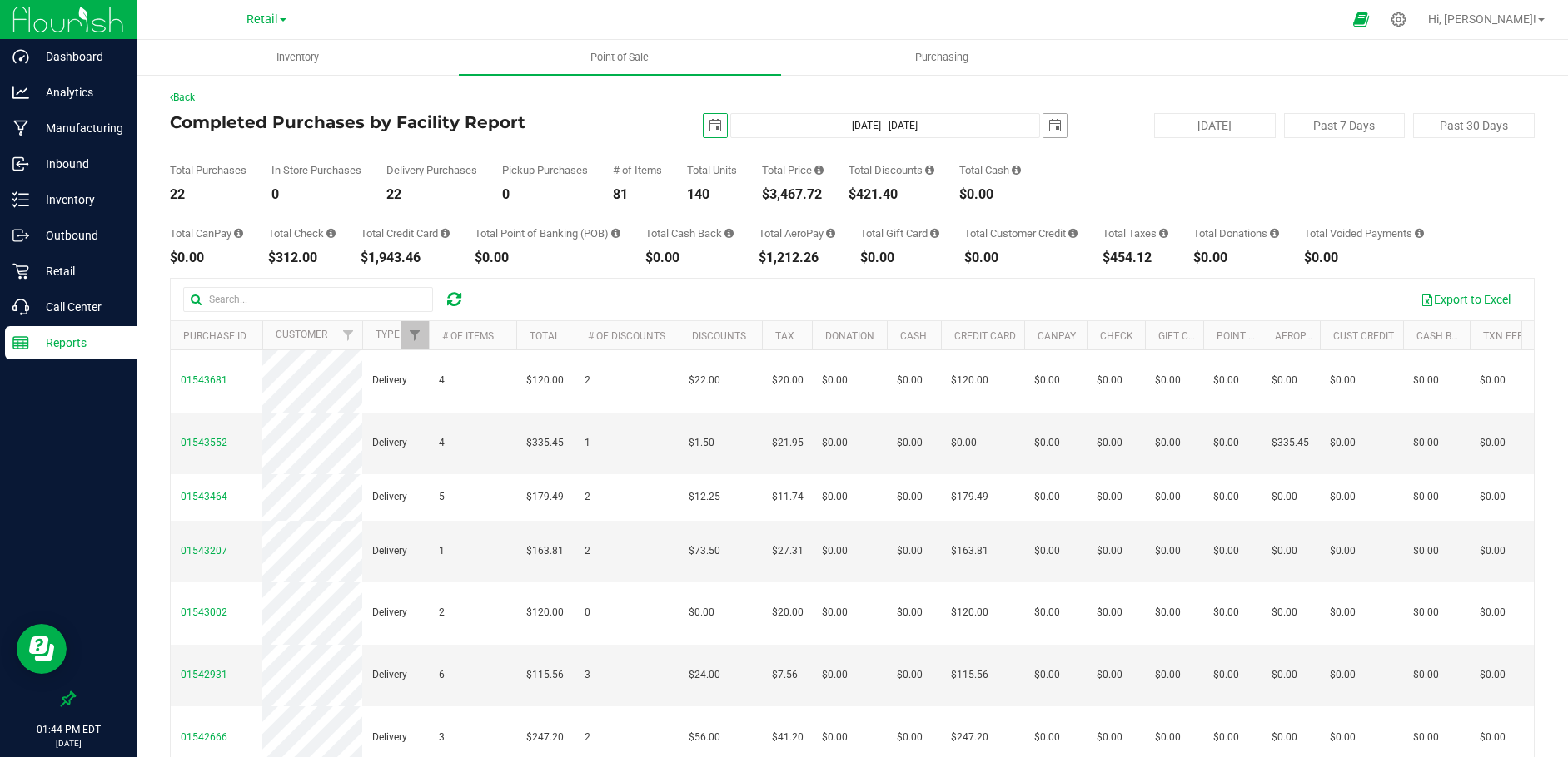
click at [1049, 129] on span "select" at bounding box center [1055, 126] width 13 height 13
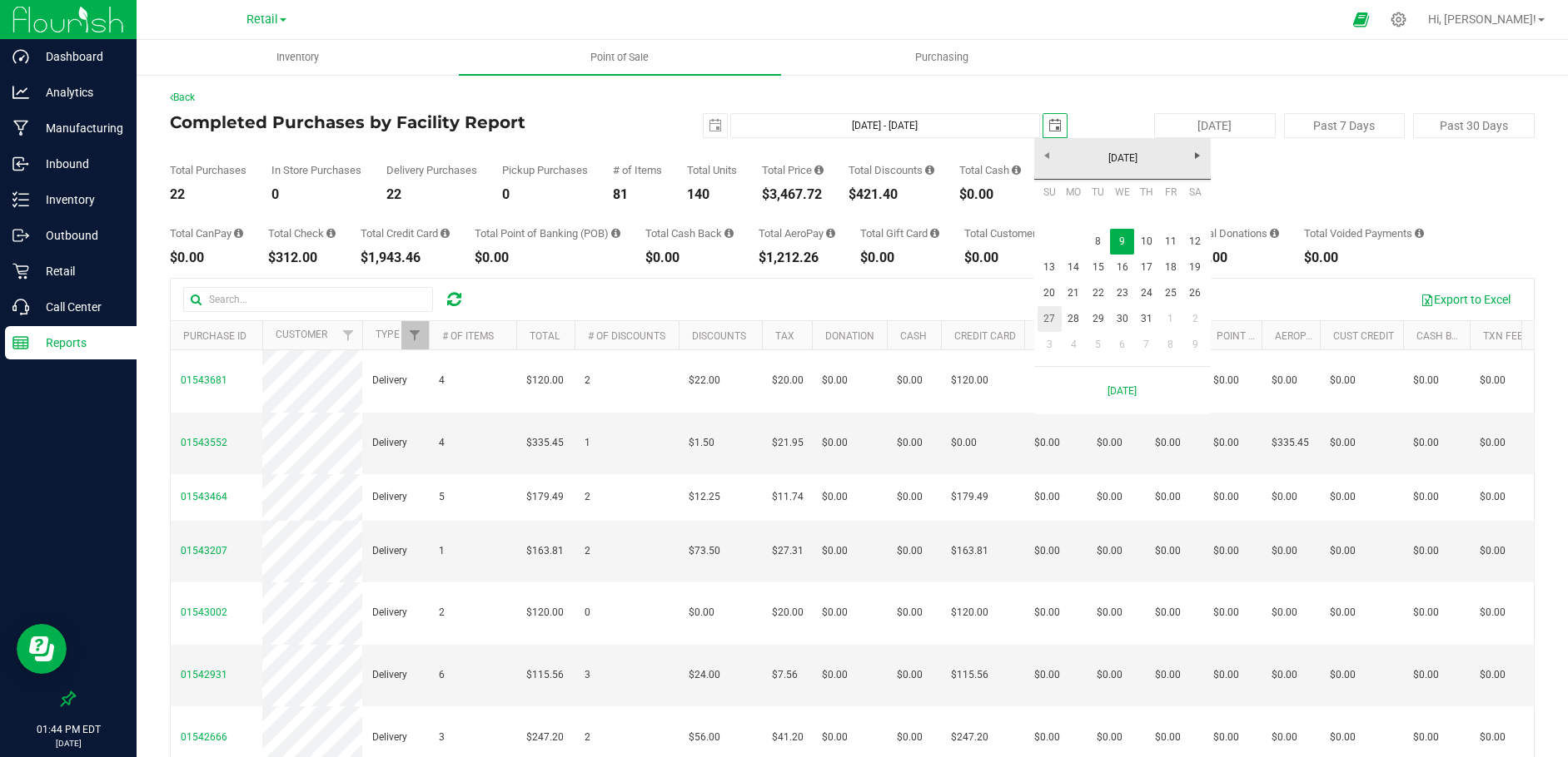
scroll to position [0, 41]
click at [1098, 238] on link "8" at bounding box center [1097, 242] width 24 height 26
type input "[DATE] - [DATE]"
type input "[DATE]"
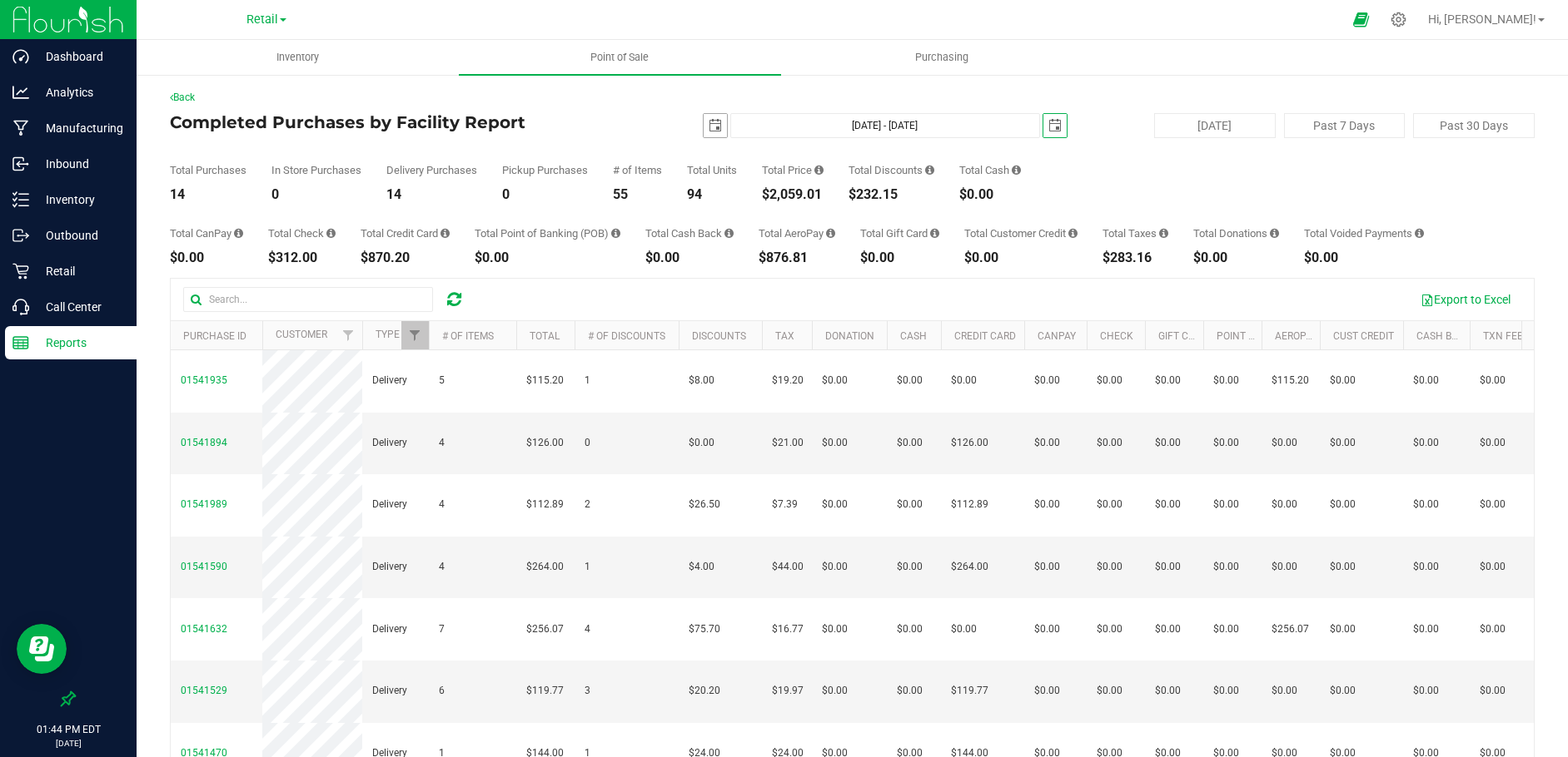
click at [709, 128] on span "select" at bounding box center [715, 126] width 13 height 13
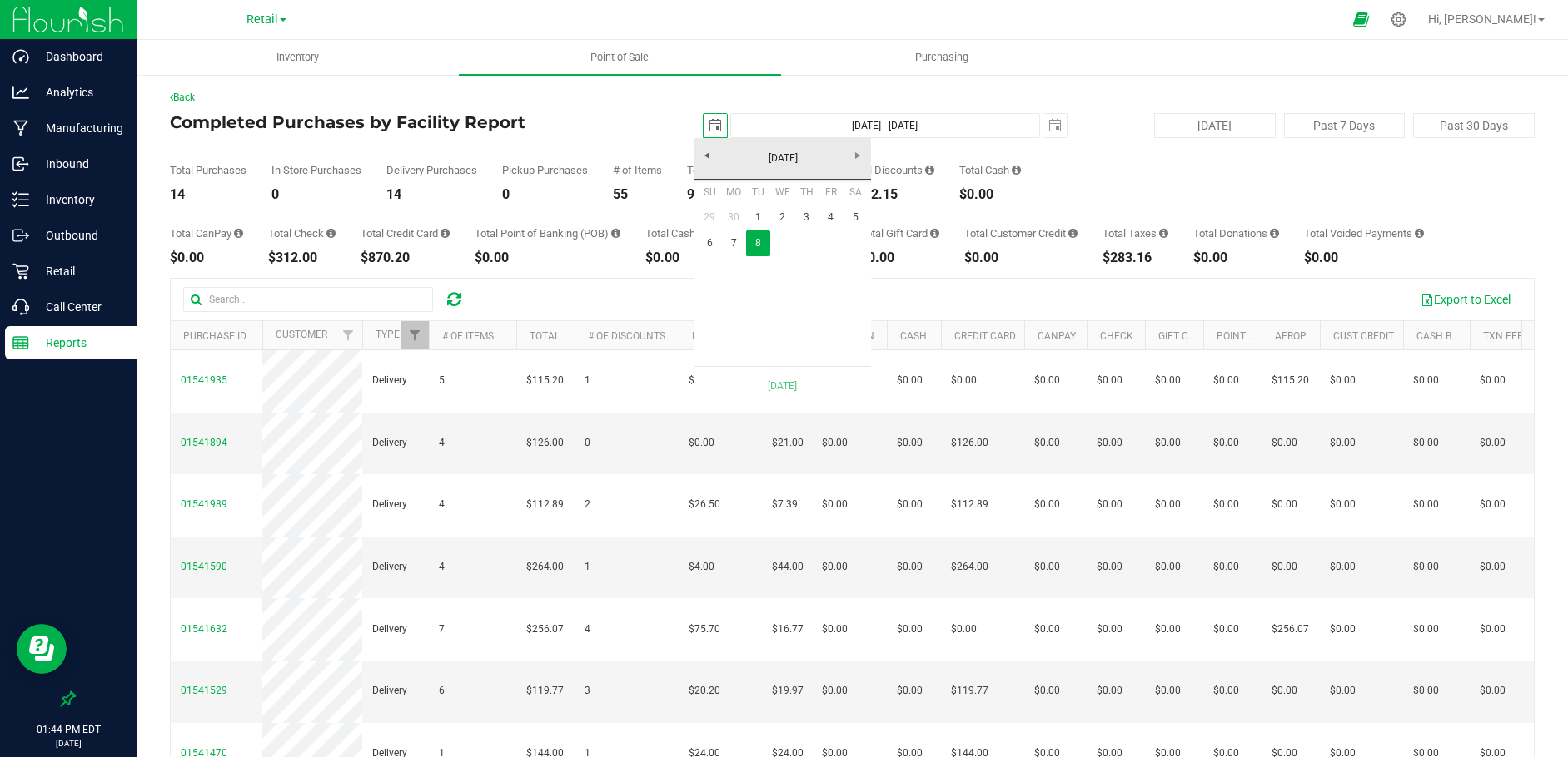
scroll to position [0, 41]
click at [732, 241] on link "7" at bounding box center [733, 243] width 24 height 26
type input "[DATE] - [DATE]"
type input "[DATE]"
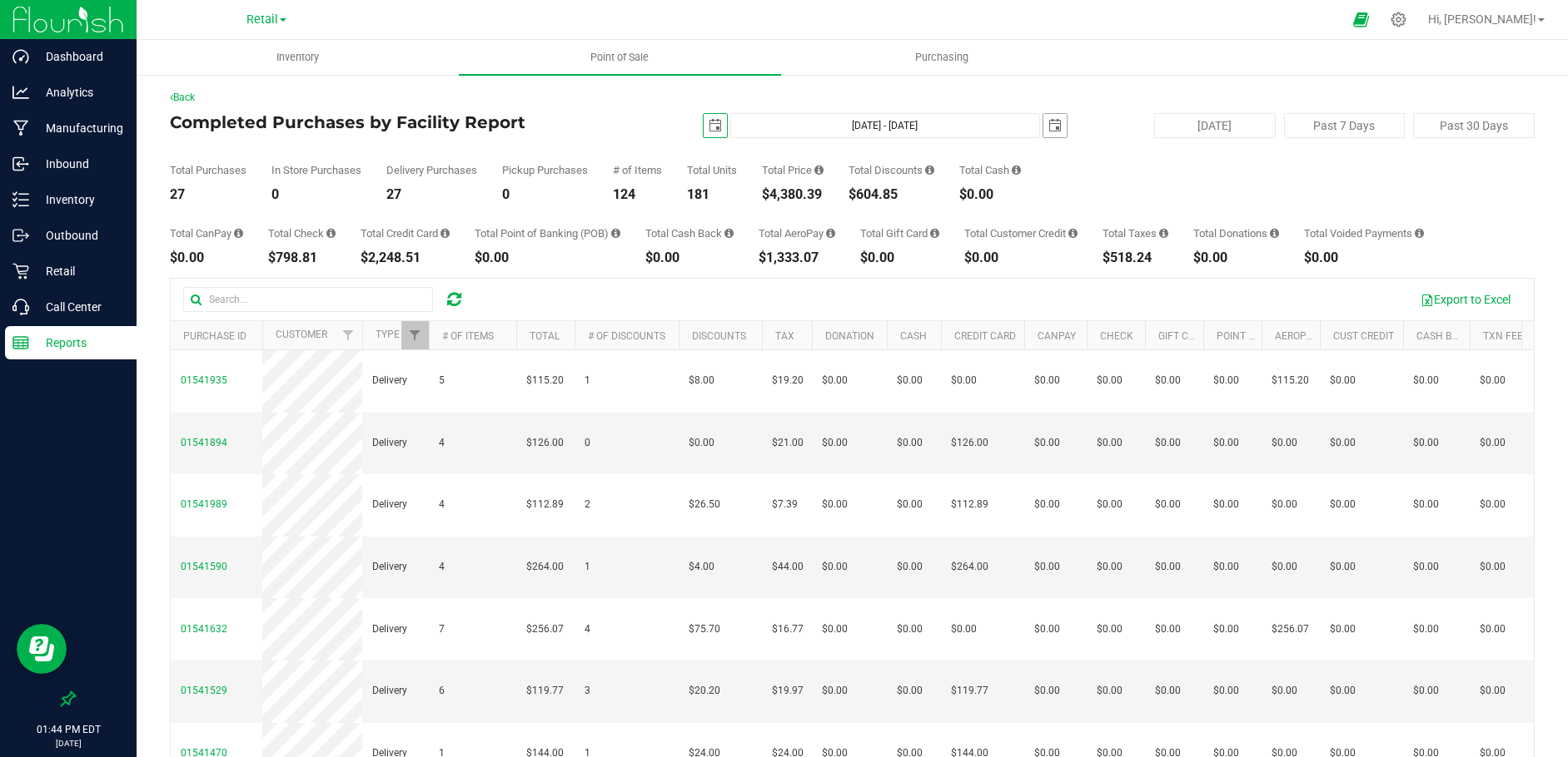
click at [1053, 121] on span "select" at bounding box center [1054, 125] width 23 height 23
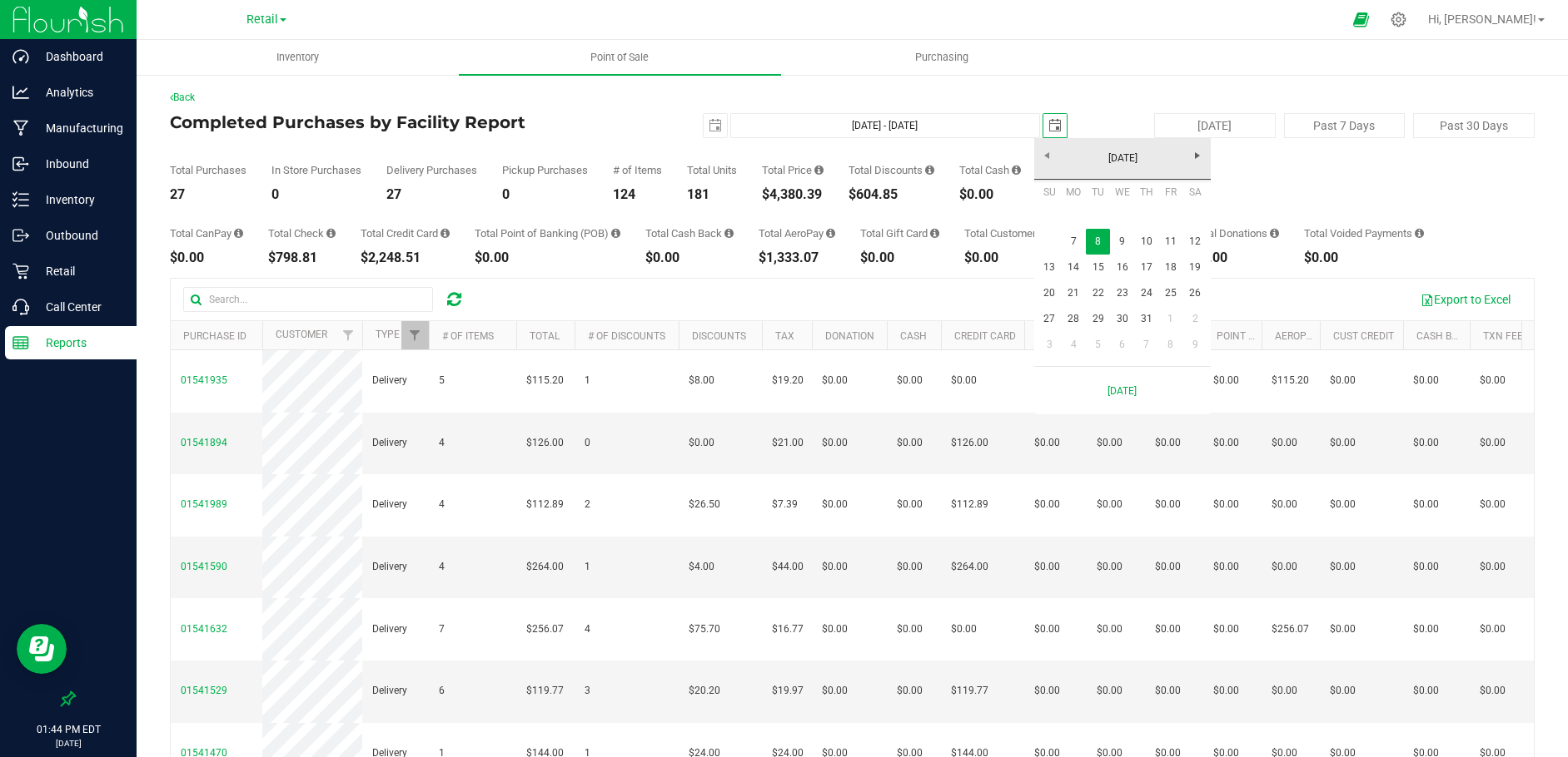
scroll to position [0, 41]
click at [1074, 241] on link "7" at bounding box center [1074, 242] width 24 height 26
type input "[DATE] - [DATE]"
type input "[DATE]"
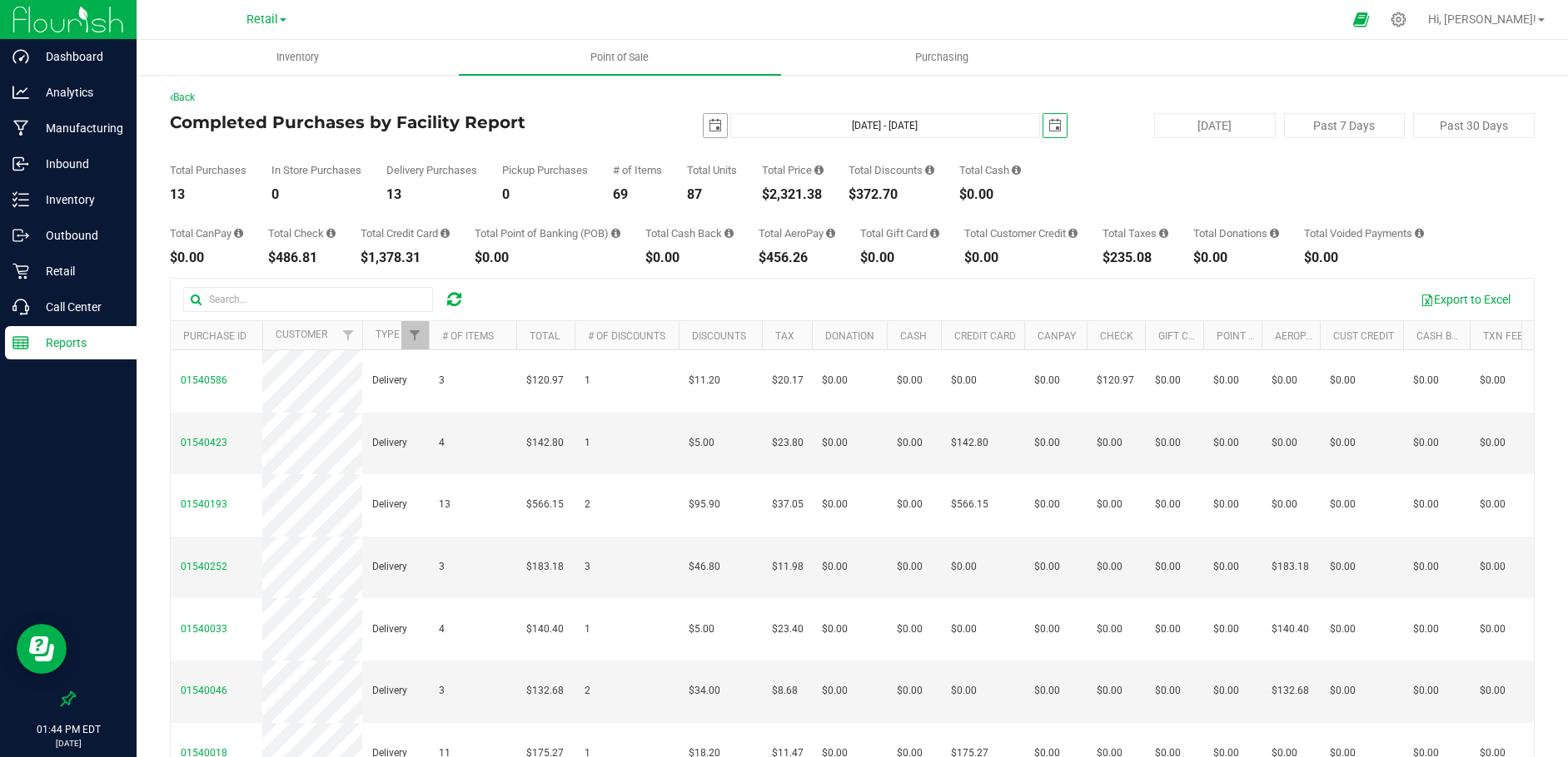
click at [709, 123] on span "select" at bounding box center [715, 126] width 13 height 13
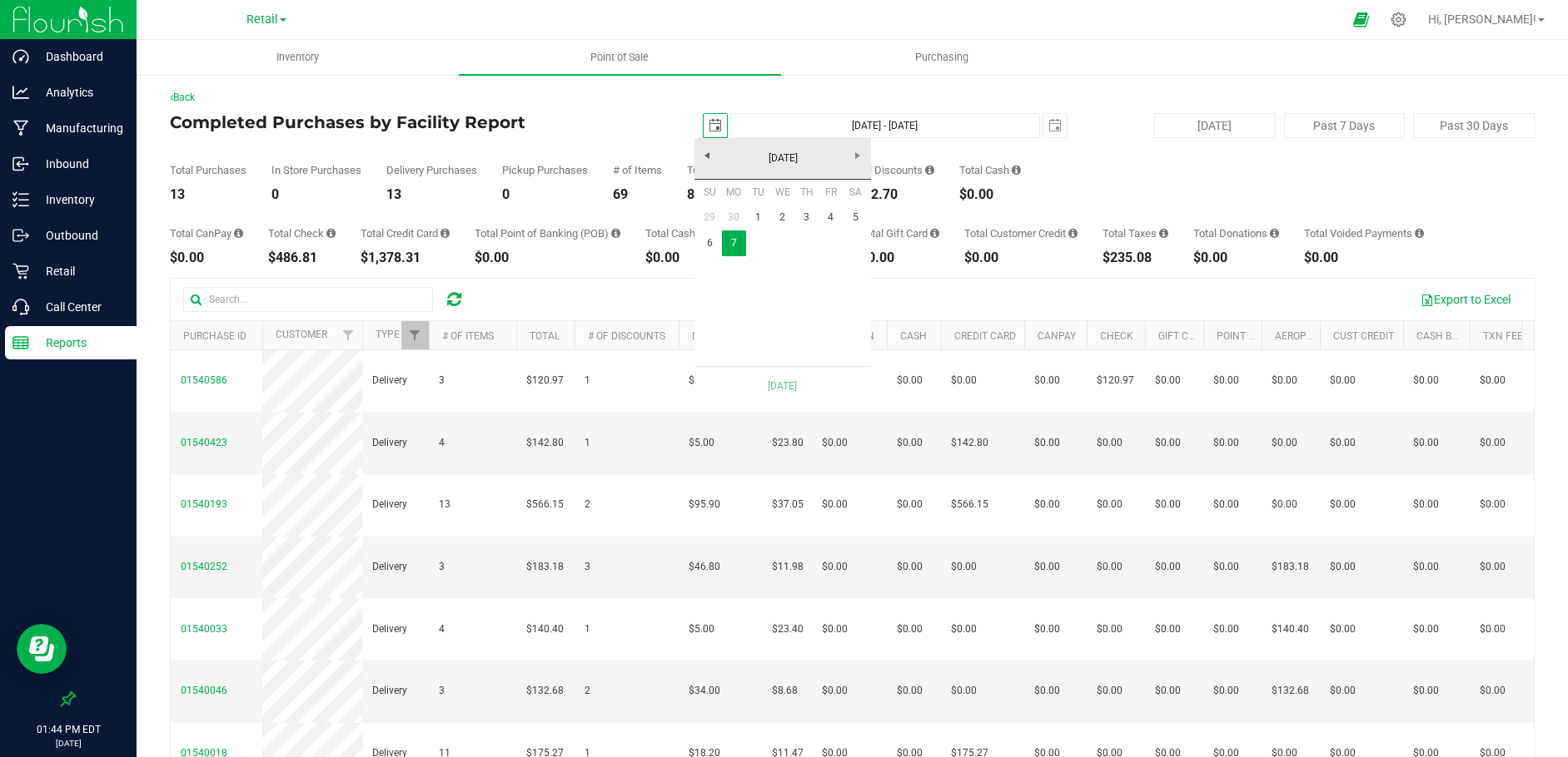
scroll to position [0, 41]
click at [702, 245] on link "6" at bounding box center [710, 243] width 24 height 26
type input "[DATE] - [DATE]"
type input "[DATE]"
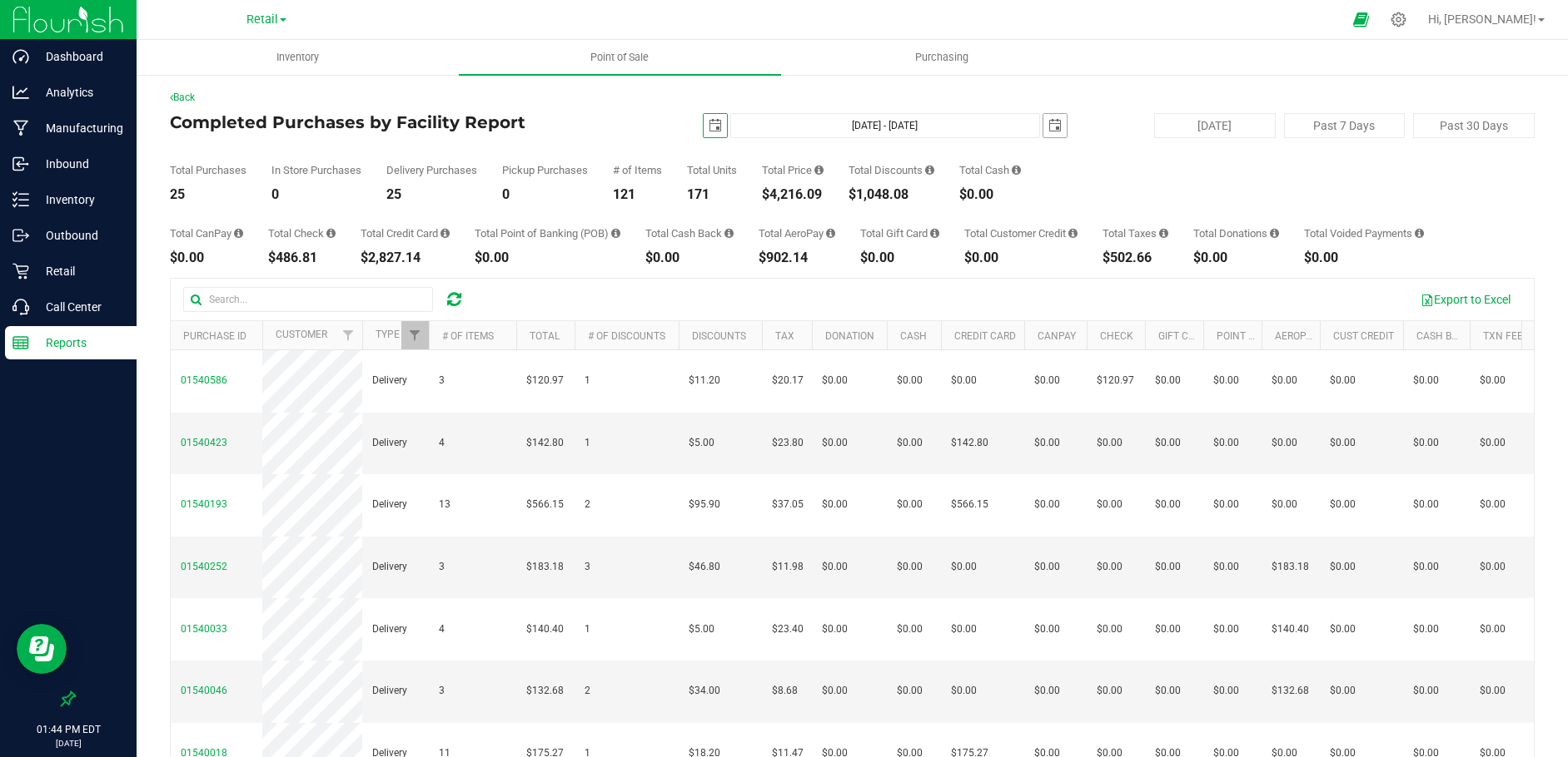
click at [1049, 121] on span "select" at bounding box center [1055, 126] width 13 height 13
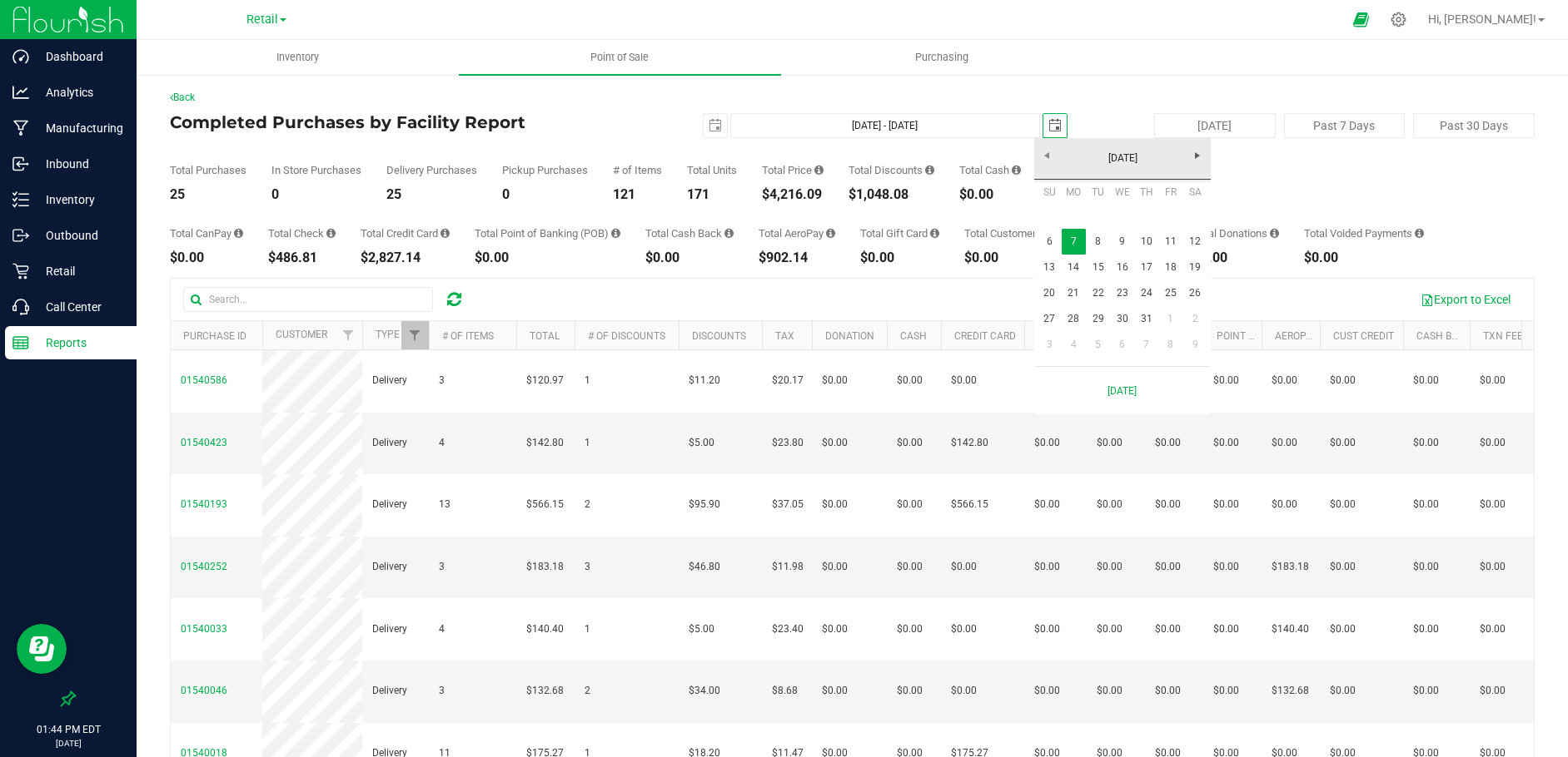
scroll to position [0, 41]
click at [1052, 243] on link "6" at bounding box center [1050, 242] width 24 height 26
type input "[DATE] - [DATE]"
type input "[DATE]"
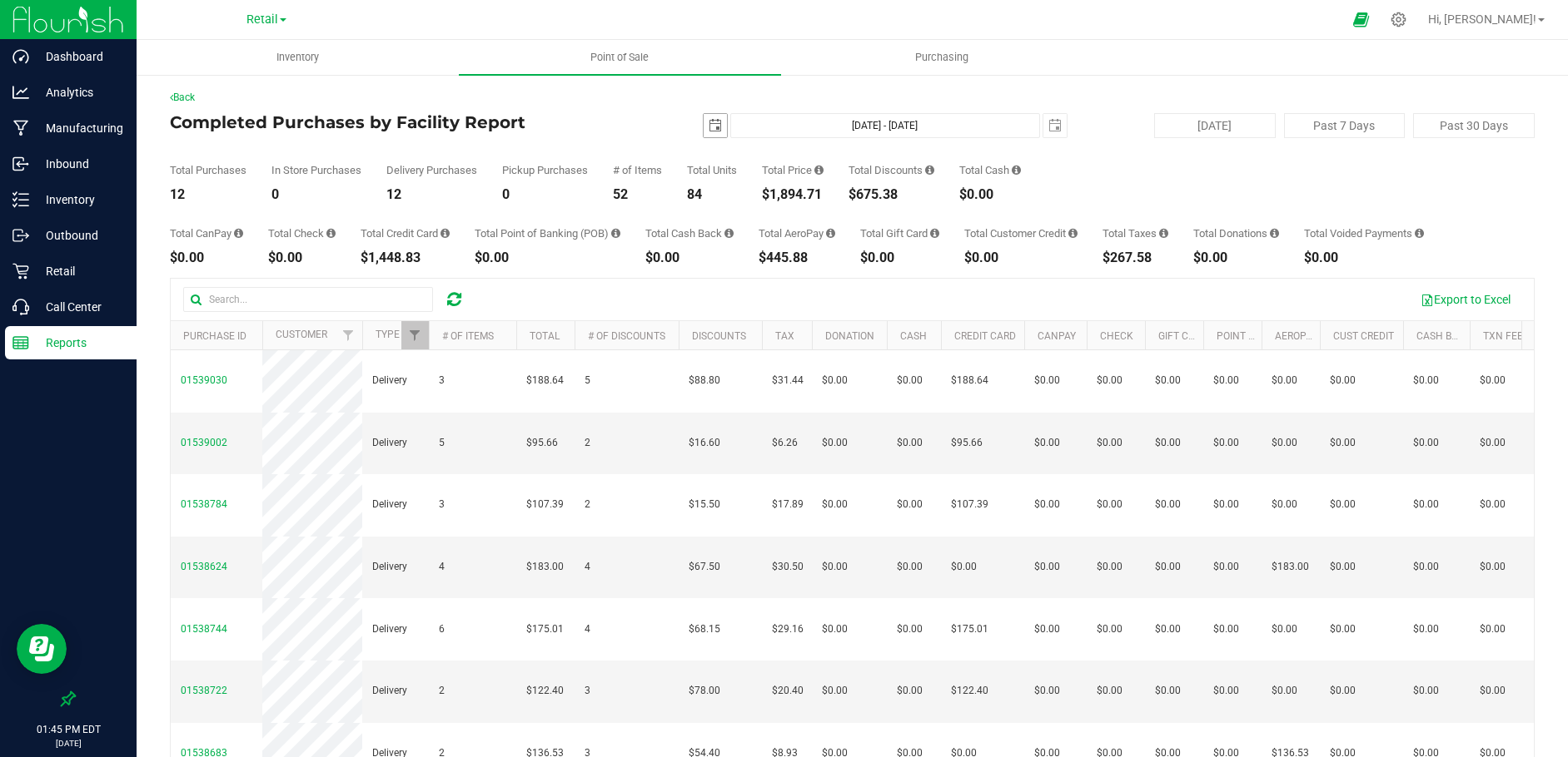
click at [710, 124] on span "select" at bounding box center [715, 126] width 13 height 13
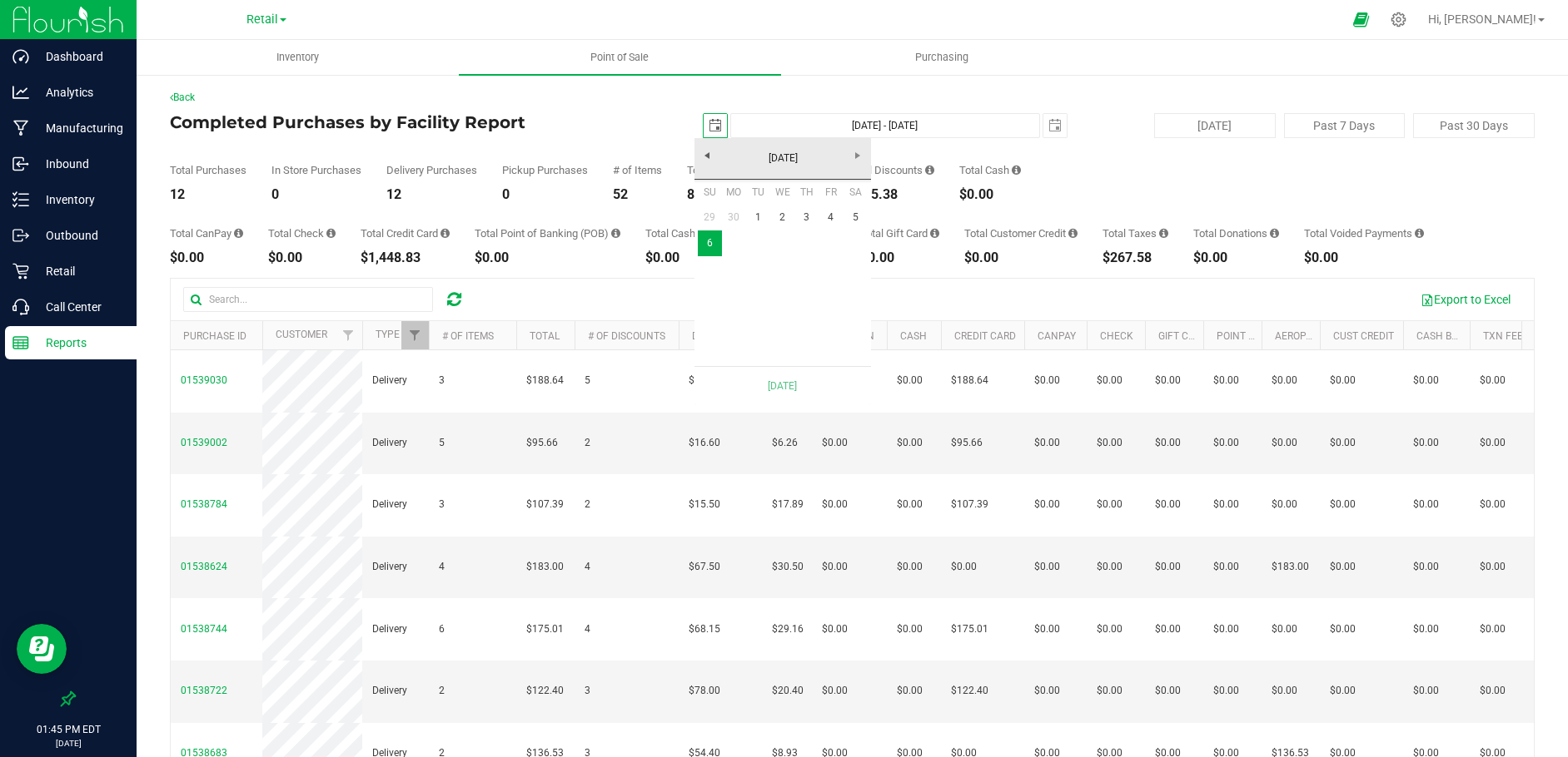
scroll to position [0, 41]
click at [857, 217] on link "5" at bounding box center [856, 218] width 24 height 26
type input "[DATE] - [DATE]"
type input "[DATE]"
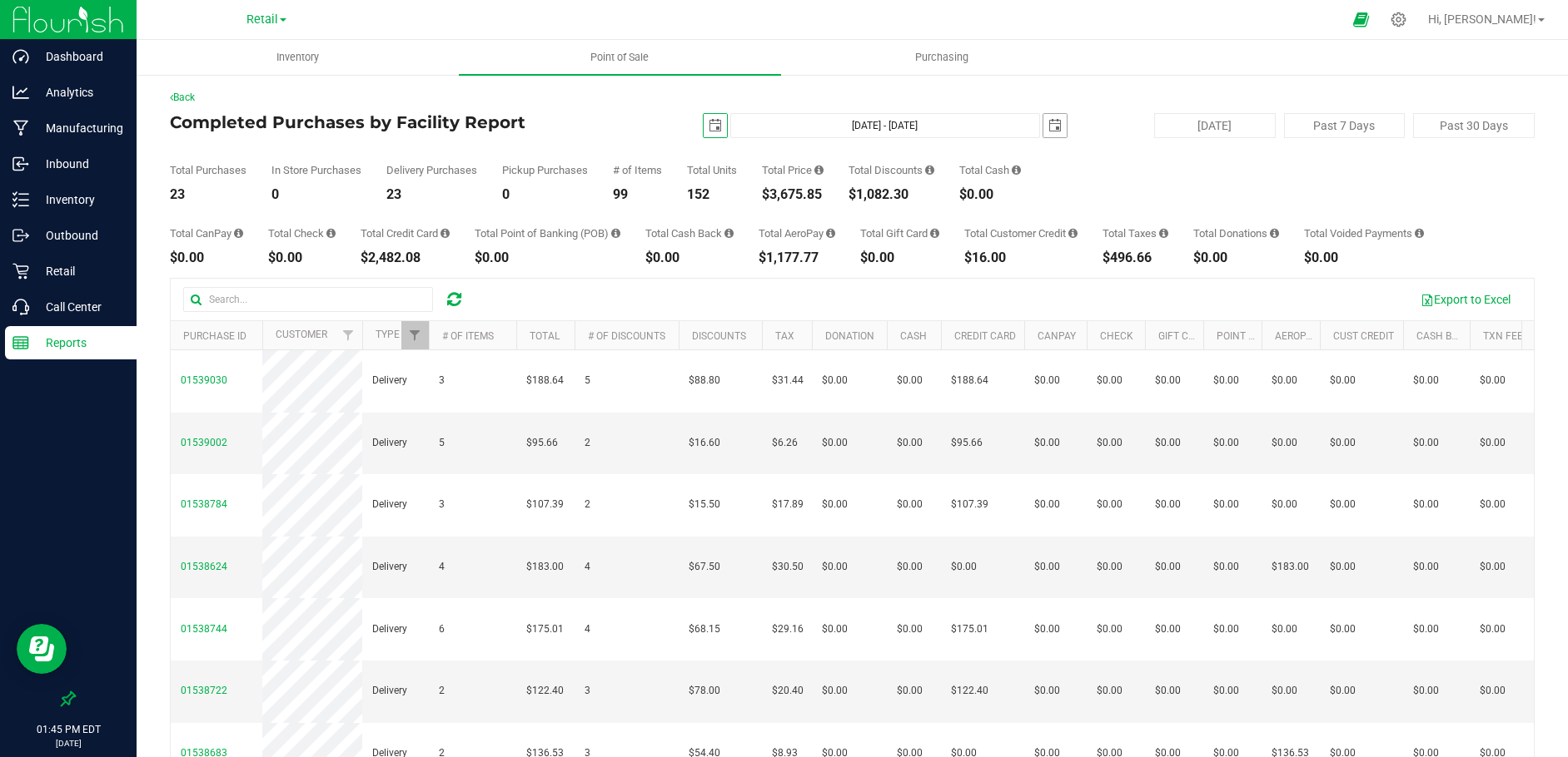
click at [1053, 129] on span "select" at bounding box center [1054, 125] width 23 height 23
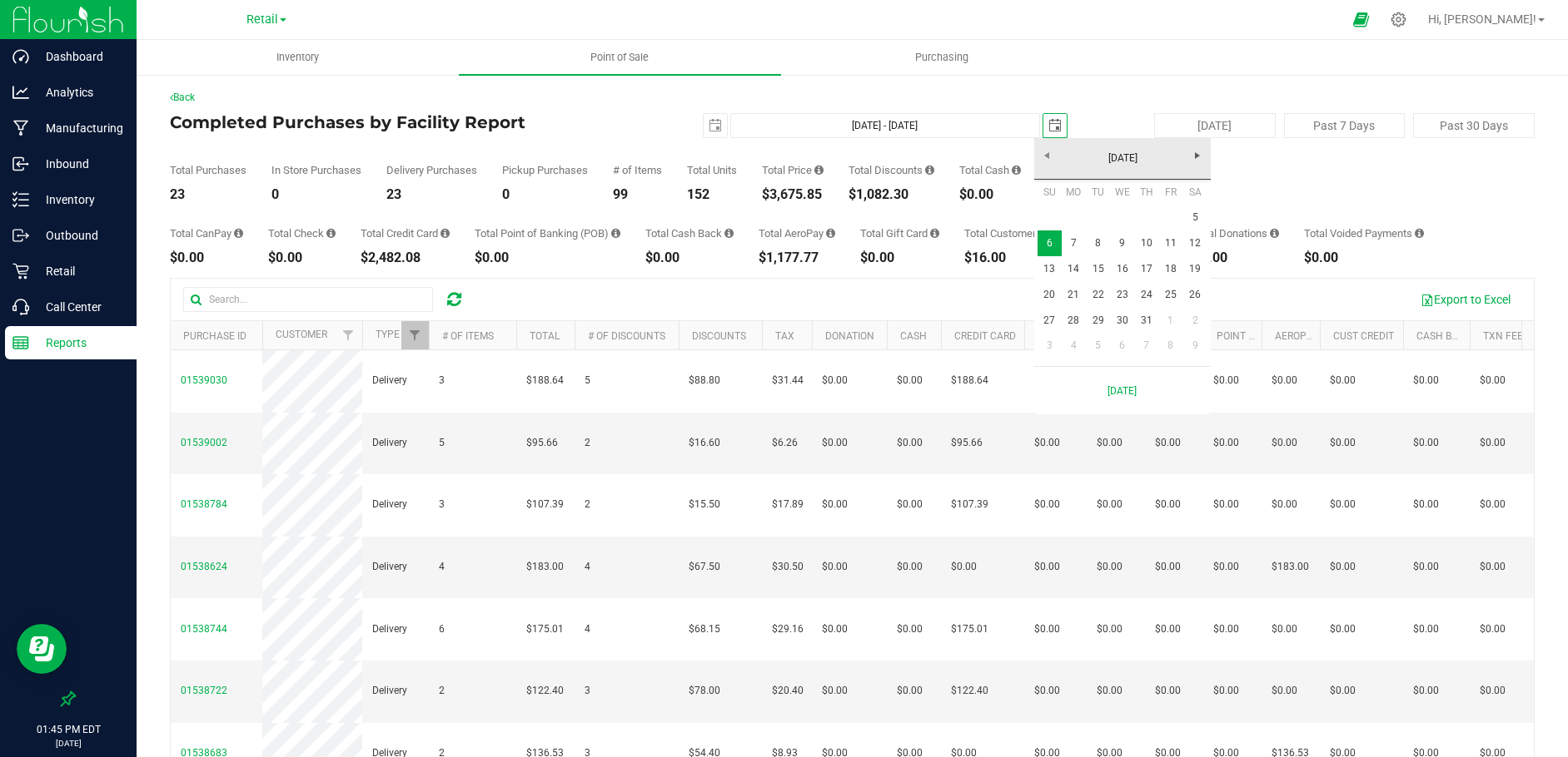
scroll to position [0, 41]
click at [1199, 217] on link "5" at bounding box center [1195, 218] width 24 height 26
type input "[DATE] - [DATE]"
type input "[DATE]"
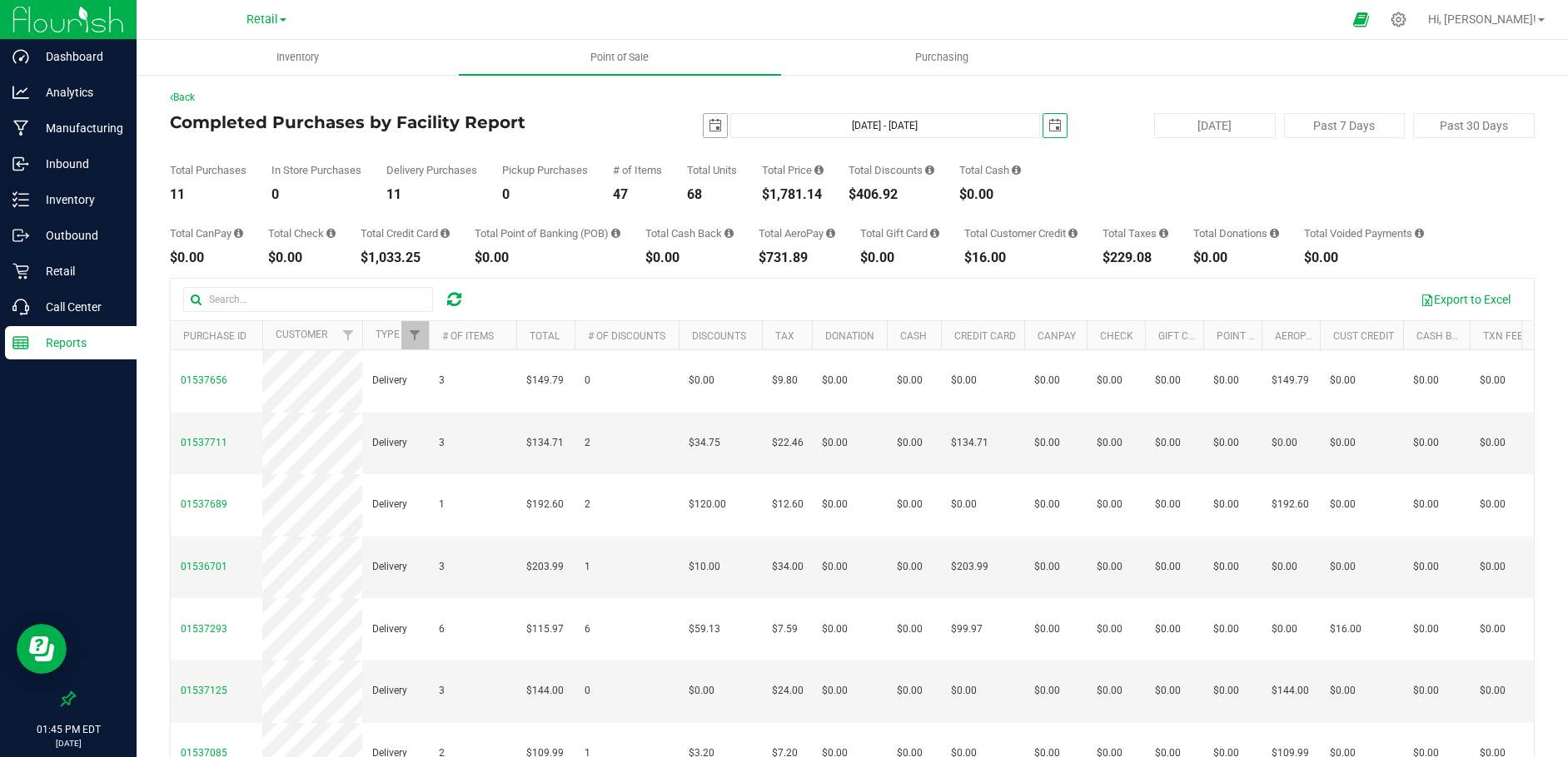
click at [709, 120] on span "select" at bounding box center [715, 126] width 13 height 13
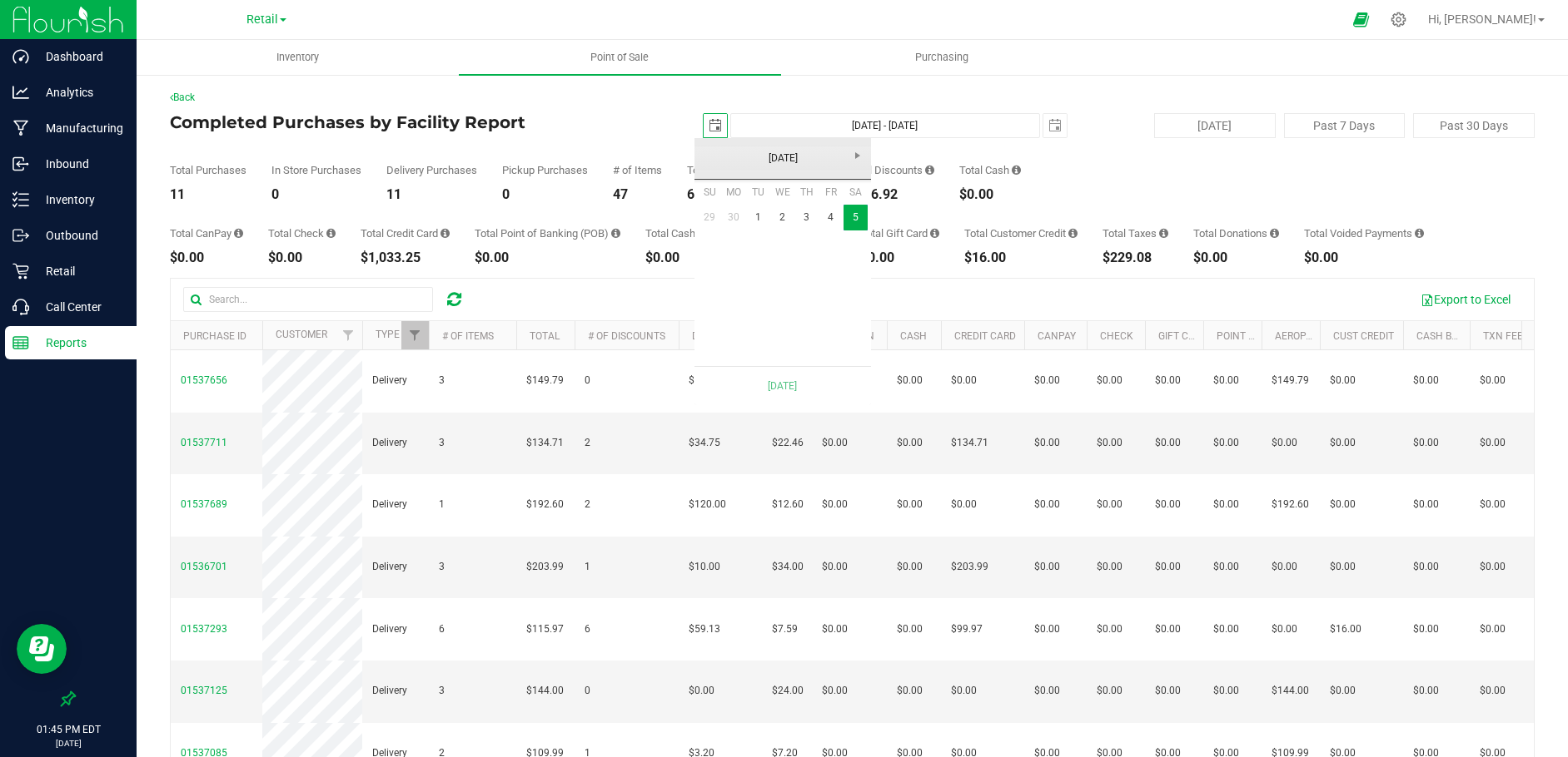
scroll to position [0, 41]
click at [825, 212] on link "4" at bounding box center [830, 218] width 24 height 26
type input "[DATE] - [DATE]"
type input "[DATE]"
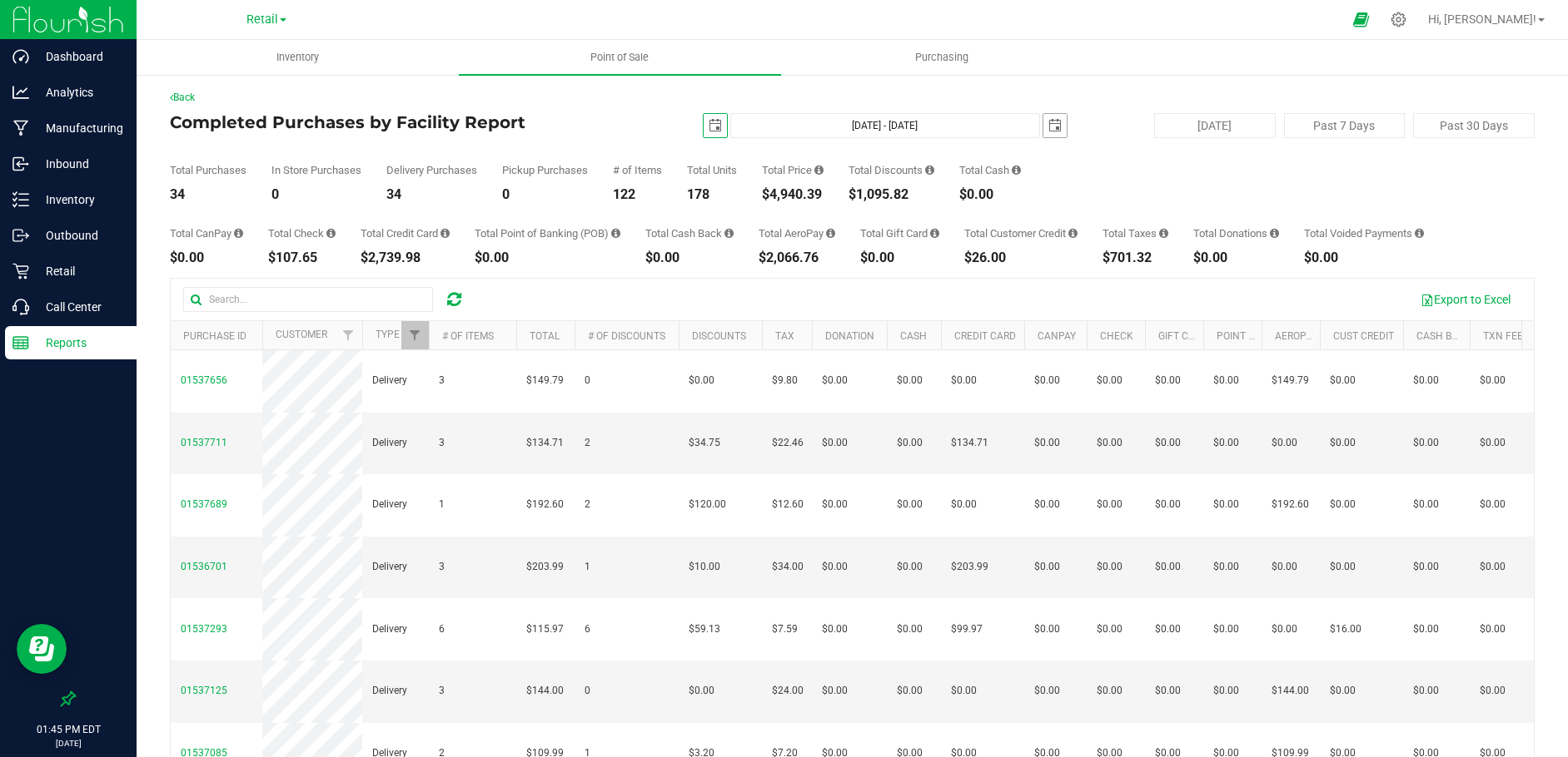
click at [1049, 129] on span "select" at bounding box center [1055, 126] width 13 height 13
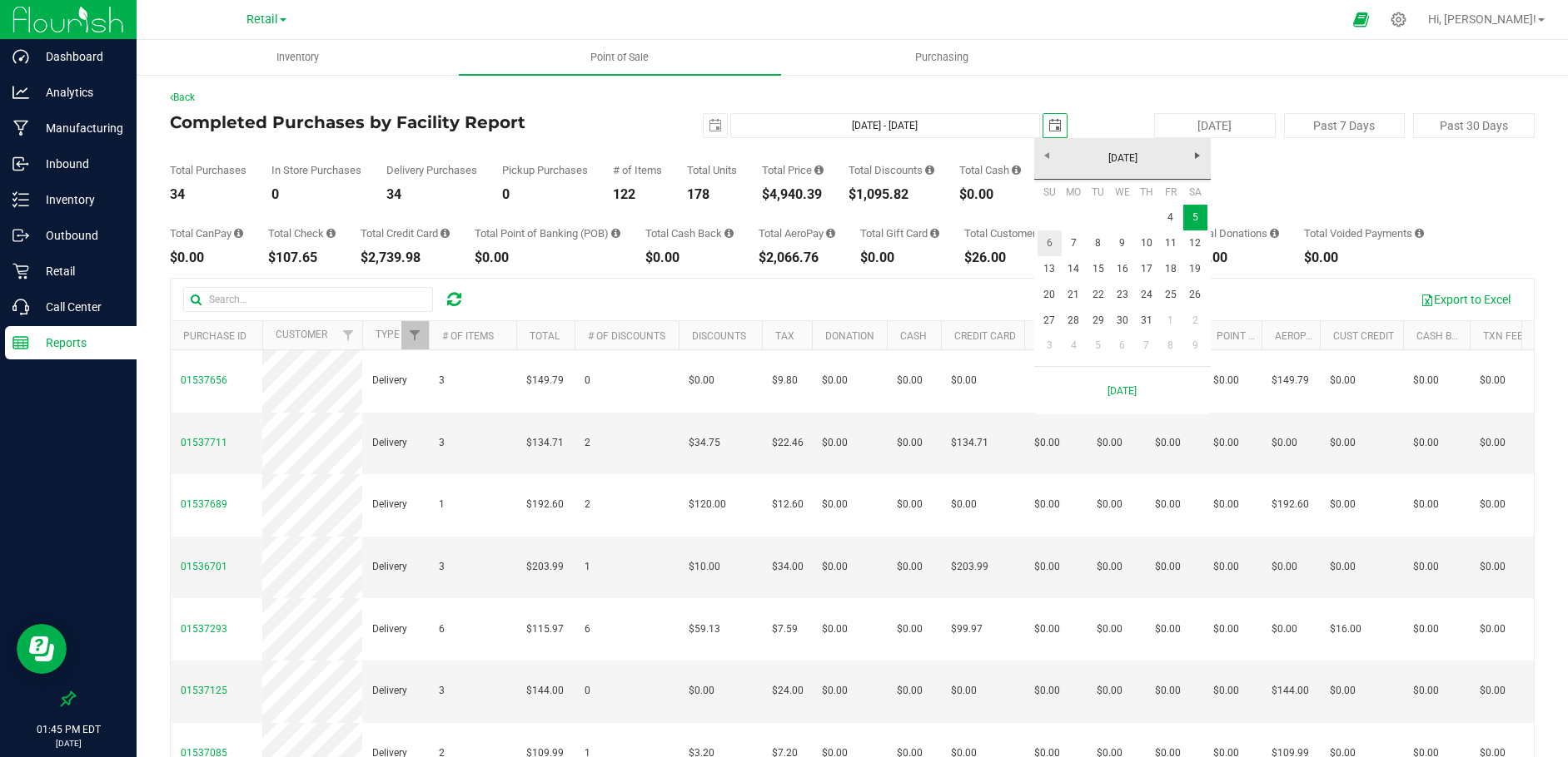
scroll to position [0, 41]
click at [1173, 221] on link "4" at bounding box center [1170, 218] width 24 height 26
type input "[DATE] - [DATE]"
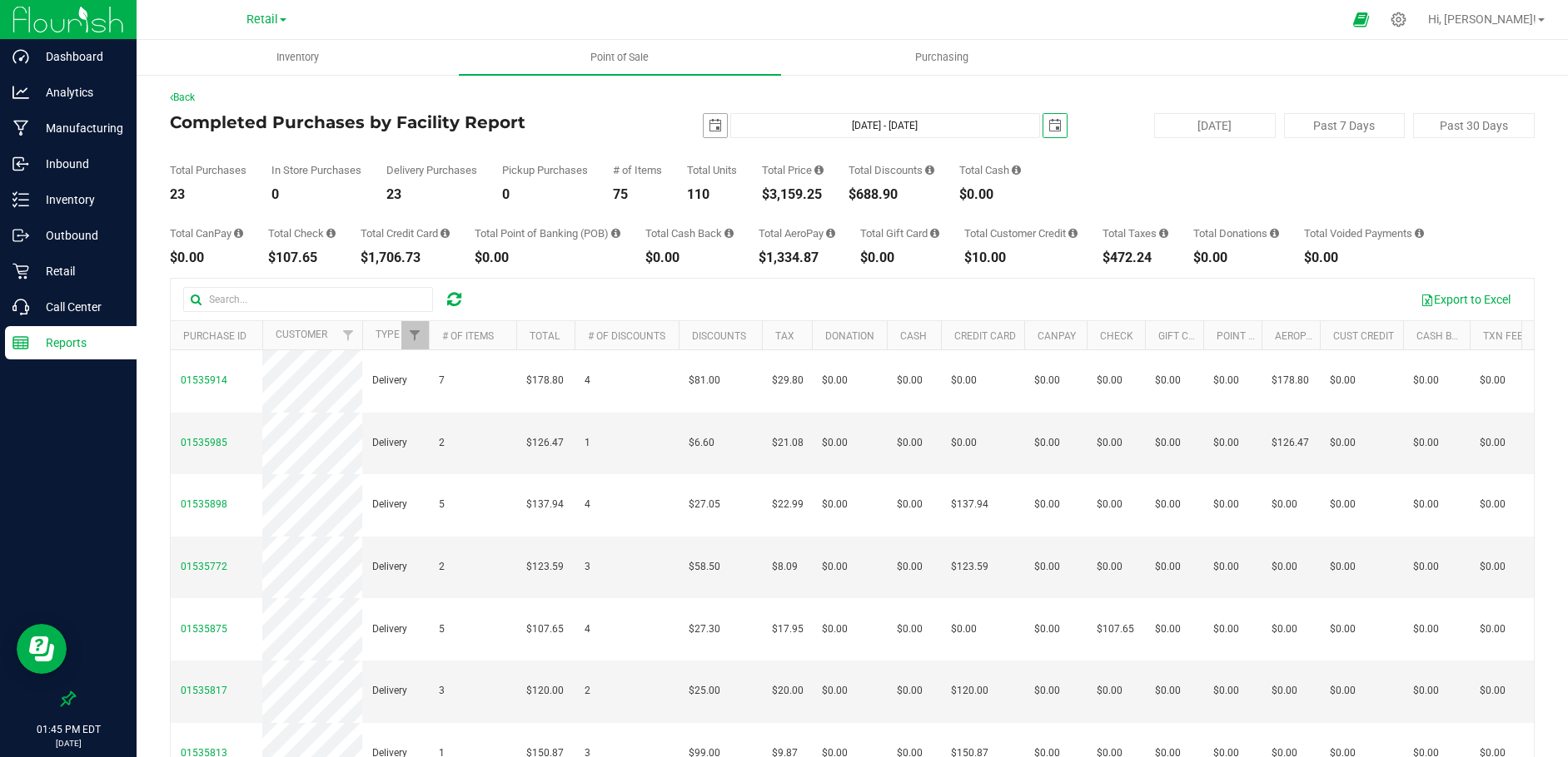
click at [709, 123] on span "select" at bounding box center [715, 126] width 13 height 13
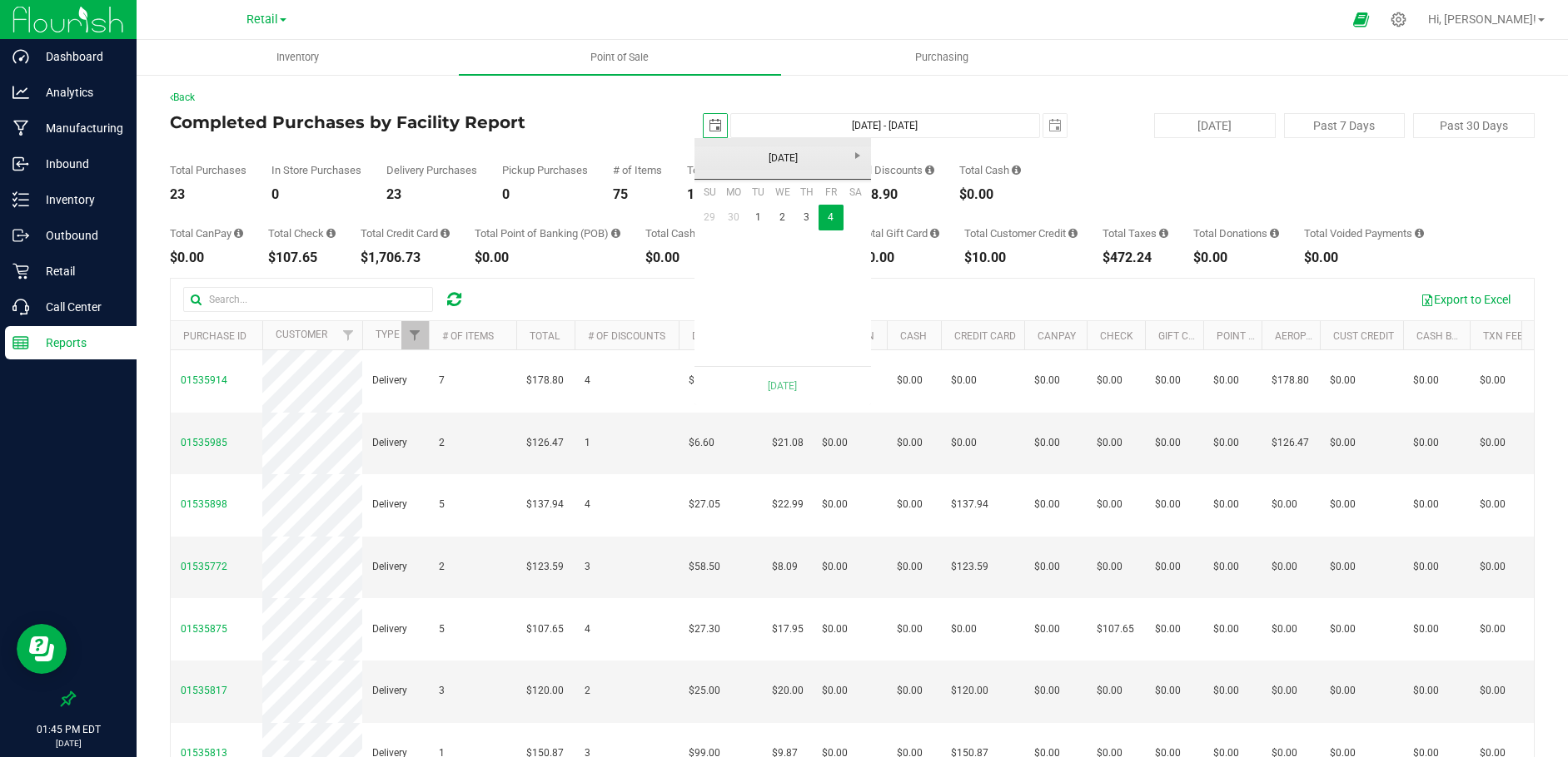
scroll to position [0, 41]
click at [803, 222] on link "3" at bounding box center [806, 218] width 24 height 26
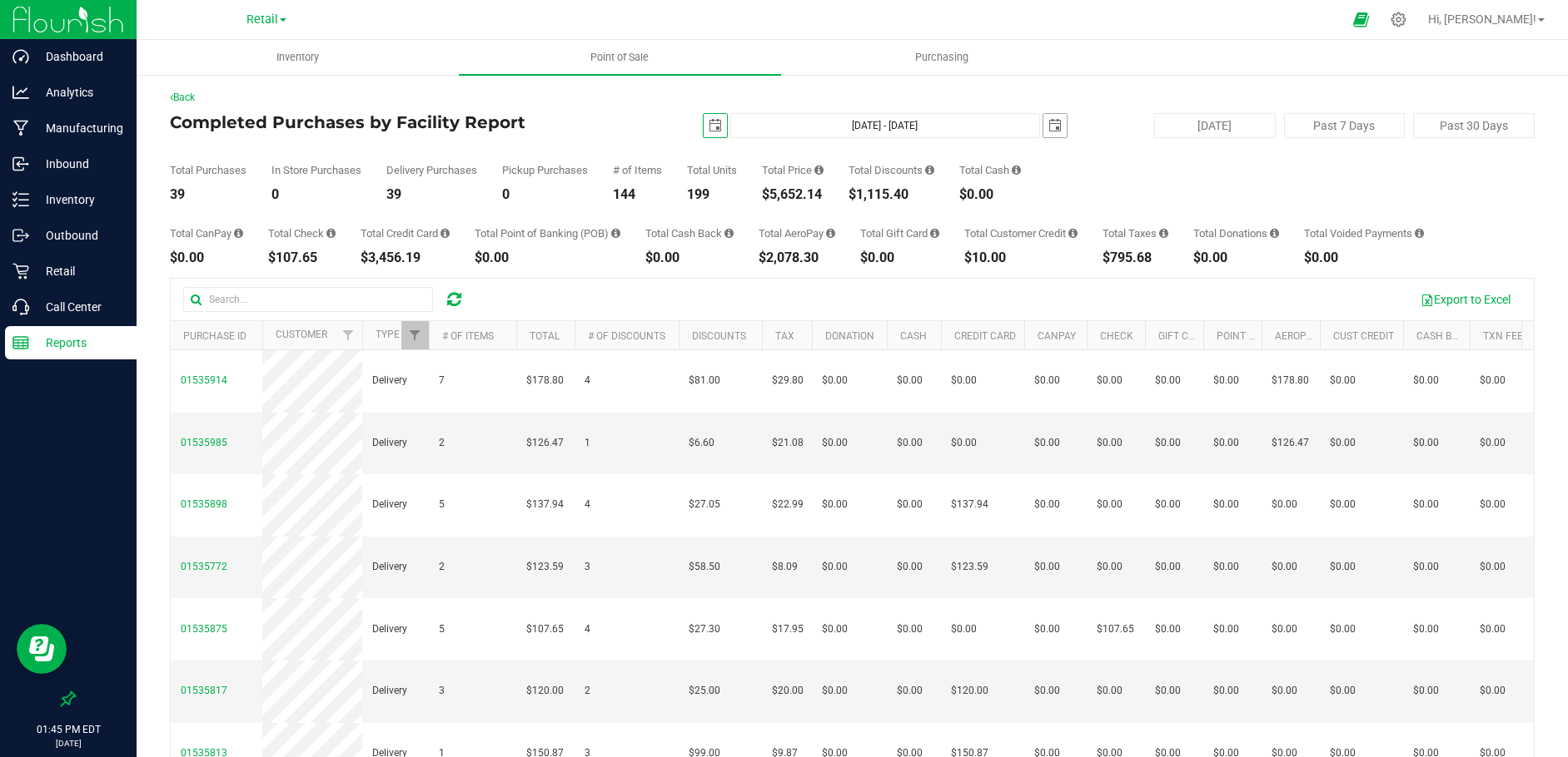
click at [1049, 129] on span "select" at bounding box center [1055, 126] width 13 height 13
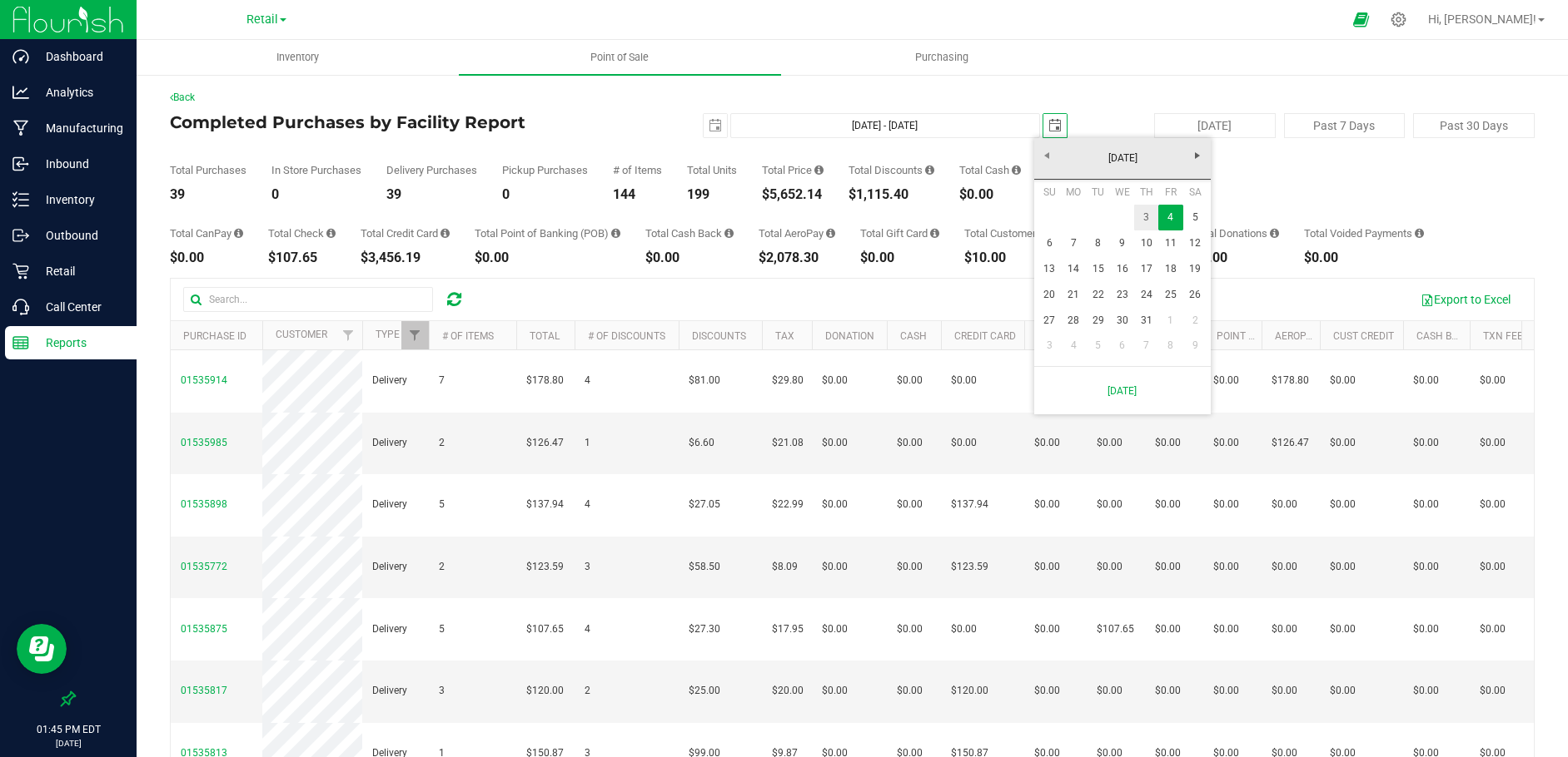
click at [1145, 217] on link "3" at bounding box center [1146, 218] width 24 height 26
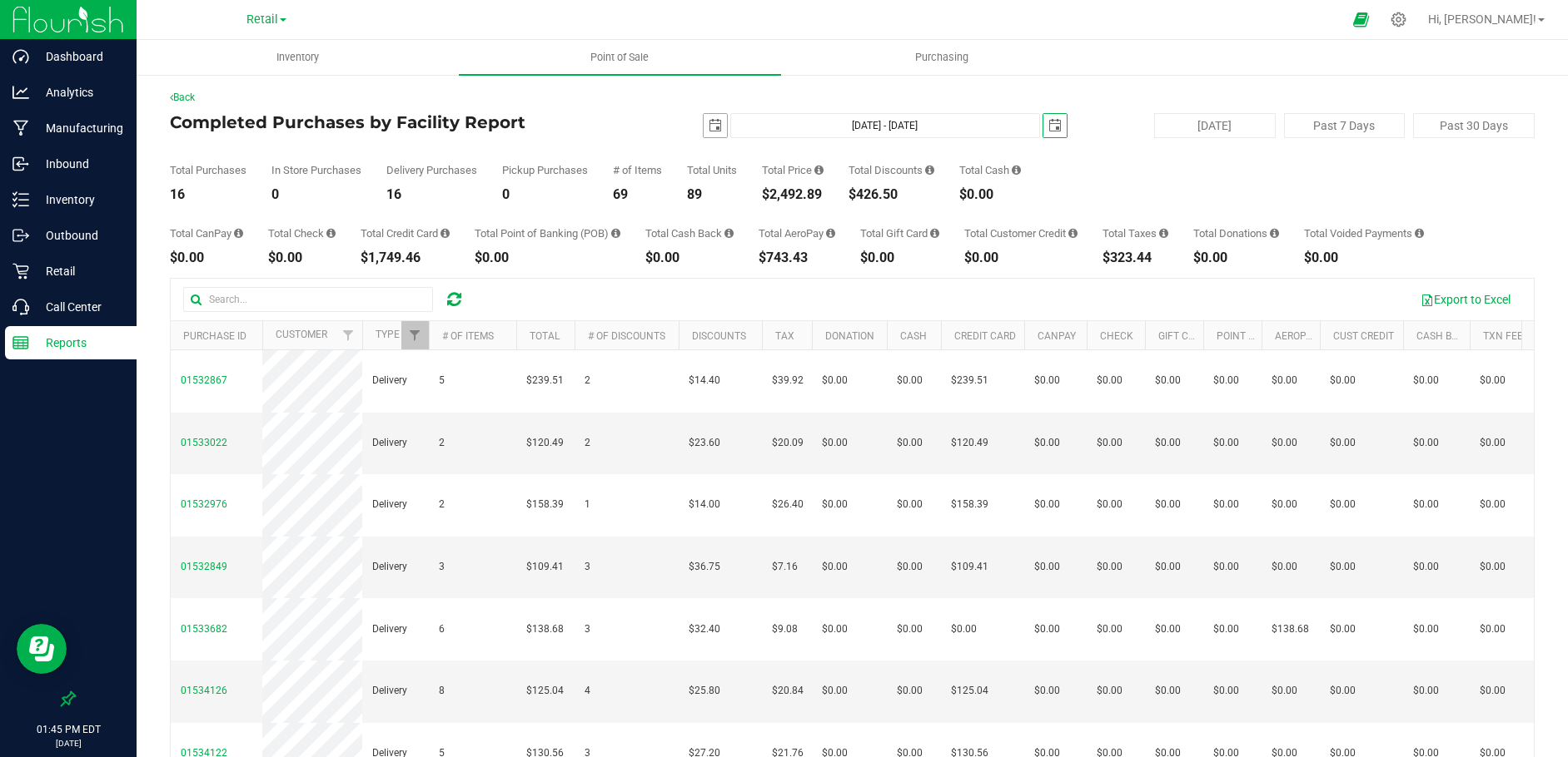
click at [709, 119] on span "select" at bounding box center [715, 126] width 13 height 13
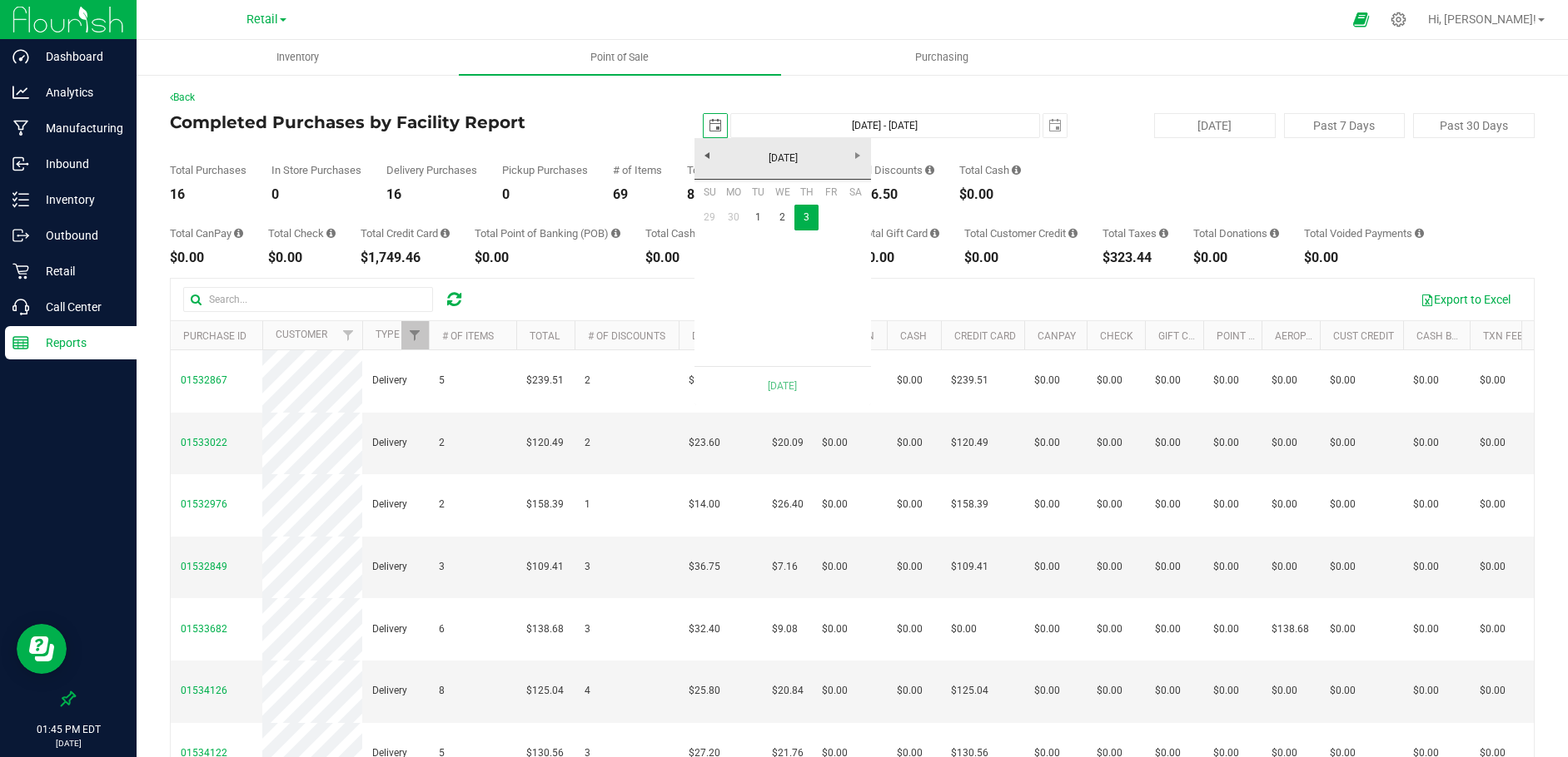
scroll to position [0, 41]
click at [780, 219] on link "2" at bounding box center [782, 218] width 24 height 26
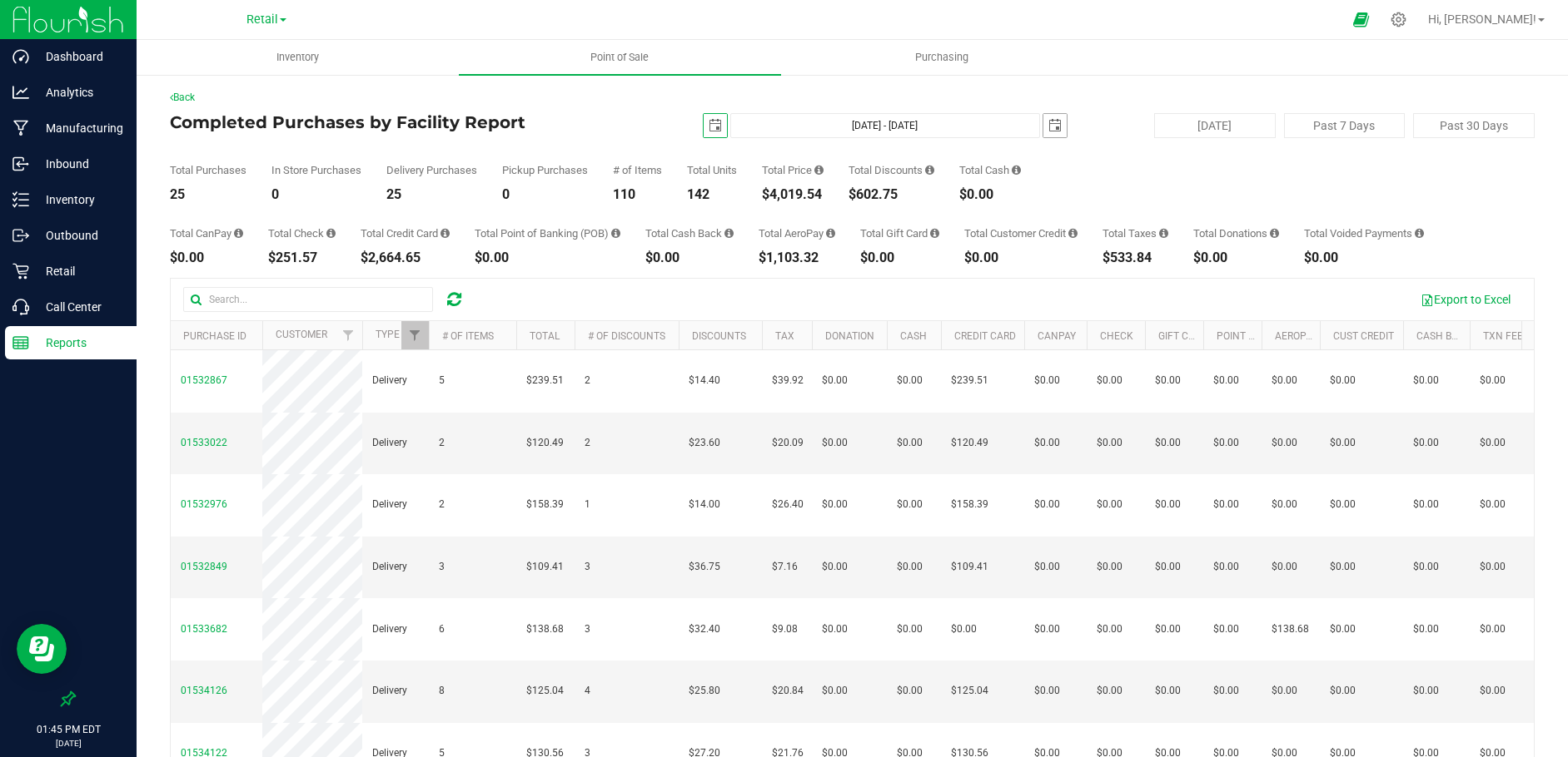
click at [1049, 121] on span "select" at bounding box center [1055, 126] width 13 height 13
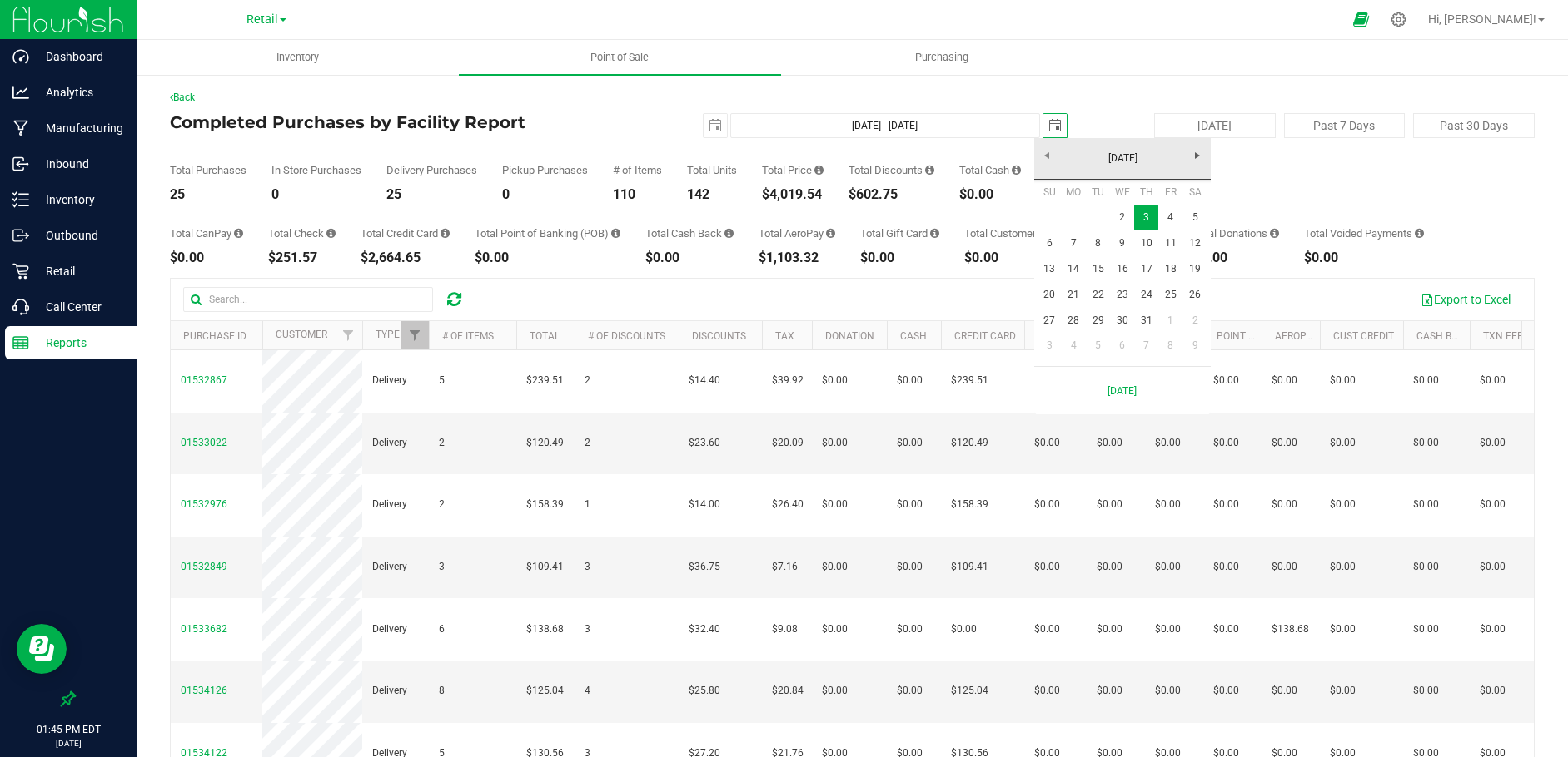
scroll to position [0, 41]
click at [1122, 217] on link "2" at bounding box center [1122, 218] width 24 height 26
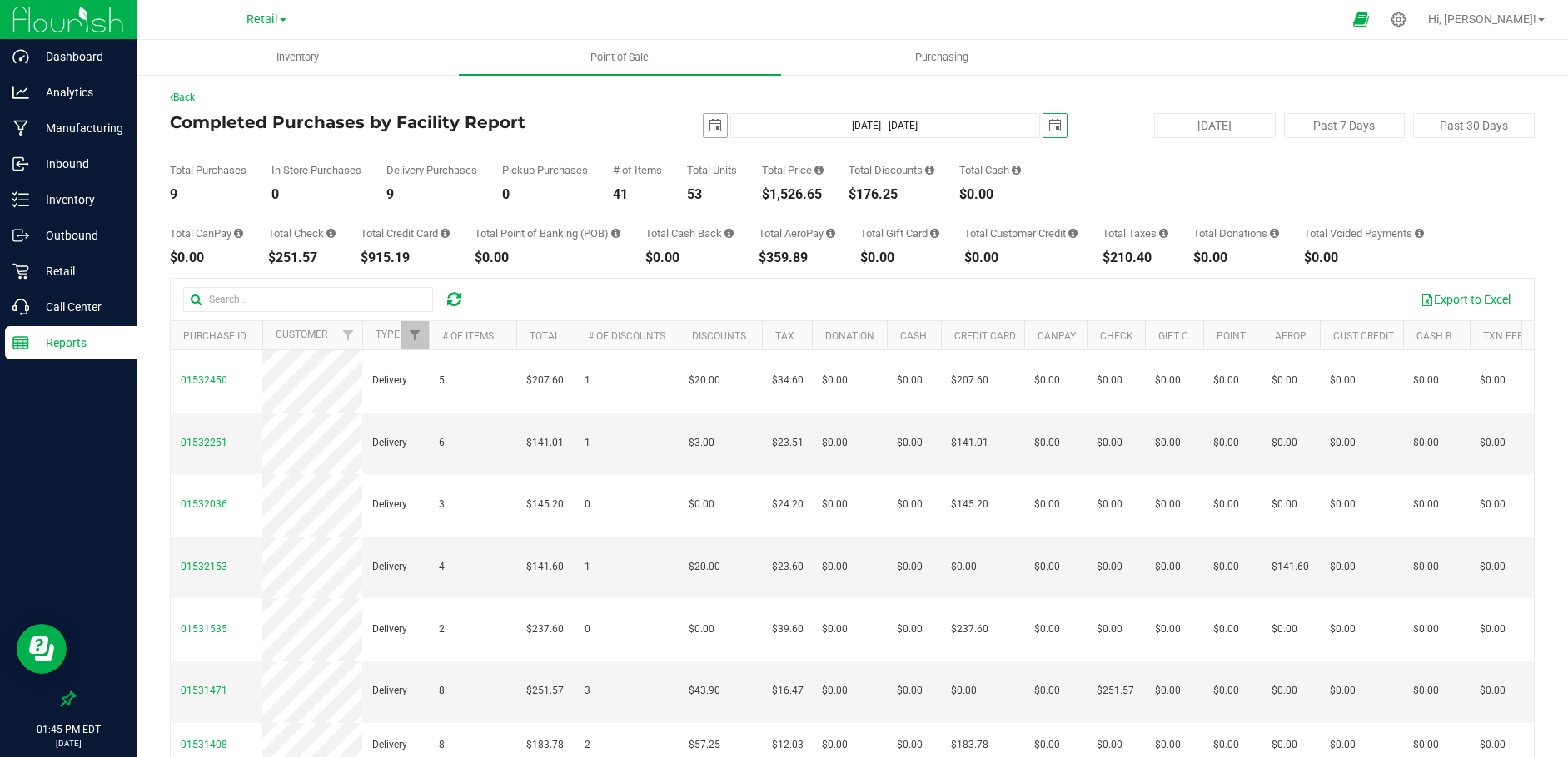
click at [709, 125] on span "select" at bounding box center [715, 126] width 13 height 13
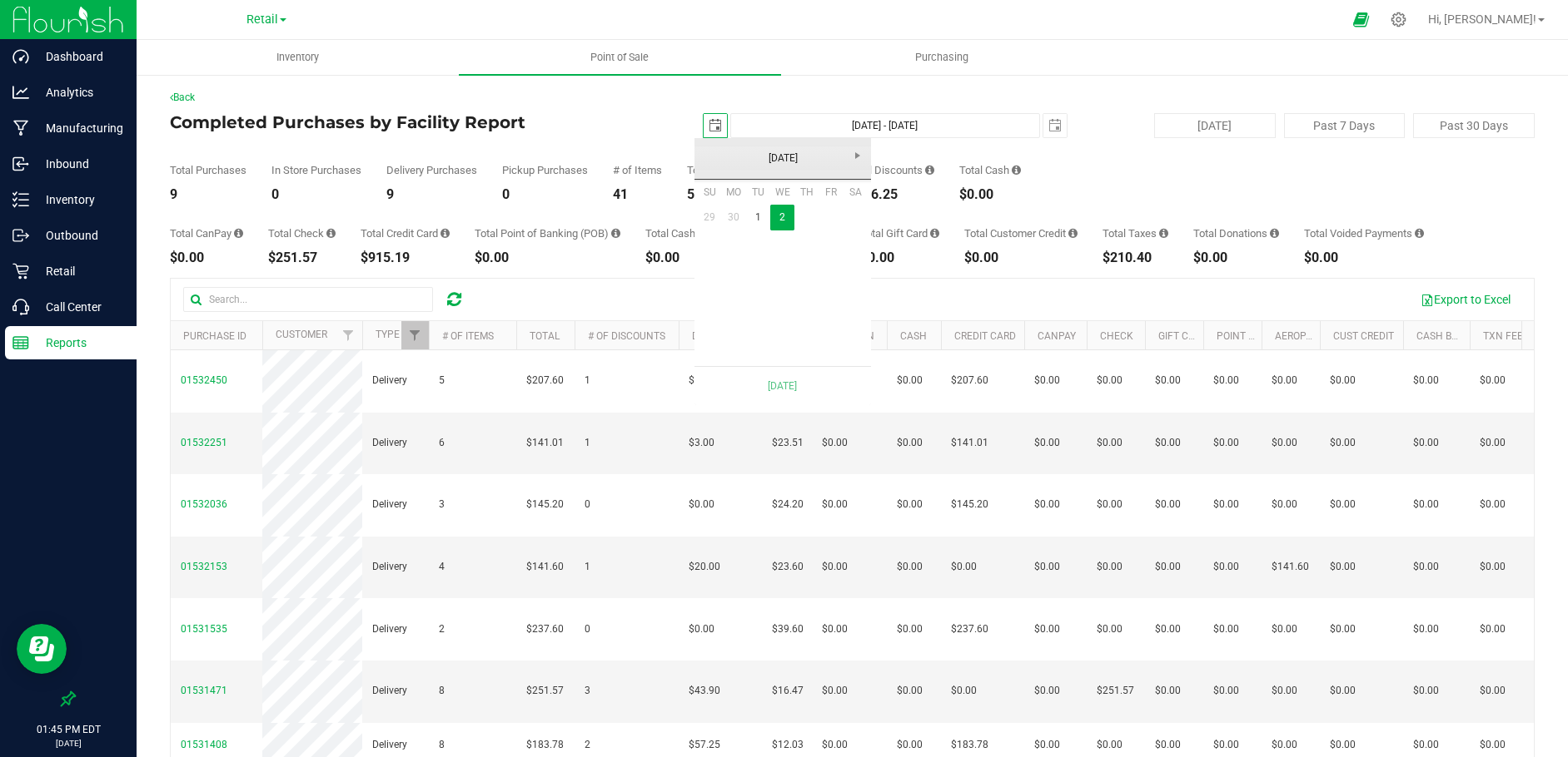
scroll to position [0, 41]
click at [755, 219] on link "1" at bounding box center [758, 218] width 24 height 26
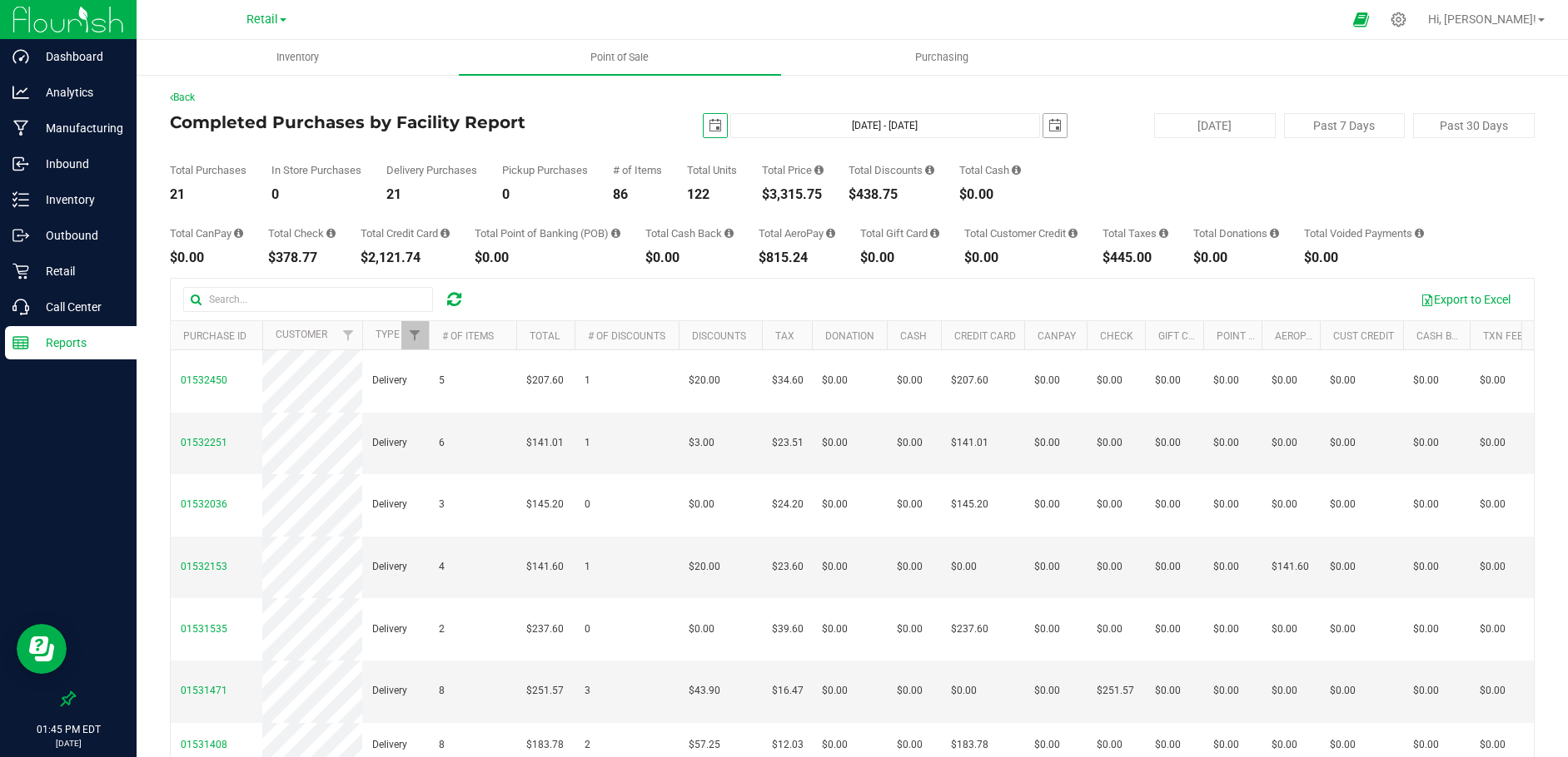
click at [1049, 124] on span "select" at bounding box center [1055, 126] width 13 height 13
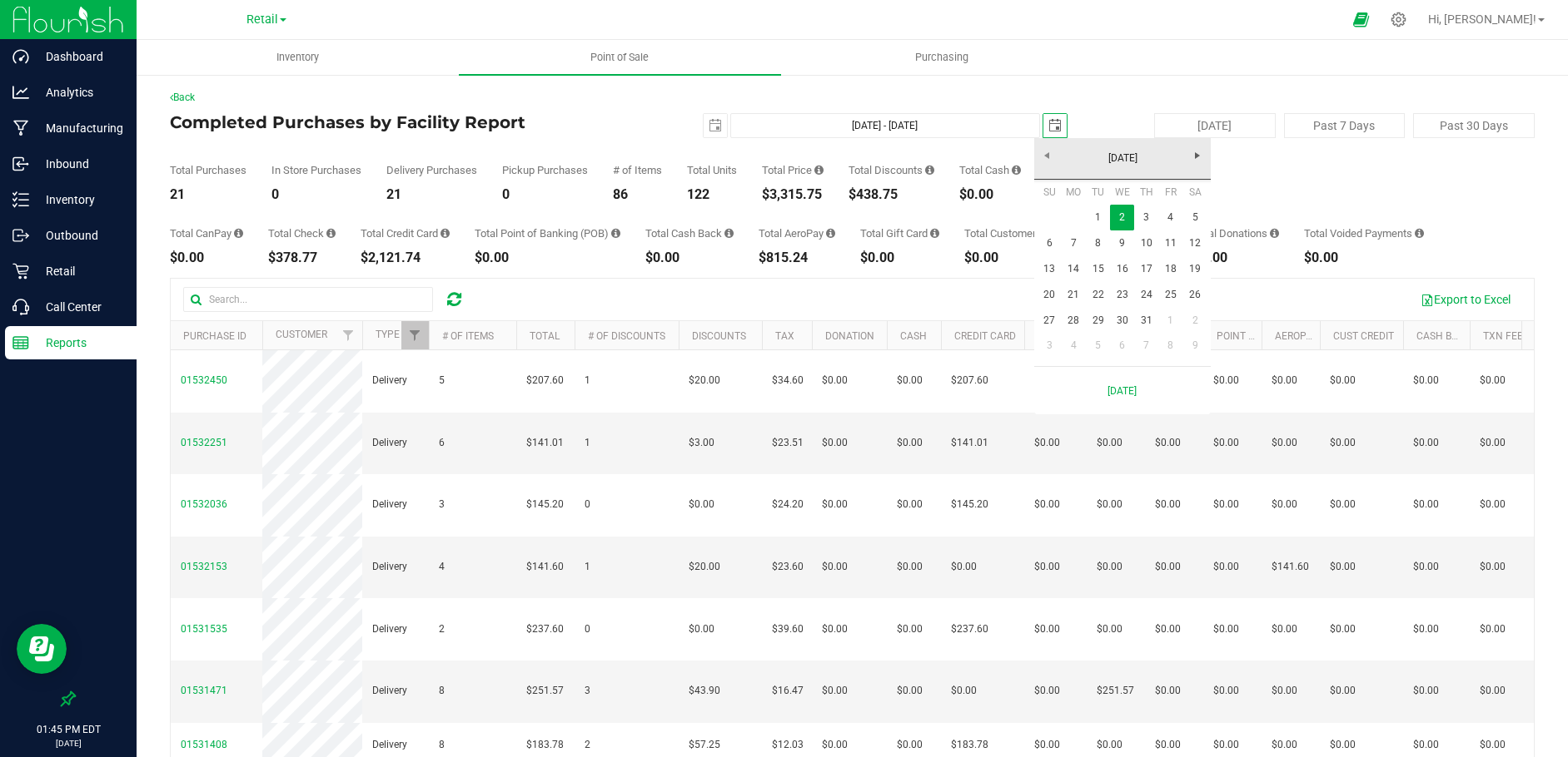
scroll to position [0, 41]
click at [1095, 220] on link "1" at bounding box center [1097, 218] width 24 height 26
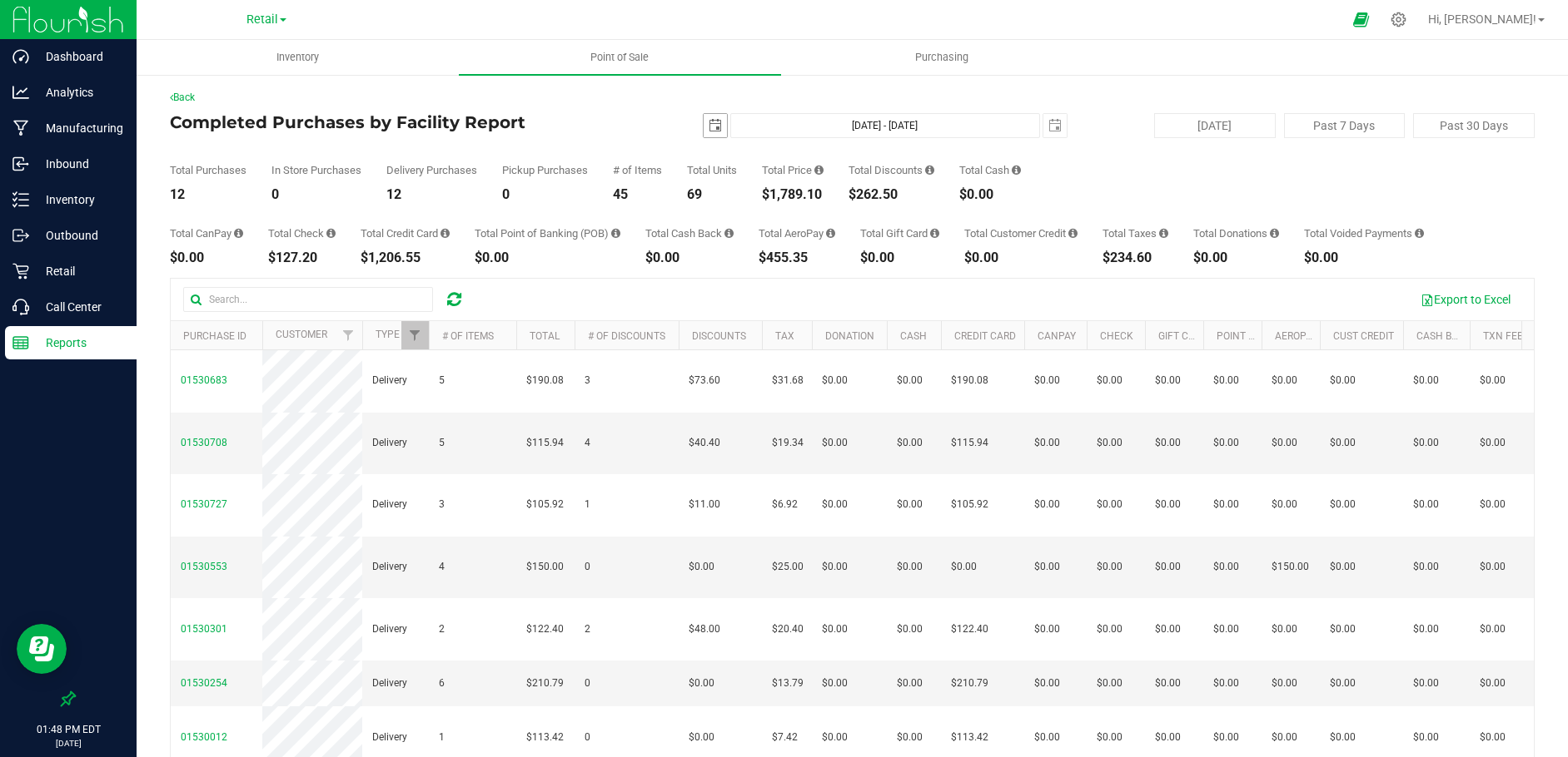
click at [709, 121] on span "select" at bounding box center [715, 126] width 13 height 13
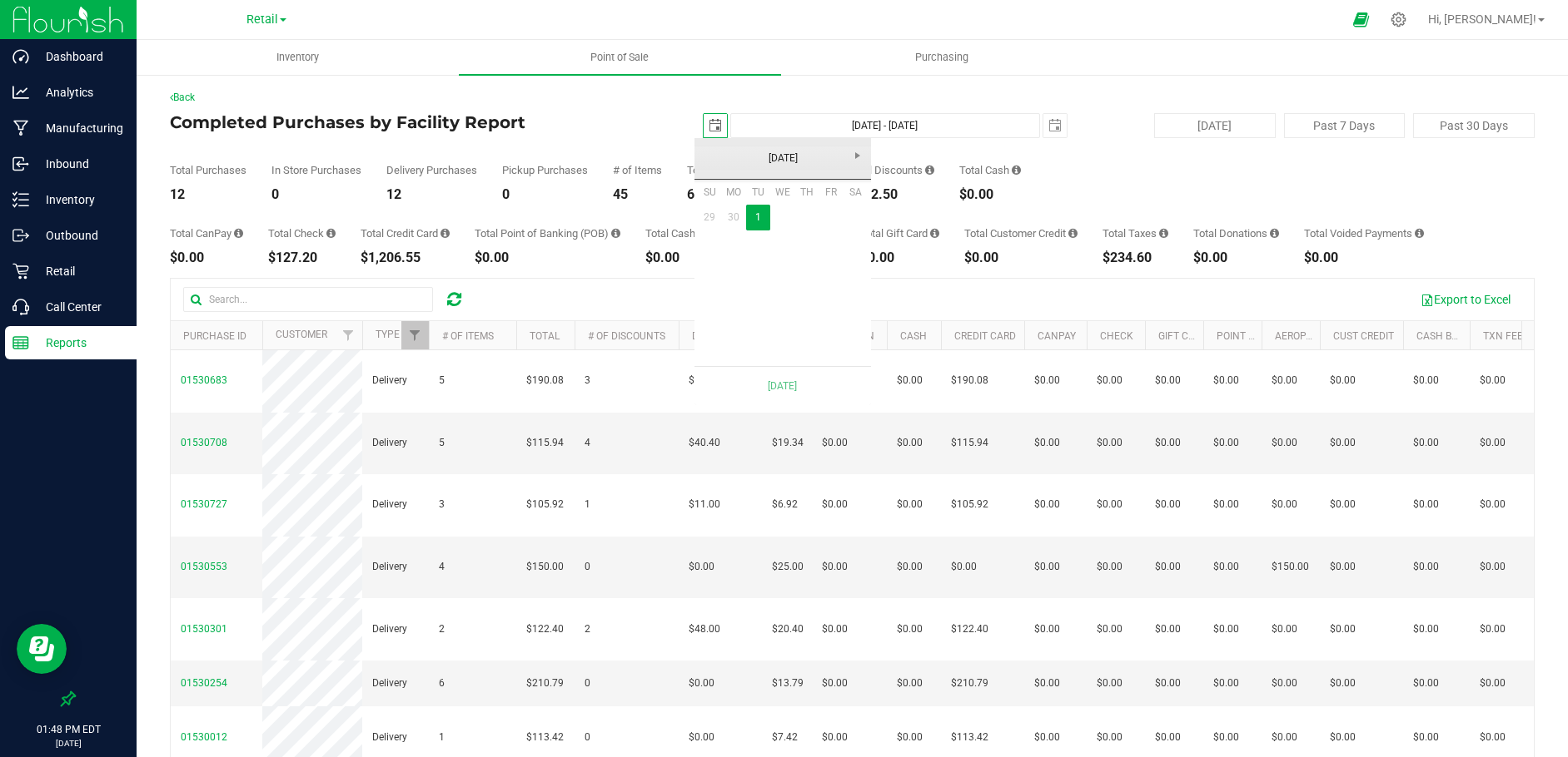
scroll to position [0, 41]
click at [712, 161] on link "[DATE]" at bounding box center [783, 159] width 179 height 26
click at [758, 250] on link "Jun" at bounding box center [761, 251] width 42 height 42
click at [730, 317] on link "30" at bounding box center [733, 321] width 24 height 26
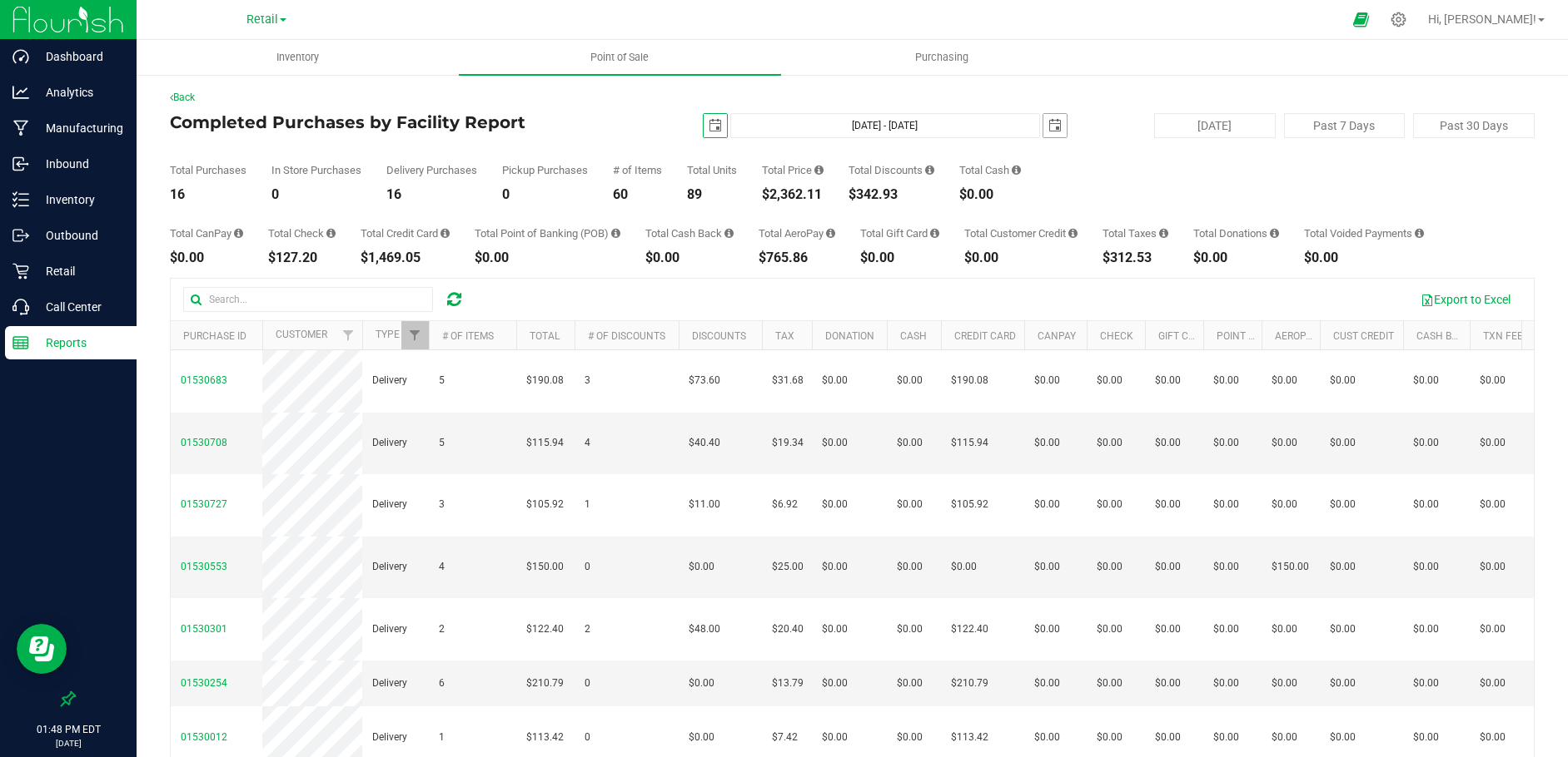
click at [1049, 125] on span "select" at bounding box center [1055, 126] width 13 height 13
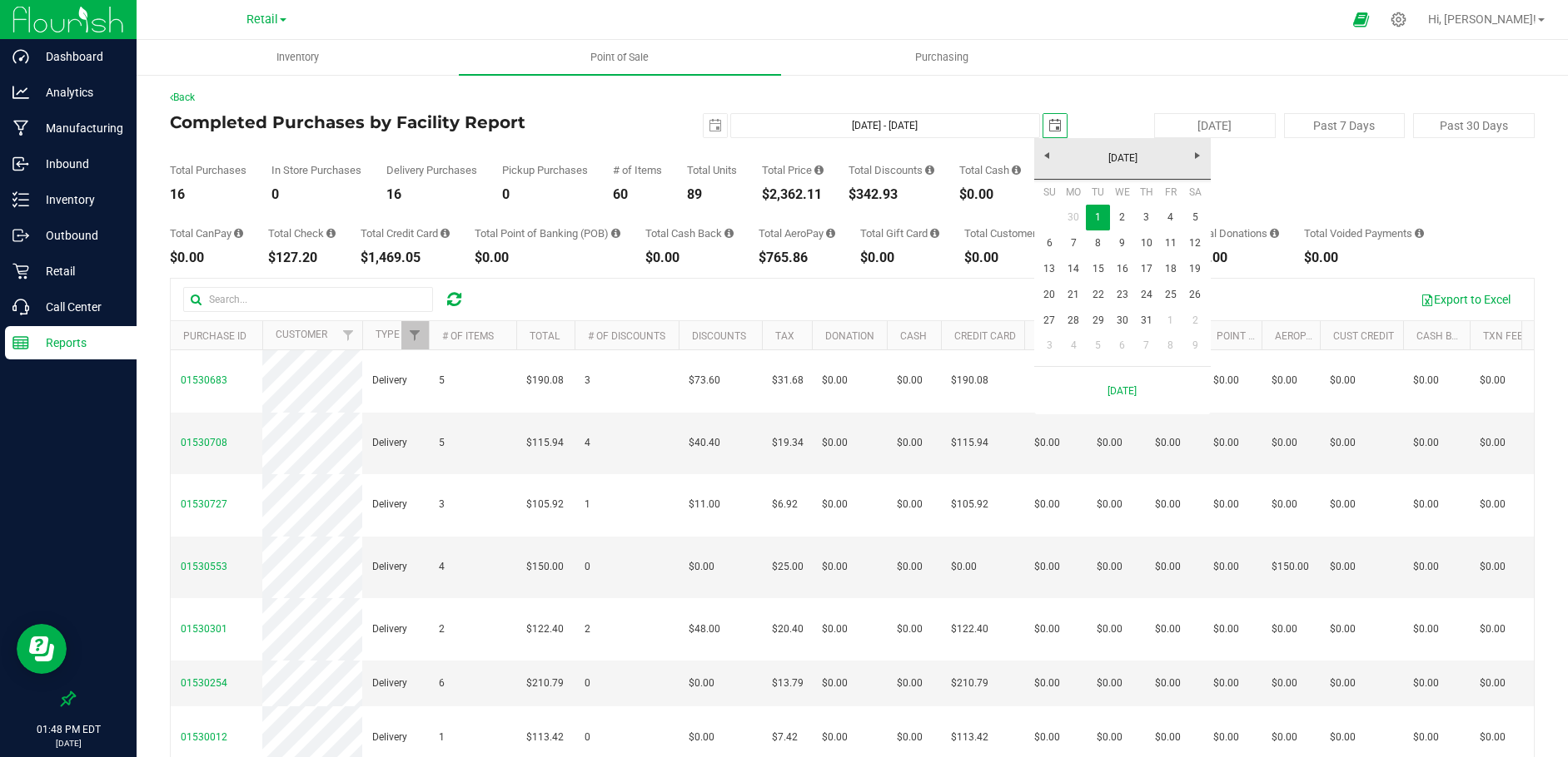
scroll to position [0, 41]
click at [1046, 153] on link "[DATE]" at bounding box center [1122, 159] width 179 height 26
click at [1095, 245] on link "Jun" at bounding box center [1101, 251] width 42 height 42
click at [1077, 311] on link "30" at bounding box center [1074, 315] width 24 height 26
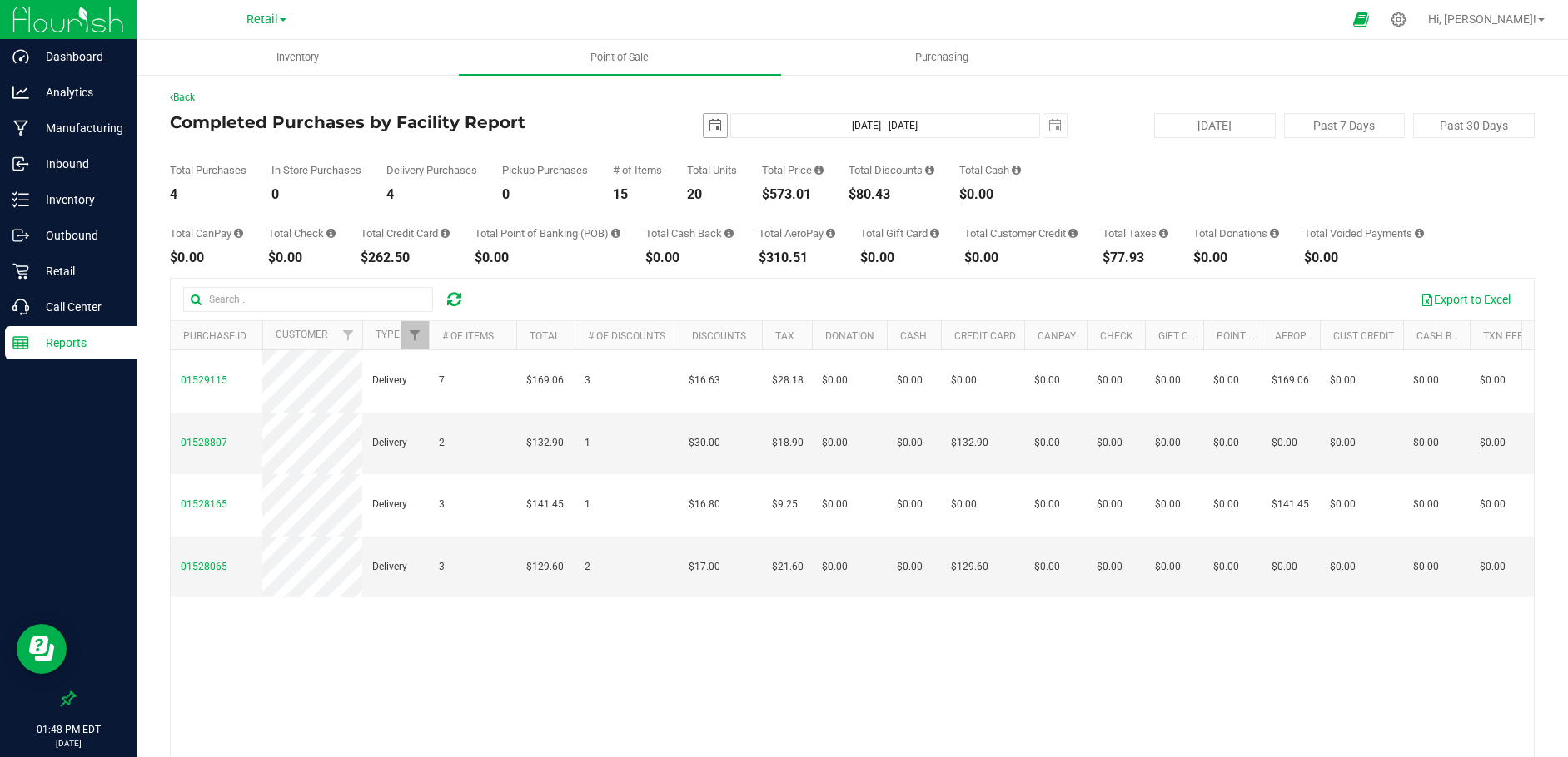
click at [709, 123] on span "select" at bounding box center [715, 126] width 13 height 13
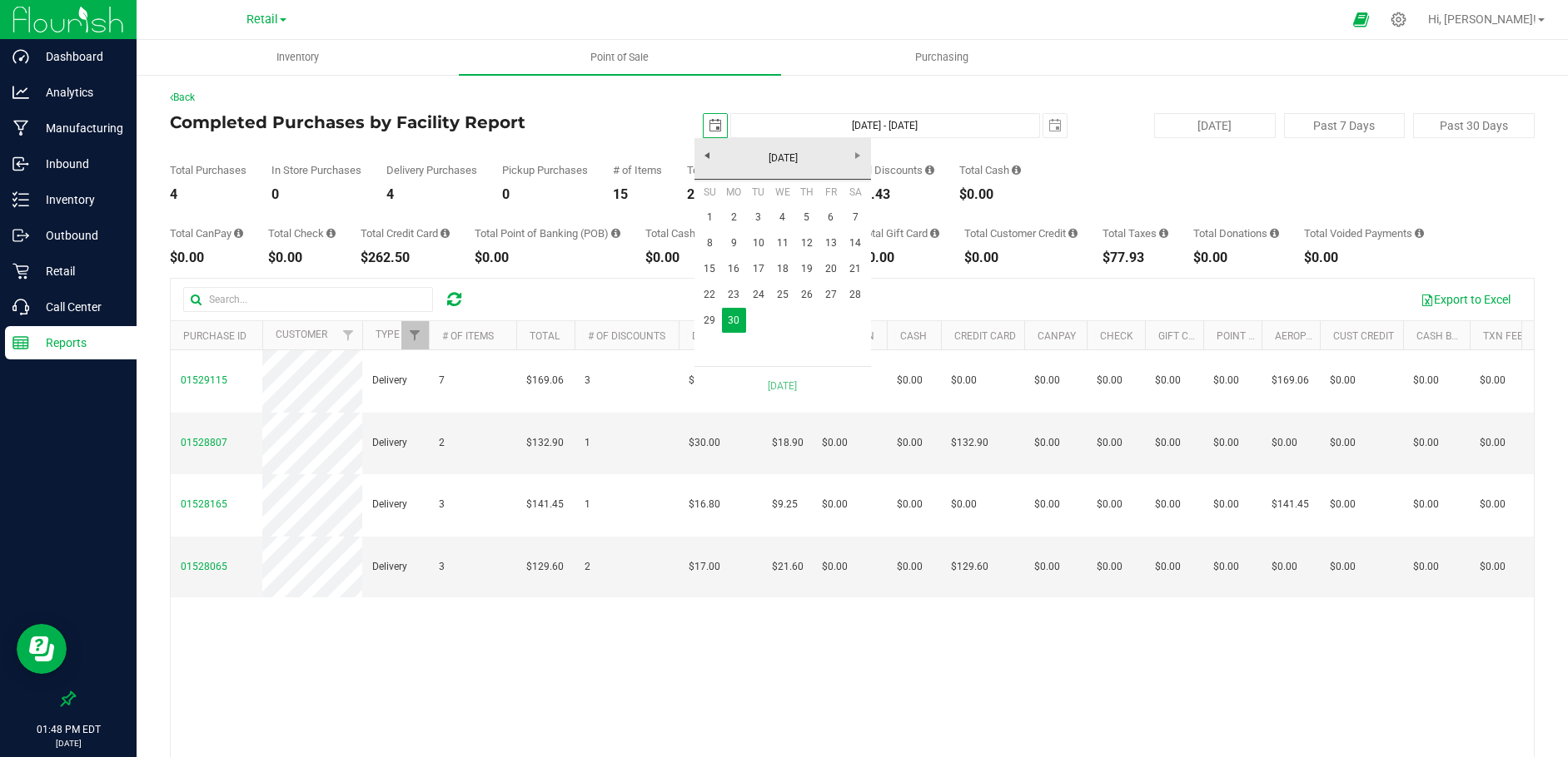
scroll to position [0, 41]
click at [709, 320] on link "29" at bounding box center [710, 321] width 24 height 26
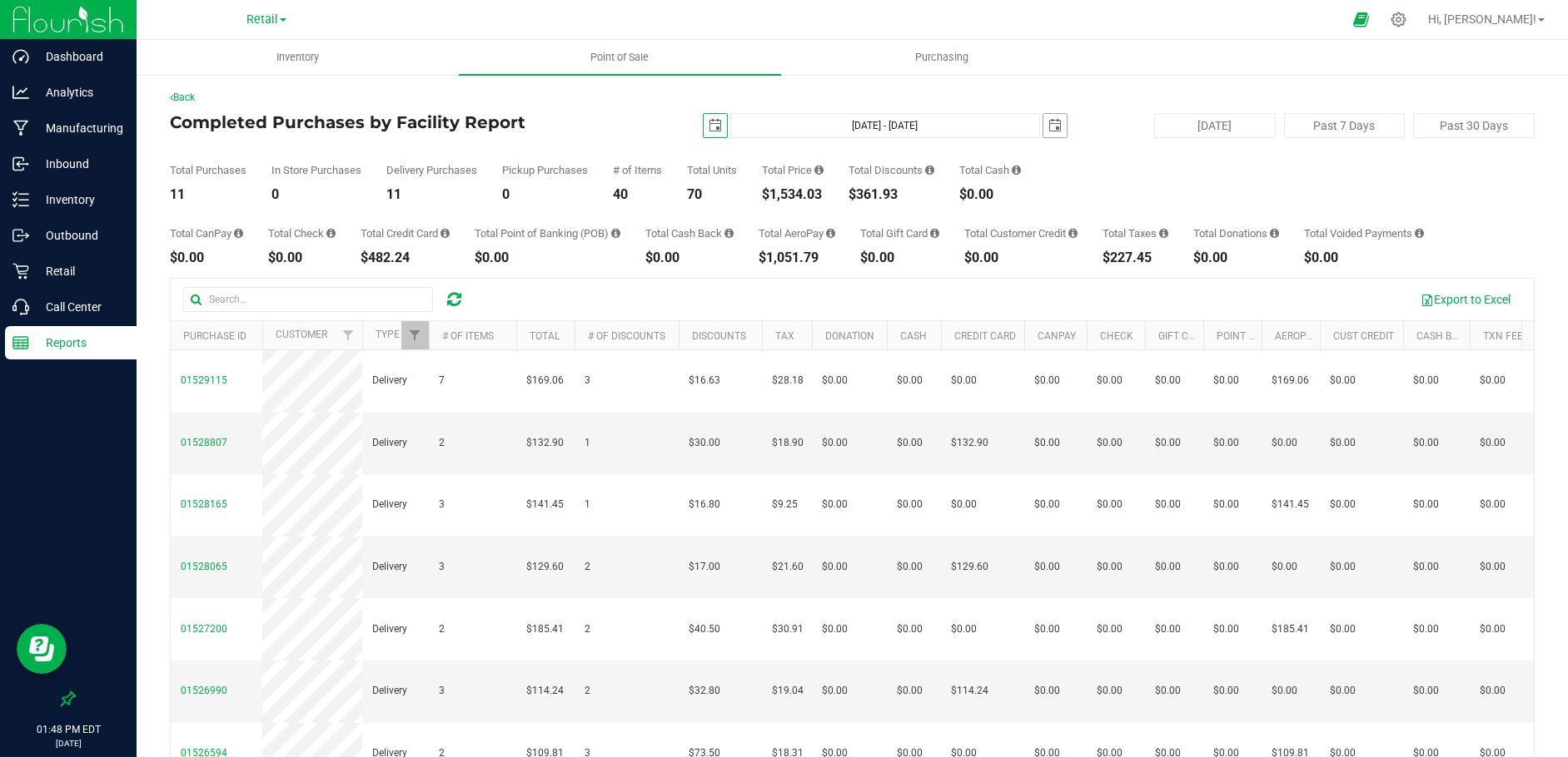
click at [1049, 118] on span "select" at bounding box center [1054, 125] width 23 height 23
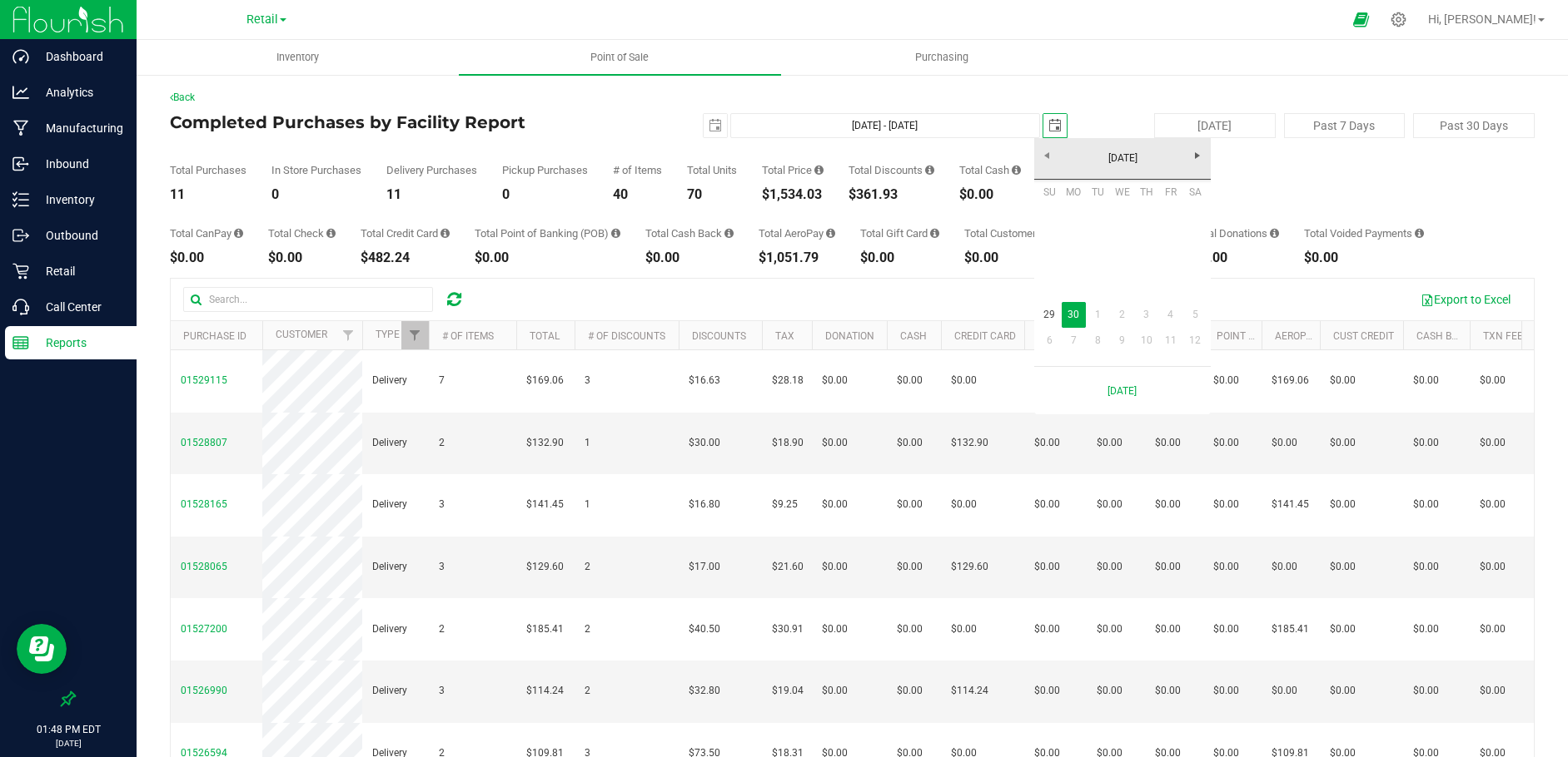
scroll to position [0, 41]
click at [1049, 312] on link "29" at bounding box center [1050, 315] width 24 height 26
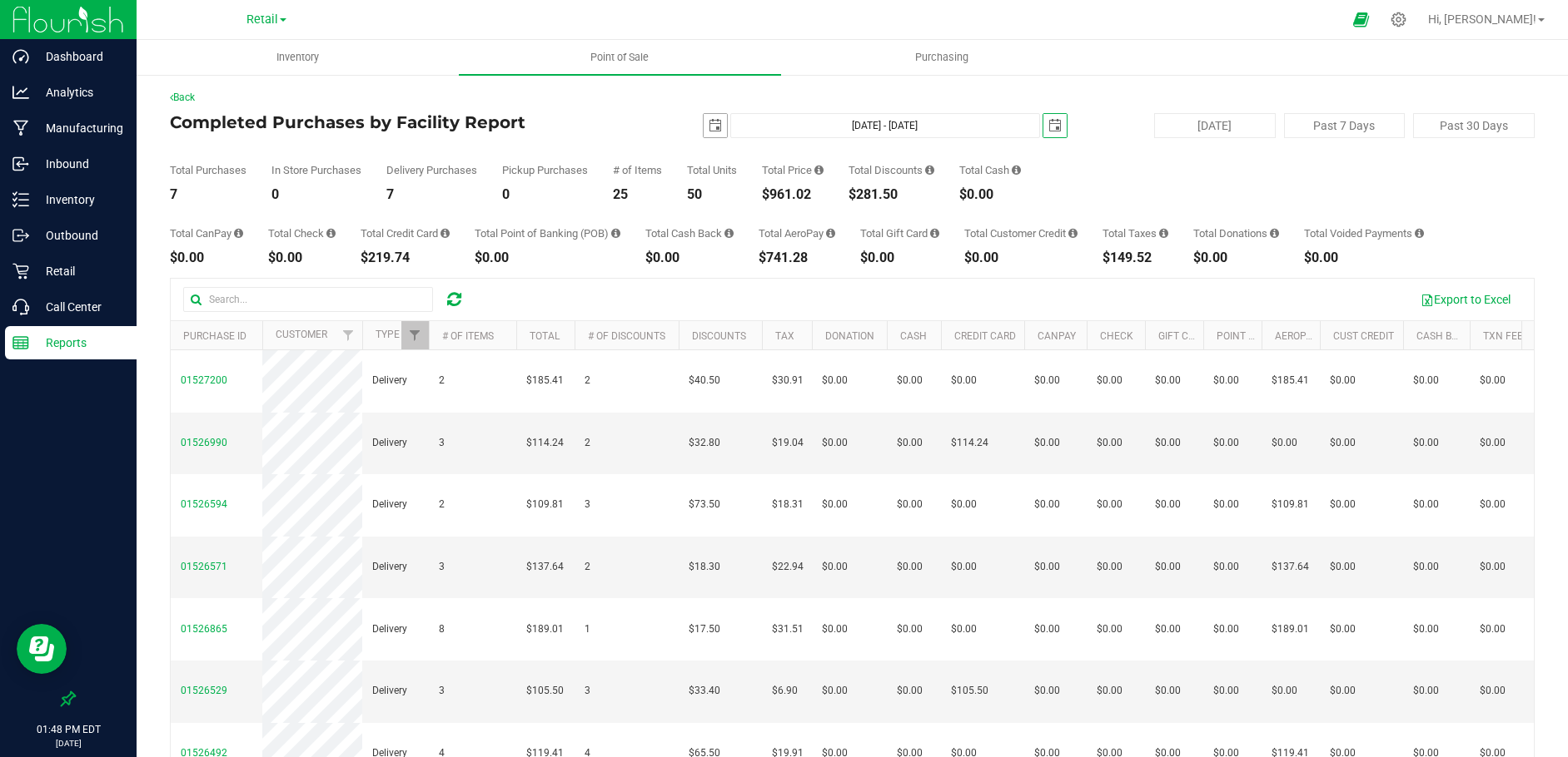
click at [710, 124] on span "select" at bounding box center [715, 126] width 13 height 13
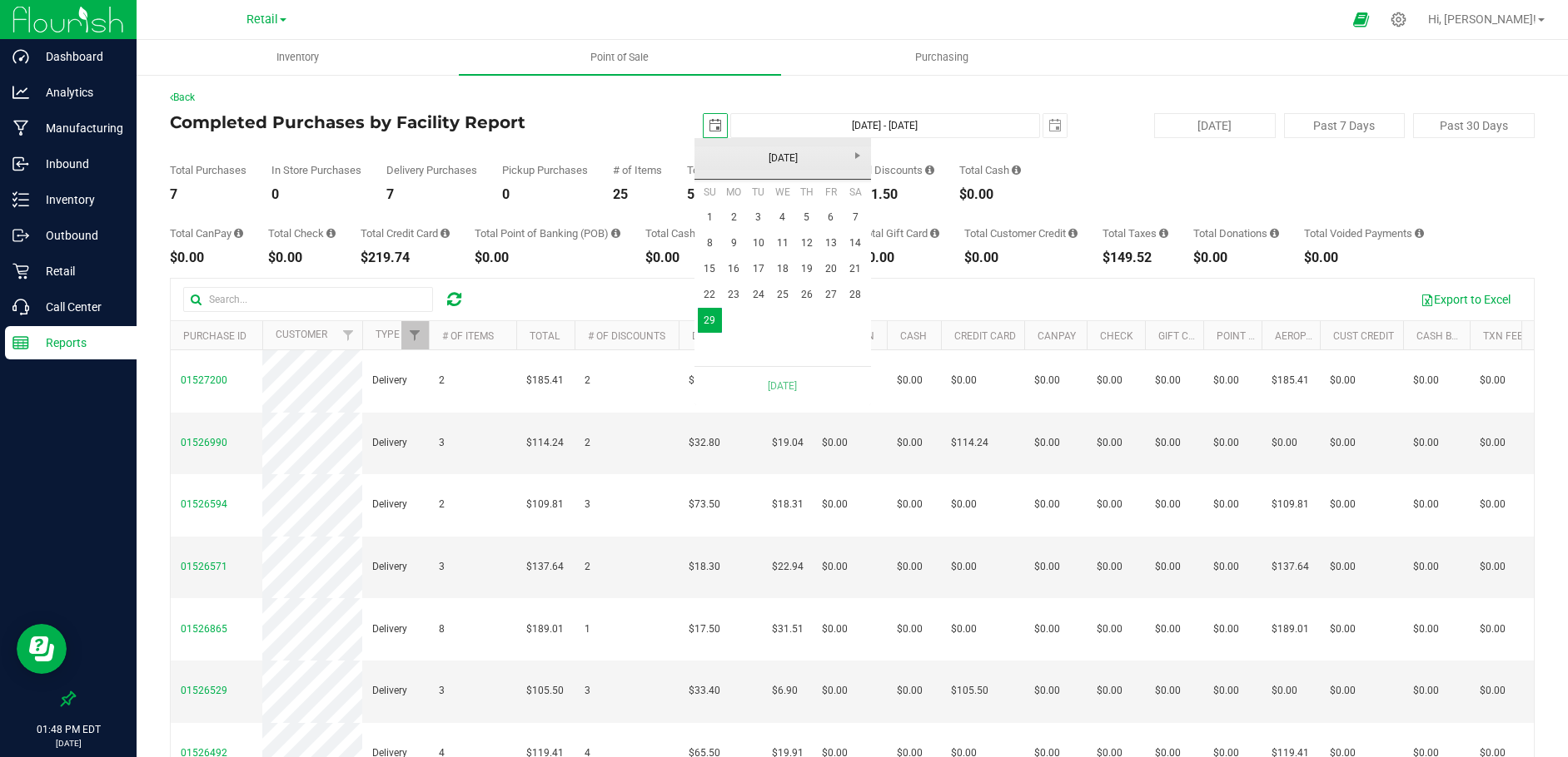
scroll to position [0, 41]
click at [855, 294] on link "28" at bounding box center [856, 295] width 24 height 26
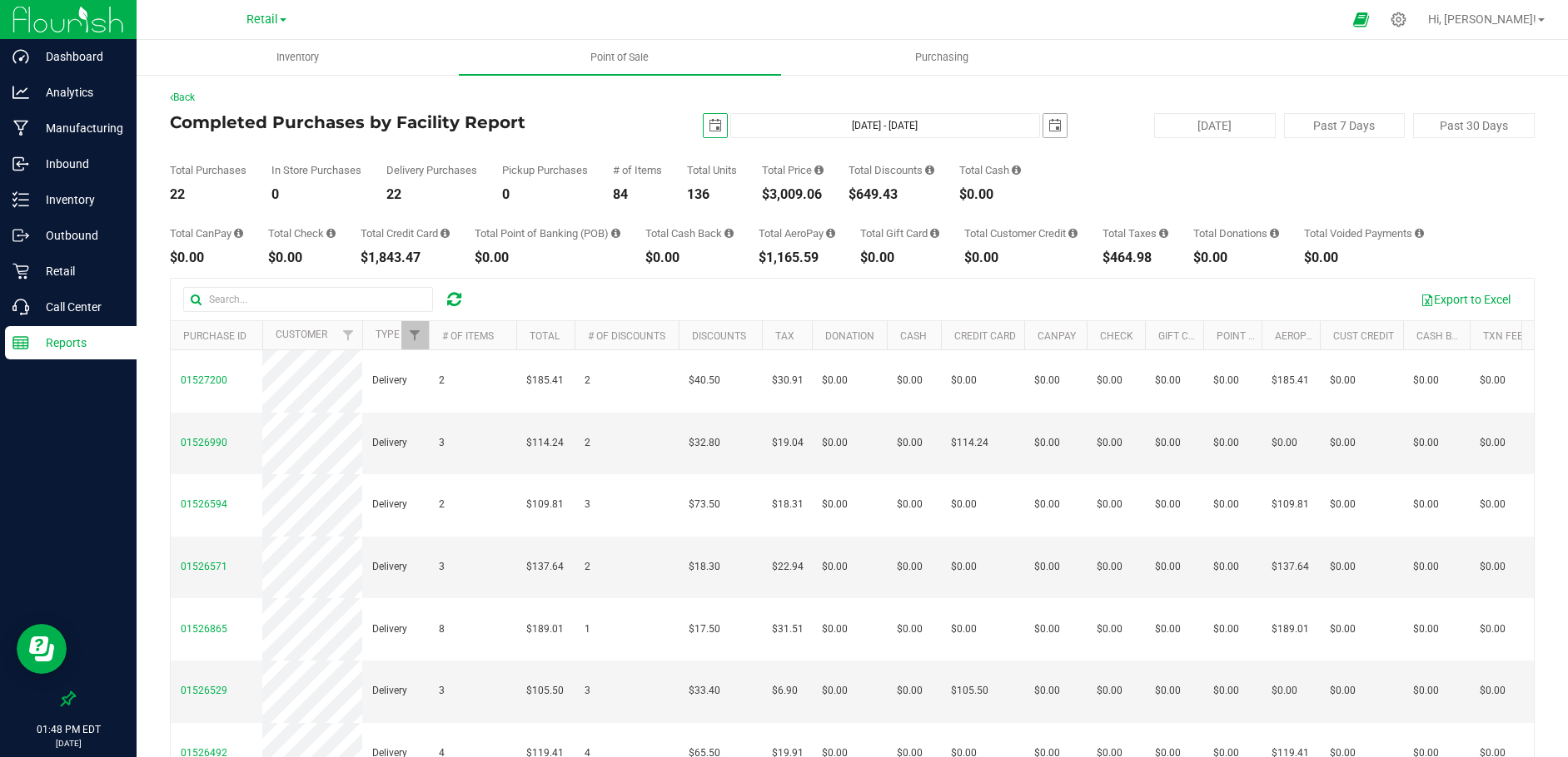
click at [1049, 127] on span "select" at bounding box center [1055, 126] width 13 height 13
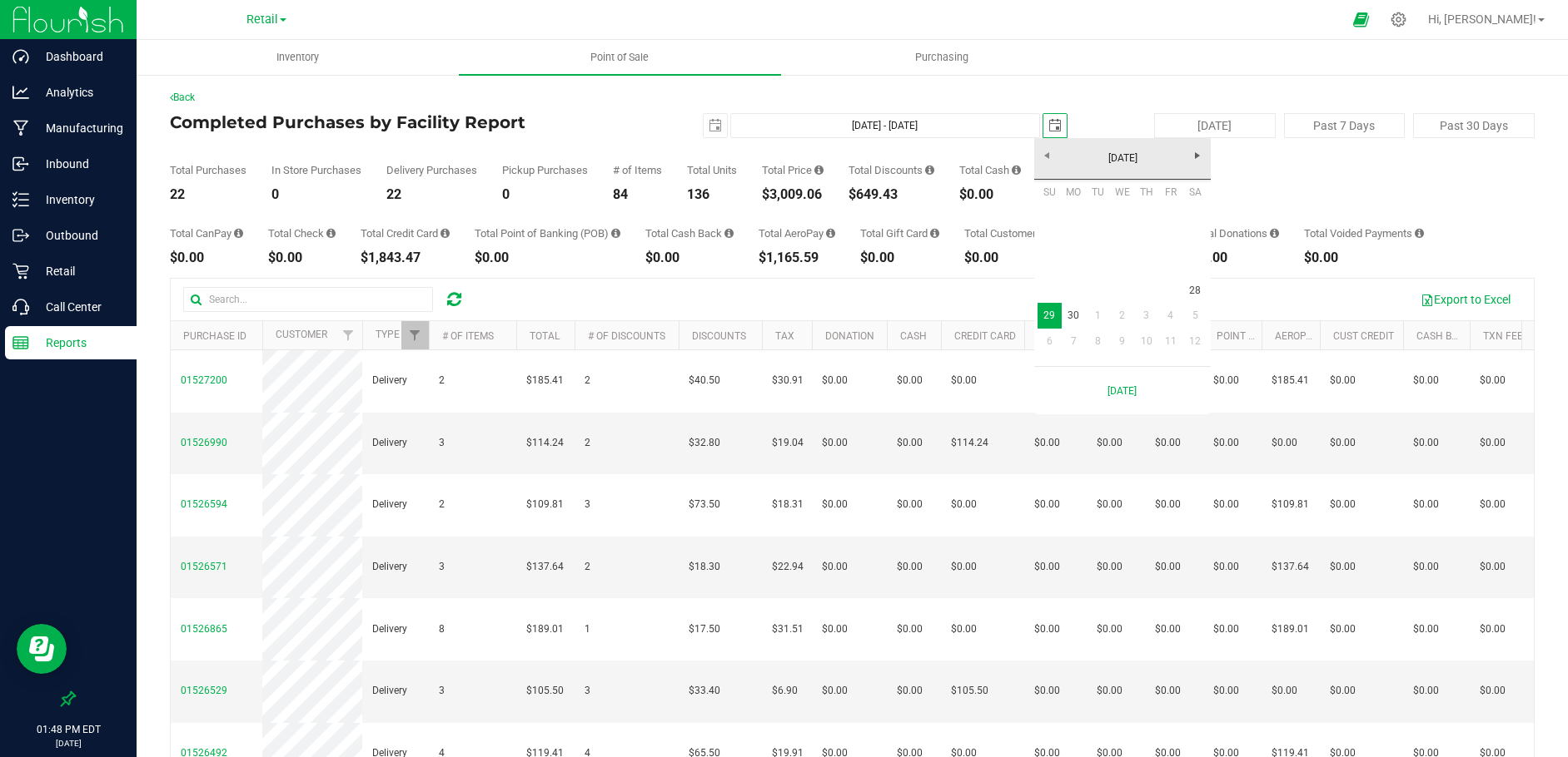
scroll to position [0, 41]
click at [1188, 289] on link "28" at bounding box center [1195, 291] width 24 height 26
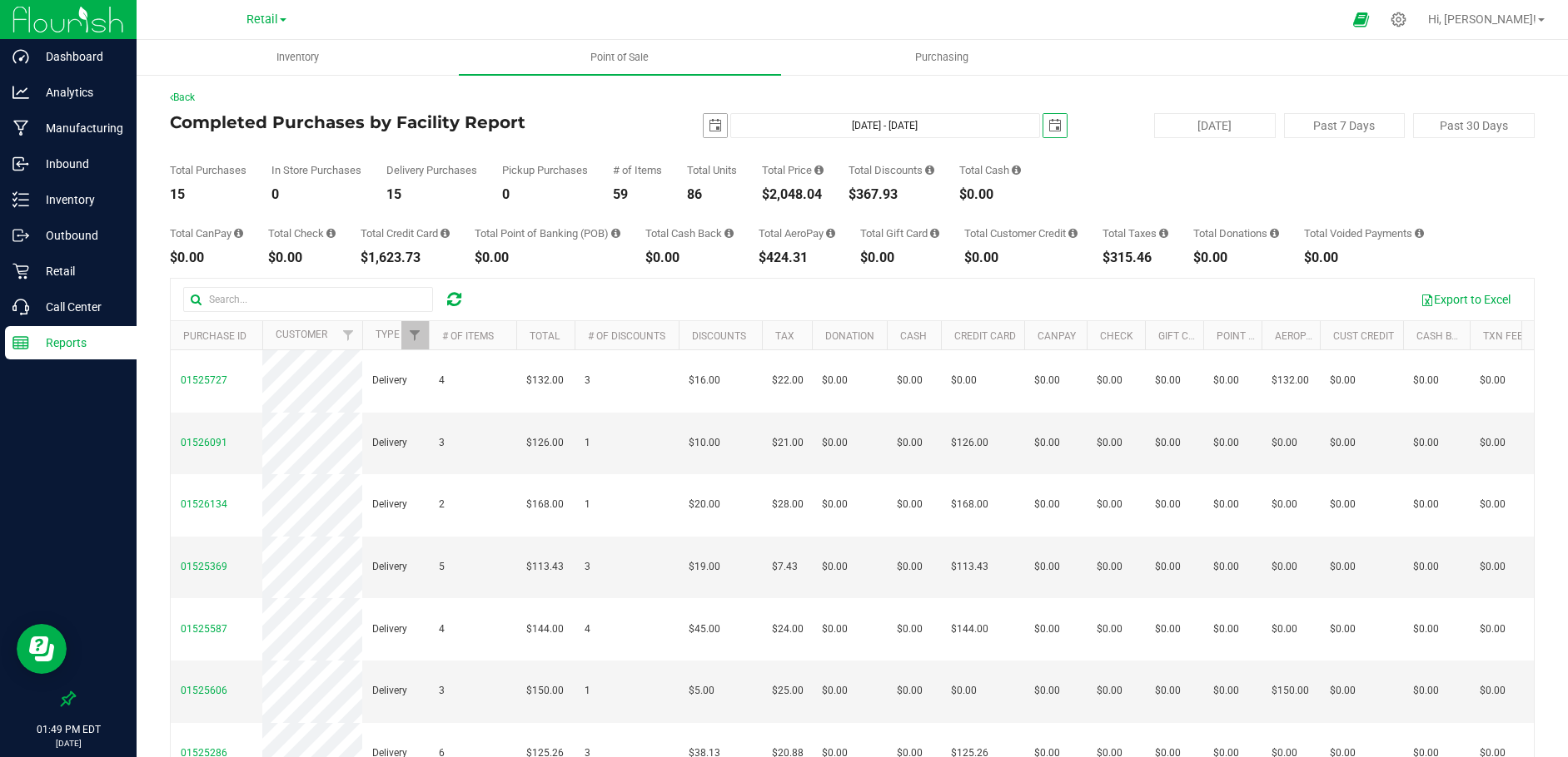
click at [709, 124] on span "select" at bounding box center [715, 126] width 13 height 13
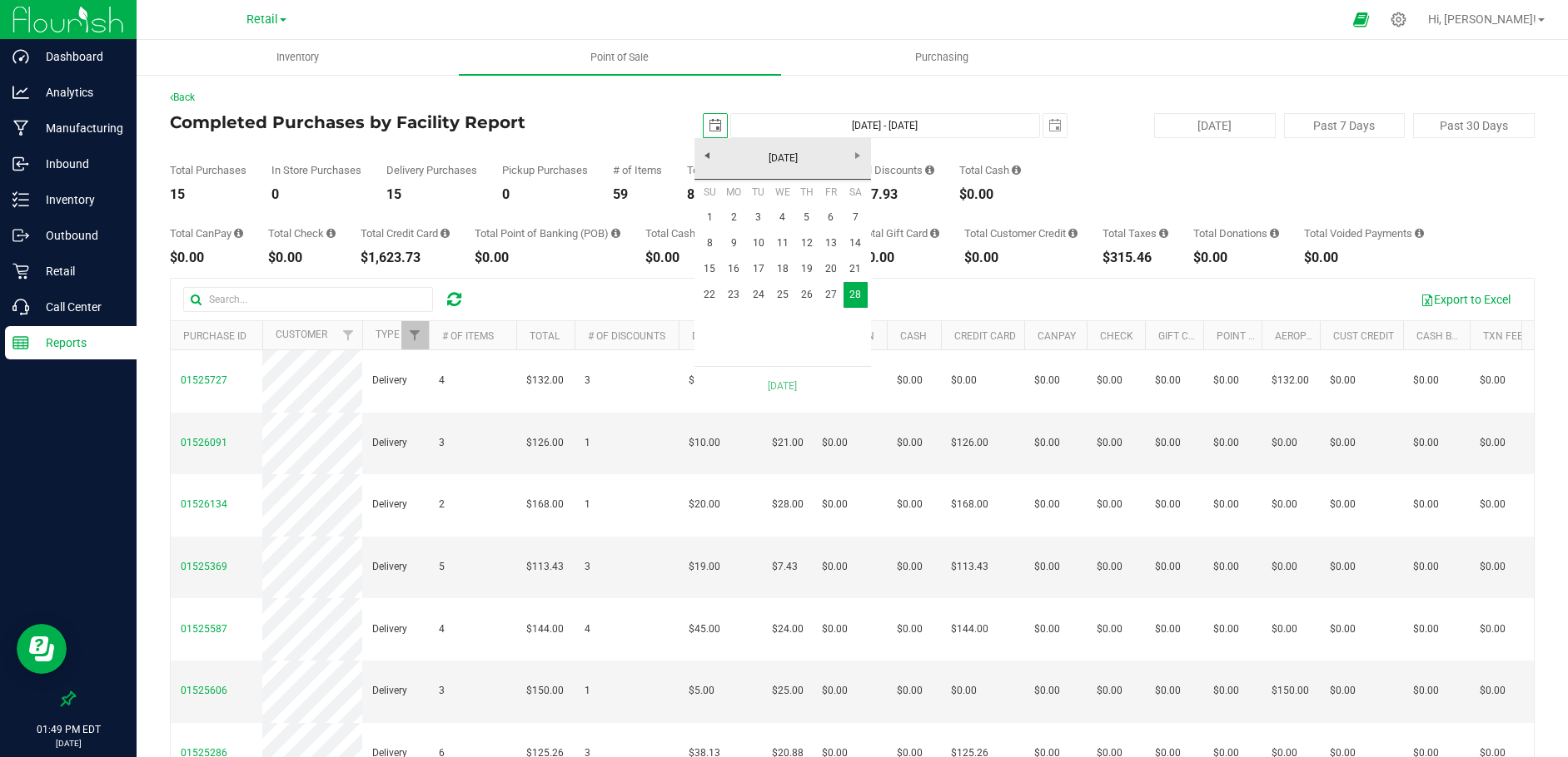
scroll to position [0, 41]
click at [835, 297] on link "27" at bounding box center [830, 295] width 24 height 26
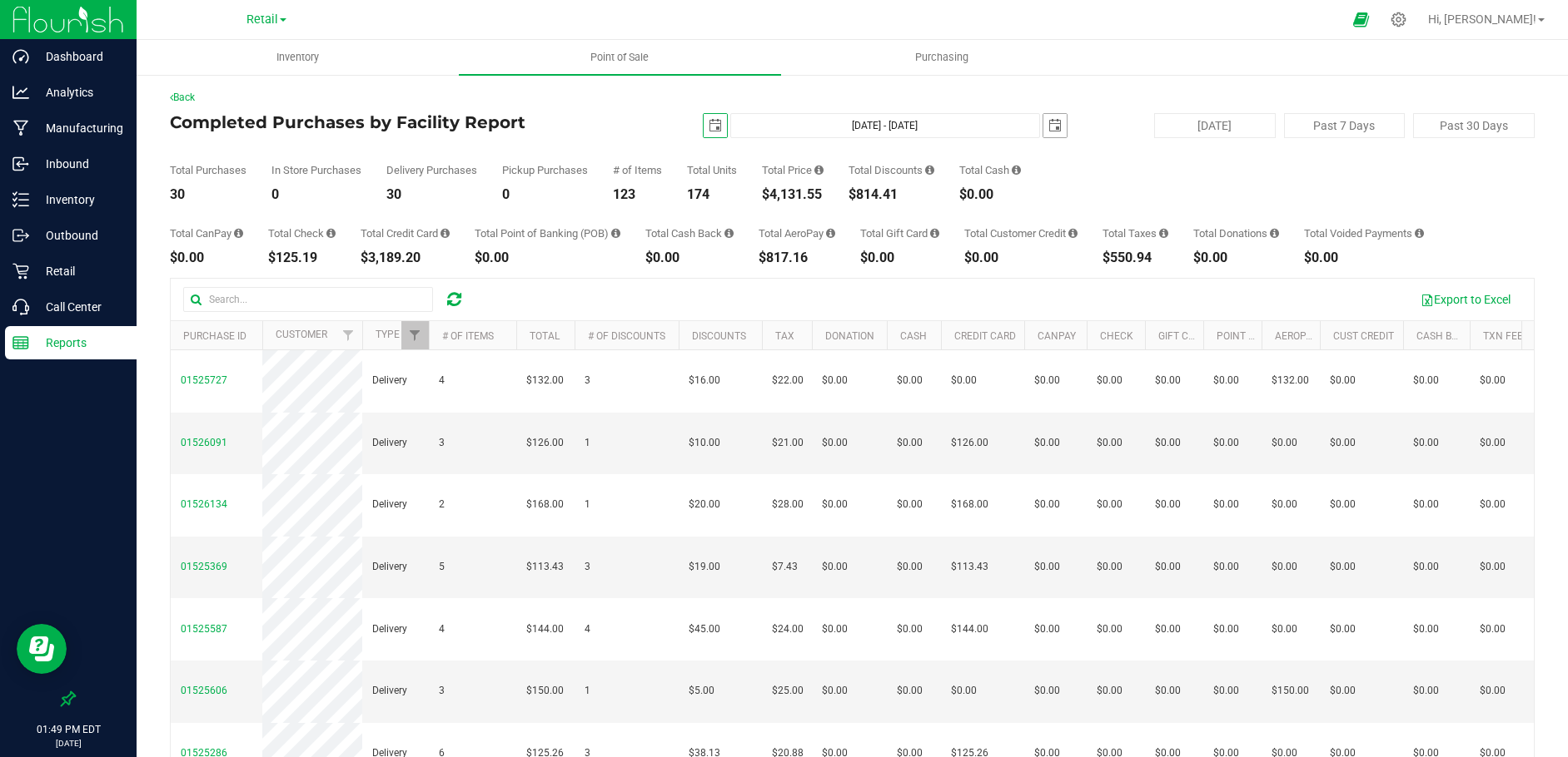
click at [1050, 130] on span "select" at bounding box center [1055, 126] width 13 height 13
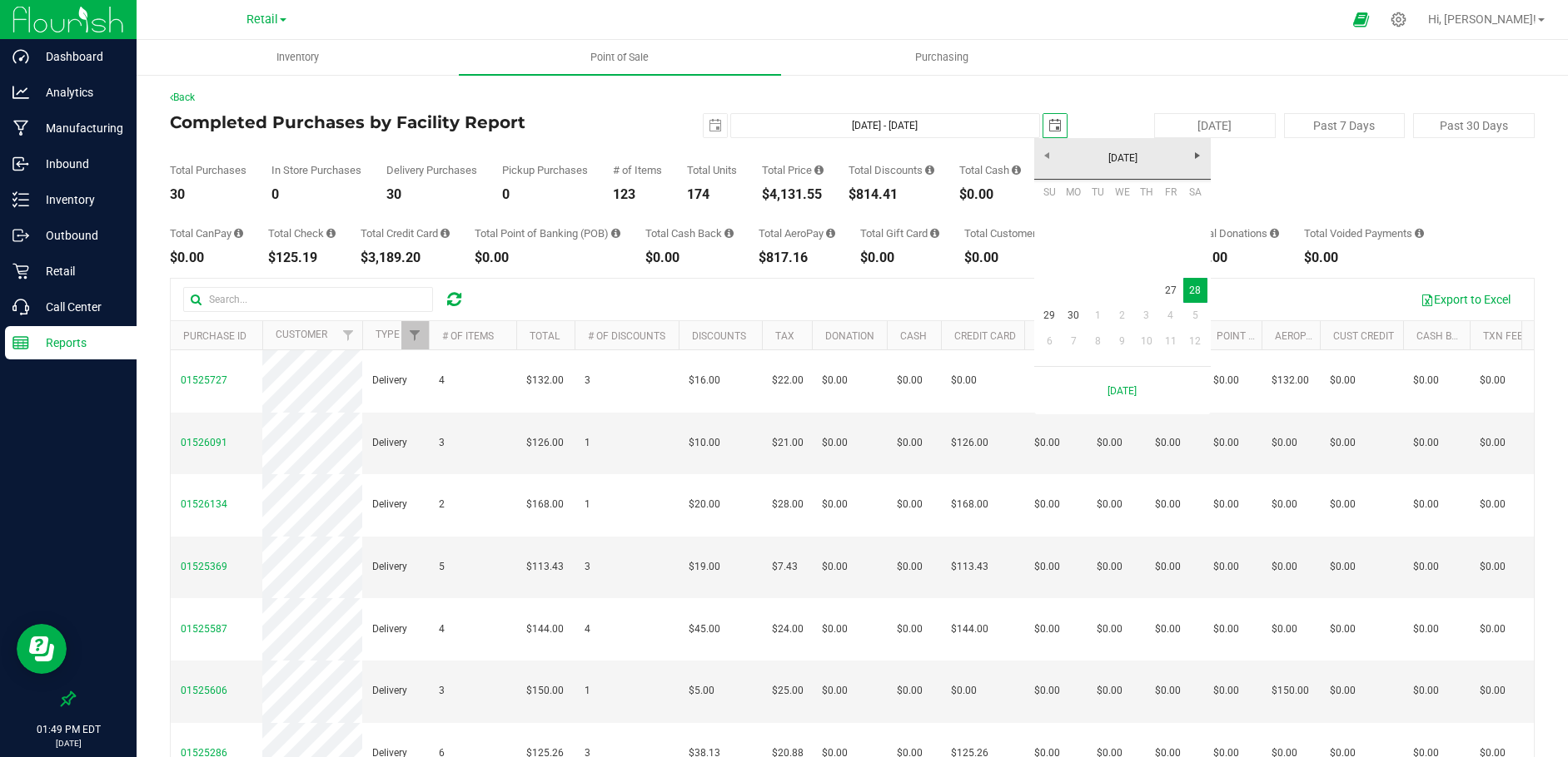
scroll to position [0, 41]
click at [1171, 295] on link "27" at bounding box center [1170, 291] width 24 height 26
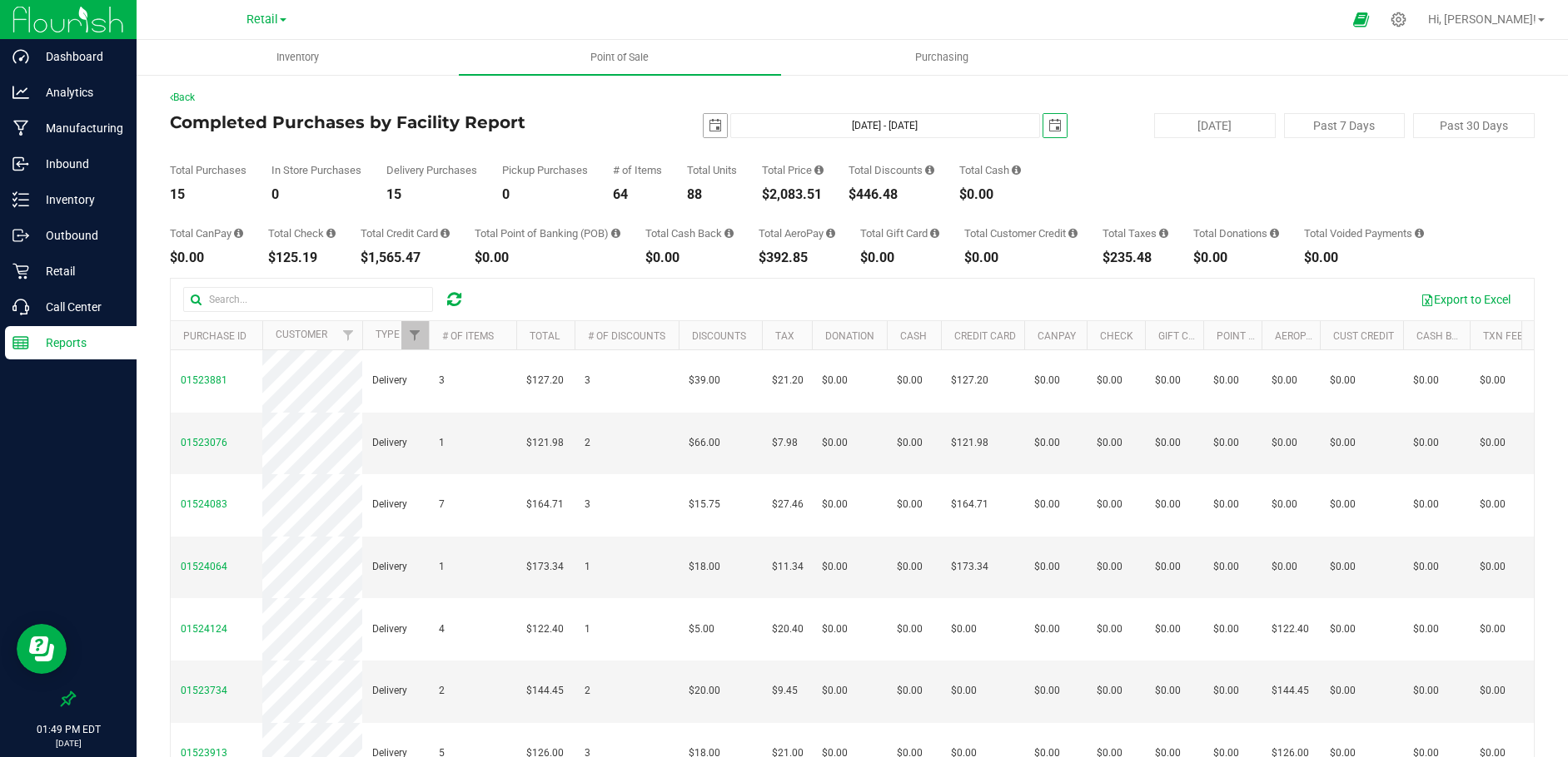
click at [709, 124] on span "select" at bounding box center [715, 126] width 13 height 13
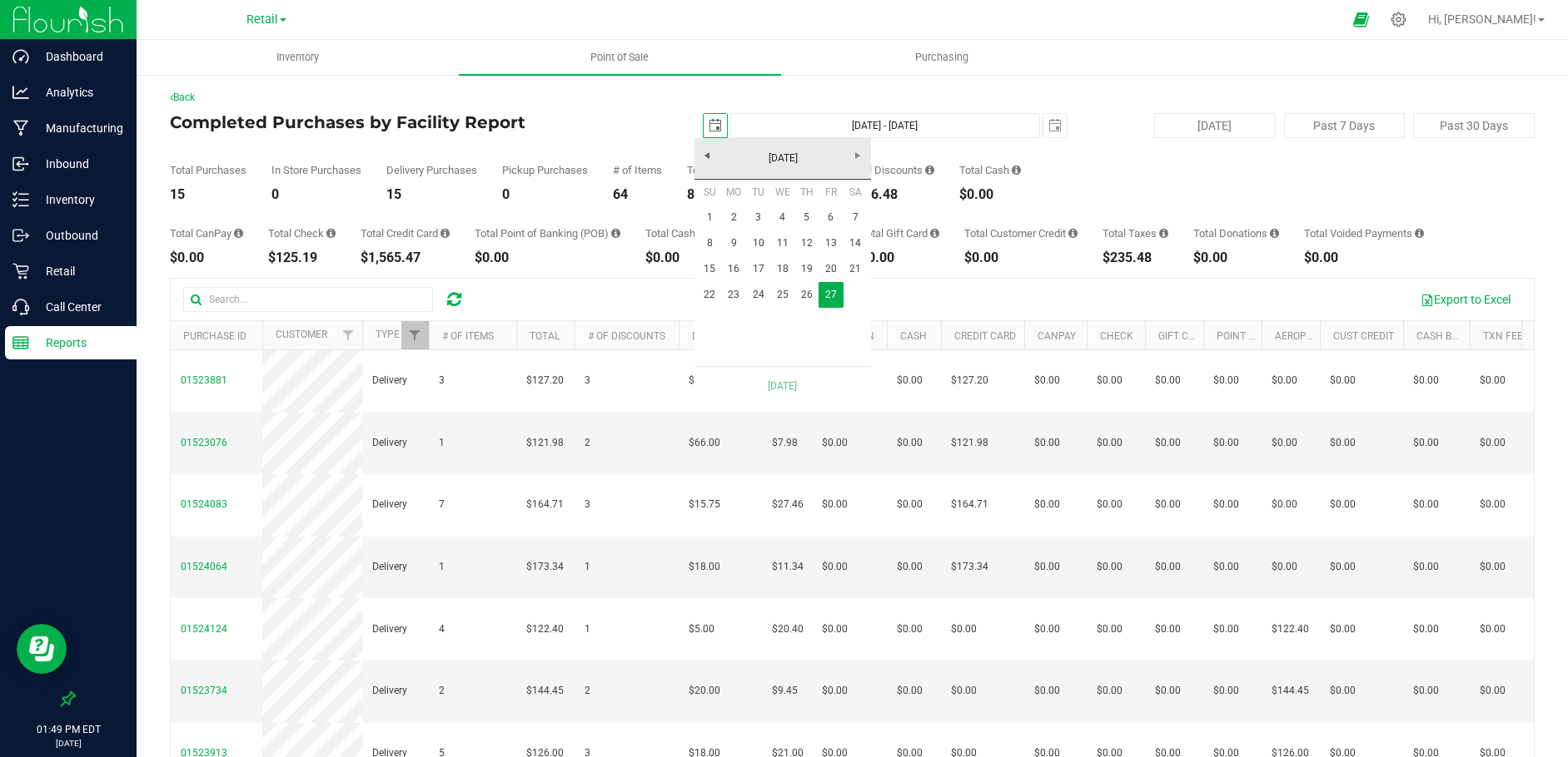
scroll to position [0, 41]
click at [797, 292] on link "26" at bounding box center [806, 295] width 24 height 26
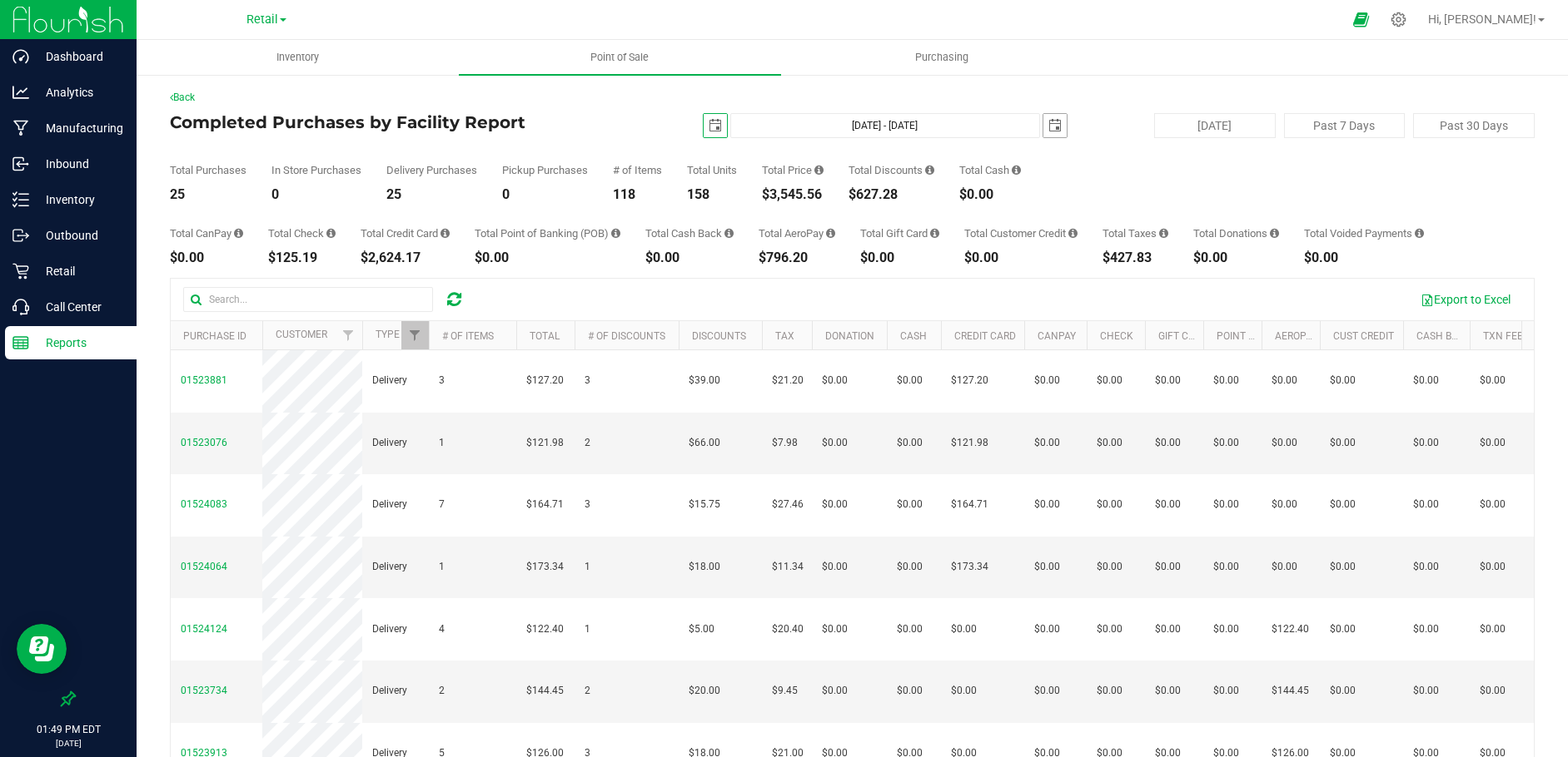
click at [1049, 129] on span "select" at bounding box center [1055, 126] width 13 height 13
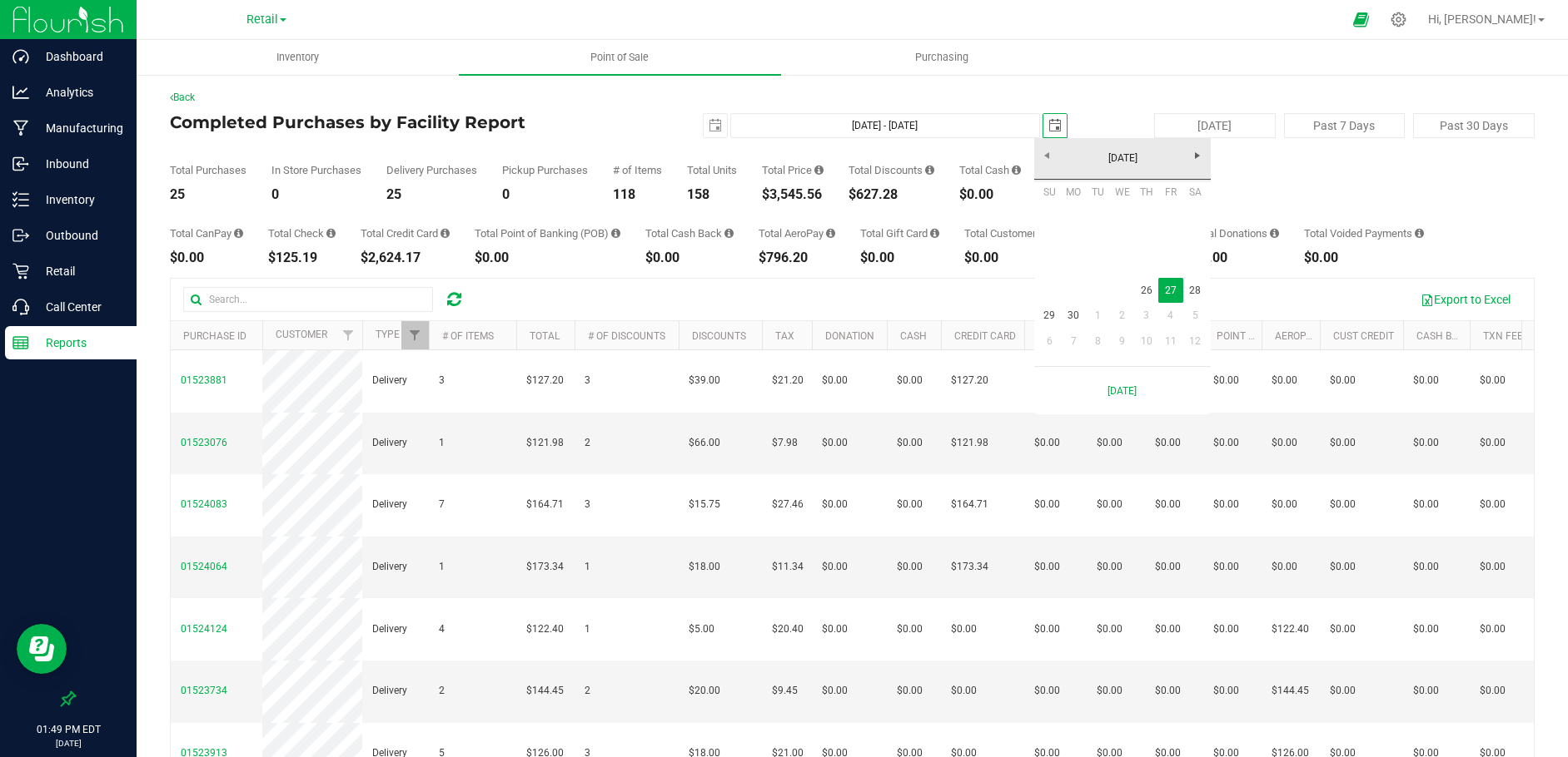
scroll to position [0, 41]
click at [1145, 288] on link "26" at bounding box center [1146, 291] width 24 height 26
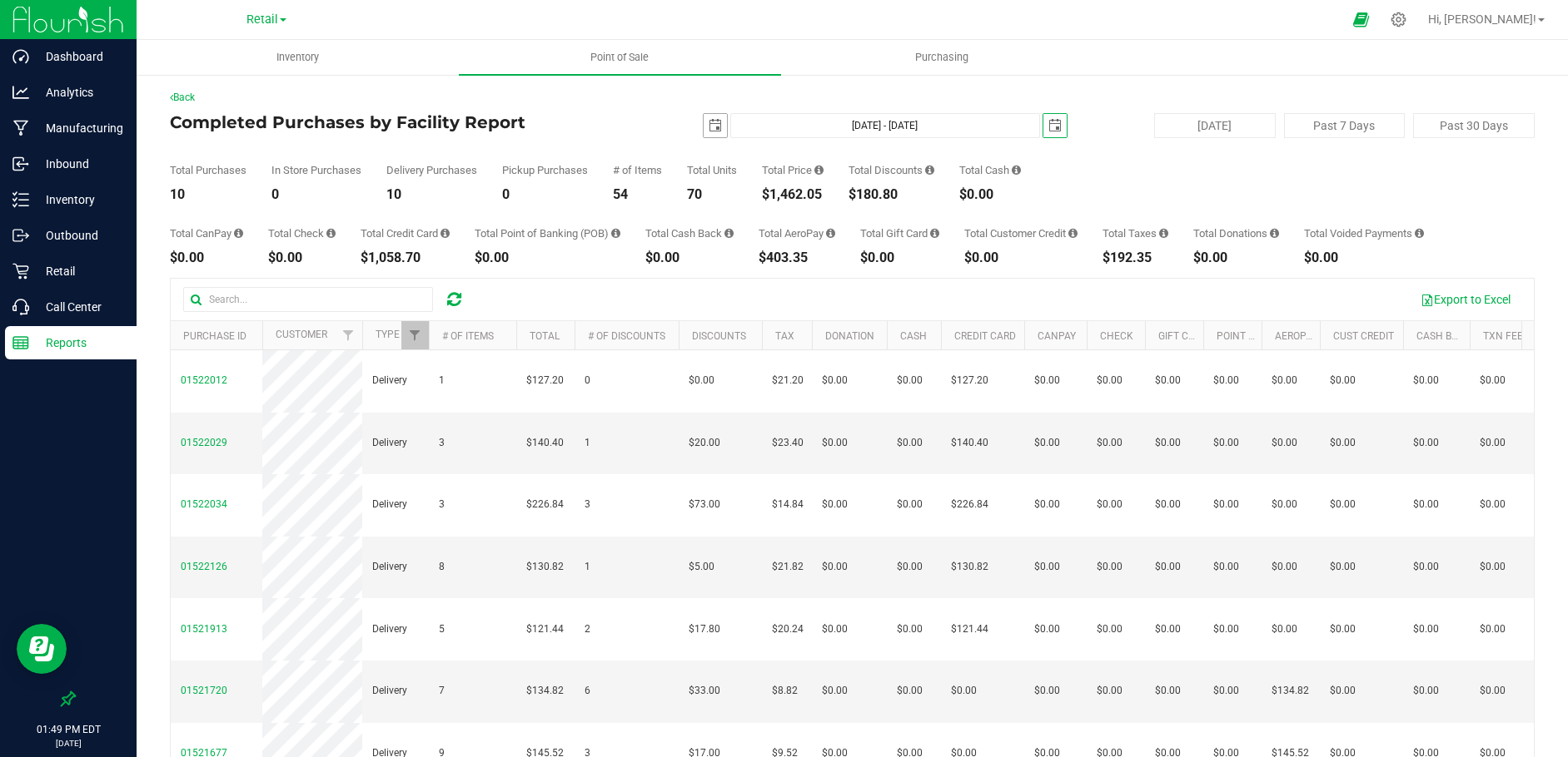
click at [709, 123] on span "select" at bounding box center [715, 126] width 13 height 13
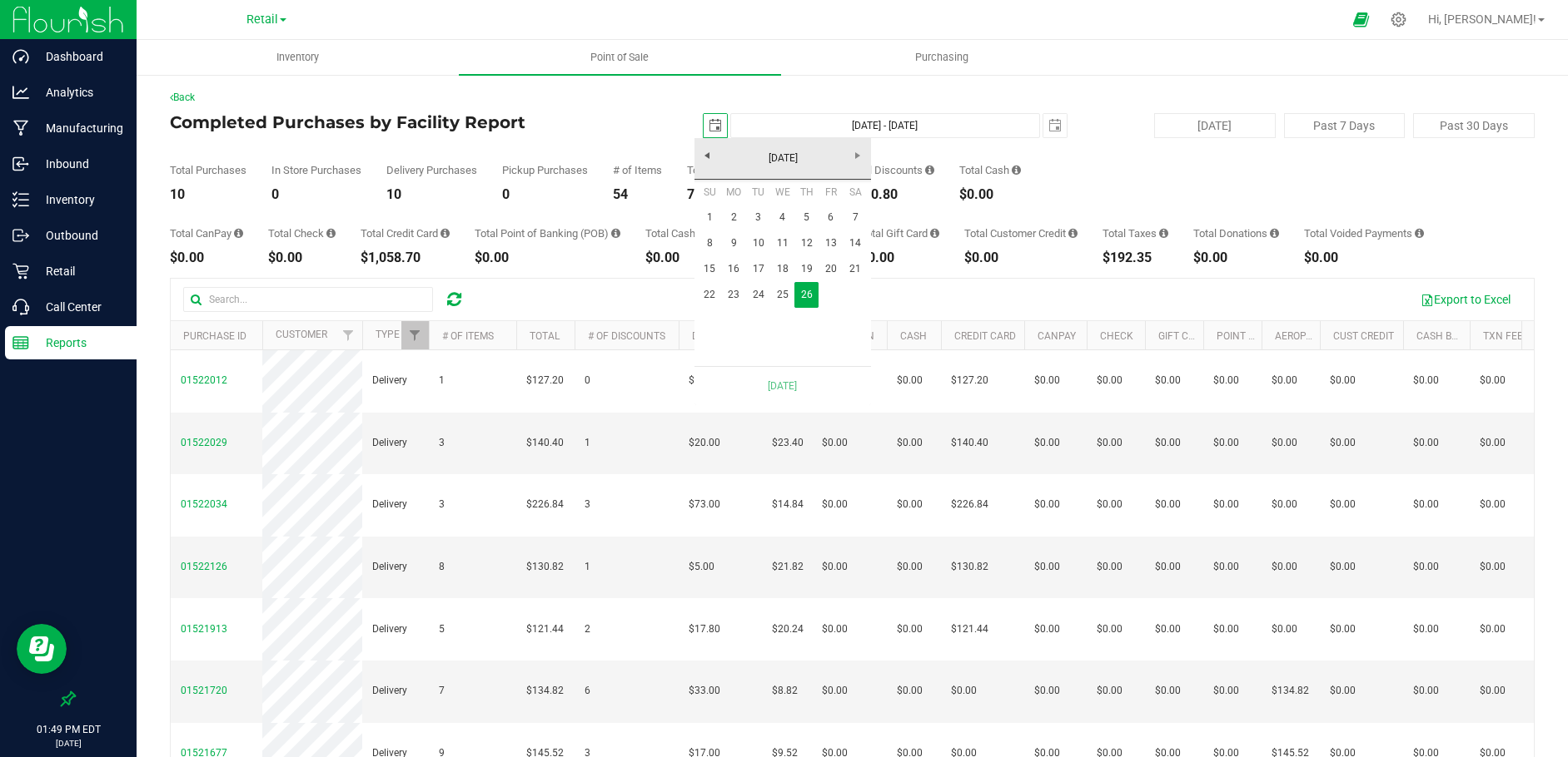
scroll to position [0, 41]
click at [783, 292] on link "25" at bounding box center [782, 295] width 24 height 26
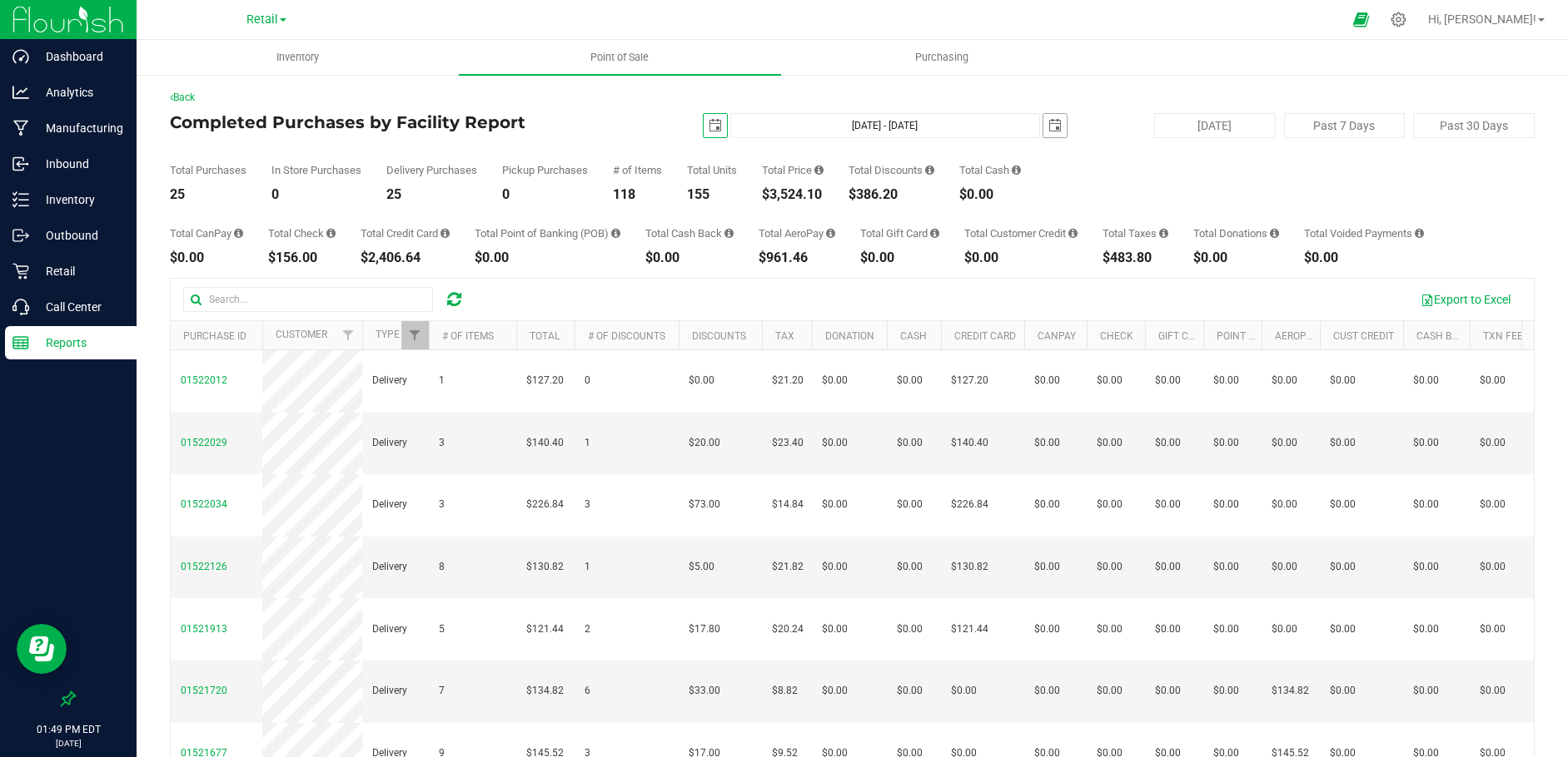
click at [1043, 133] on span "select" at bounding box center [1054, 125] width 23 height 23
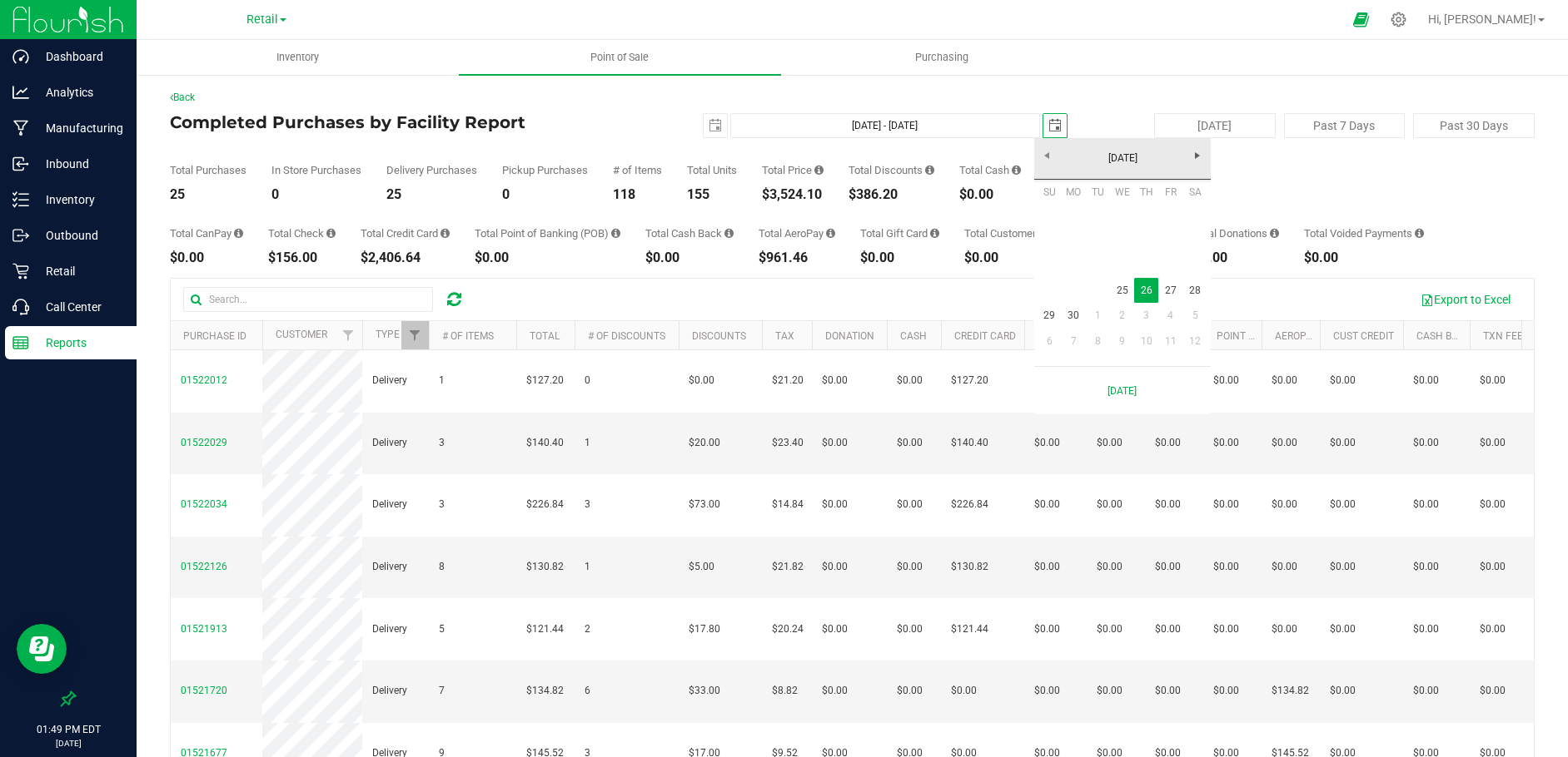
scroll to position [0, 41]
click at [1119, 288] on link "25" at bounding box center [1122, 291] width 24 height 26
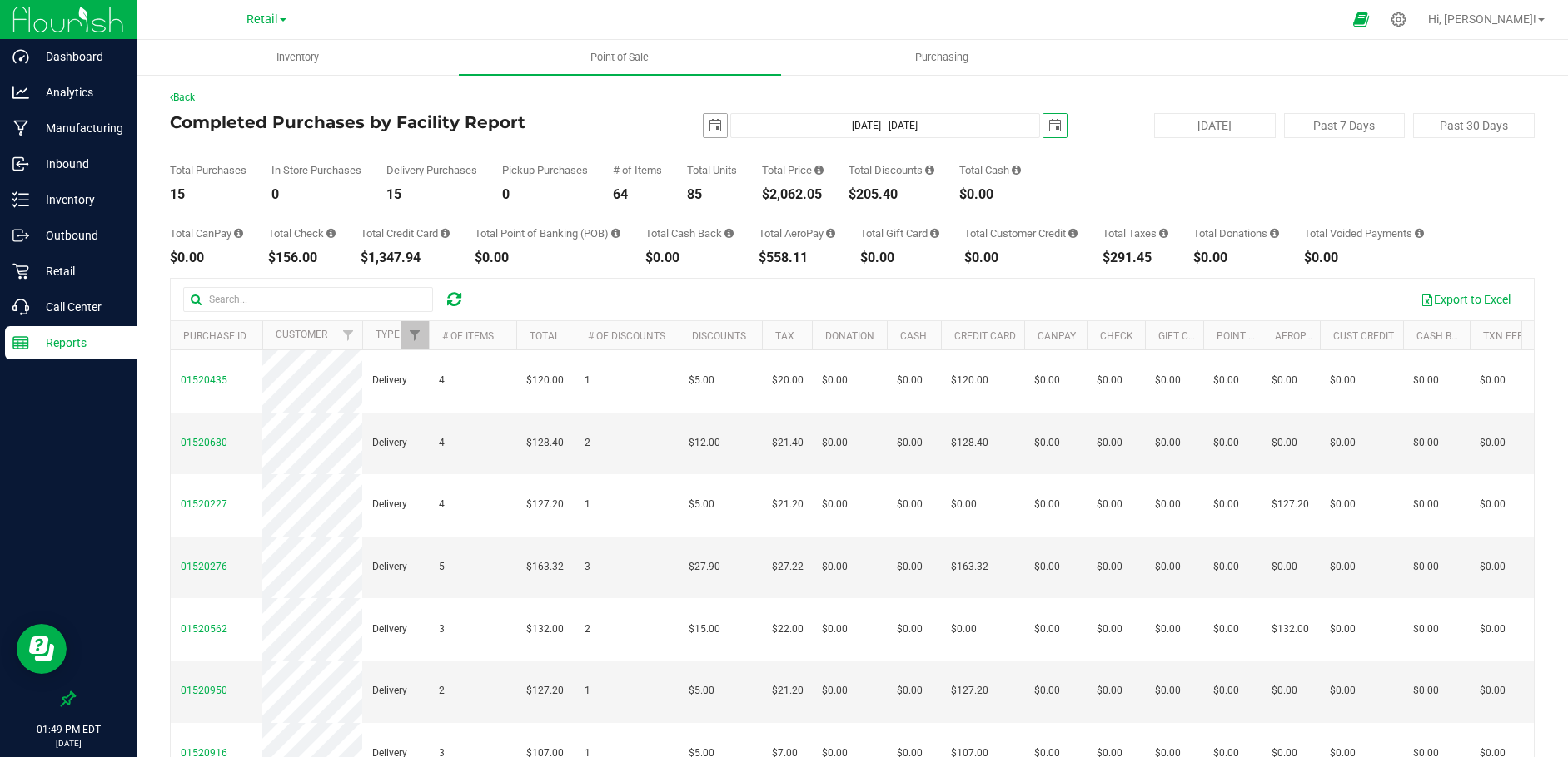
click at [709, 120] on span "select" at bounding box center [715, 126] width 13 height 13
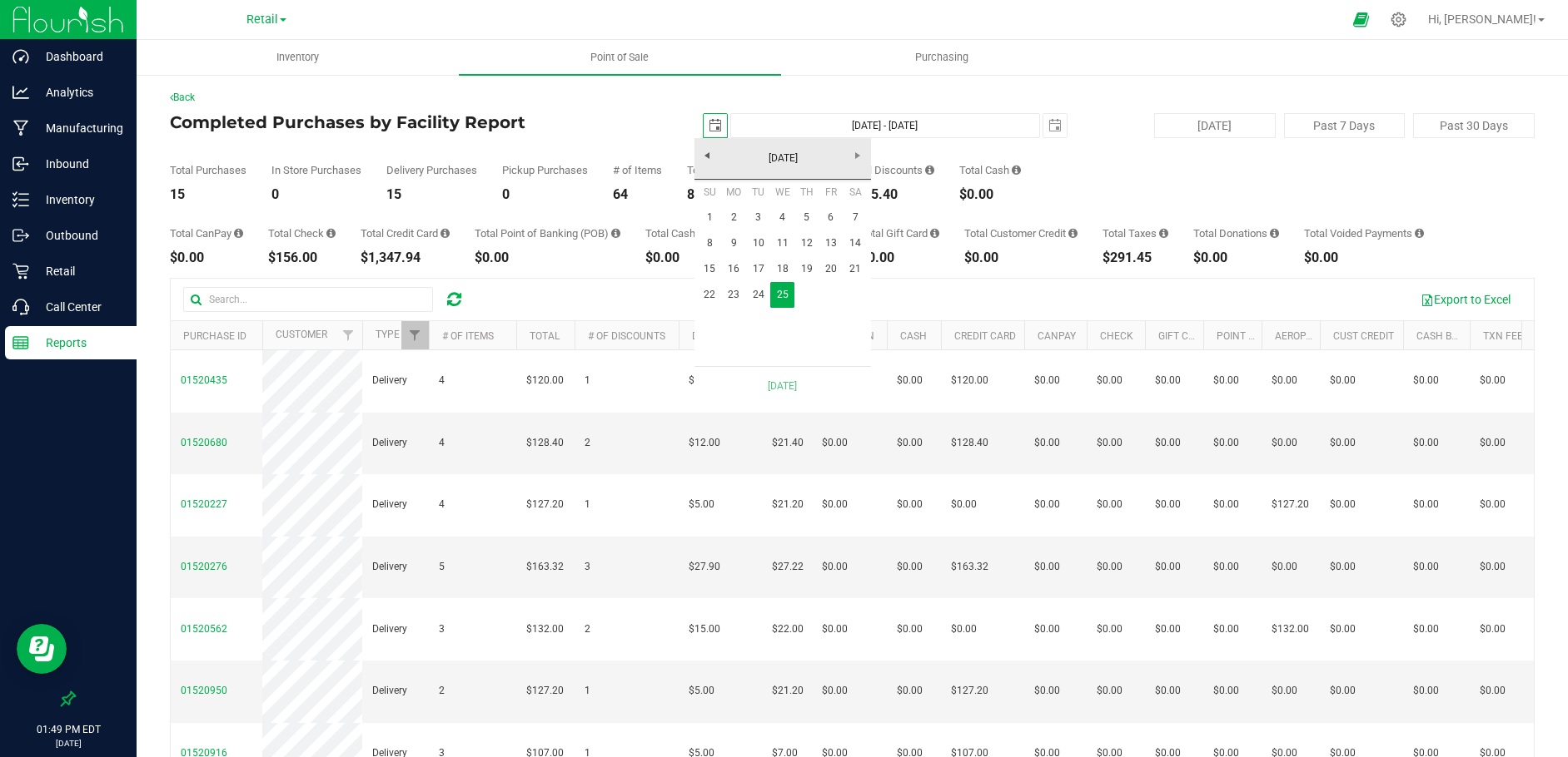
scroll to position [0, 41]
click at [763, 289] on link "24" at bounding box center [758, 295] width 24 height 26
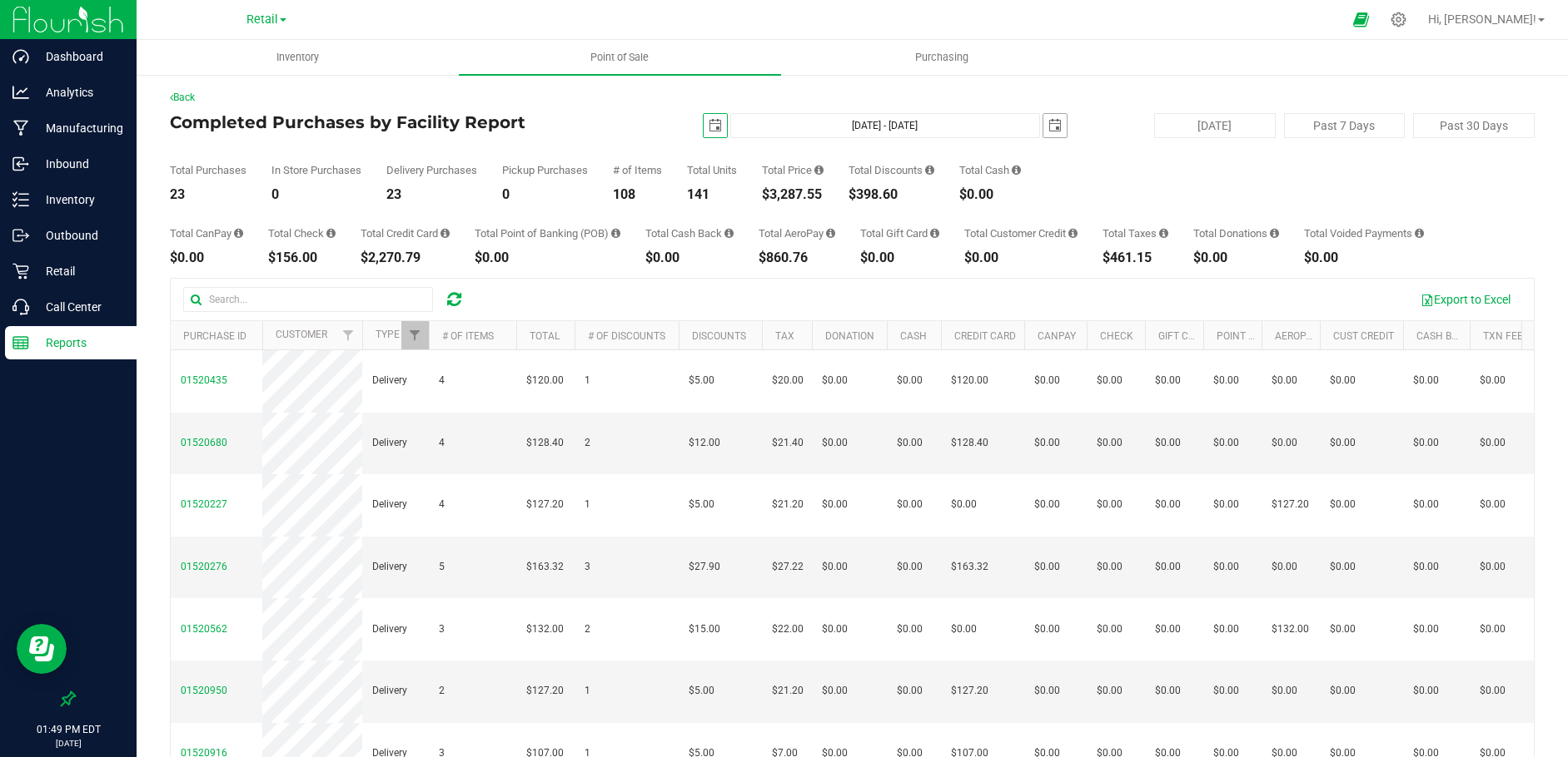
click at [1049, 128] on span "select" at bounding box center [1055, 126] width 13 height 13
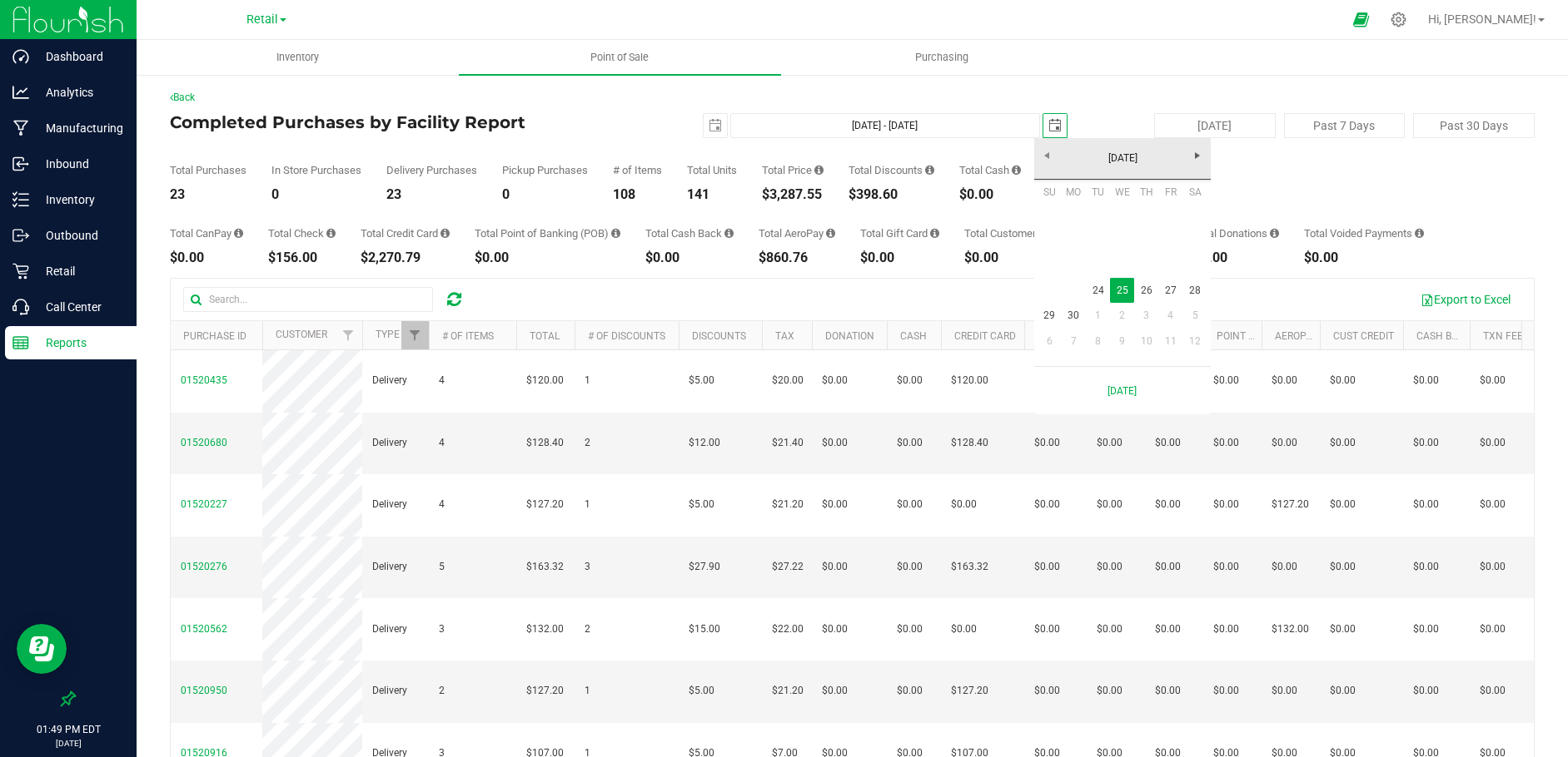
scroll to position [0, 41]
click at [1096, 289] on link "24" at bounding box center [1097, 291] width 24 height 26
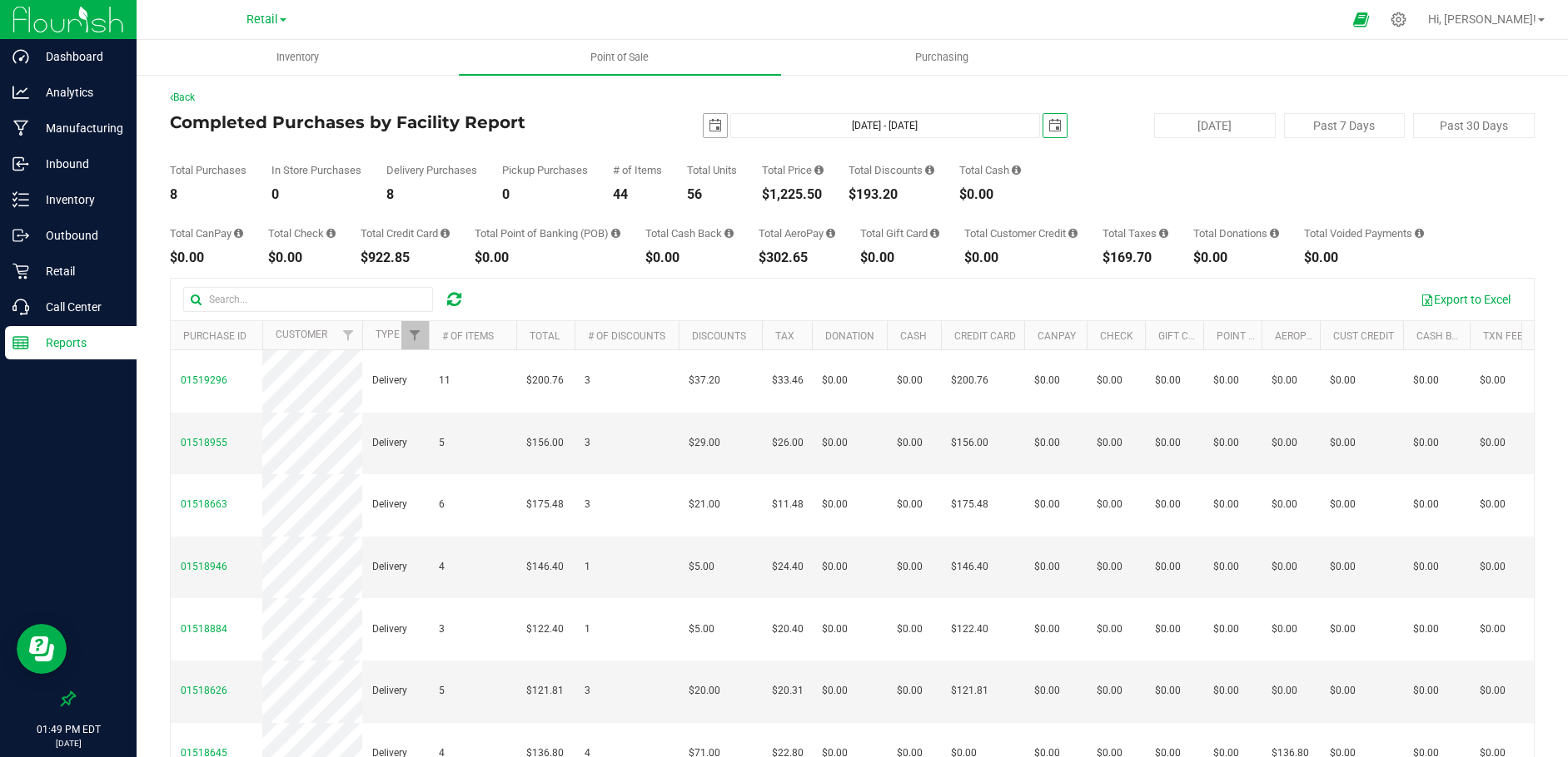
click at [709, 129] on span "select" at bounding box center [715, 126] width 13 height 13
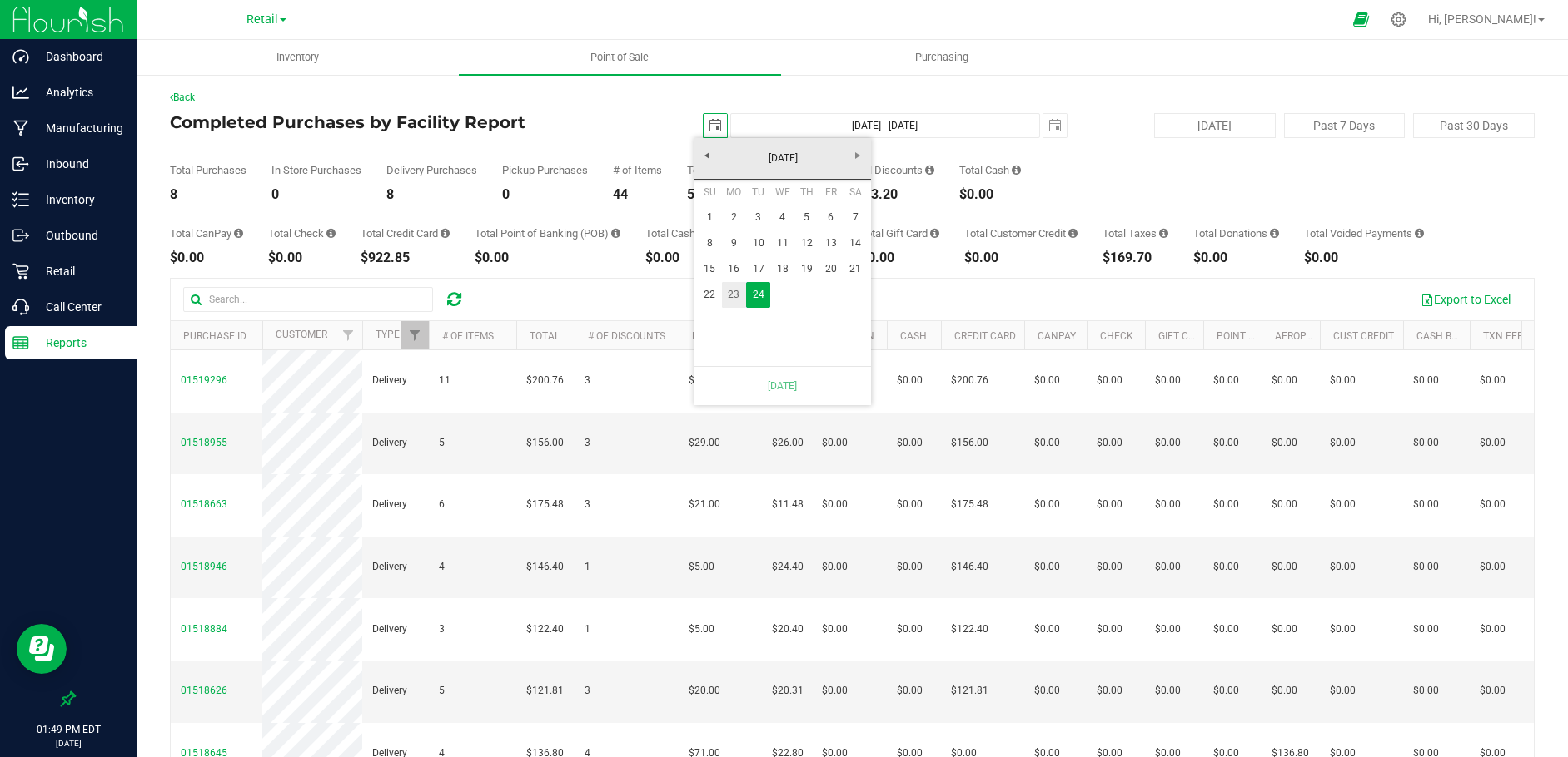
click at [730, 296] on link "23" at bounding box center [733, 295] width 24 height 26
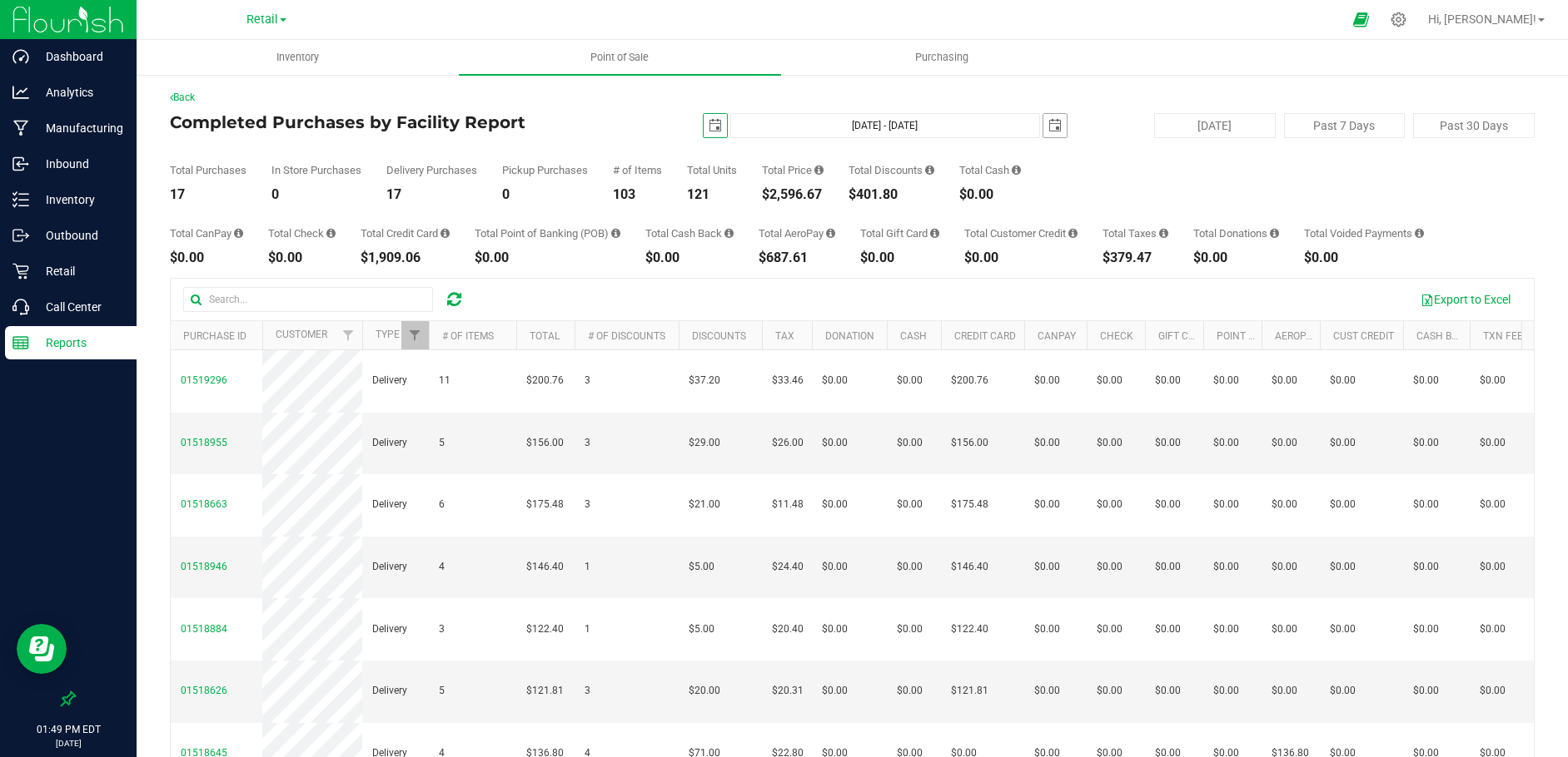
click at [1049, 125] on span "select" at bounding box center [1055, 126] width 13 height 13
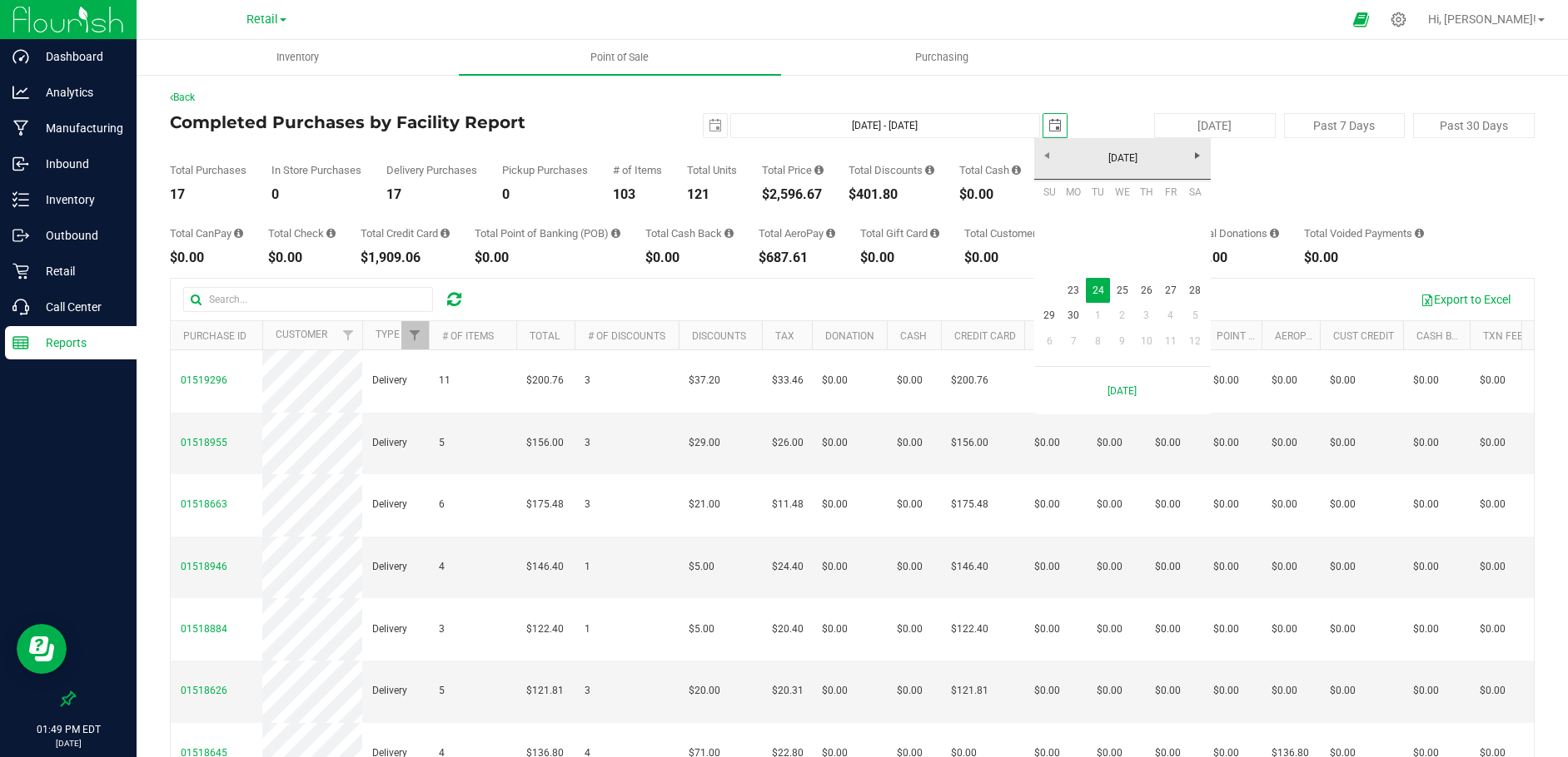
scroll to position [0, 41]
click at [1080, 283] on link "23" at bounding box center [1074, 291] width 24 height 26
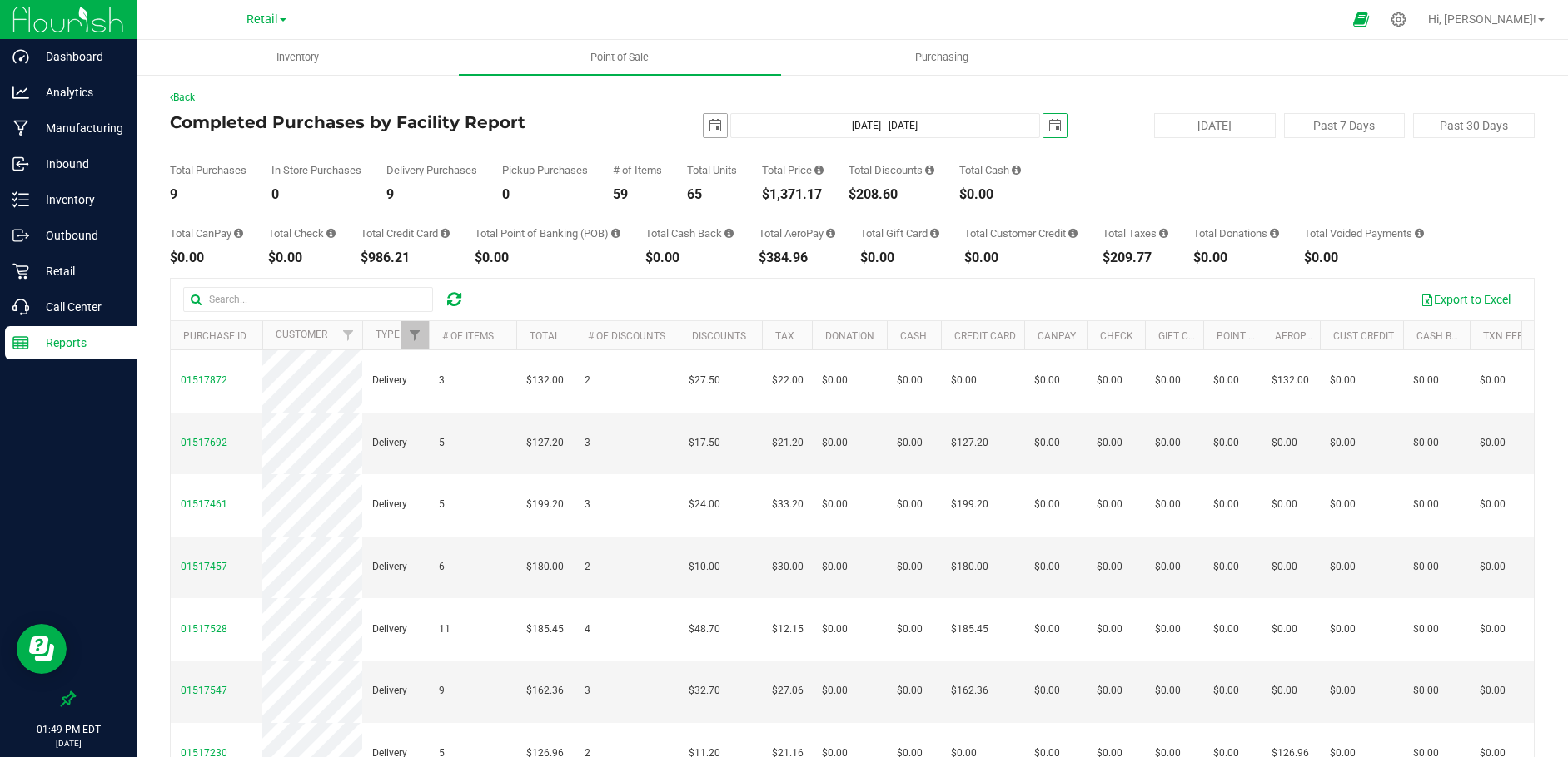
click at [709, 127] on span "select" at bounding box center [715, 126] width 13 height 13
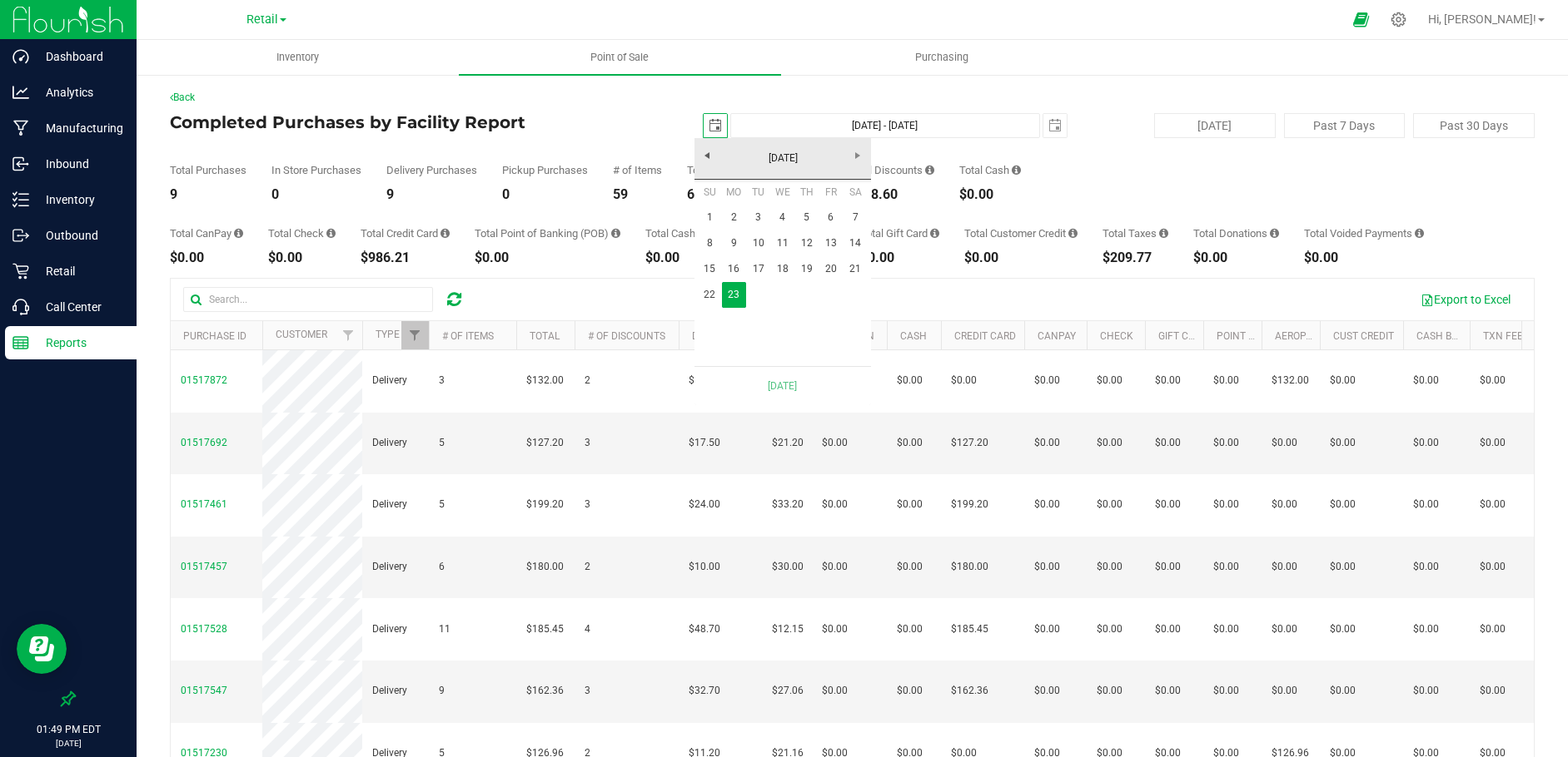
scroll to position [0, 41]
click at [710, 290] on link "22" at bounding box center [710, 295] width 24 height 26
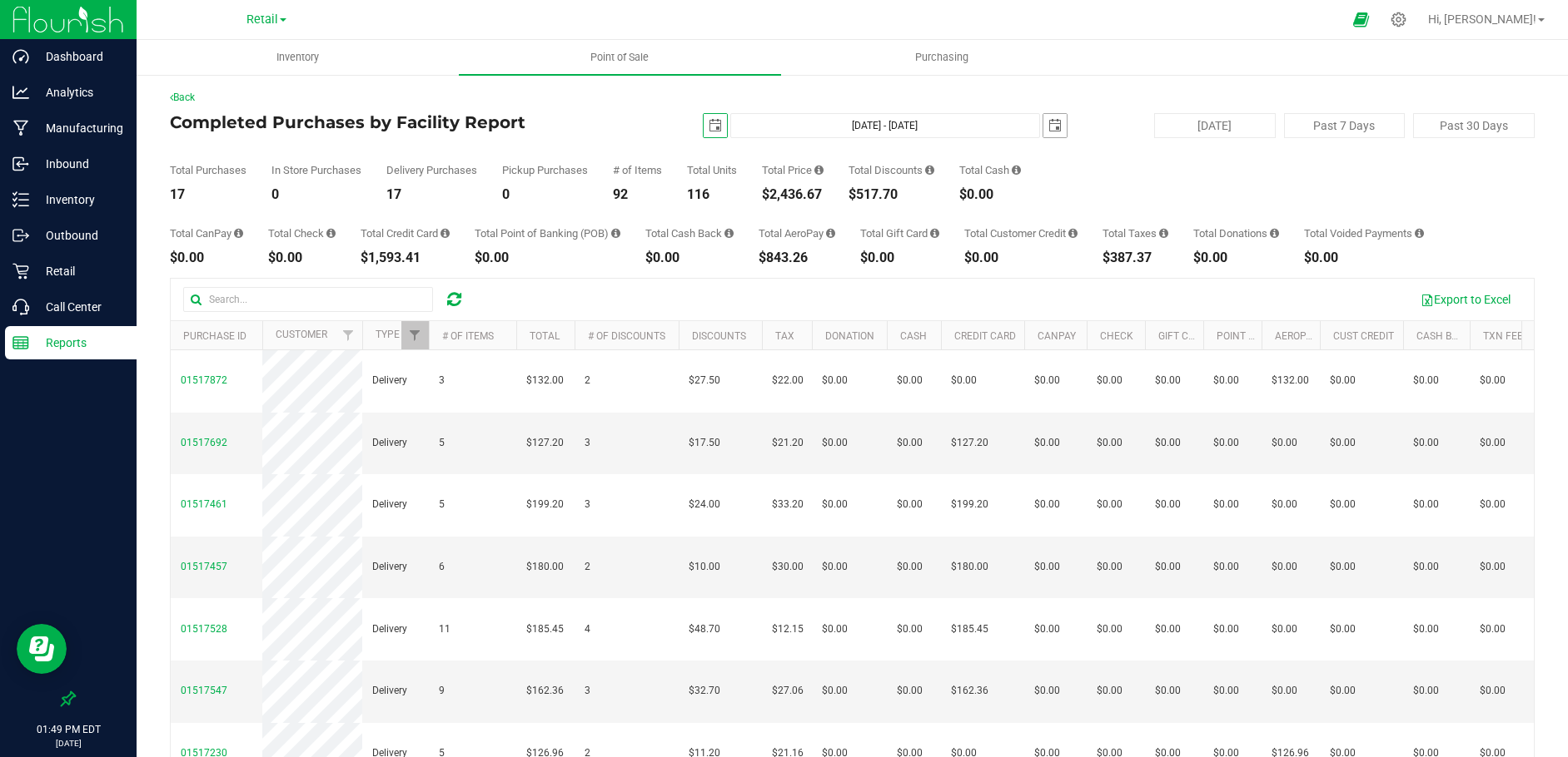
click at [1049, 122] on span "select" at bounding box center [1055, 126] width 13 height 13
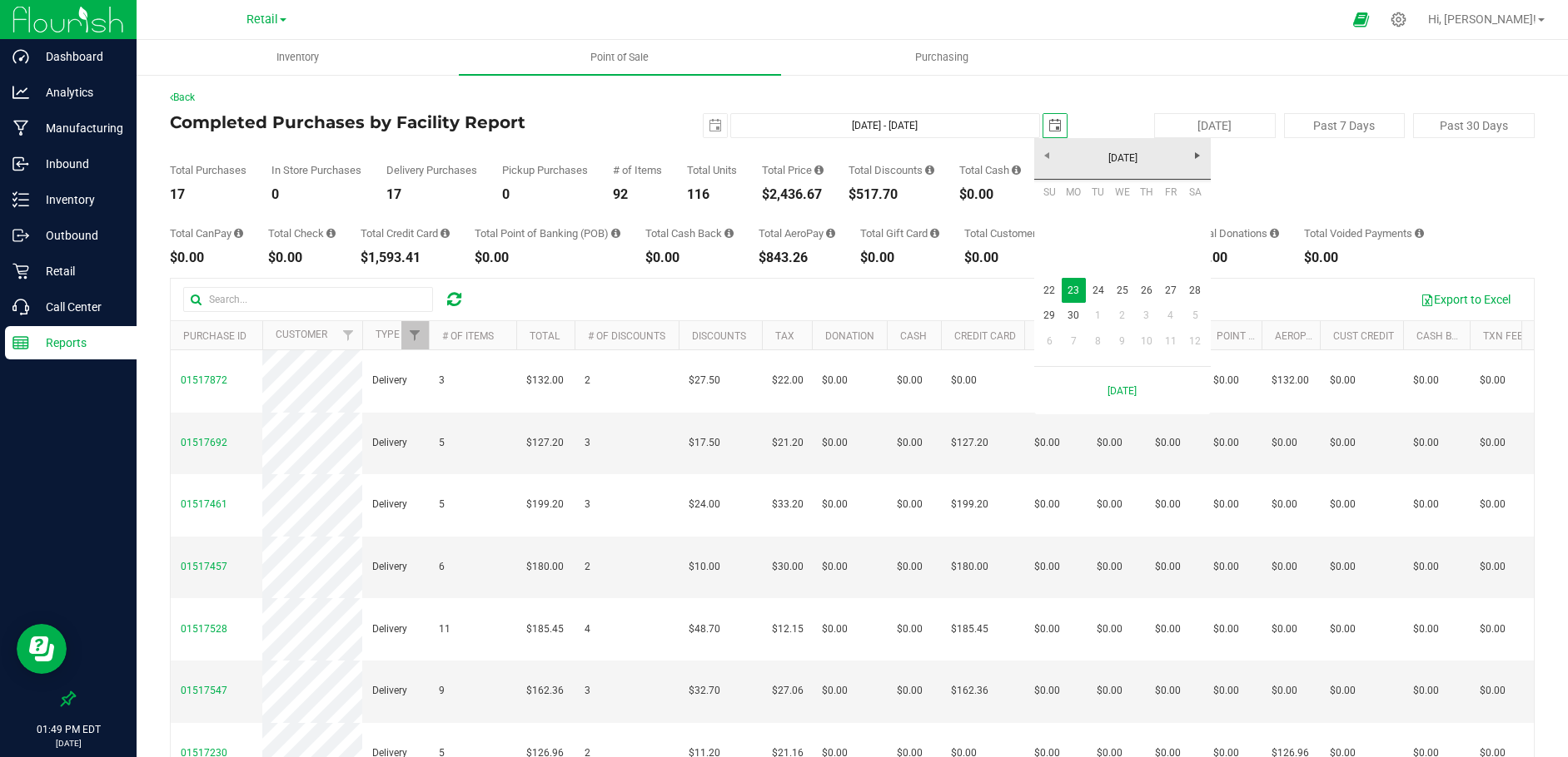
scroll to position [0, 41]
click at [1048, 292] on link "22" at bounding box center [1050, 291] width 24 height 26
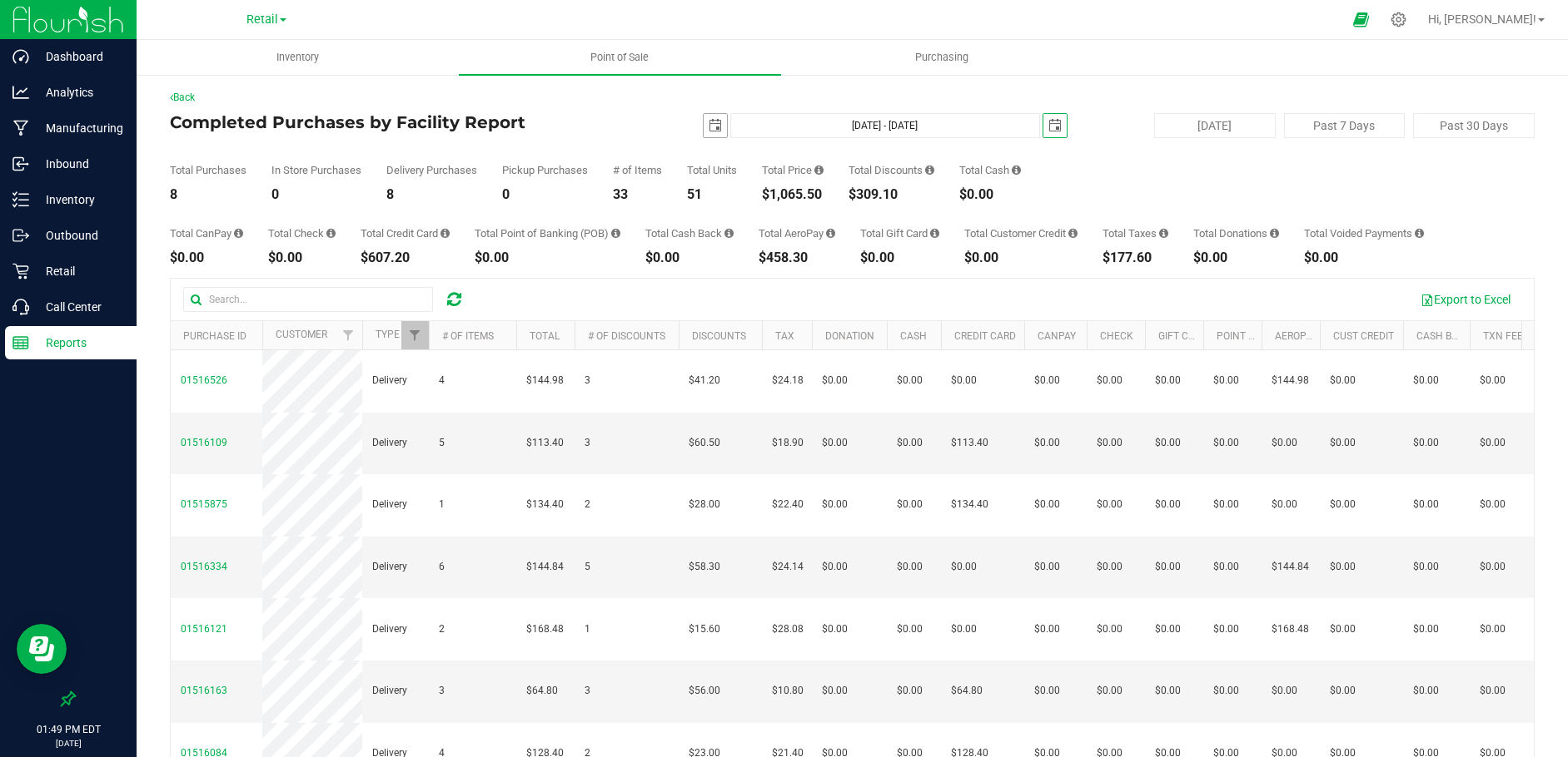
click at [709, 121] on span "select" at bounding box center [715, 126] width 13 height 13
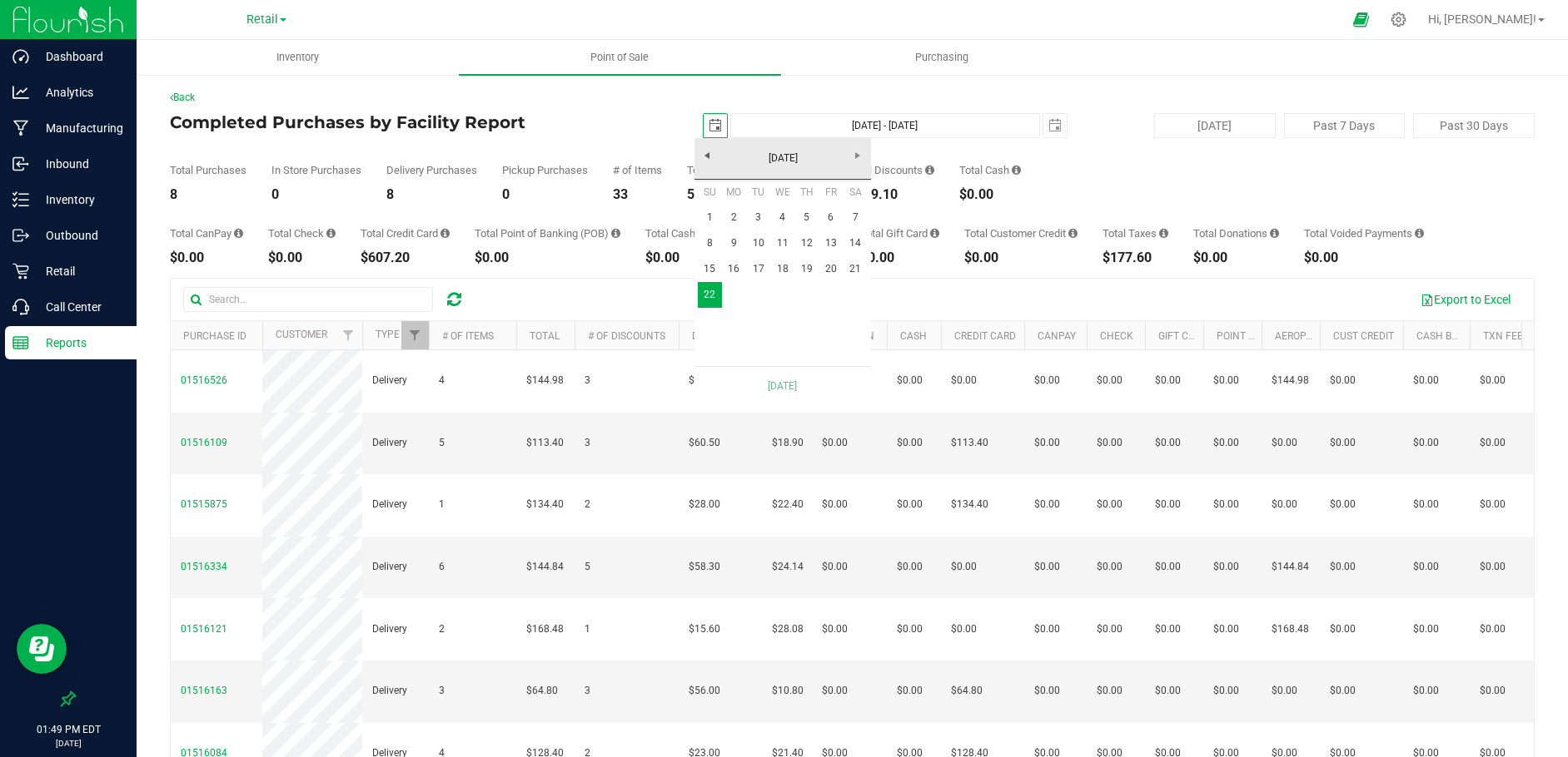
scroll to position [0, 41]
click at [854, 273] on link "21" at bounding box center [856, 269] width 24 height 26
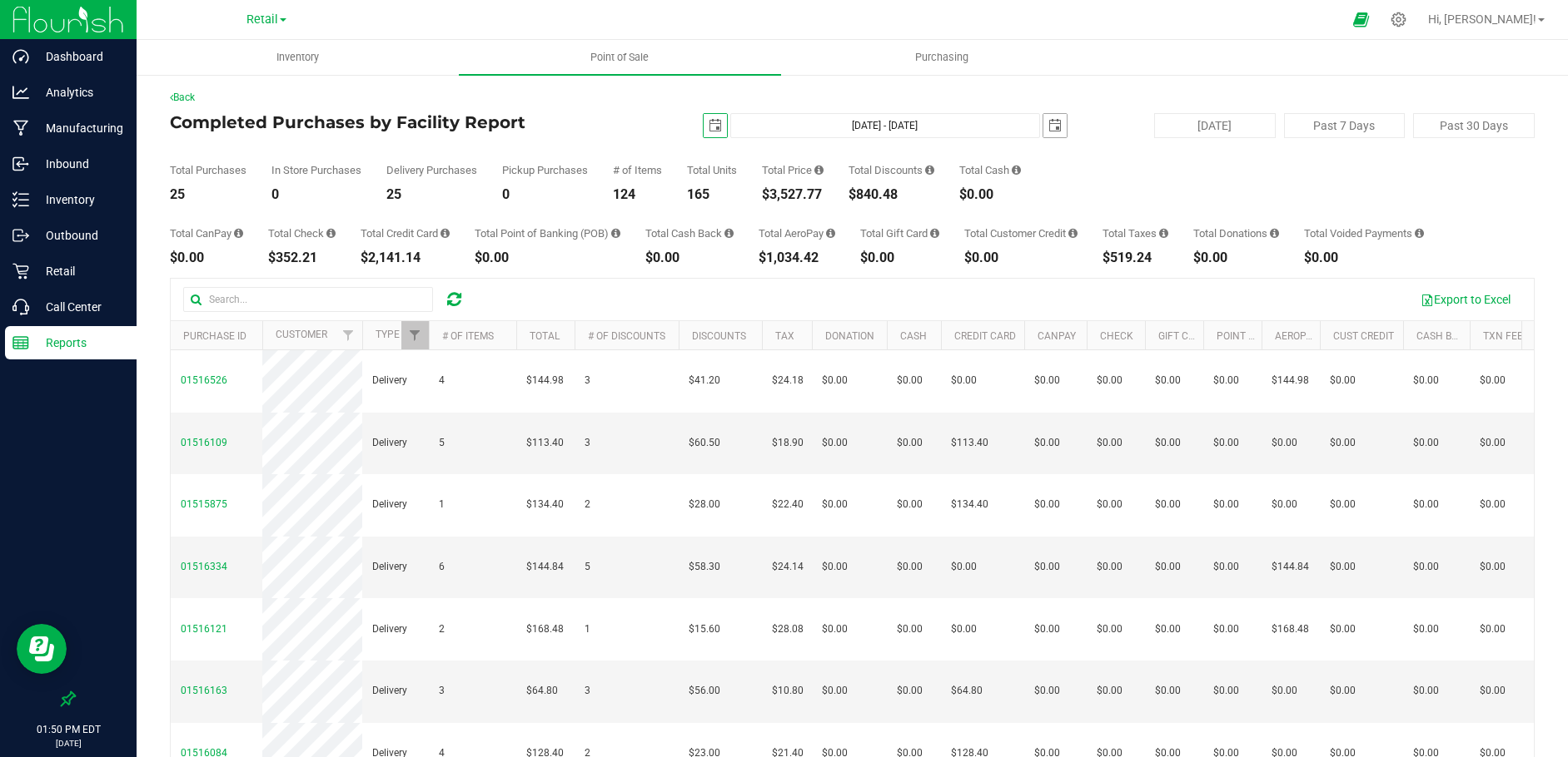
click at [1049, 128] on span "select" at bounding box center [1055, 126] width 13 height 13
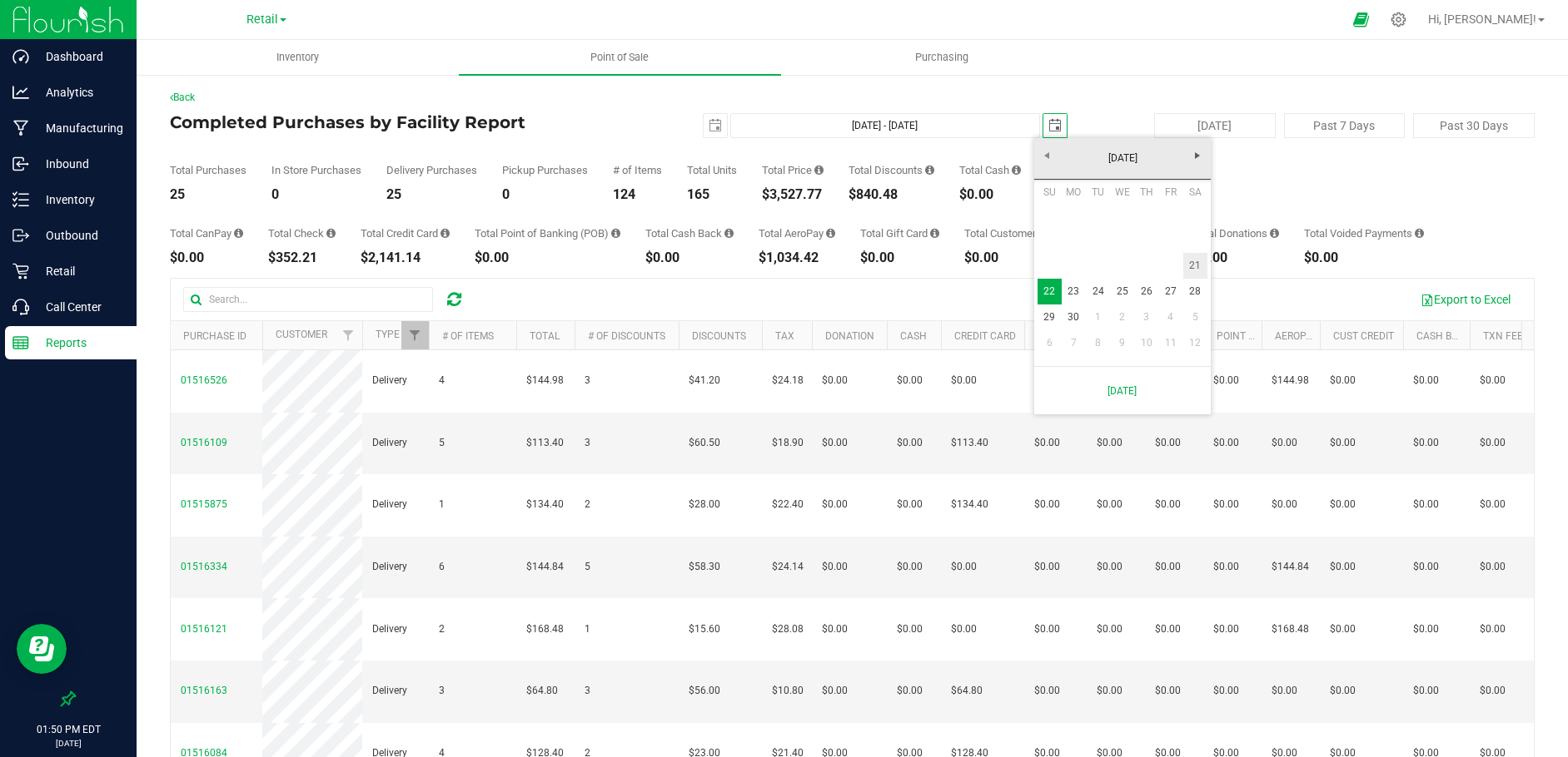
click at [1193, 264] on link "21" at bounding box center [1195, 266] width 24 height 26
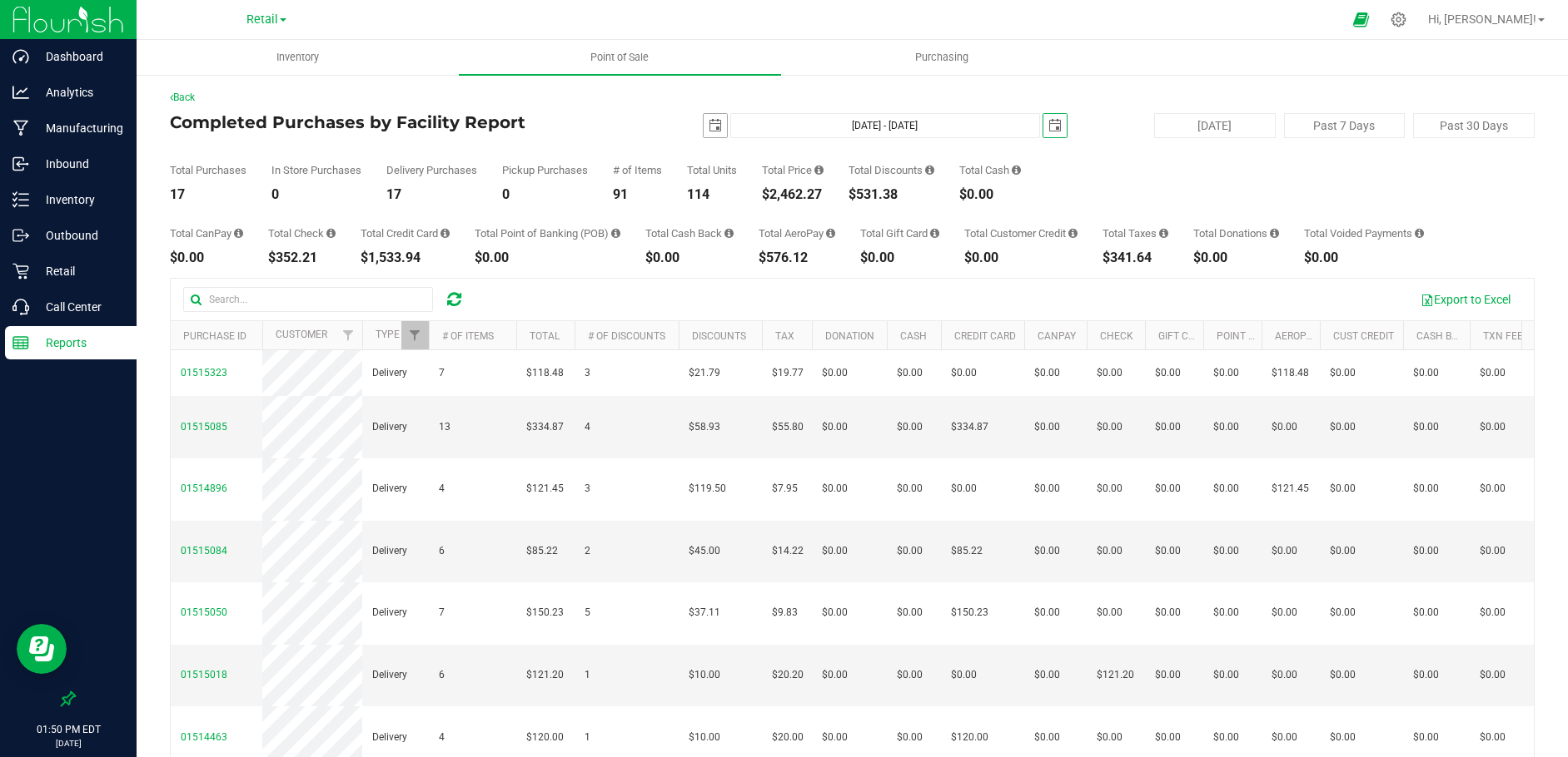
click at [709, 119] on span "select" at bounding box center [715, 126] width 13 height 13
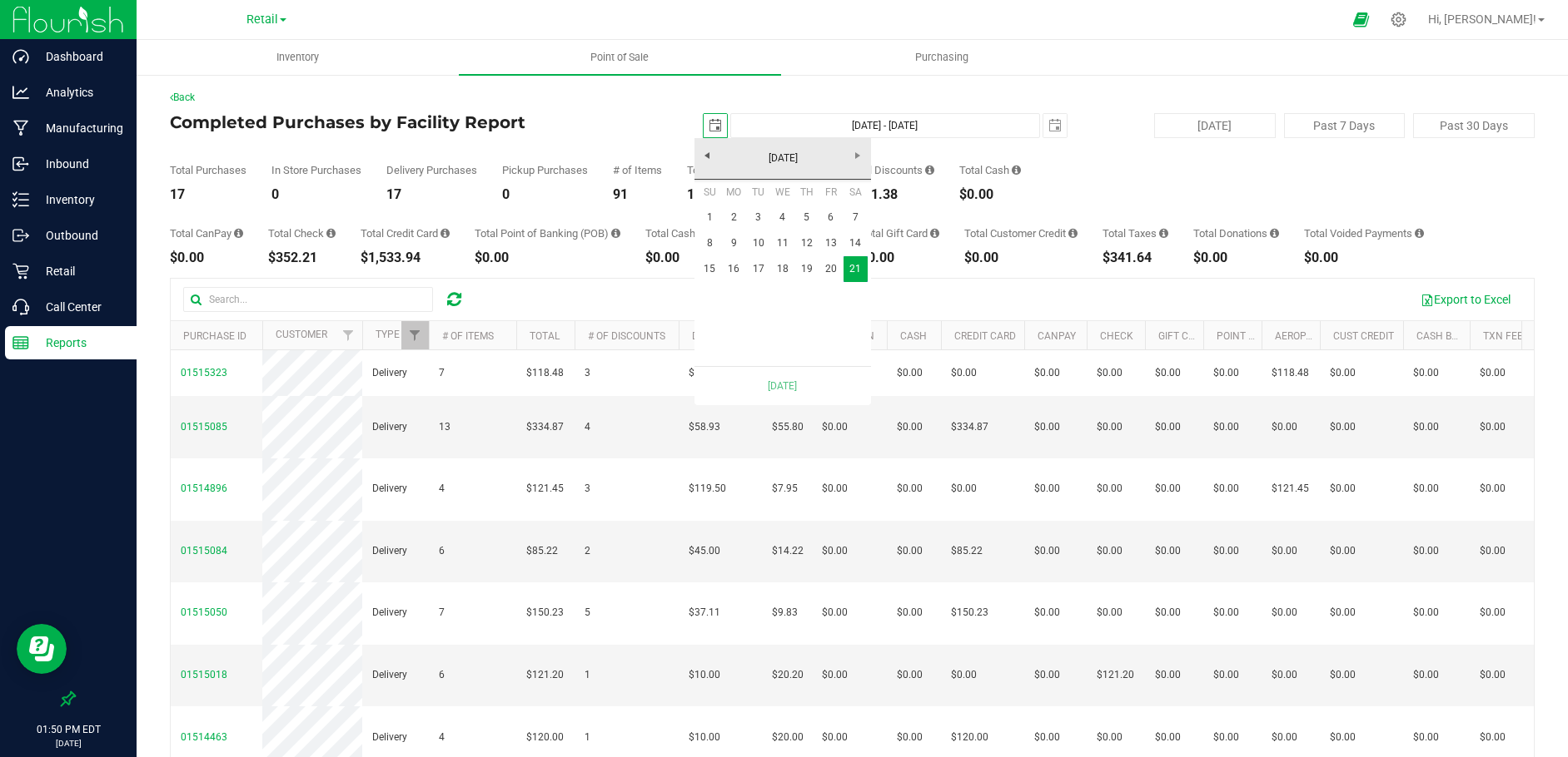
scroll to position [0, 41]
click at [824, 277] on link "20" at bounding box center [830, 269] width 24 height 26
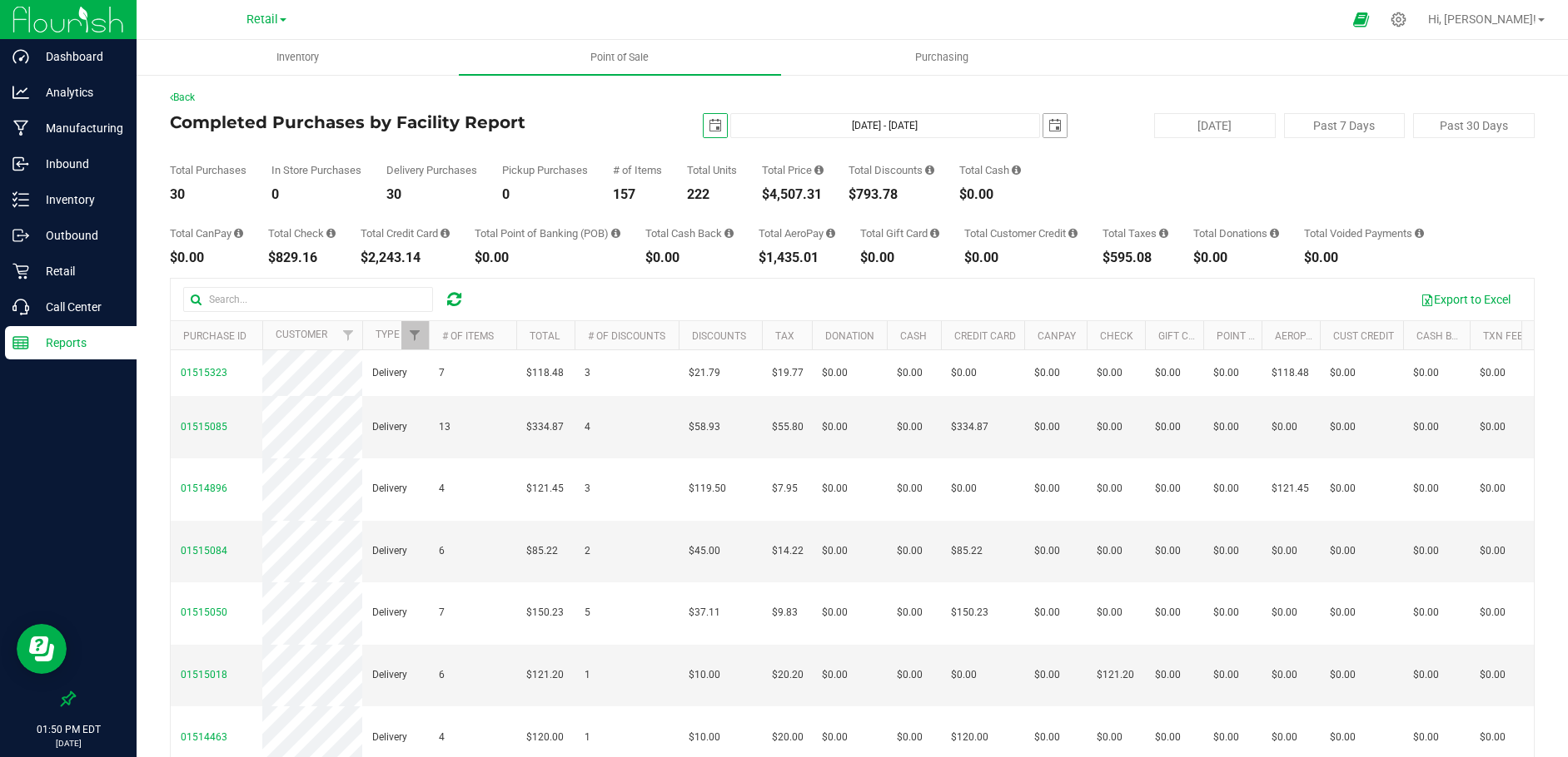
click at [1049, 119] on span "select" at bounding box center [1055, 126] width 13 height 13
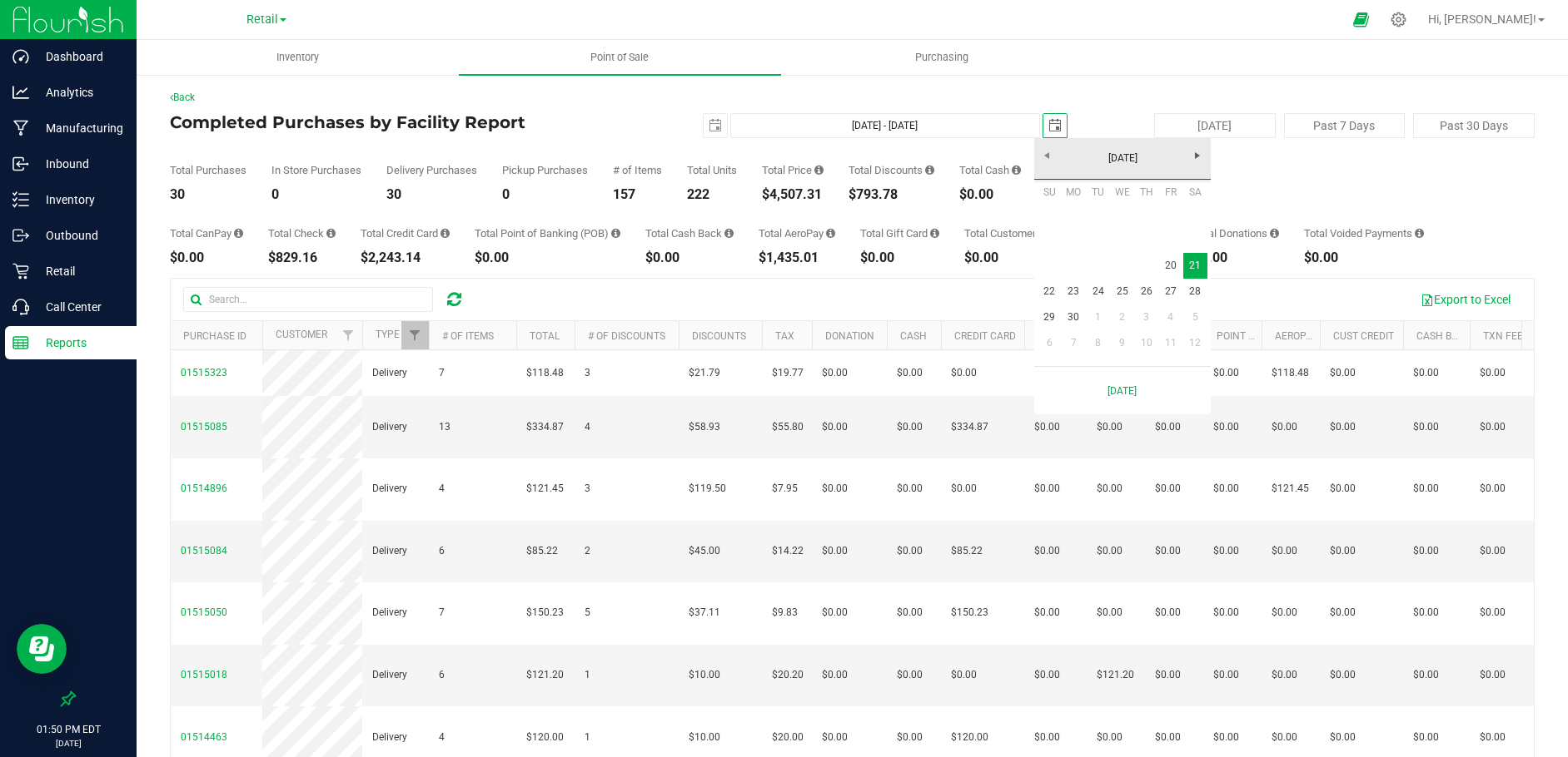
scroll to position [0, 41]
click at [1172, 266] on link "20" at bounding box center [1170, 266] width 24 height 26
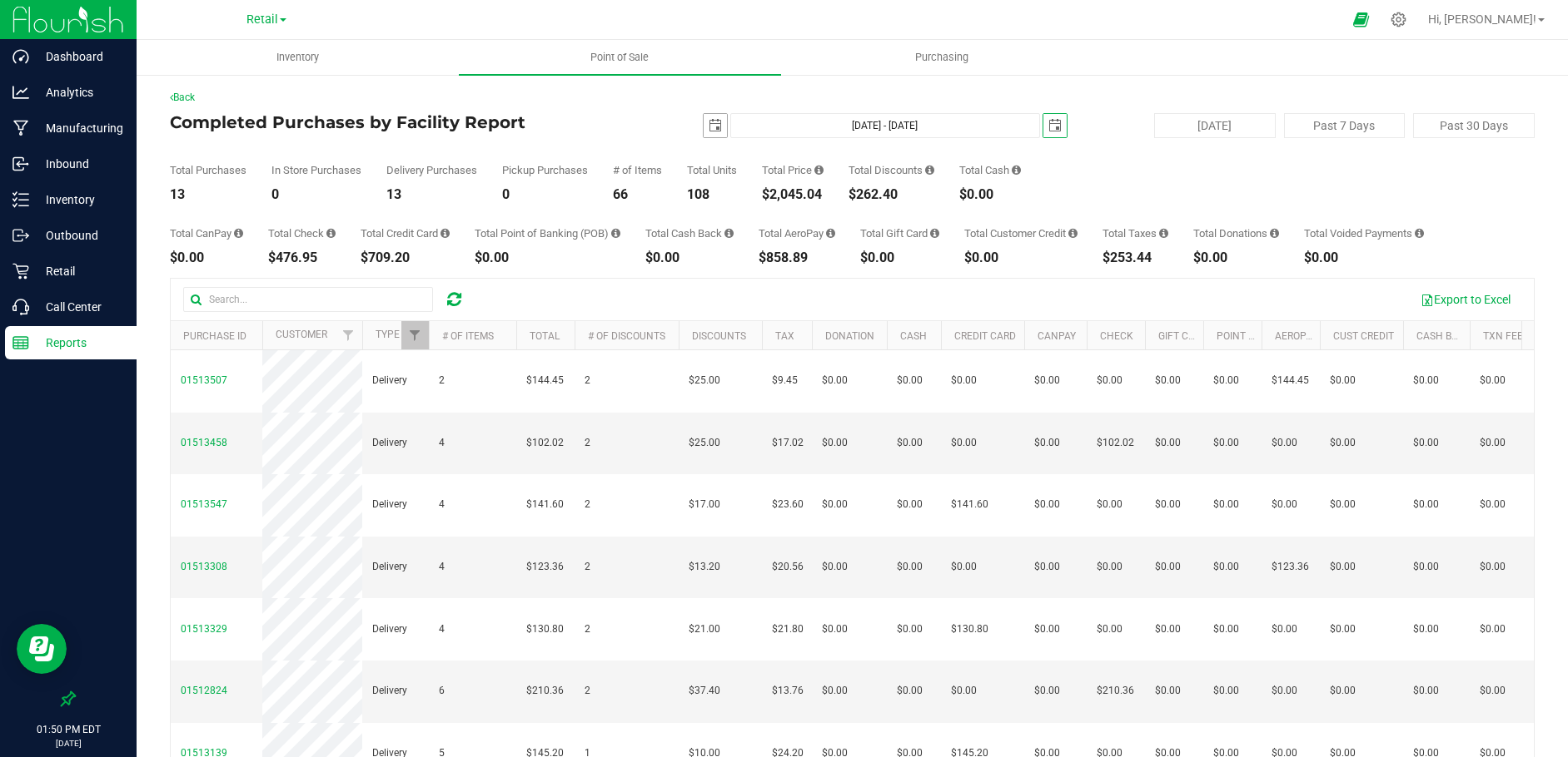
click at [709, 126] on span "select" at bounding box center [715, 126] width 13 height 13
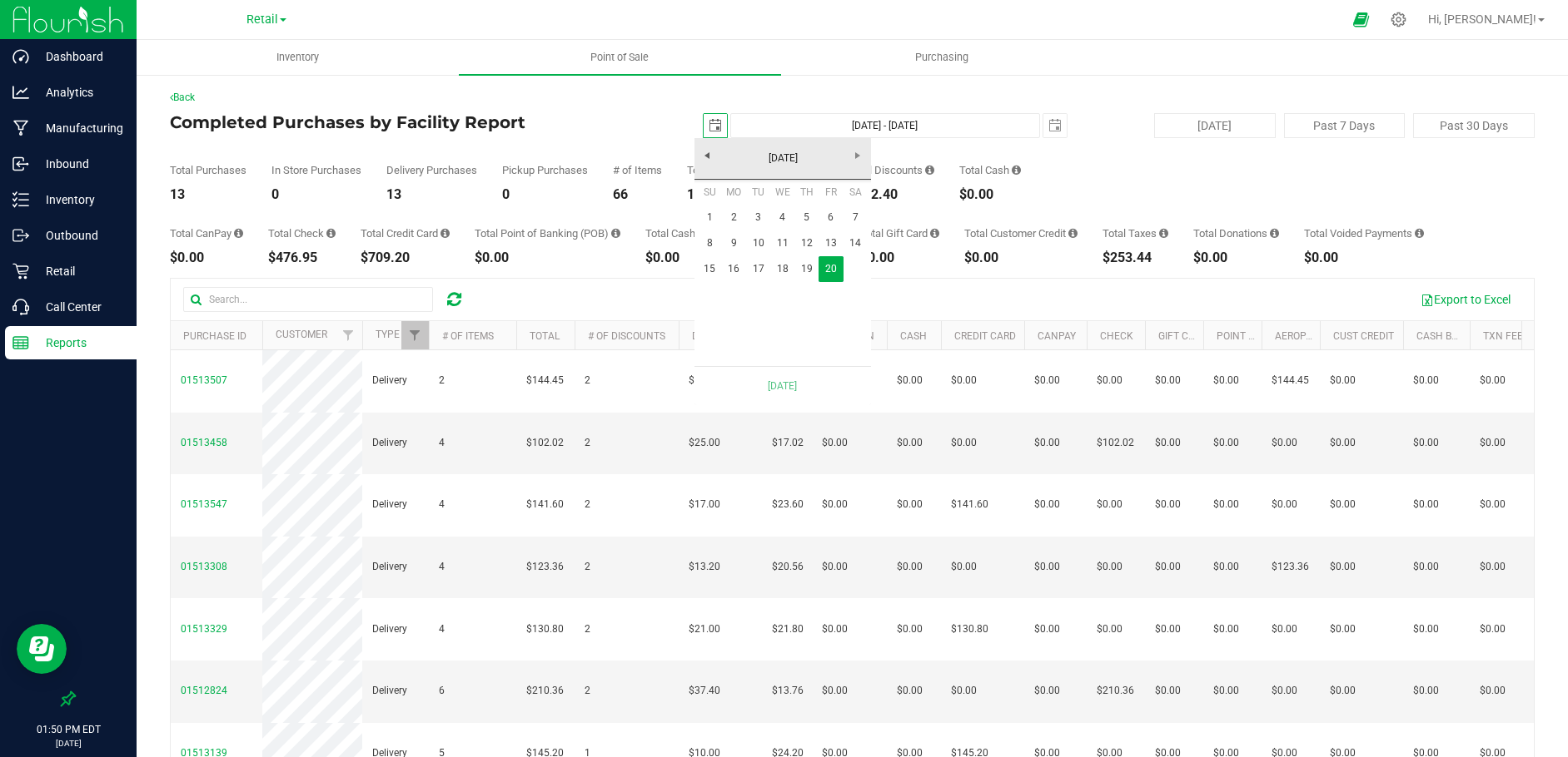
scroll to position [0, 41]
click at [808, 267] on link "19" at bounding box center [806, 269] width 24 height 26
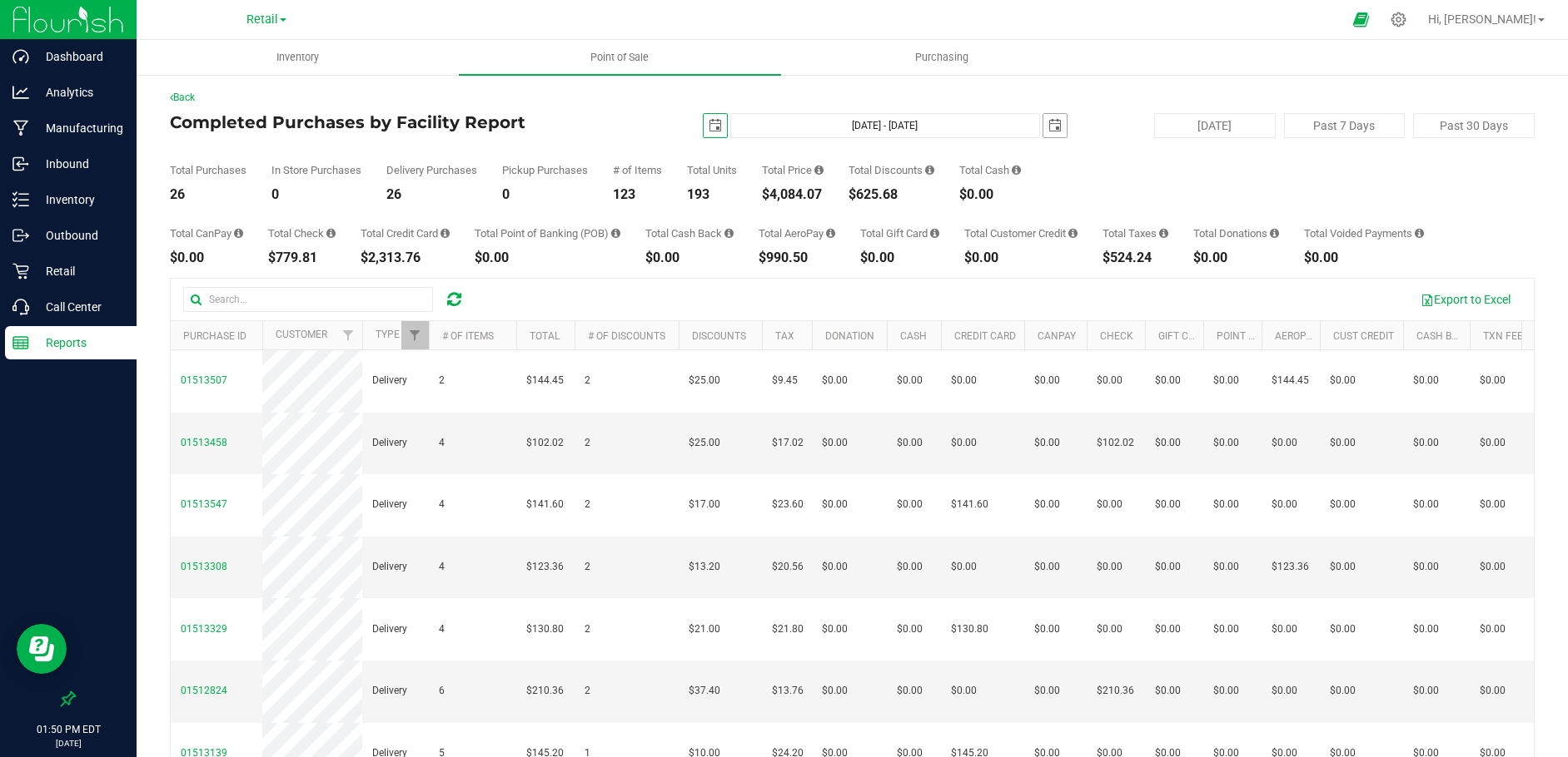
click at [1049, 127] on span "select" at bounding box center [1055, 126] width 13 height 13
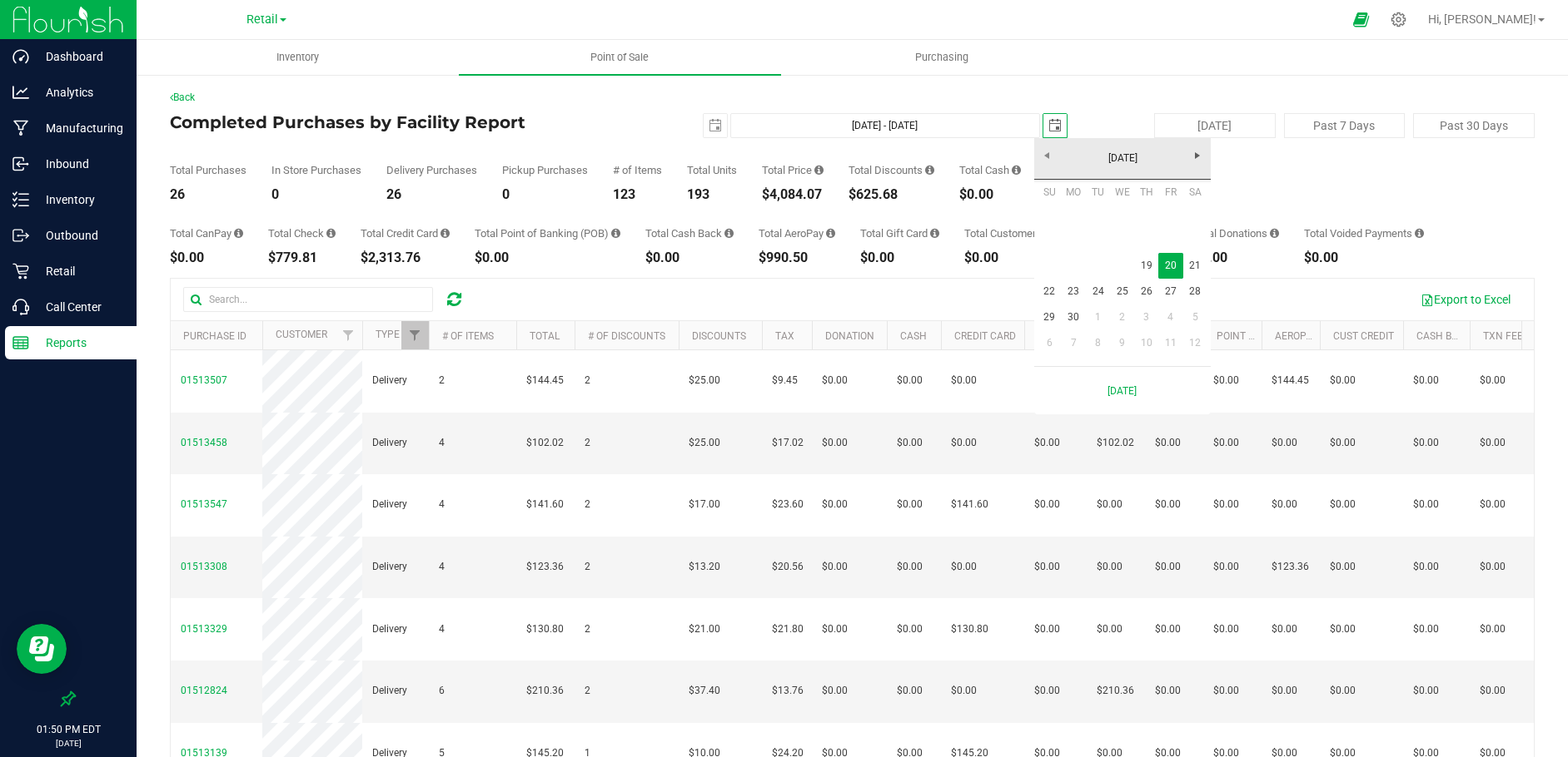
scroll to position [0, 41]
click at [1148, 267] on link "19" at bounding box center [1146, 266] width 24 height 26
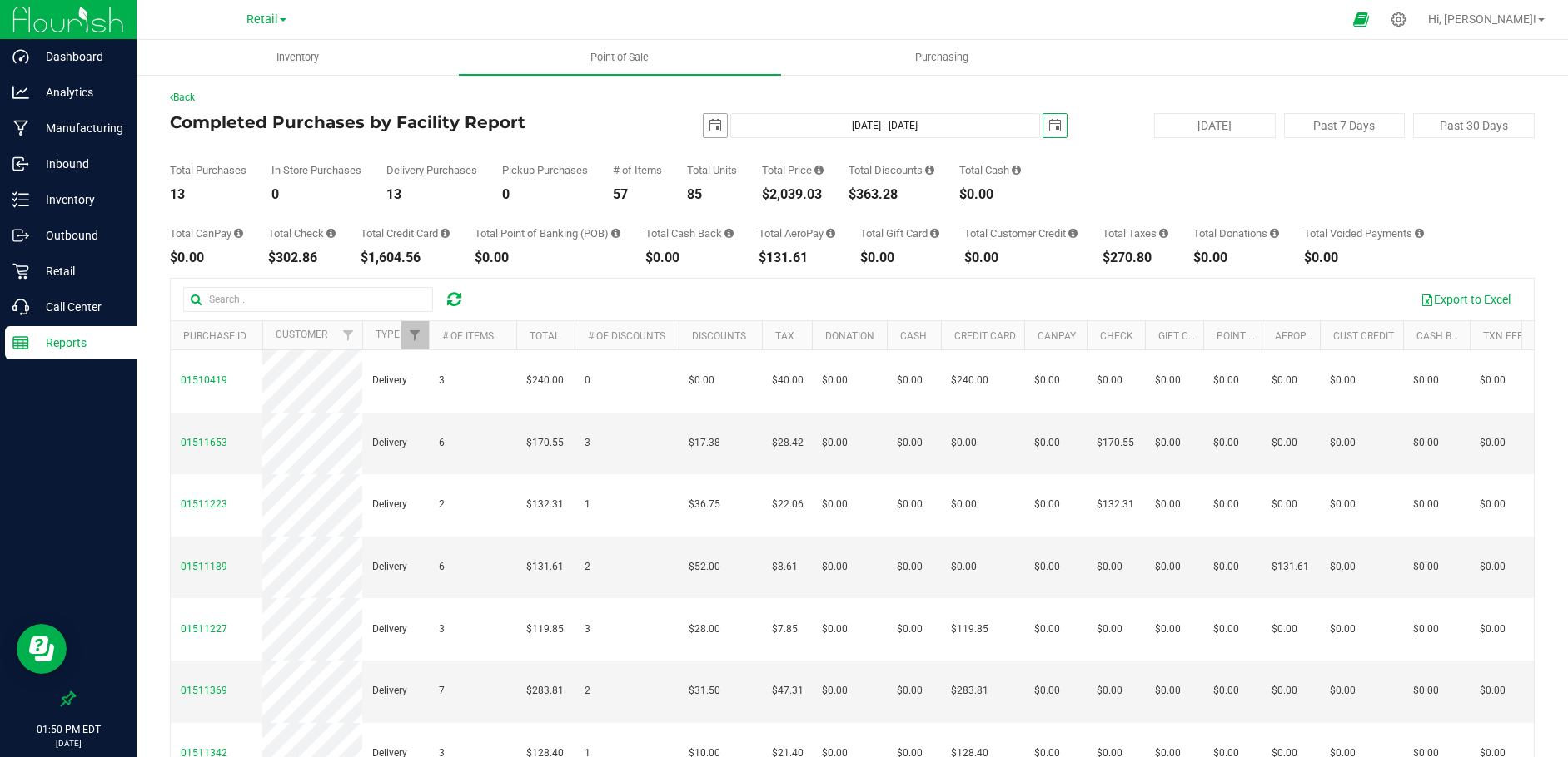
click at [710, 132] on span "select" at bounding box center [714, 125] width 23 height 23
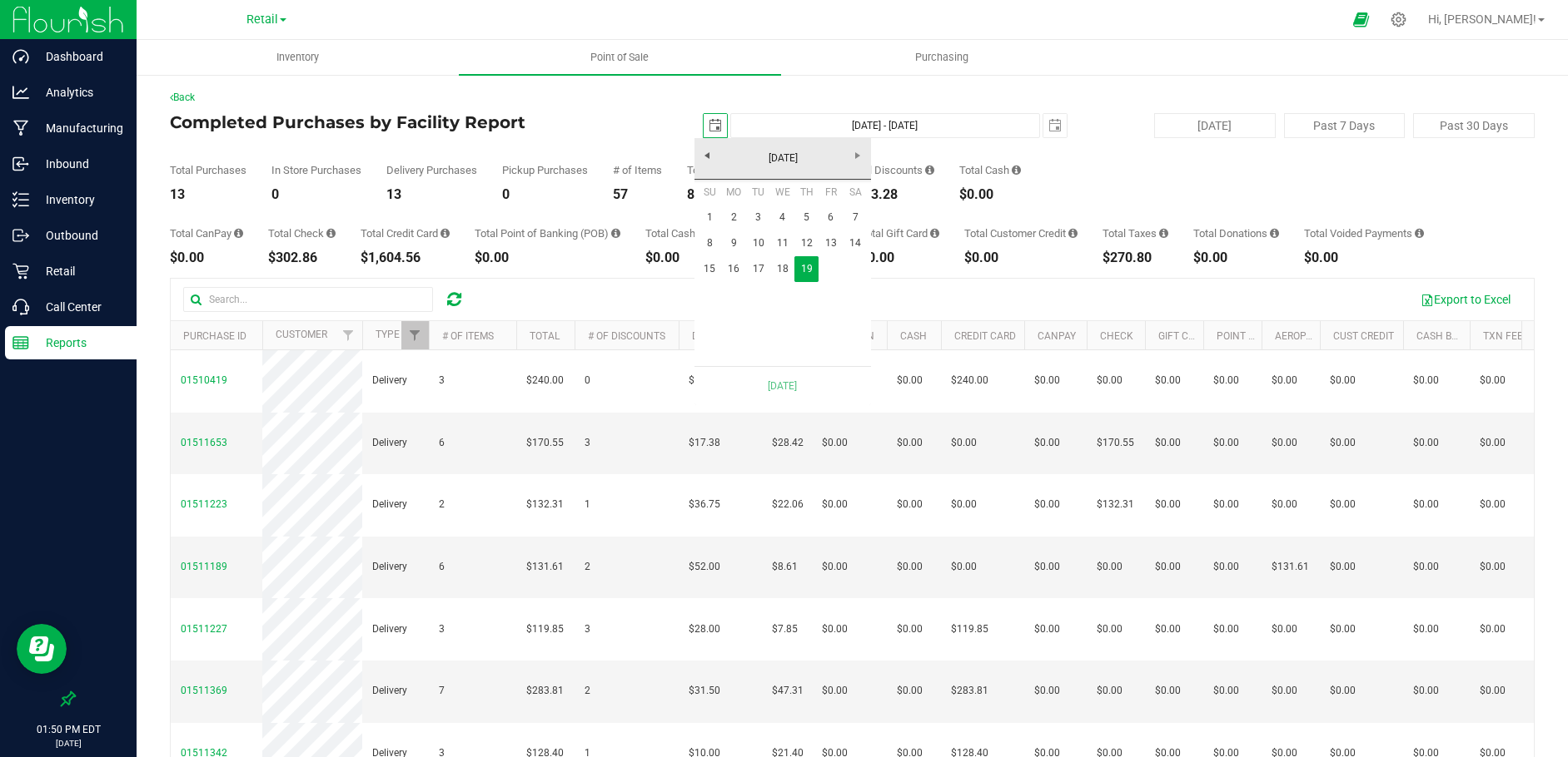
scroll to position [0, 41]
click at [786, 266] on link "18" at bounding box center [782, 269] width 24 height 26
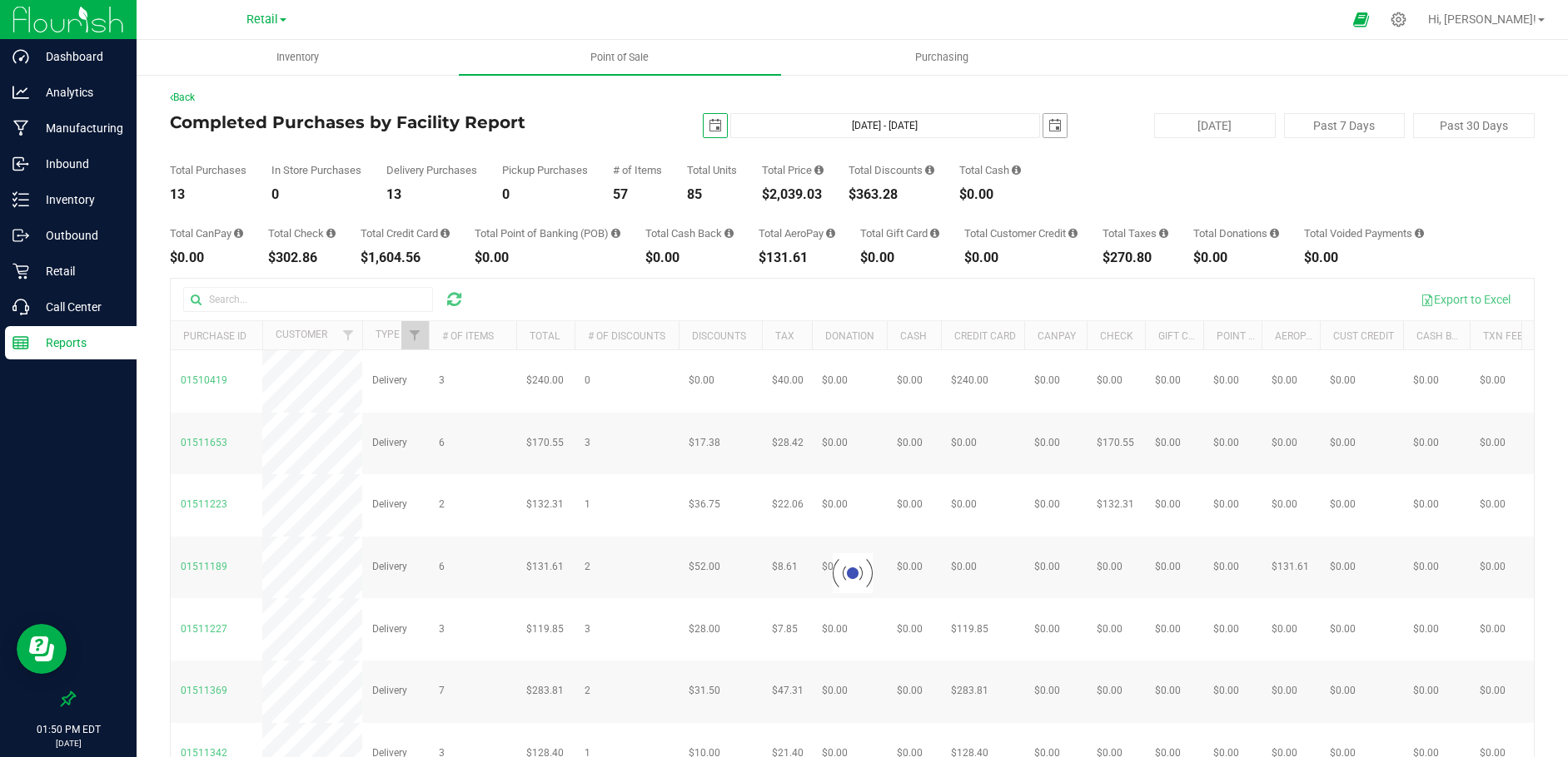
click at [1049, 127] on span "select" at bounding box center [1055, 126] width 13 height 13
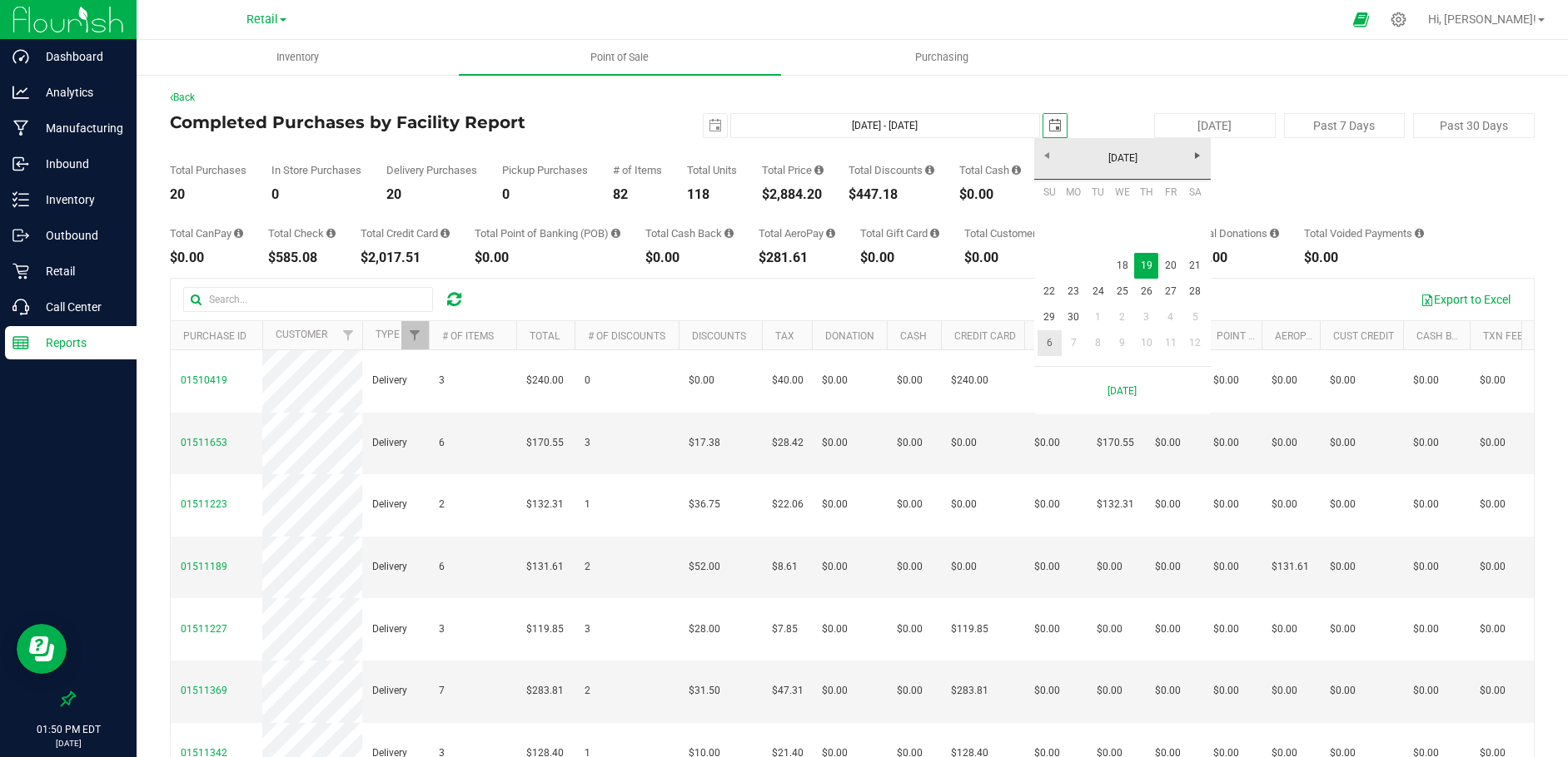
scroll to position [0, 41]
click at [1124, 261] on link "18" at bounding box center [1122, 266] width 24 height 26
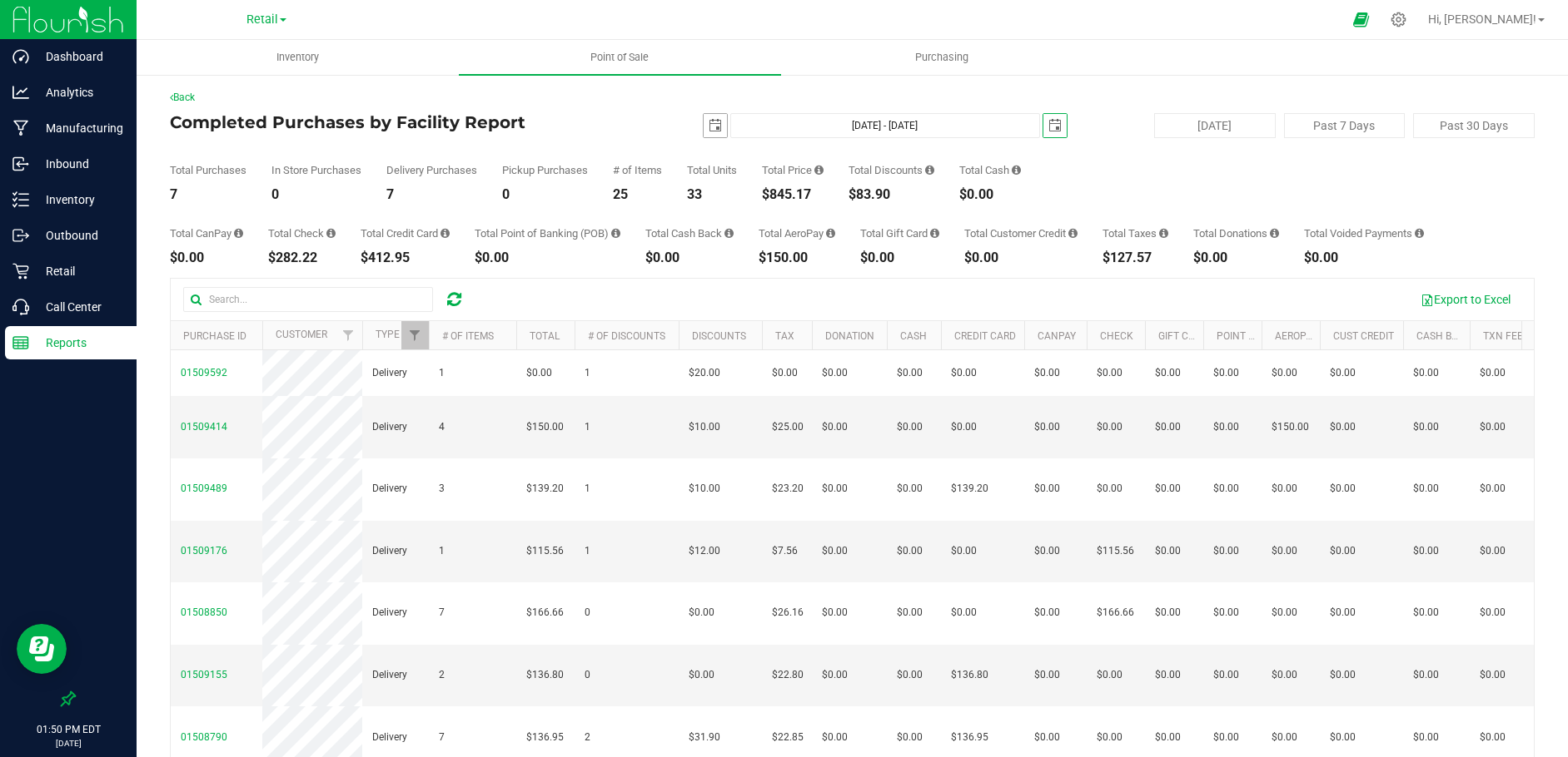
click at [709, 125] on span "select" at bounding box center [715, 126] width 13 height 13
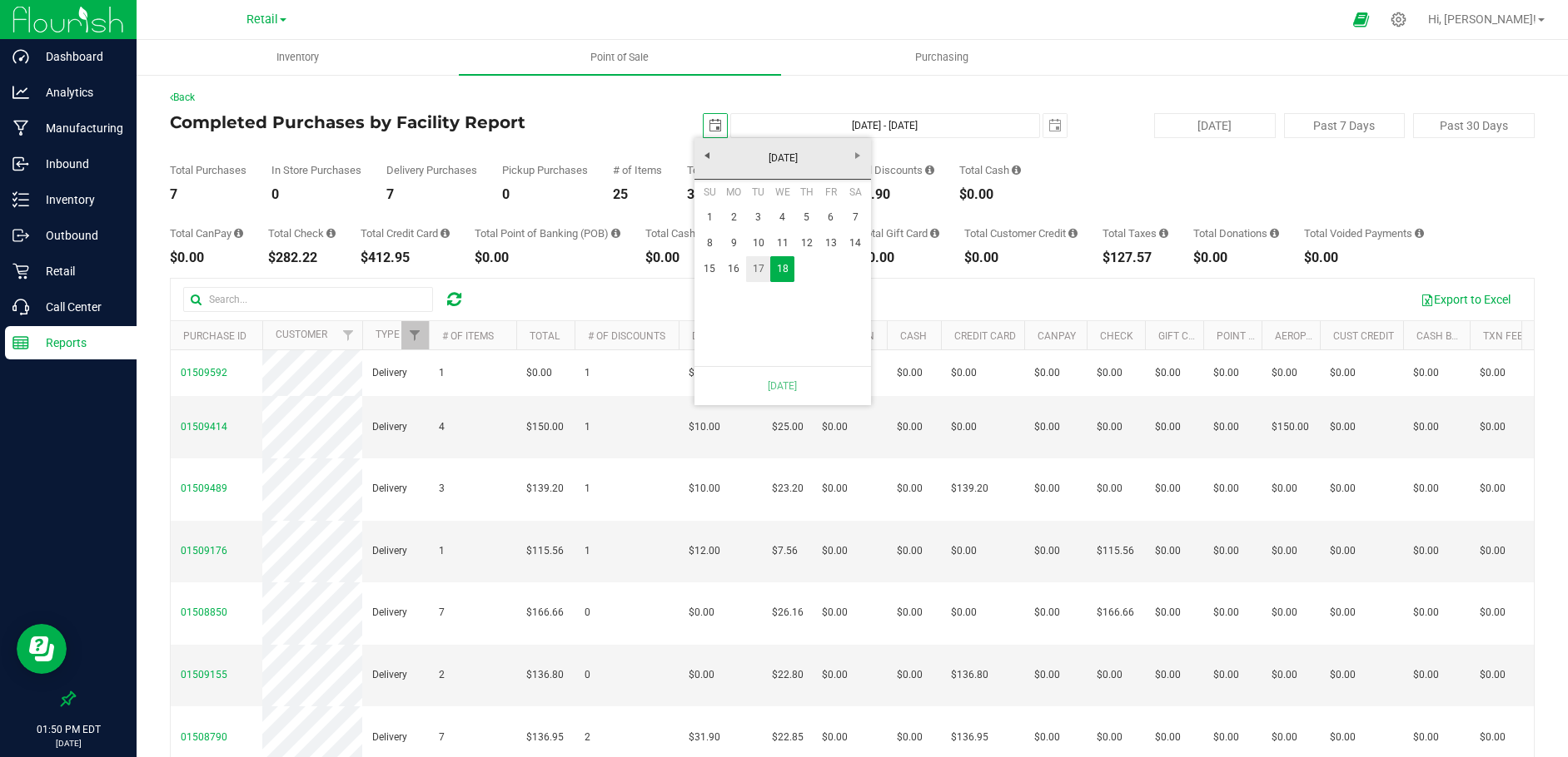
click at [755, 272] on link "17" at bounding box center [758, 269] width 24 height 26
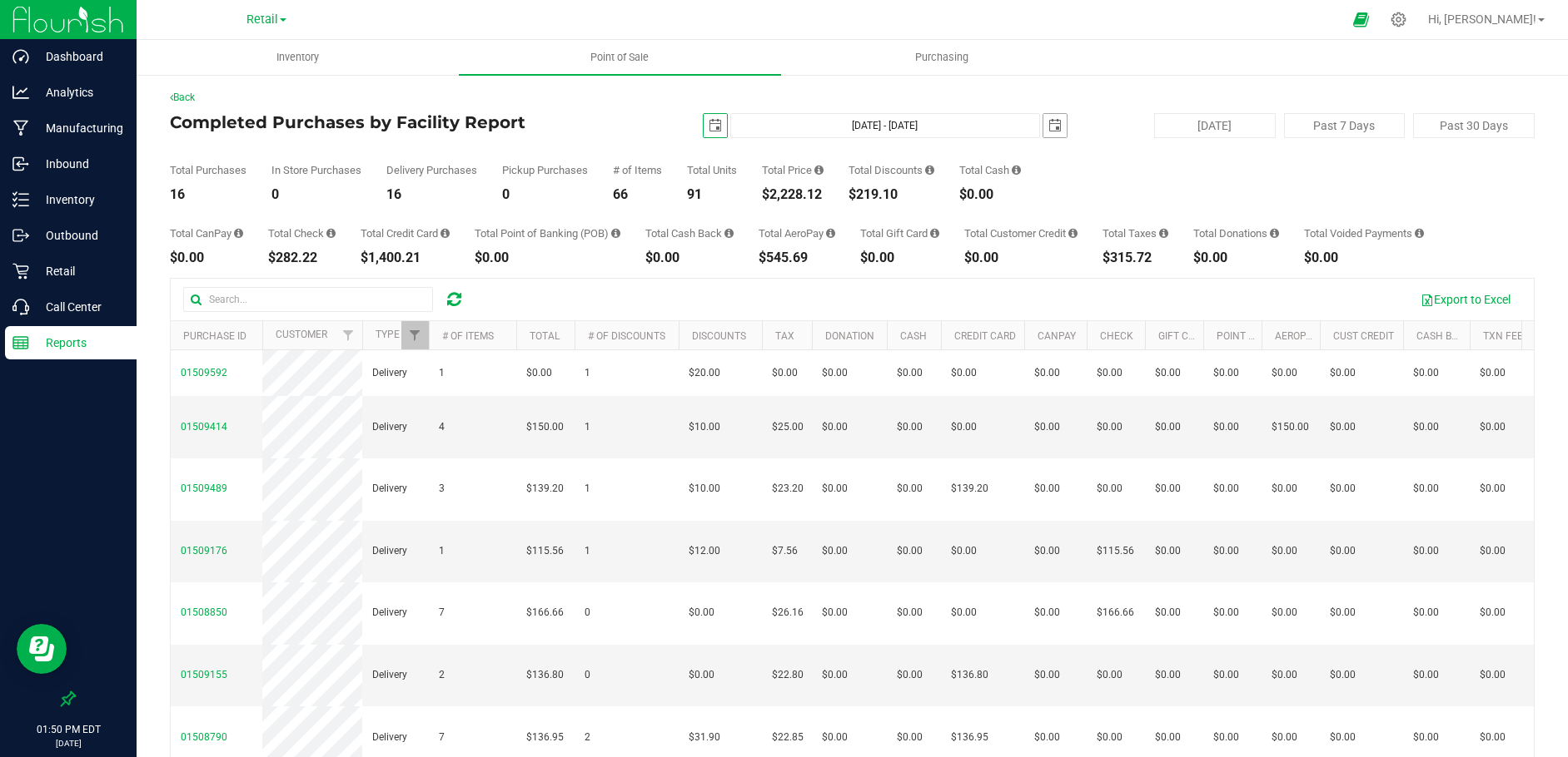
click at [1043, 134] on span "select" at bounding box center [1054, 125] width 23 height 23
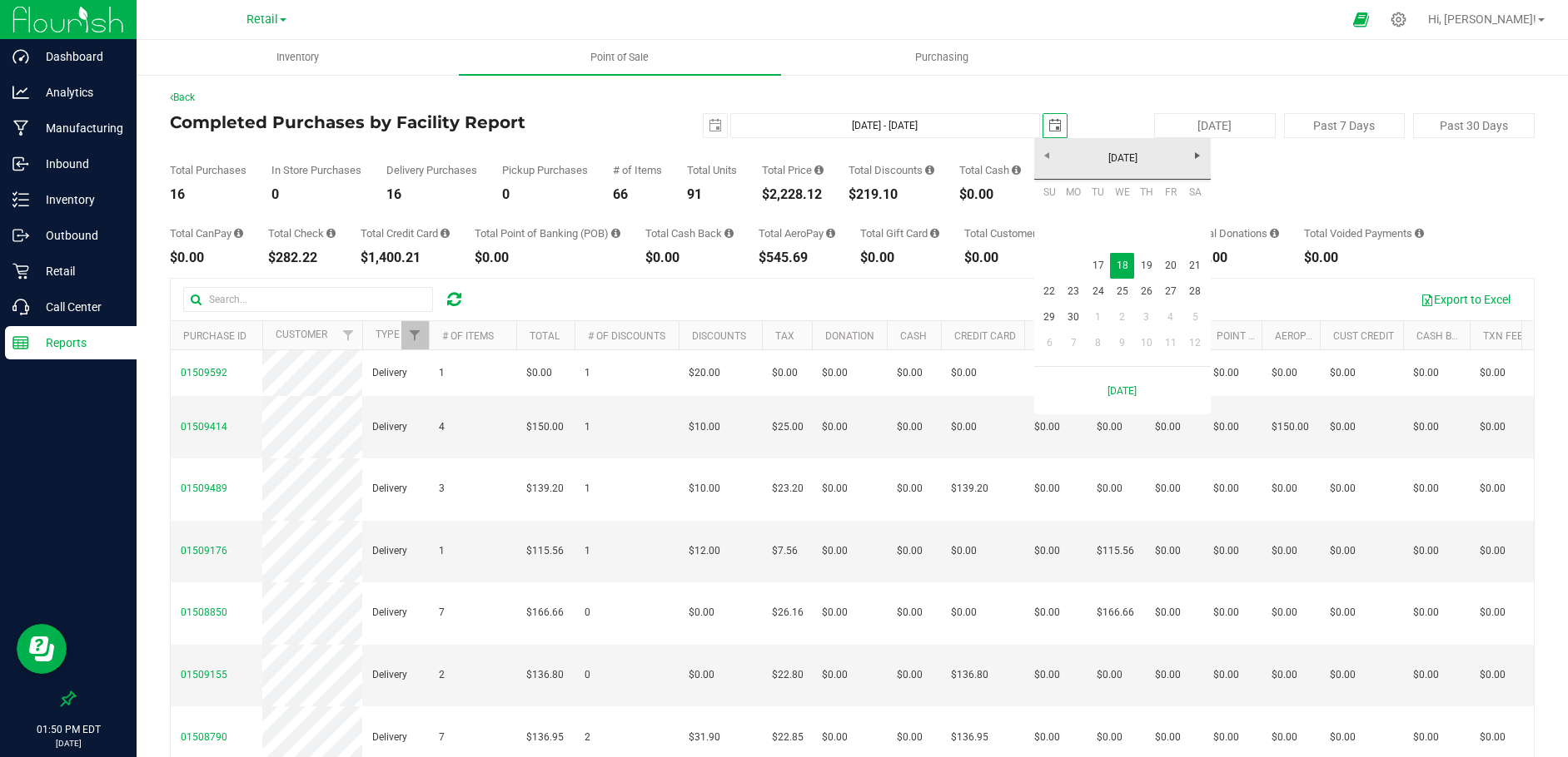
scroll to position [0, 41]
click at [1101, 264] on link "17" at bounding box center [1097, 266] width 24 height 26
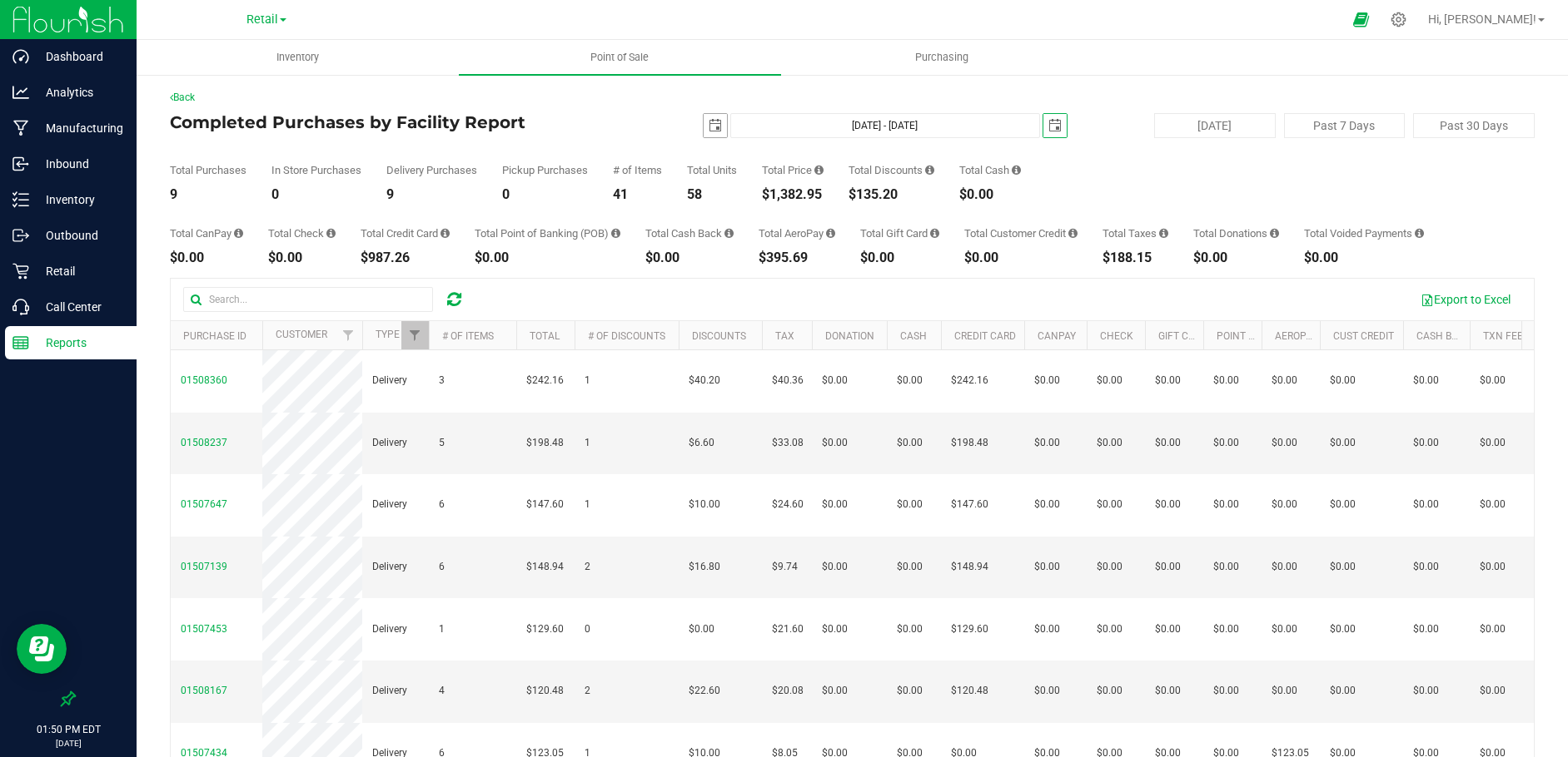
click at [712, 127] on span "select" at bounding box center [715, 126] width 13 height 13
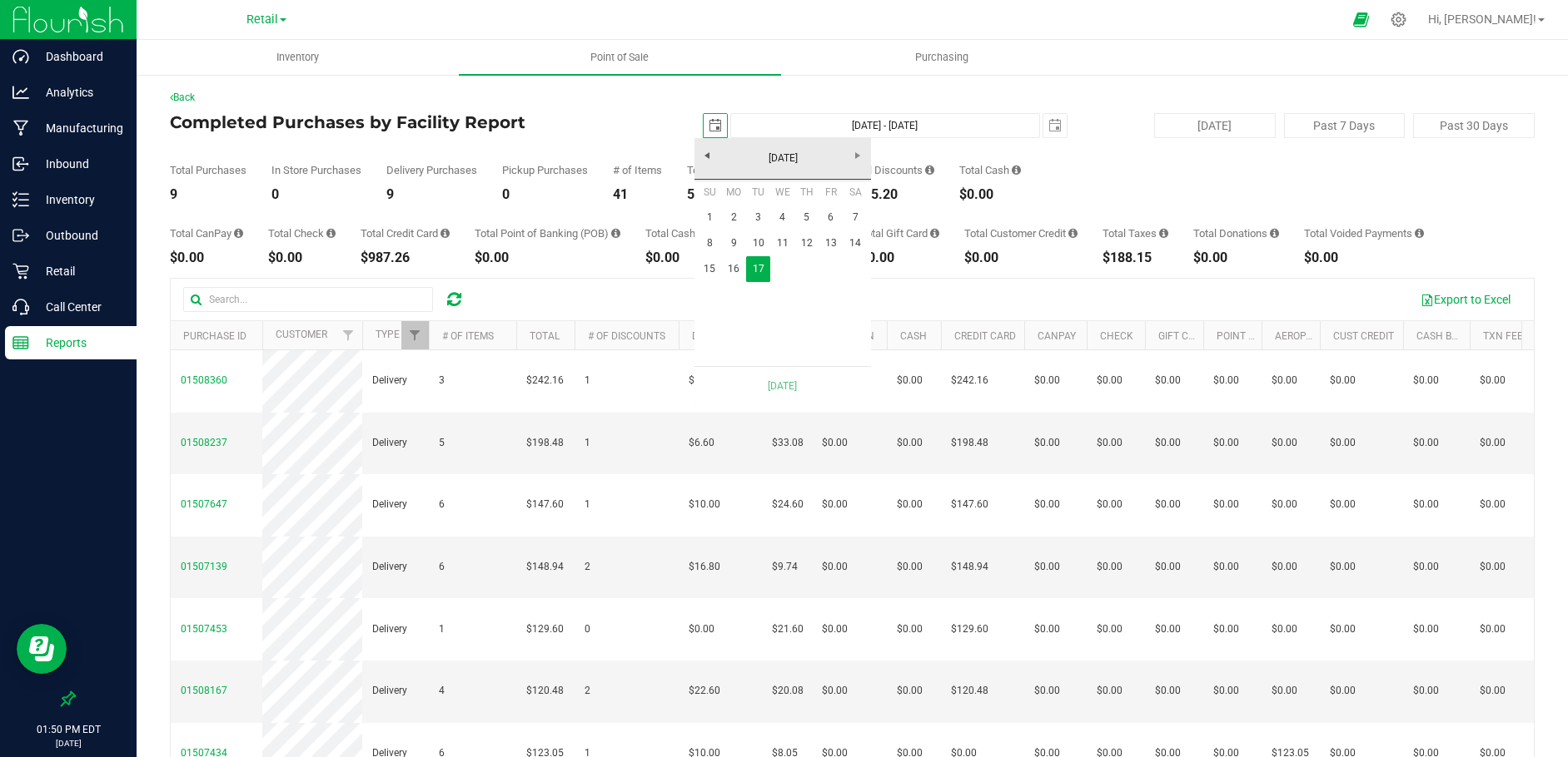
scroll to position [0, 41]
click at [738, 266] on link "16" at bounding box center [733, 269] width 24 height 26
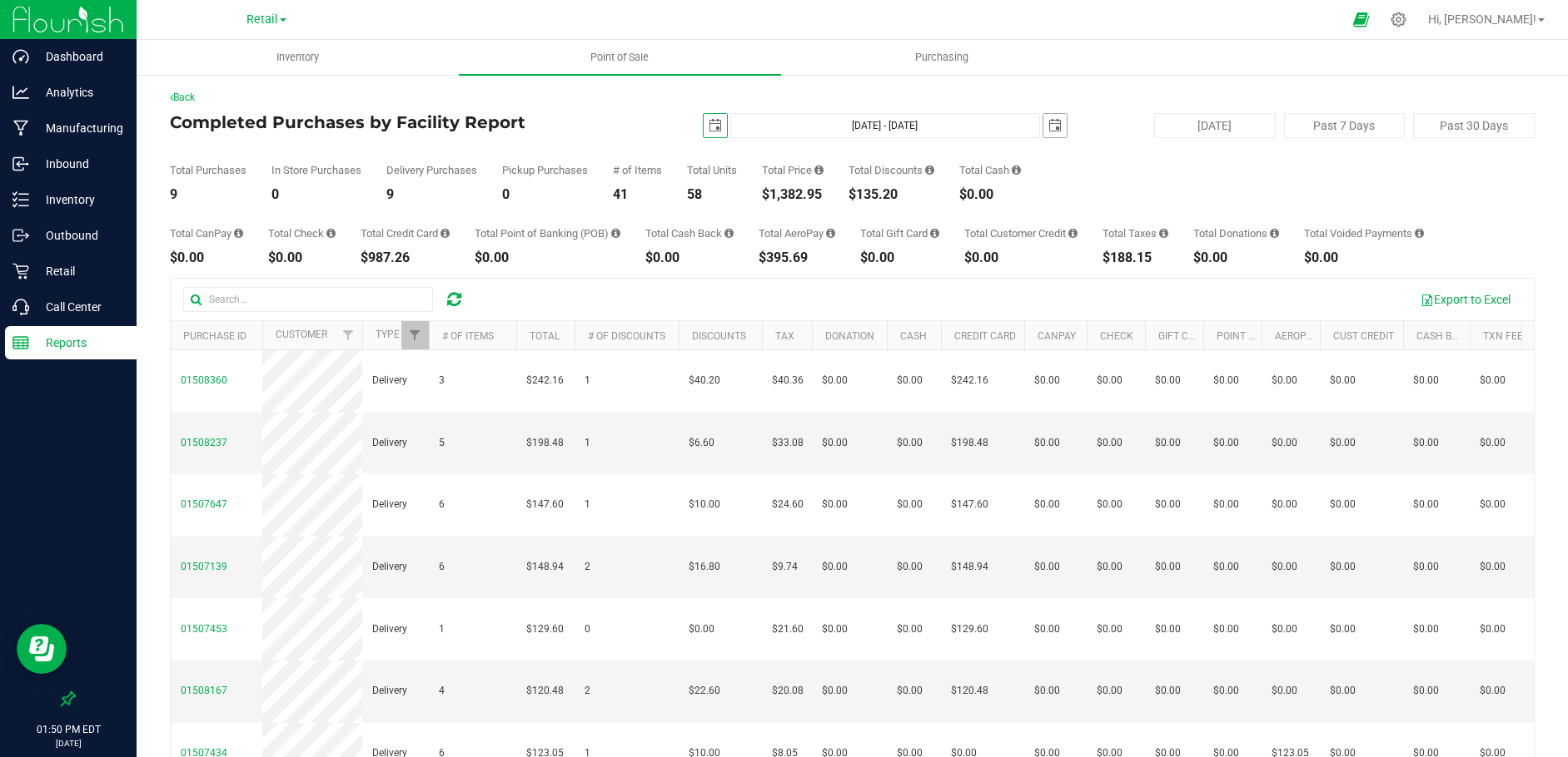
click at [1049, 123] on span "select" at bounding box center [1055, 126] width 13 height 13
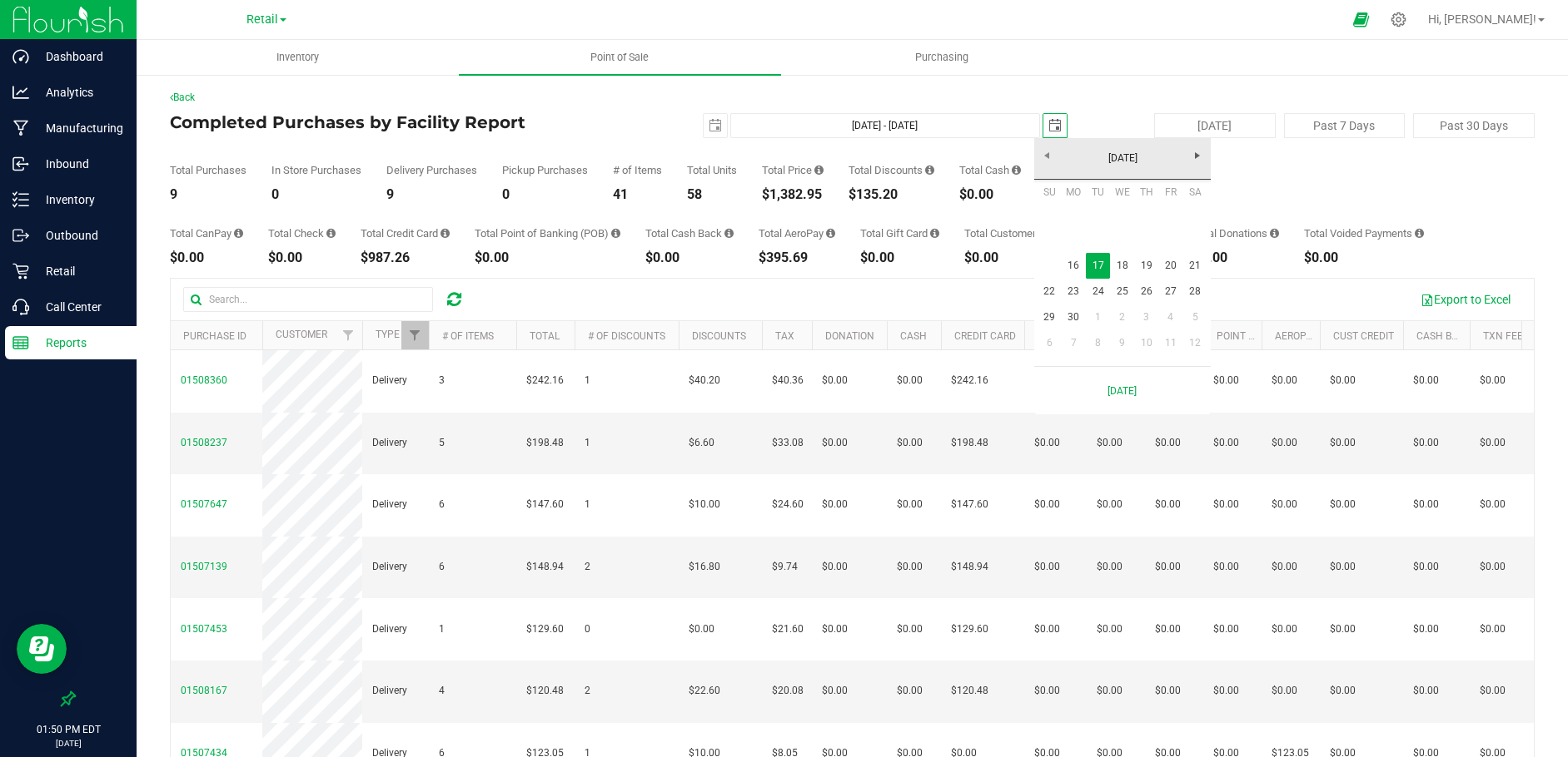
scroll to position [0, 41]
click at [1071, 264] on link "16" at bounding box center [1074, 266] width 24 height 26
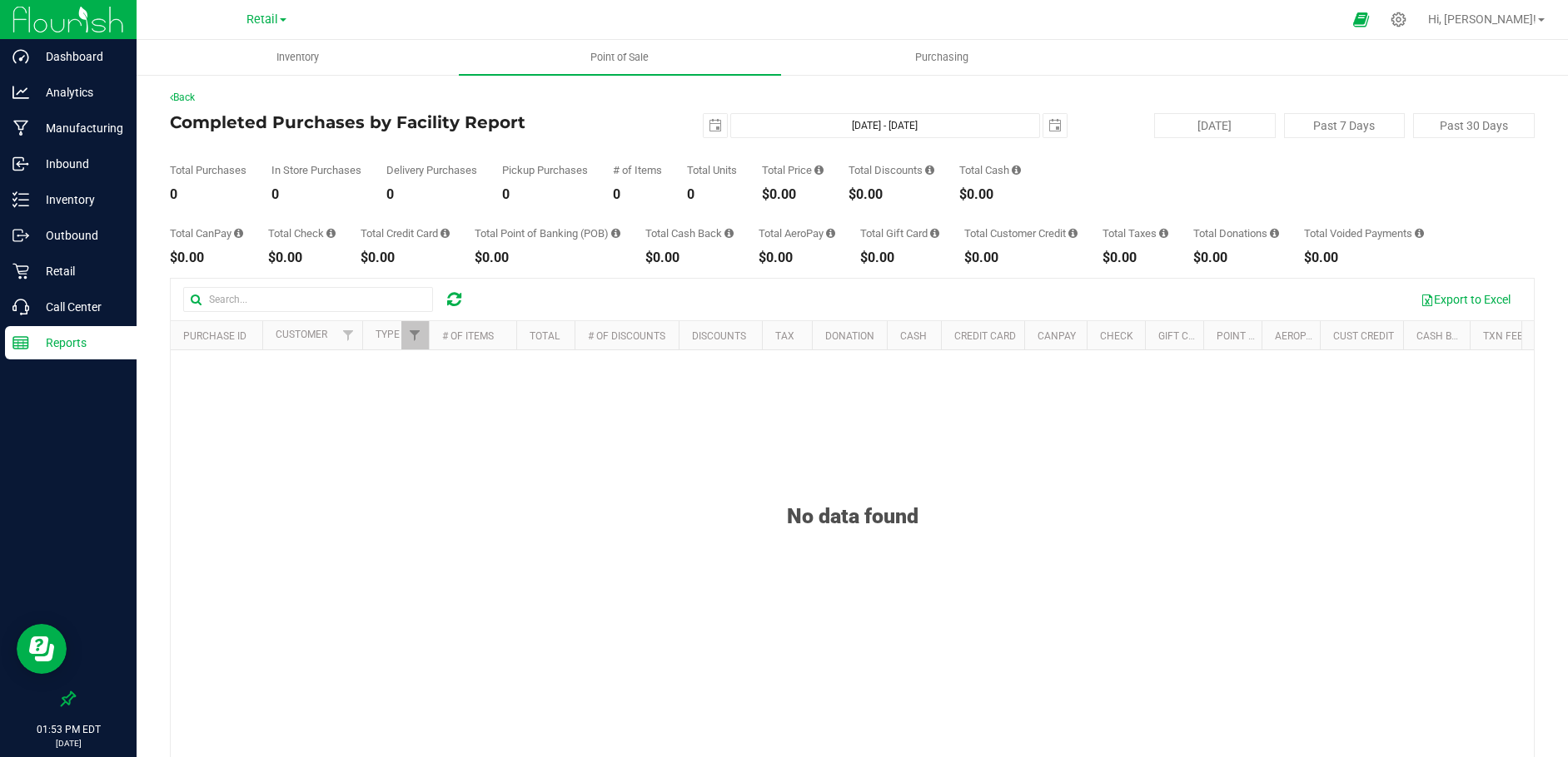
click at [695, 506] on div "No data found" at bounding box center [852, 496] width 1363 height 66
click at [617, 55] on span "Point of Sale" at bounding box center [619, 57] width 103 height 15
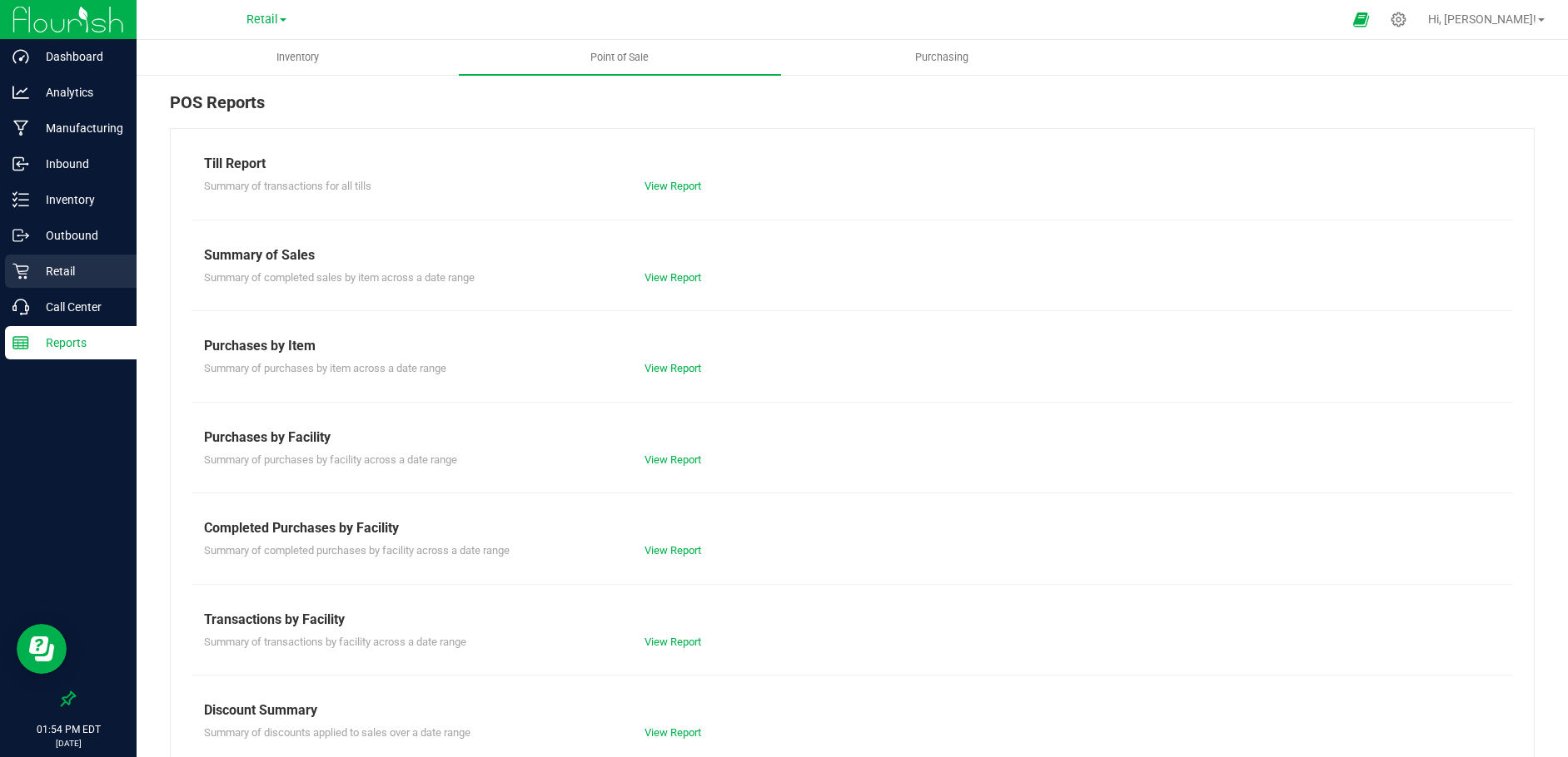
click at [69, 267] on p "Retail" at bounding box center [79, 271] width 100 height 20
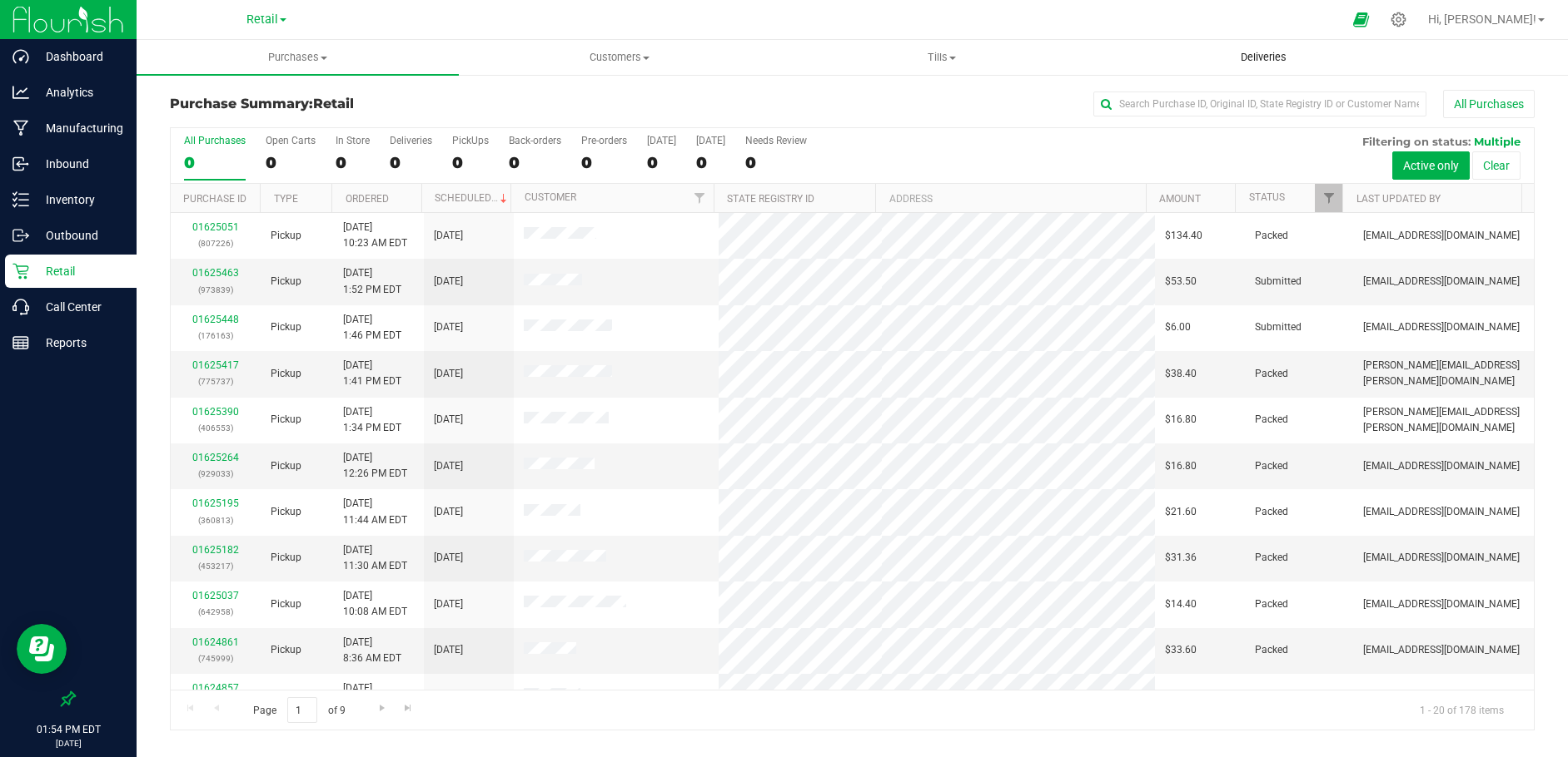
click at [1269, 59] on span "Deliveries" at bounding box center [1263, 57] width 91 height 15
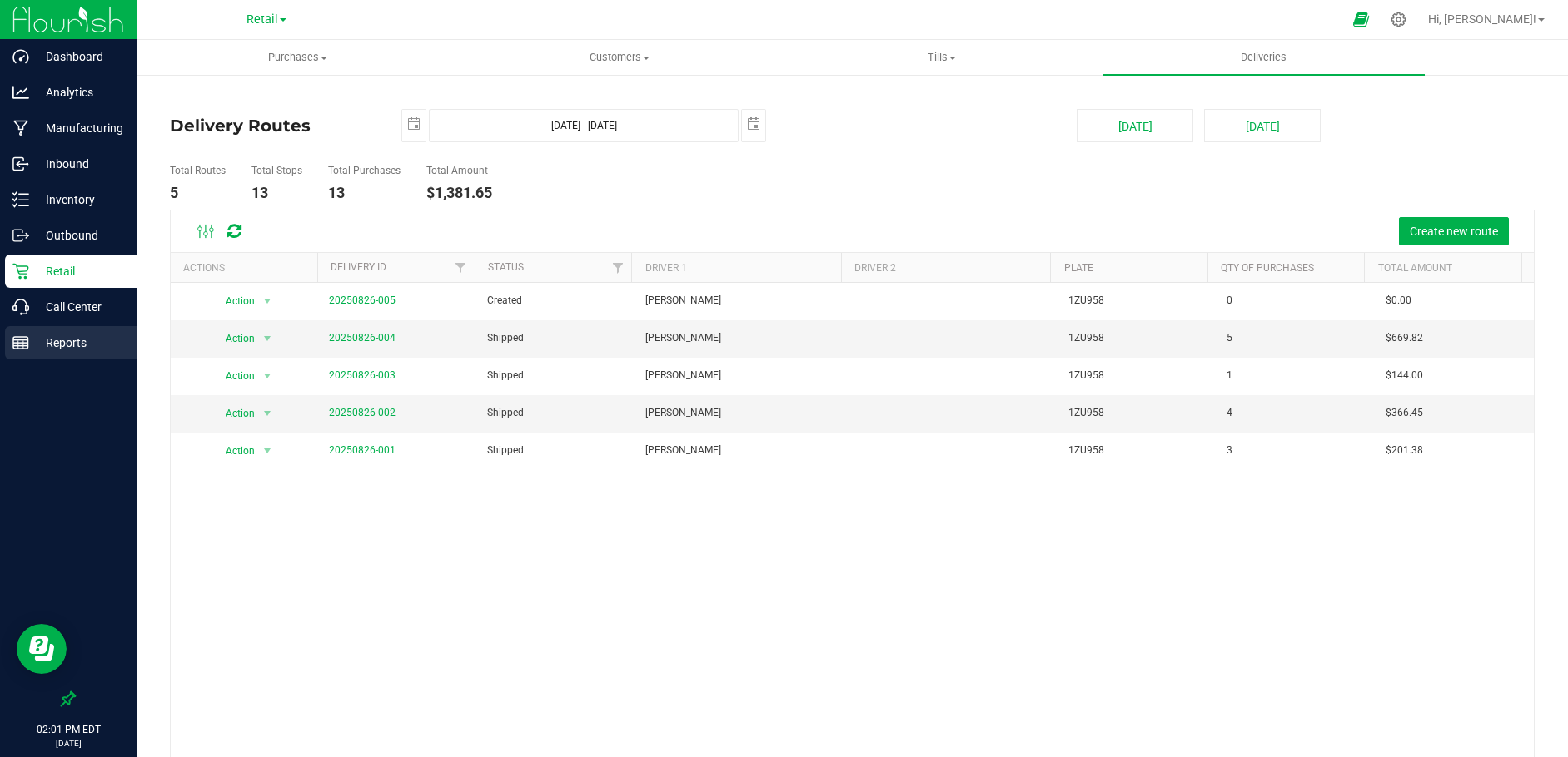
click at [58, 341] on p "Reports" at bounding box center [79, 343] width 100 height 20
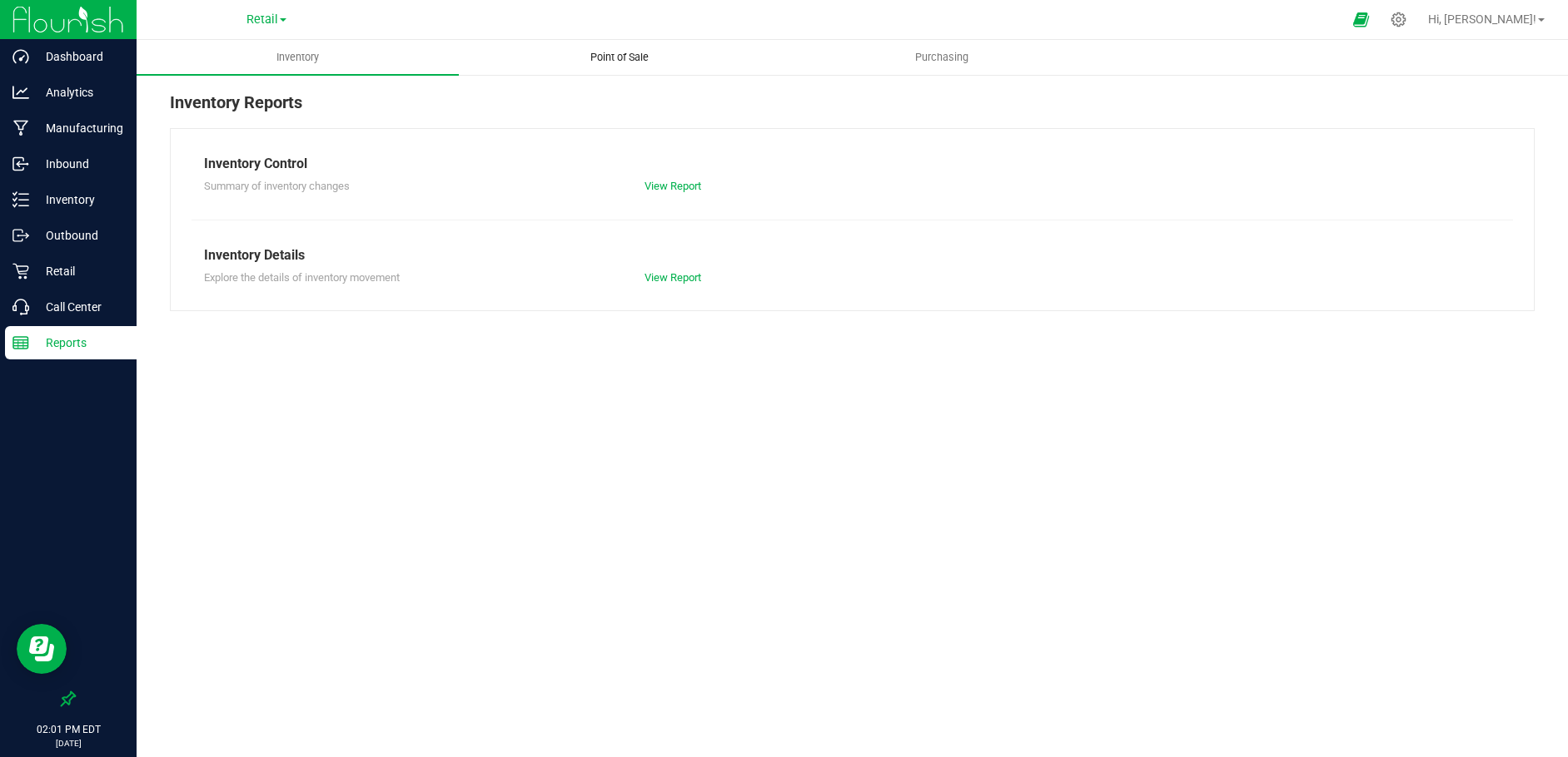
click at [616, 49] on uib-tab-heading "Point of Sale" at bounding box center [619, 57] width 321 height 33
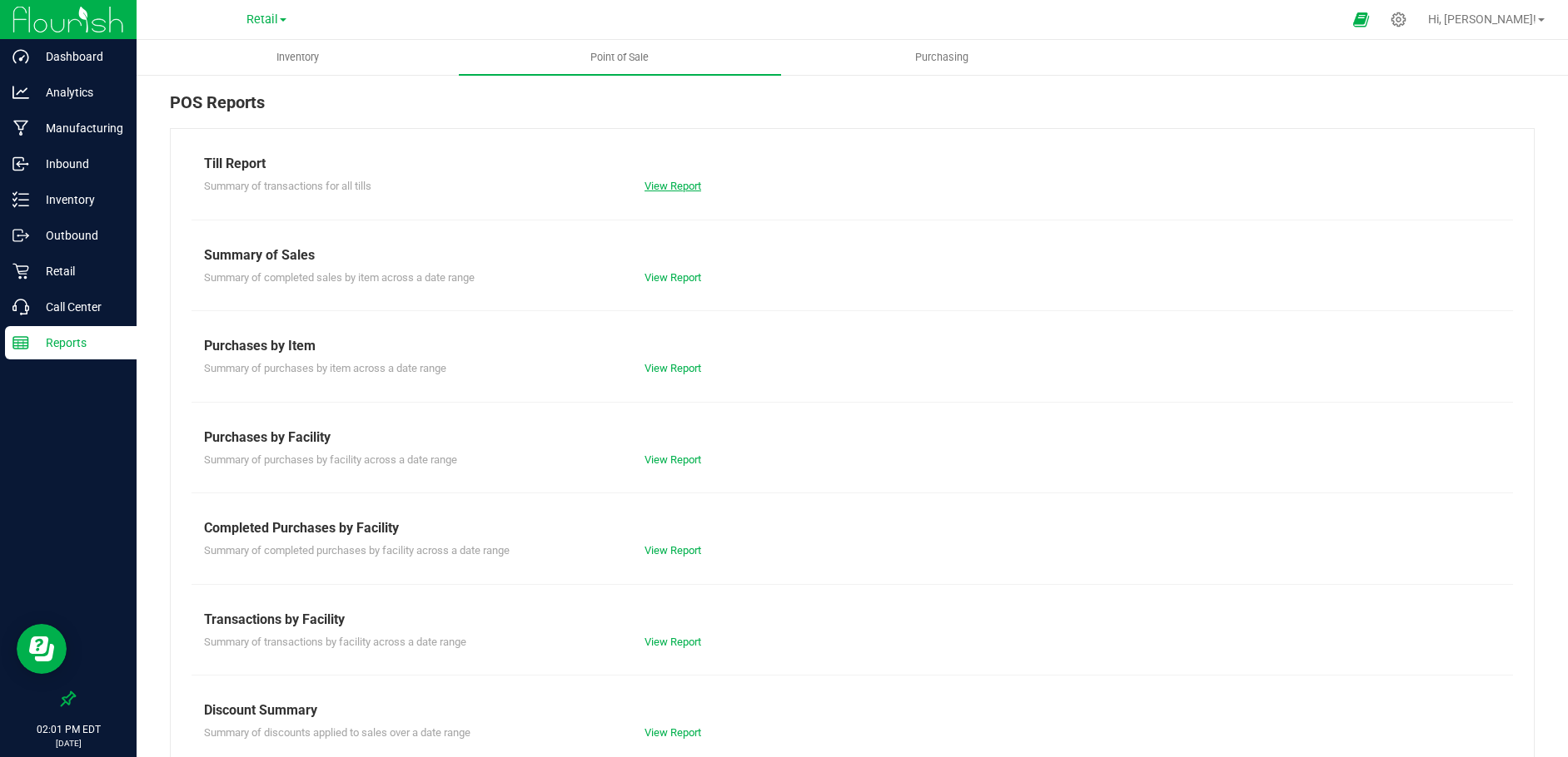
click at [672, 189] on link "View Report" at bounding box center [673, 186] width 57 height 13
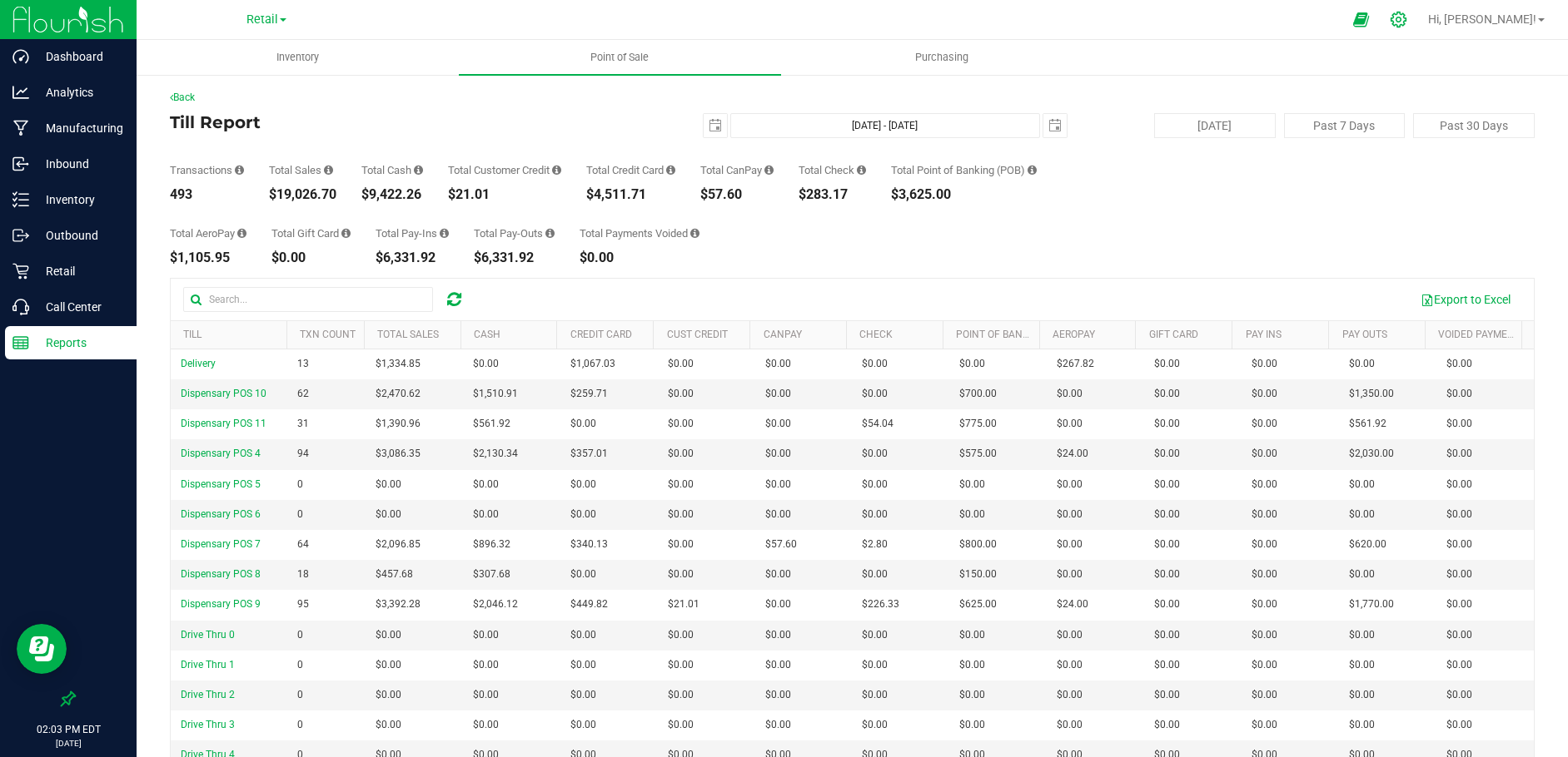
click at [1407, 15] on icon at bounding box center [1398, 19] width 17 height 17
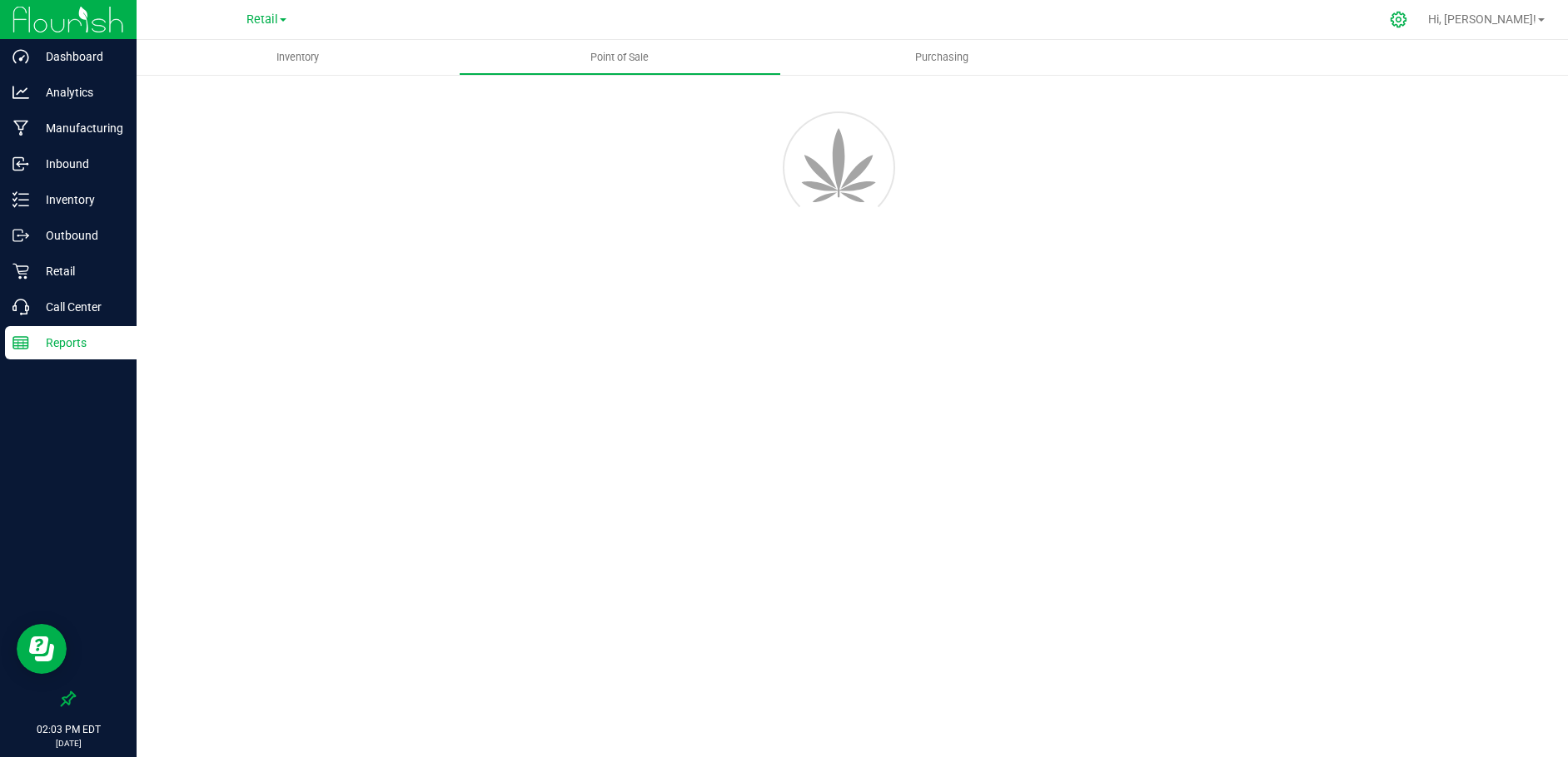
click at [1407, 19] on icon at bounding box center [1398, 19] width 17 height 17
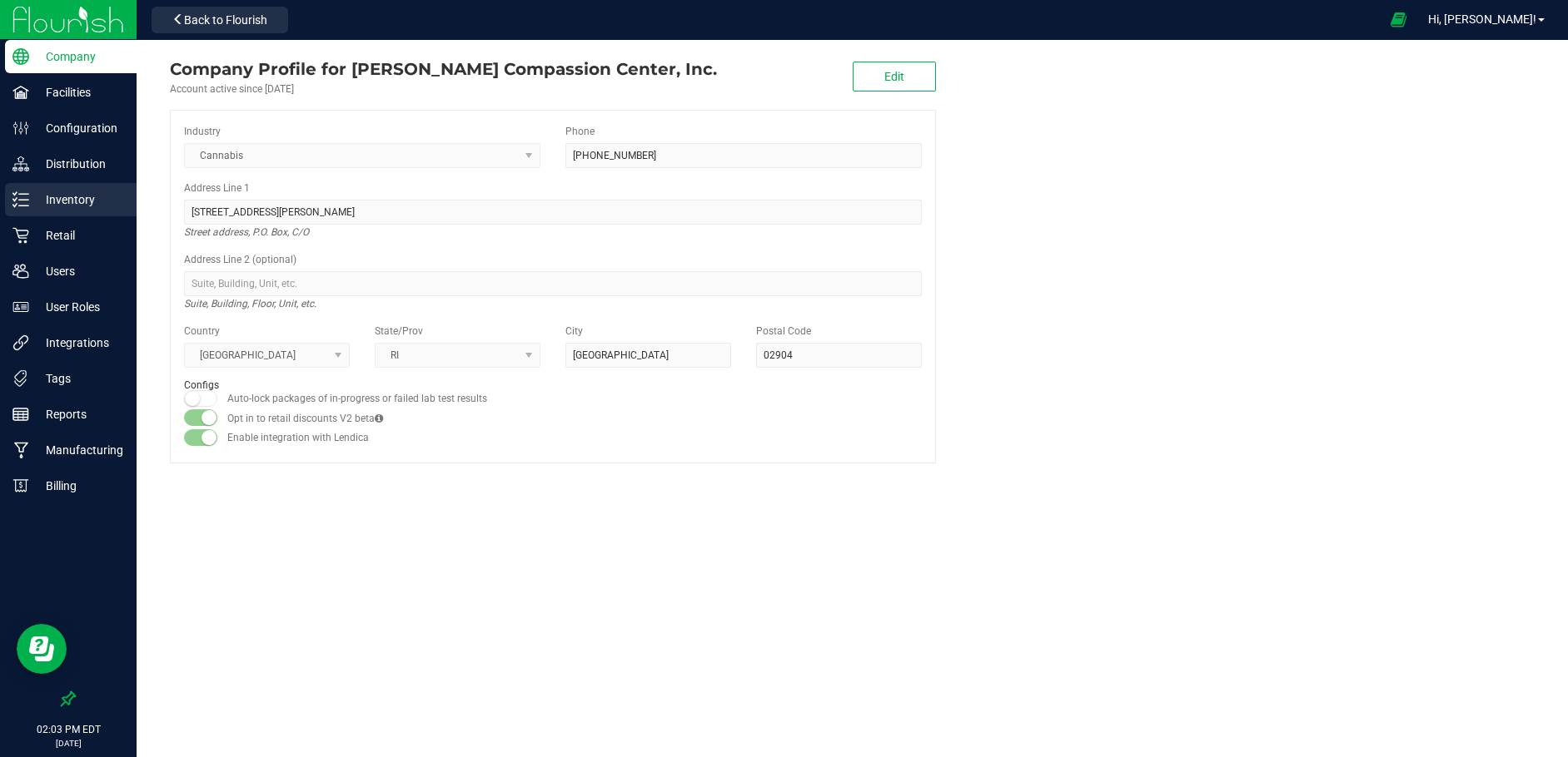
click at [64, 199] on p "Inventory" at bounding box center [79, 200] width 100 height 20
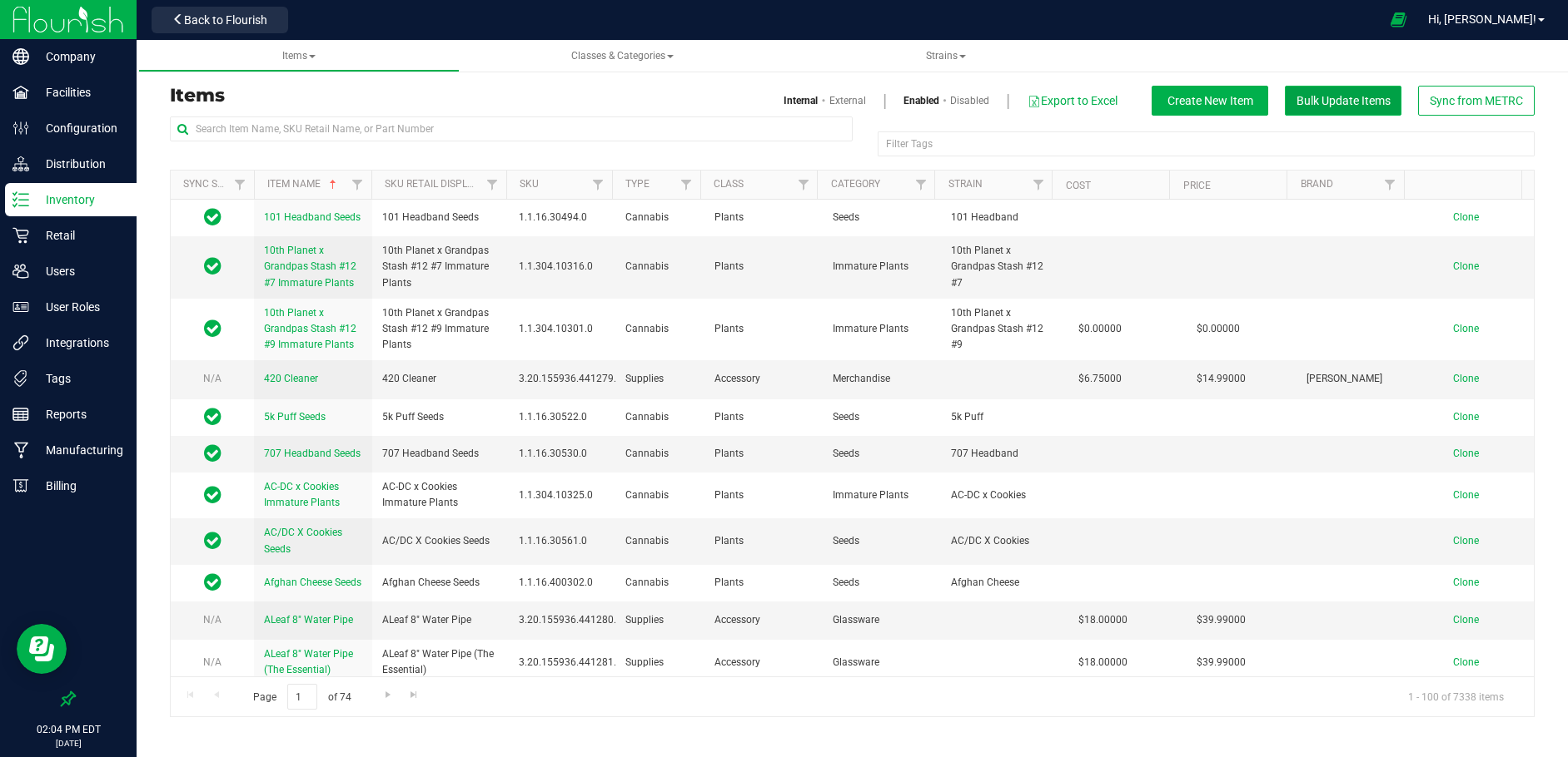
click at [1346, 102] on span "Bulk Update Items" at bounding box center [1343, 100] width 94 height 13
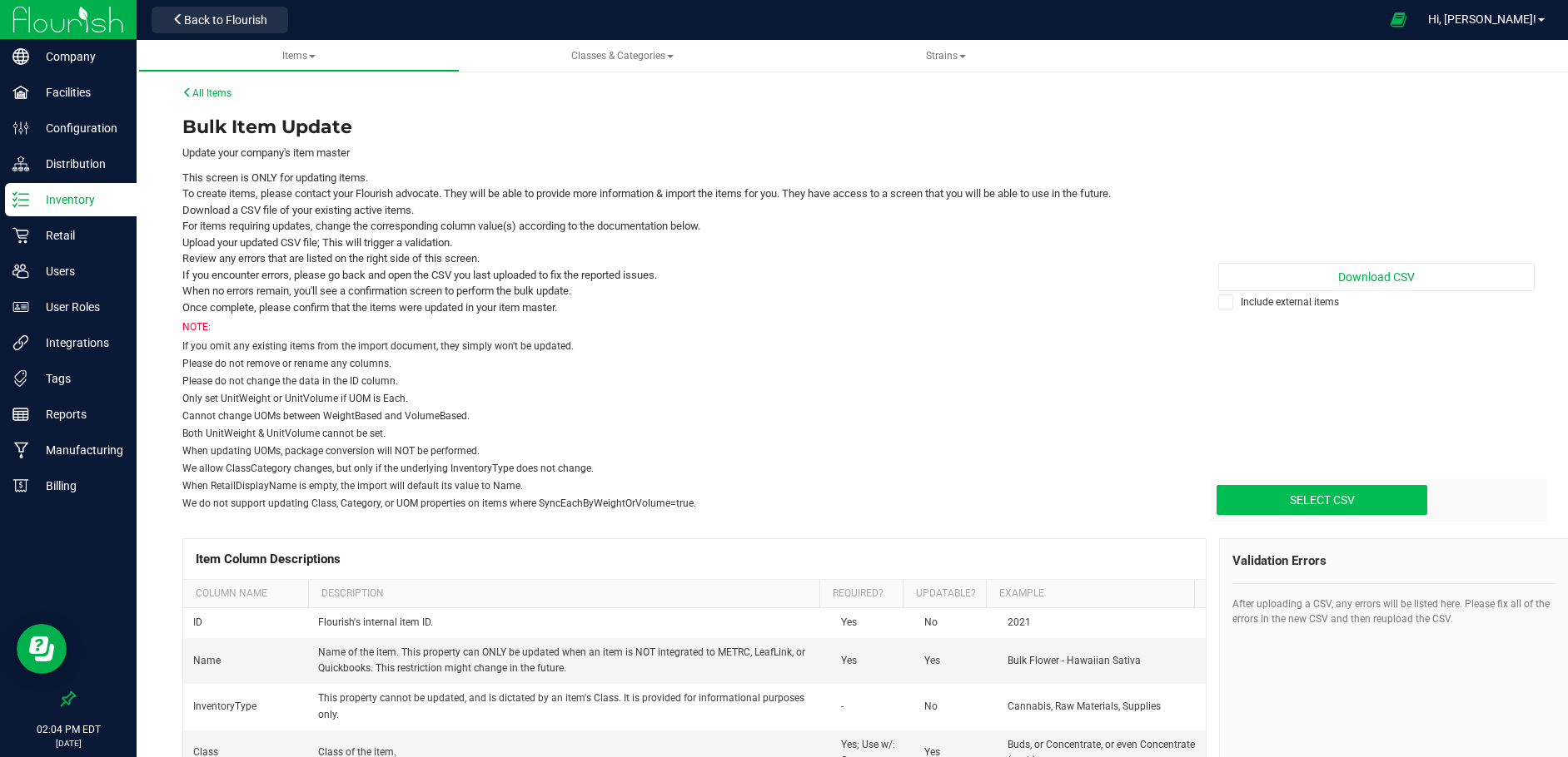
click at [1221, 302] on icon at bounding box center [1226, 302] width 11 height 0
click at [0, 0] on input "Include external items" at bounding box center [0, 0] width 0 height 0
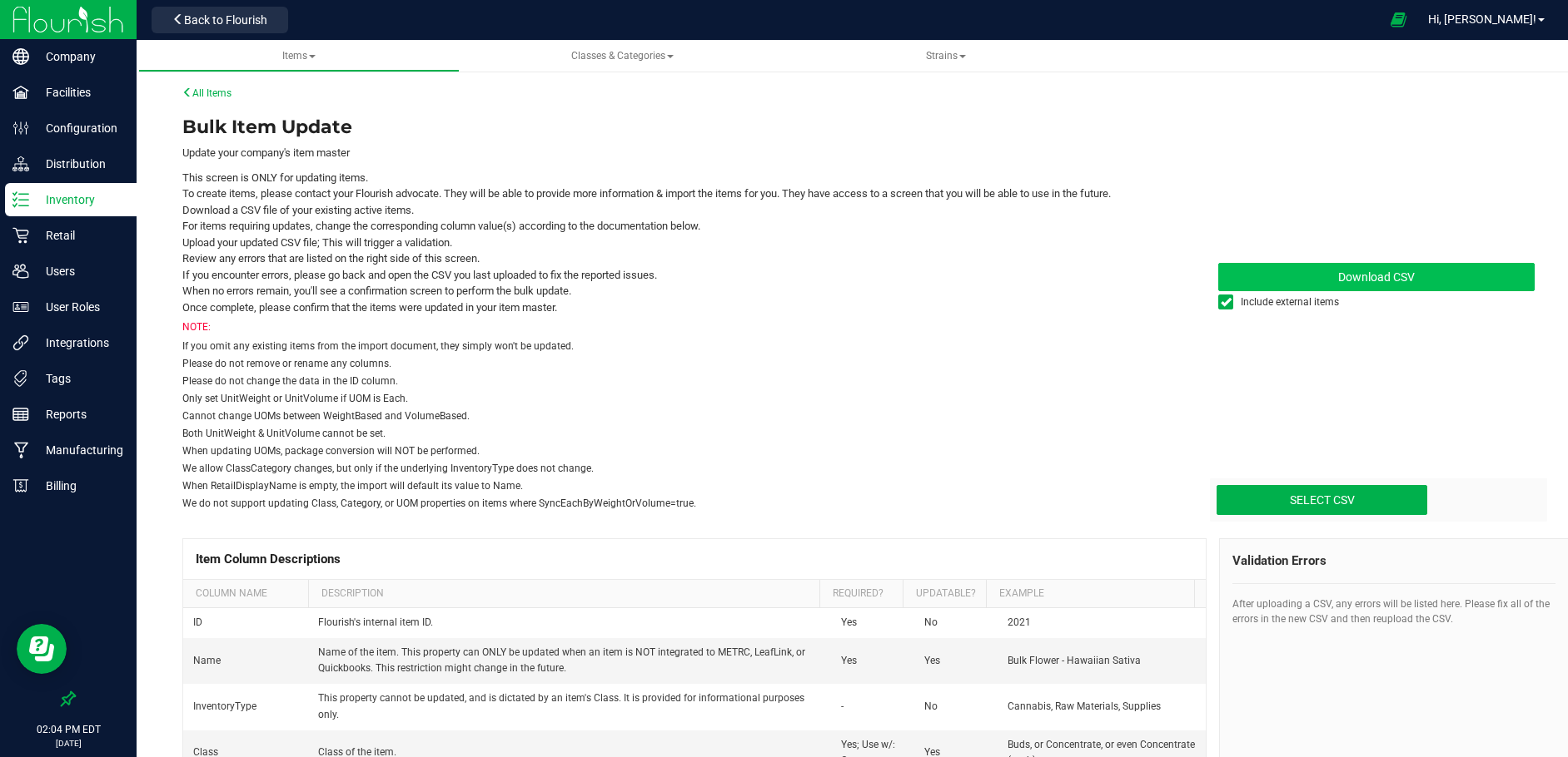
click at [1356, 272] on span "Download CSV" at bounding box center [1376, 277] width 76 height 13
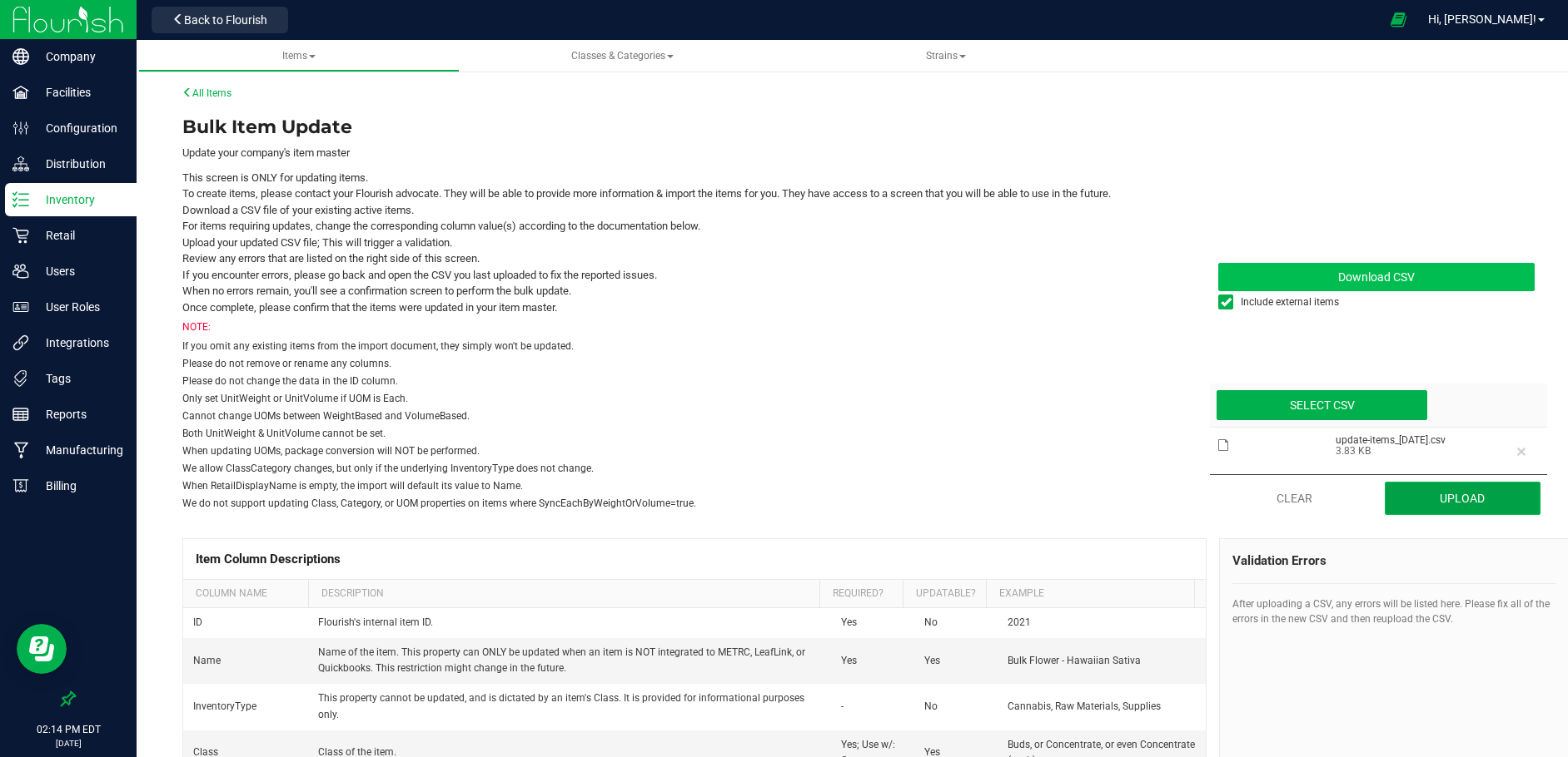
click at [1461, 500] on button "Upload" at bounding box center [1461, 499] width 155 height 33
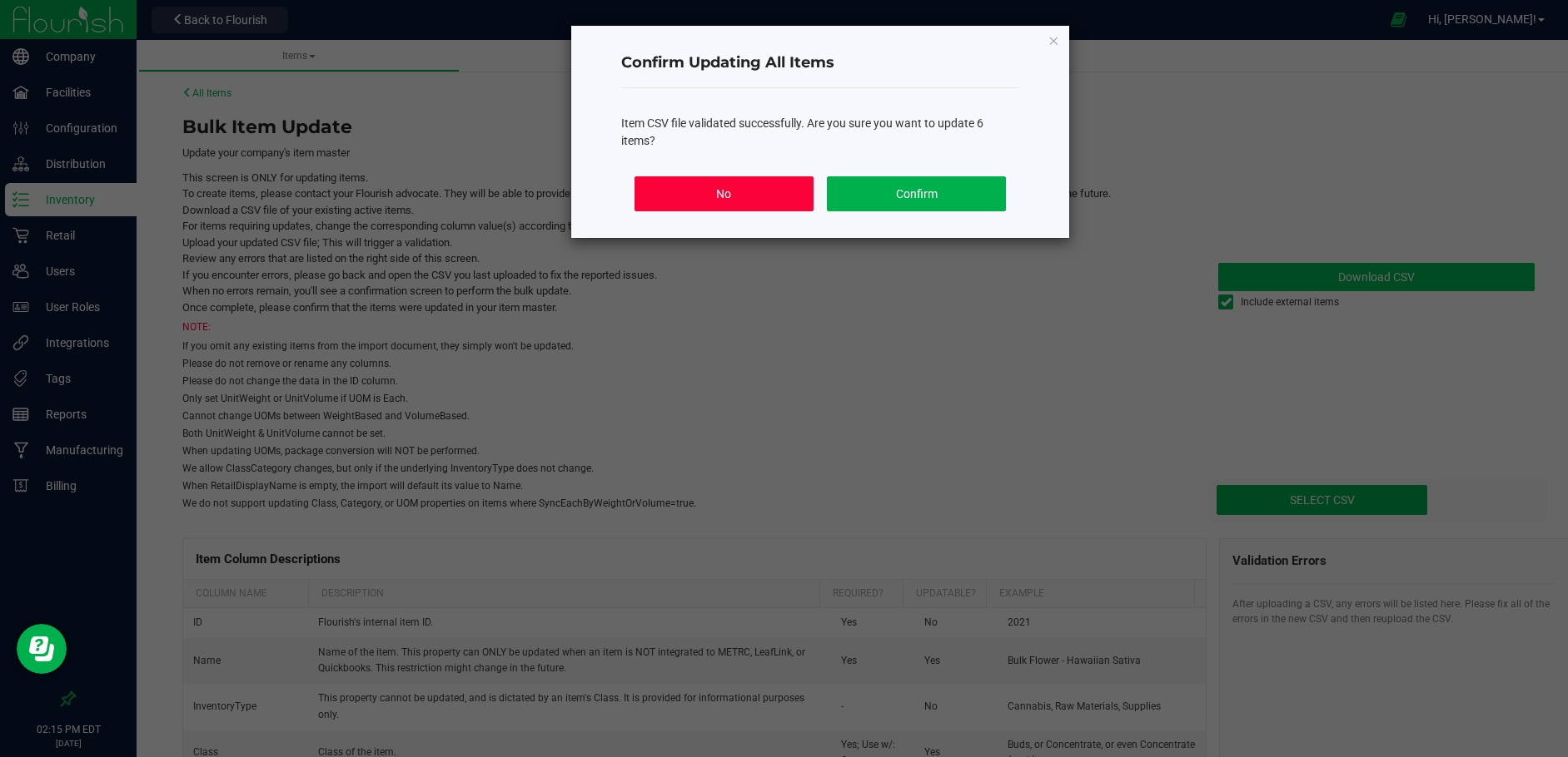
click at [739, 201] on button "No" at bounding box center [723, 194] width 179 height 35
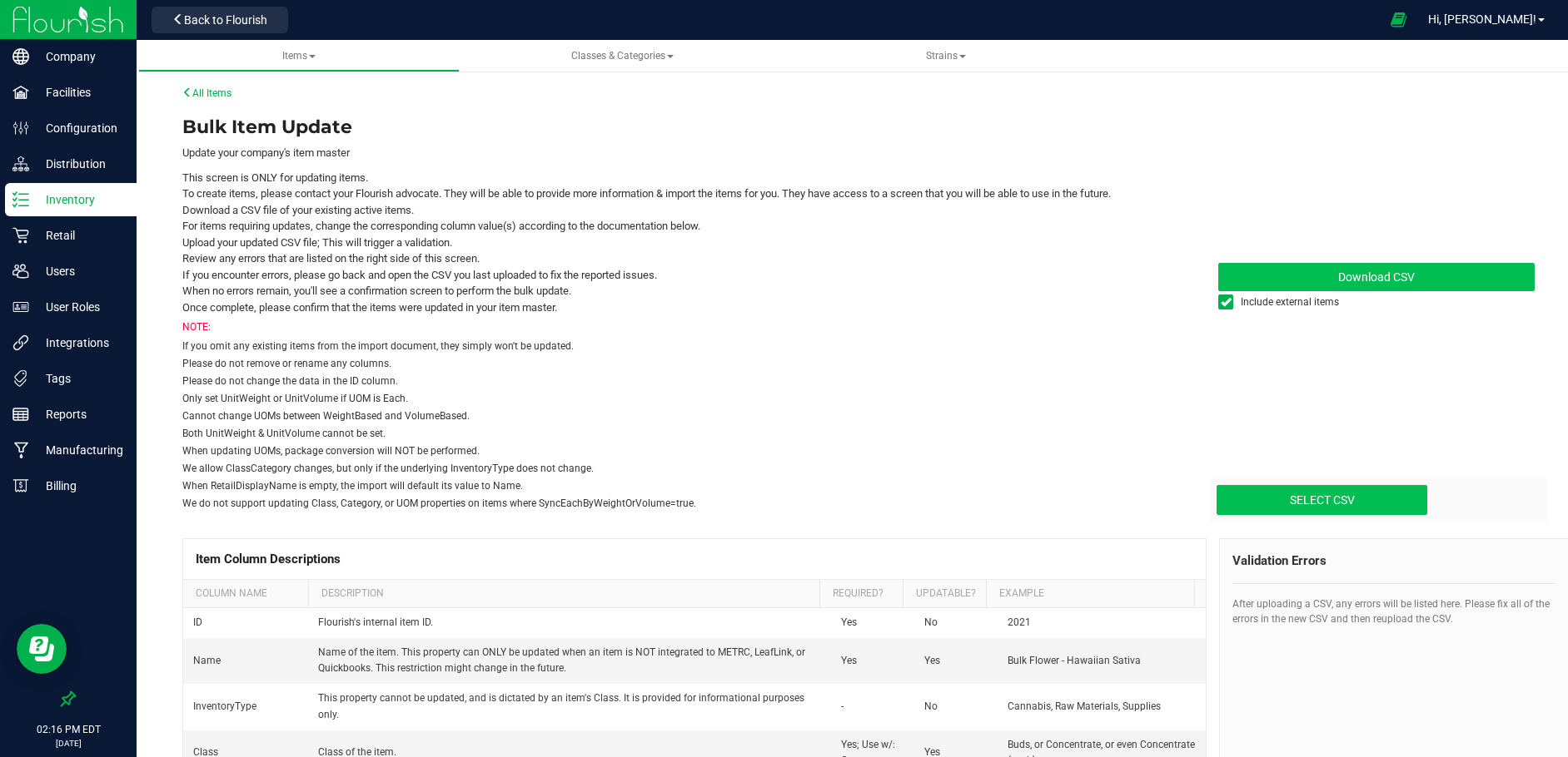
type input "C:\fakepath\update-items_2025-08-26.csv"
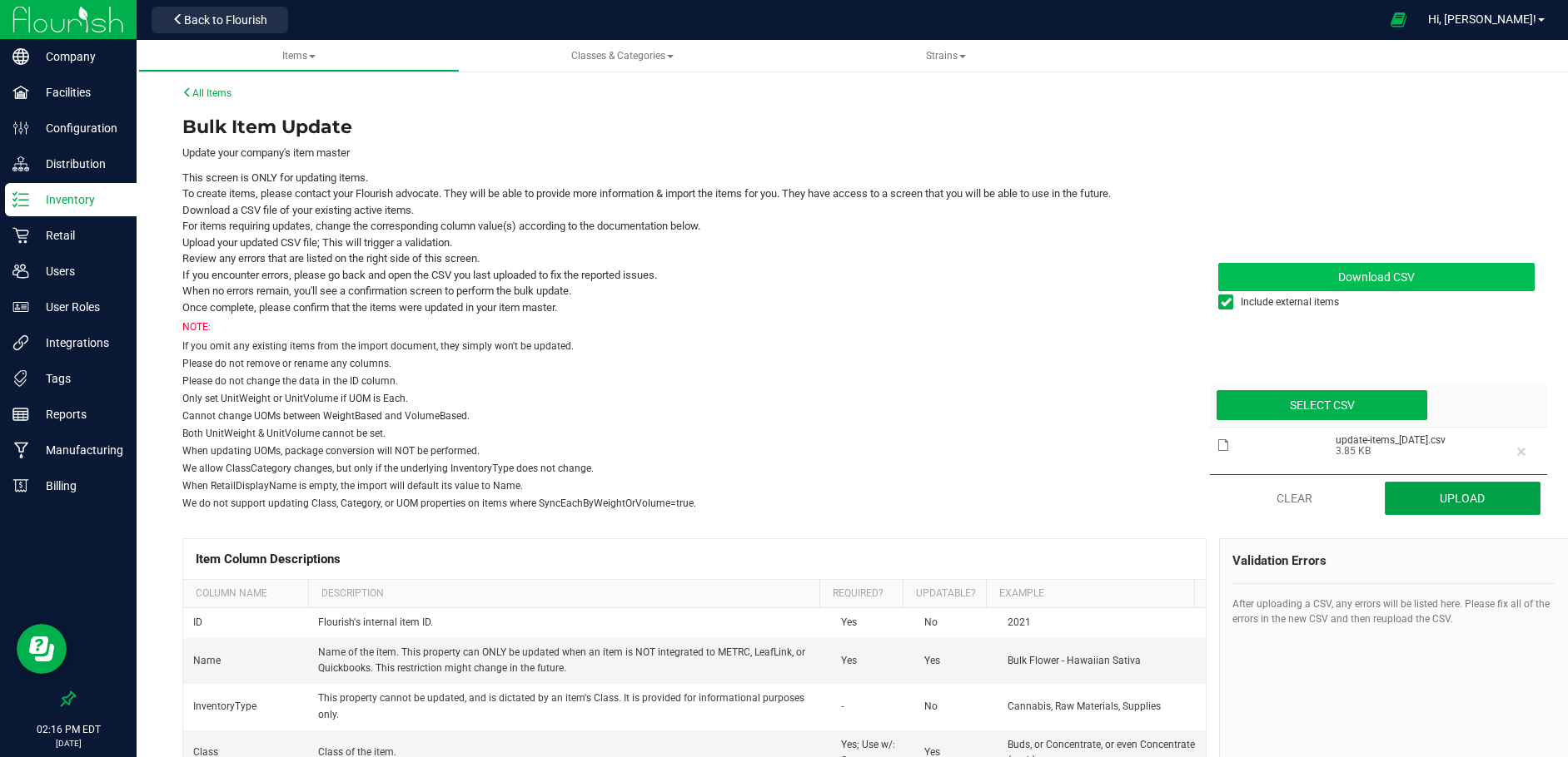
click at [1413, 491] on button "Upload" at bounding box center [1461, 499] width 155 height 33
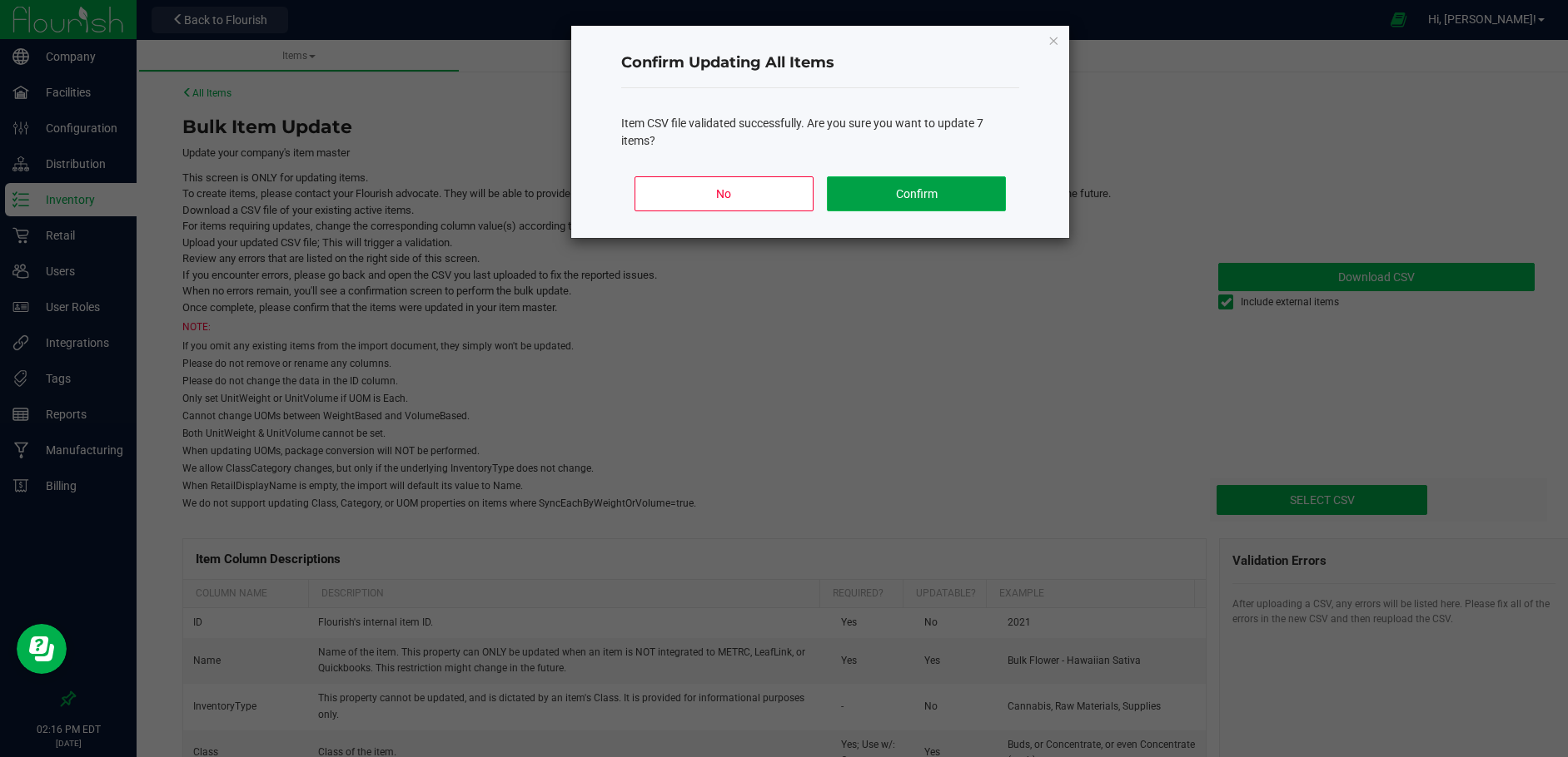
click at [898, 187] on button "Confirm" at bounding box center [916, 194] width 179 height 35
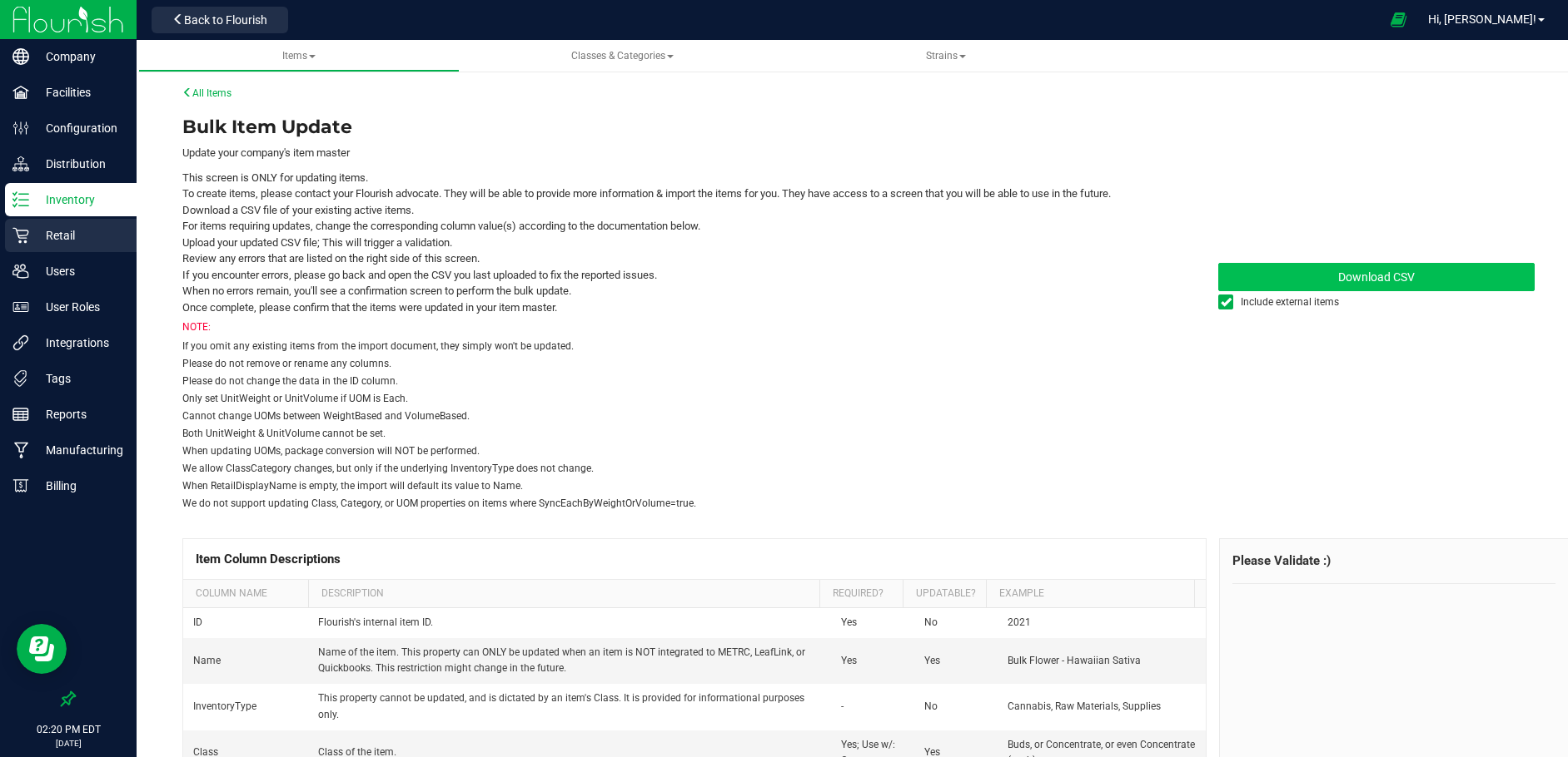
click at [52, 234] on p "Retail" at bounding box center [79, 235] width 100 height 20
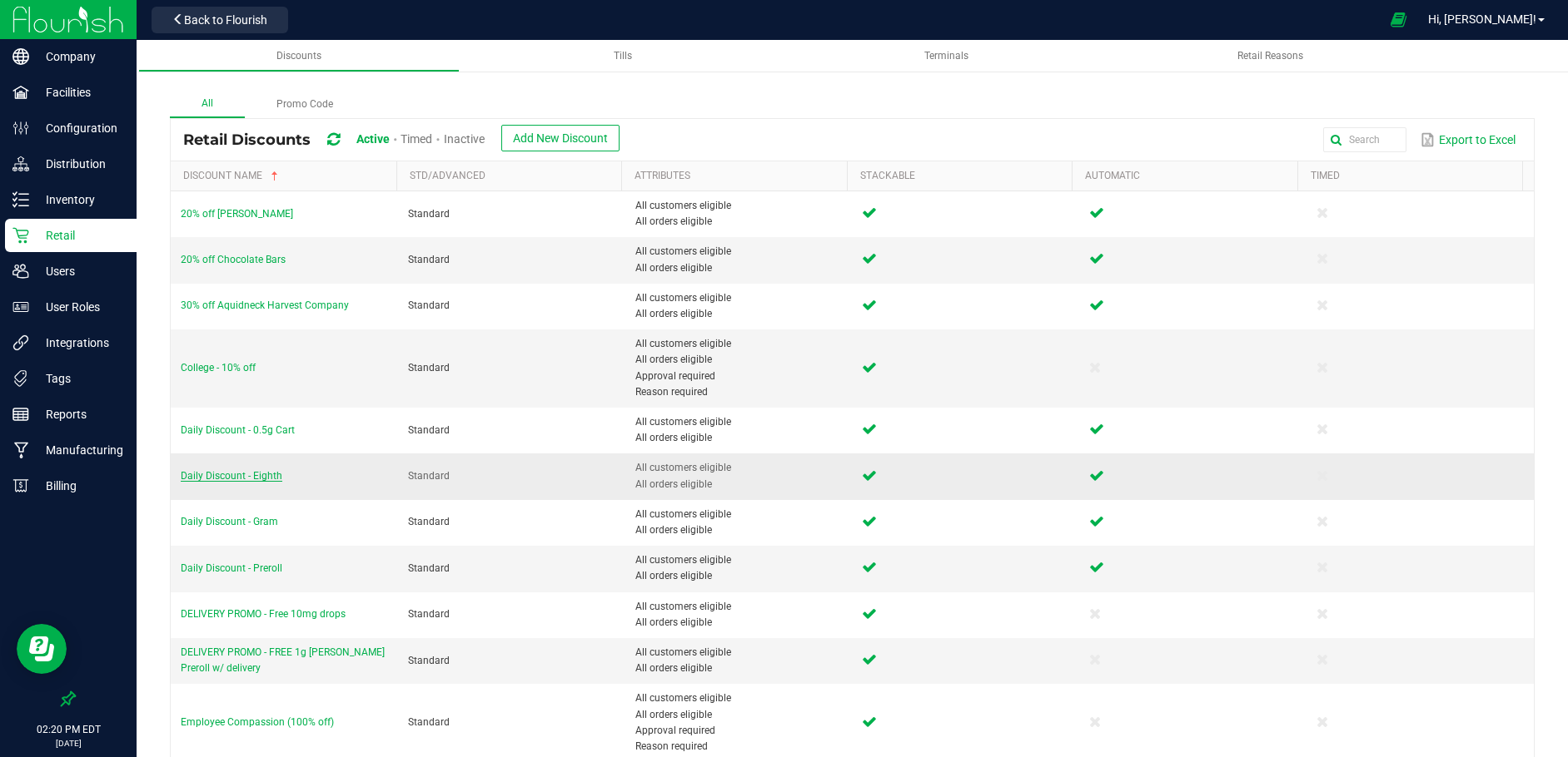
click at [263, 473] on span "Daily Discount - Eighth" at bounding box center [232, 476] width 102 height 12
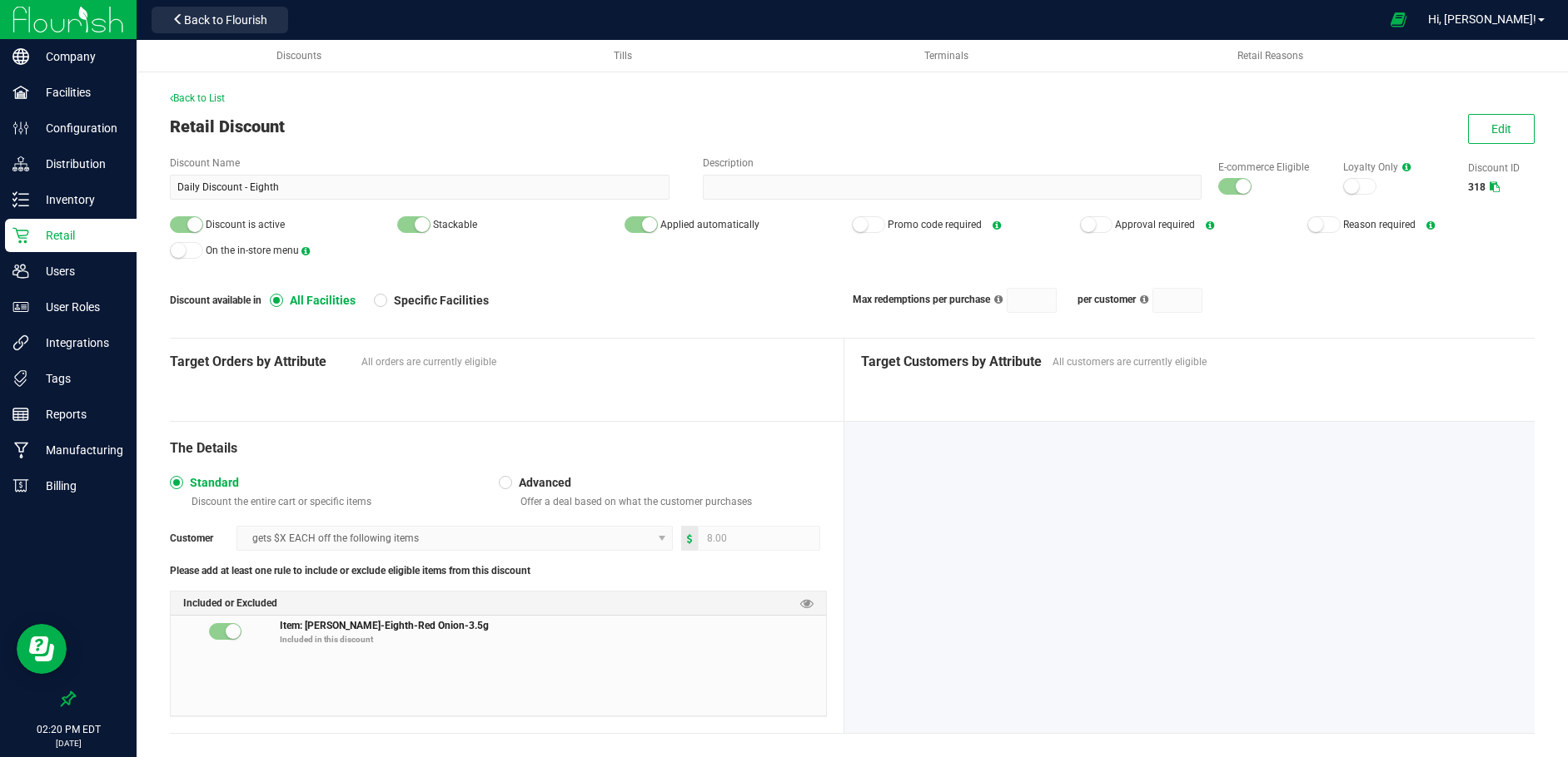
scroll to position [18, 0]
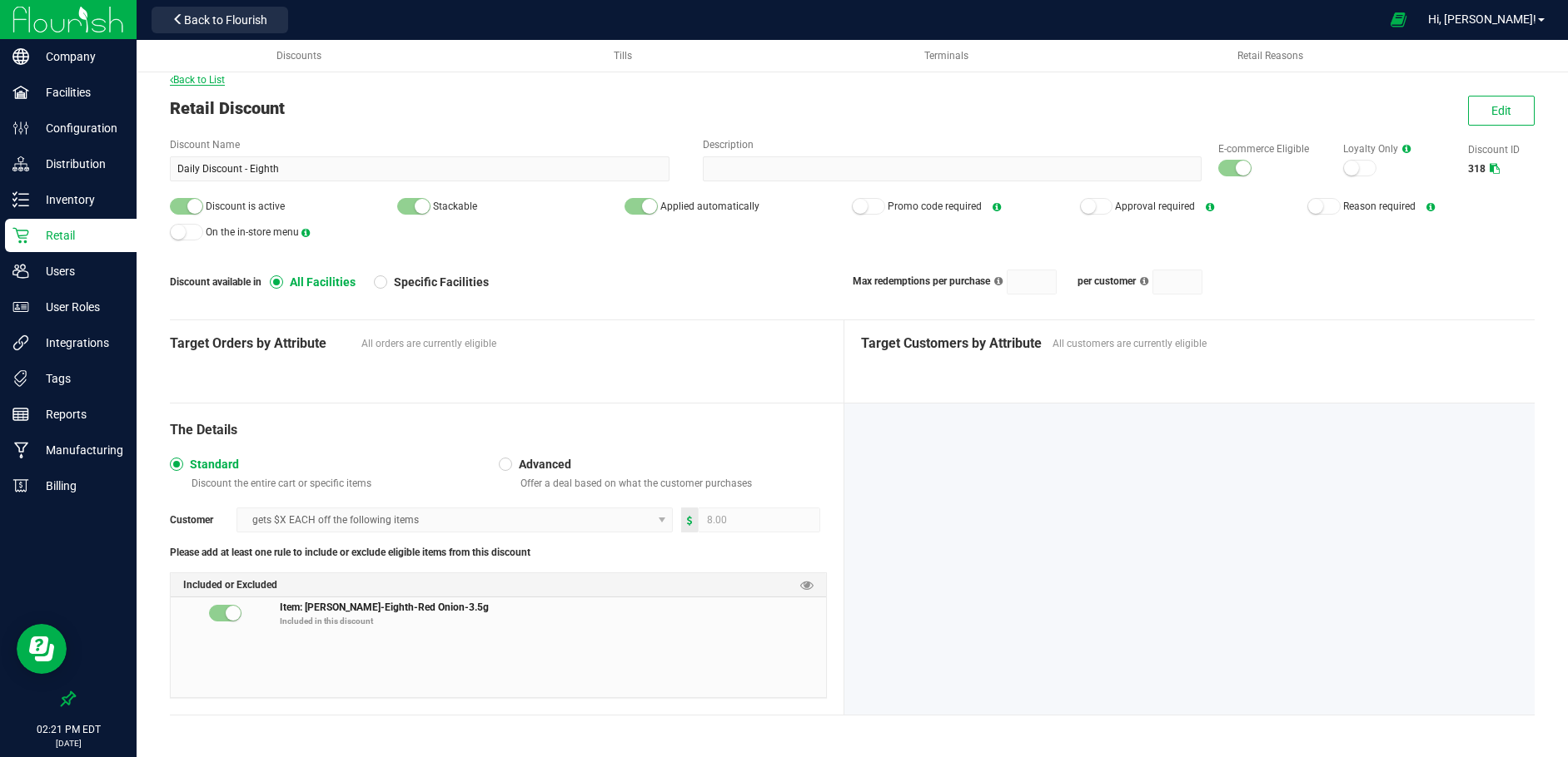
click at [210, 79] on span "Back to List" at bounding box center [198, 80] width 55 height 12
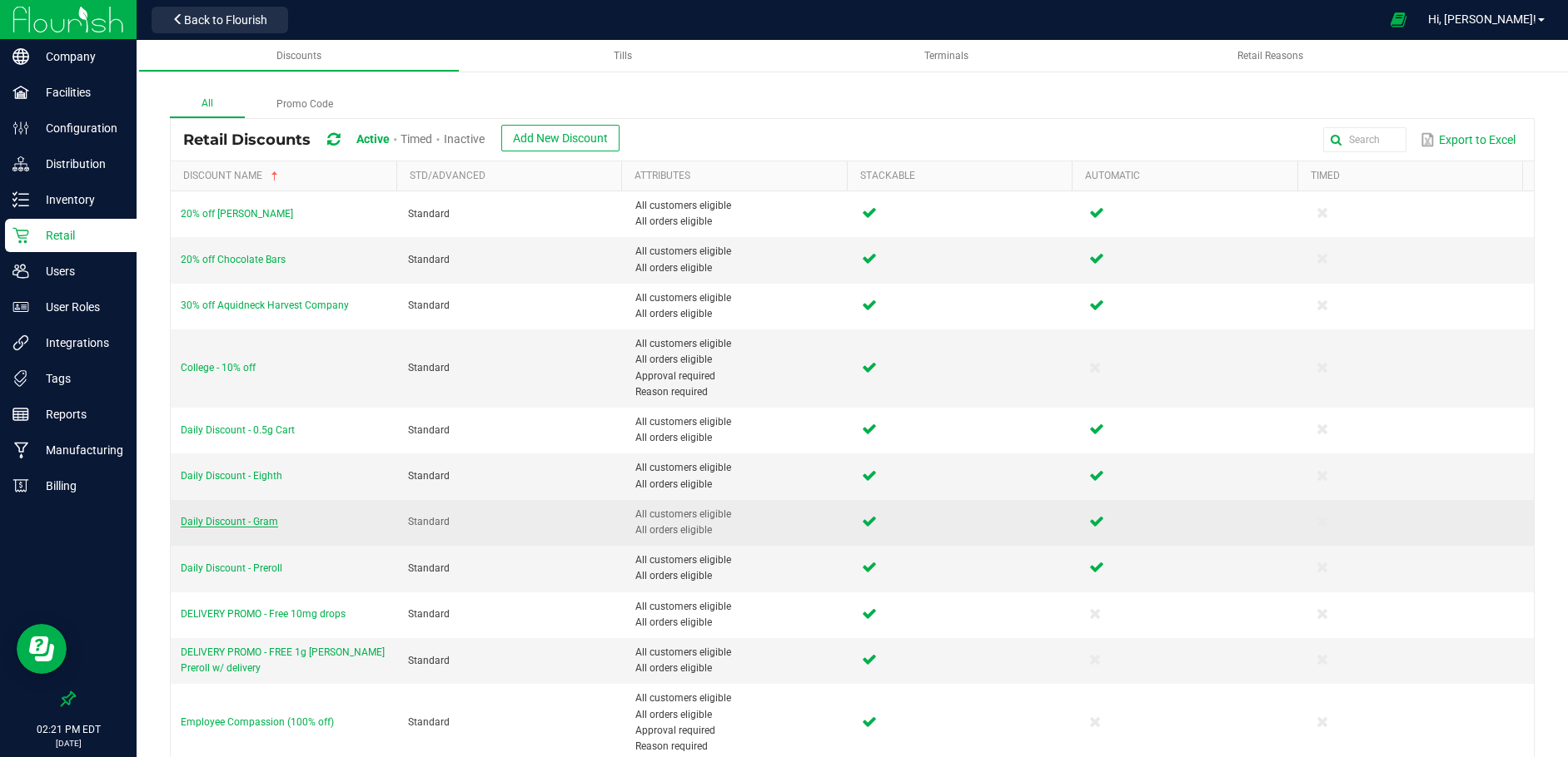
click at [222, 517] on span "Daily Discount - Gram" at bounding box center [230, 522] width 97 height 12
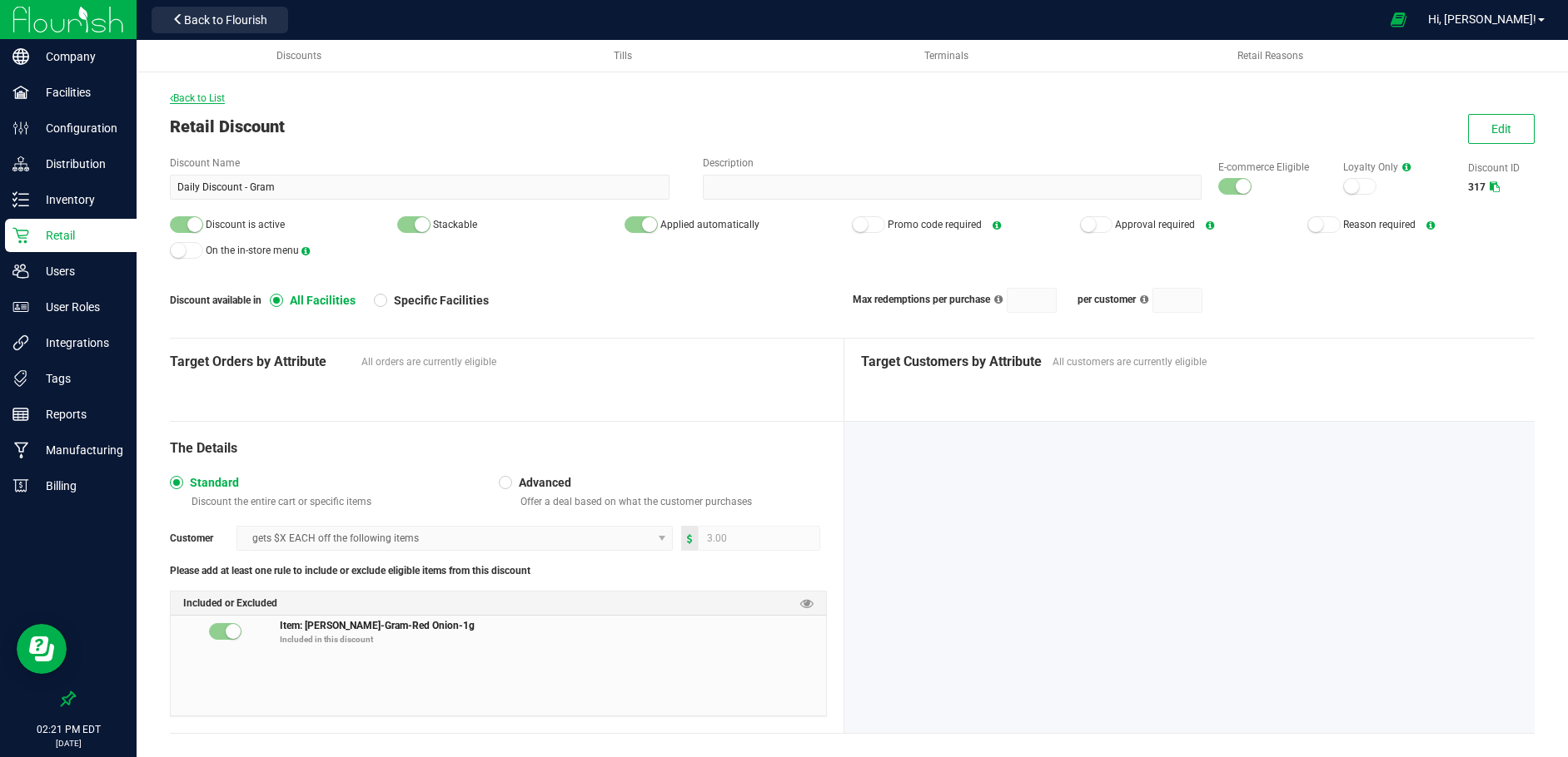
click at [193, 94] on span "Back to List" at bounding box center [198, 98] width 55 height 12
